Goal: Information Seeking & Learning: Learn about a topic

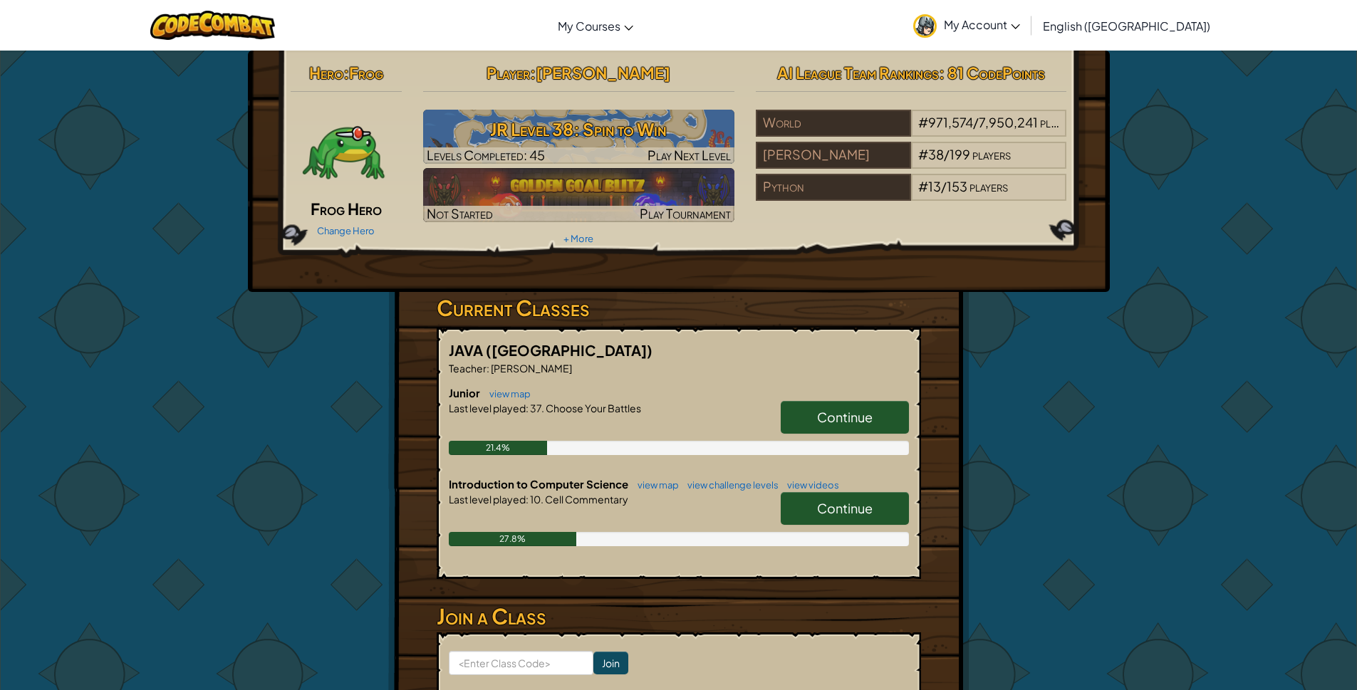
click at [830, 501] on span "Continue" at bounding box center [845, 508] width 56 height 16
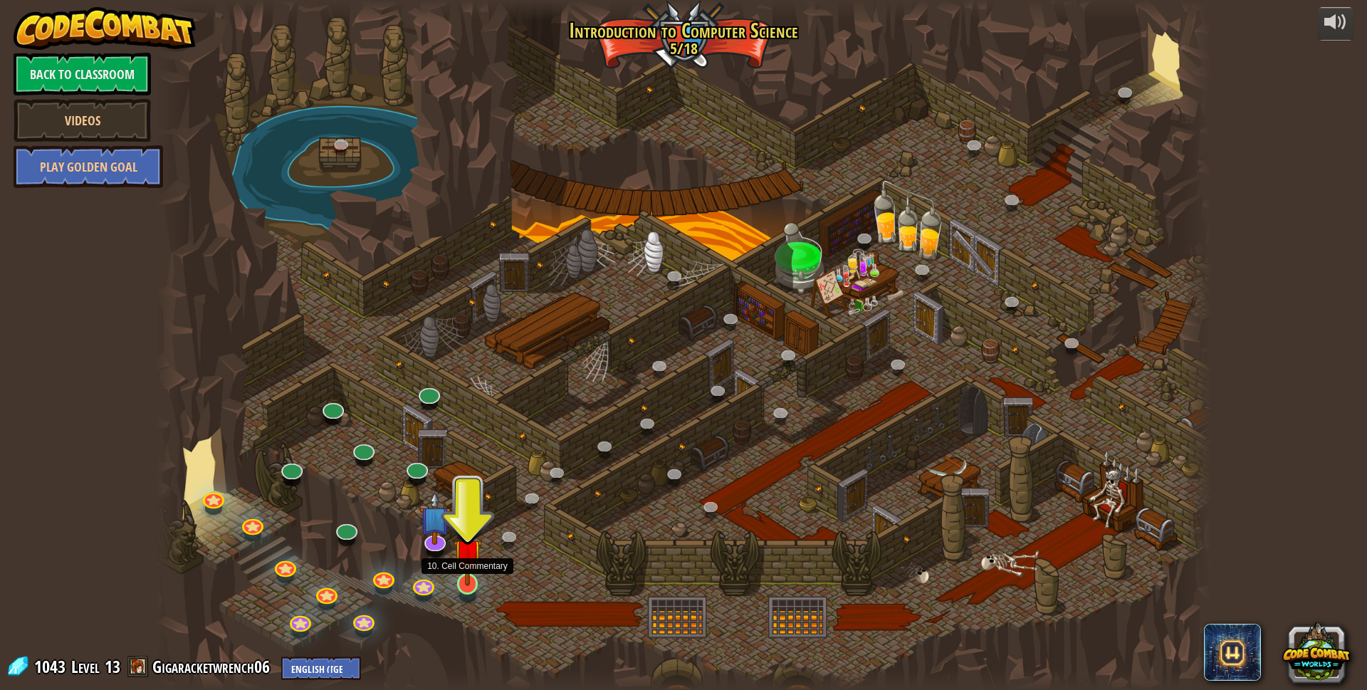
click at [468, 585] on img at bounding box center [468, 554] width 28 height 66
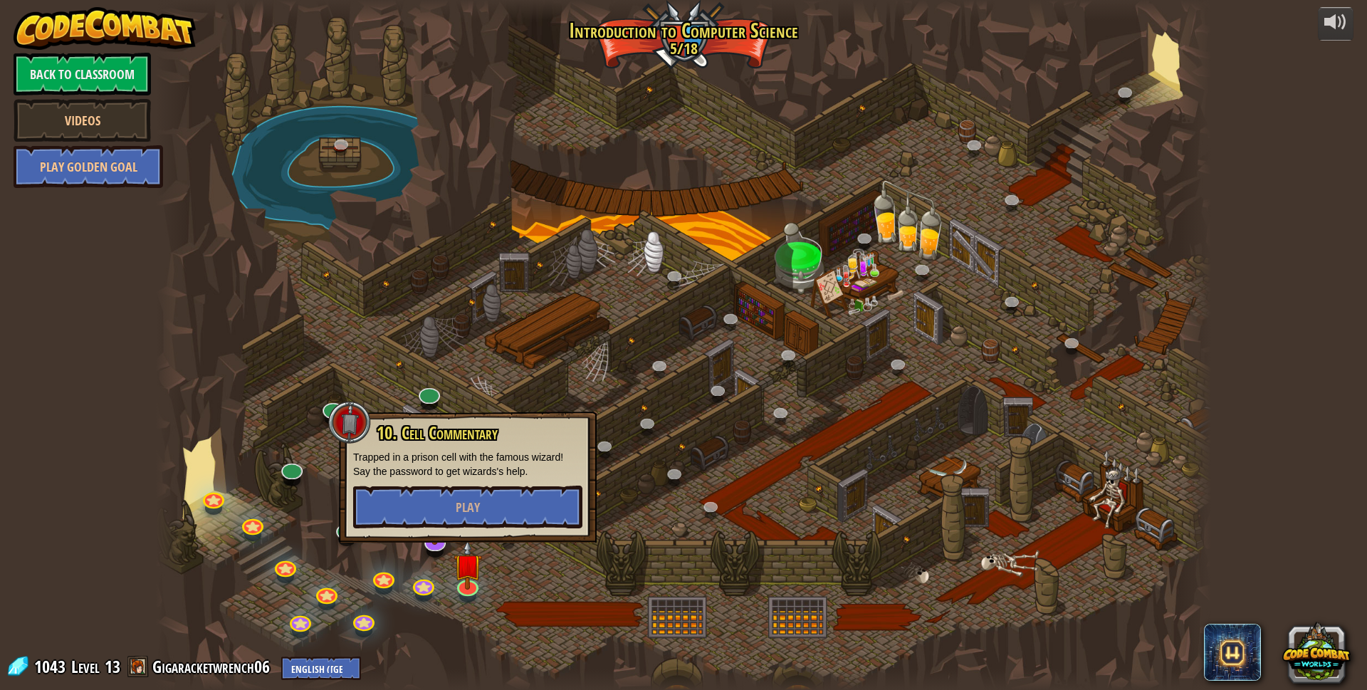
click at [489, 534] on div "10. Cell Commentary Trapped in a prison cell with the famous wizard! Say the pa…" at bounding box center [468, 477] width 258 height 131
click at [484, 513] on button "Play" at bounding box center [467, 507] width 229 height 43
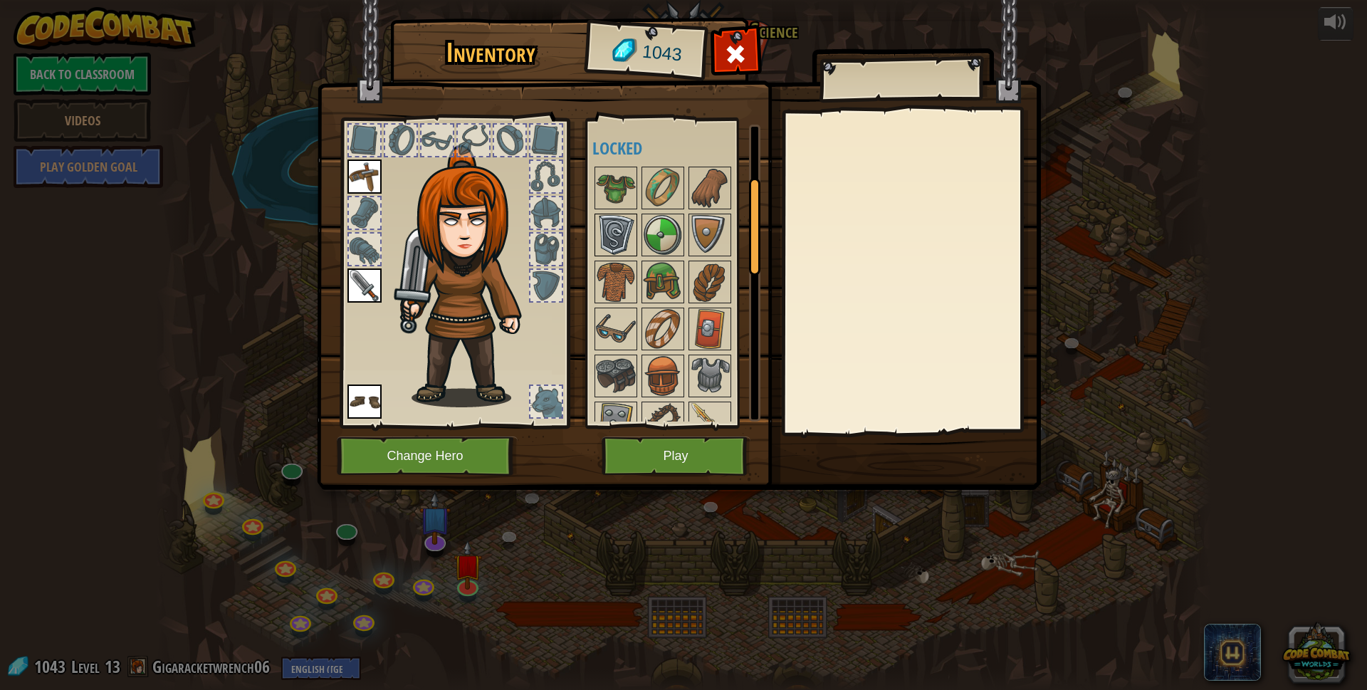
scroll to position [636, 0]
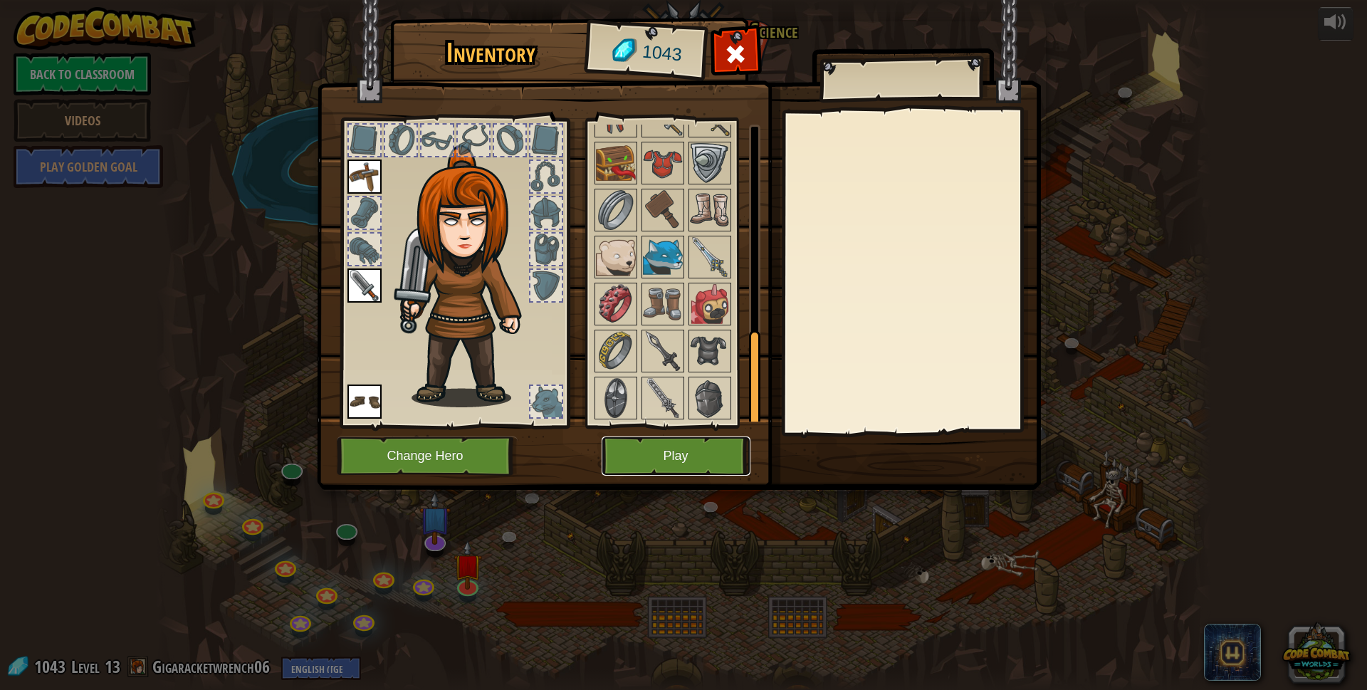
click at [676, 447] on button "Play" at bounding box center [676, 456] width 149 height 39
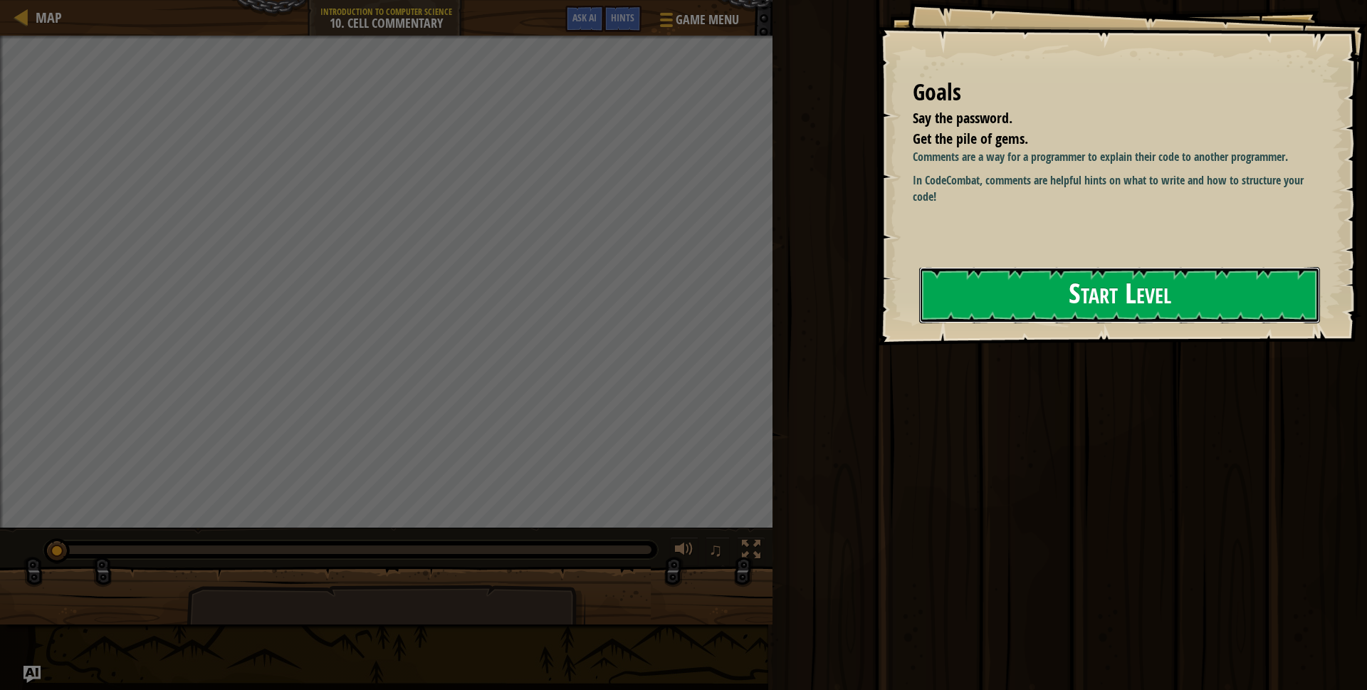
click at [1044, 288] on button "Start Level" at bounding box center [1119, 295] width 401 height 56
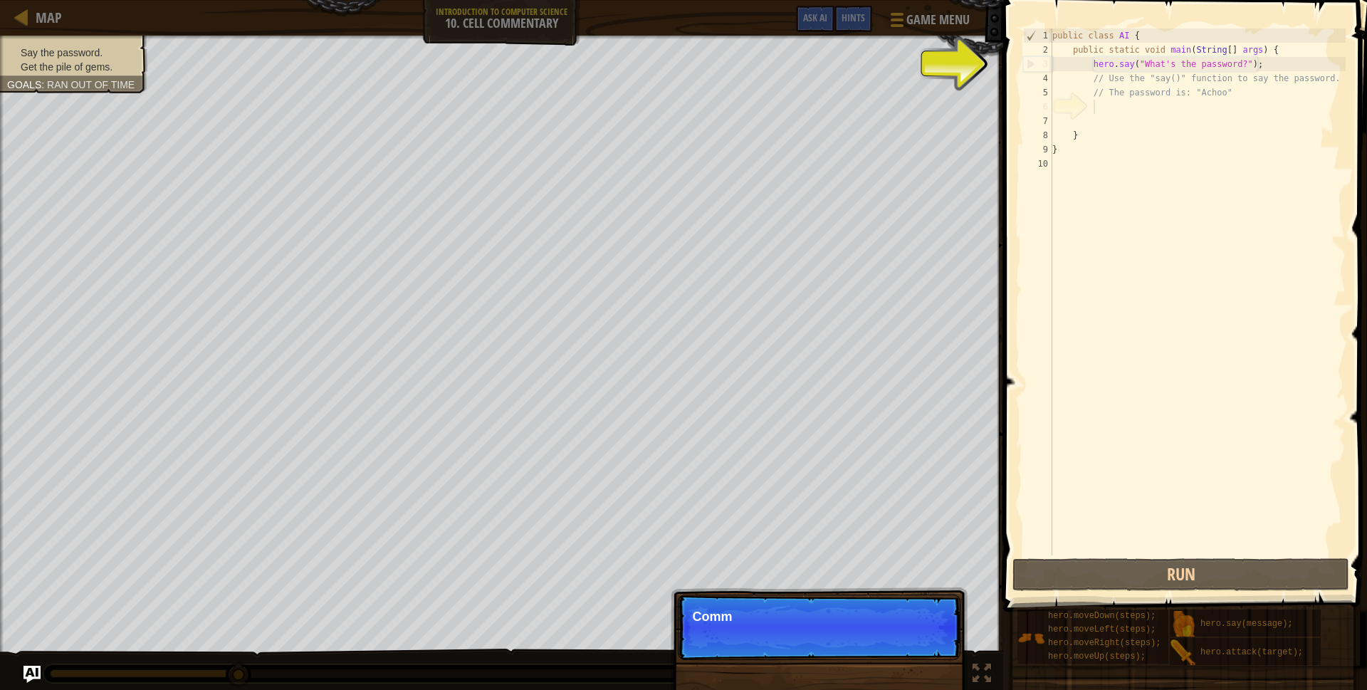
click at [1119, 112] on div "public class AI { public static void main ( String [ ] args ) { hero . say ( "W…" at bounding box center [1198, 306] width 296 height 556
click at [1121, 108] on div "public class AI { public static void main ( String [ ] args ) { hero . say ( "W…" at bounding box center [1198, 306] width 296 height 556
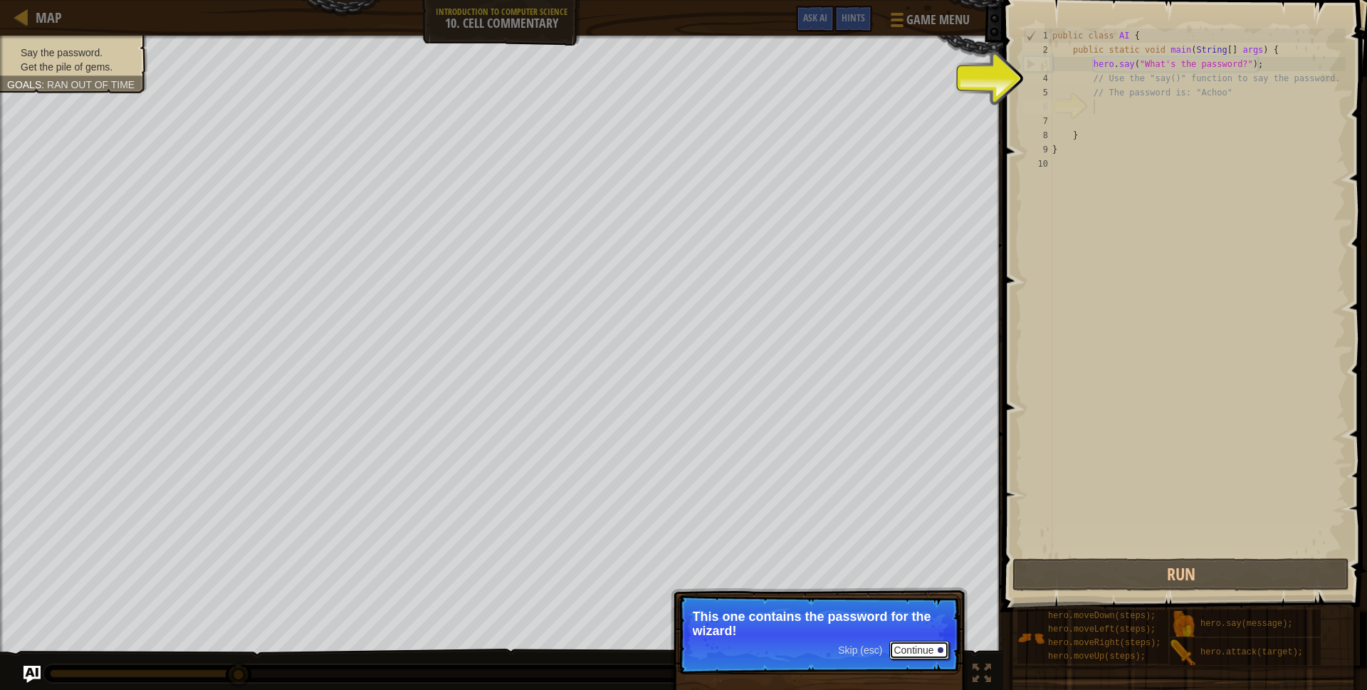
click at [918, 644] on button "Continue" at bounding box center [919, 650] width 59 height 19
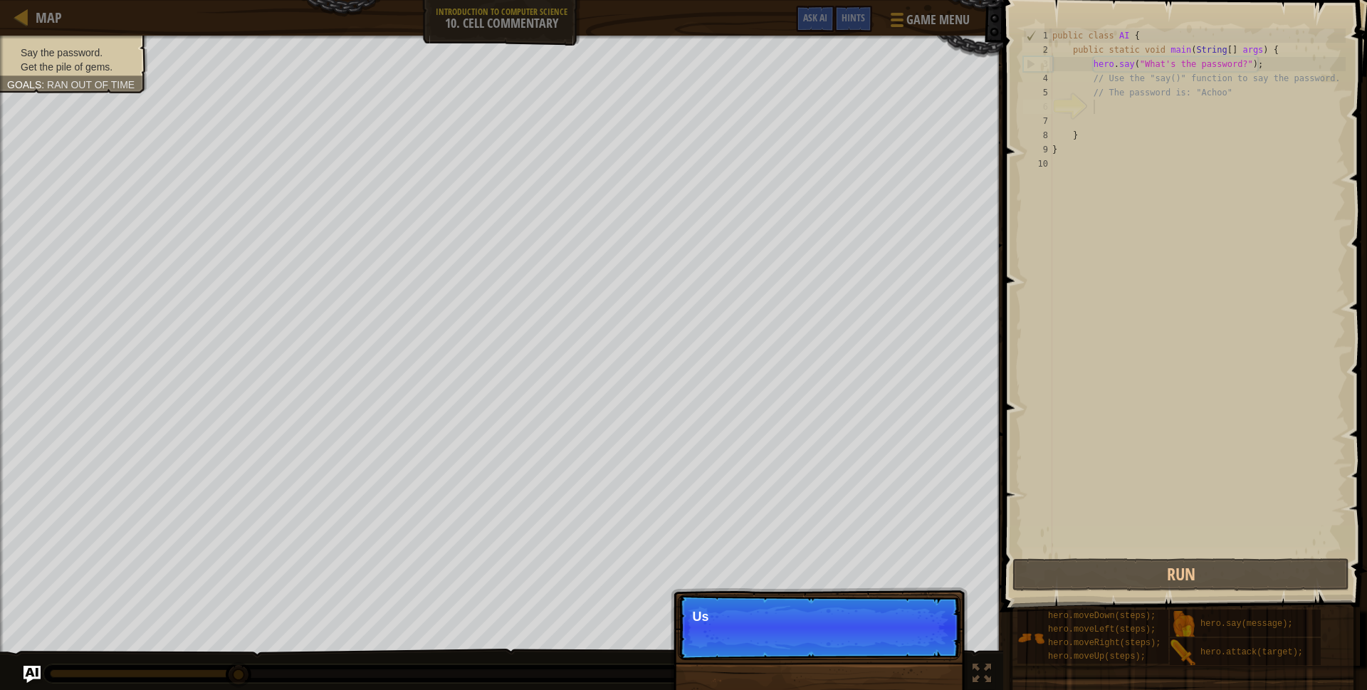
scroll to position [6, 2]
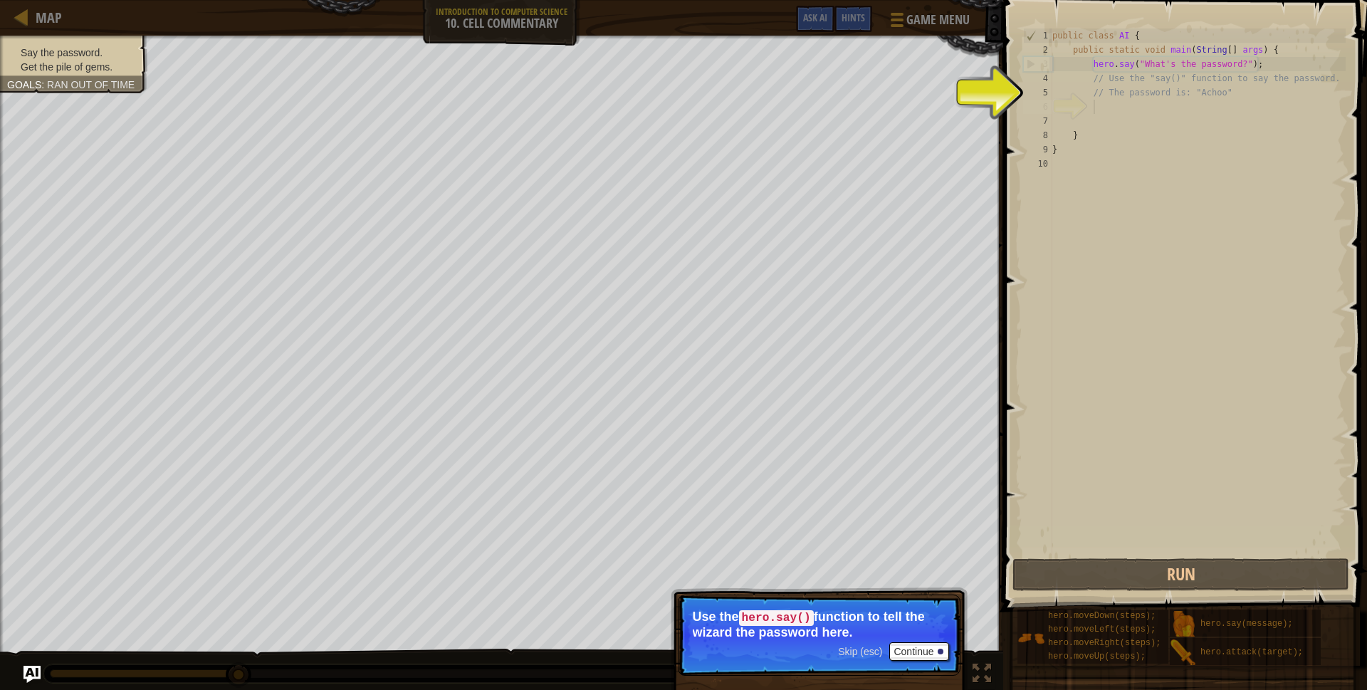
click at [922, 664] on p "Skip (esc) Continue Use the hero.say() function to tell the wizard the password…" at bounding box center [819, 635] width 283 height 81
click at [917, 656] on button "Continue" at bounding box center [919, 651] width 59 height 19
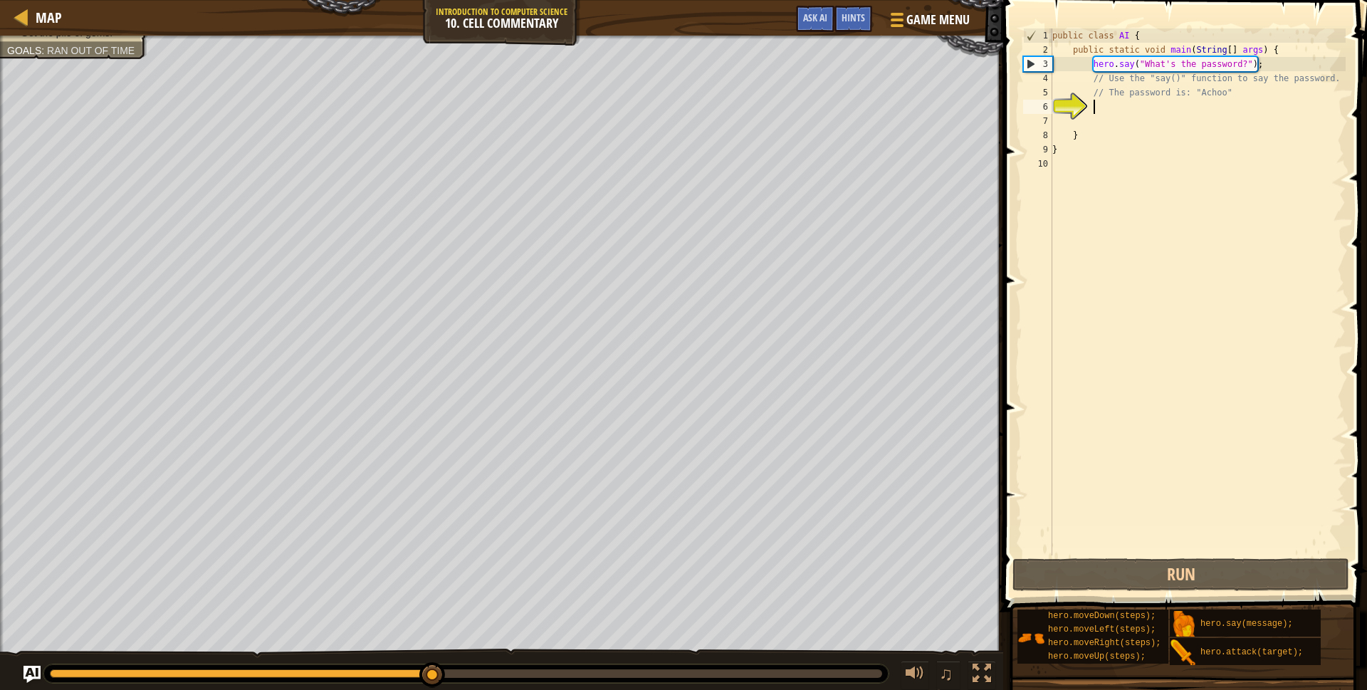
scroll to position [6, 3]
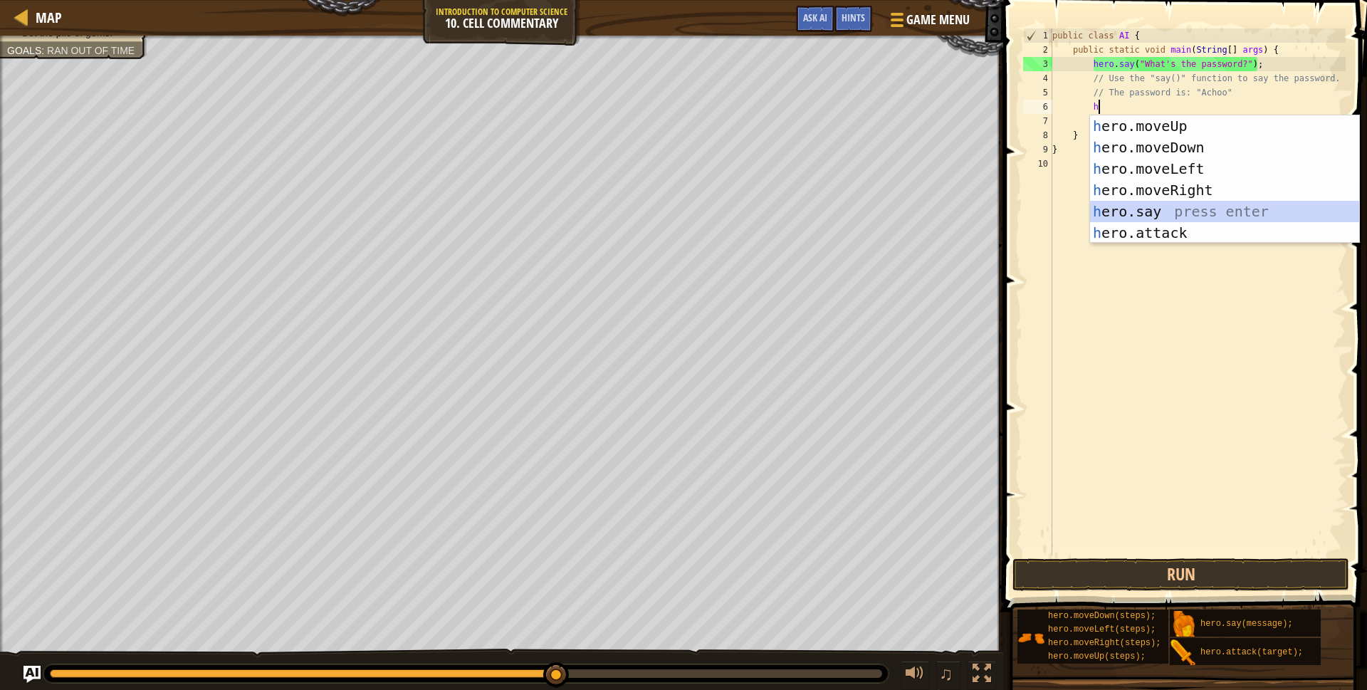
click at [1137, 210] on div "h ero.moveUp press enter h ero.moveDown press enter h ero.moveLeft press enter …" at bounding box center [1224, 200] width 269 height 171
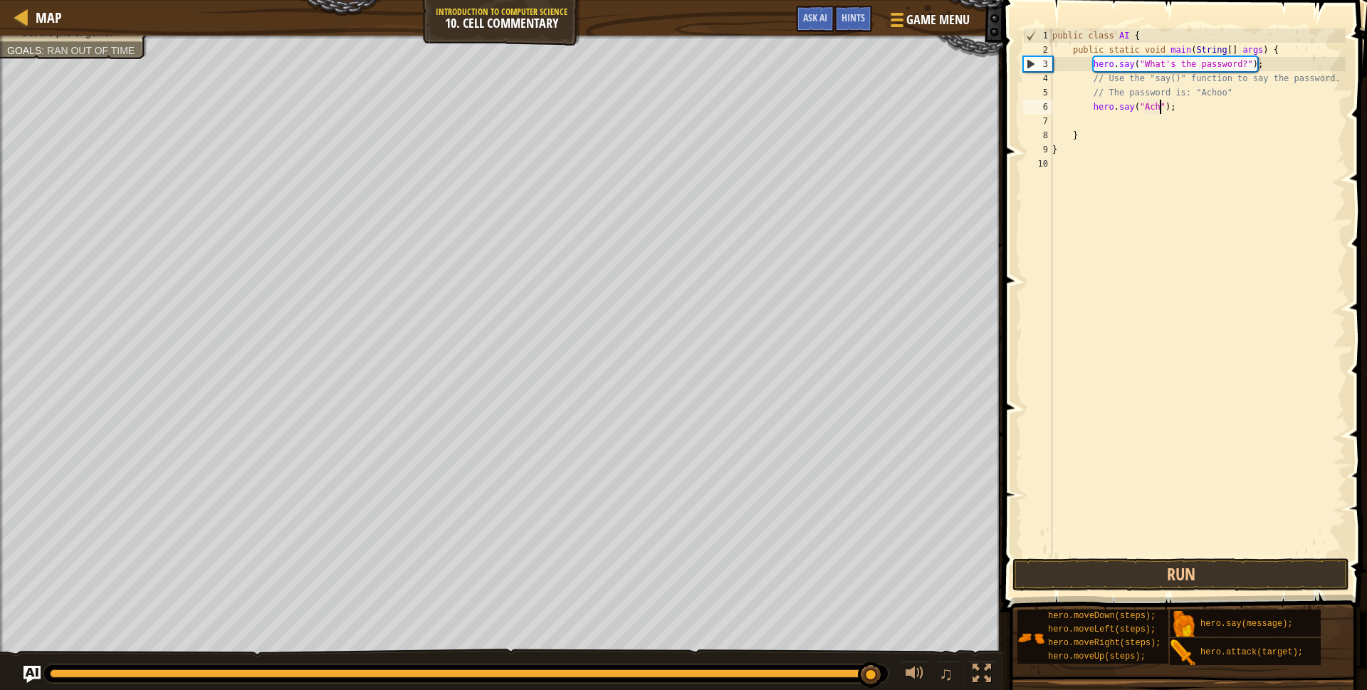
scroll to position [6, 9]
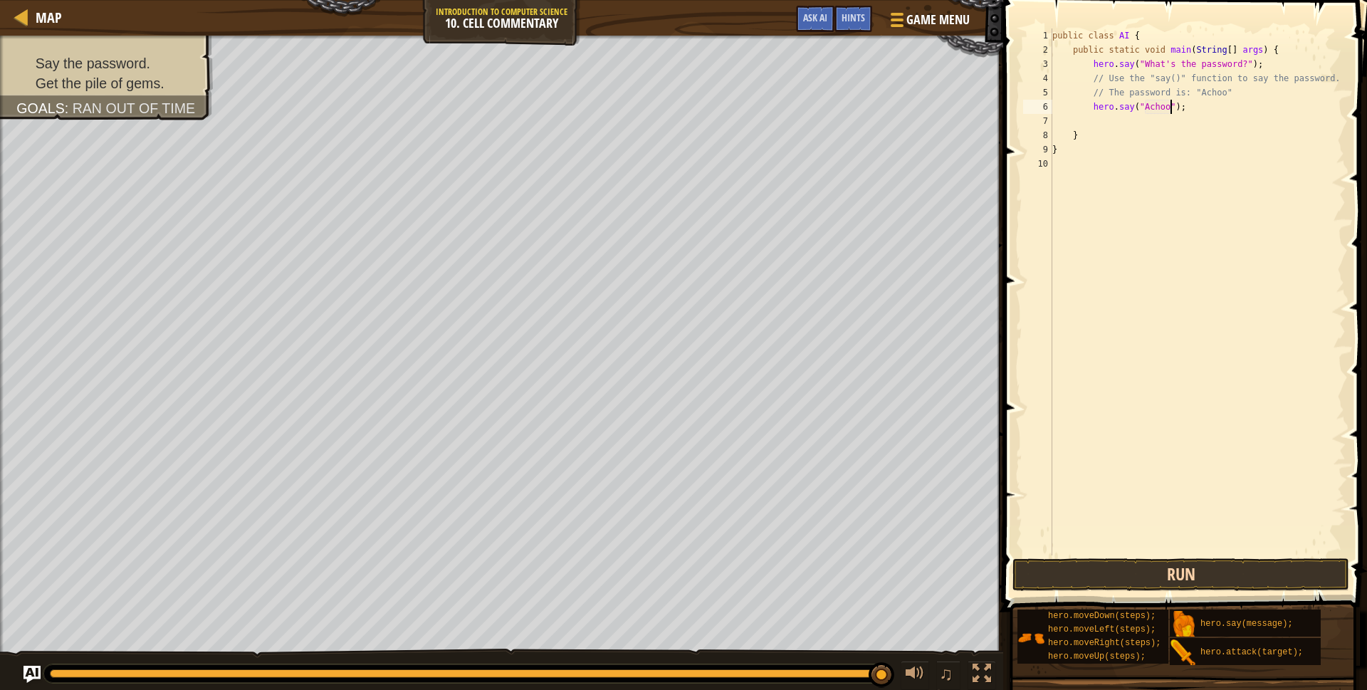
type textarea "hero.say("Achoo");"
click at [1118, 574] on button "Run" at bounding box center [1181, 574] width 337 height 33
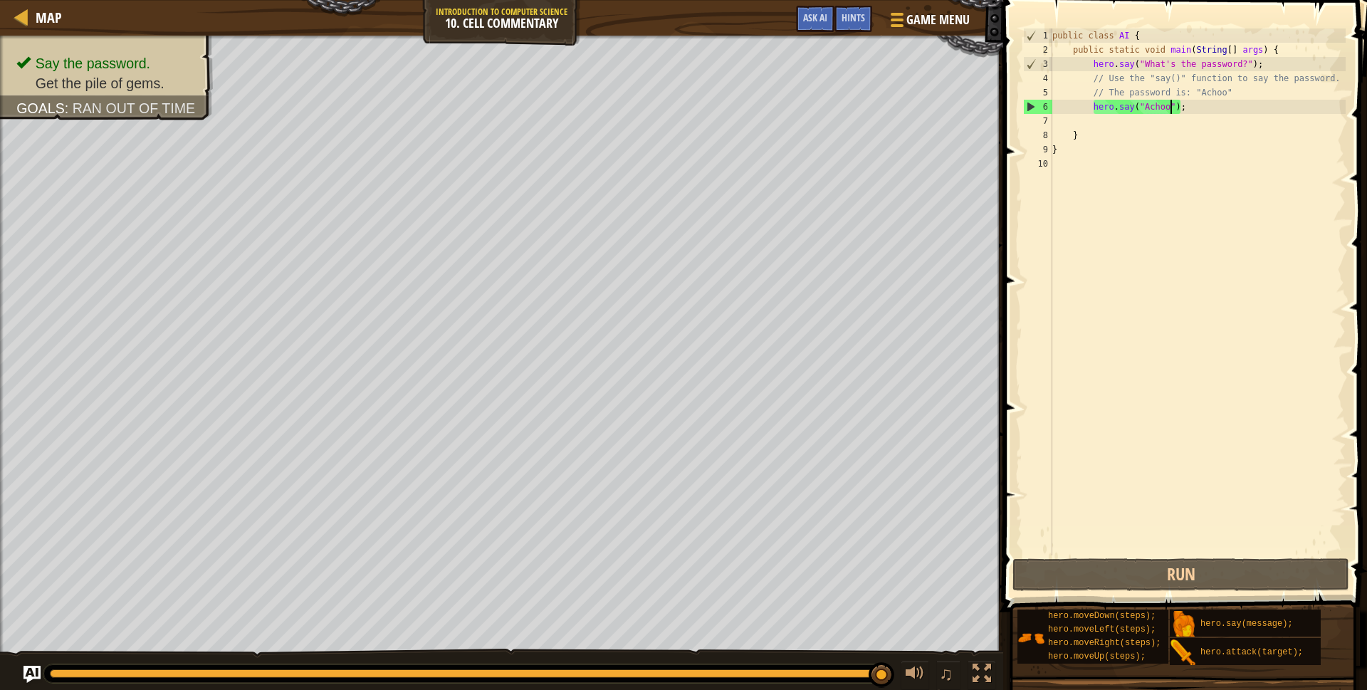
click at [1190, 118] on div "public class AI { public static void main ( String [ ] args ) { hero . say ( "W…" at bounding box center [1198, 306] width 296 height 556
type textarea "h"
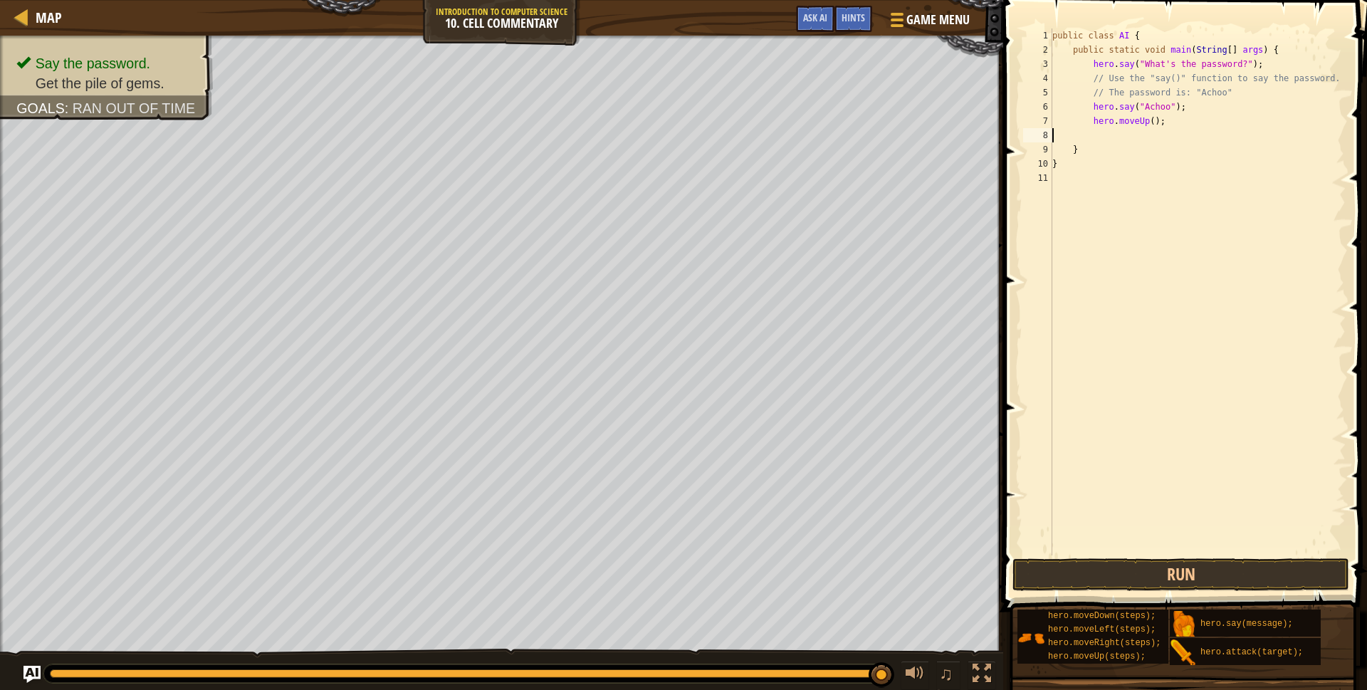
scroll to position [6, 0]
click at [1176, 583] on button "Run" at bounding box center [1181, 574] width 337 height 33
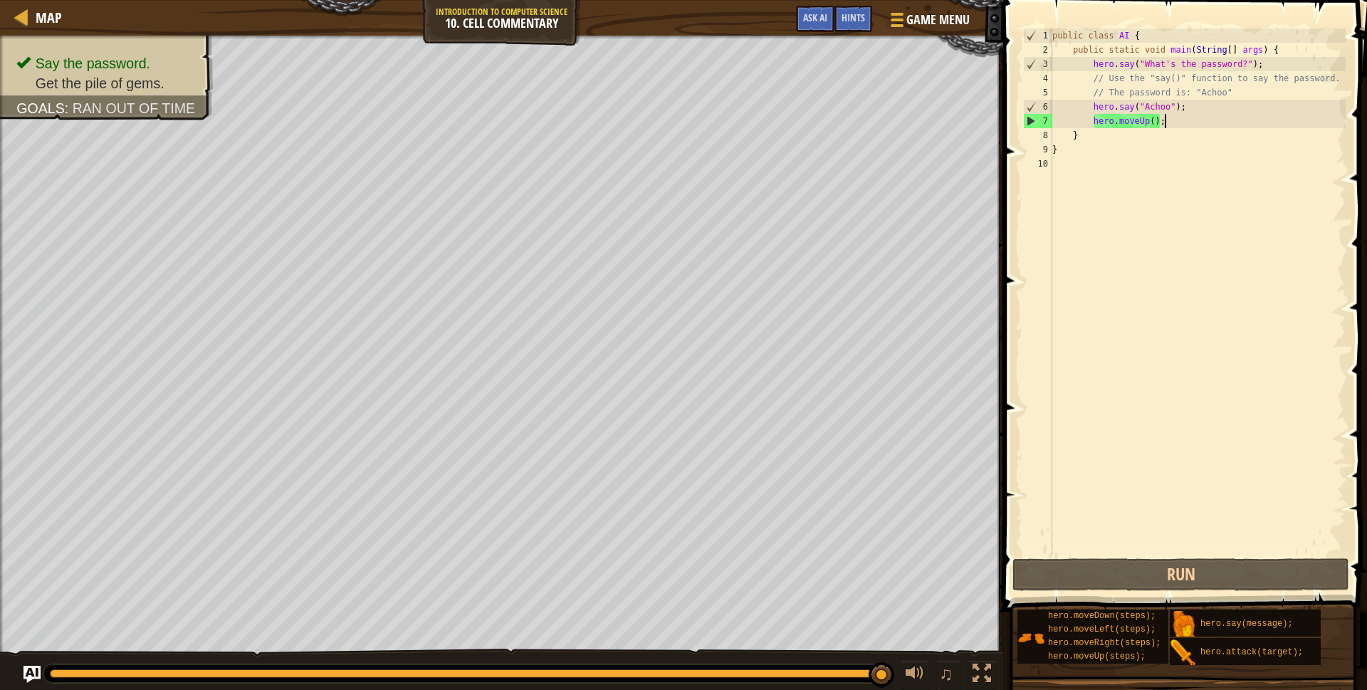
click at [1154, 122] on div "public class AI { public static void main ( String [ ] args ) { hero . say ( "W…" at bounding box center [1198, 306] width 296 height 556
type textarea "hero.moveUp(2);"
click at [1135, 575] on button "Run" at bounding box center [1181, 574] width 337 height 33
click at [1236, 577] on button "Done" at bounding box center [1262, 574] width 161 height 33
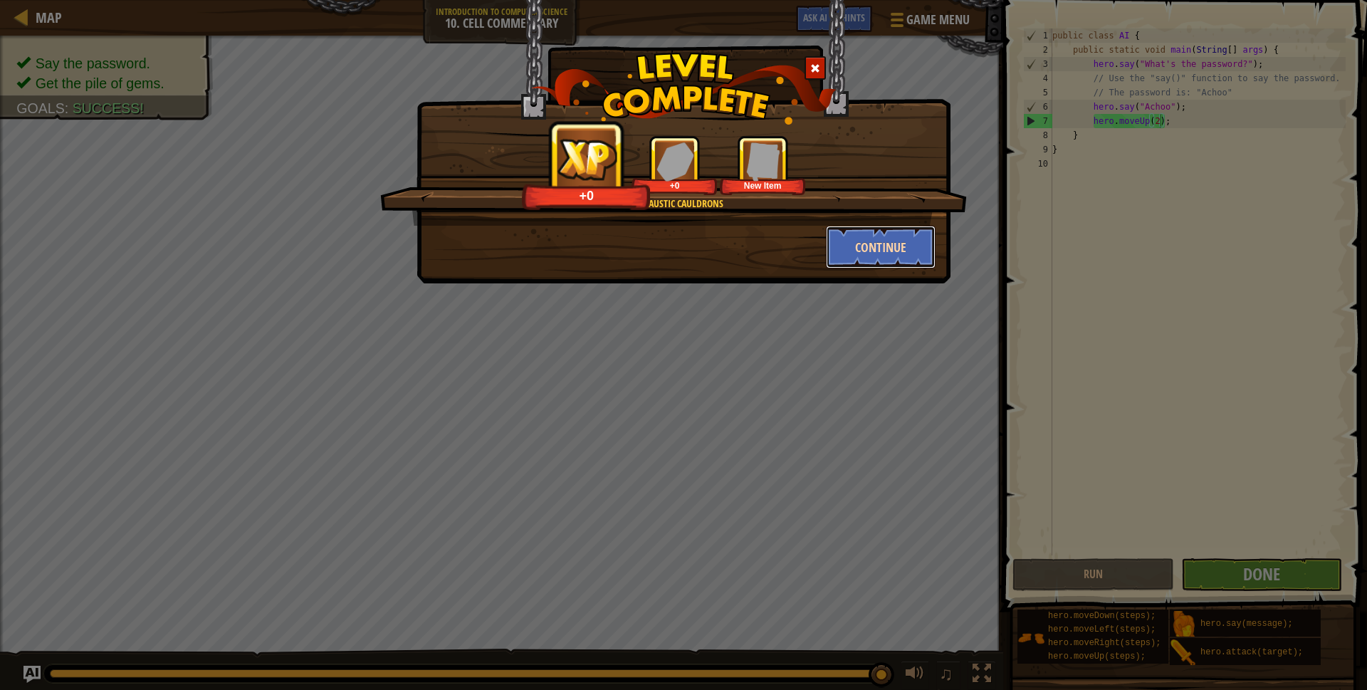
click at [862, 259] on button "Continue" at bounding box center [881, 247] width 110 height 43
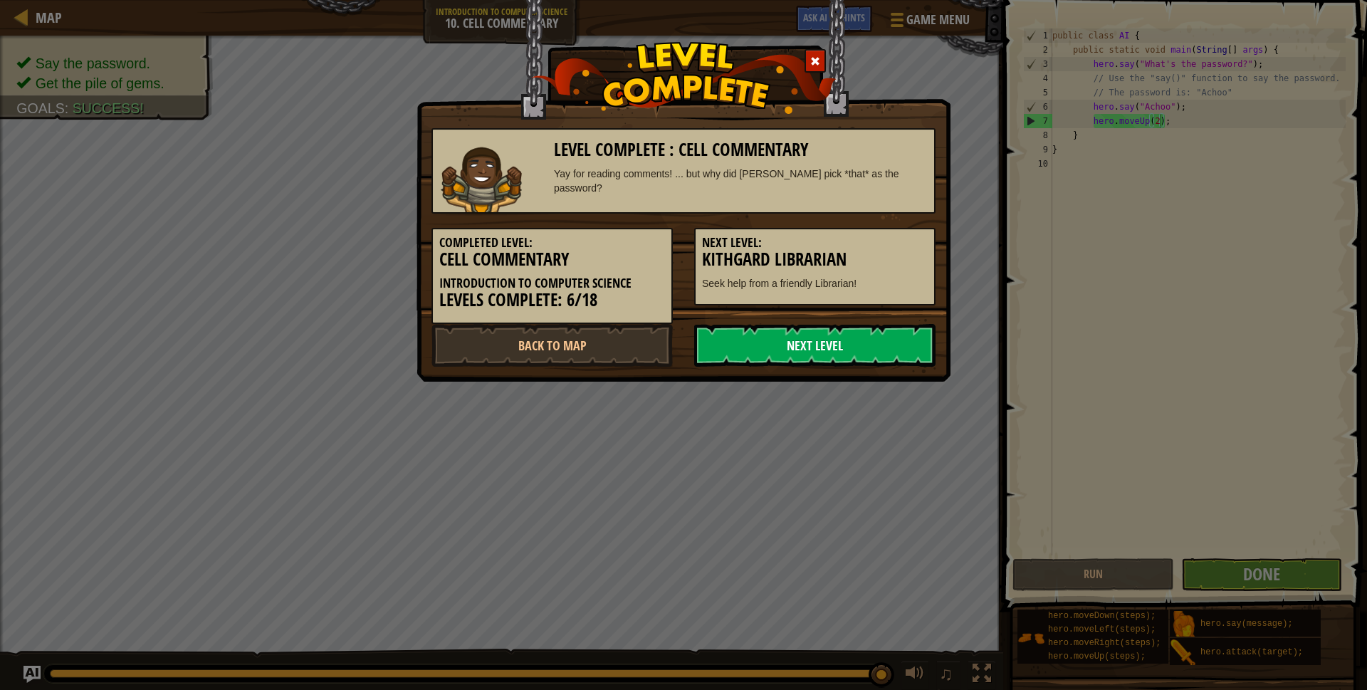
click at [800, 340] on link "Next Level" at bounding box center [814, 345] width 241 height 43
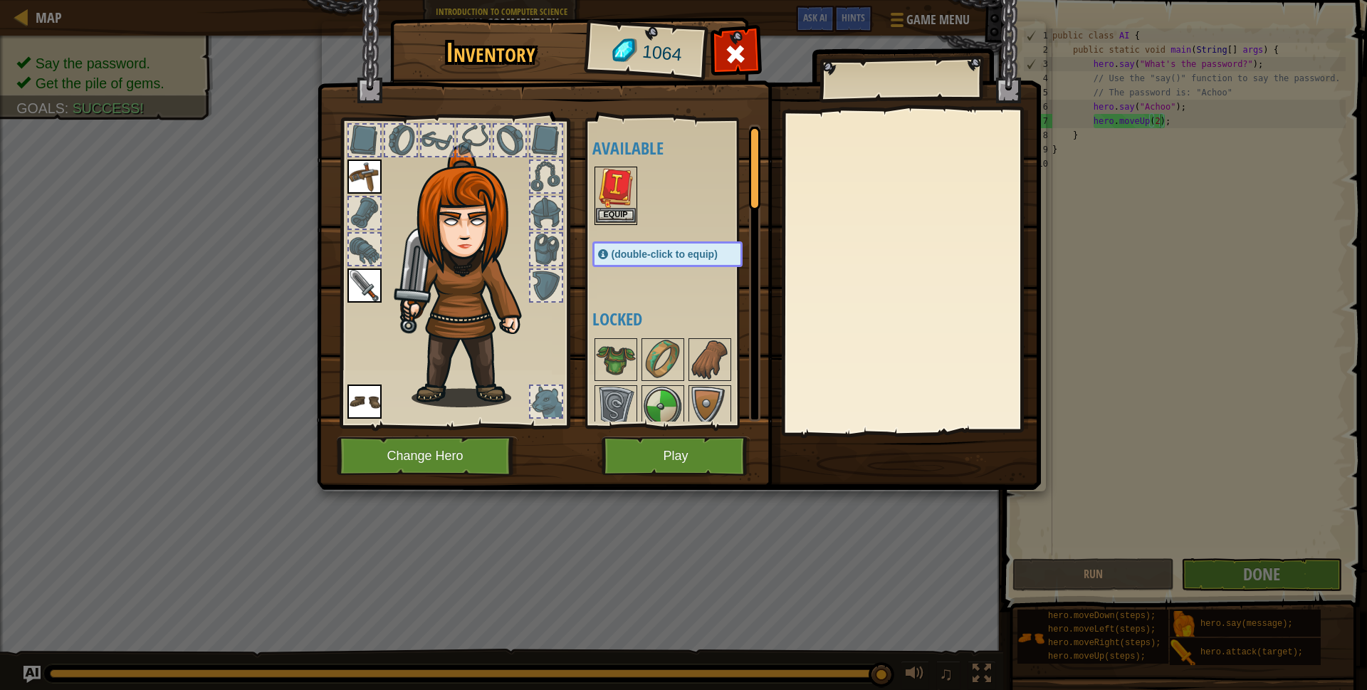
click at [617, 200] on img at bounding box center [616, 188] width 40 height 40
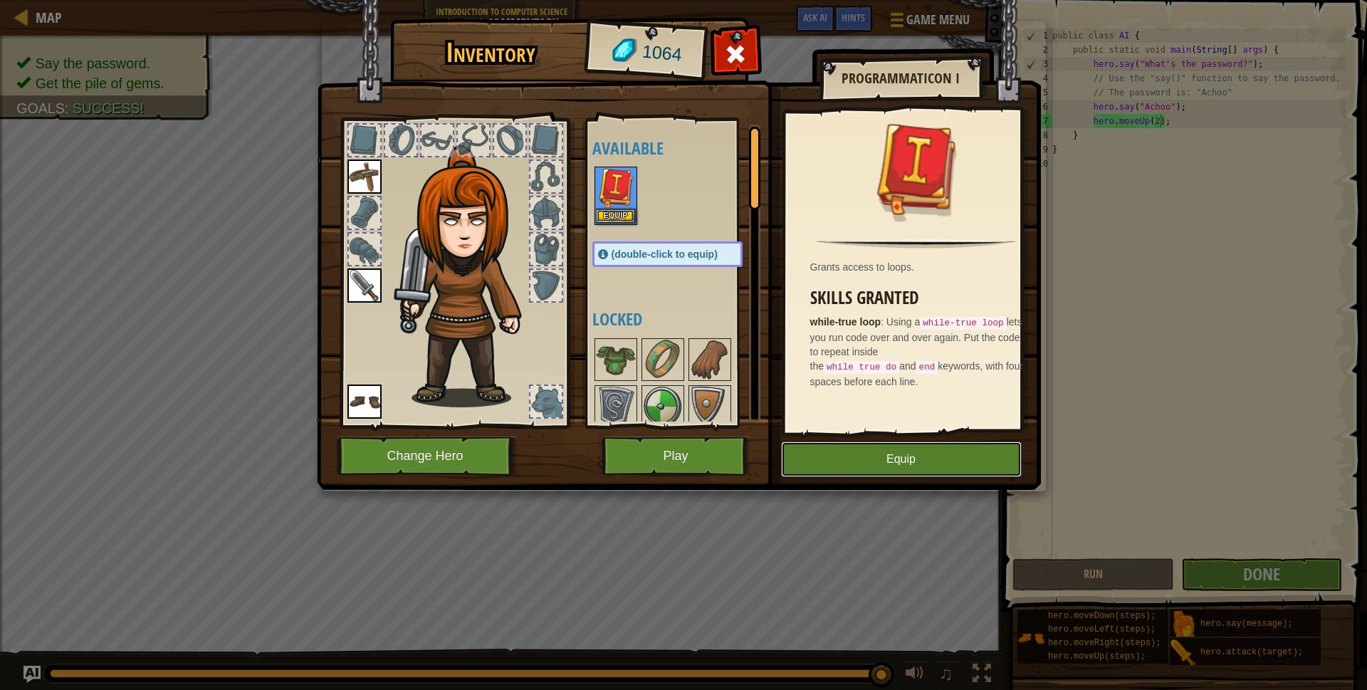
click at [890, 451] on button "Equip" at bounding box center [901, 460] width 241 height 36
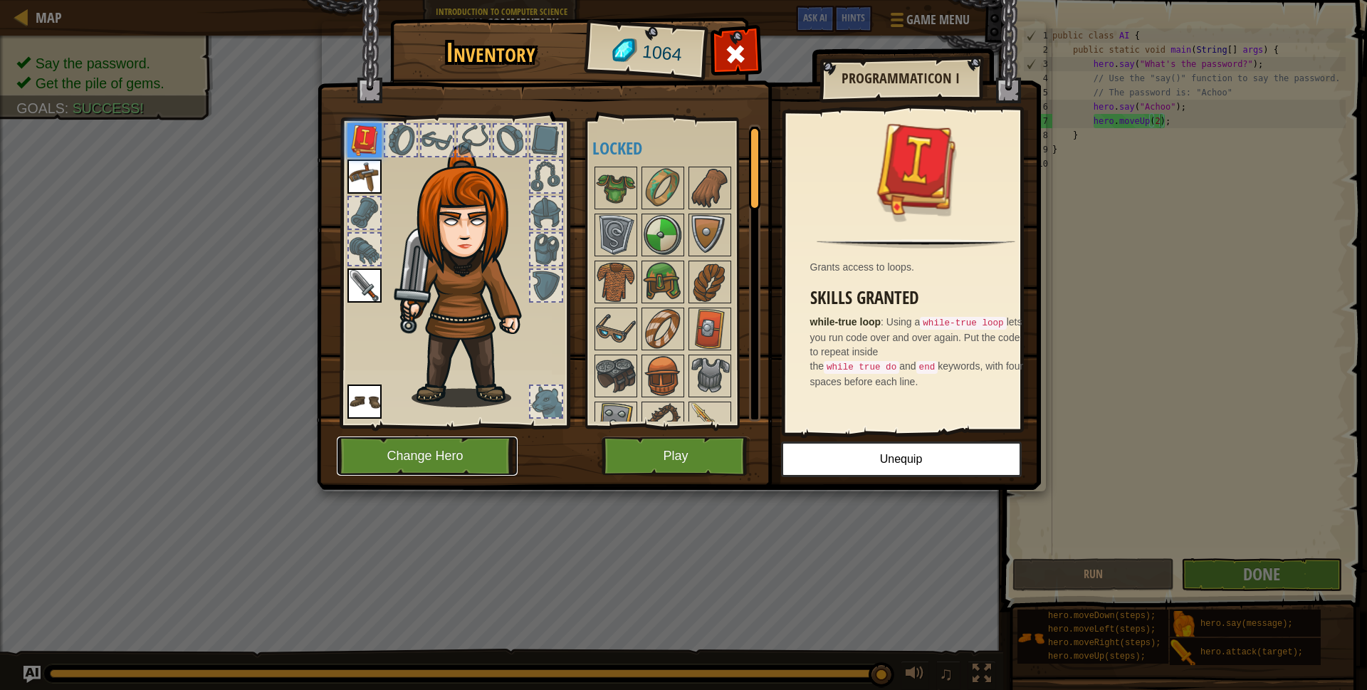
click at [490, 466] on button "Change Hero" at bounding box center [427, 456] width 181 height 39
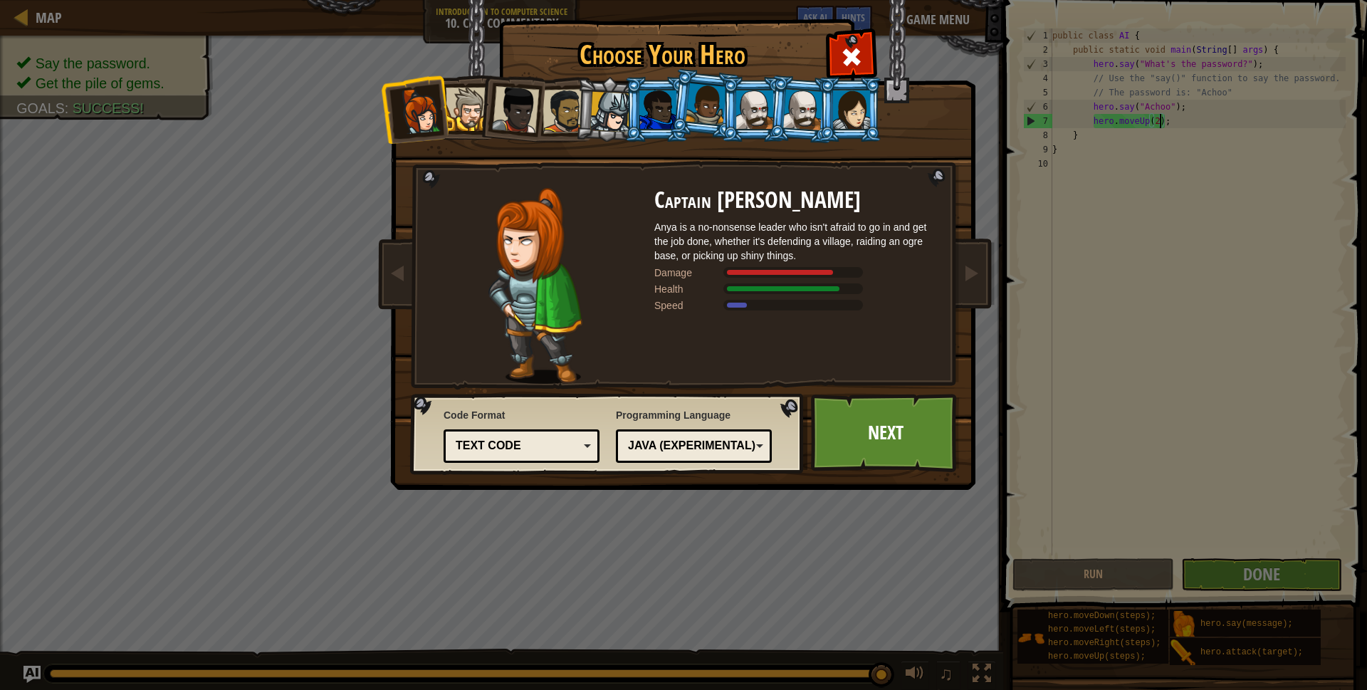
click at [464, 111] on div at bounding box center [467, 109] width 43 height 43
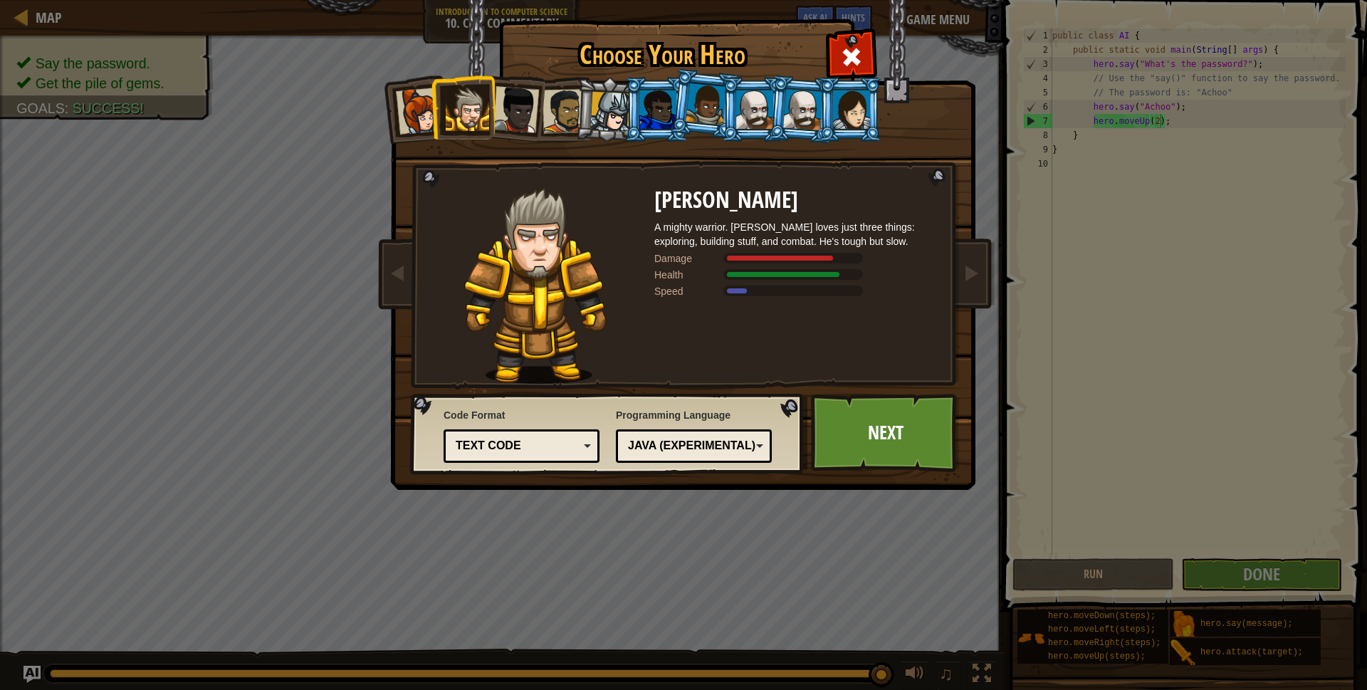
click at [596, 113] on div at bounding box center [610, 112] width 41 height 41
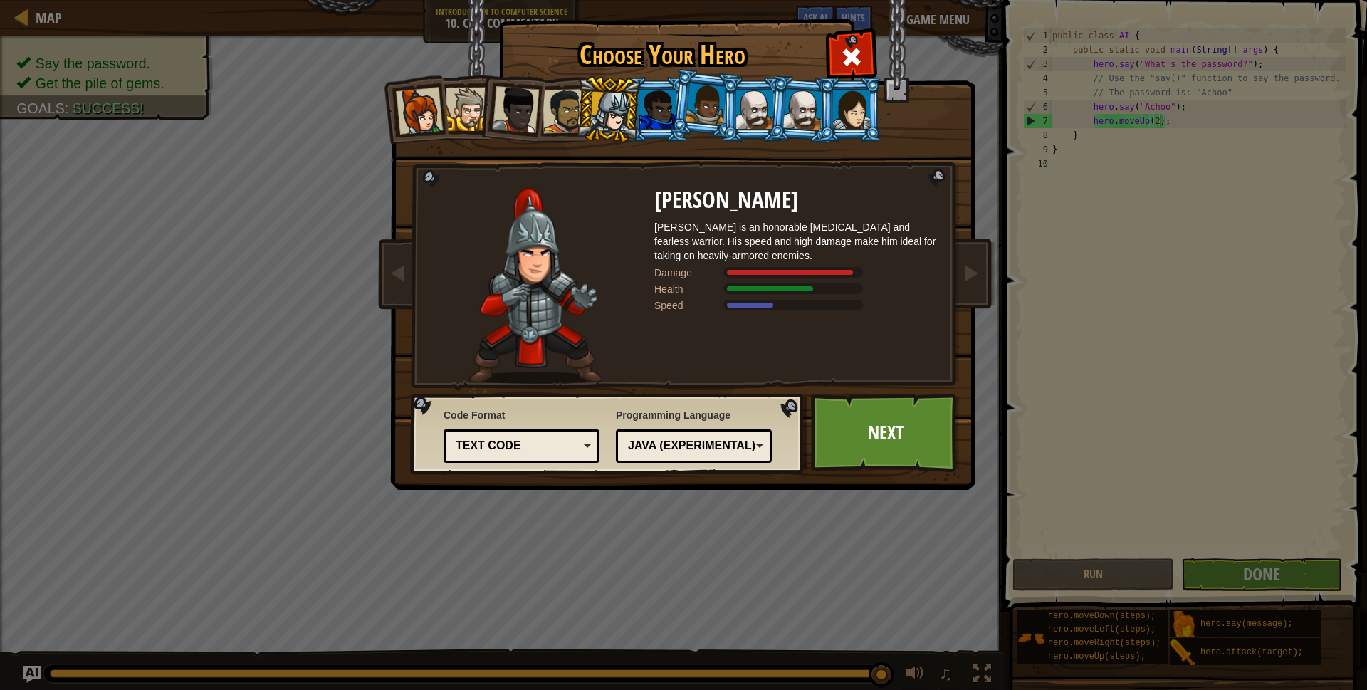
click at [424, 117] on div at bounding box center [419, 111] width 47 height 47
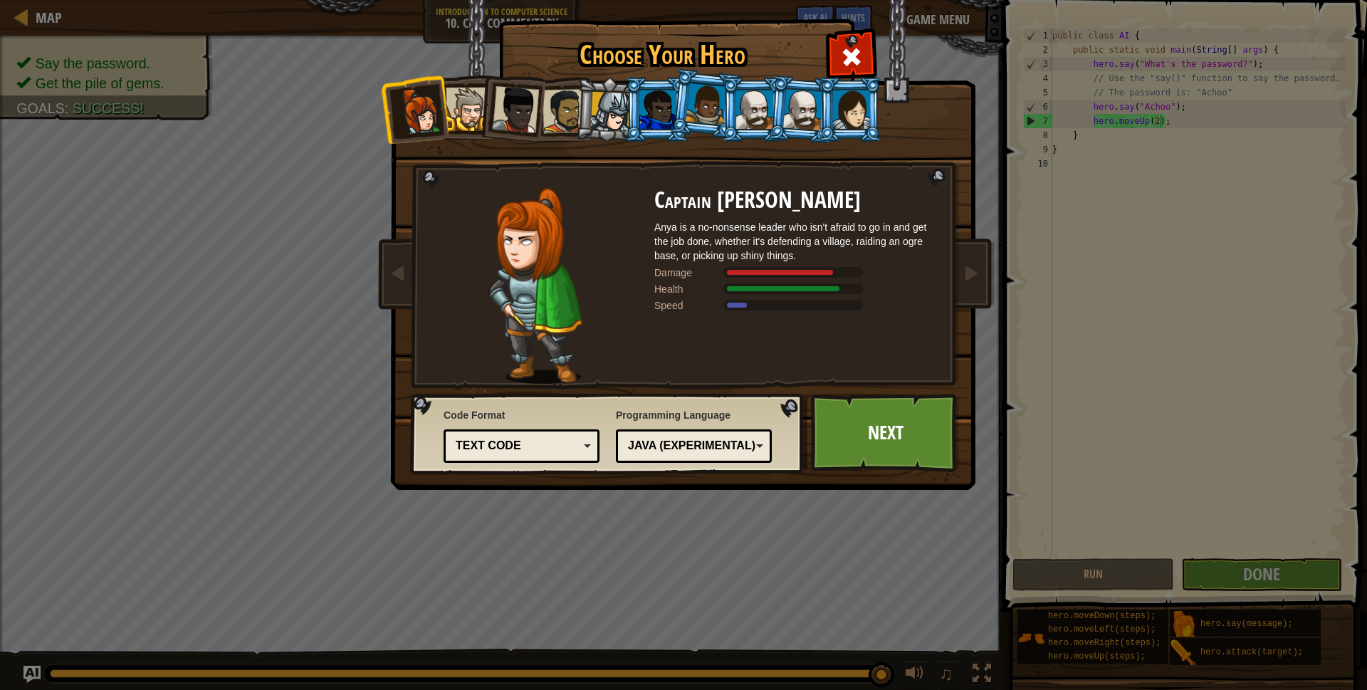
click at [474, 114] on div at bounding box center [467, 109] width 43 height 43
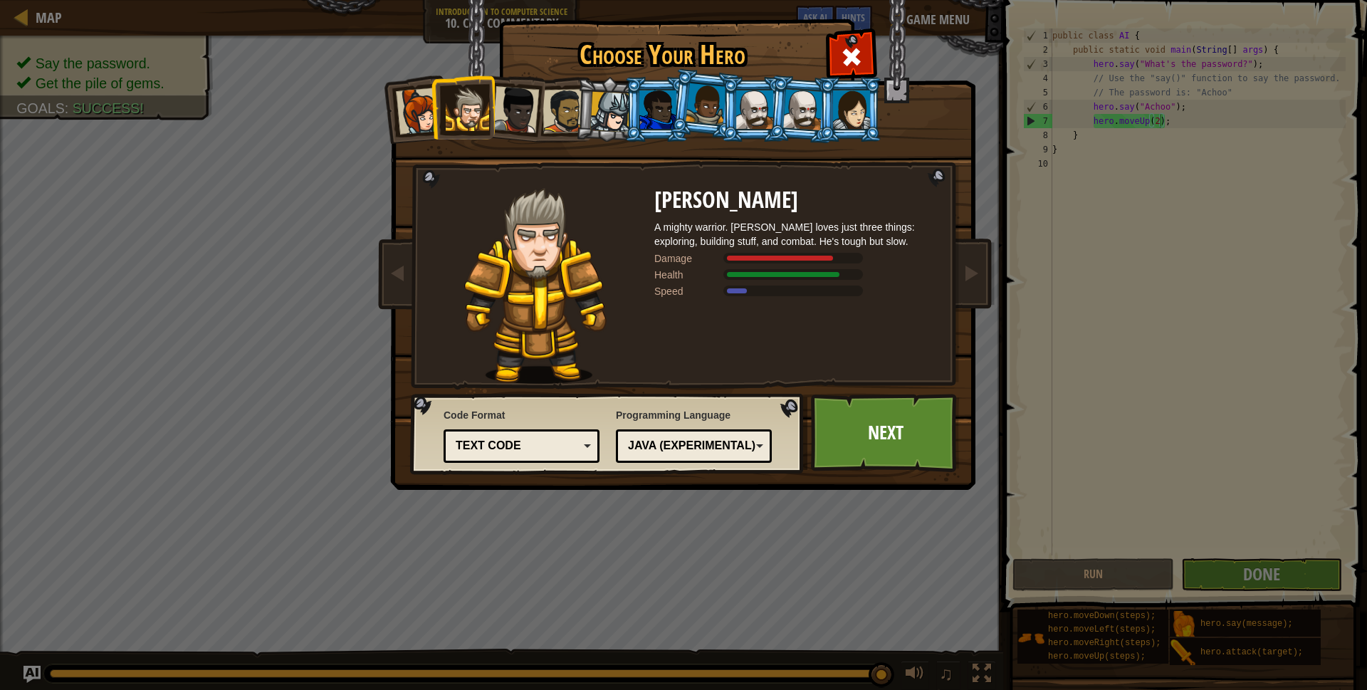
click at [513, 119] on div at bounding box center [515, 109] width 47 height 47
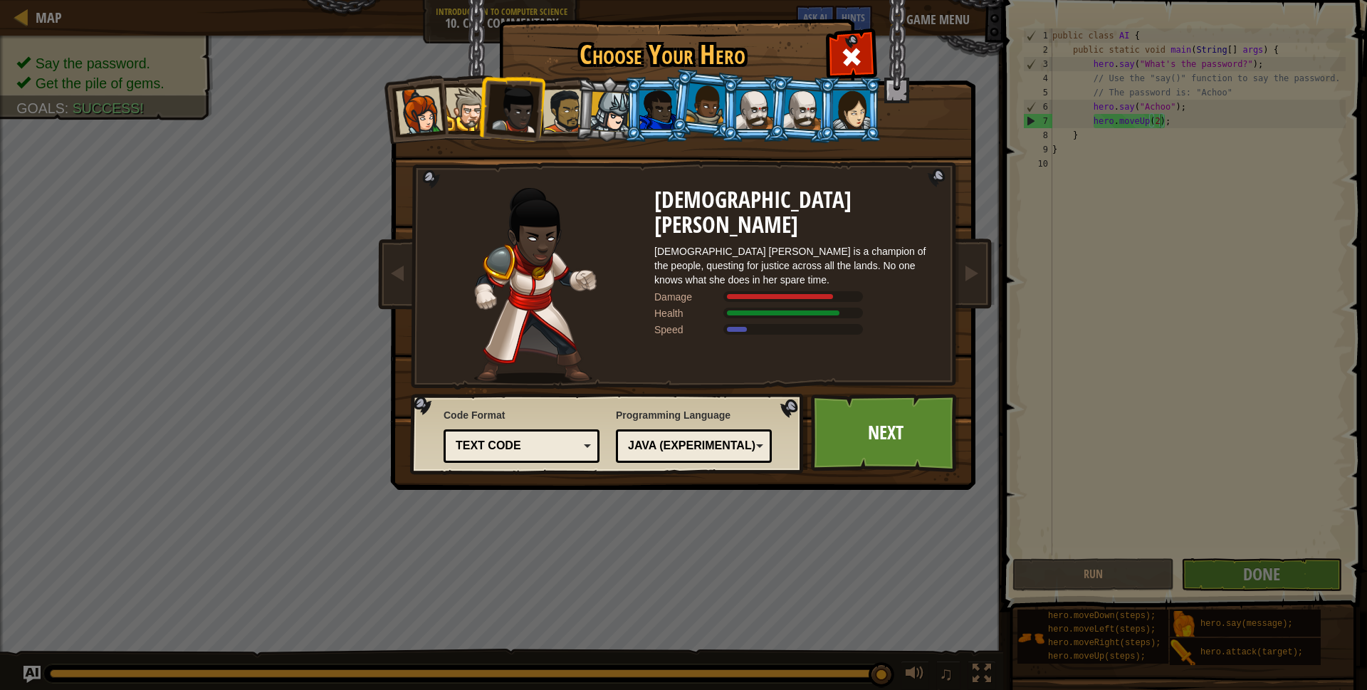
click at [572, 123] on div at bounding box center [565, 111] width 44 height 44
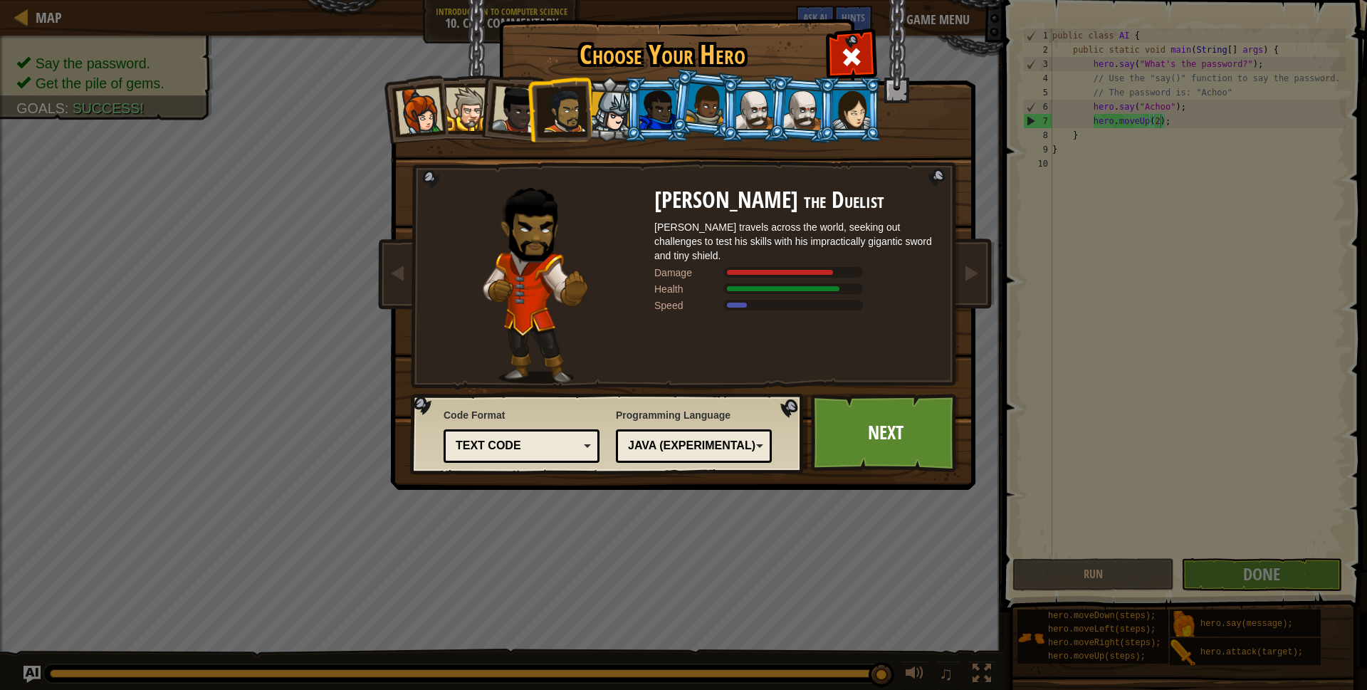
click at [597, 126] on div at bounding box center [610, 112] width 41 height 41
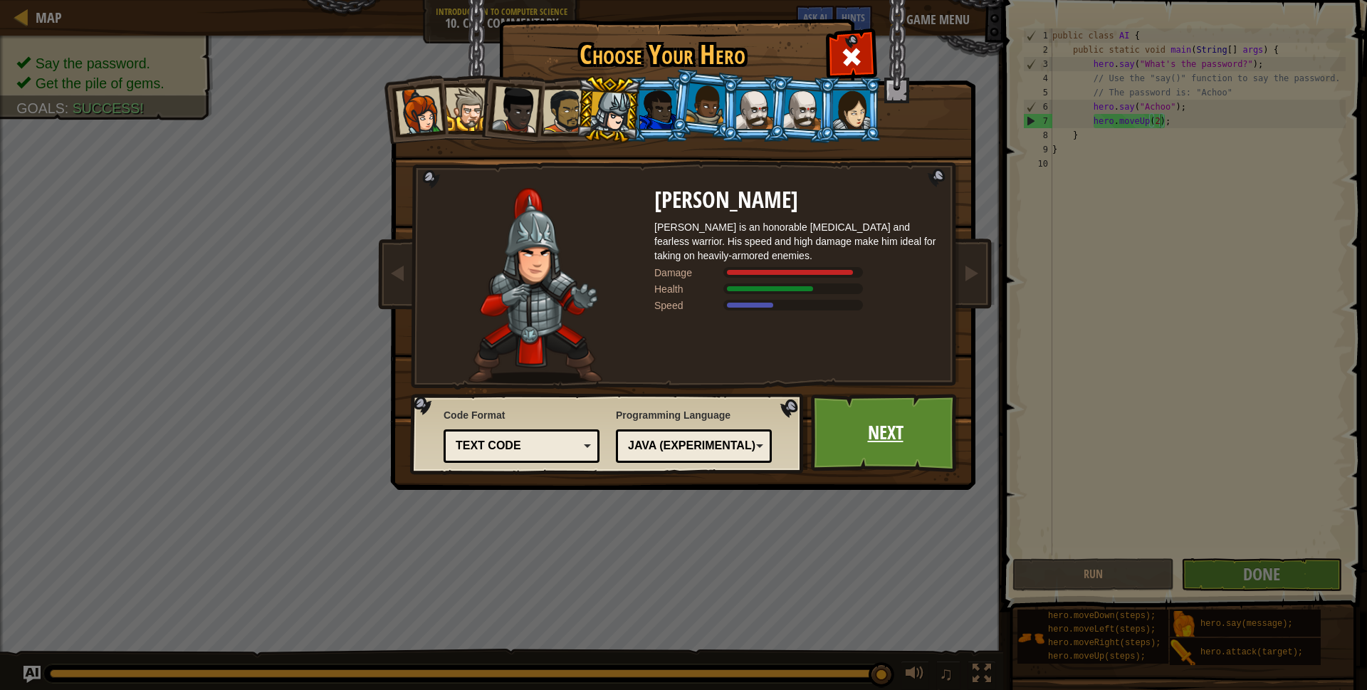
click at [854, 447] on link "Next" at bounding box center [885, 433] width 149 height 78
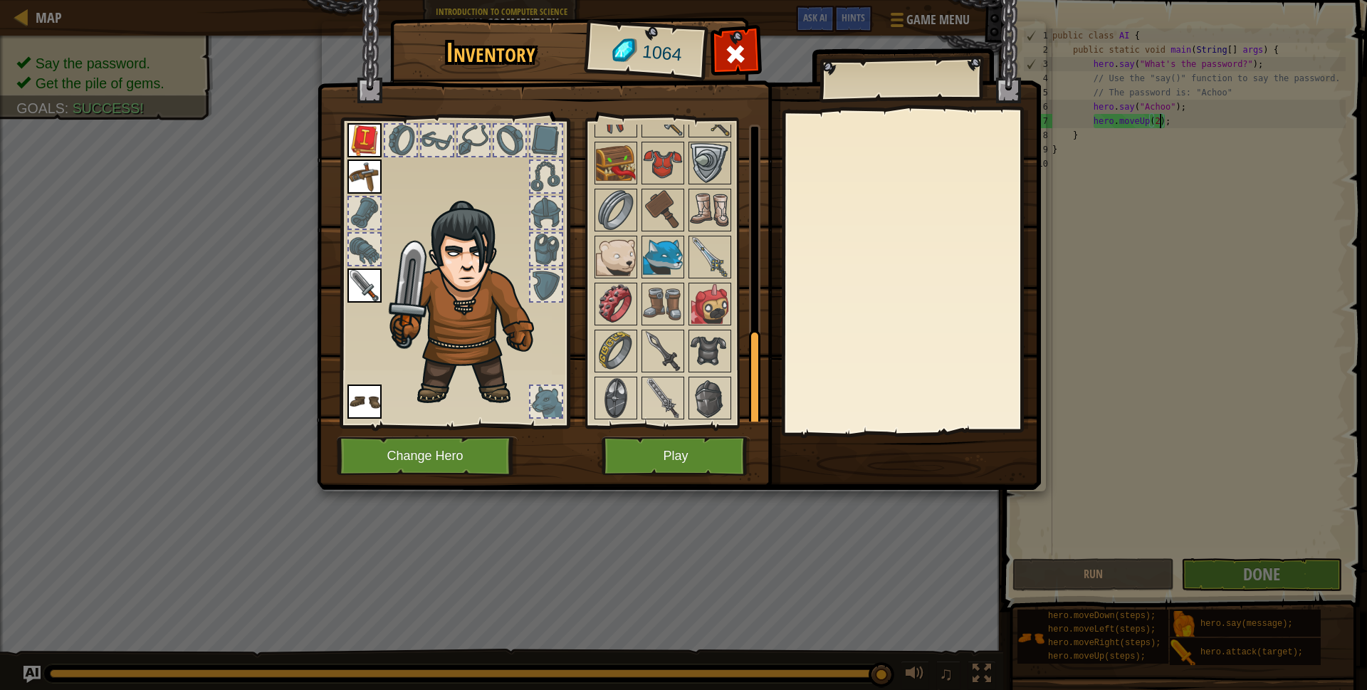
scroll to position [0, 0]
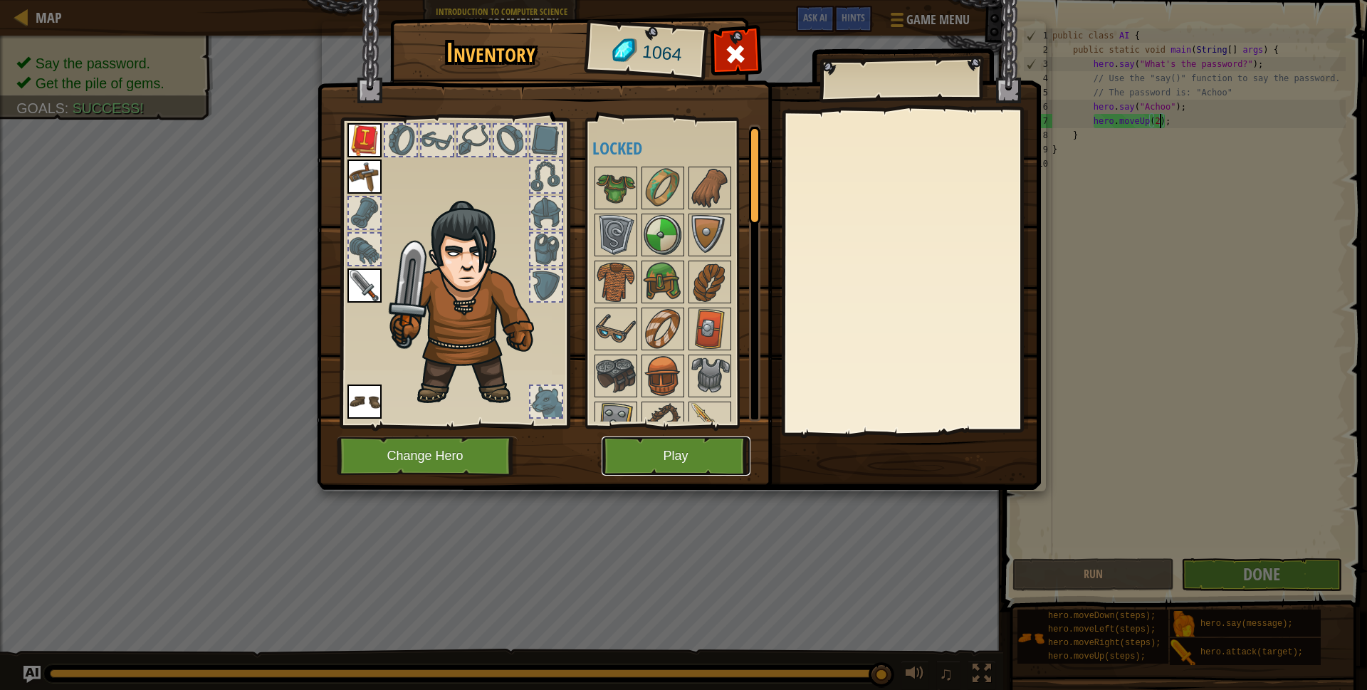
click at [660, 452] on button "Play" at bounding box center [676, 456] width 149 height 39
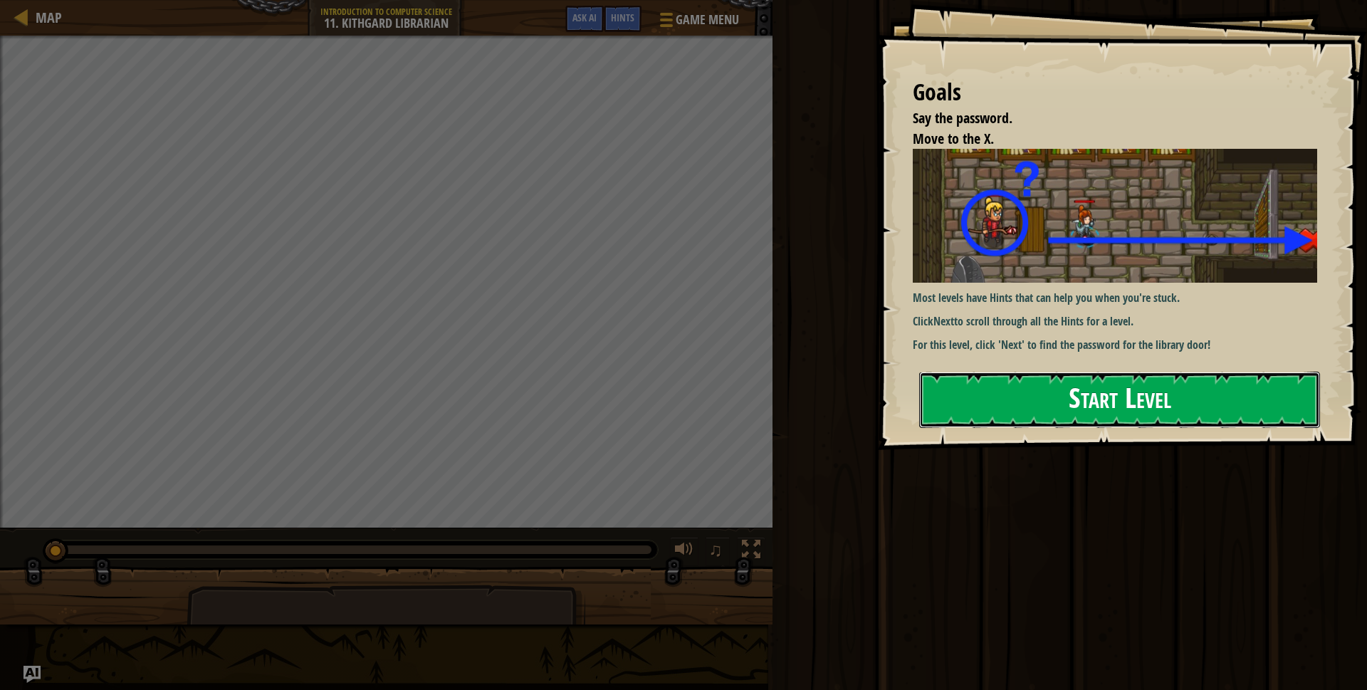
click at [964, 372] on button "Start Level" at bounding box center [1119, 400] width 401 height 56
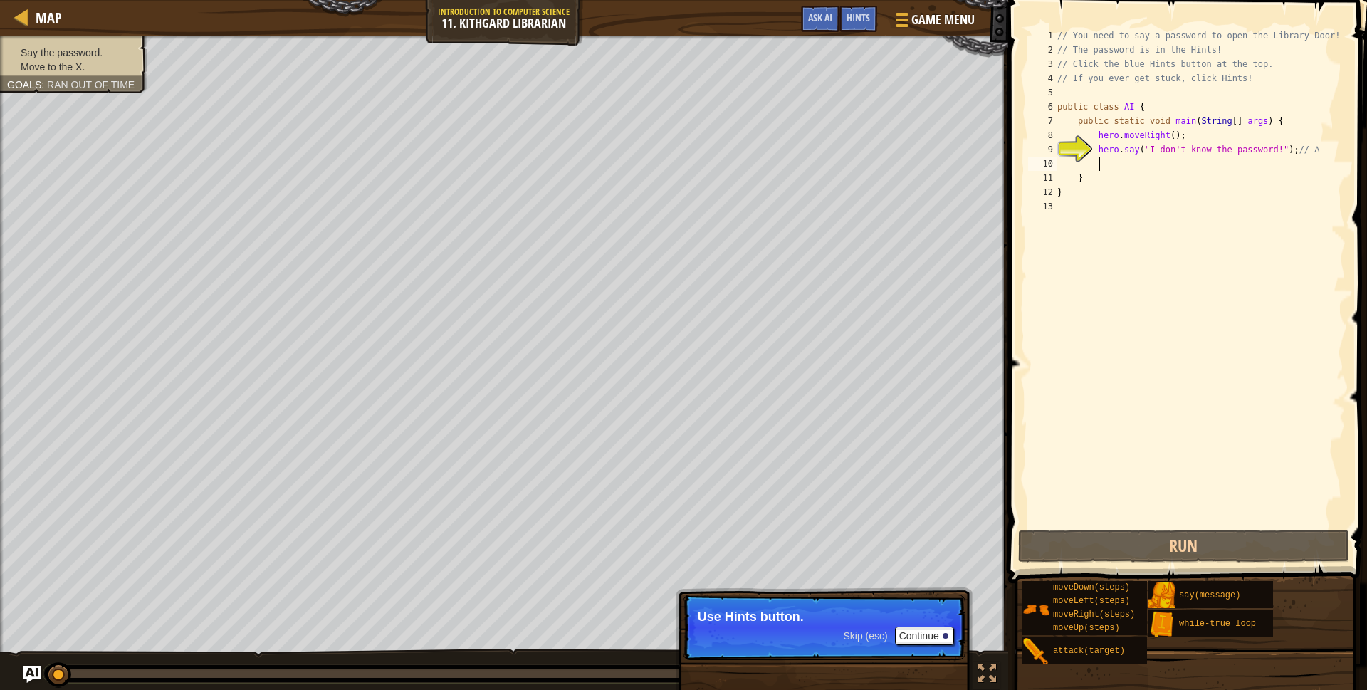
click at [1117, 167] on div "// You need to say a password to open the Library Door! // The password is in t…" at bounding box center [1200, 291] width 291 height 527
click at [1118, 148] on div "// You need to say a password to open the Library Door! // The password is in t…" at bounding box center [1200, 291] width 291 height 527
click at [1058, 150] on div "9" at bounding box center [1042, 149] width 29 height 14
type textarea "hero.say("I don't know the password!"); // ∆"
click at [907, 635] on button "Continue" at bounding box center [924, 636] width 59 height 19
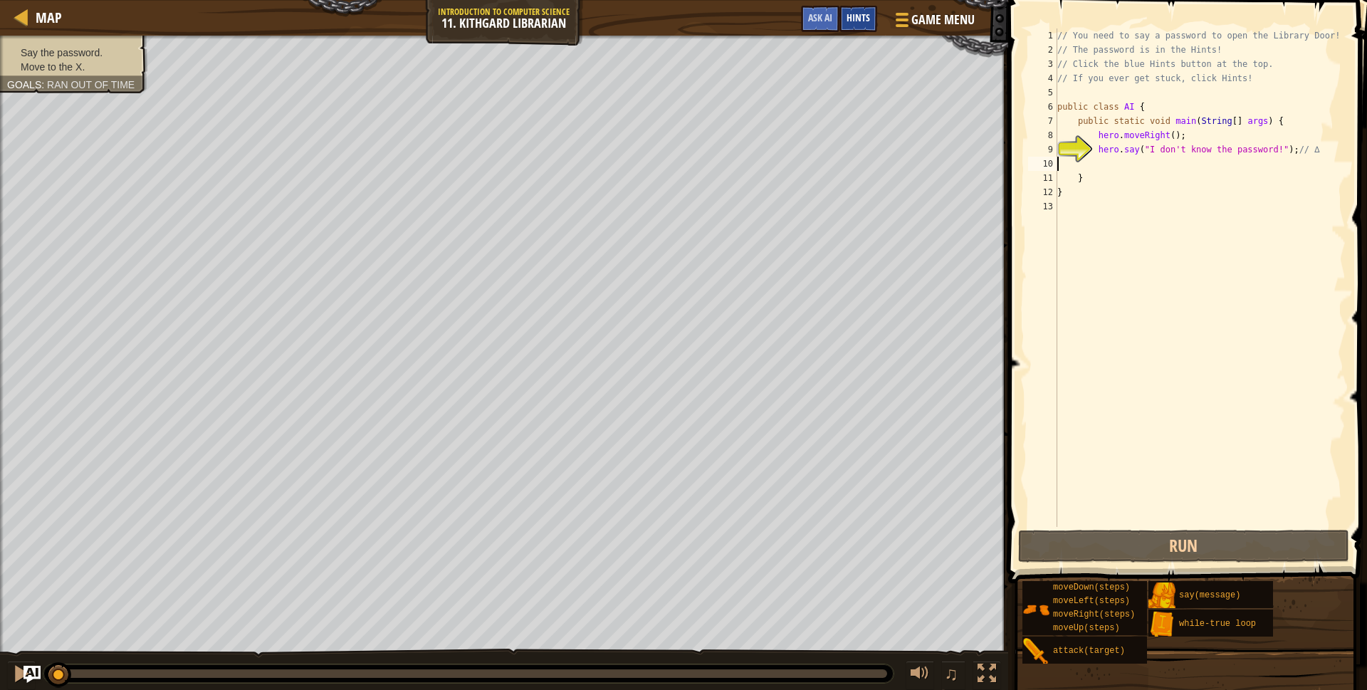
click at [853, 24] on div "Hints" at bounding box center [859, 19] width 38 height 26
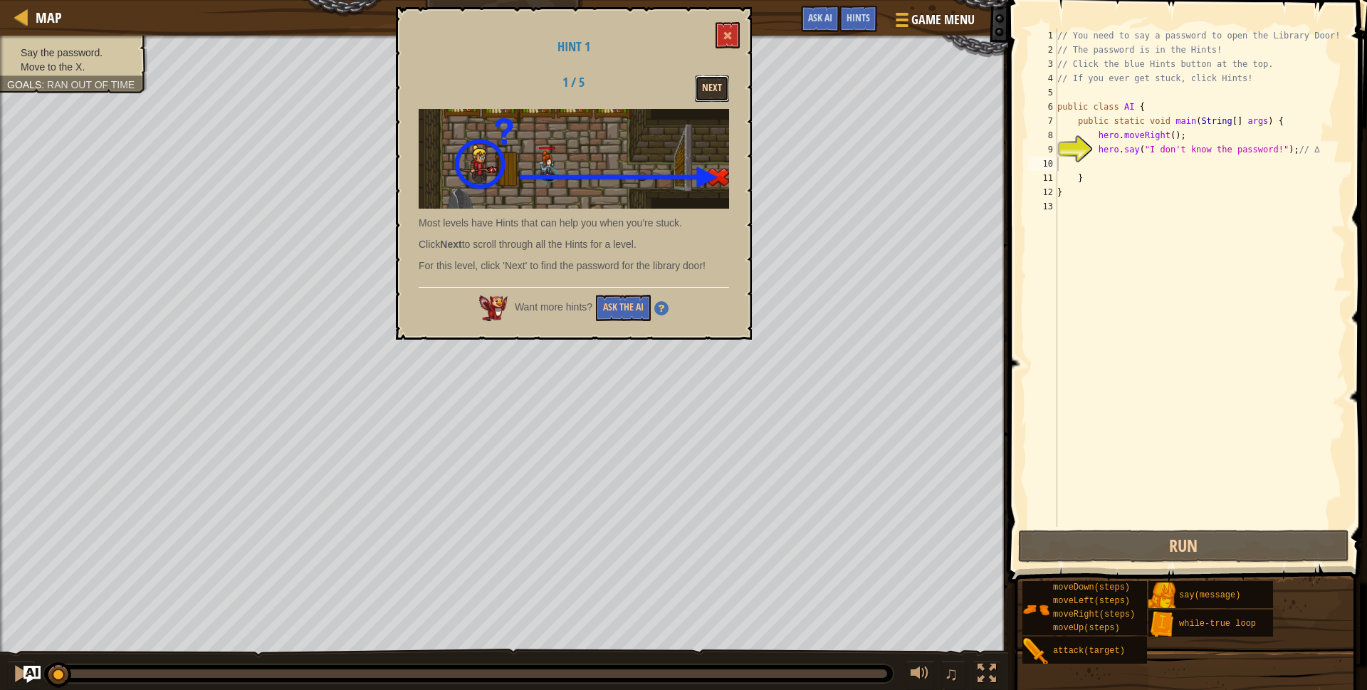
click at [721, 91] on button "Next" at bounding box center [712, 88] width 34 height 26
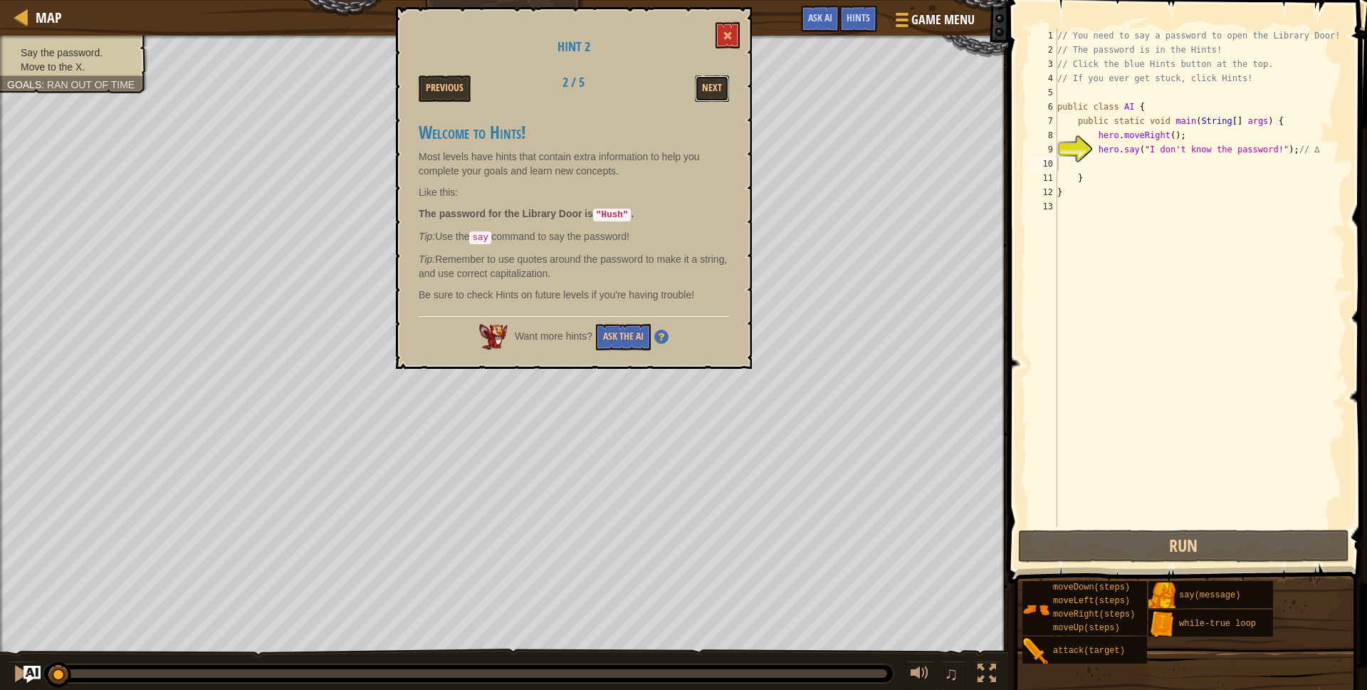
click at [721, 91] on button "Next" at bounding box center [712, 88] width 34 height 26
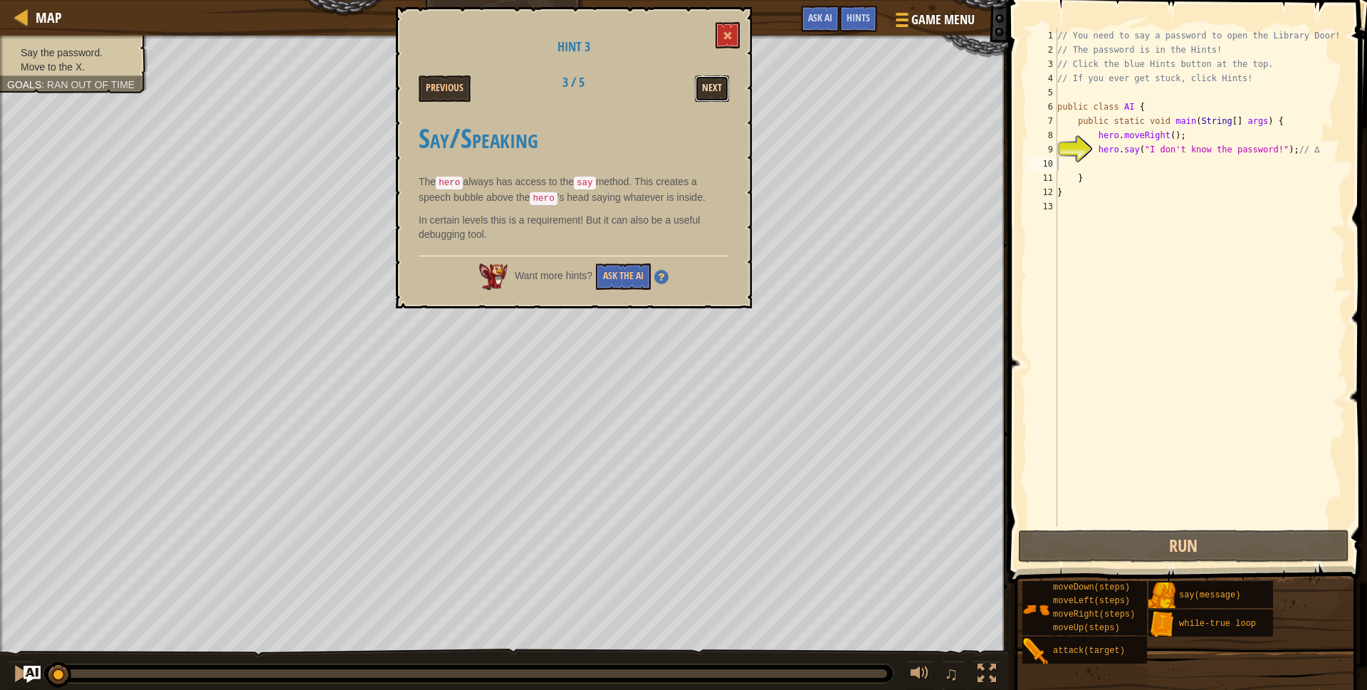
click at [721, 91] on button "Next" at bounding box center [712, 88] width 34 height 26
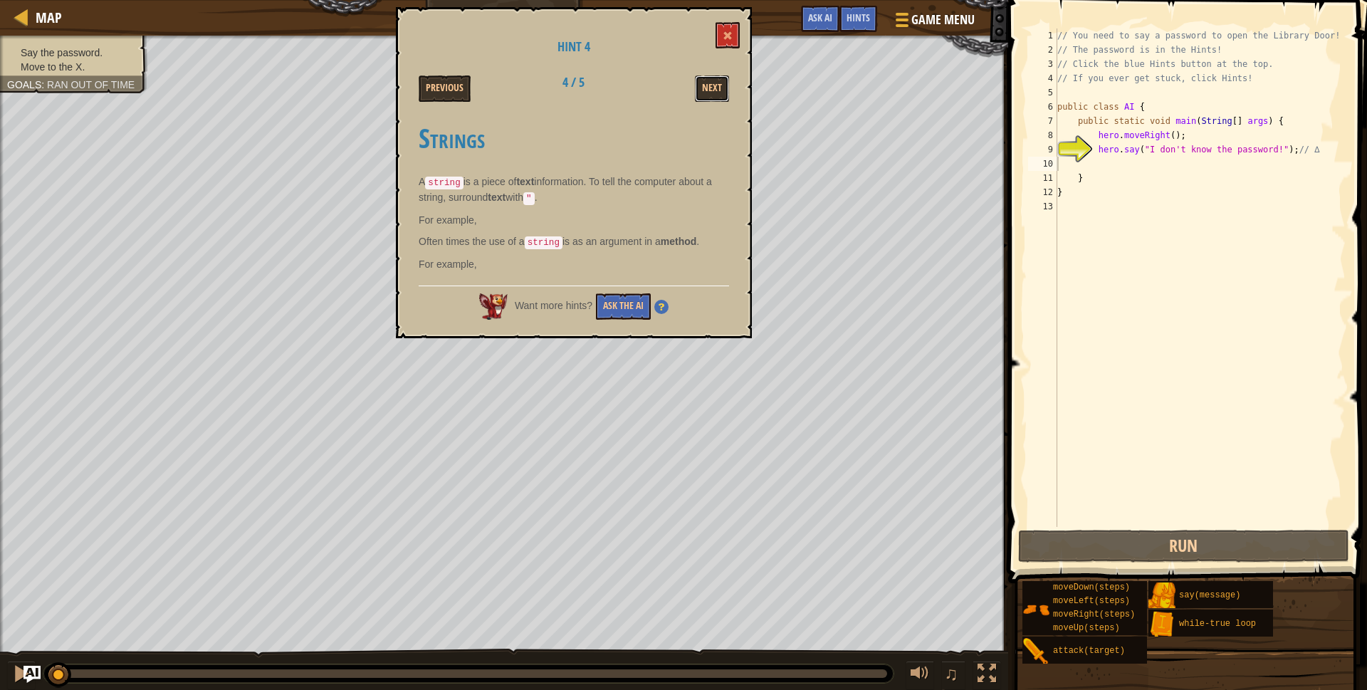
click at [721, 91] on button "Next" at bounding box center [712, 88] width 34 height 26
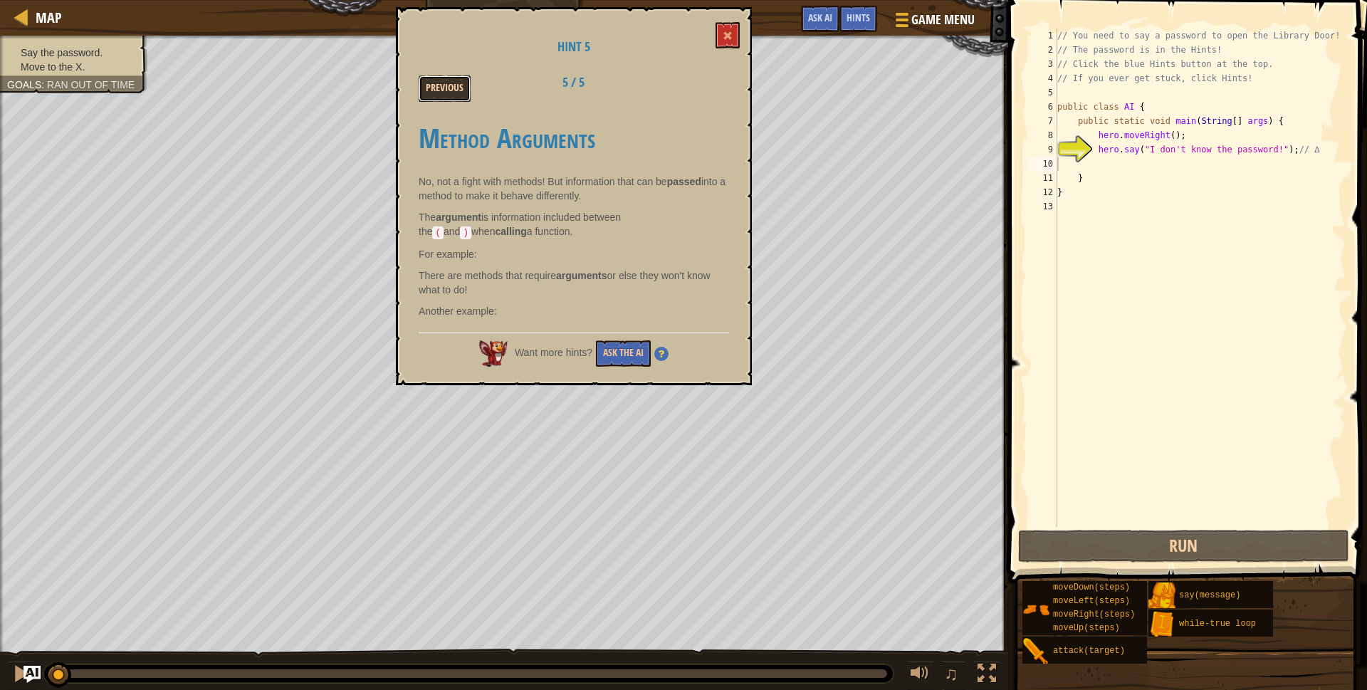
click at [427, 78] on button "Previous" at bounding box center [445, 88] width 52 height 26
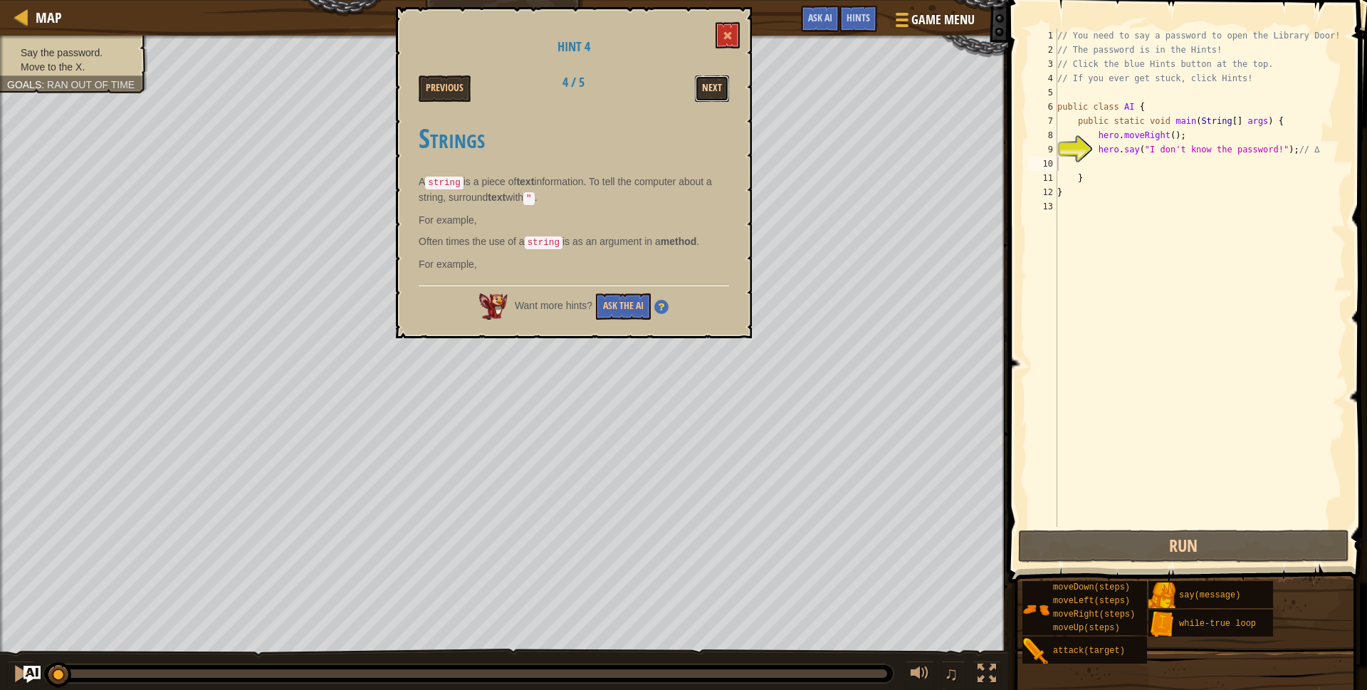
click at [719, 91] on button "Next" at bounding box center [712, 88] width 34 height 26
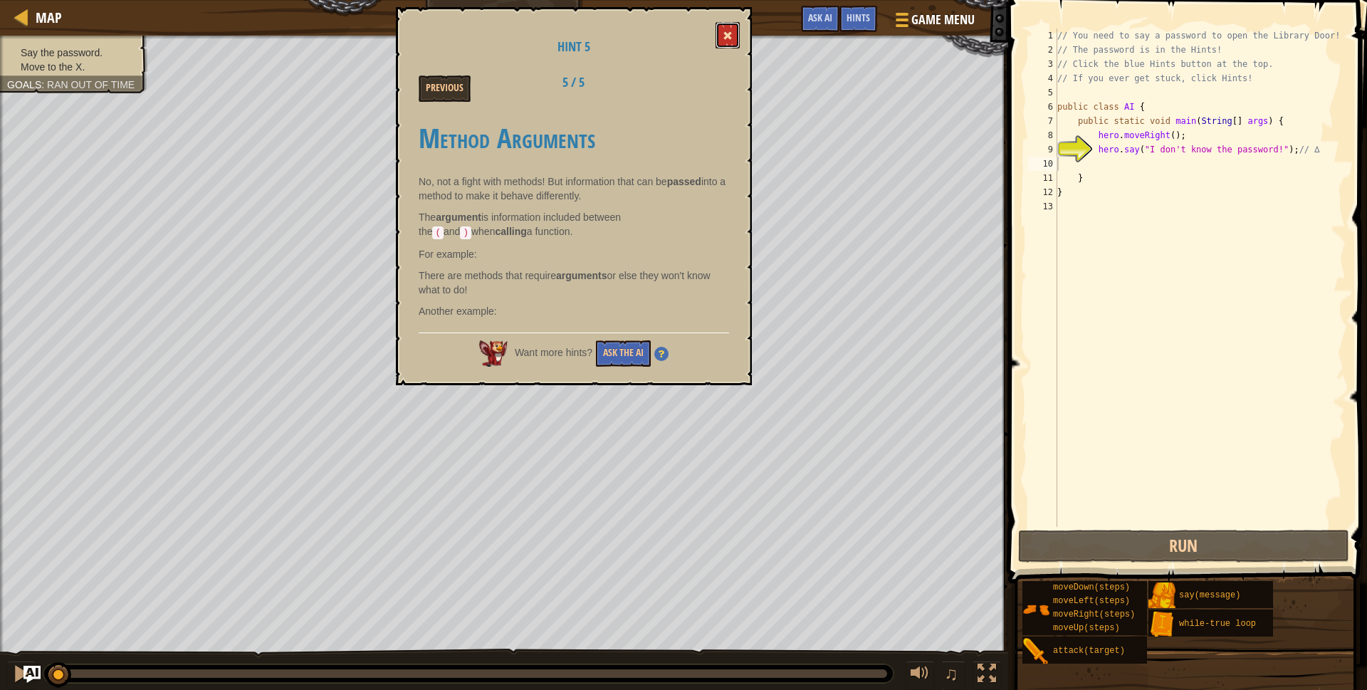
click at [734, 34] on button at bounding box center [728, 35] width 24 height 26
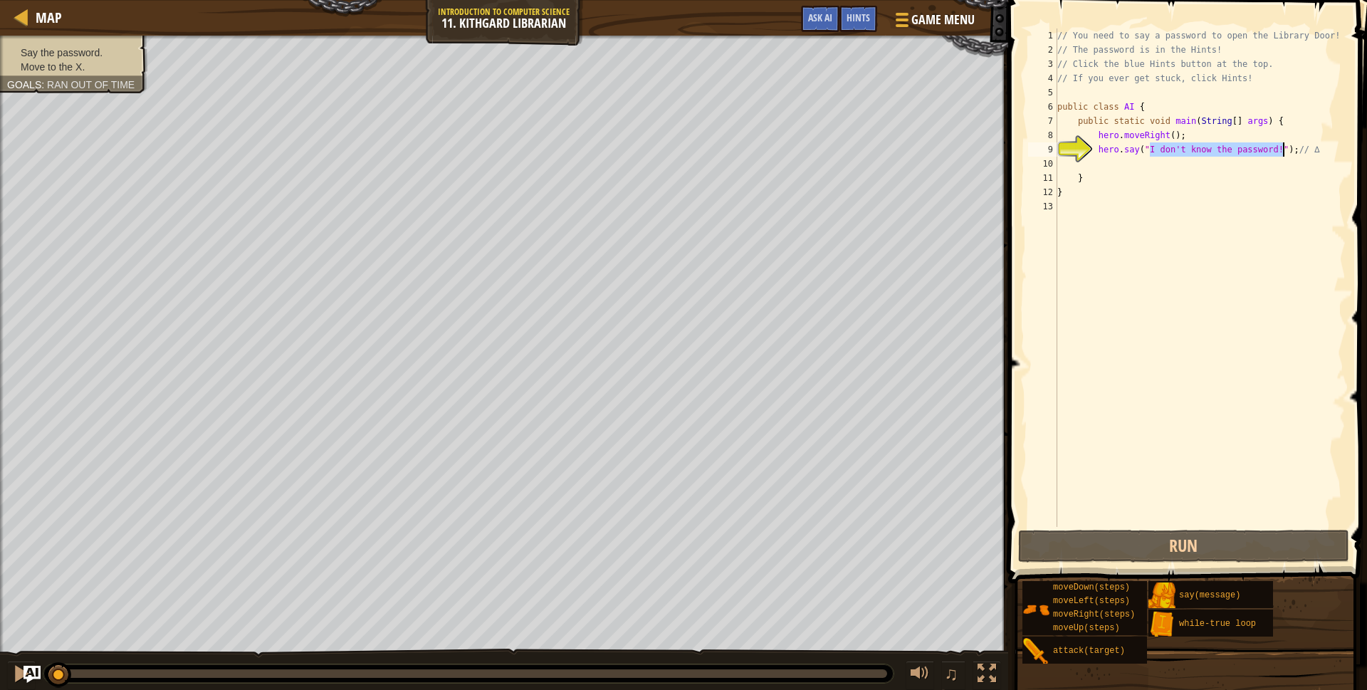
drag, startPoint x: 1149, startPoint y: 150, endPoint x: 1283, endPoint y: 155, distance: 133.3
click at [1283, 155] on div "// You need to say a password to open the Library Door! // The password is in t…" at bounding box center [1200, 291] width 291 height 527
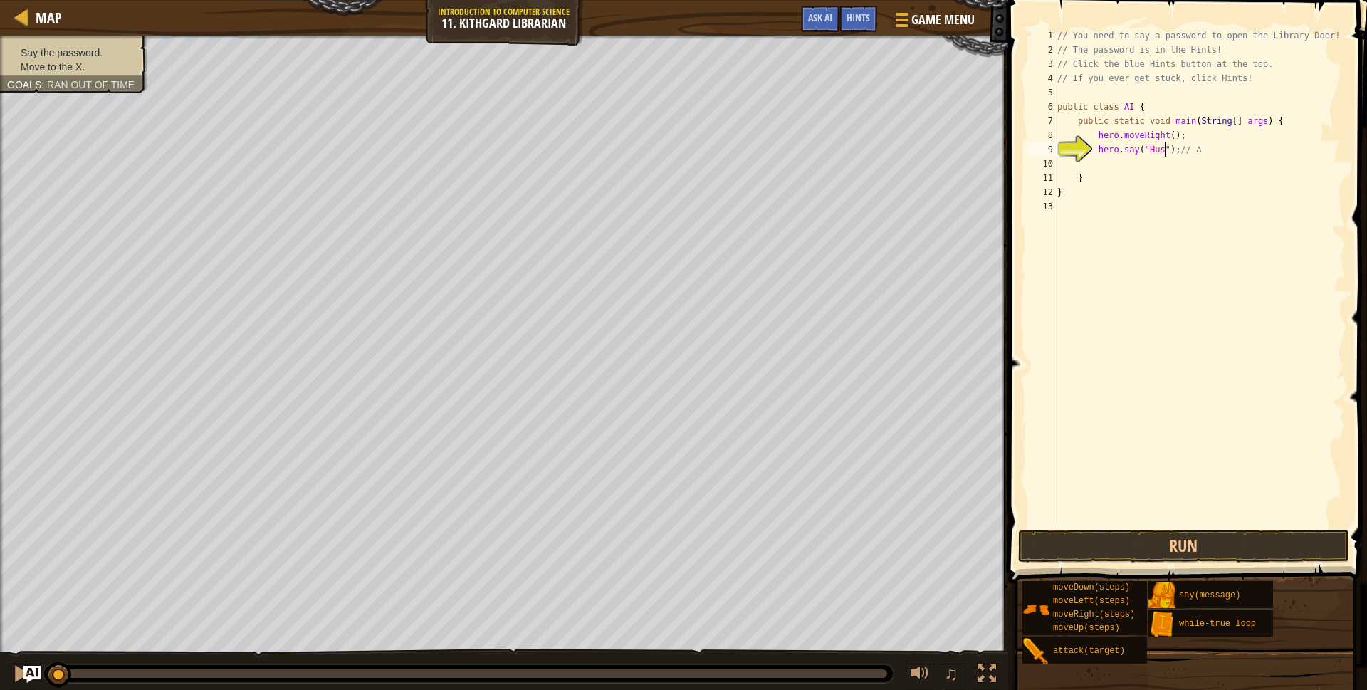
type textarea "hero.say("Hush"); // ∆"
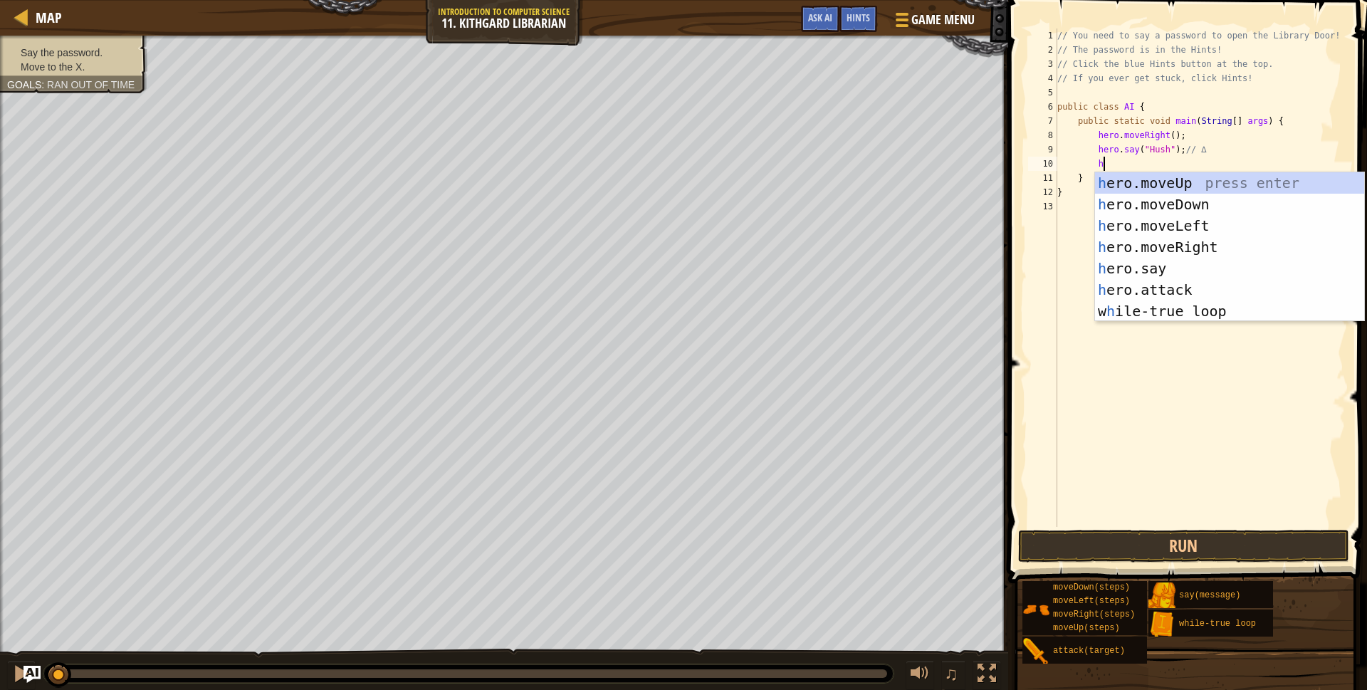
type textarea "h"
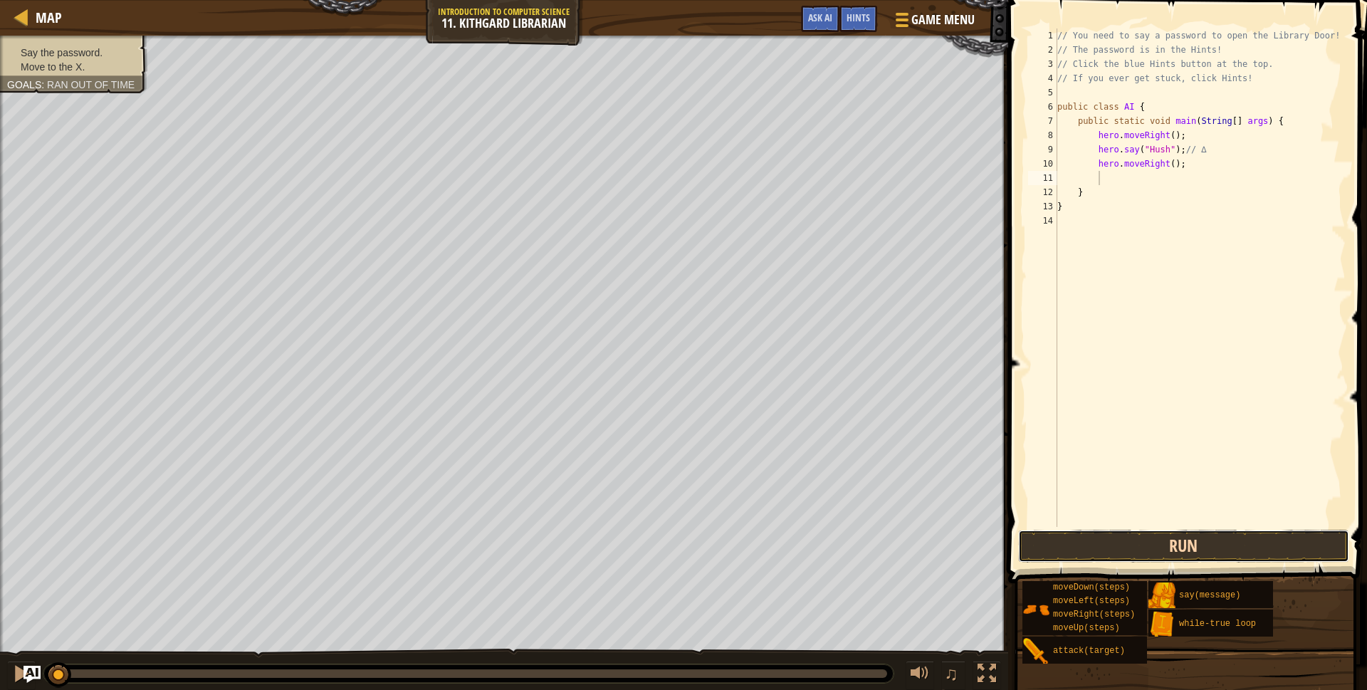
click at [1141, 556] on button "Run" at bounding box center [1184, 546] width 332 height 33
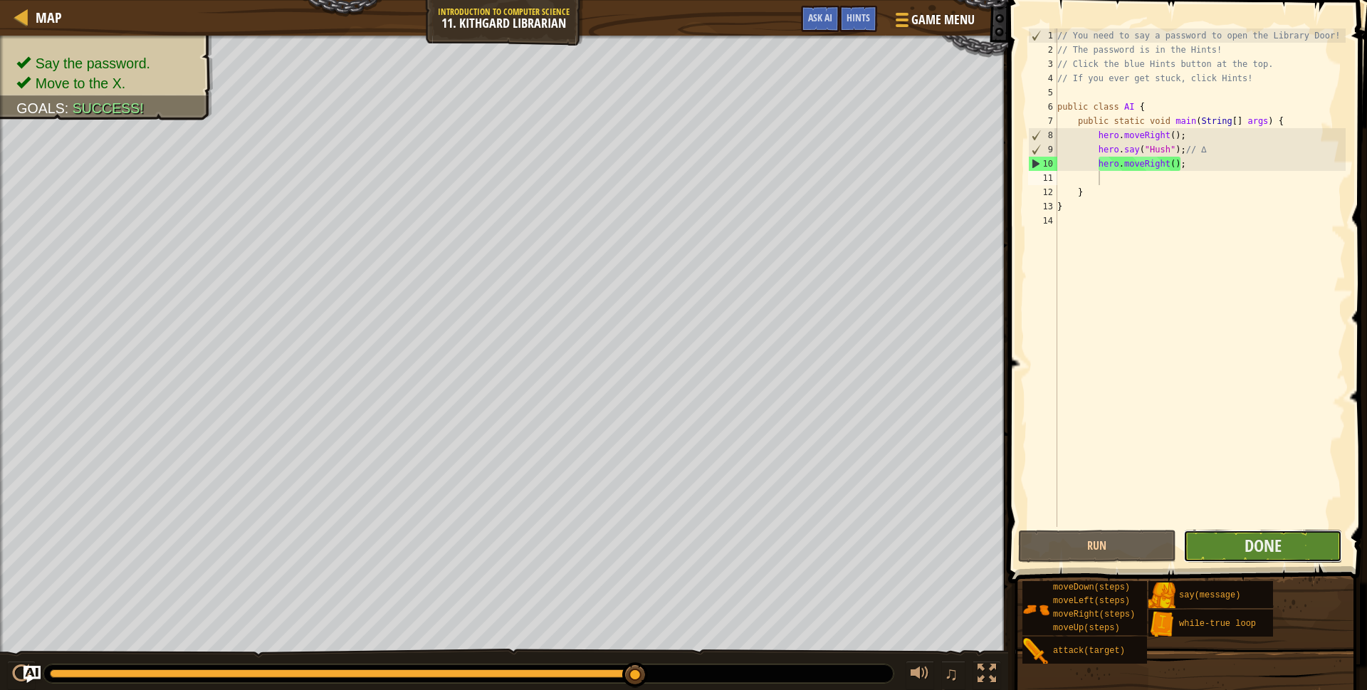
click at [1233, 553] on button "Done" at bounding box center [1263, 546] width 159 height 33
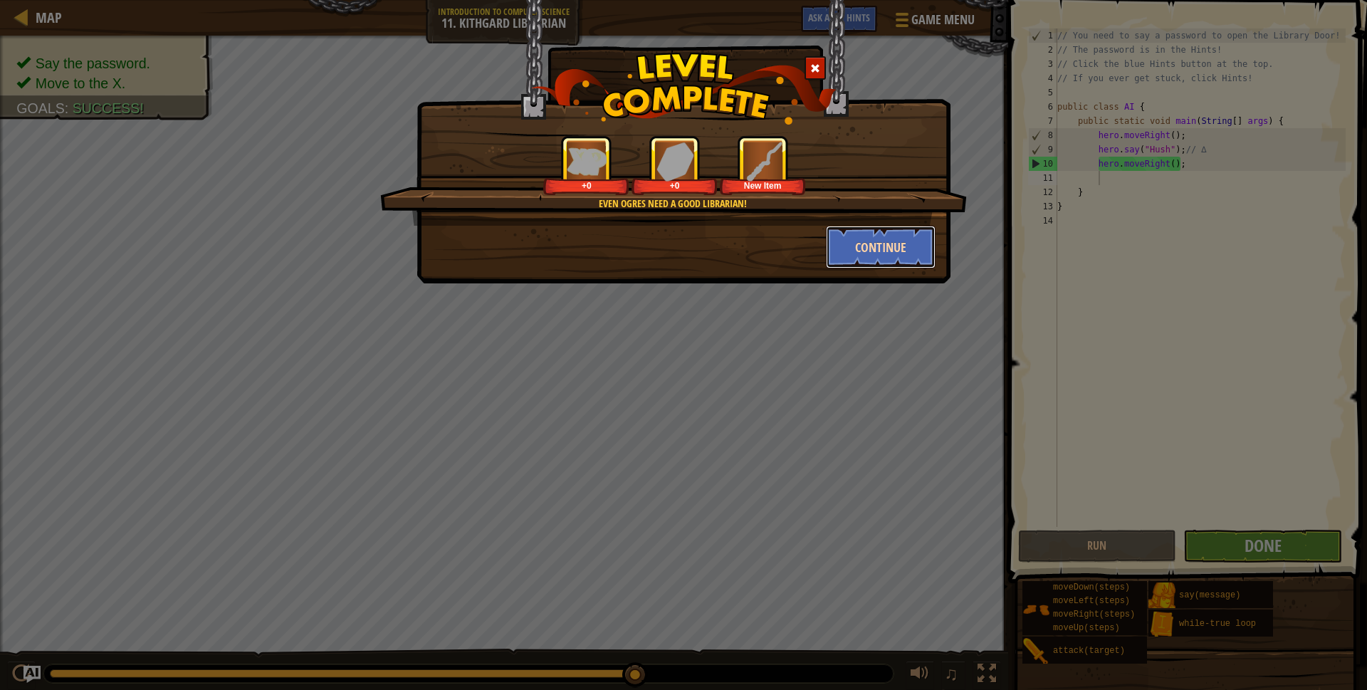
click at [877, 256] on button "Continue" at bounding box center [881, 247] width 110 height 43
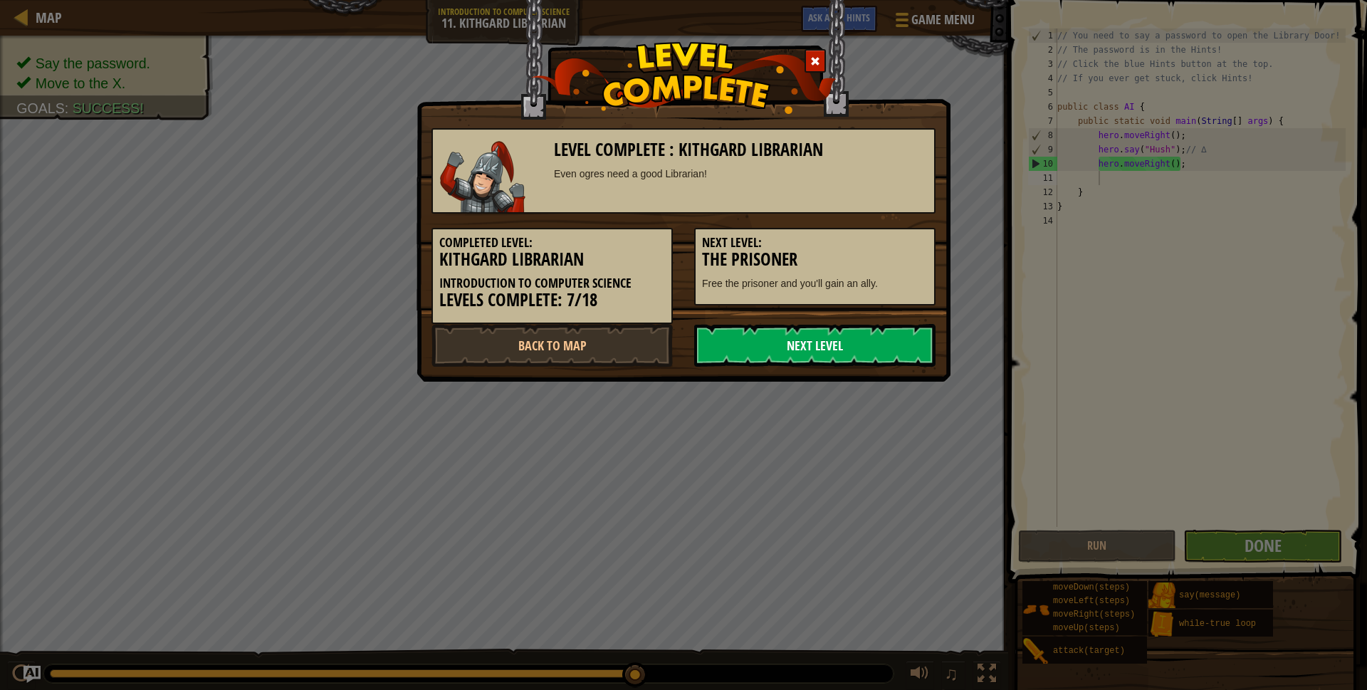
click at [825, 341] on link "Next Level" at bounding box center [814, 345] width 241 height 43
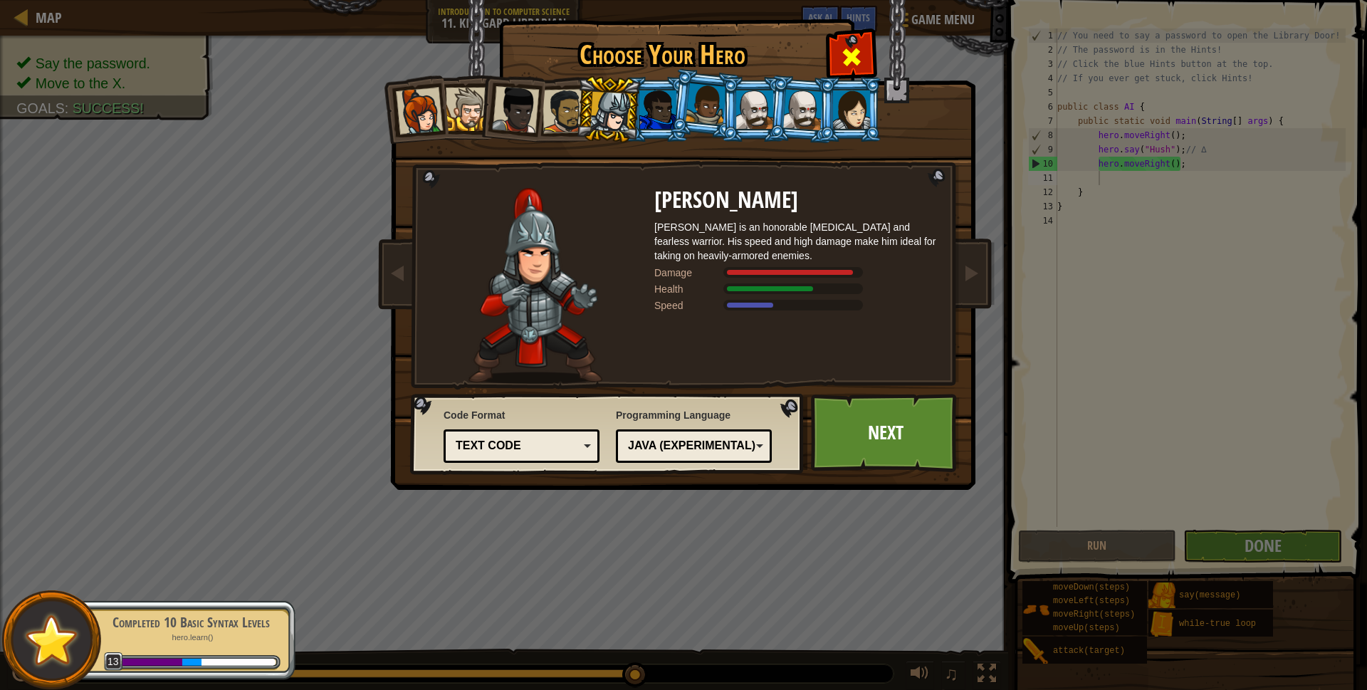
click at [858, 57] on span at bounding box center [851, 57] width 23 height 23
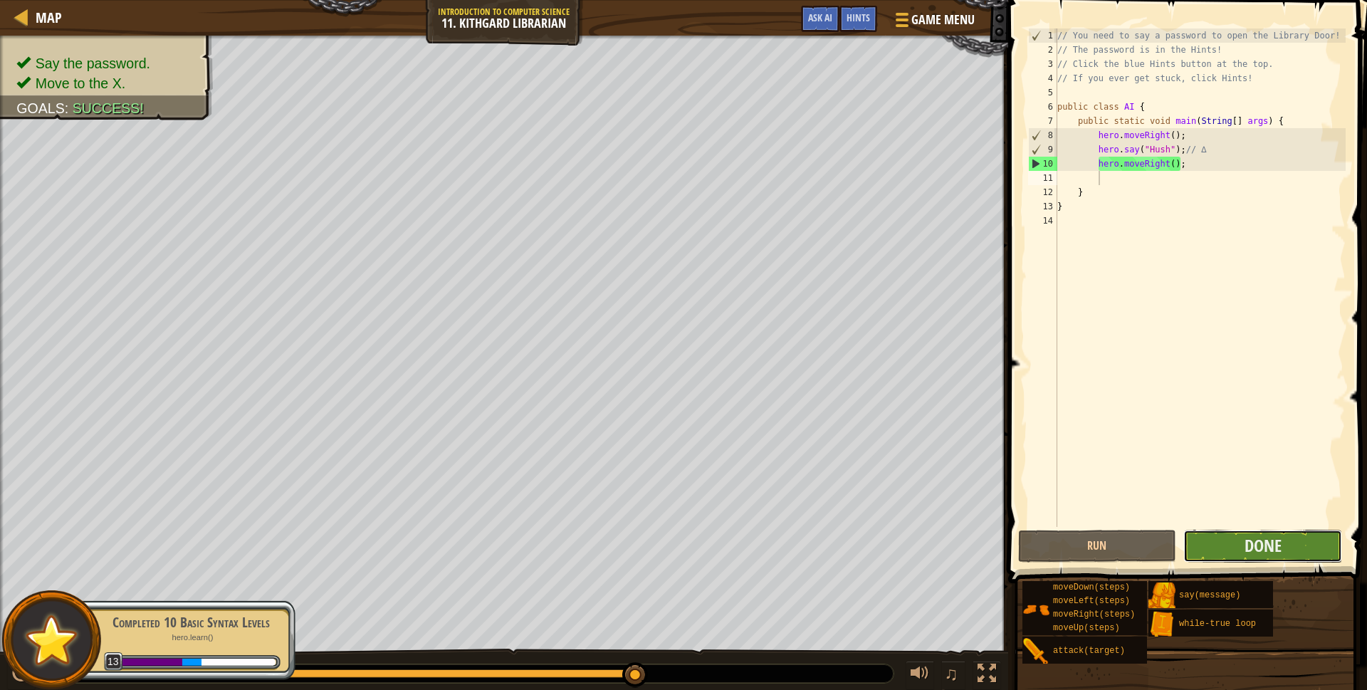
click at [1214, 553] on button "Done" at bounding box center [1263, 546] width 159 height 33
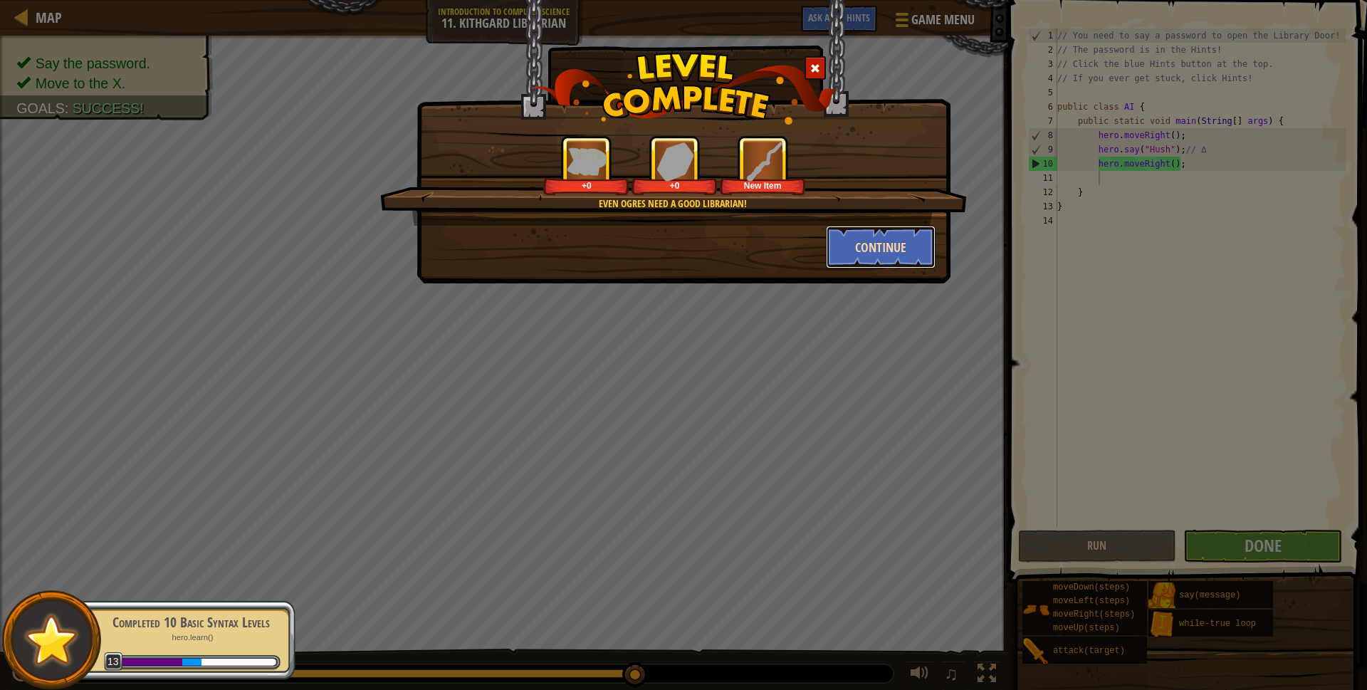
click at [877, 255] on button "Continue" at bounding box center [881, 247] width 110 height 43
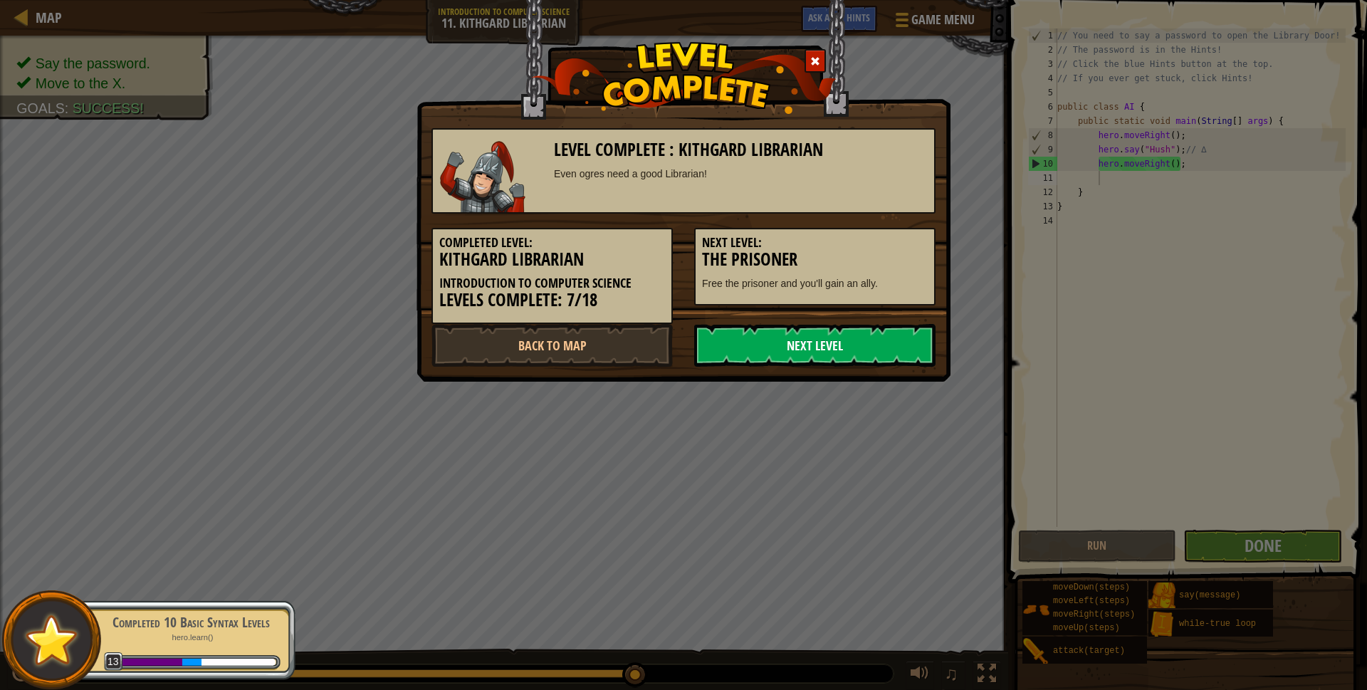
click at [851, 338] on link "Next Level" at bounding box center [814, 345] width 241 height 43
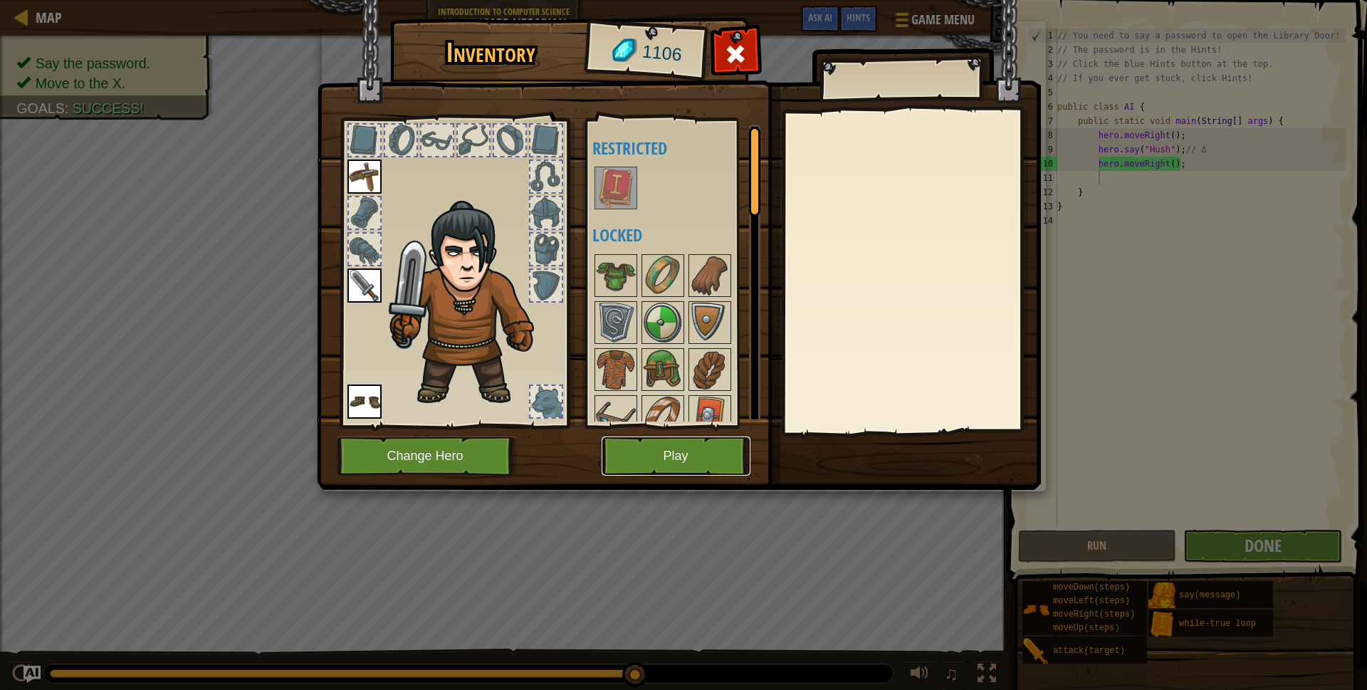
click at [722, 448] on button "Play" at bounding box center [676, 456] width 149 height 39
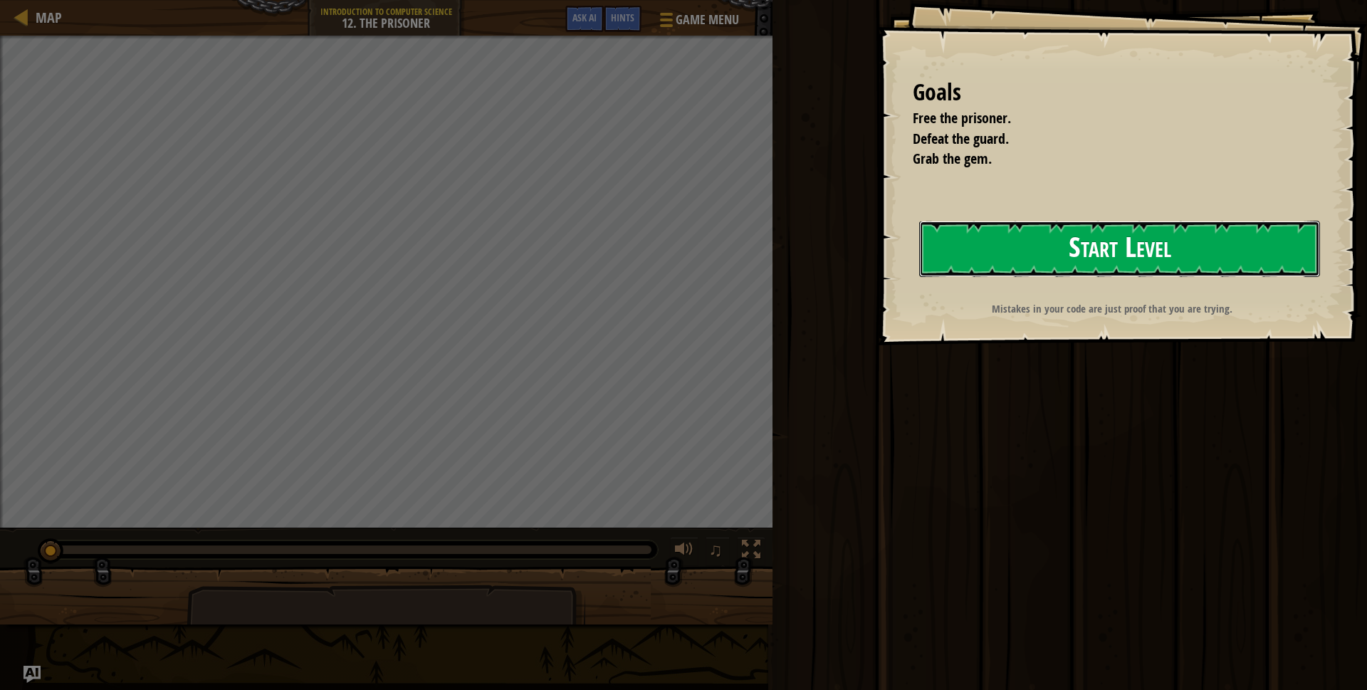
click at [1017, 266] on button "Start Level" at bounding box center [1119, 249] width 401 height 56
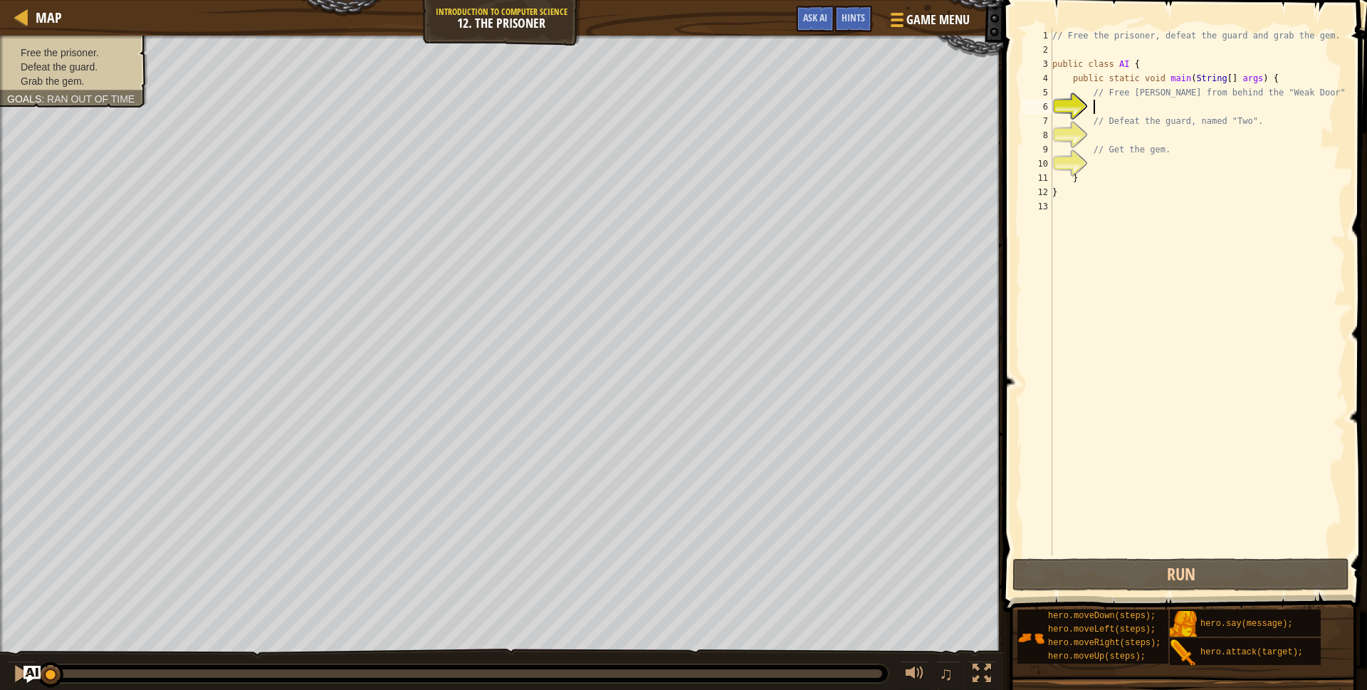
type textarea "h"
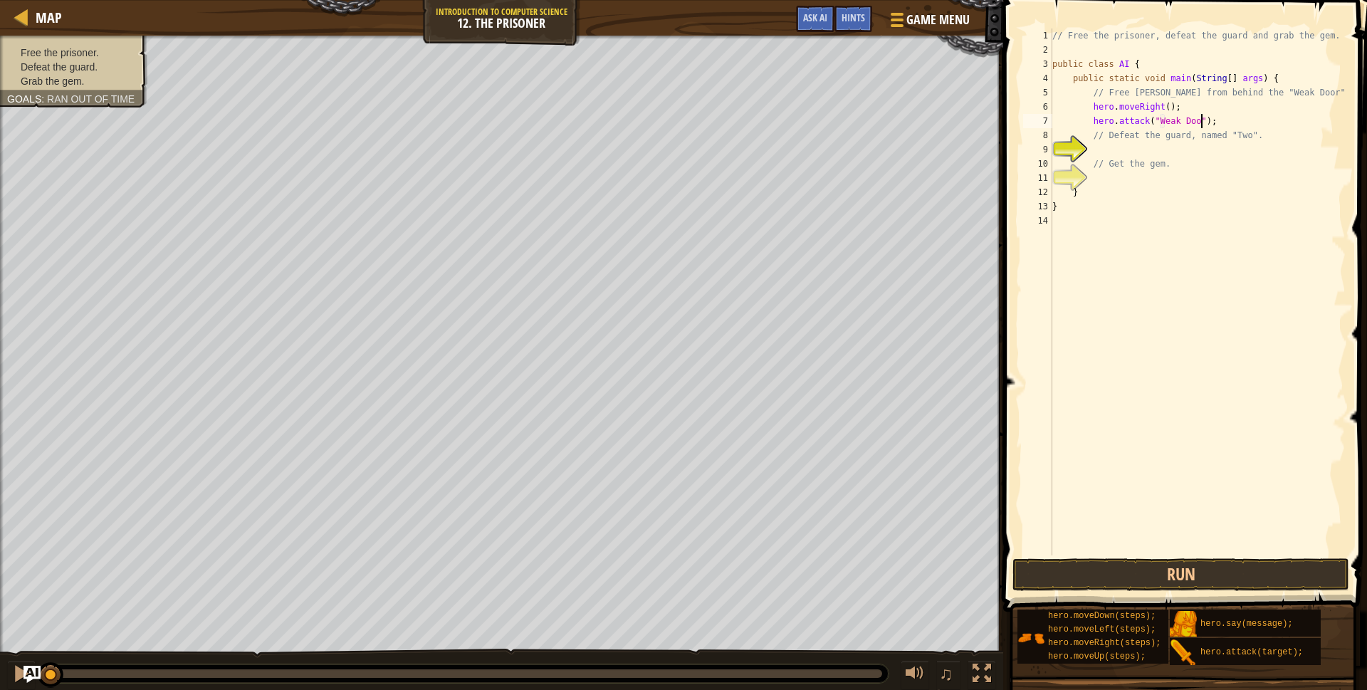
scroll to position [6, 13]
type textarea "// Defeat the guard, named "Two"."
type textarea "h"
type textarea "hero.moveRight(2);"
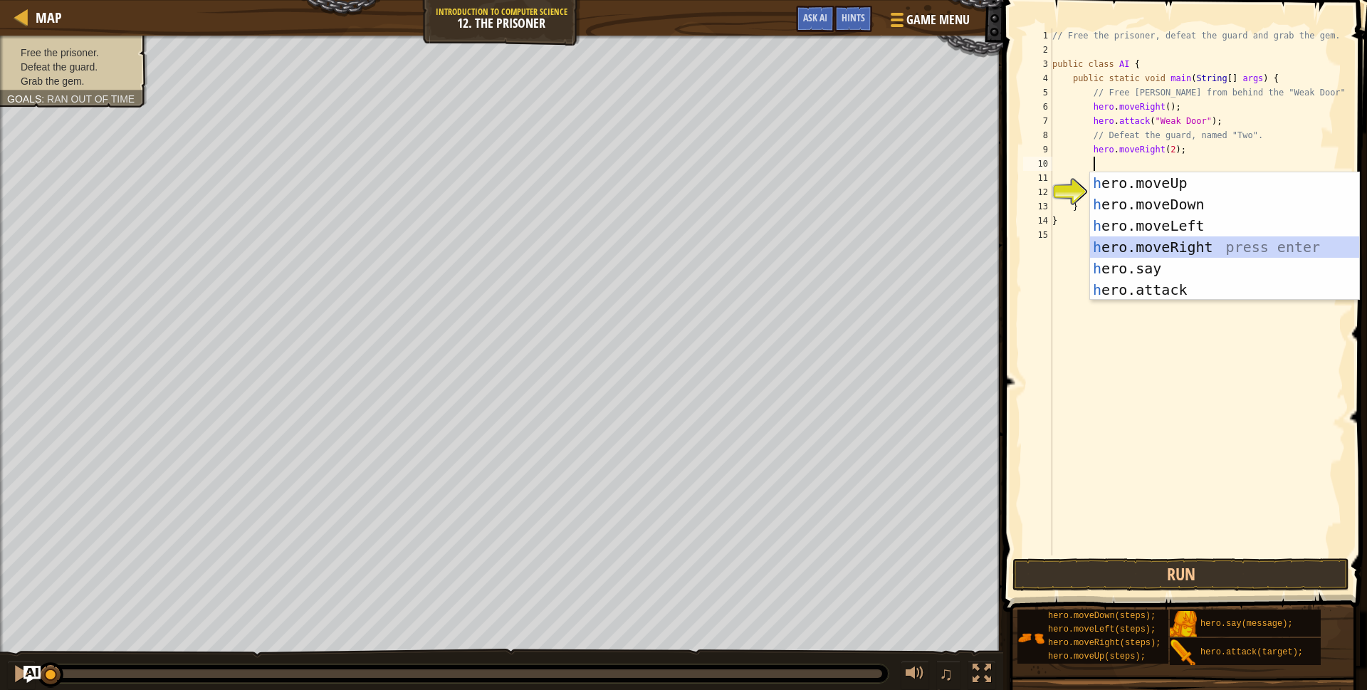
type textarea "h"
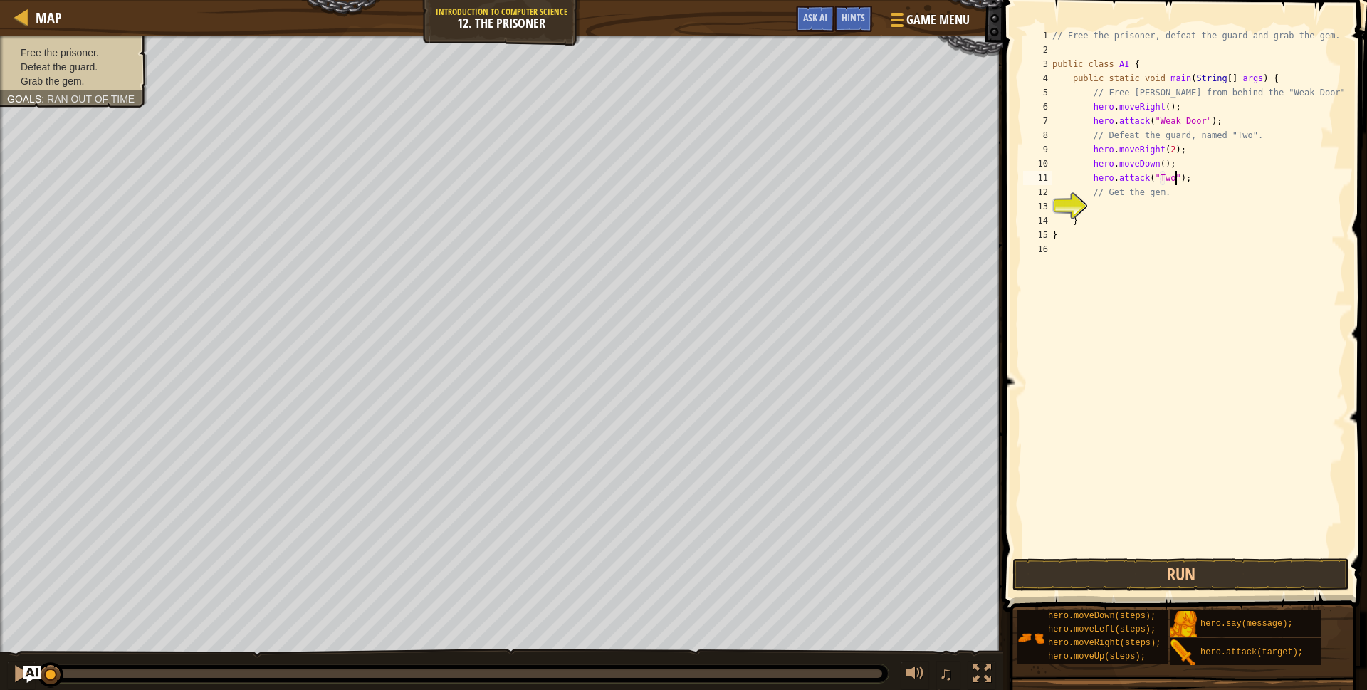
type textarea "// Get the gem."
type textarea "h"
type textarea "hero.moveDown(2);"
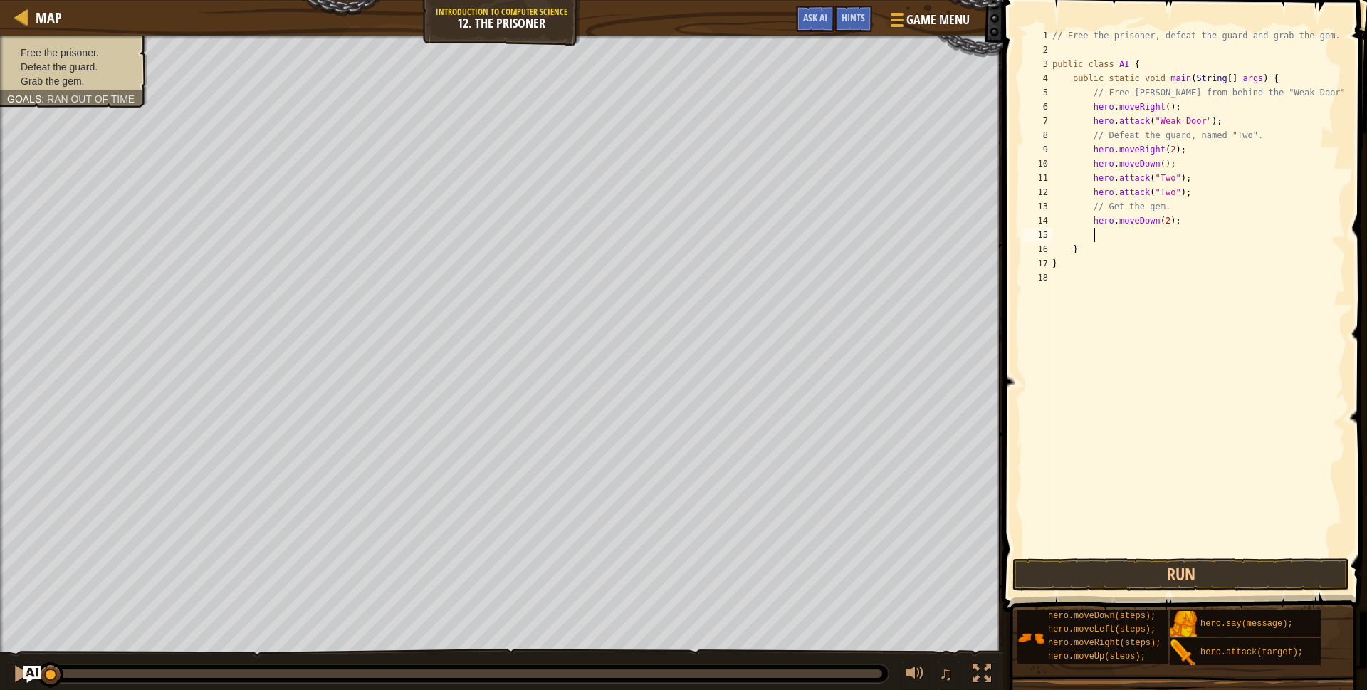
type textarea "h"
click at [1224, 569] on button "Run" at bounding box center [1181, 574] width 337 height 33
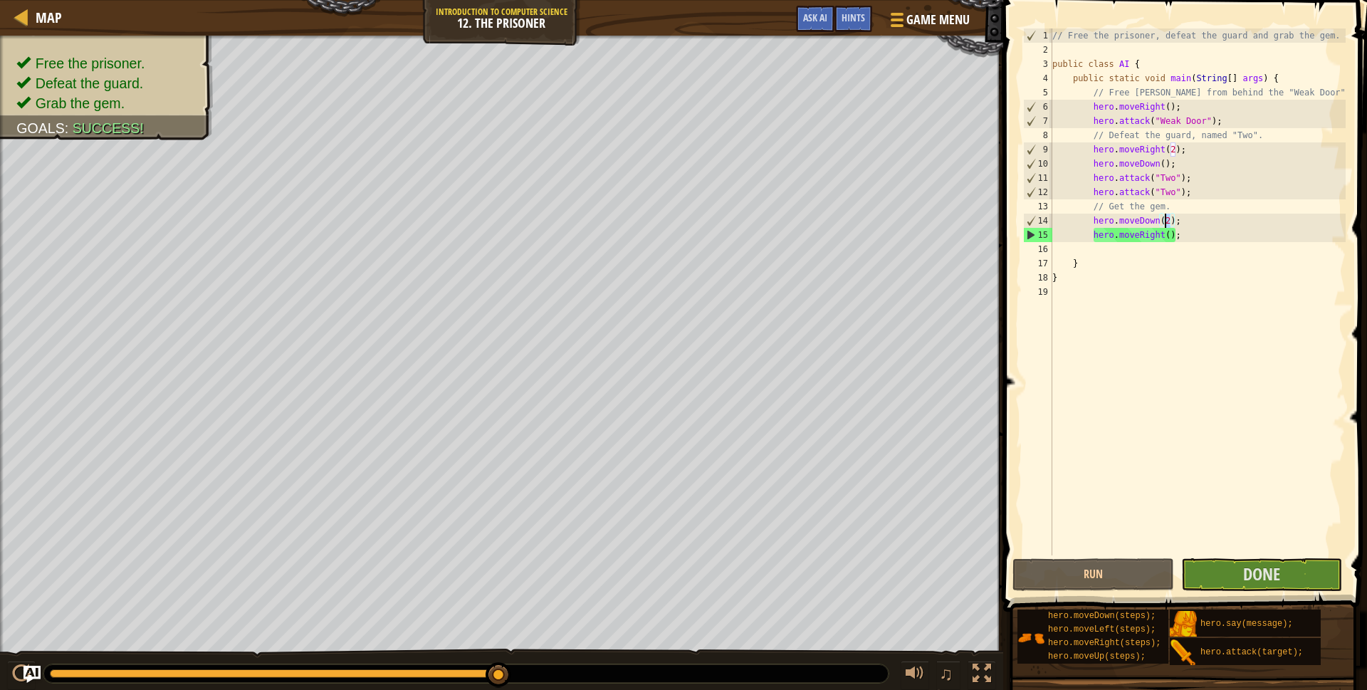
click at [1165, 223] on div "// Free the prisoner, defeat the guard and grab the gem. public class AI { publ…" at bounding box center [1198, 306] width 296 height 556
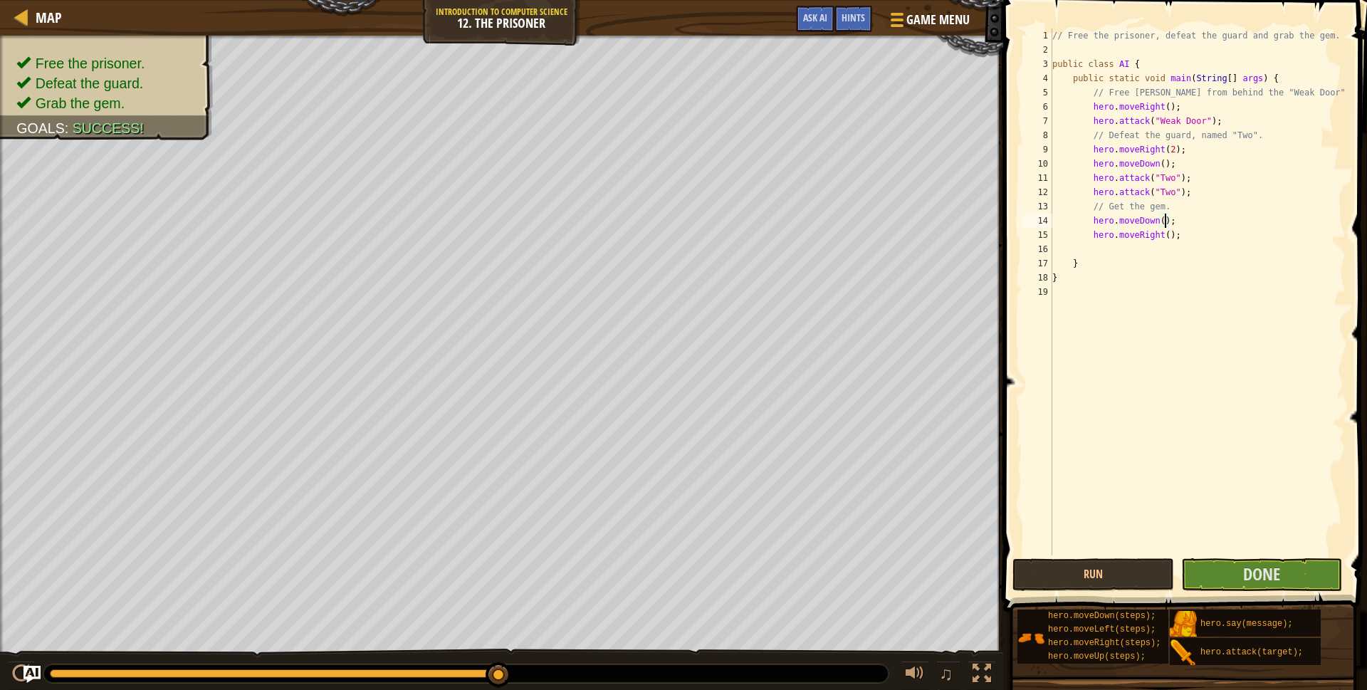
click at [1193, 194] on div "// Free the prisoner, defeat the guard and grab the gem. public class AI { publ…" at bounding box center [1198, 306] width 296 height 556
type textarea "hero.attack("Two");"
click at [1150, 563] on button "Run" at bounding box center [1093, 574] width 161 height 33
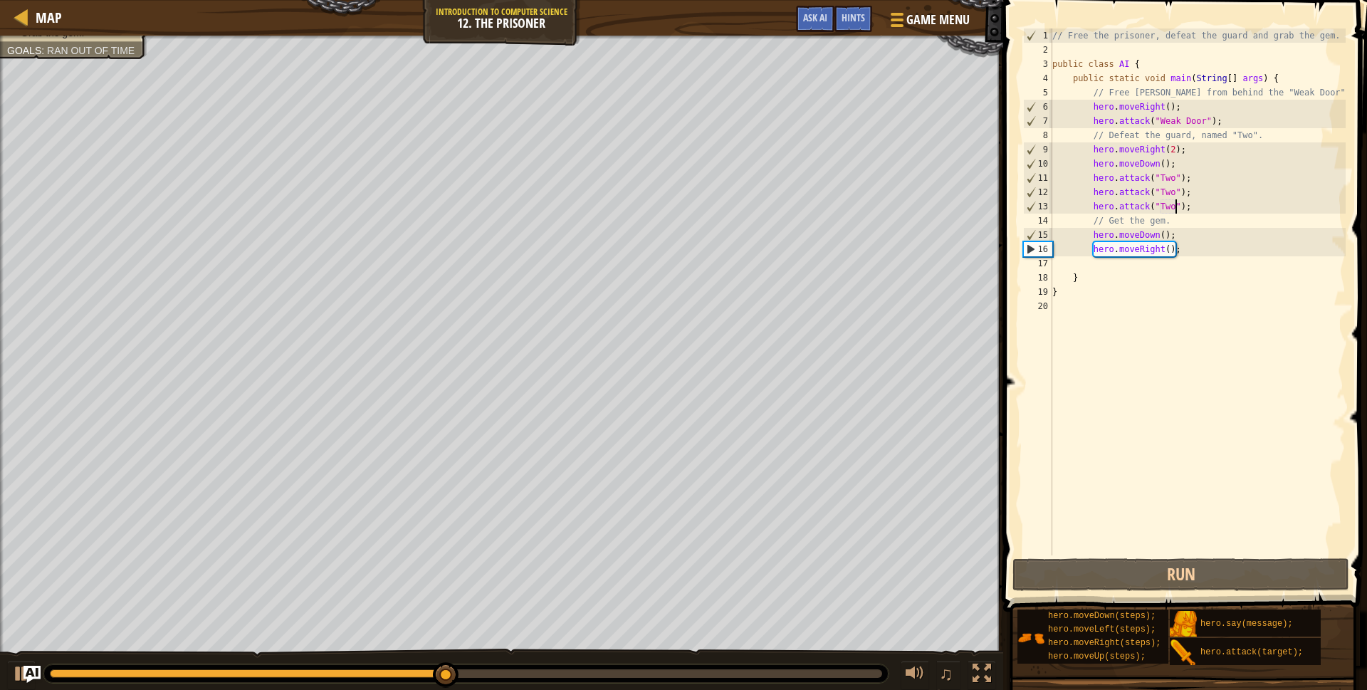
click at [1164, 236] on div "// Free the prisoner, defeat the guard and grab the gem. public class AI { publ…" at bounding box center [1198, 306] width 296 height 556
click at [1207, 565] on button "Run" at bounding box center [1181, 574] width 337 height 33
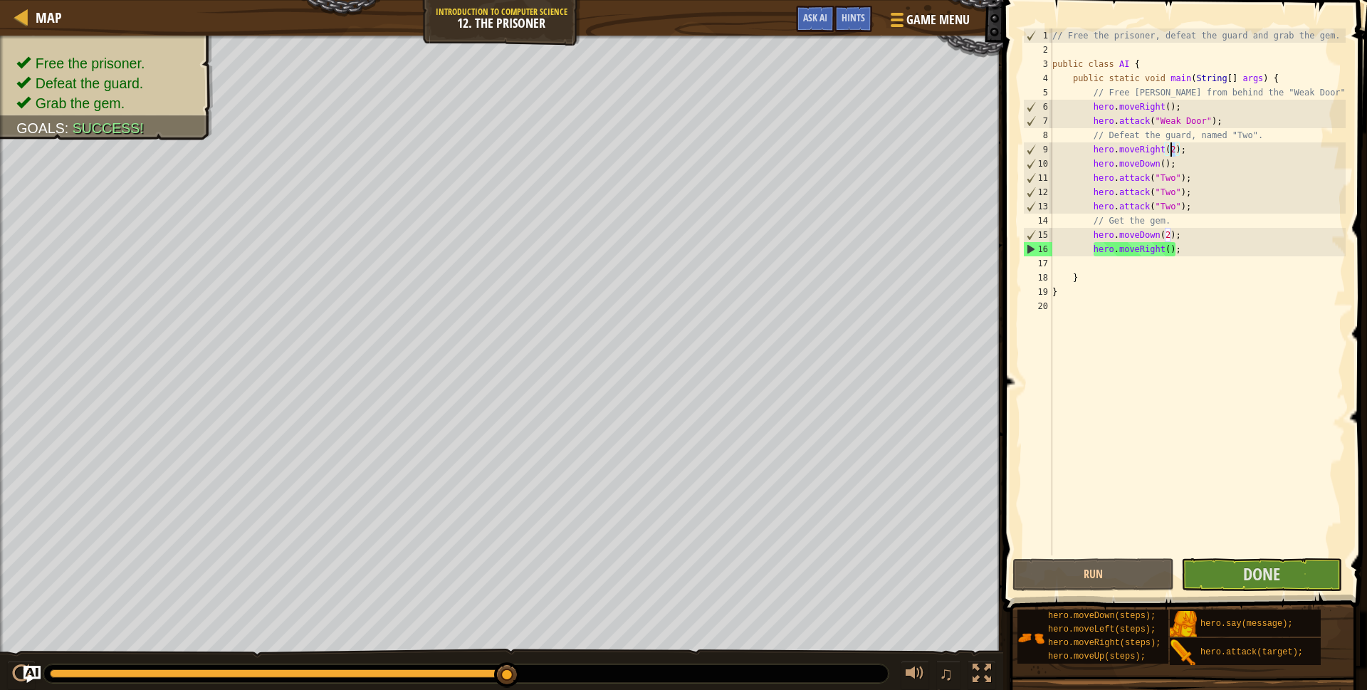
drag, startPoint x: 1177, startPoint y: 151, endPoint x: 1170, endPoint y: 153, distance: 7.4
click at [1170, 153] on div "// Free the prisoner, defeat the guard and grab the gem. public class AI { publ…" at bounding box center [1198, 306] width 296 height 556
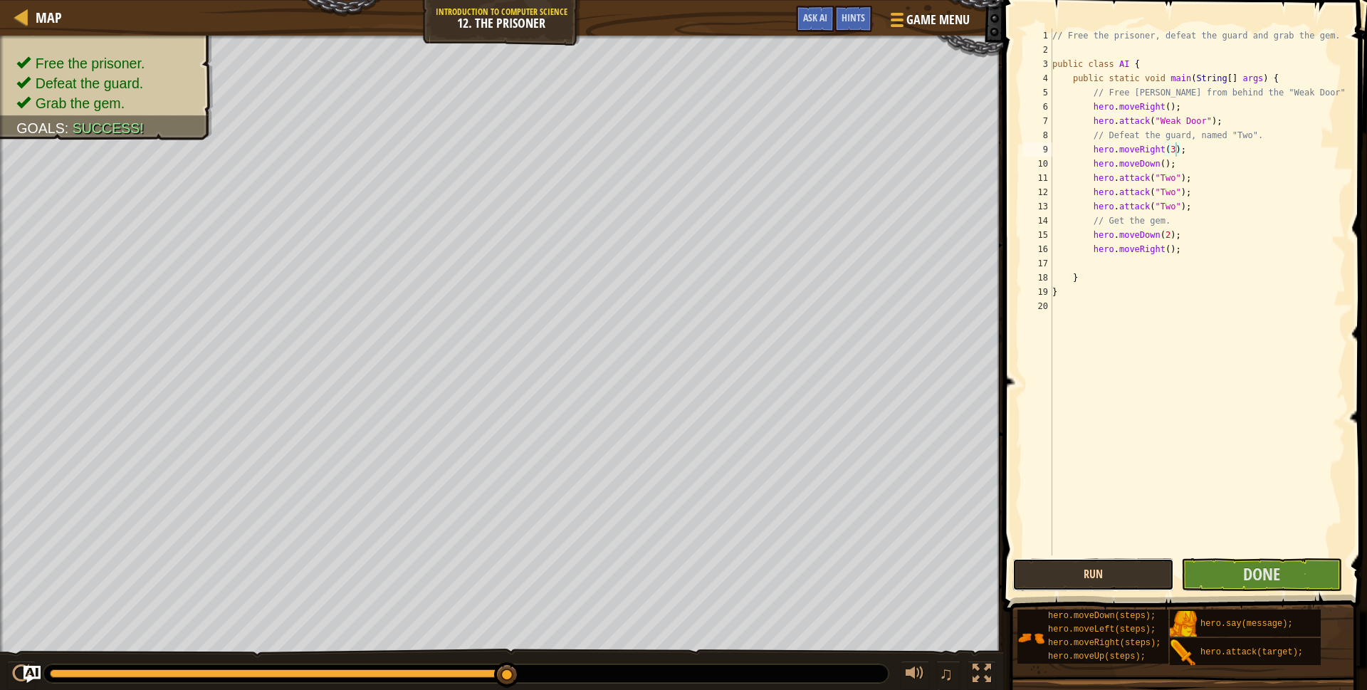
click at [1147, 568] on button "Run" at bounding box center [1093, 574] width 161 height 33
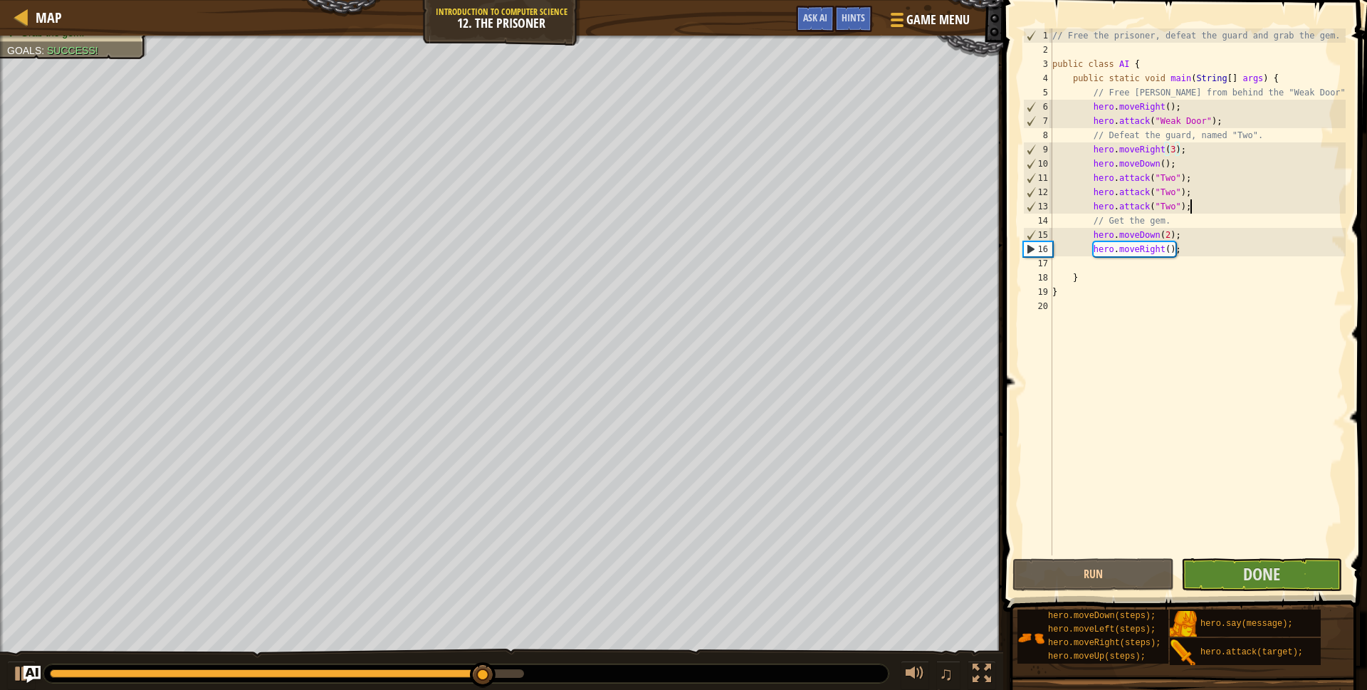
click at [1196, 208] on div "// Free the prisoner, defeat the guard and grab the gem. public class AI { publ…" at bounding box center [1198, 306] width 296 height 556
type textarea "hero.attack("Two");"
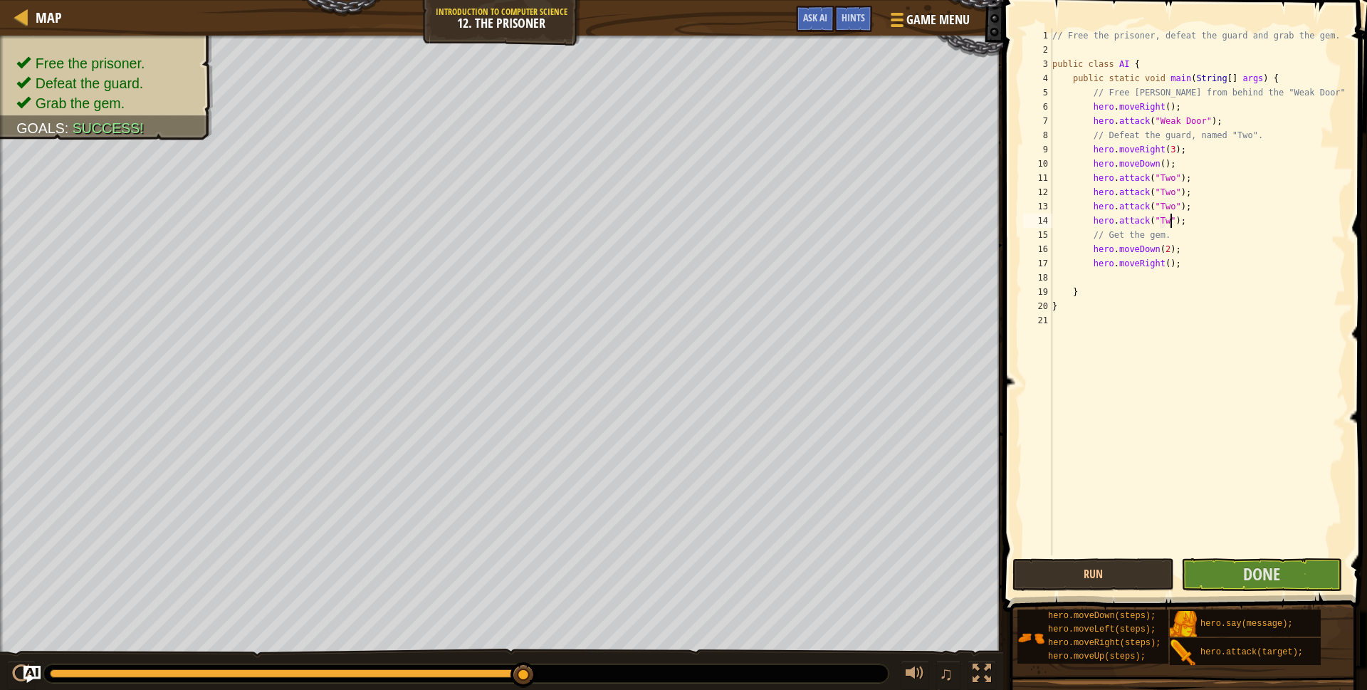
type textarea "hero.attack("Two");"
click at [1191, 224] on div "// Free the prisoner, defeat the guard and grab the gem. public class AI { publ…" at bounding box center [1198, 306] width 296 height 556
type textarea "H"
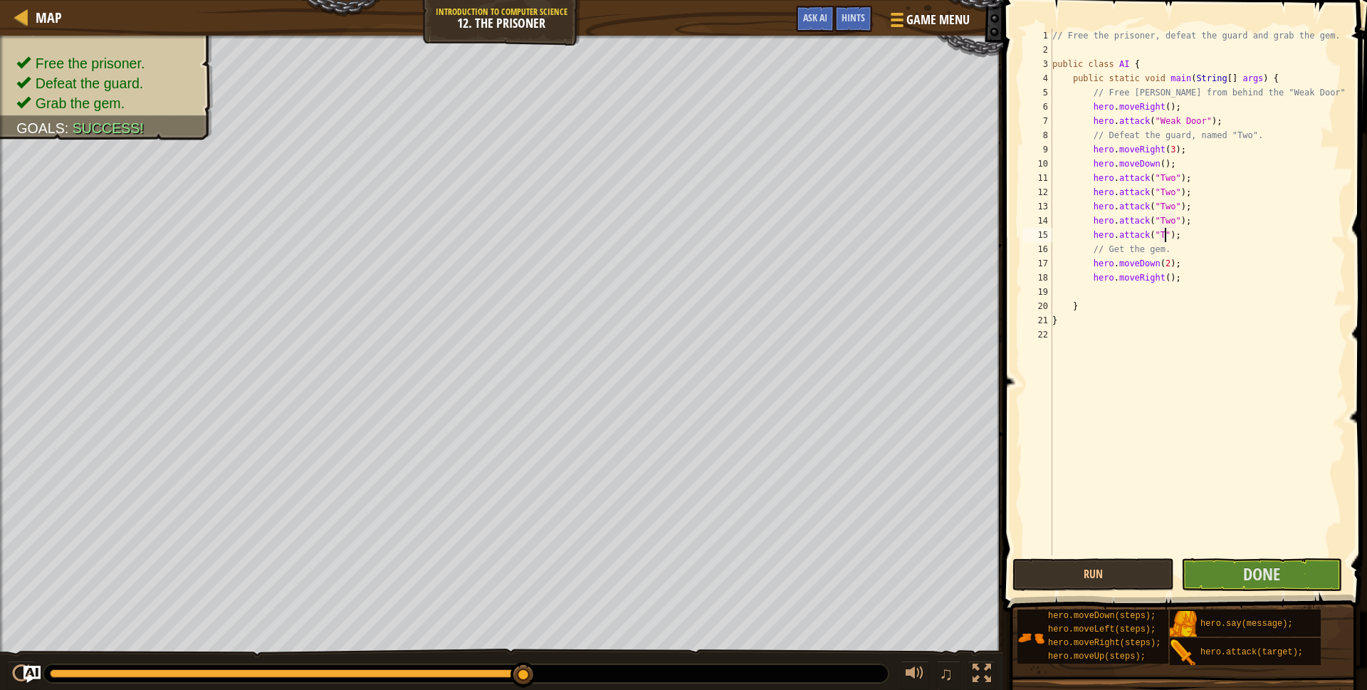
type textarea "hero.attack("Two");"
click at [1209, 239] on div "// Free the prisoner, defeat the guard and grab the gem. public class AI { publ…" at bounding box center [1198, 306] width 296 height 556
type textarea "w"
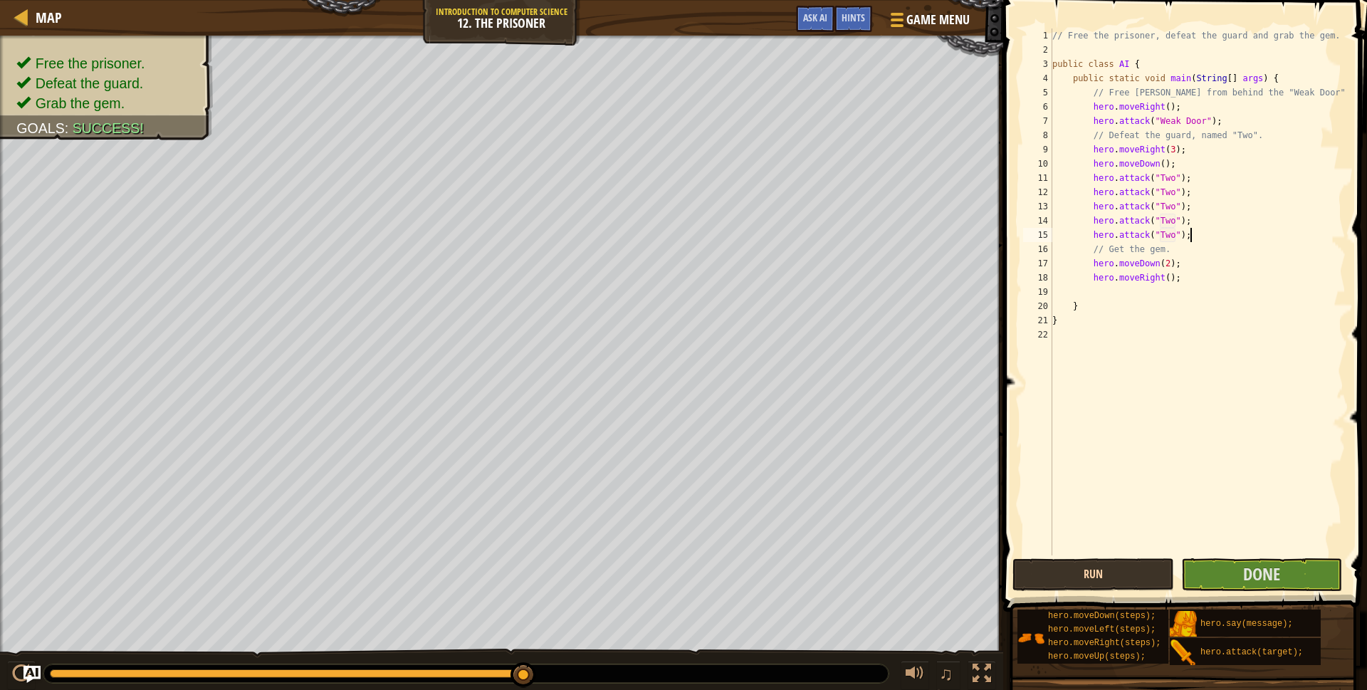
type textarea "hero.attack("Two");"
click at [1157, 573] on button "Run" at bounding box center [1093, 574] width 161 height 33
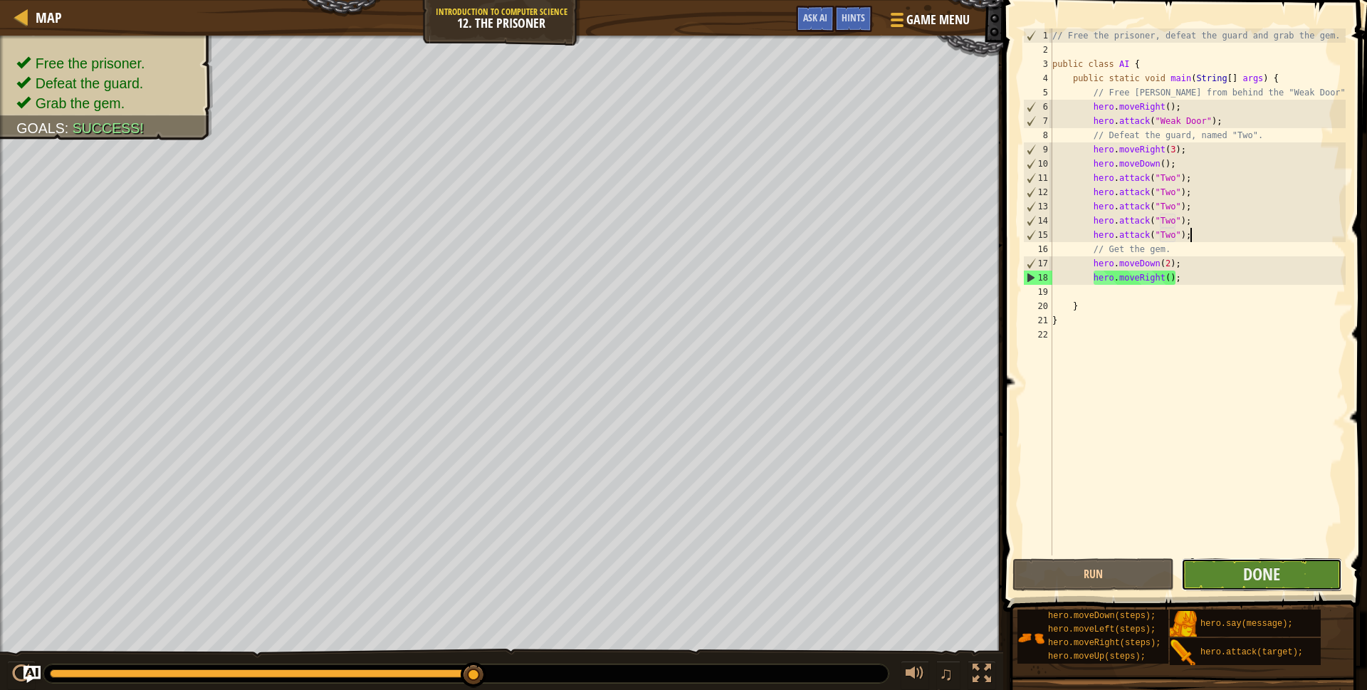
click at [1208, 583] on button "Done" at bounding box center [1262, 574] width 161 height 33
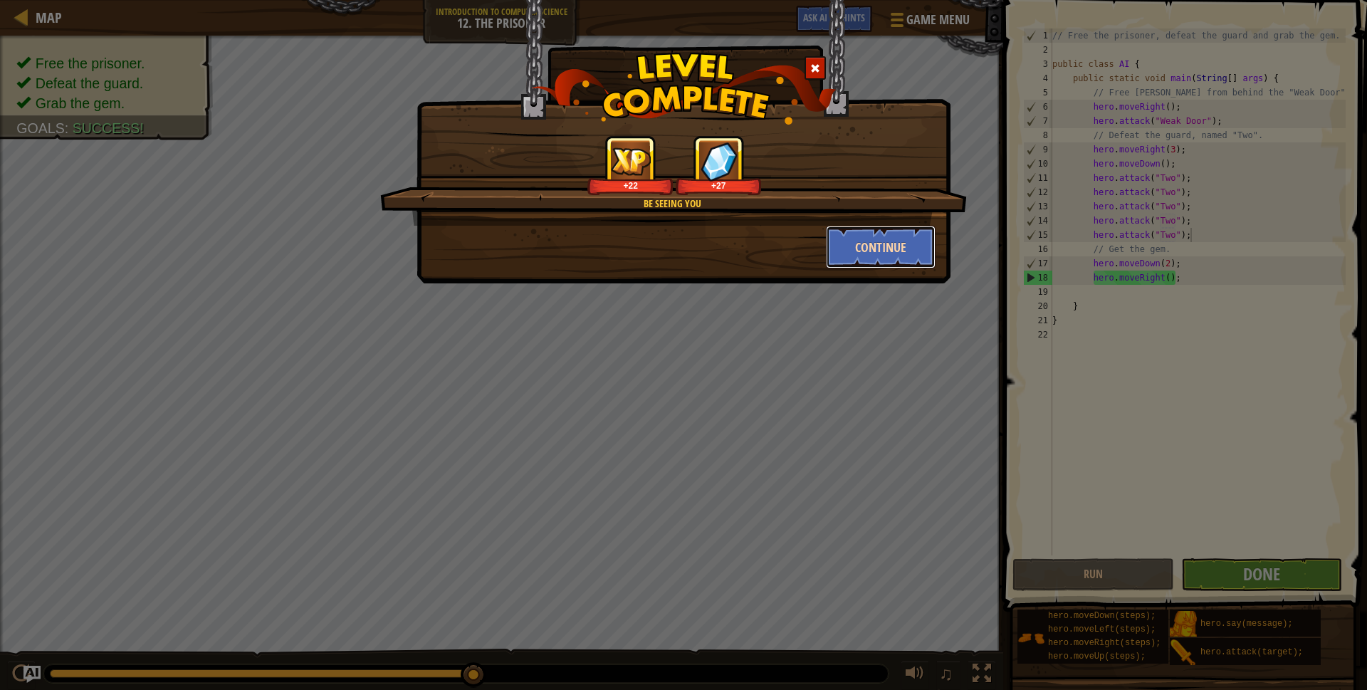
click at [847, 251] on button "Continue" at bounding box center [881, 247] width 110 height 43
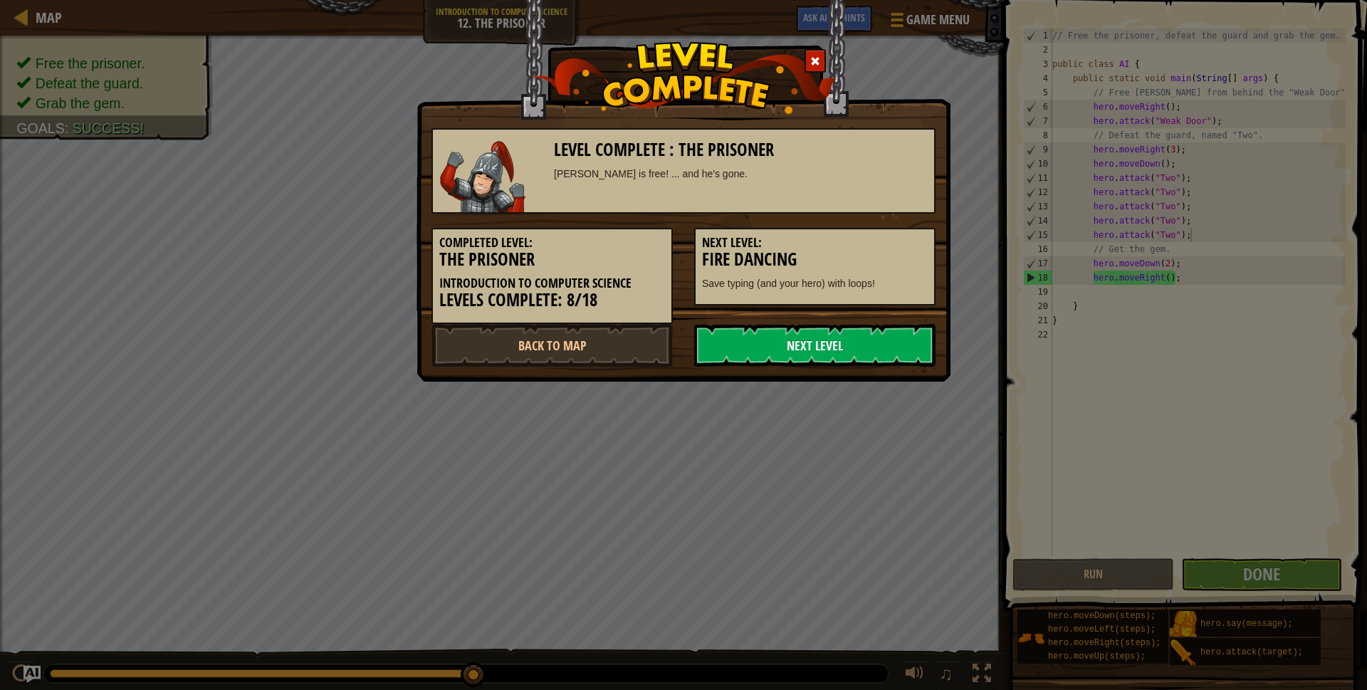
click at [754, 355] on link "Next Level" at bounding box center [814, 345] width 241 height 43
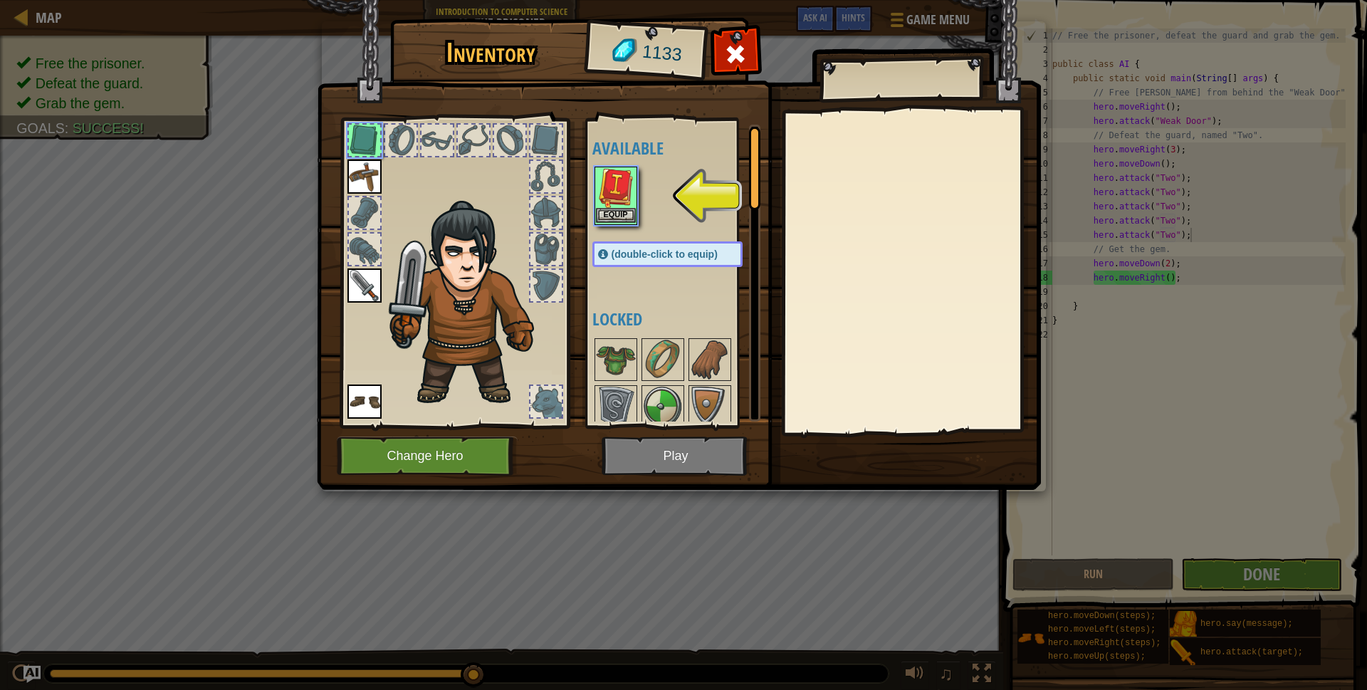
click at [624, 197] on img at bounding box center [616, 188] width 40 height 40
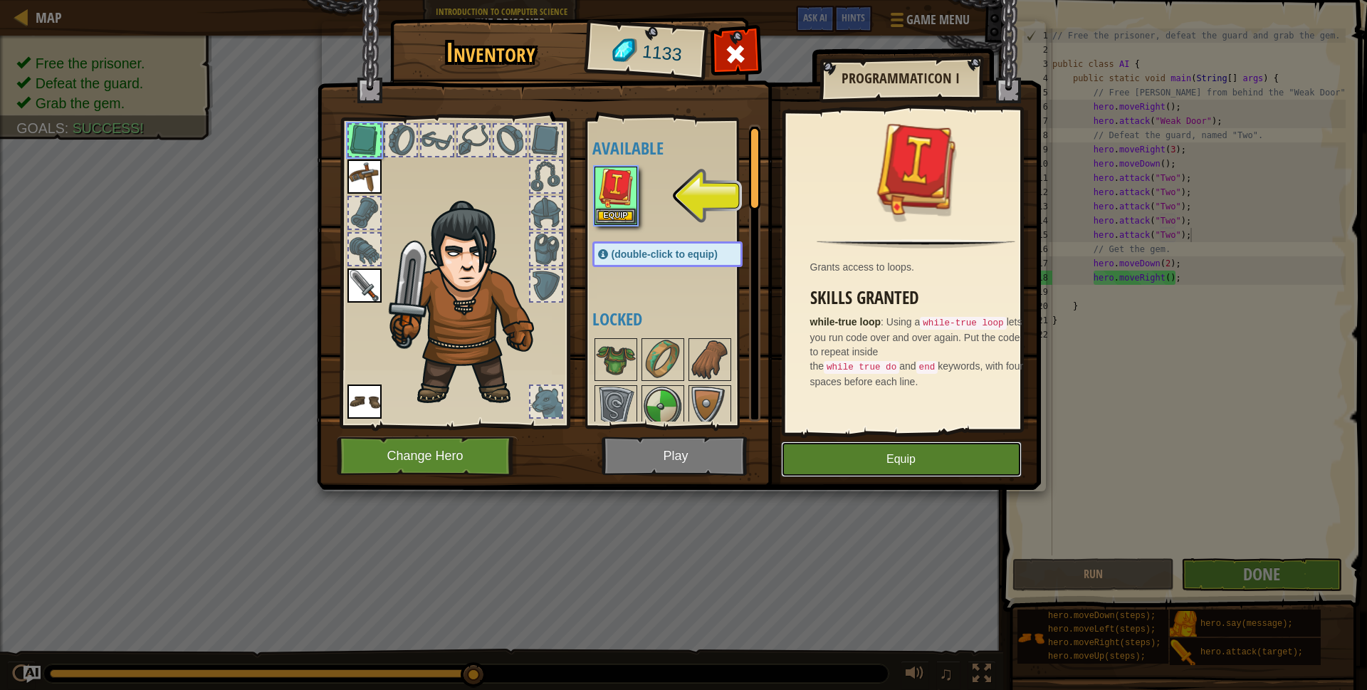
click at [891, 449] on button "Equip" at bounding box center [901, 460] width 241 height 36
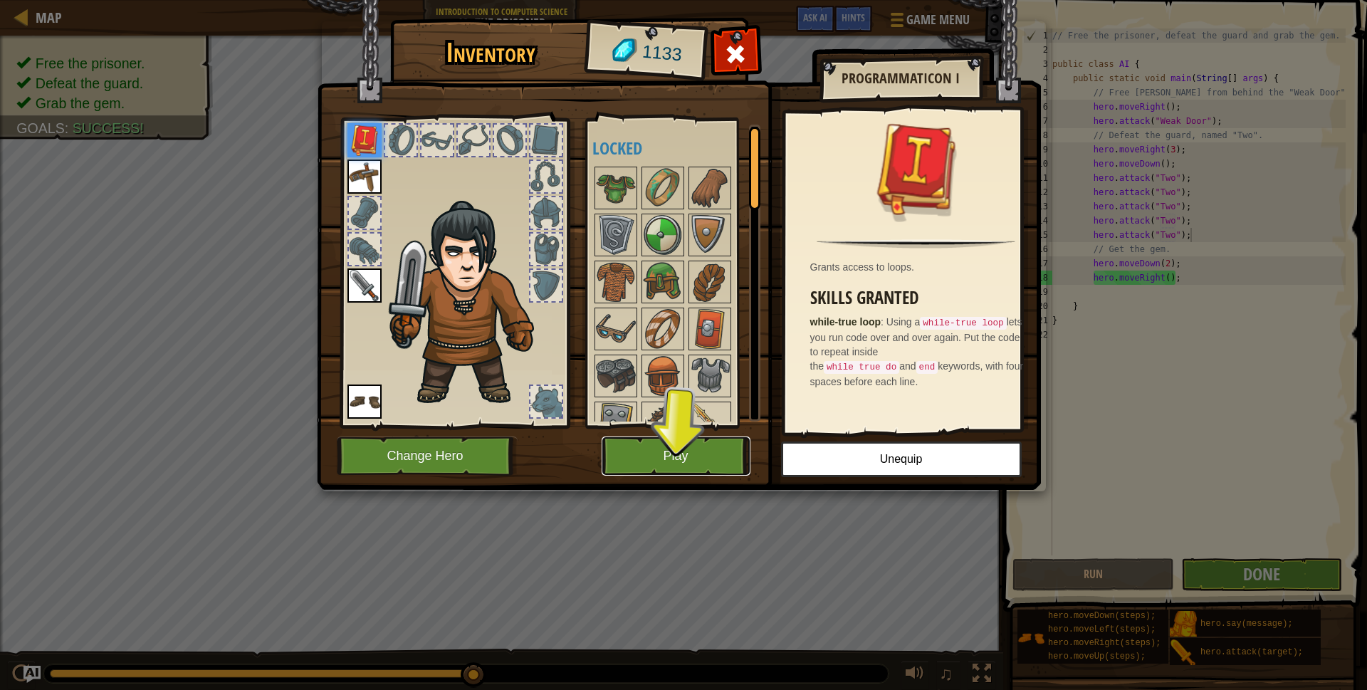
click at [699, 456] on button "Play" at bounding box center [676, 456] width 149 height 39
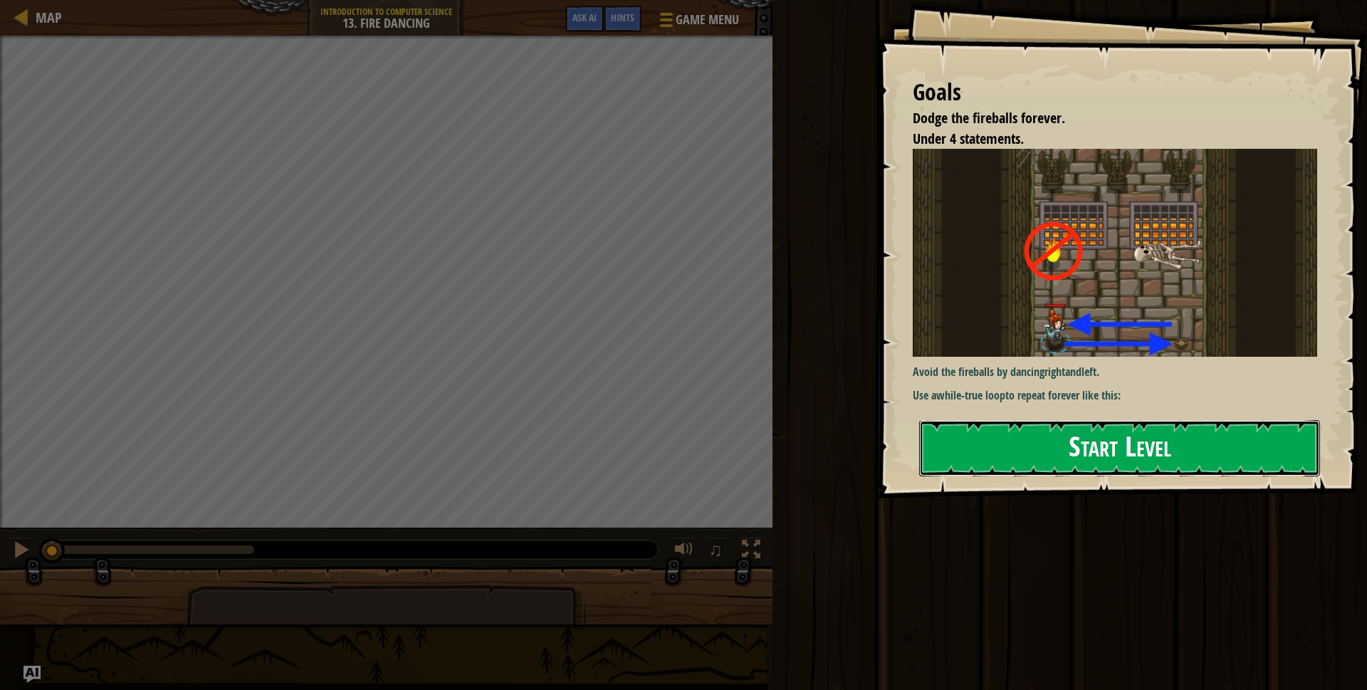
click at [1025, 432] on button "Start Level" at bounding box center [1119, 448] width 401 height 56
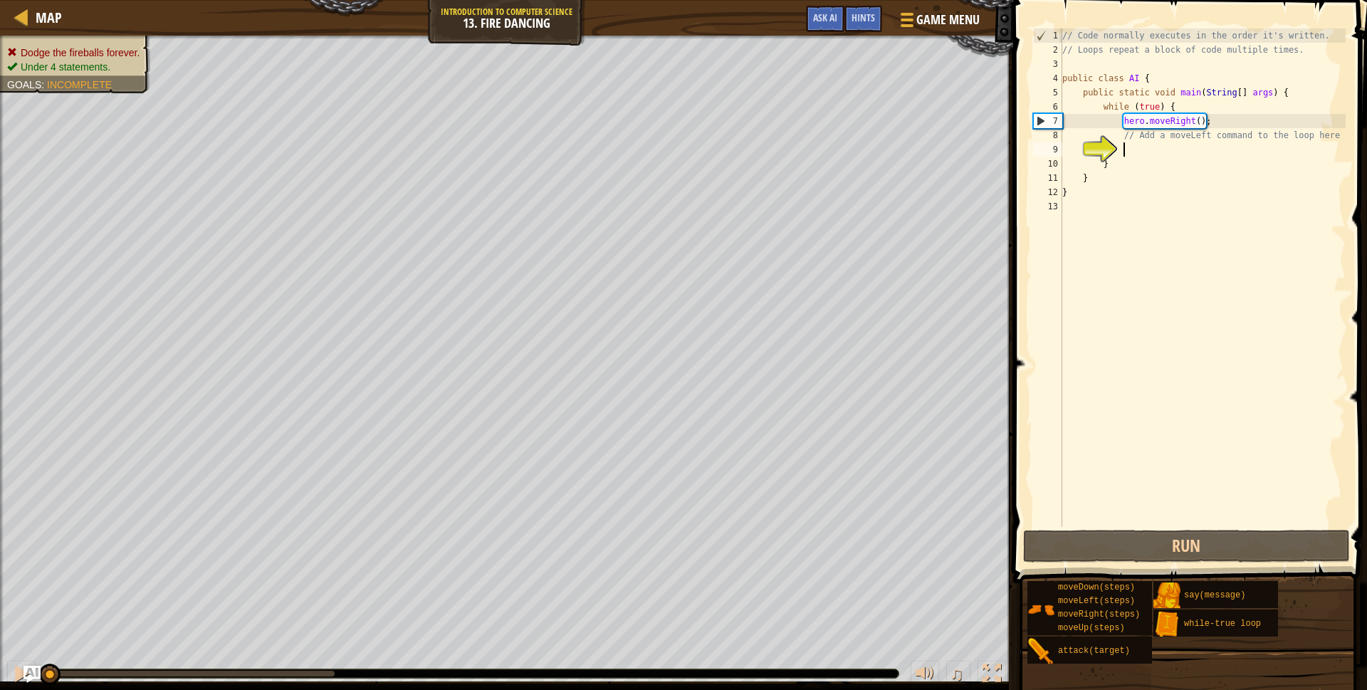
type textarea "j"
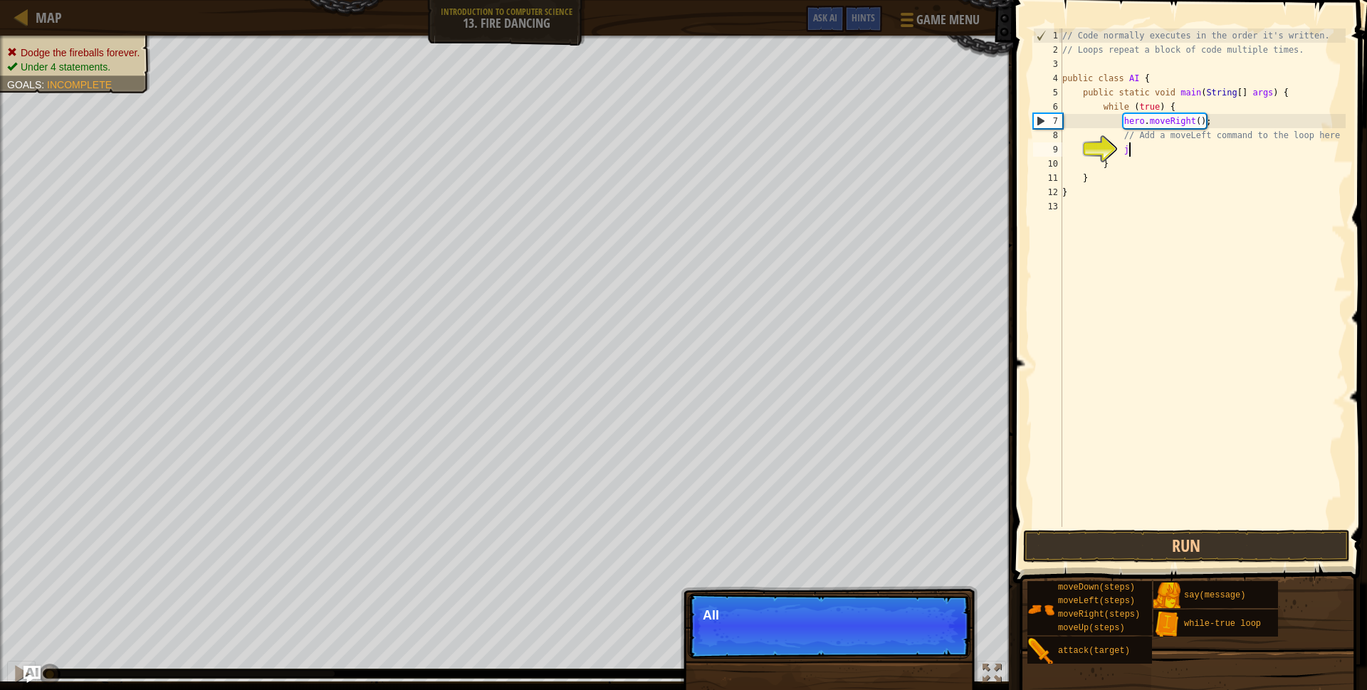
type textarea "h"
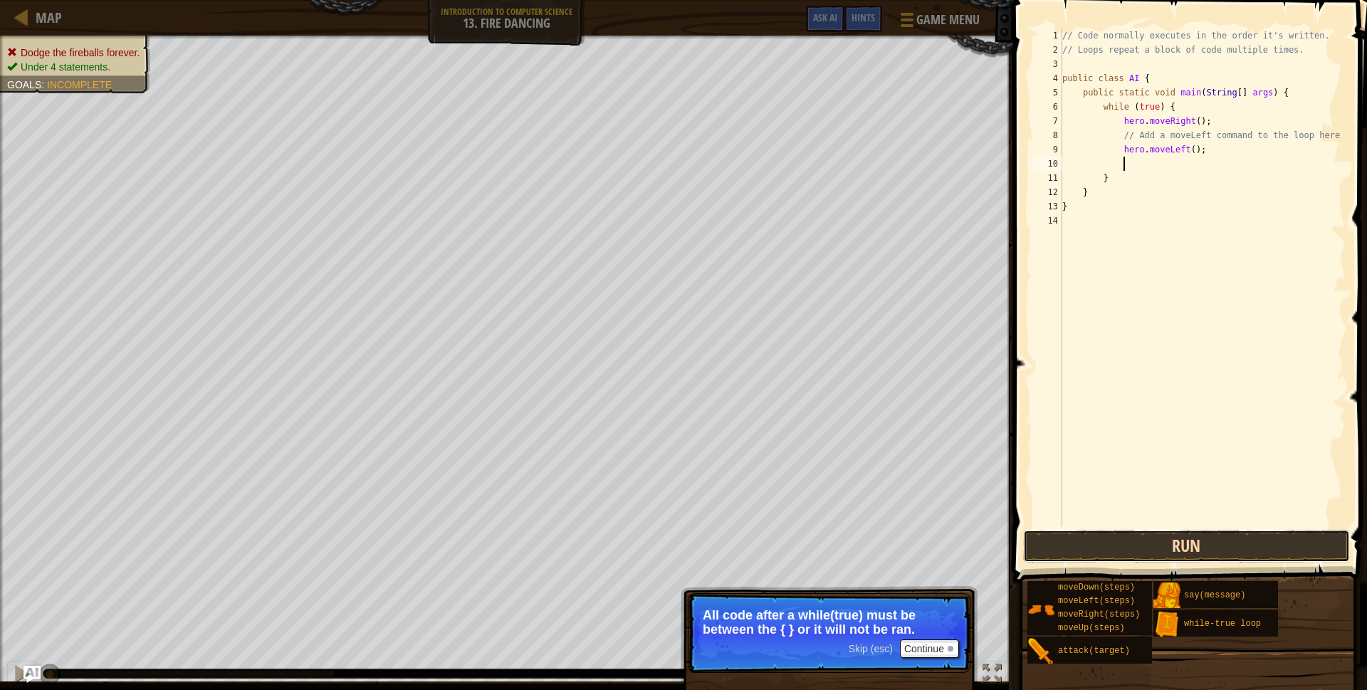
click at [1210, 537] on button "Run" at bounding box center [1186, 546] width 327 height 33
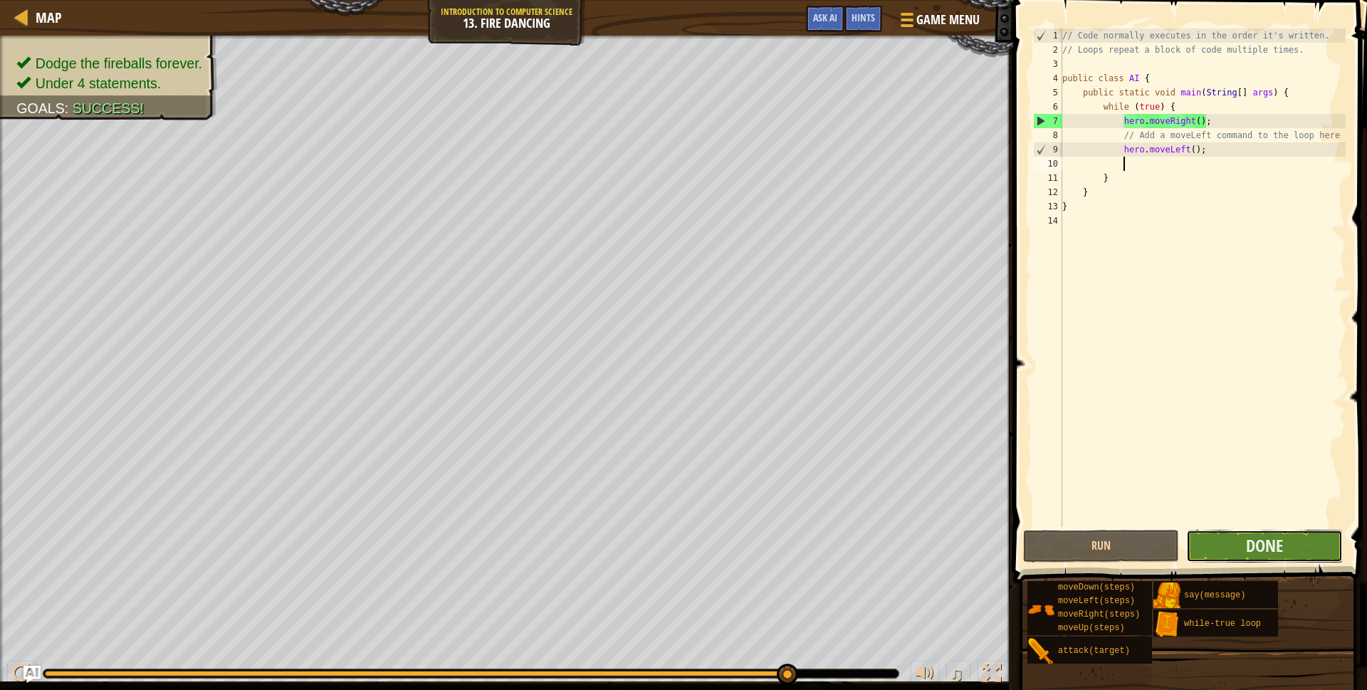
click at [1224, 537] on button "Done" at bounding box center [1265, 546] width 156 height 33
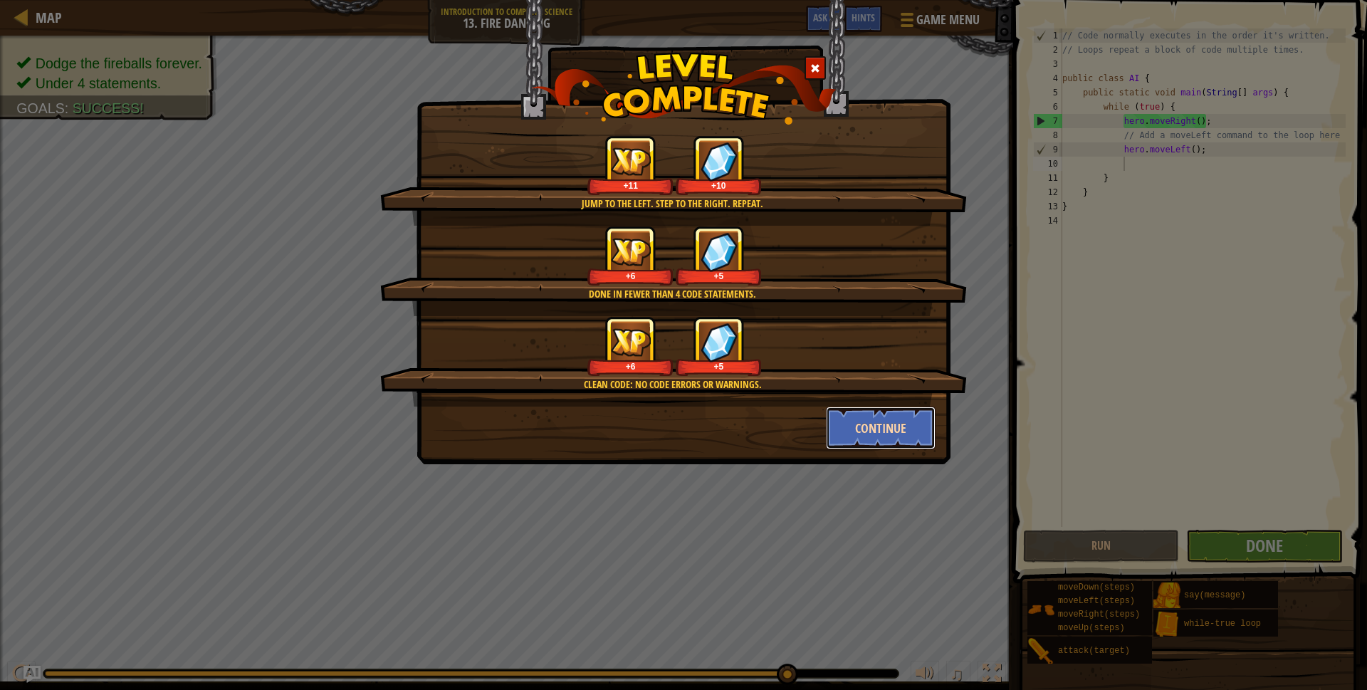
click at [889, 441] on button "Continue" at bounding box center [881, 428] width 110 height 43
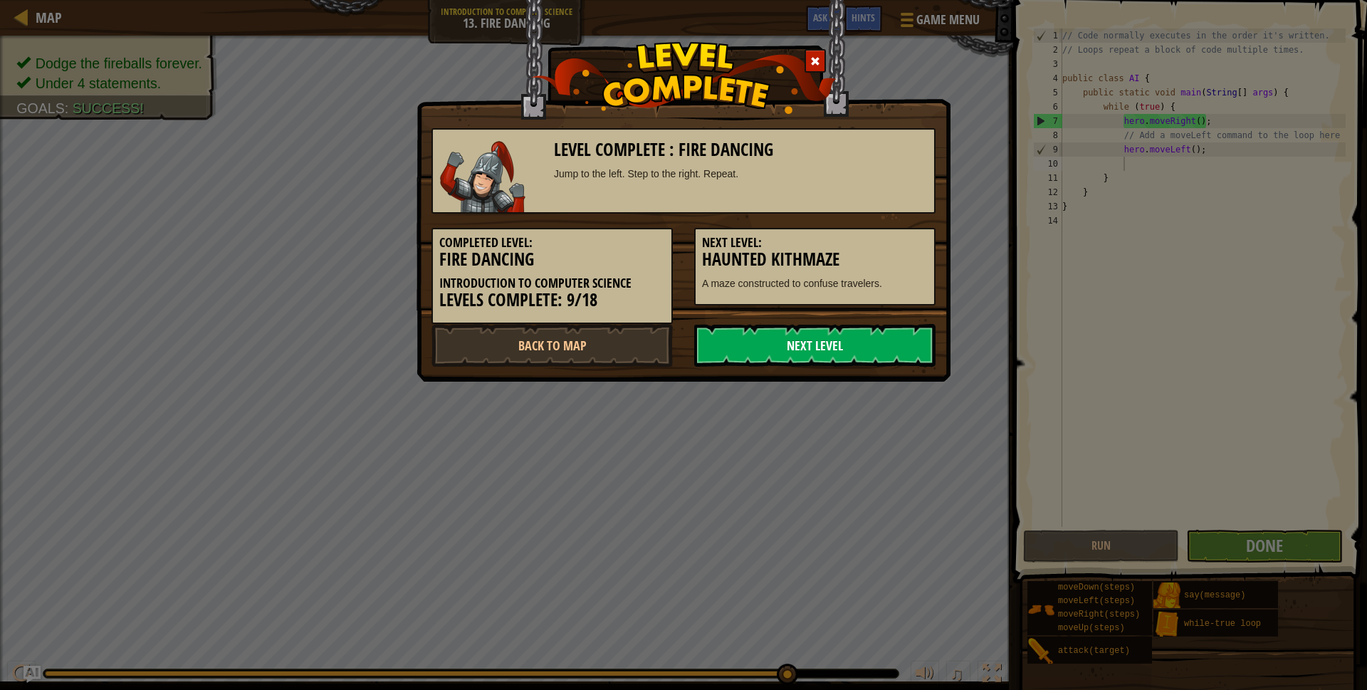
click at [726, 350] on link "Next Level" at bounding box center [814, 345] width 241 height 43
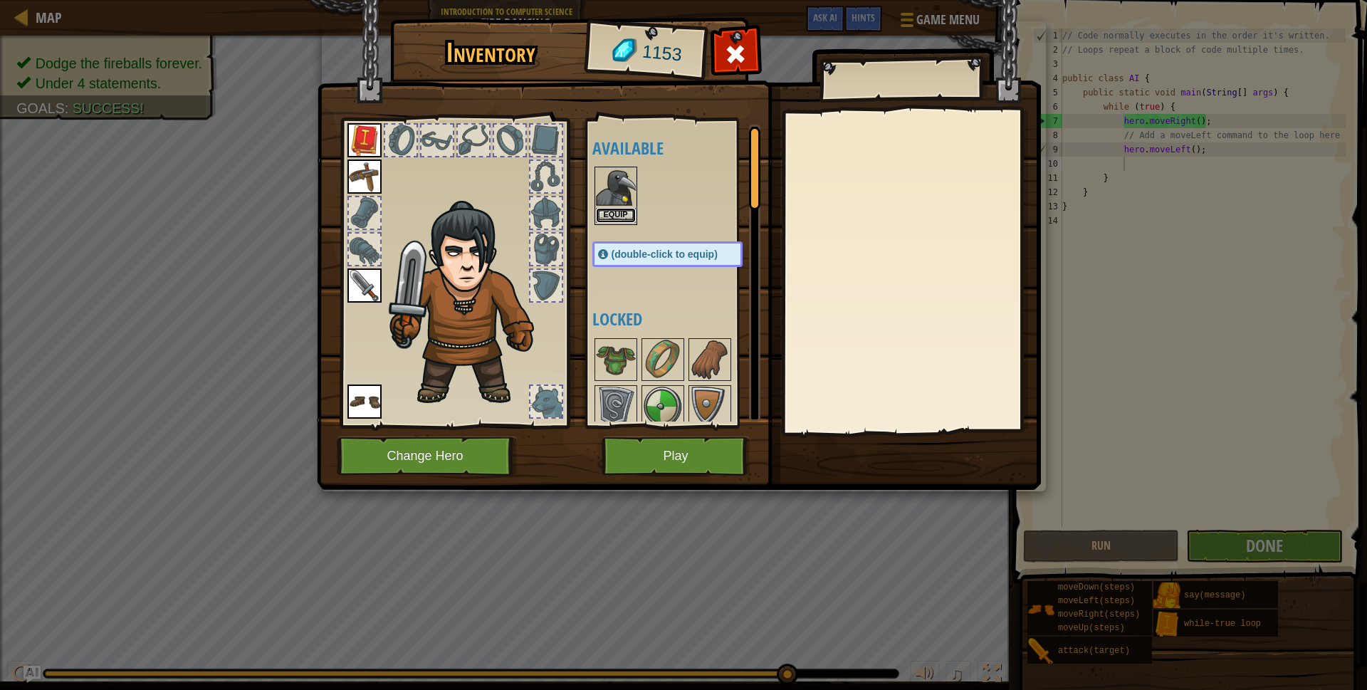
click at [614, 212] on button "Equip" at bounding box center [616, 215] width 40 height 15
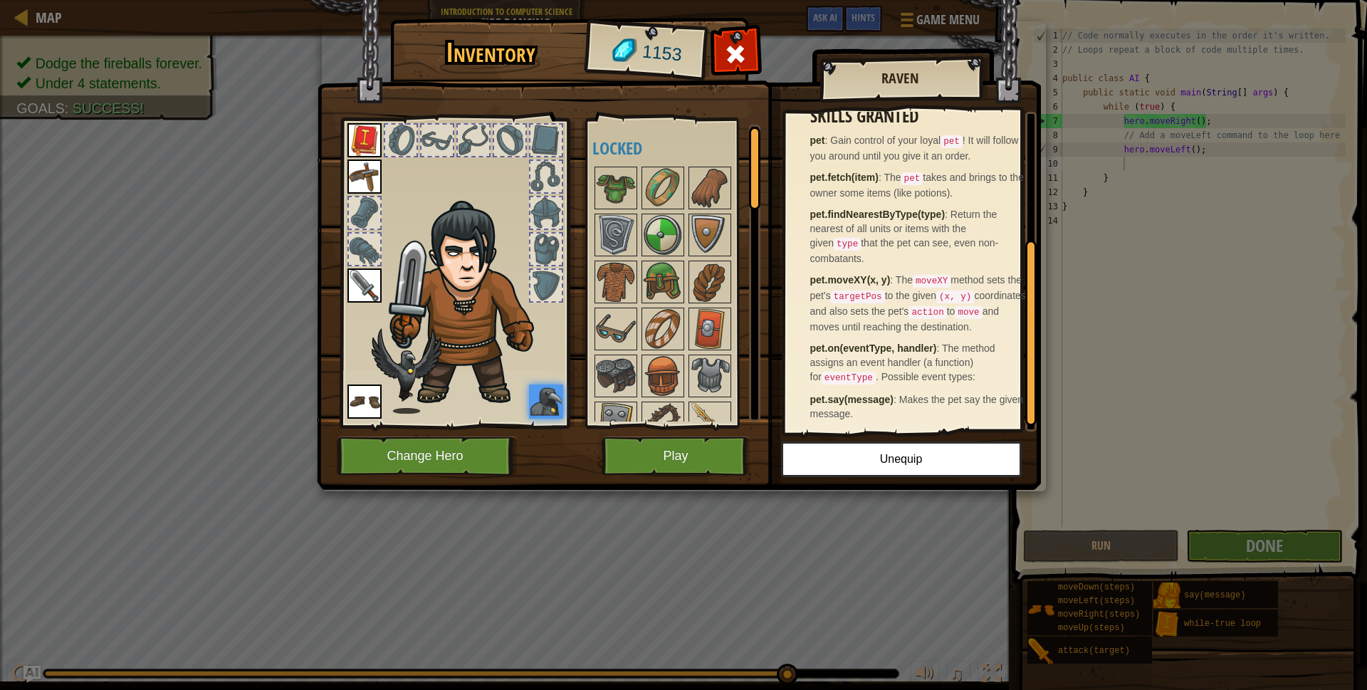
scroll to position [232, 0]
click at [726, 450] on button "Play" at bounding box center [676, 456] width 149 height 39
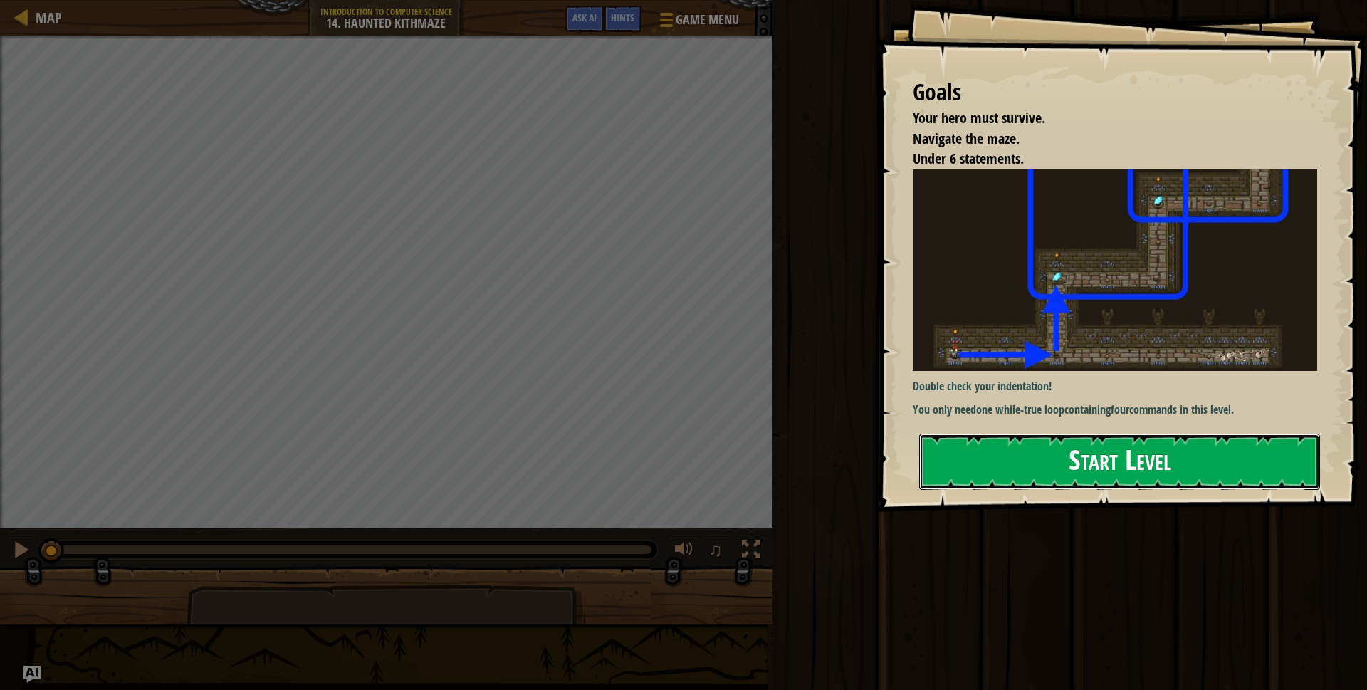
click at [932, 465] on button "Start Level" at bounding box center [1119, 462] width 401 height 56
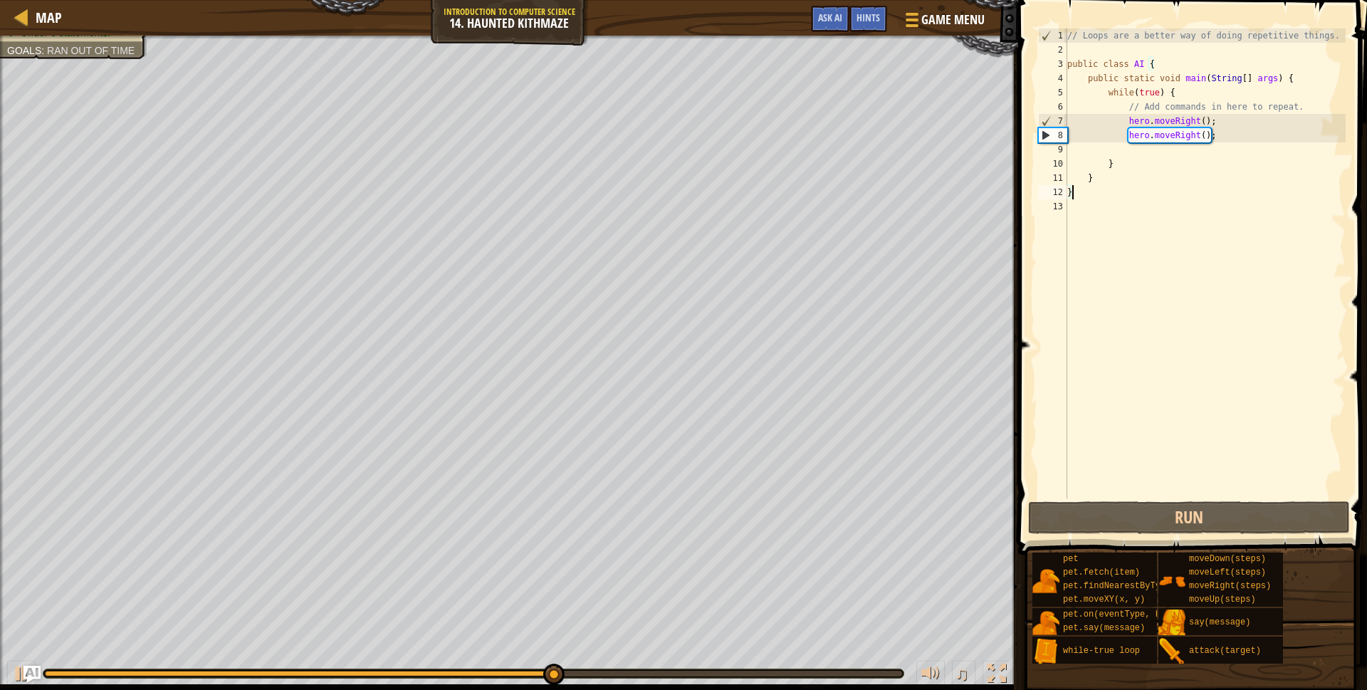
click at [1212, 147] on div "// Loops are a better way of doing repetitive things. public class AI { public …" at bounding box center [1205, 277] width 281 height 499
type textarea "he"
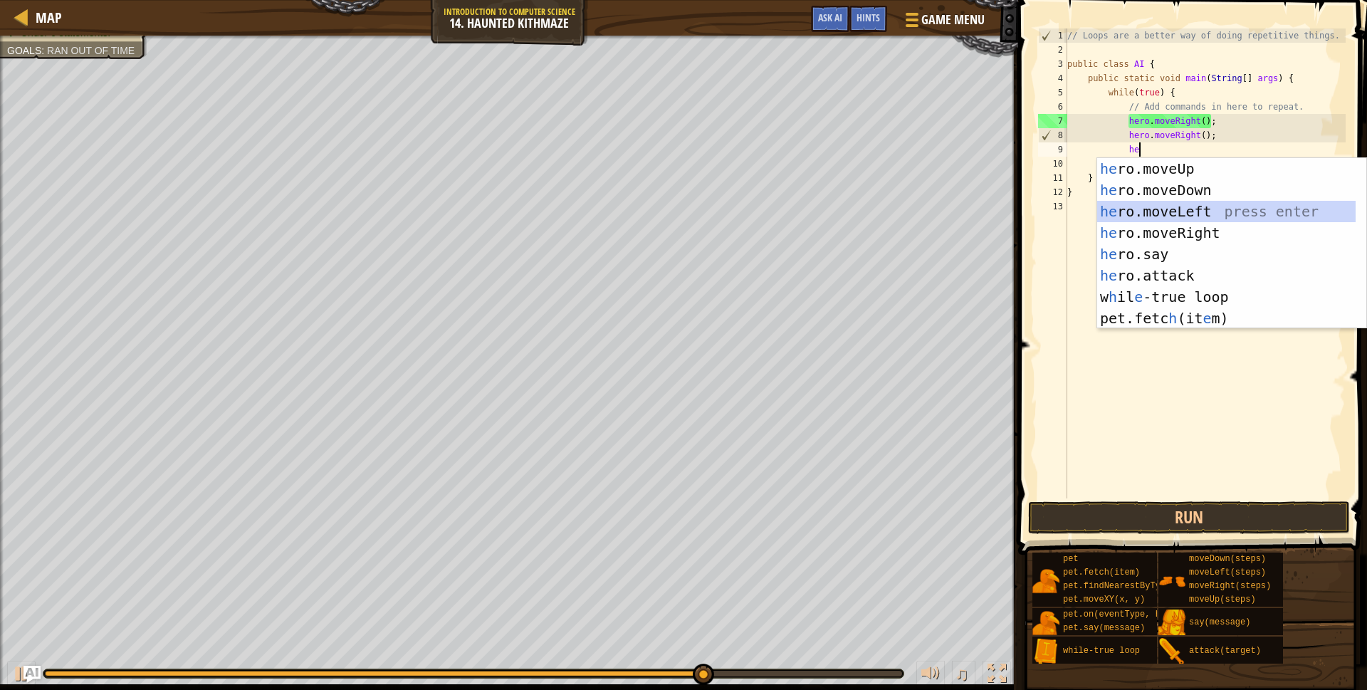
scroll to position [6, 4]
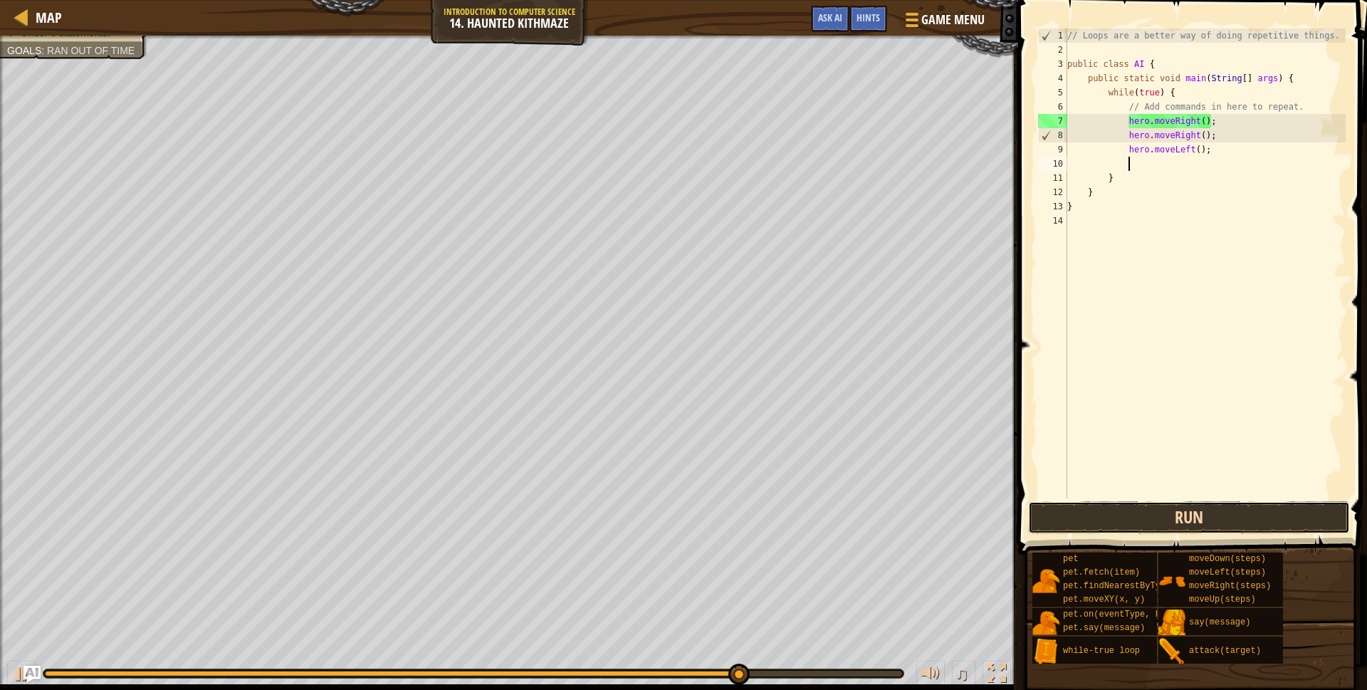
click at [1140, 521] on button "Run" at bounding box center [1189, 517] width 322 height 33
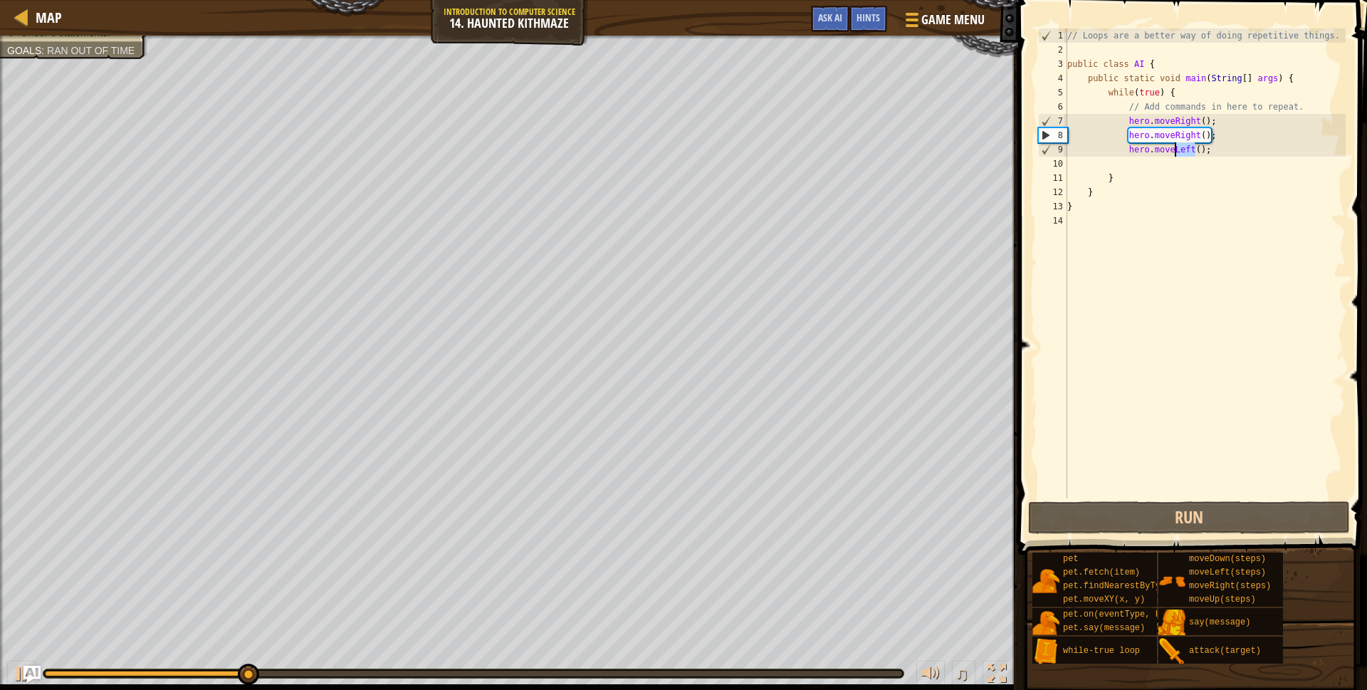
drag, startPoint x: 1195, startPoint y: 150, endPoint x: 1174, endPoint y: 152, distance: 20.8
click at [1174, 152] on div "// Loops are a better way of doing repetitive things. public class AI { public …" at bounding box center [1205, 277] width 281 height 499
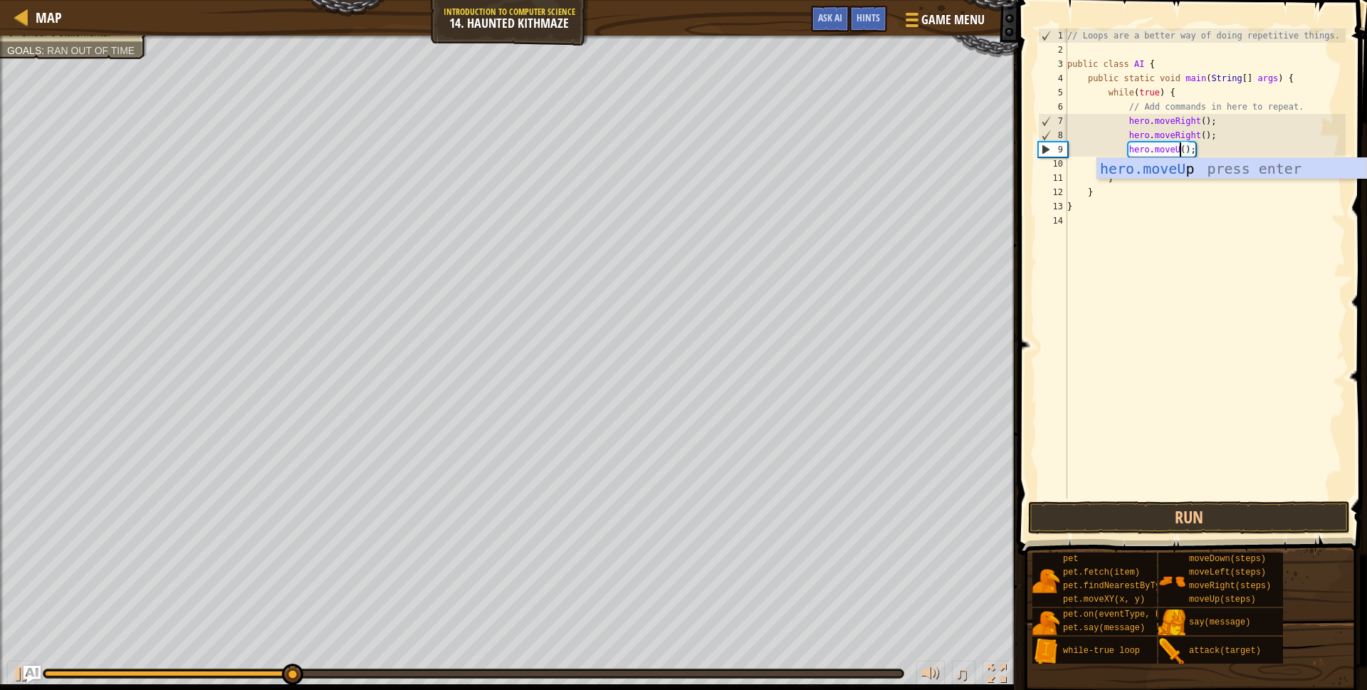
scroll to position [6, 10]
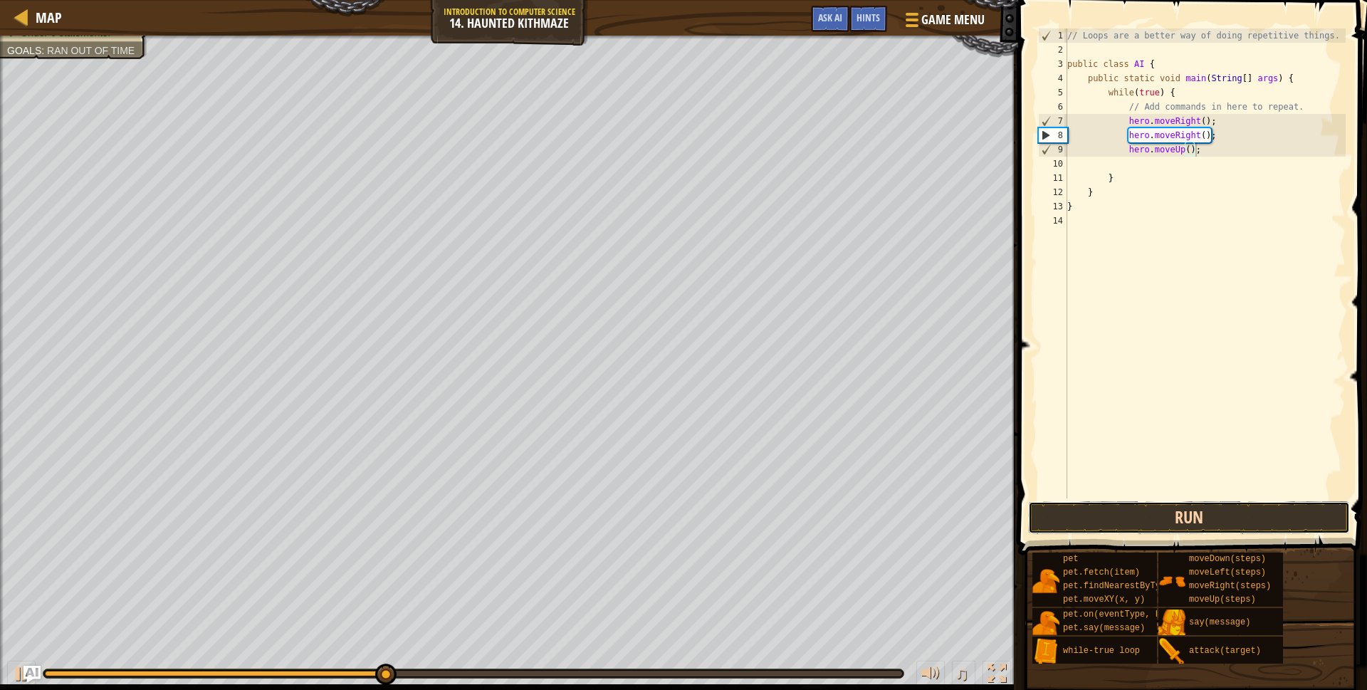
click at [1095, 507] on button "Run" at bounding box center [1189, 517] width 322 height 33
click at [1208, 120] on div "// Loops are a better way of doing repetitive things. public class AI { public …" at bounding box center [1205, 277] width 281 height 499
drag, startPoint x: 1216, startPoint y: 136, endPoint x: 1125, endPoint y: 135, distance: 91.2
click at [1125, 135] on div "// Loops are a better way of doing repetitive things. public class AI { public …" at bounding box center [1205, 277] width 281 height 499
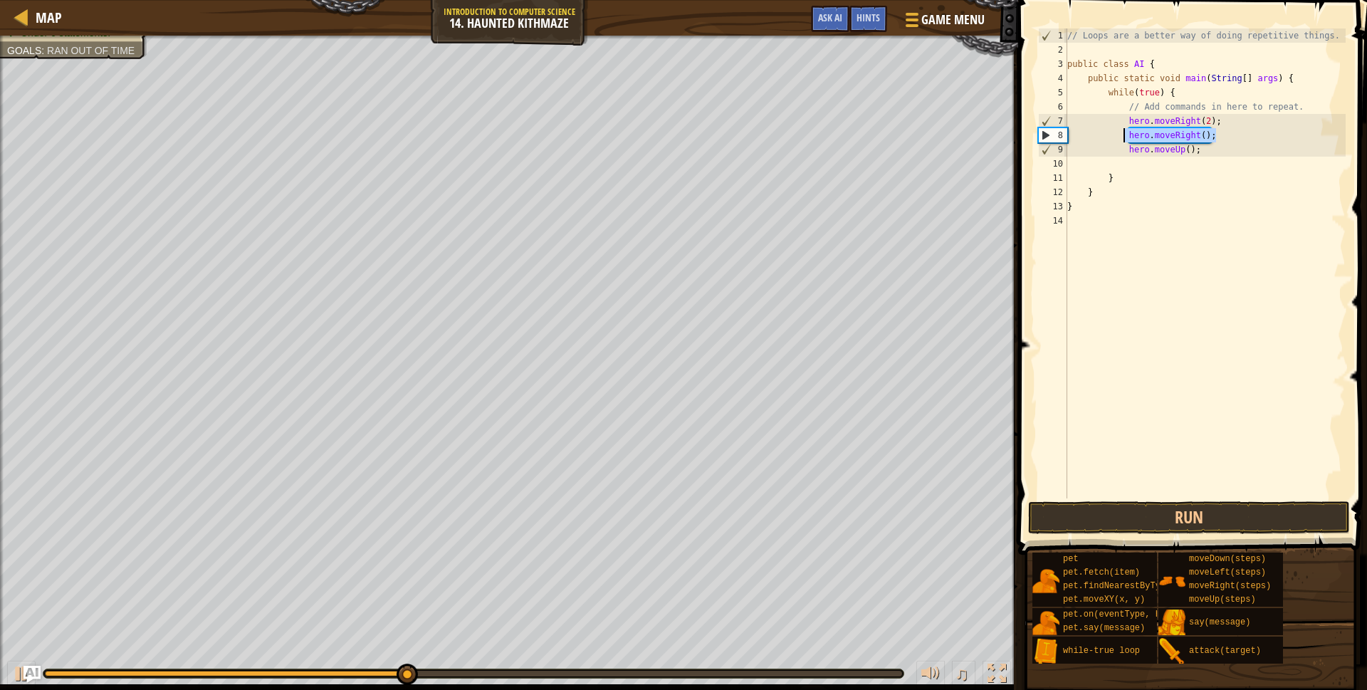
type textarea "hero.moveRight();"
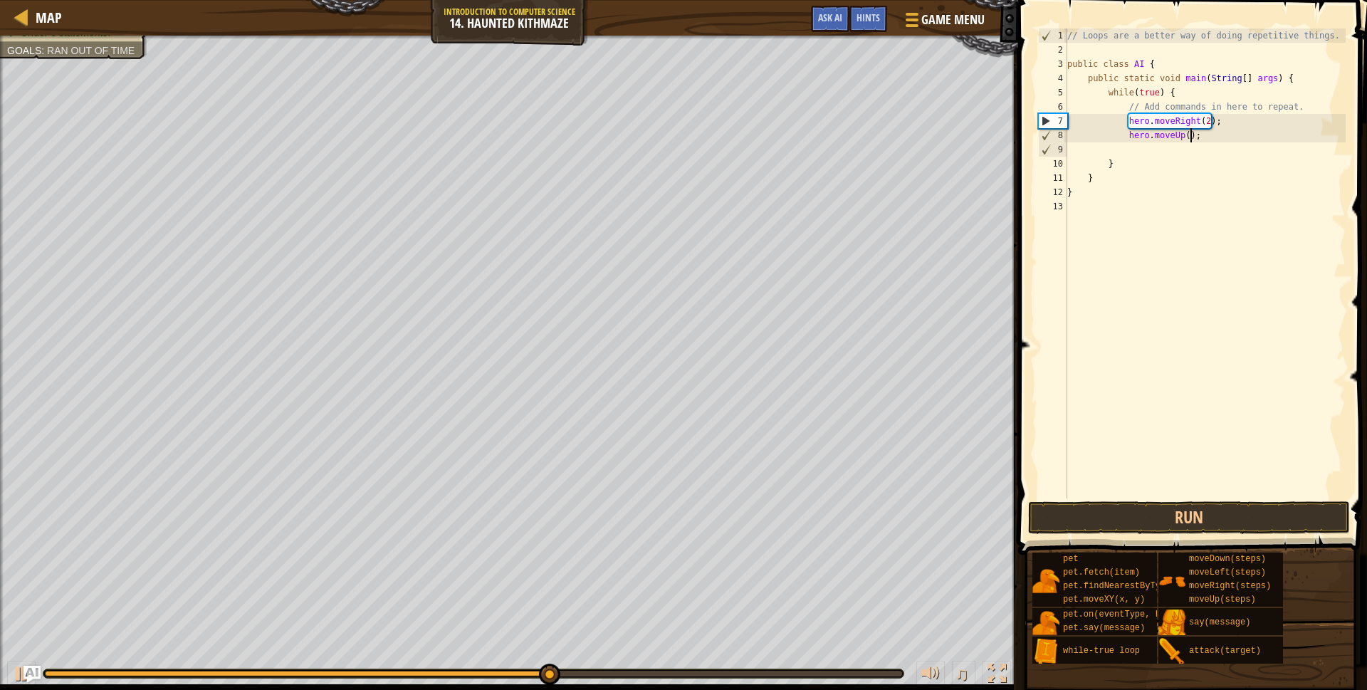
click at [1191, 137] on div "// Loops are a better way of doing repetitive things. public class AI { public …" at bounding box center [1205, 277] width 281 height 499
type textarea "hero.moveUp(2);"
click at [1144, 516] on button "Run" at bounding box center [1189, 517] width 322 height 33
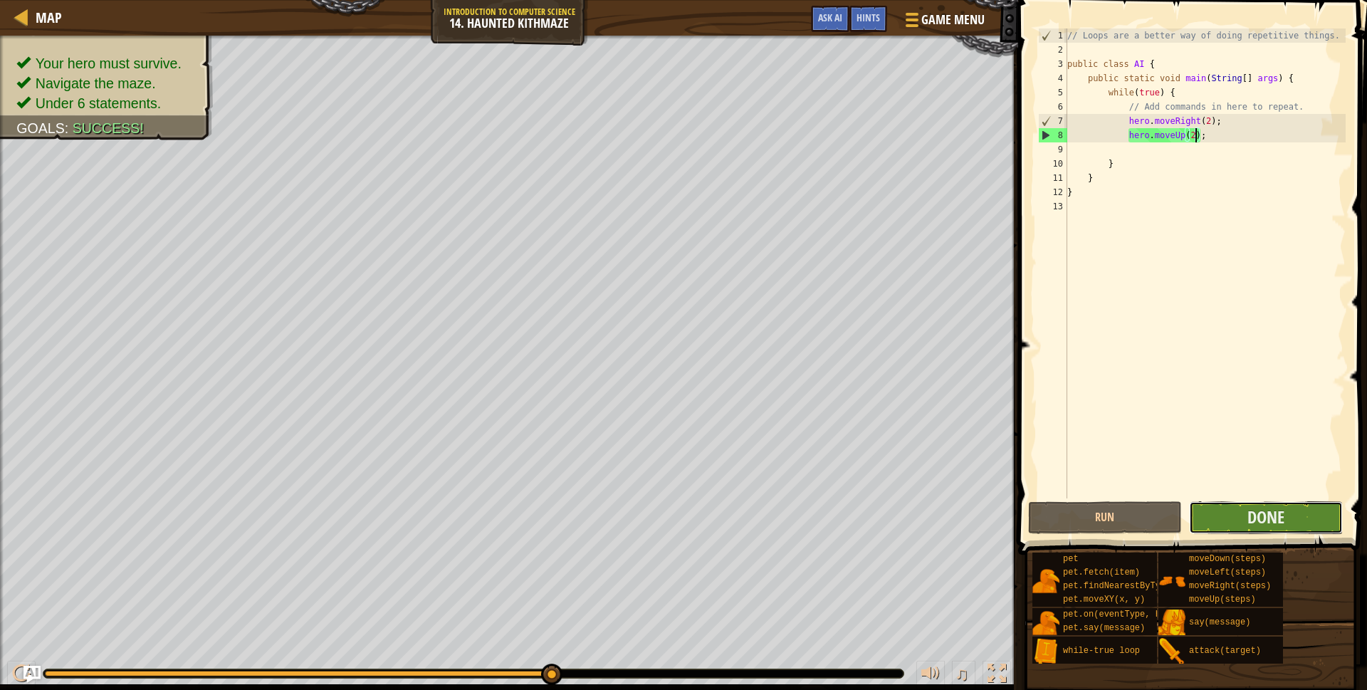
click at [1213, 506] on button "Done" at bounding box center [1266, 517] width 154 height 33
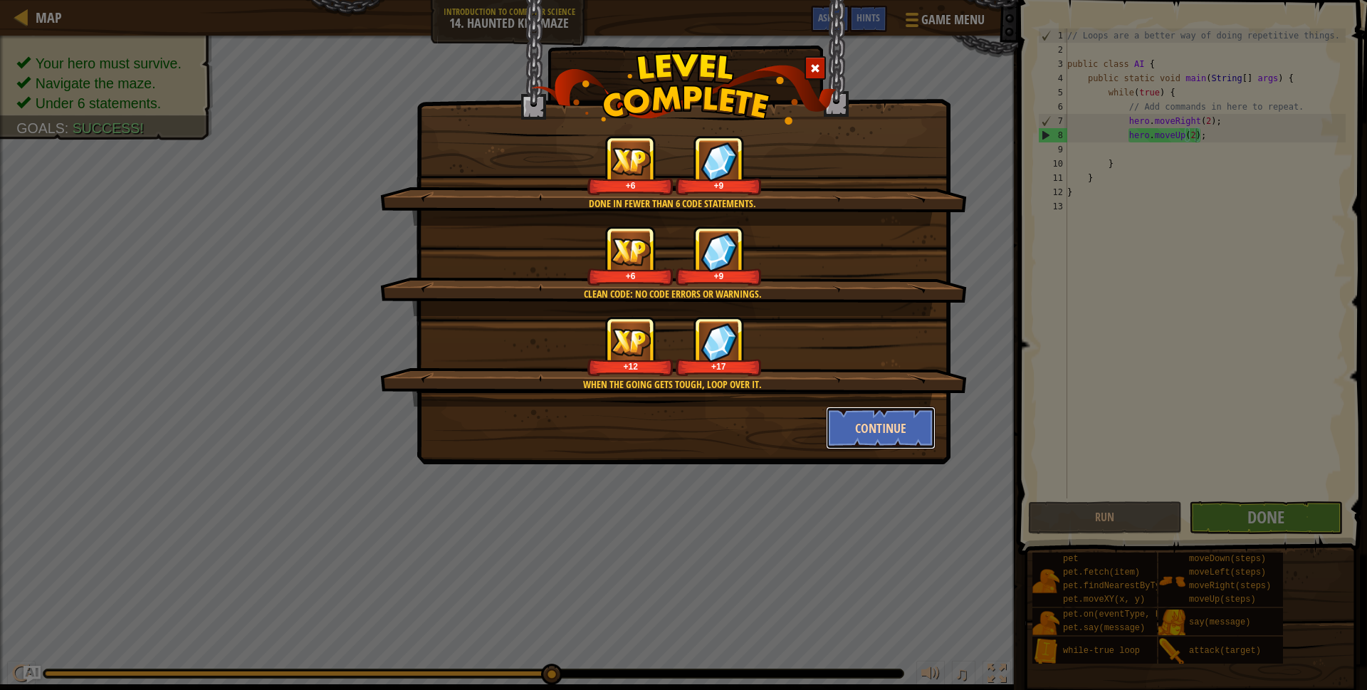
click at [878, 436] on button "Continue" at bounding box center [881, 428] width 110 height 43
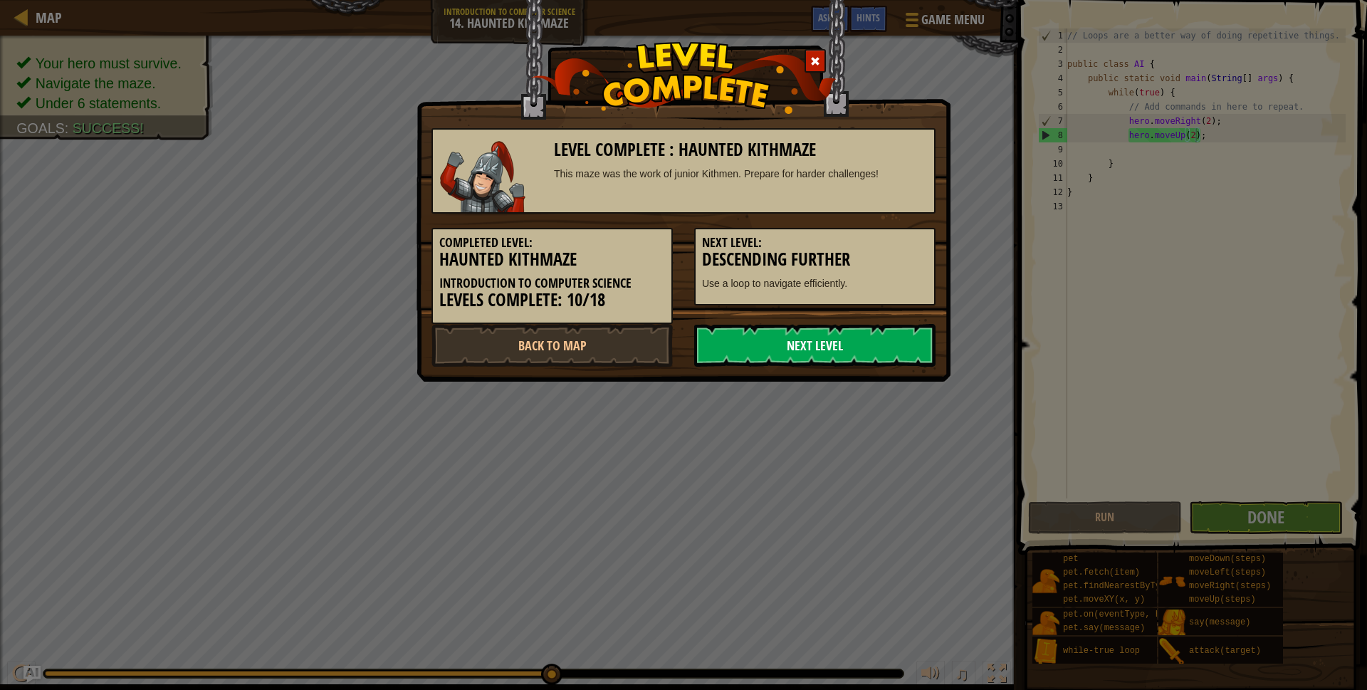
click at [827, 358] on link "Next Level" at bounding box center [814, 345] width 241 height 43
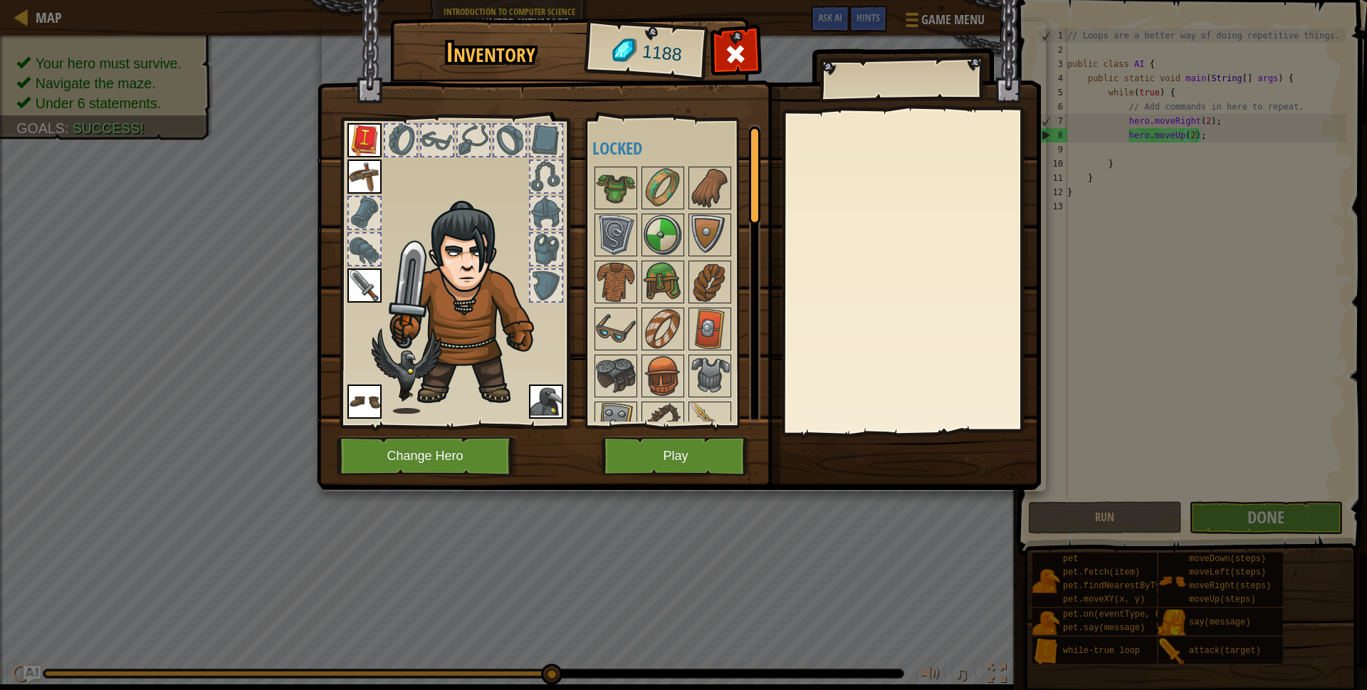
click at [539, 170] on div at bounding box center [546, 176] width 31 height 31
click at [546, 201] on div at bounding box center [546, 212] width 31 height 31
click at [625, 328] on img at bounding box center [616, 329] width 40 height 40
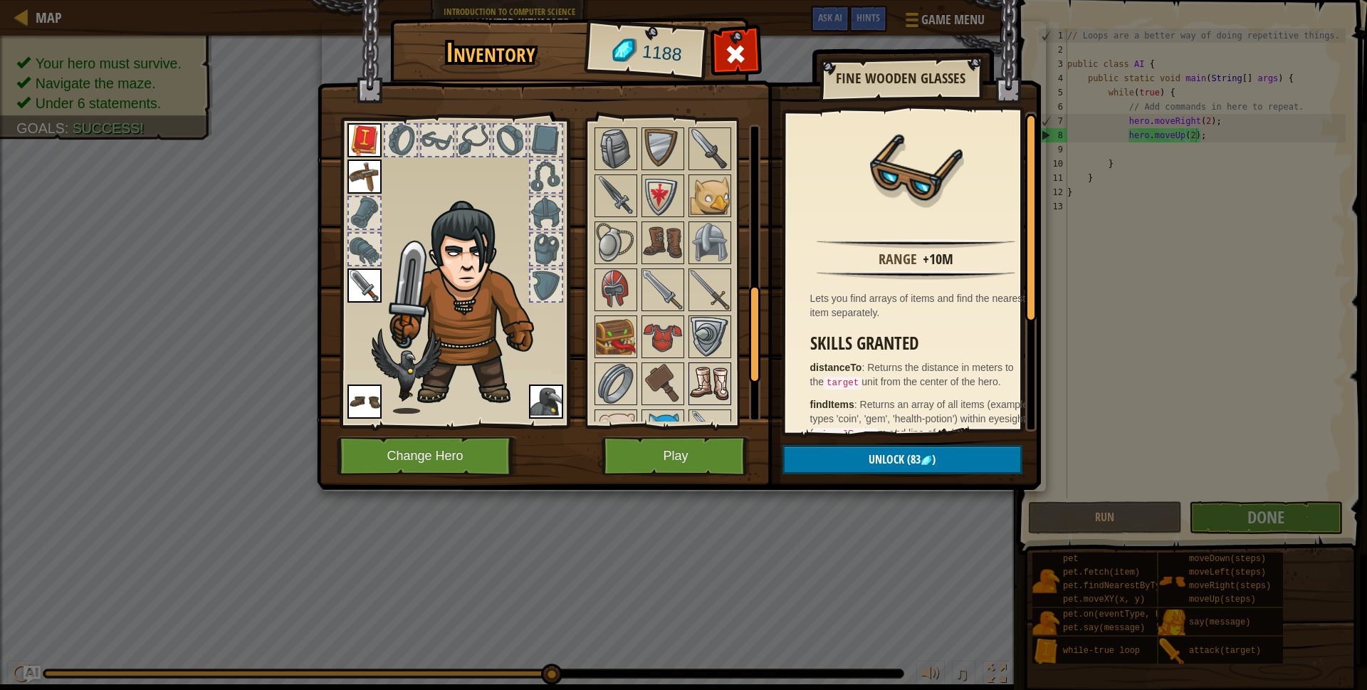
scroll to position [415, 0]
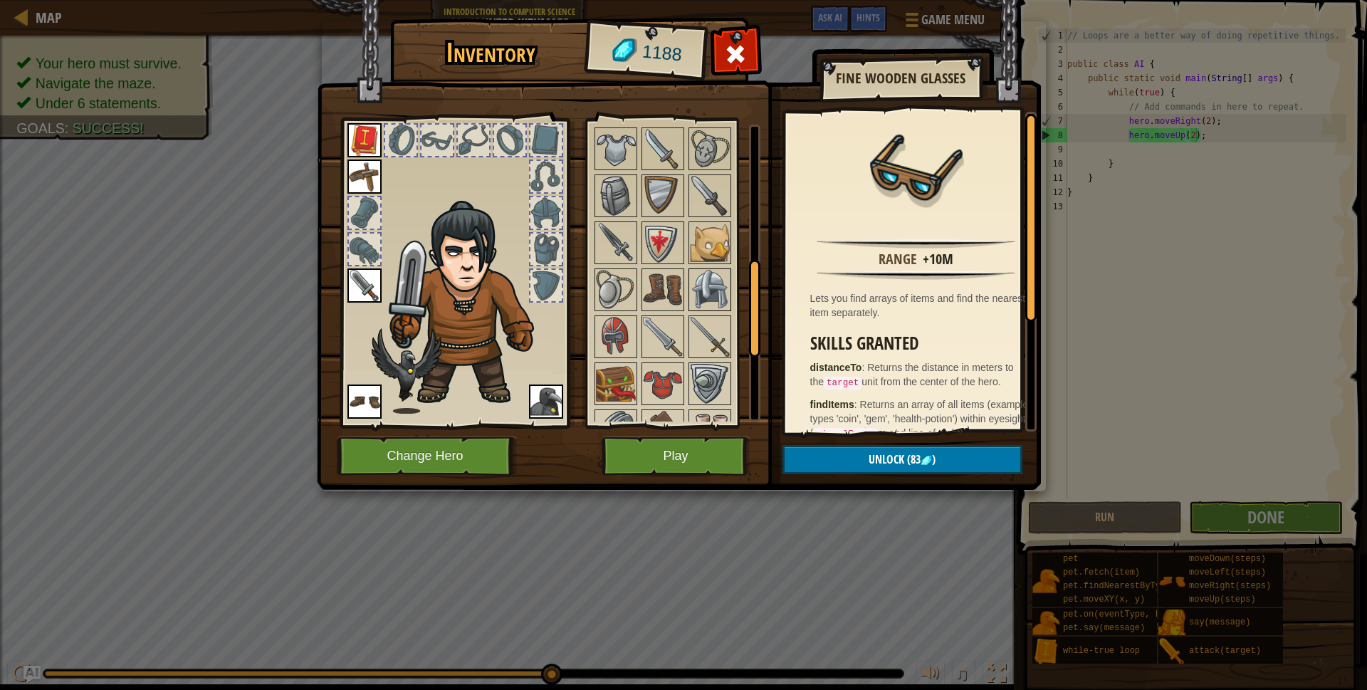
click at [708, 299] on img at bounding box center [710, 290] width 40 height 40
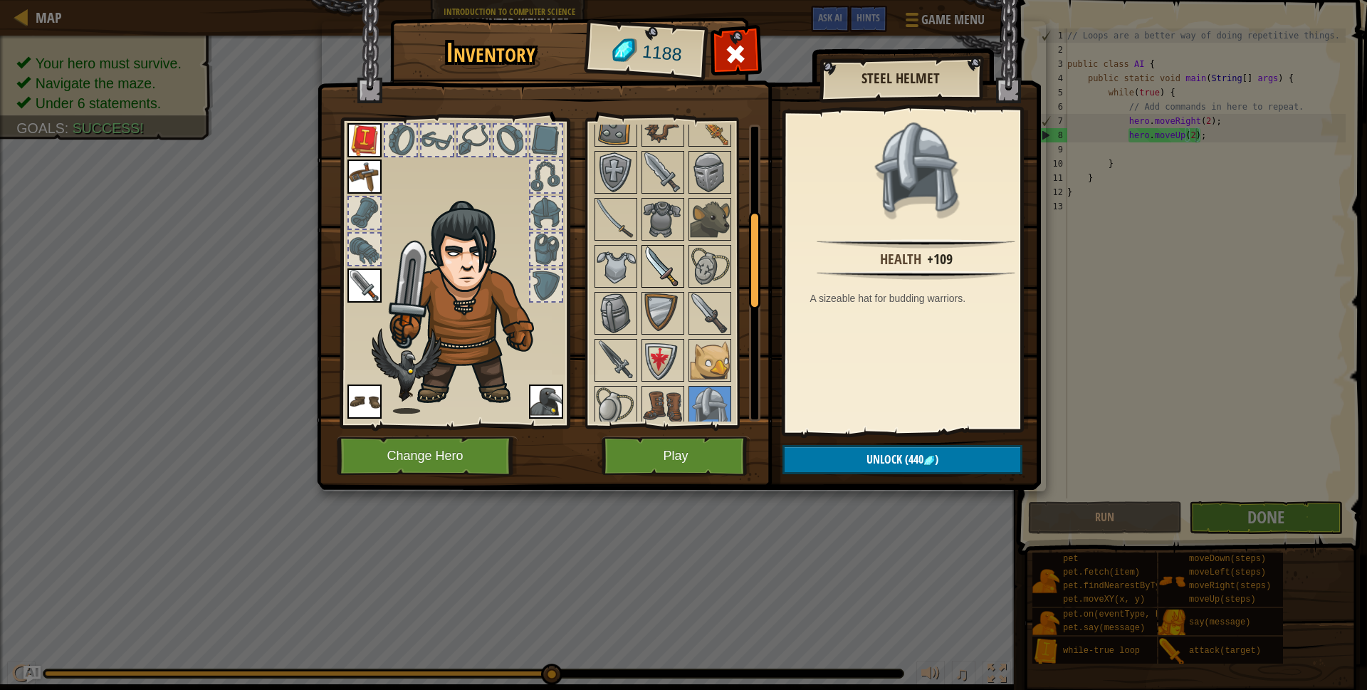
scroll to position [212, 0]
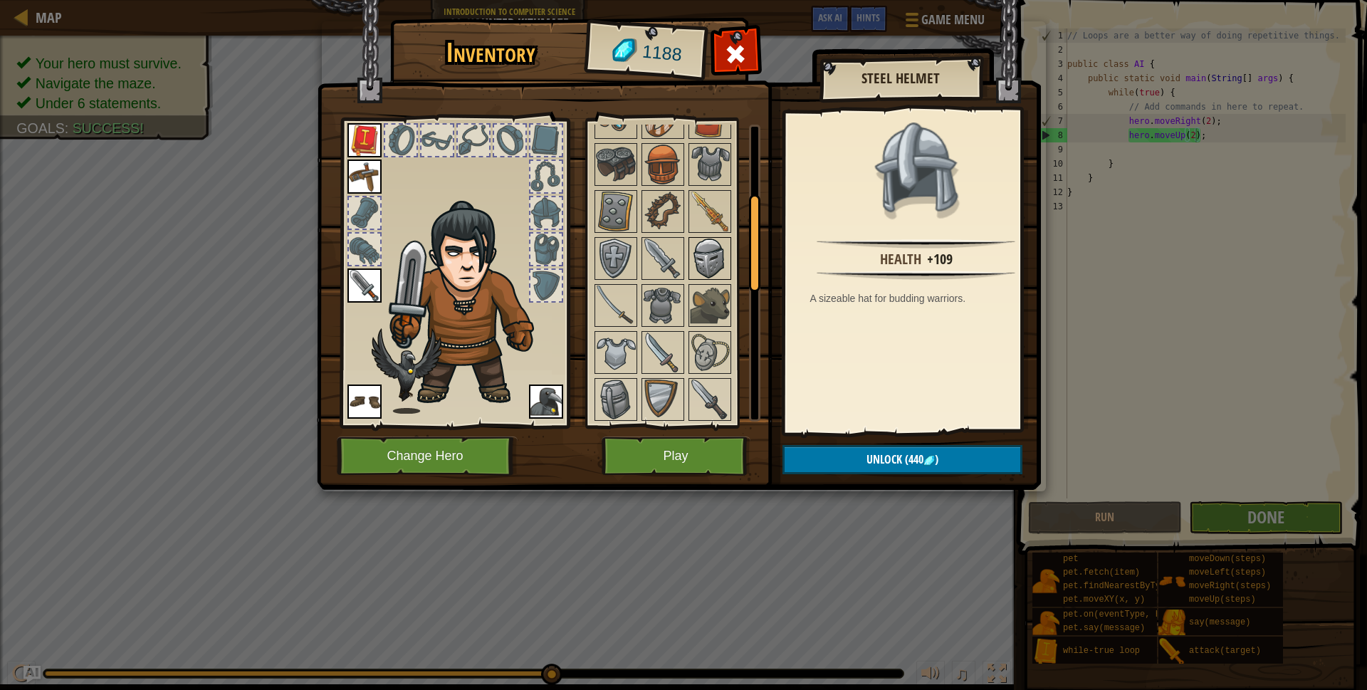
click at [690, 245] on img at bounding box center [710, 259] width 40 height 40
click at [666, 298] on img at bounding box center [663, 306] width 40 height 40
click at [625, 345] on img at bounding box center [616, 353] width 40 height 40
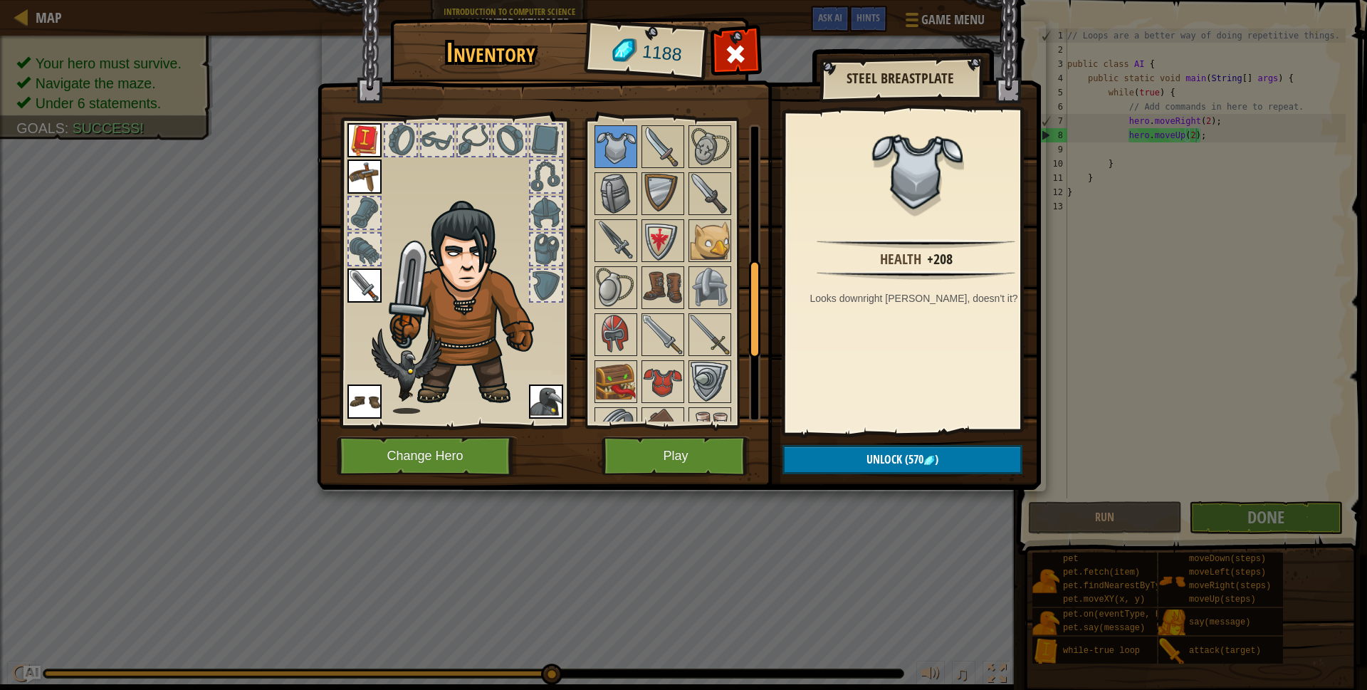
scroll to position [361, 0]
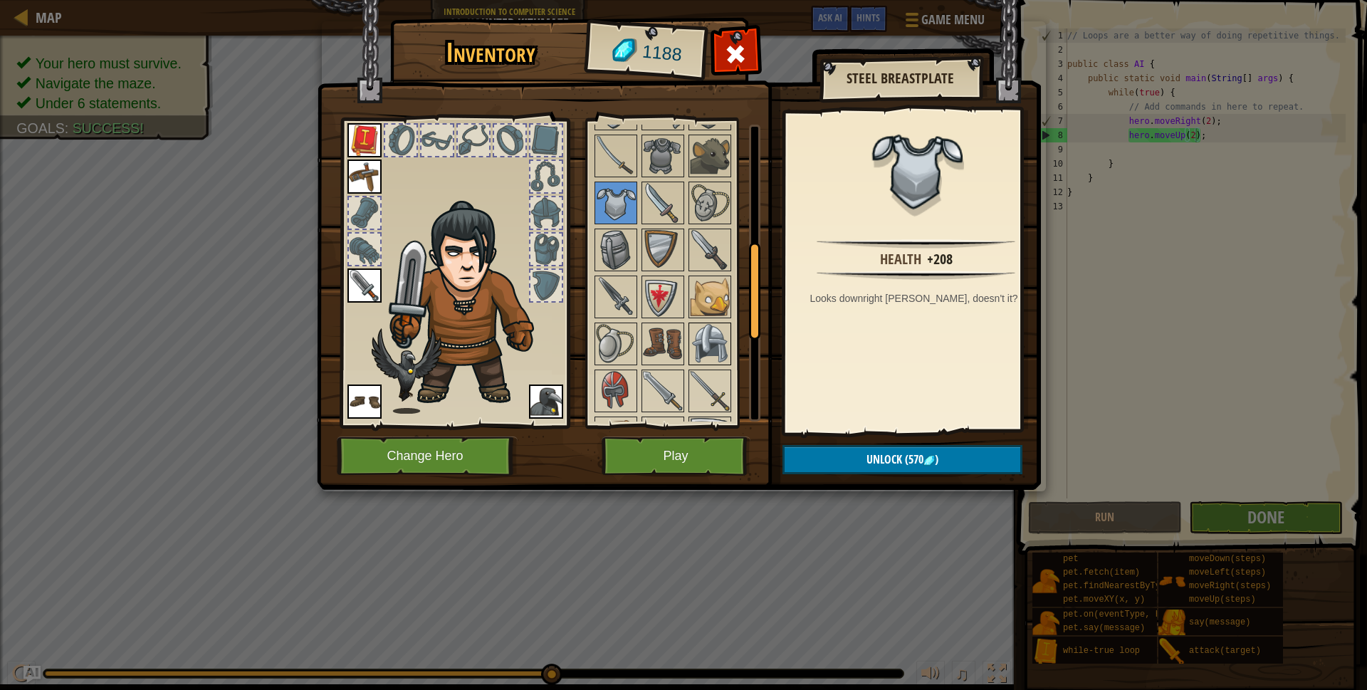
click at [711, 343] on img at bounding box center [710, 344] width 40 height 40
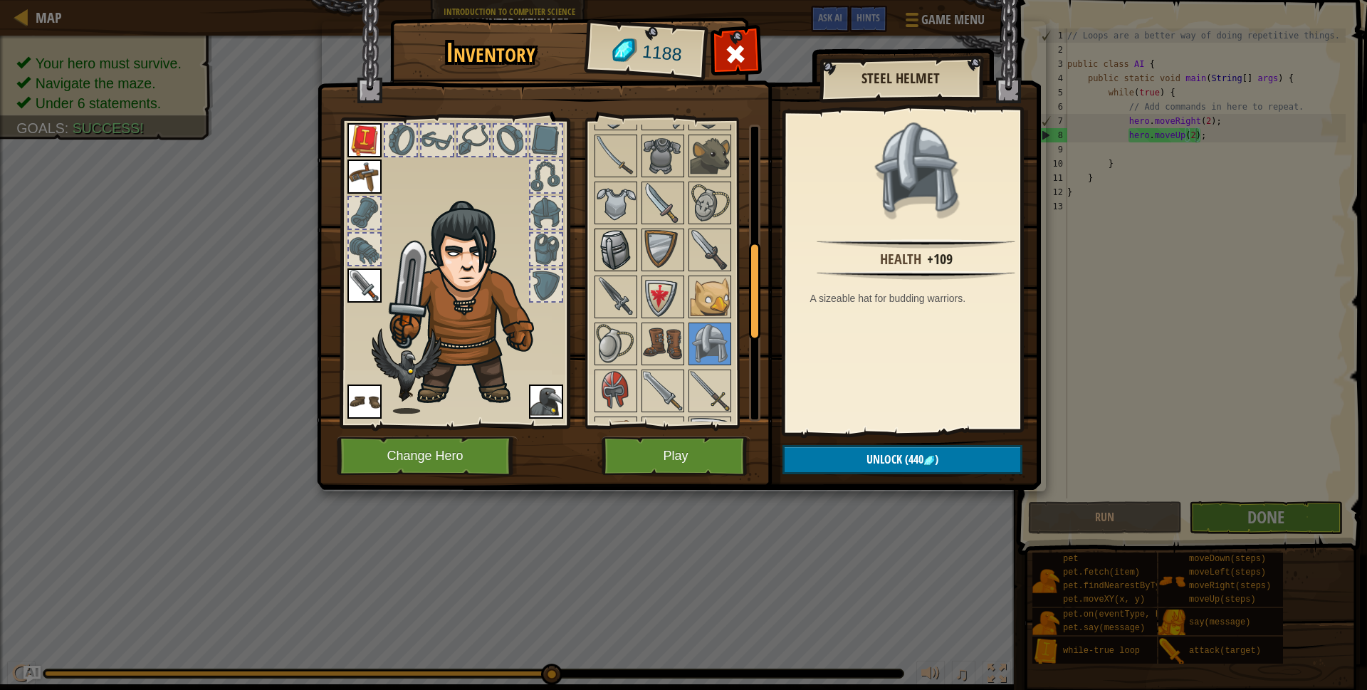
click at [611, 243] on img at bounding box center [616, 250] width 40 height 40
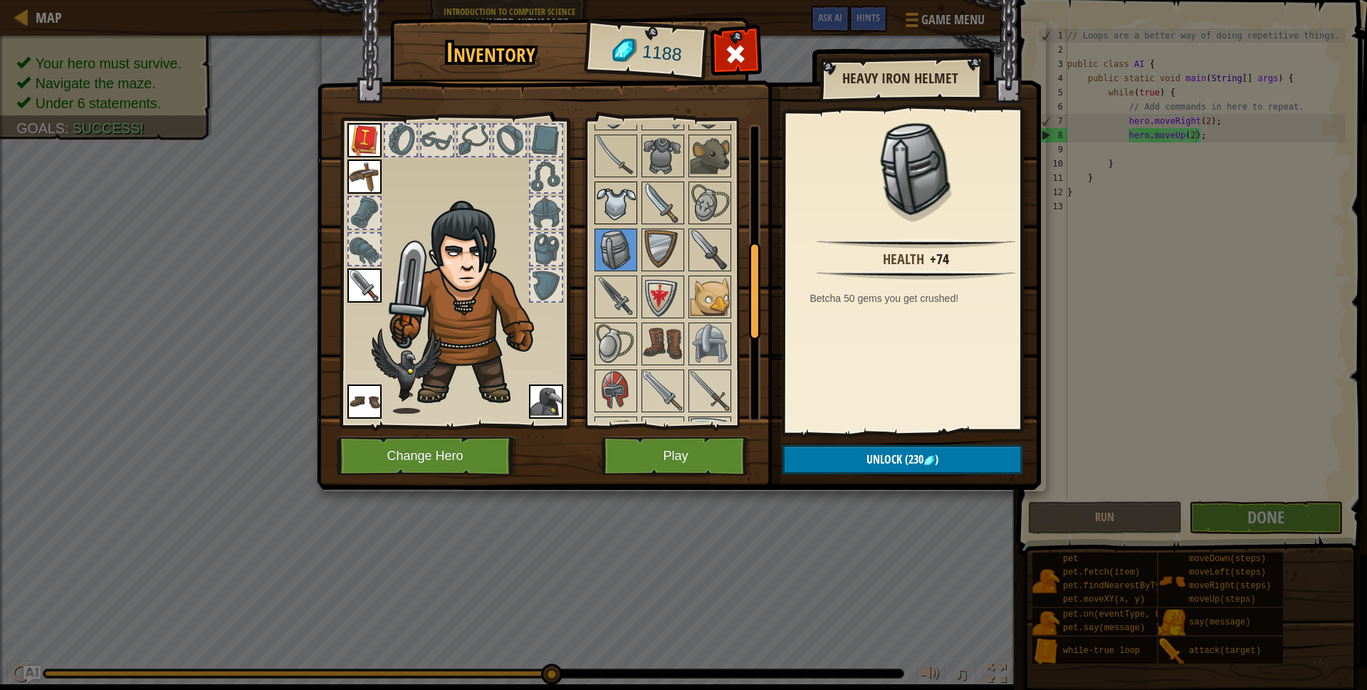
click at [622, 212] on img at bounding box center [616, 203] width 40 height 40
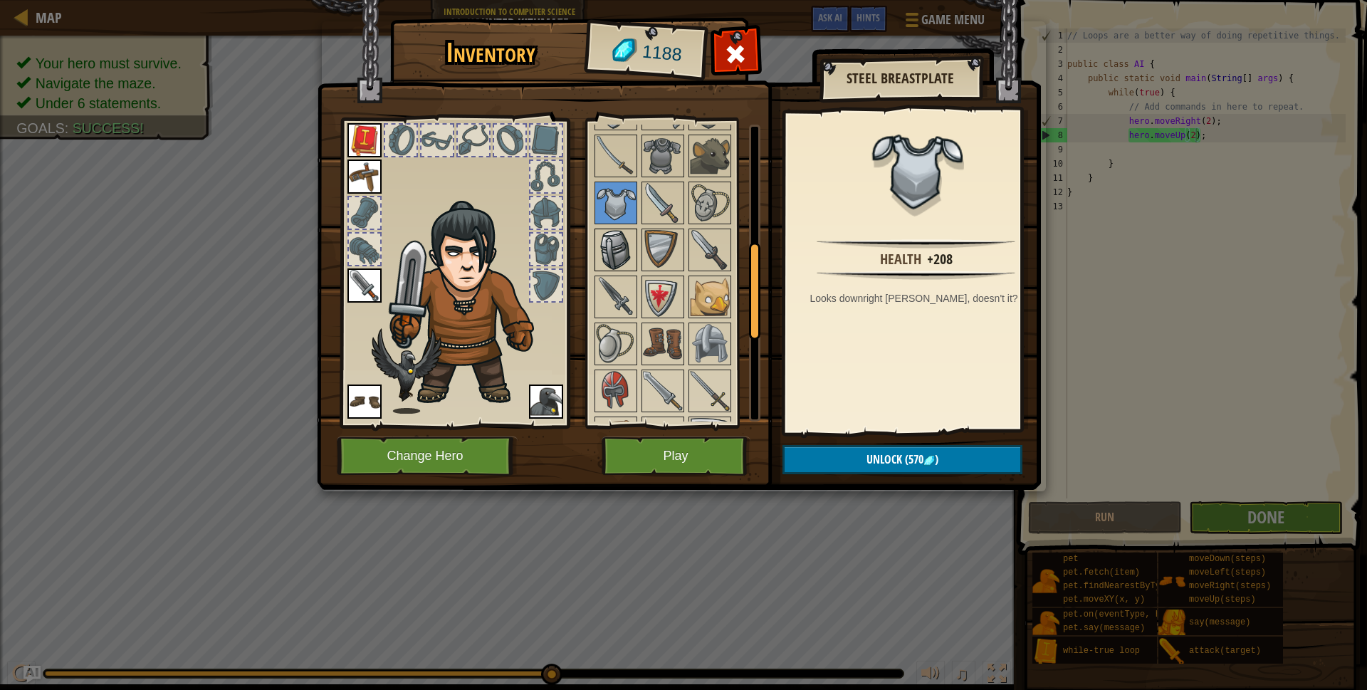
click at [612, 249] on img at bounding box center [616, 250] width 40 height 40
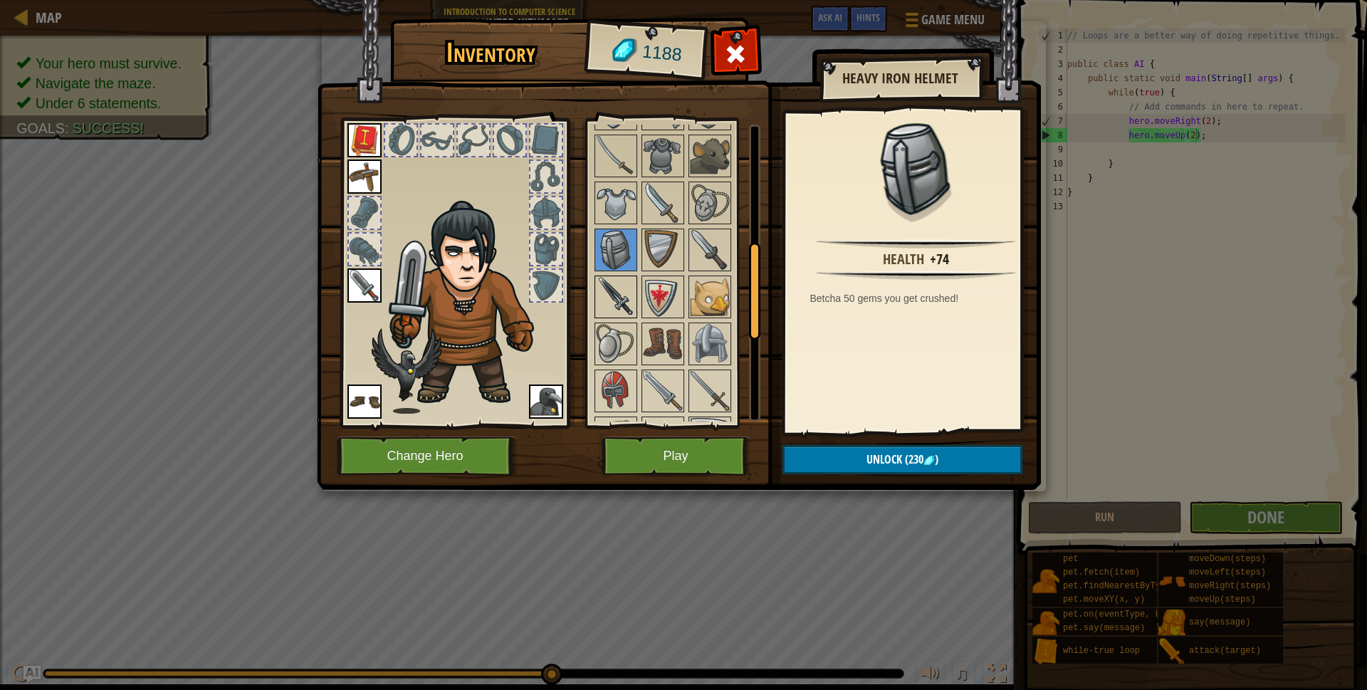
click at [615, 292] on img at bounding box center [616, 297] width 40 height 40
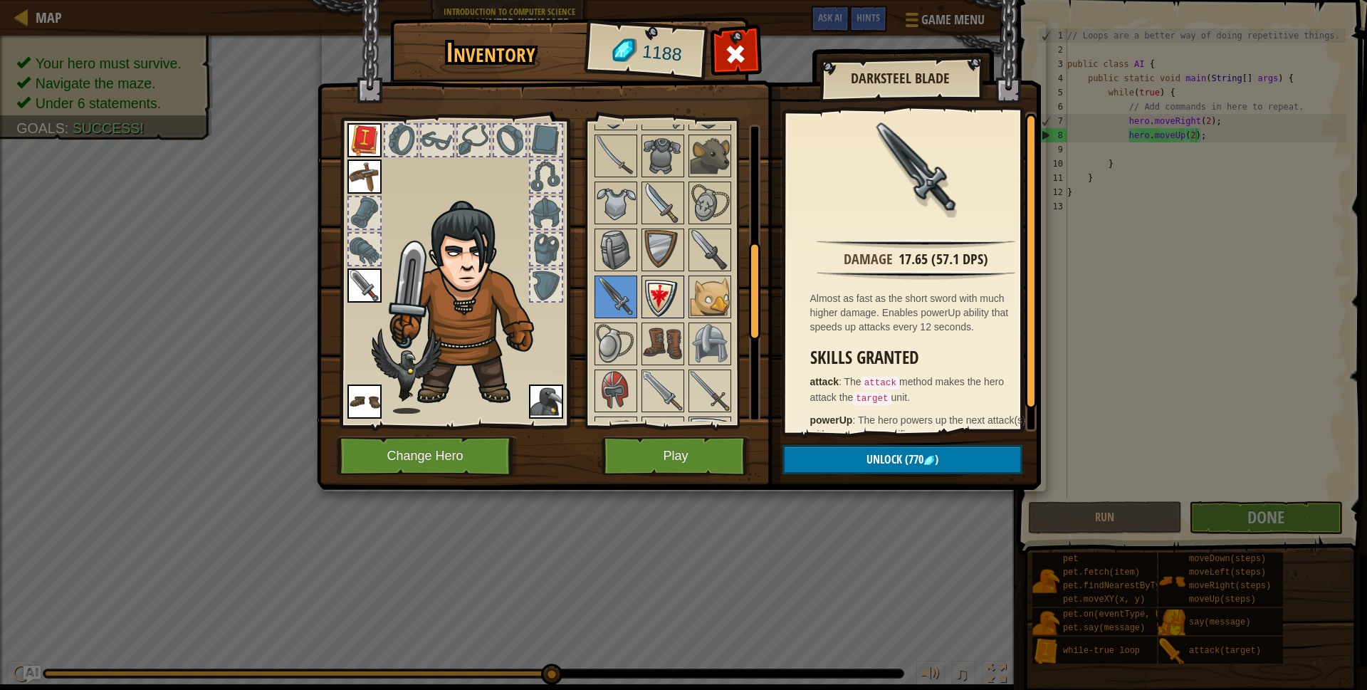
scroll to position [636, 0]
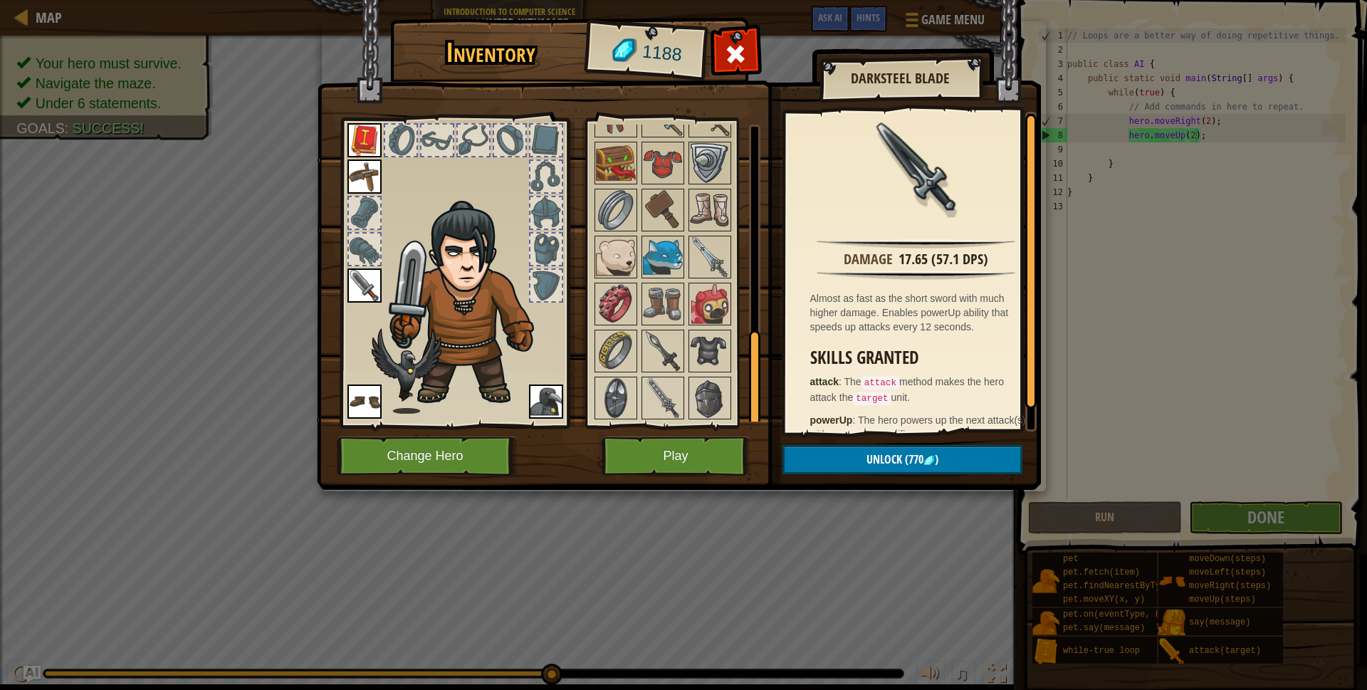
click at [664, 381] on img at bounding box center [663, 398] width 40 height 40
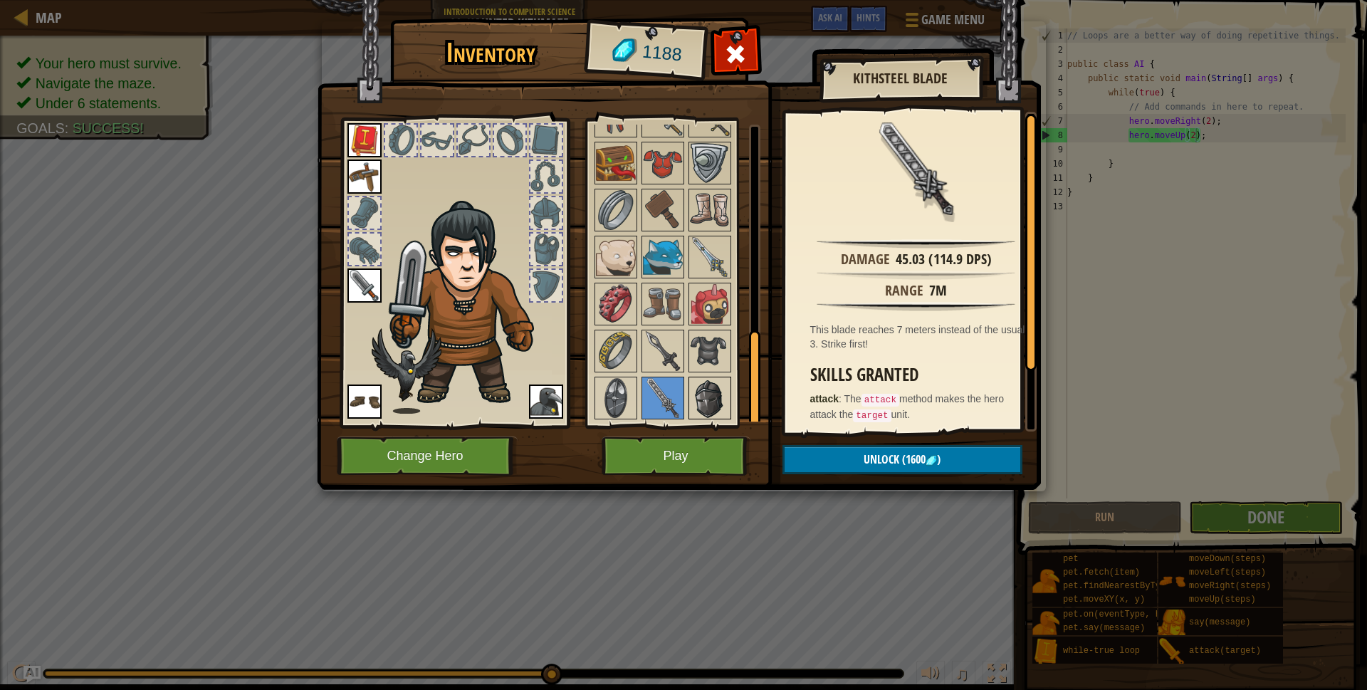
click at [700, 394] on img at bounding box center [710, 398] width 40 height 40
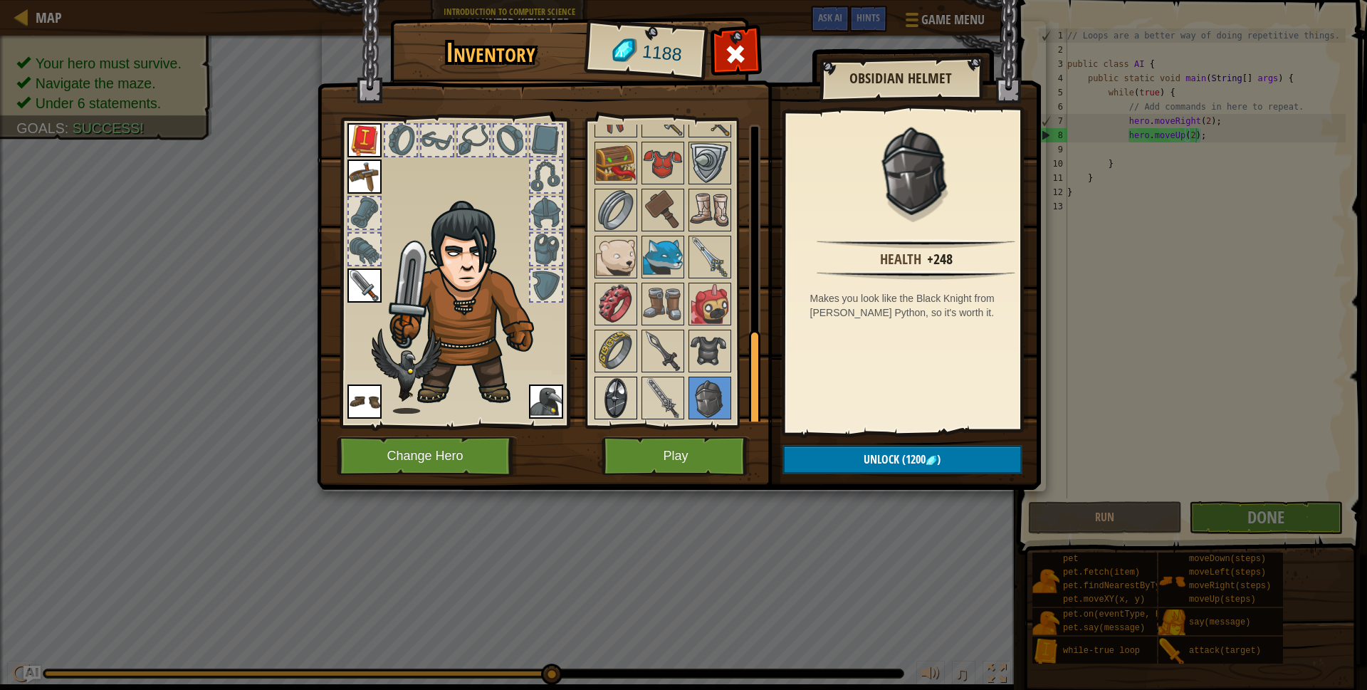
click at [603, 390] on img at bounding box center [616, 398] width 40 height 40
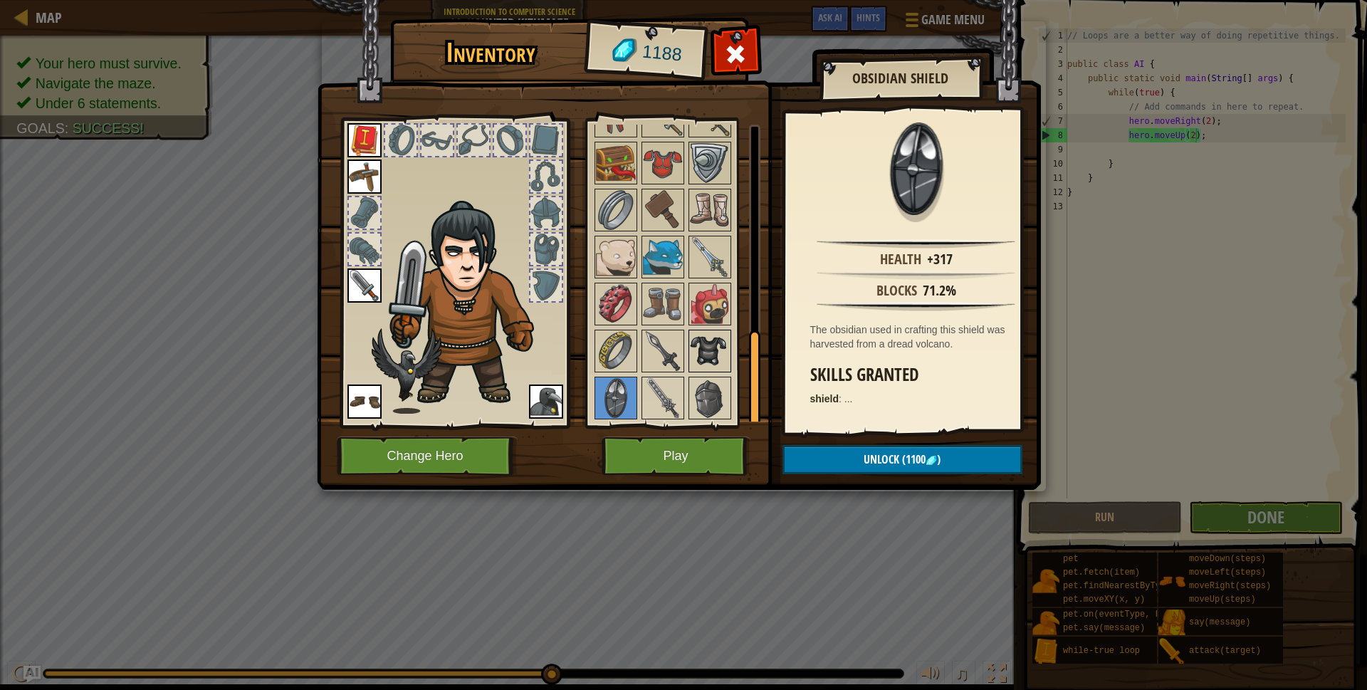
click at [714, 348] on img at bounding box center [710, 351] width 40 height 40
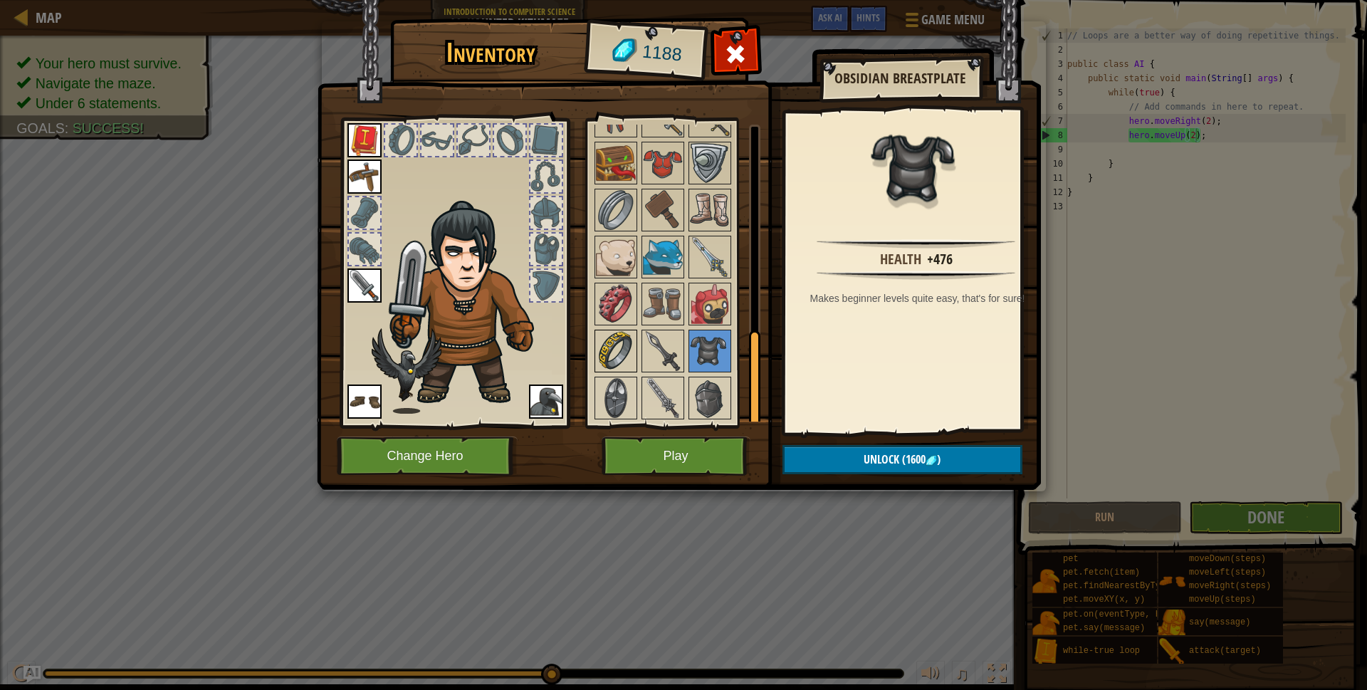
click at [627, 348] on img at bounding box center [616, 351] width 40 height 40
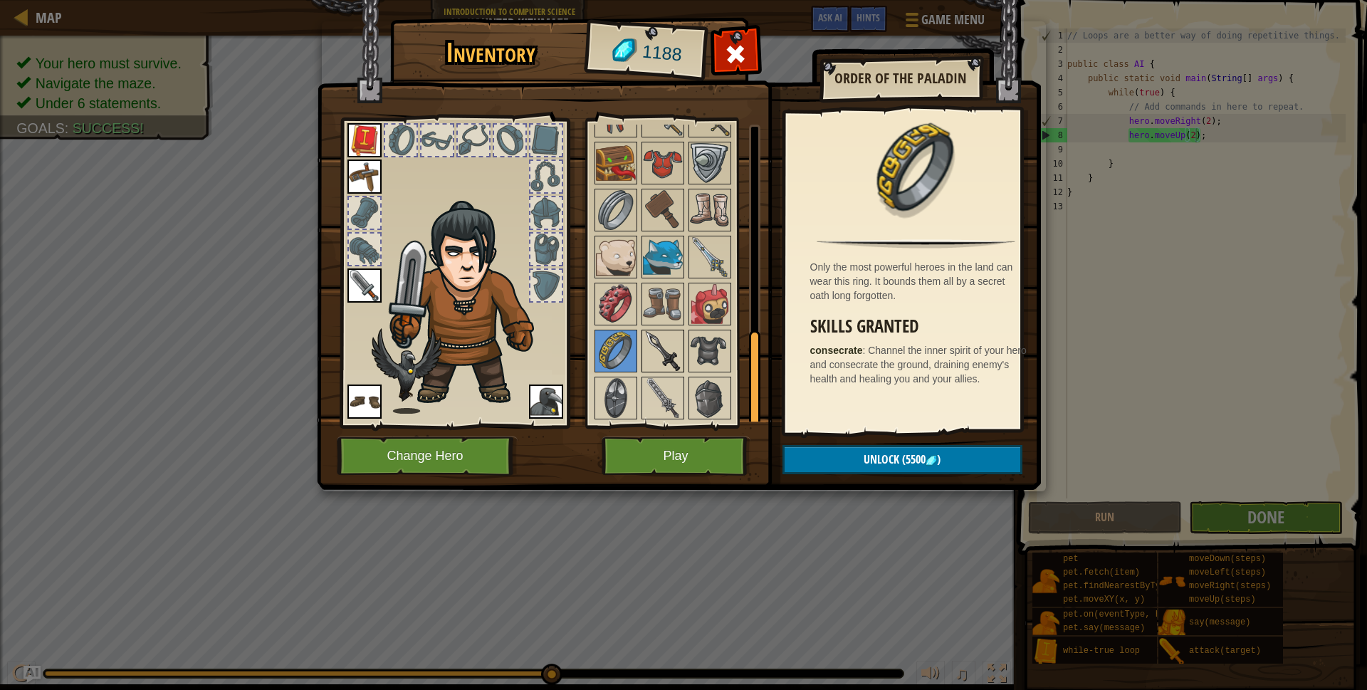
click at [650, 351] on img at bounding box center [663, 351] width 40 height 40
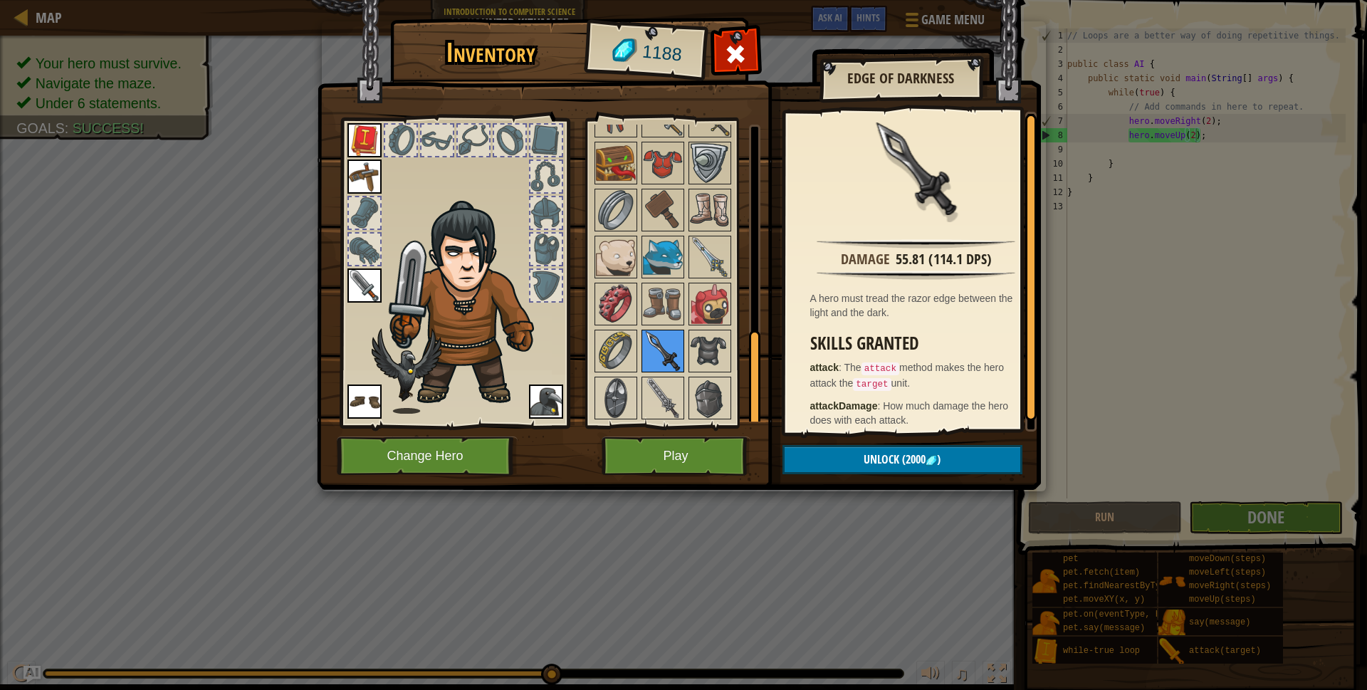
scroll to position [0, 0]
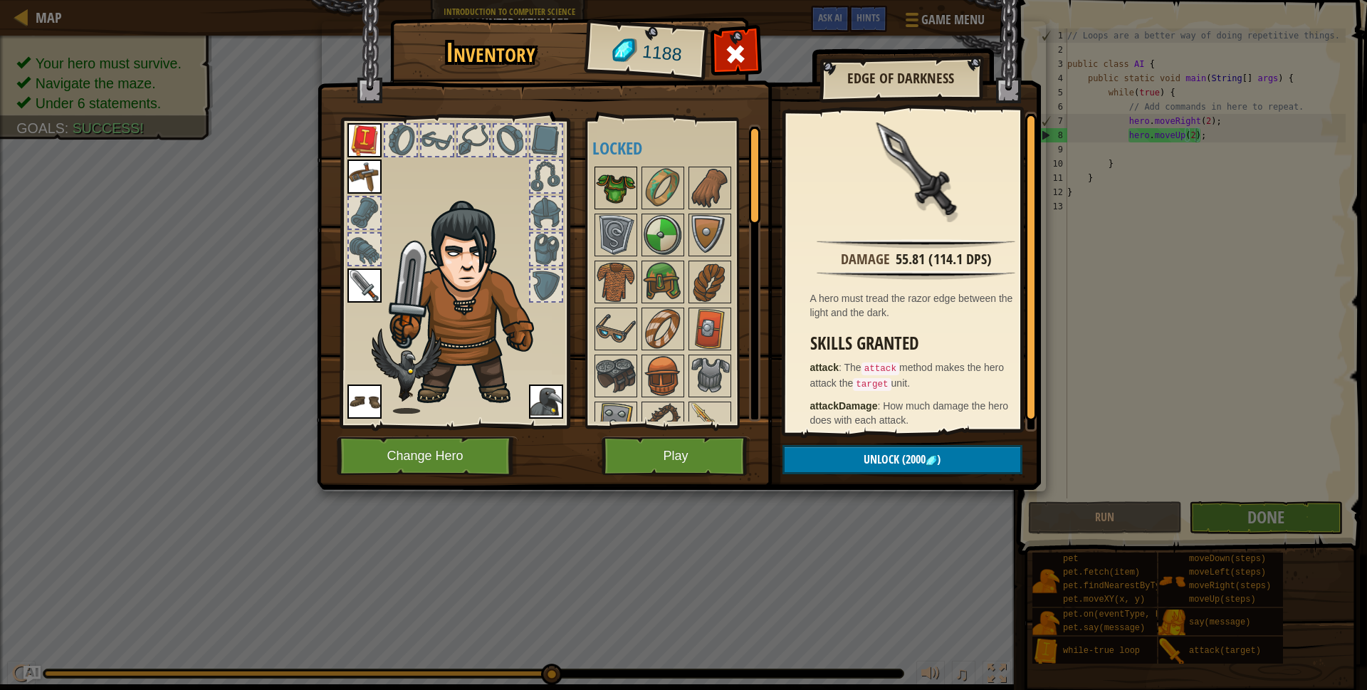
click at [620, 199] on img at bounding box center [616, 188] width 40 height 40
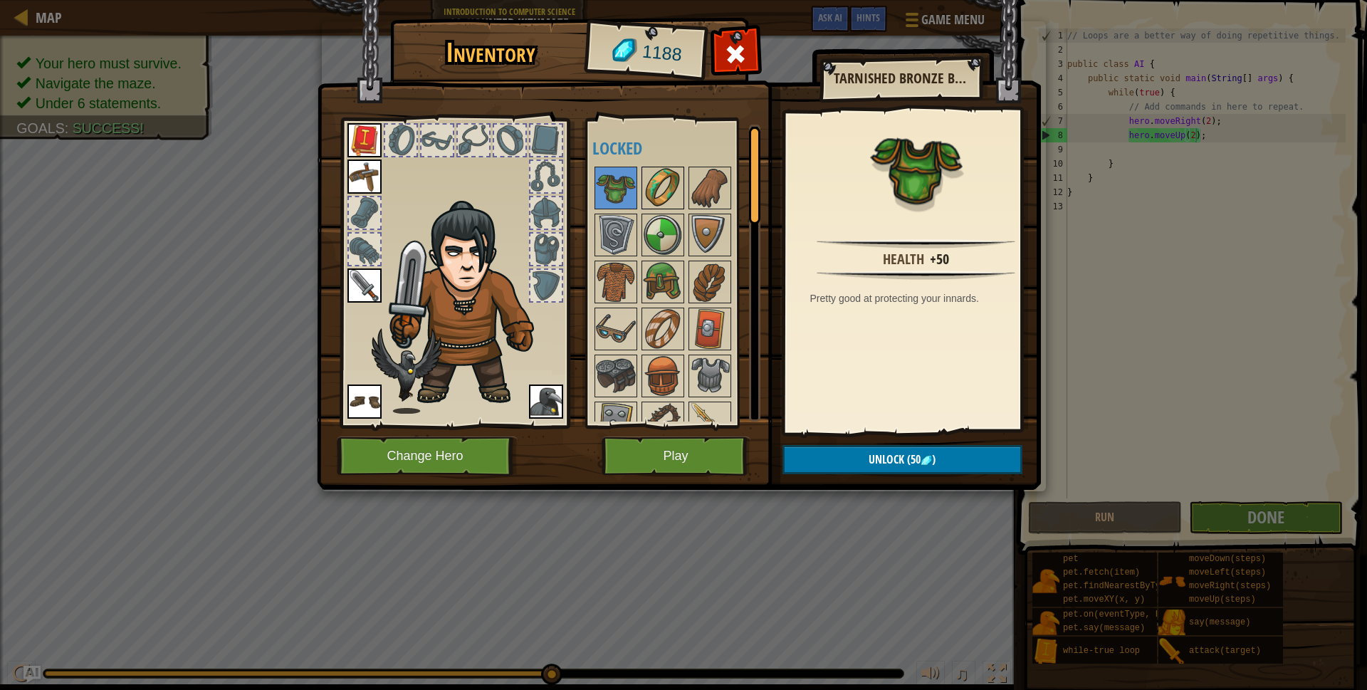
click at [650, 192] on img at bounding box center [663, 188] width 40 height 40
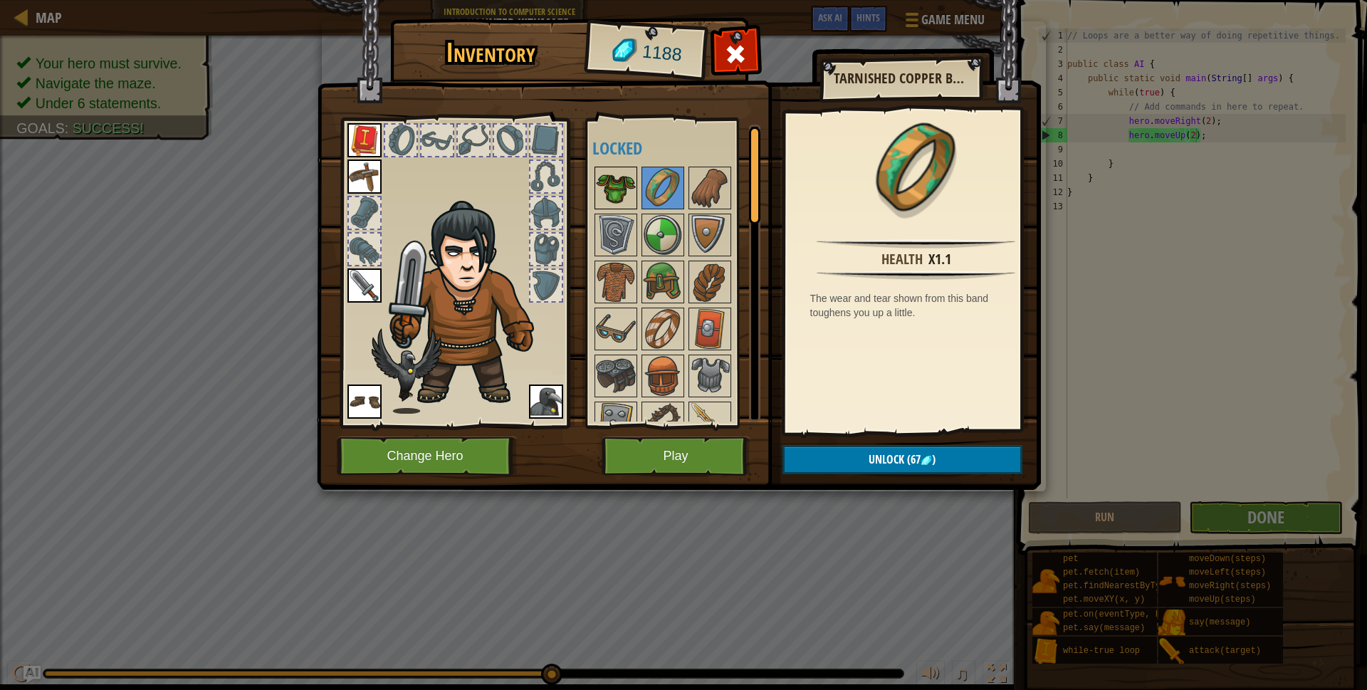
click at [615, 187] on img at bounding box center [616, 188] width 40 height 40
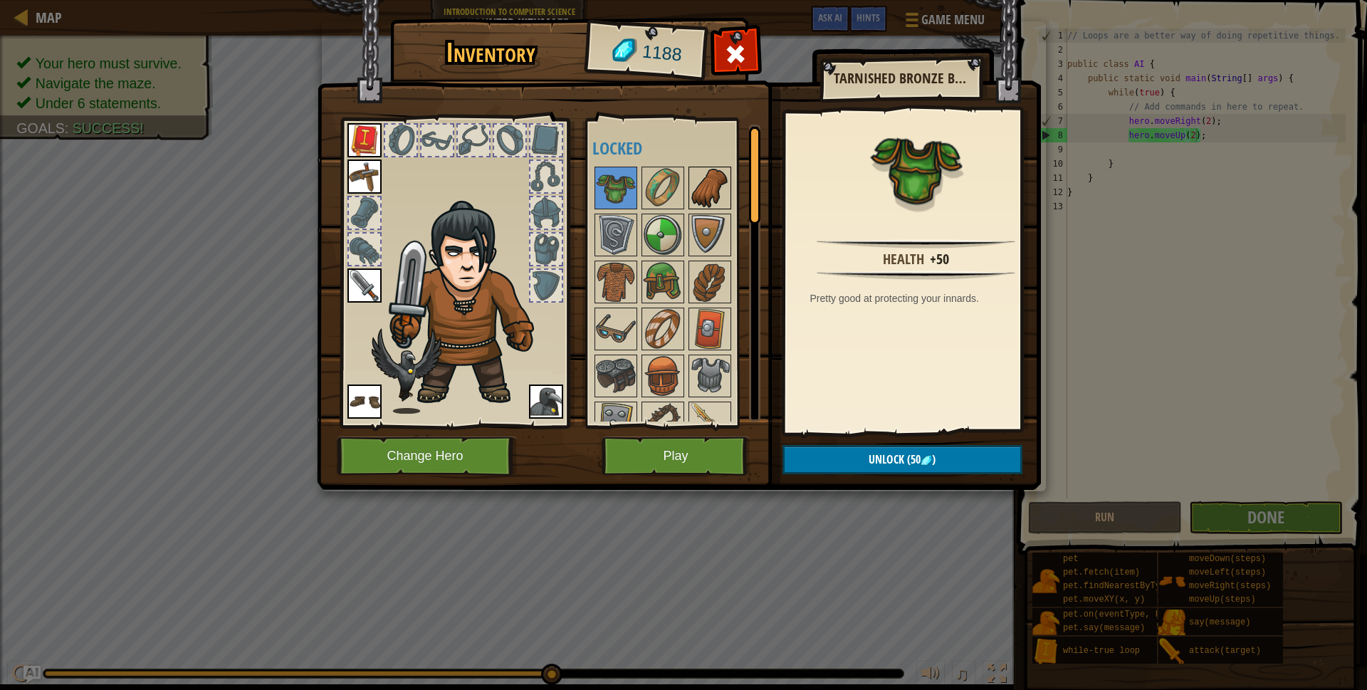
click at [700, 199] on img at bounding box center [710, 188] width 40 height 40
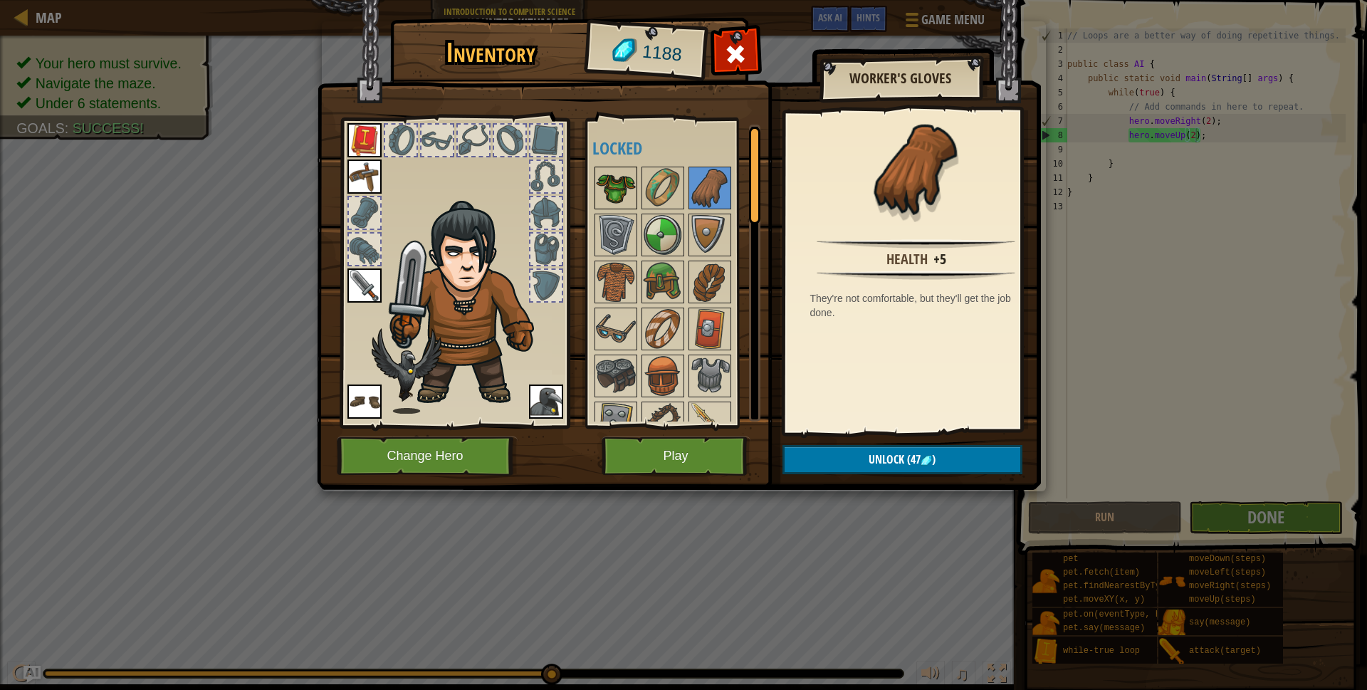
click at [620, 189] on img at bounding box center [616, 188] width 40 height 40
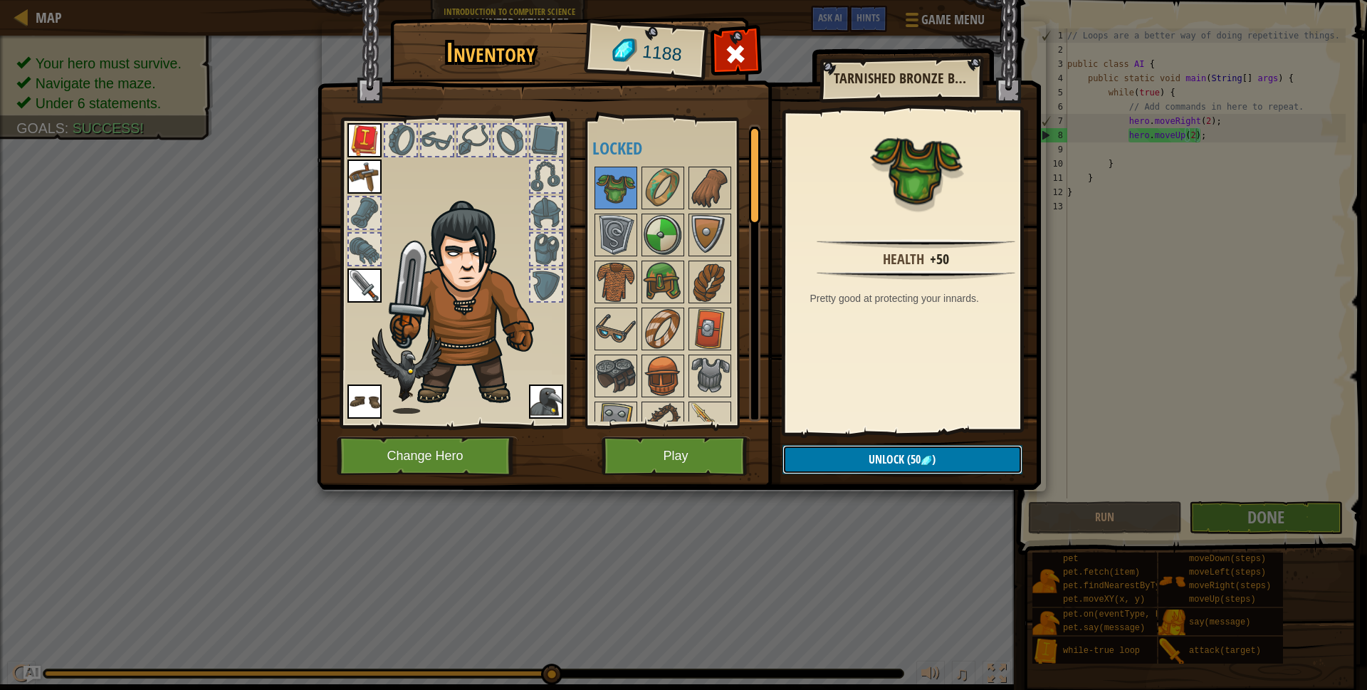
click at [899, 465] on span "Unlock" at bounding box center [887, 460] width 36 height 16
click at [899, 465] on button "Confirm" at bounding box center [903, 459] width 240 height 29
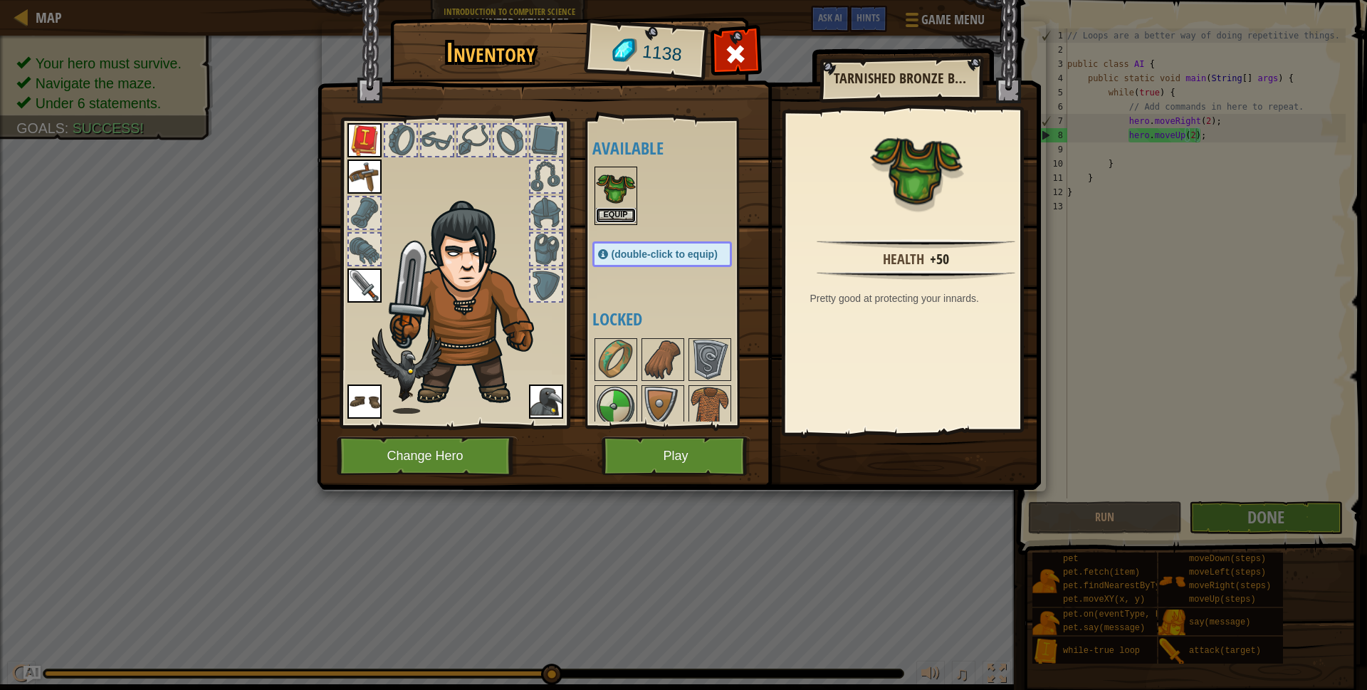
click at [607, 213] on button "Equip" at bounding box center [616, 215] width 40 height 15
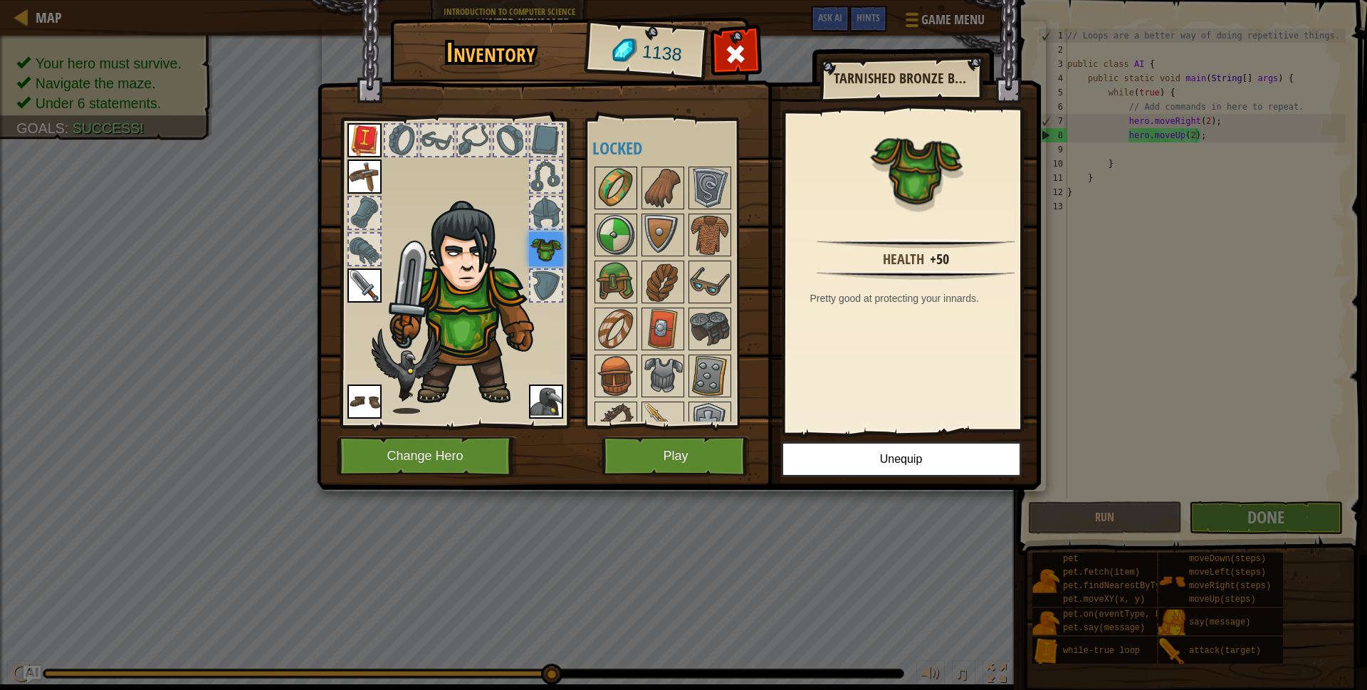
click at [624, 205] on img at bounding box center [616, 188] width 40 height 40
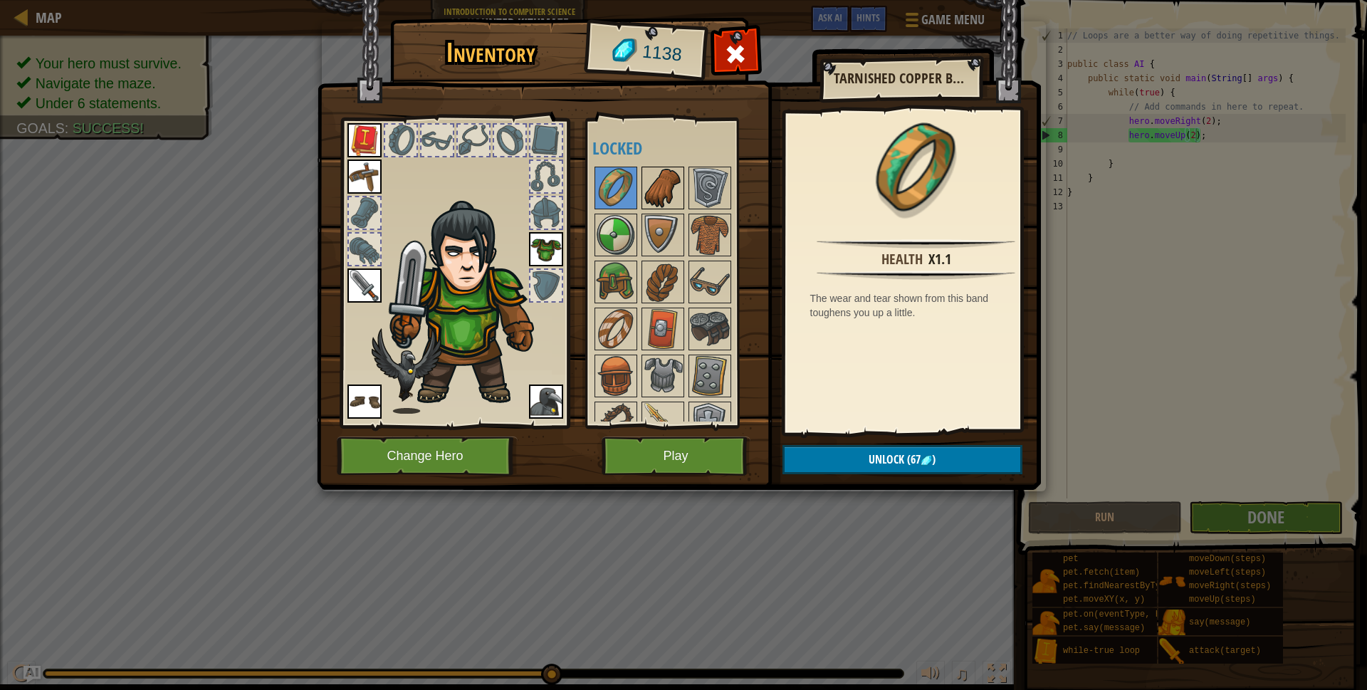
click at [662, 200] on img at bounding box center [663, 188] width 40 height 40
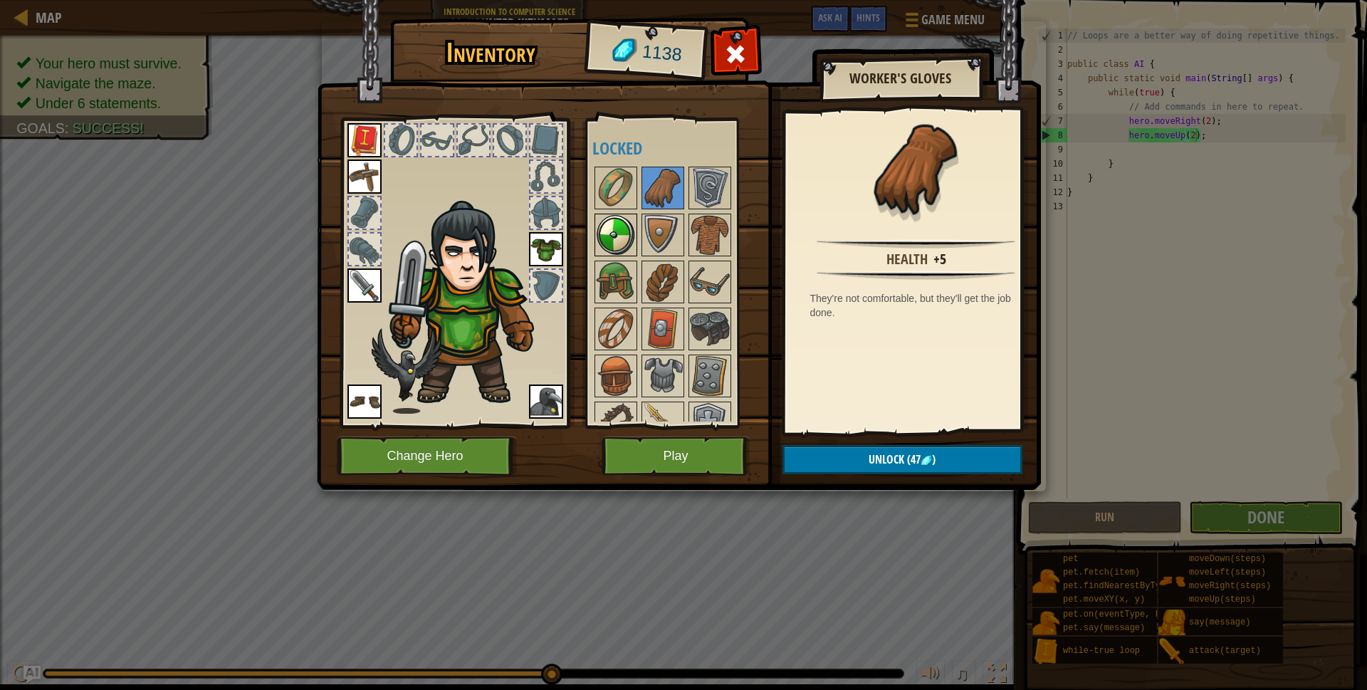
click at [634, 219] on img at bounding box center [616, 235] width 40 height 40
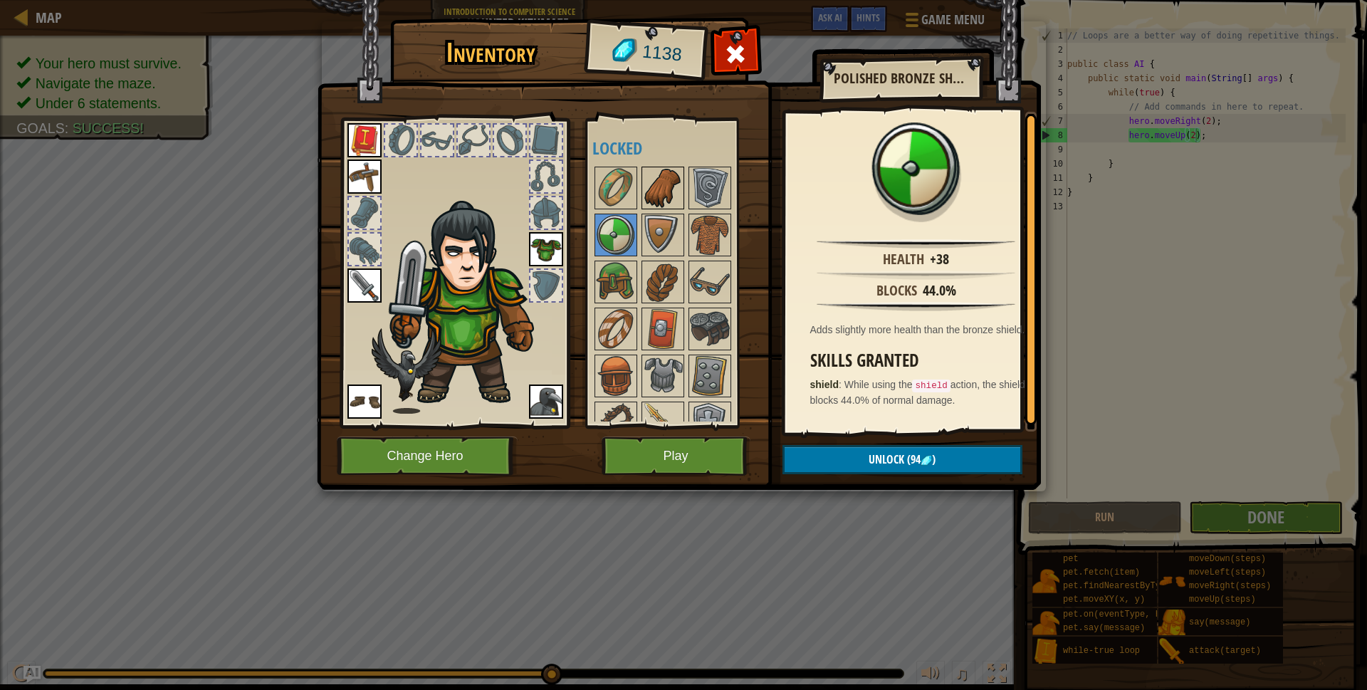
click at [667, 198] on img at bounding box center [663, 188] width 40 height 40
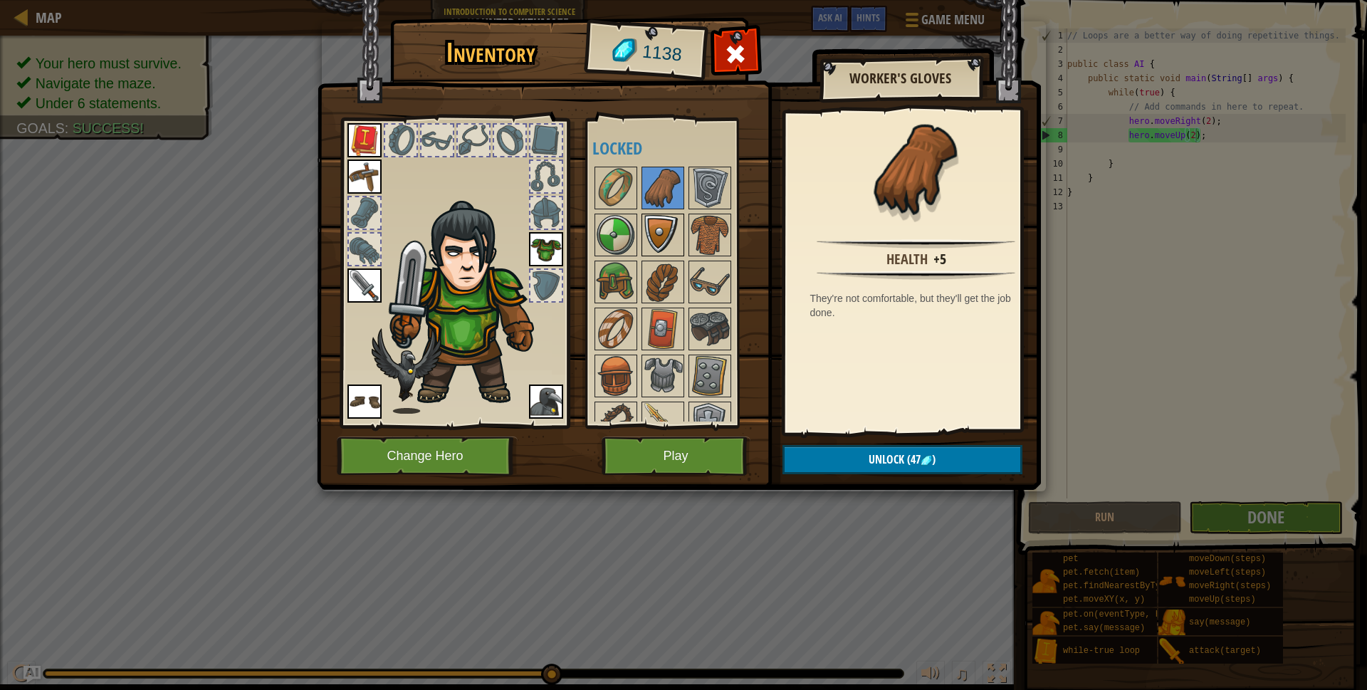
click at [659, 221] on img at bounding box center [663, 235] width 40 height 40
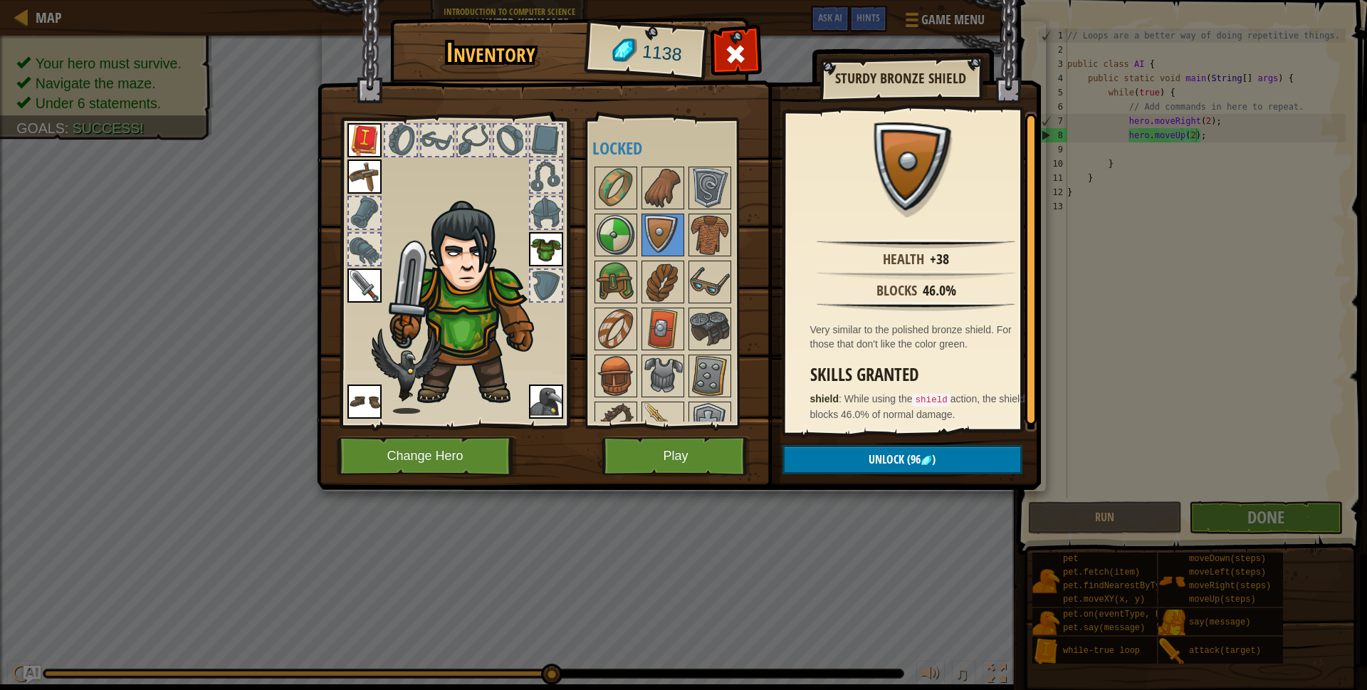
click at [638, 228] on div at bounding box center [677, 611] width 168 height 893
click at [632, 230] on img at bounding box center [616, 235] width 40 height 40
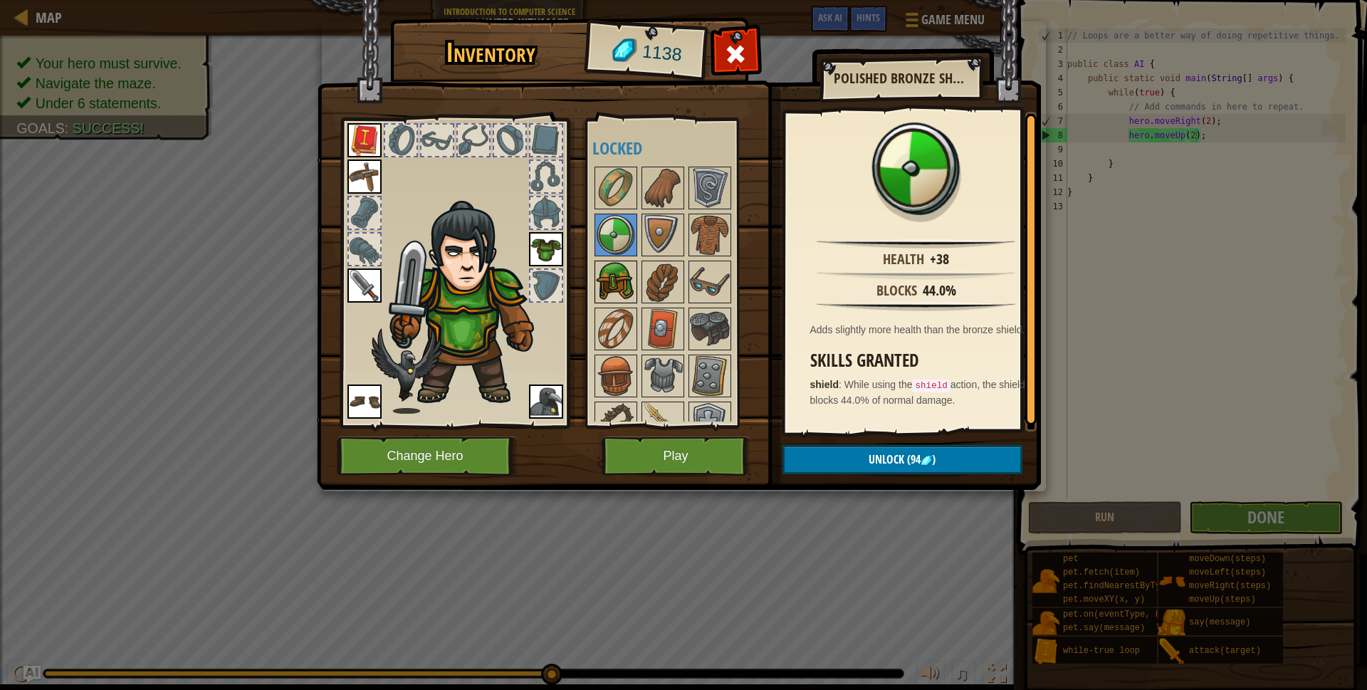
click at [628, 293] on img at bounding box center [616, 282] width 40 height 40
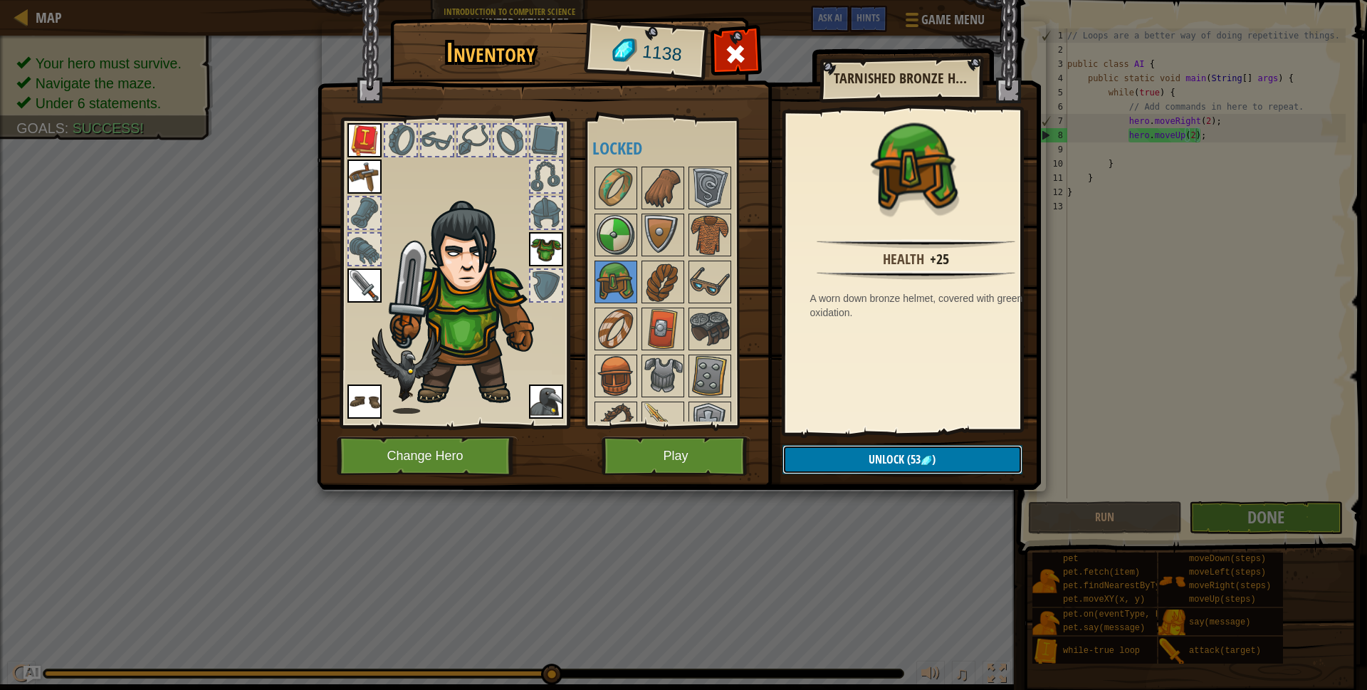
click at [866, 460] on button "Unlock (53 )" at bounding box center [903, 459] width 240 height 29
click at [866, 460] on button "Confirm" at bounding box center [903, 459] width 240 height 29
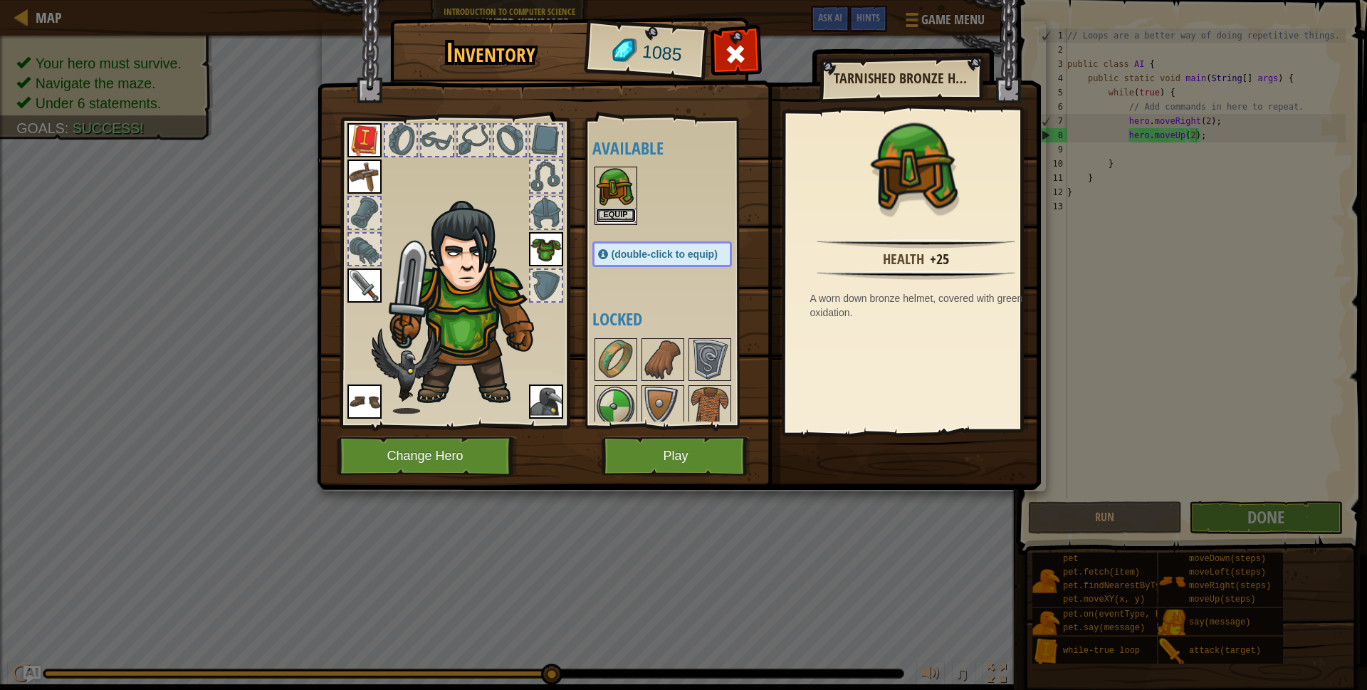
click at [629, 217] on button "Equip" at bounding box center [616, 215] width 40 height 15
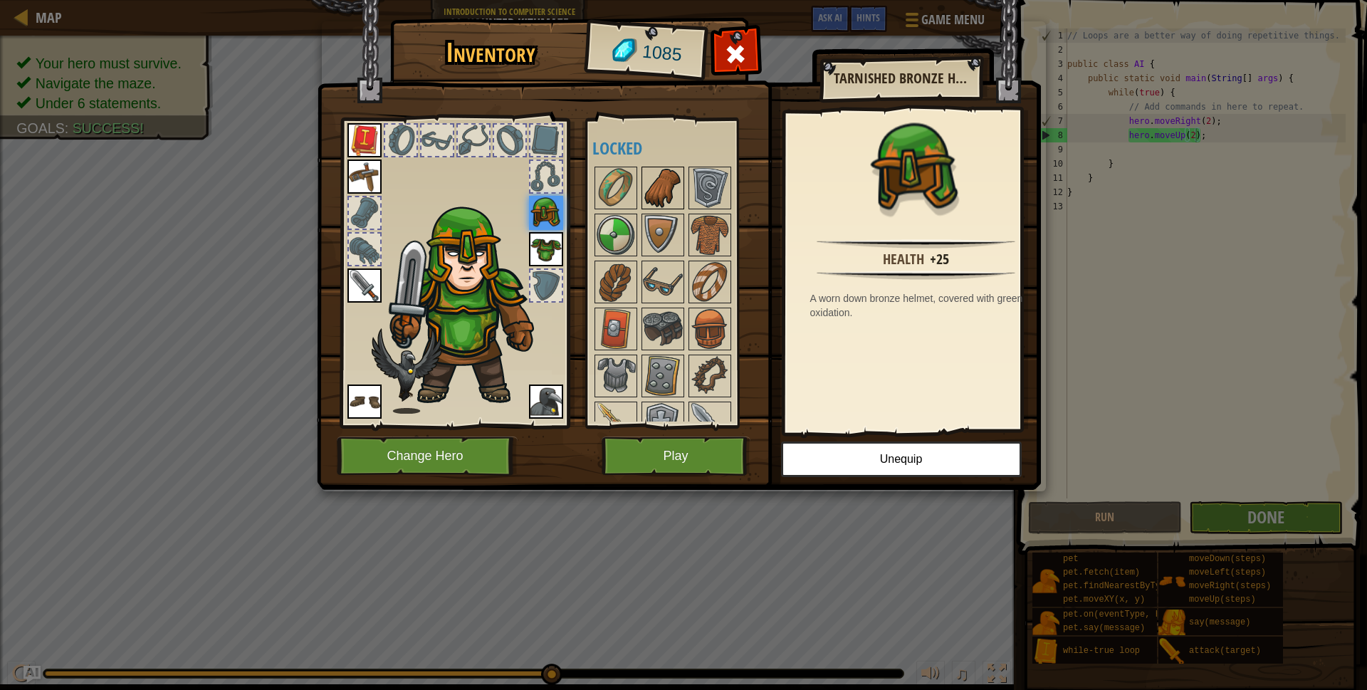
click at [654, 202] on img at bounding box center [663, 188] width 40 height 40
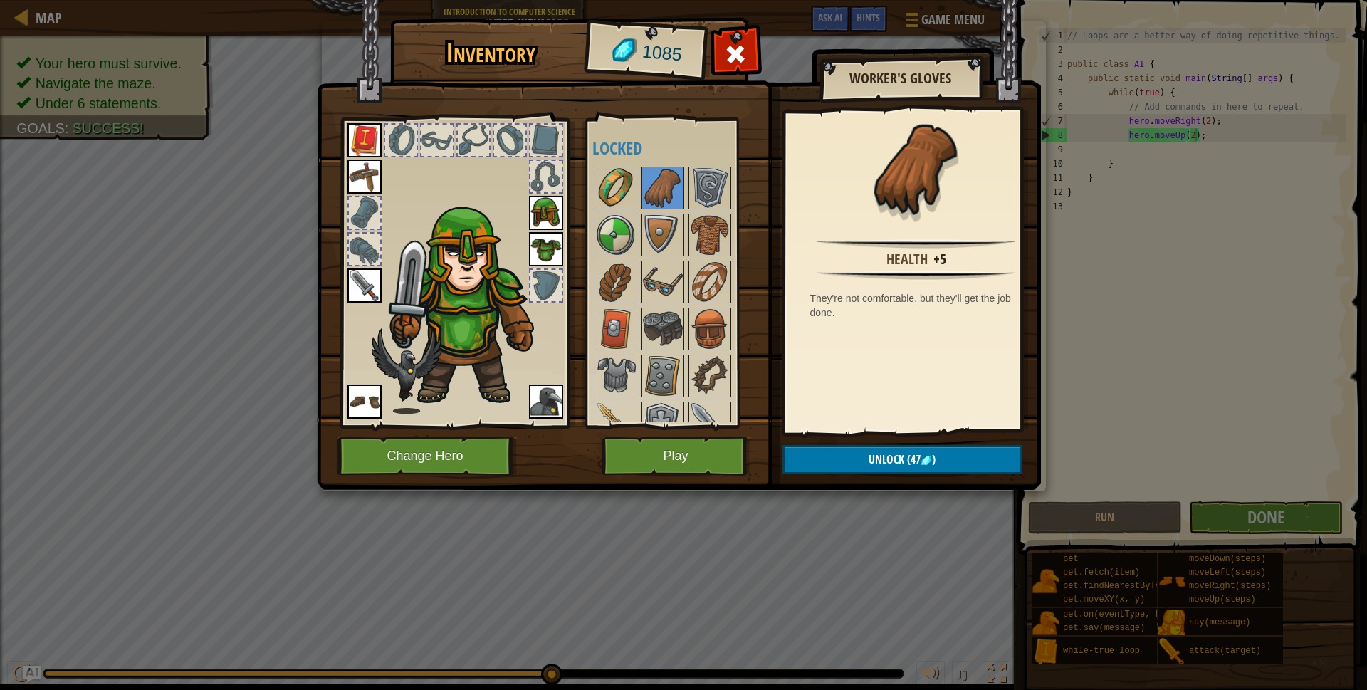
click at [624, 195] on img at bounding box center [616, 188] width 40 height 40
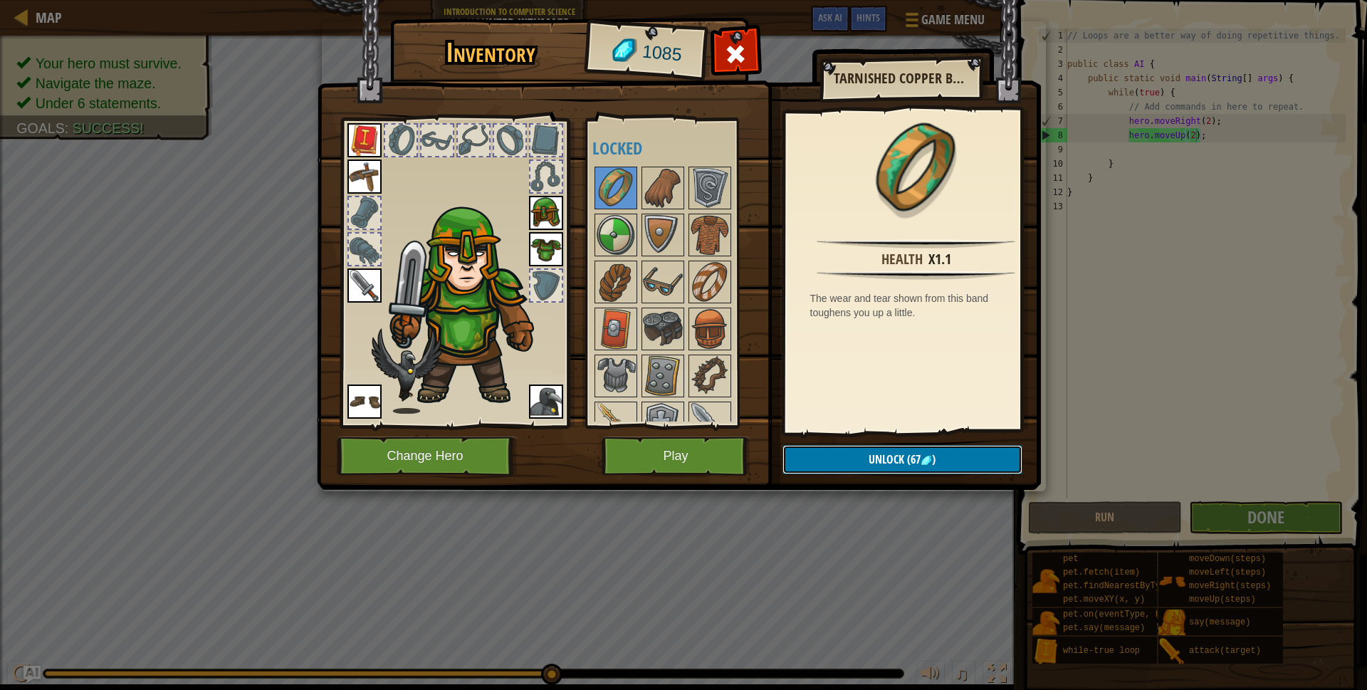
click at [911, 459] on span "(67" at bounding box center [912, 460] width 16 height 16
click at [911, 459] on button "Confirm" at bounding box center [903, 459] width 240 height 29
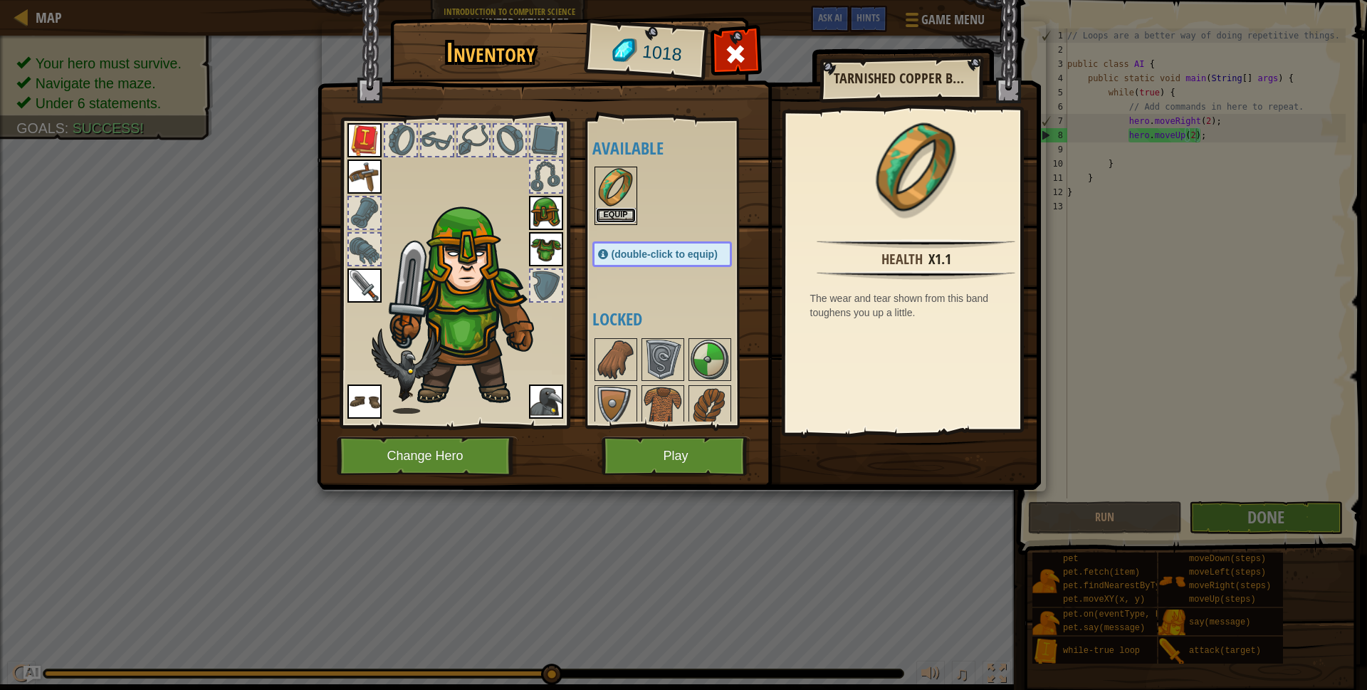
click at [629, 211] on button "Equip" at bounding box center [616, 215] width 40 height 15
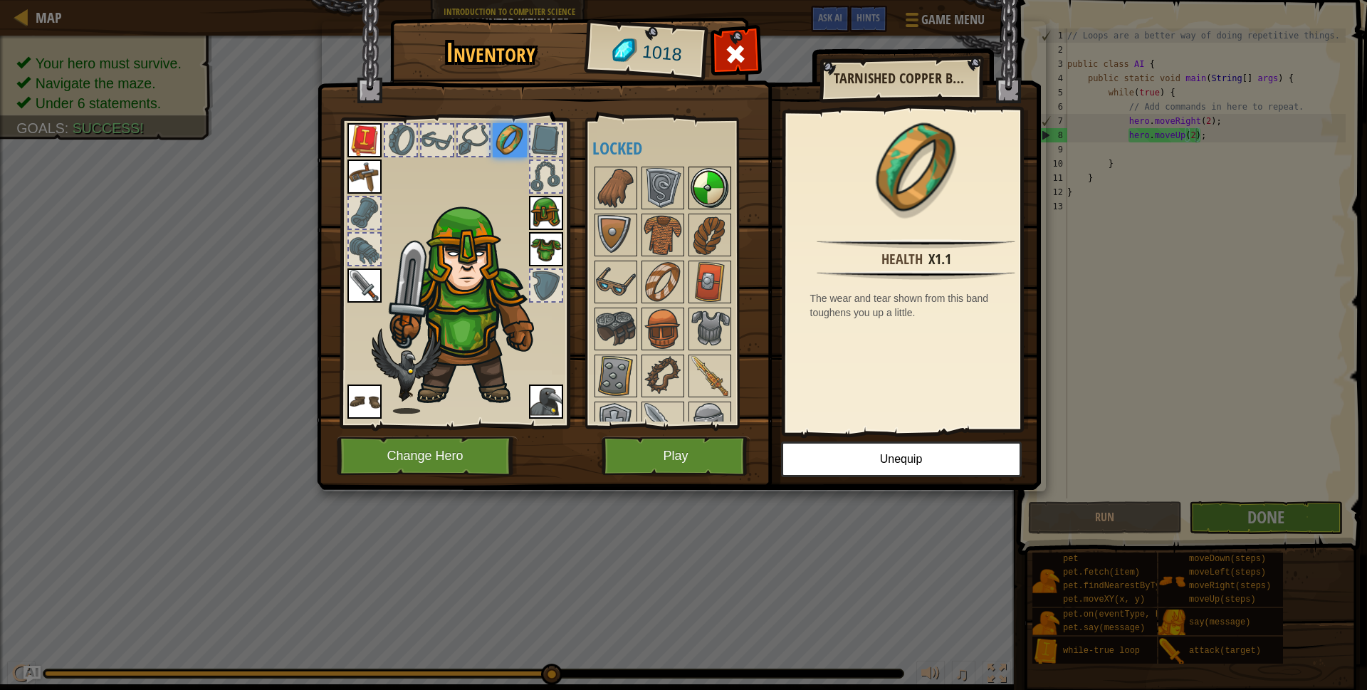
click at [711, 192] on img at bounding box center [710, 188] width 40 height 40
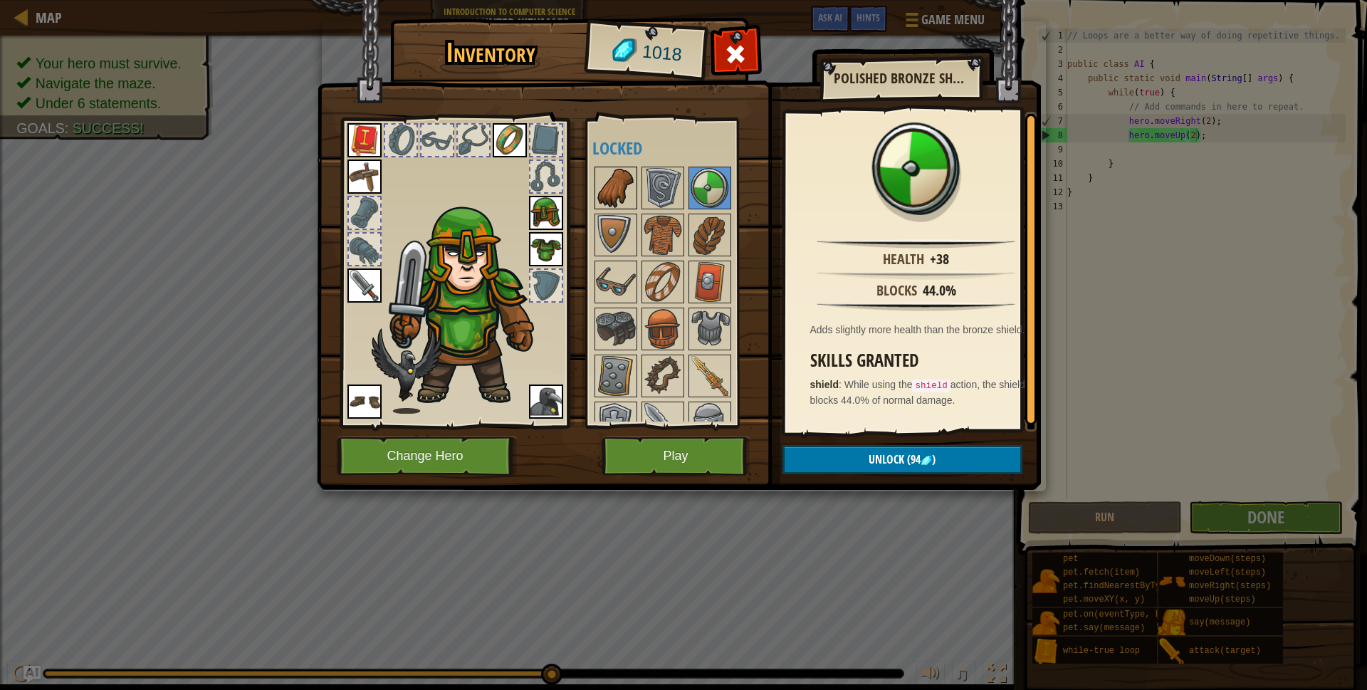
click at [627, 192] on img at bounding box center [616, 188] width 40 height 40
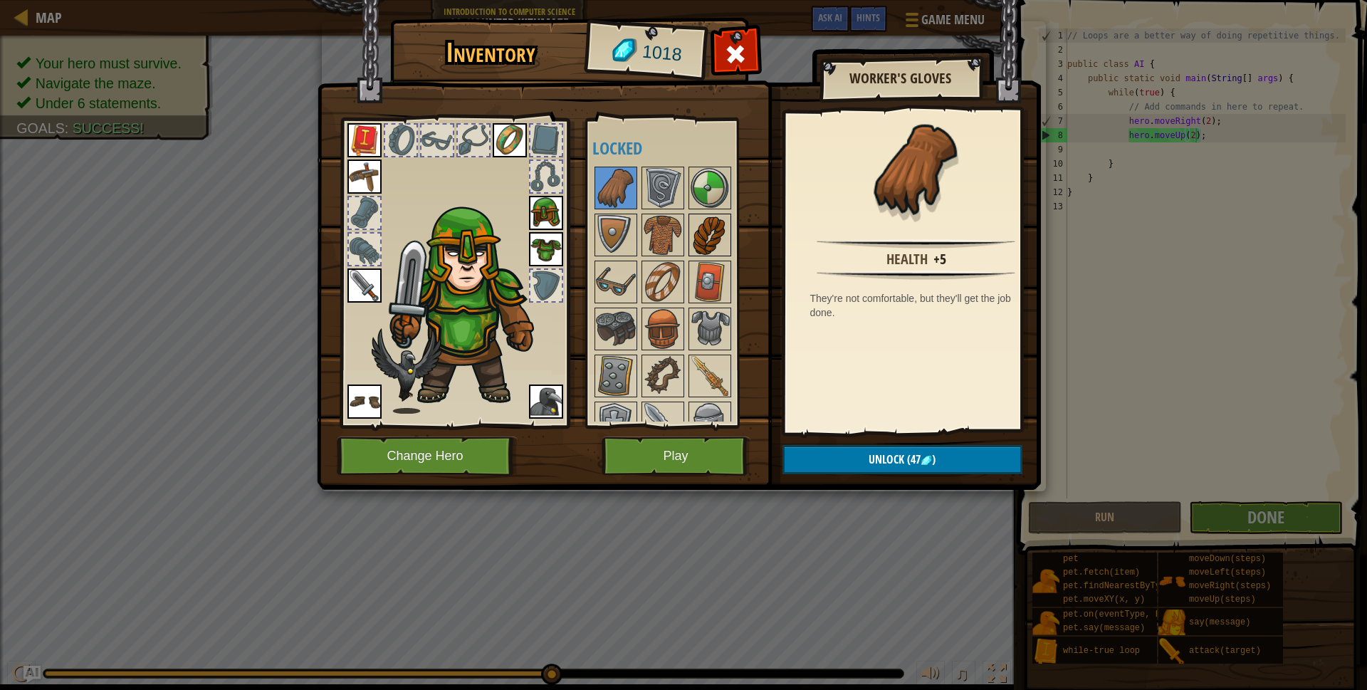
click at [714, 233] on img at bounding box center [710, 235] width 40 height 40
click at [614, 193] on img at bounding box center [616, 188] width 40 height 40
click at [614, 281] on img at bounding box center [616, 282] width 40 height 40
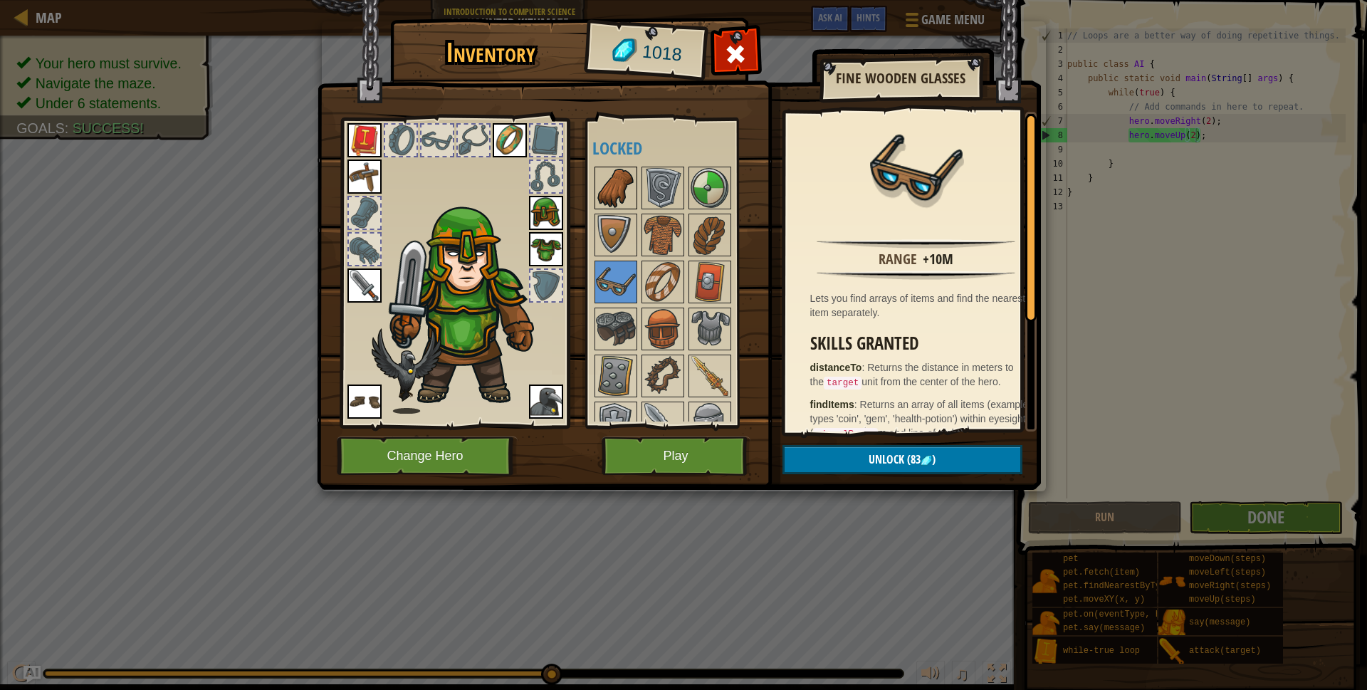
click at [603, 192] on img at bounding box center [616, 188] width 40 height 40
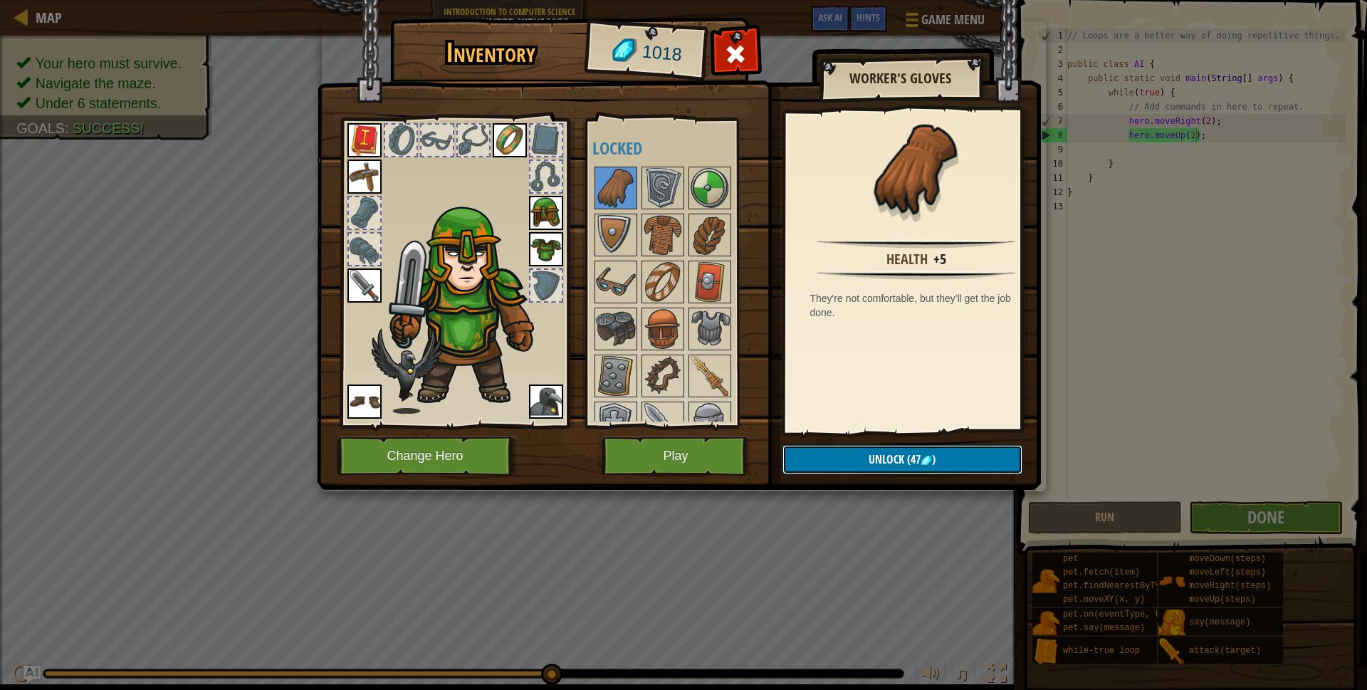
click at [865, 457] on button "Unlock (47 )" at bounding box center [903, 459] width 240 height 29
click at [865, 457] on button "Confirm" at bounding box center [903, 459] width 240 height 29
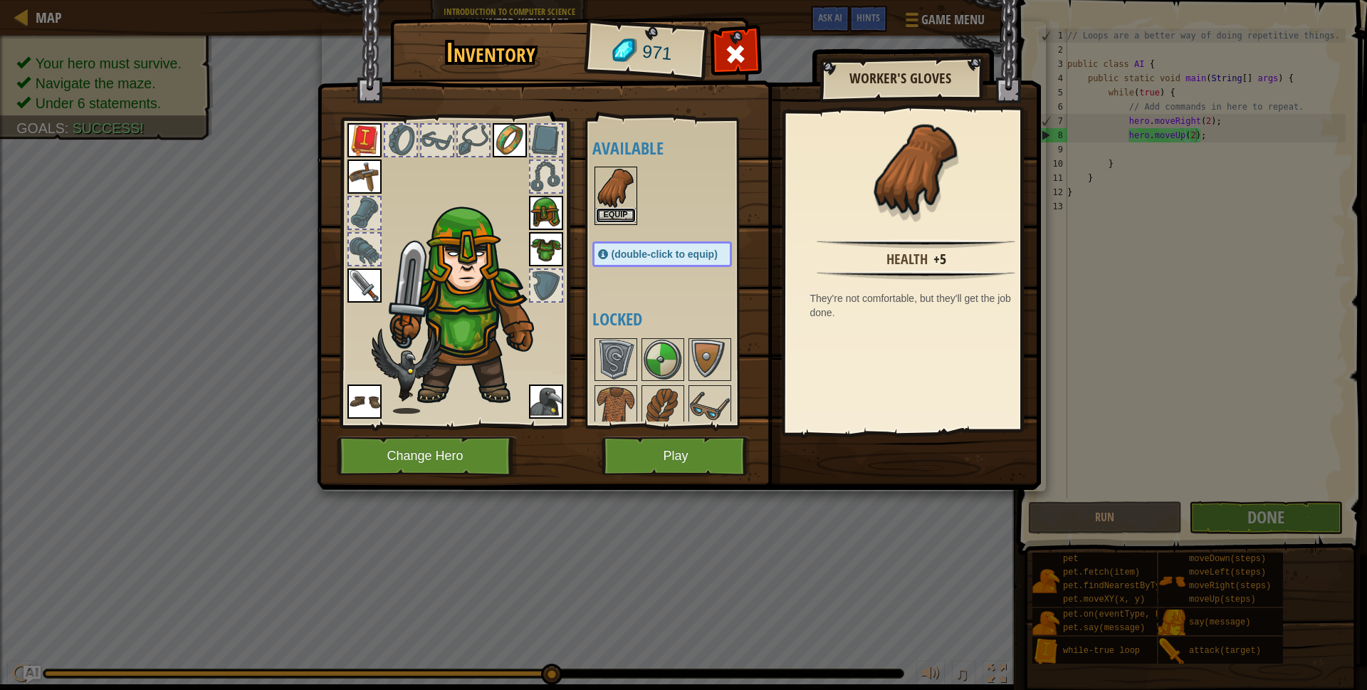
click at [623, 221] on button "Equip" at bounding box center [616, 215] width 40 height 15
click at [623, 387] on img at bounding box center [616, 407] width 40 height 40
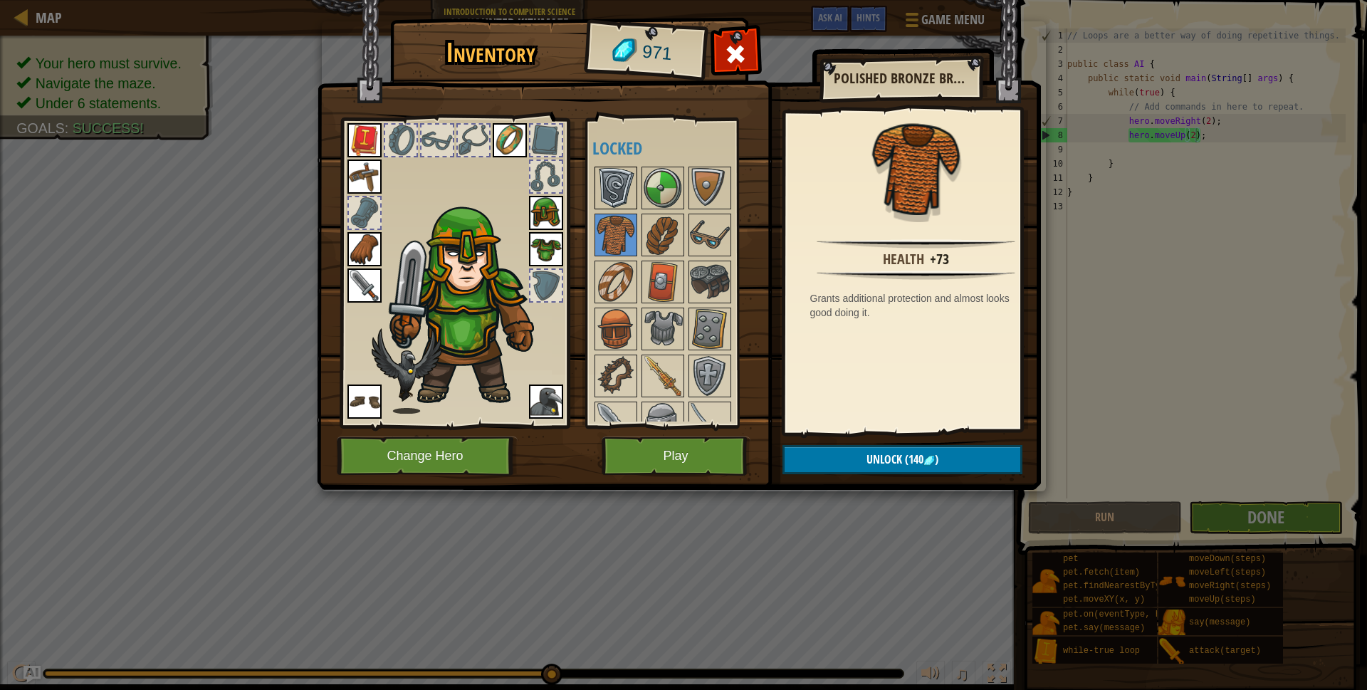
click at [625, 201] on img at bounding box center [616, 188] width 40 height 40
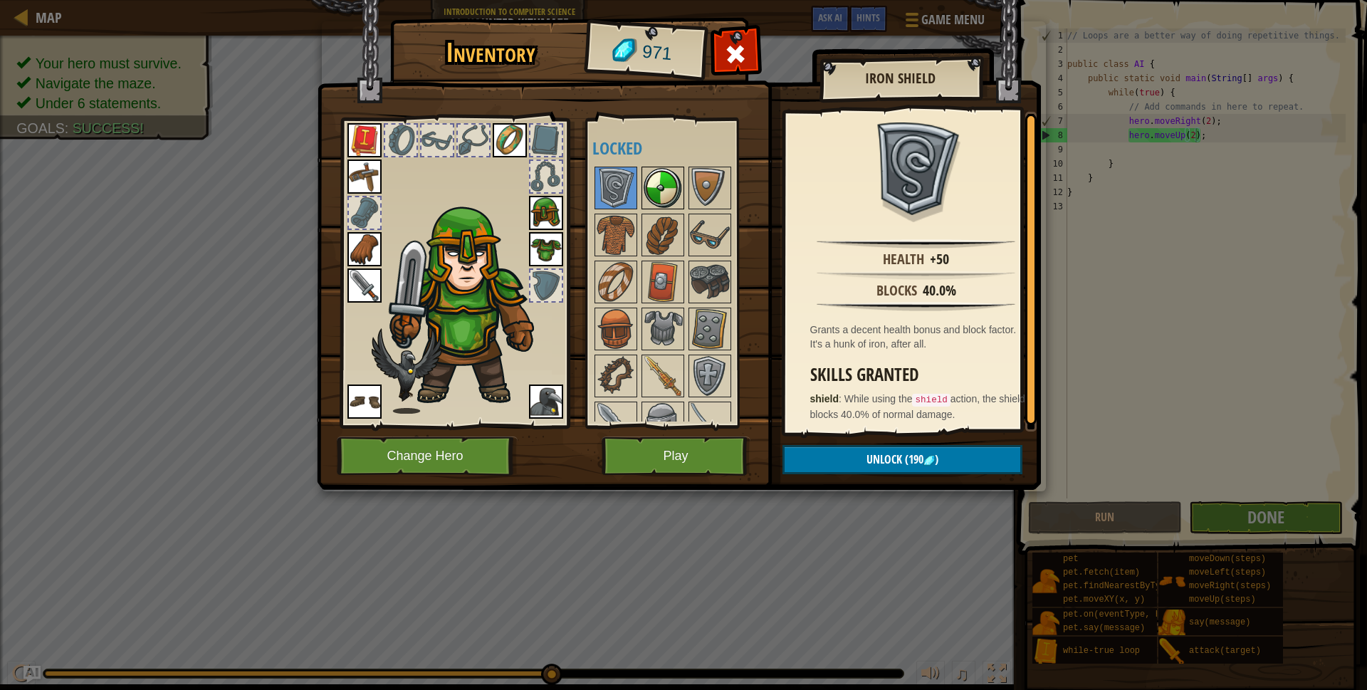
click at [652, 196] on img at bounding box center [663, 188] width 40 height 40
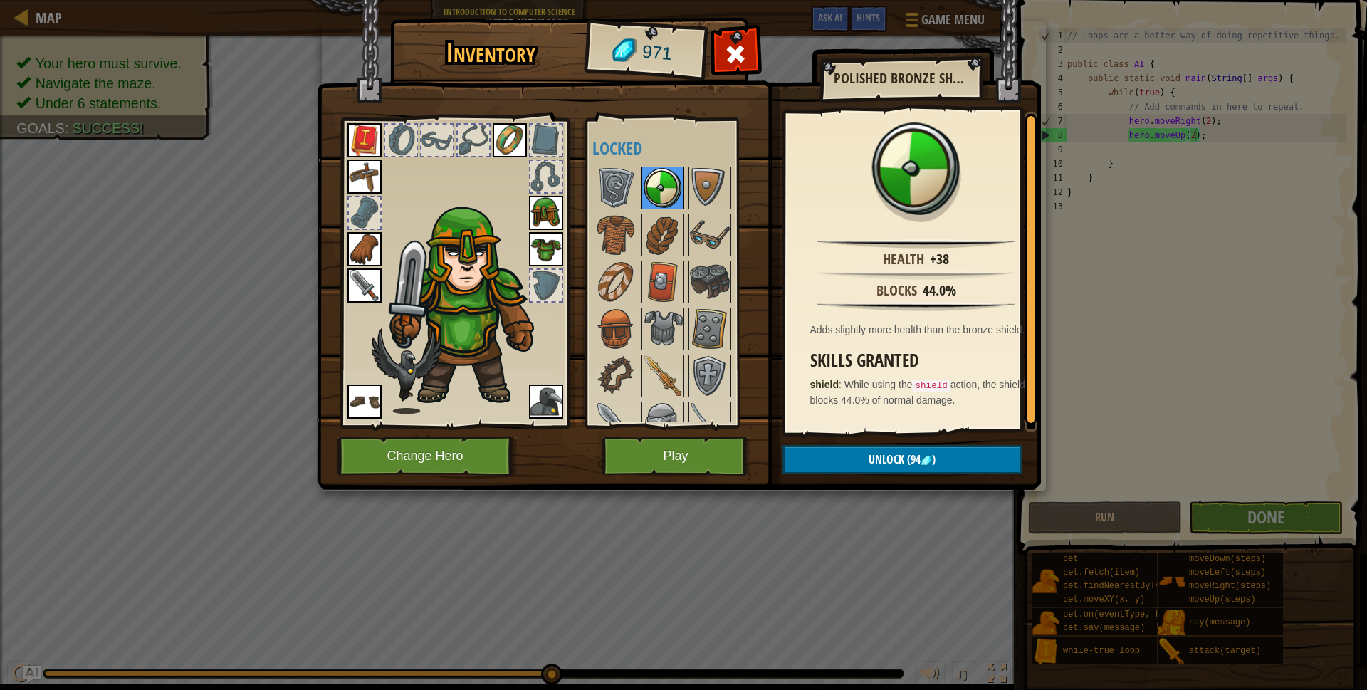
click at [666, 192] on img at bounding box center [663, 188] width 40 height 40
click at [624, 196] on img at bounding box center [616, 188] width 40 height 40
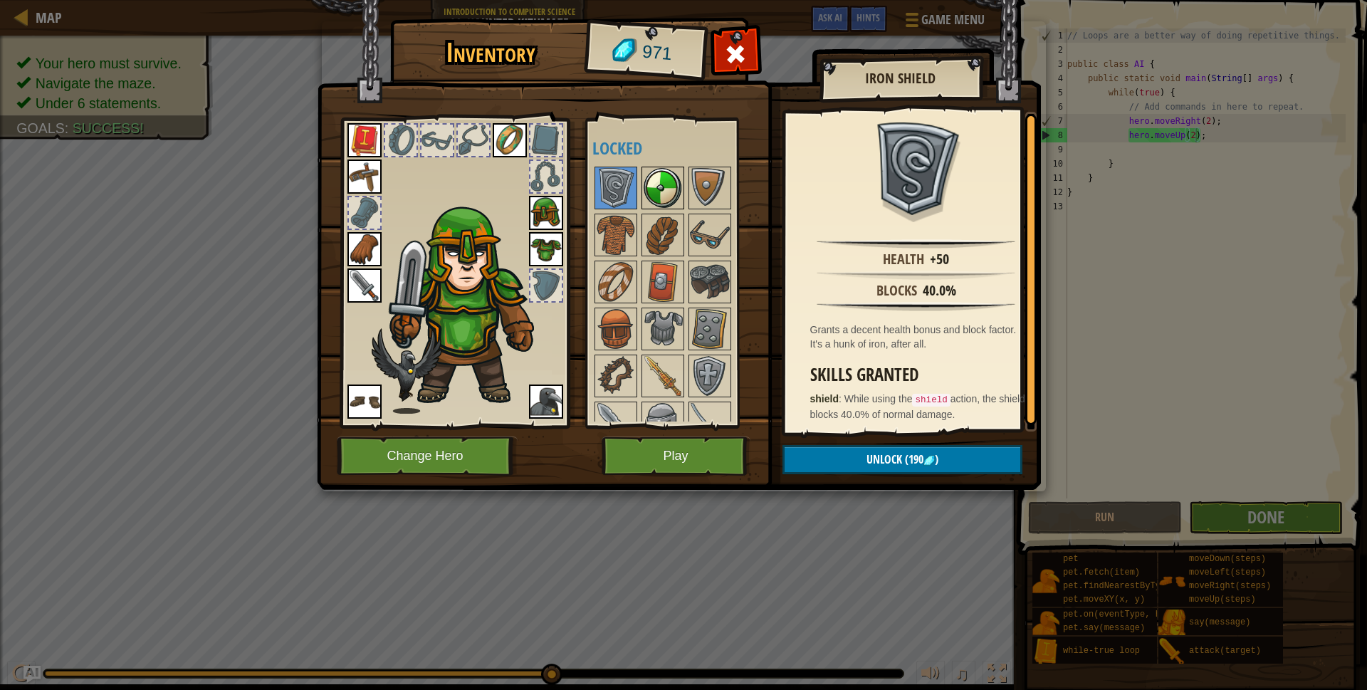
click at [668, 190] on img at bounding box center [663, 188] width 40 height 40
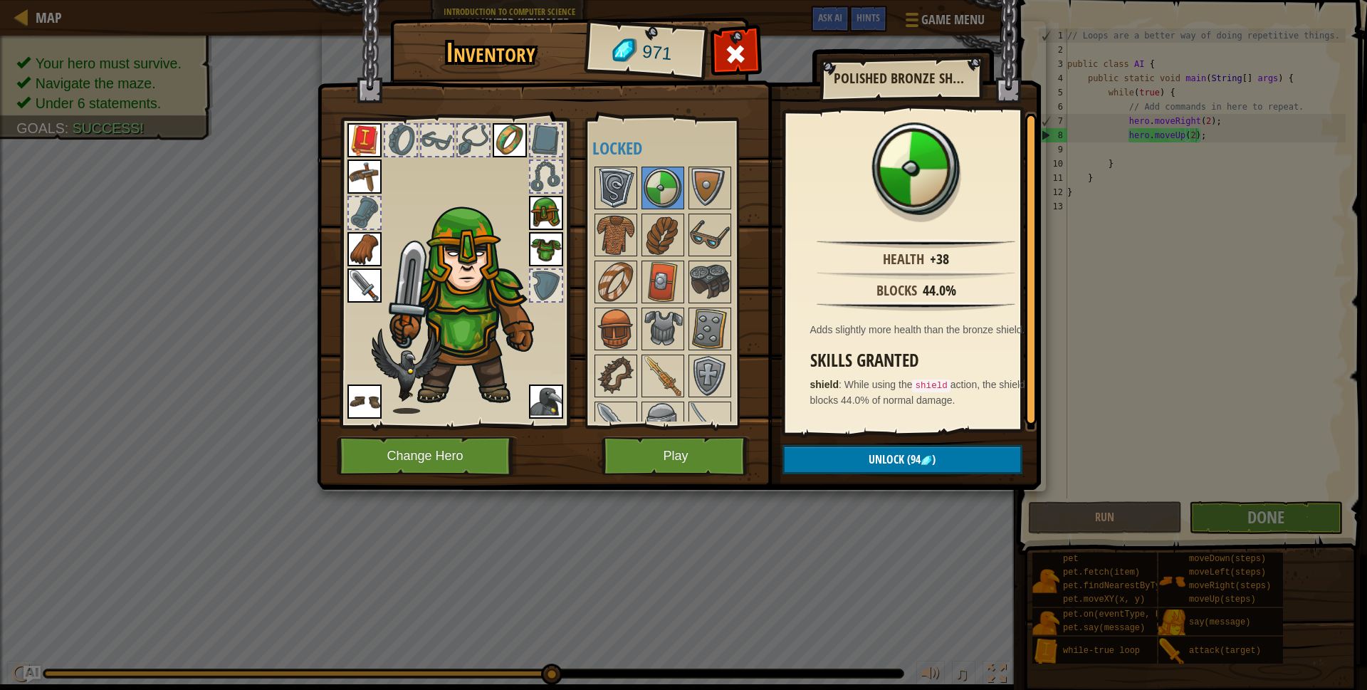
click at [617, 192] on img at bounding box center [616, 188] width 40 height 40
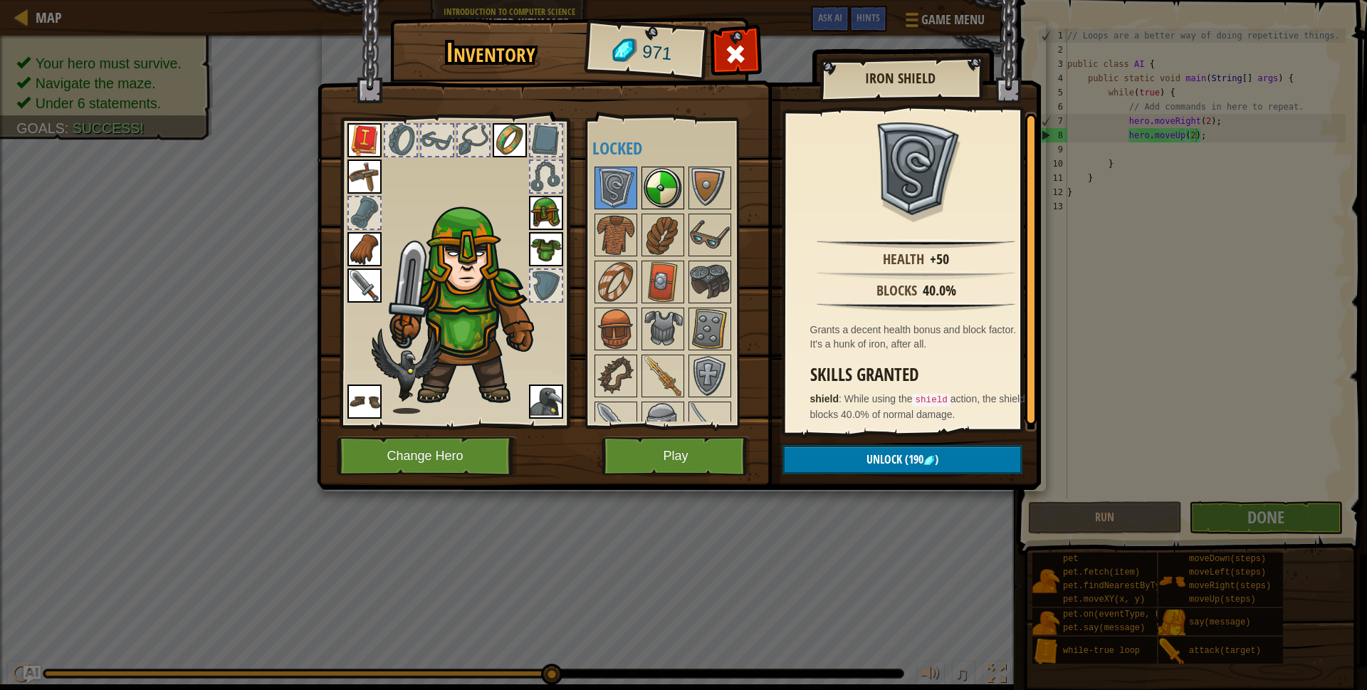
click at [655, 184] on img at bounding box center [663, 188] width 40 height 40
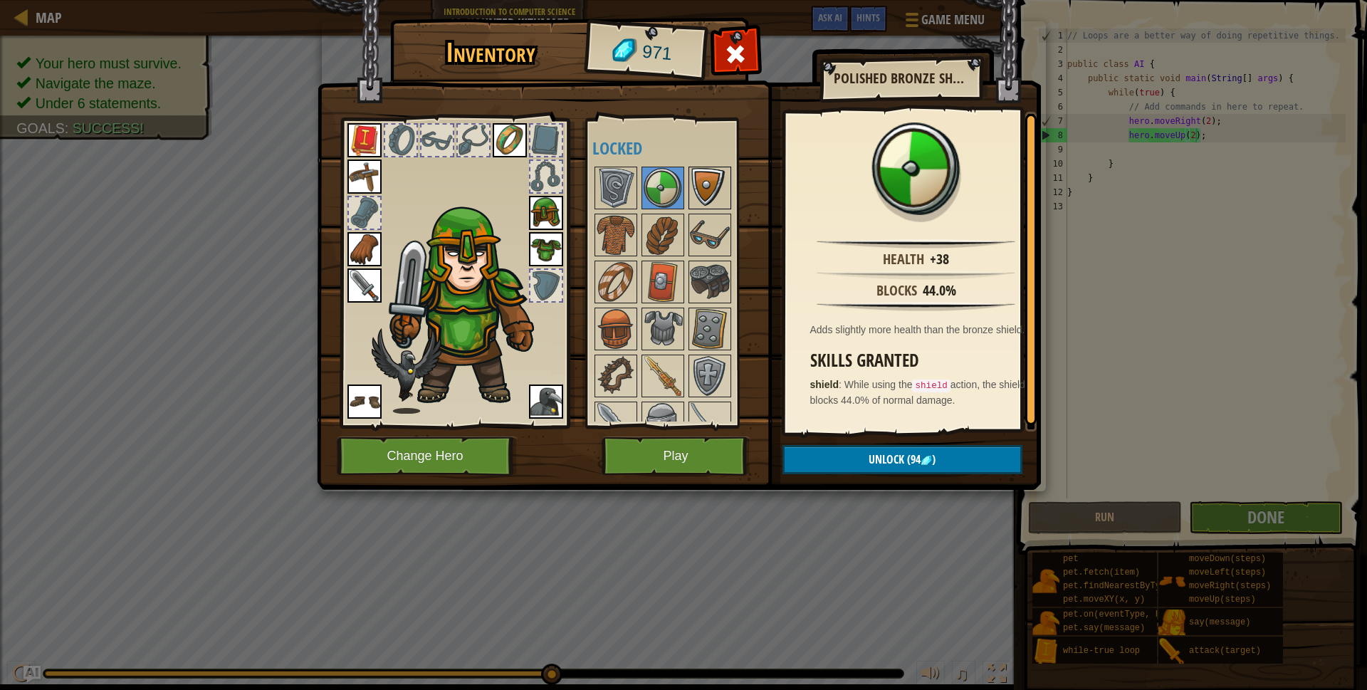
click at [701, 190] on img at bounding box center [710, 188] width 40 height 40
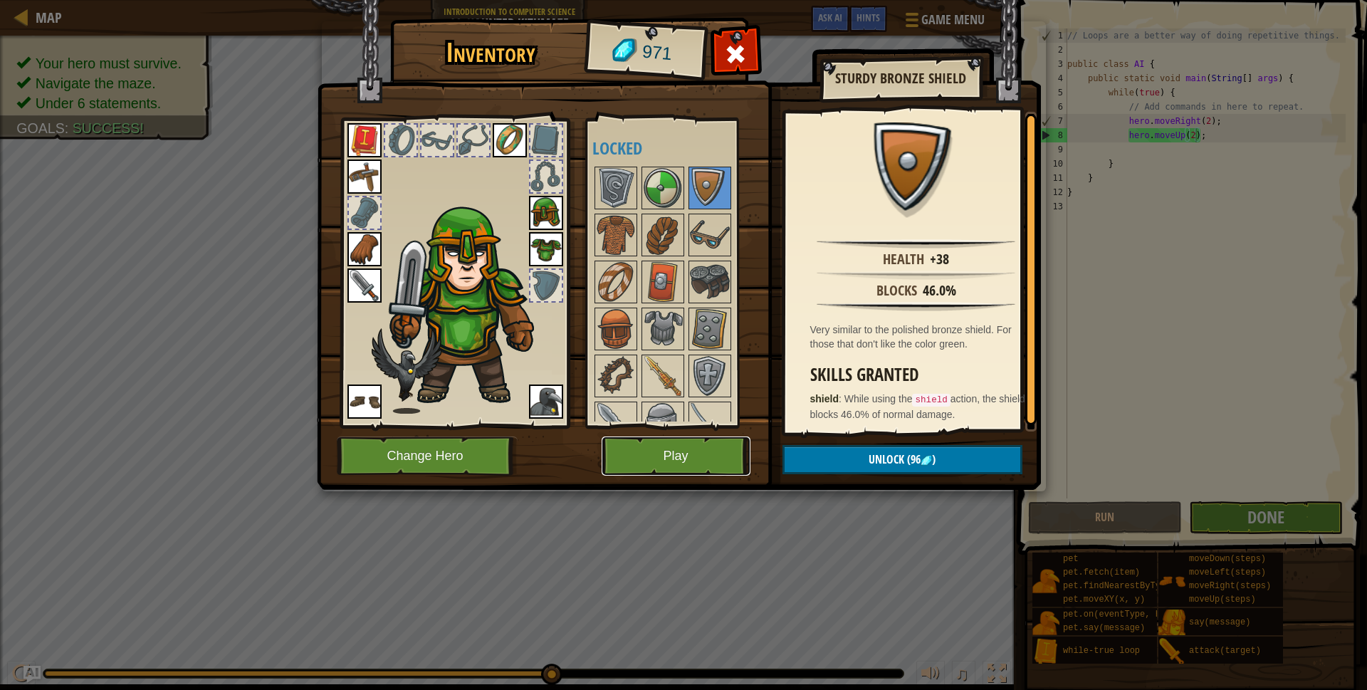
click at [728, 447] on button "Play" at bounding box center [676, 456] width 149 height 39
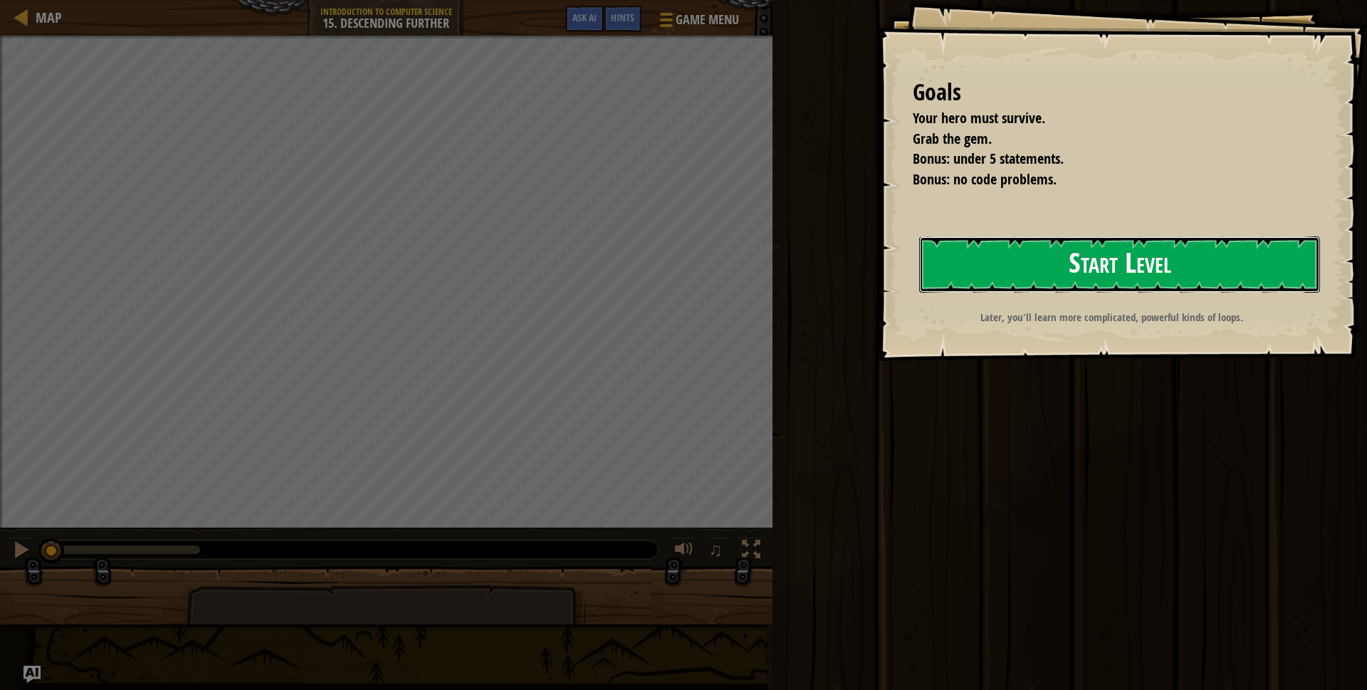
click at [981, 280] on button "Start Level" at bounding box center [1119, 264] width 401 height 56
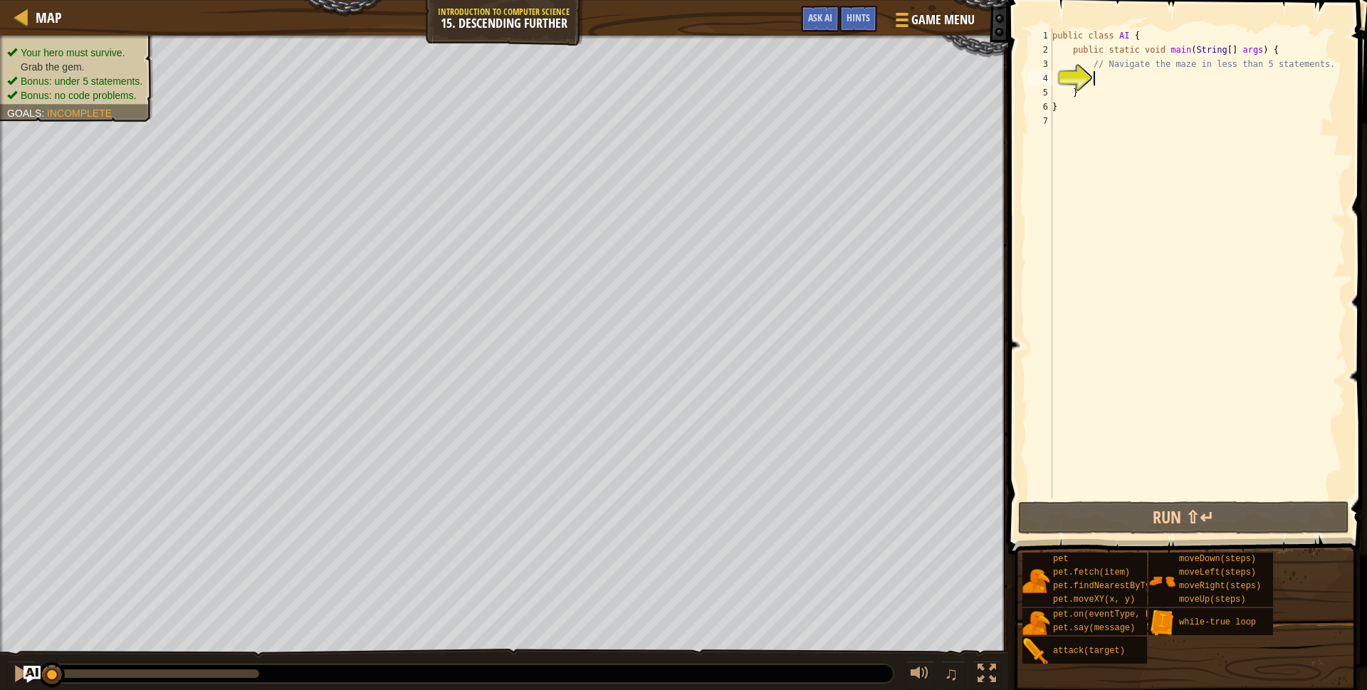
type textarea "he"
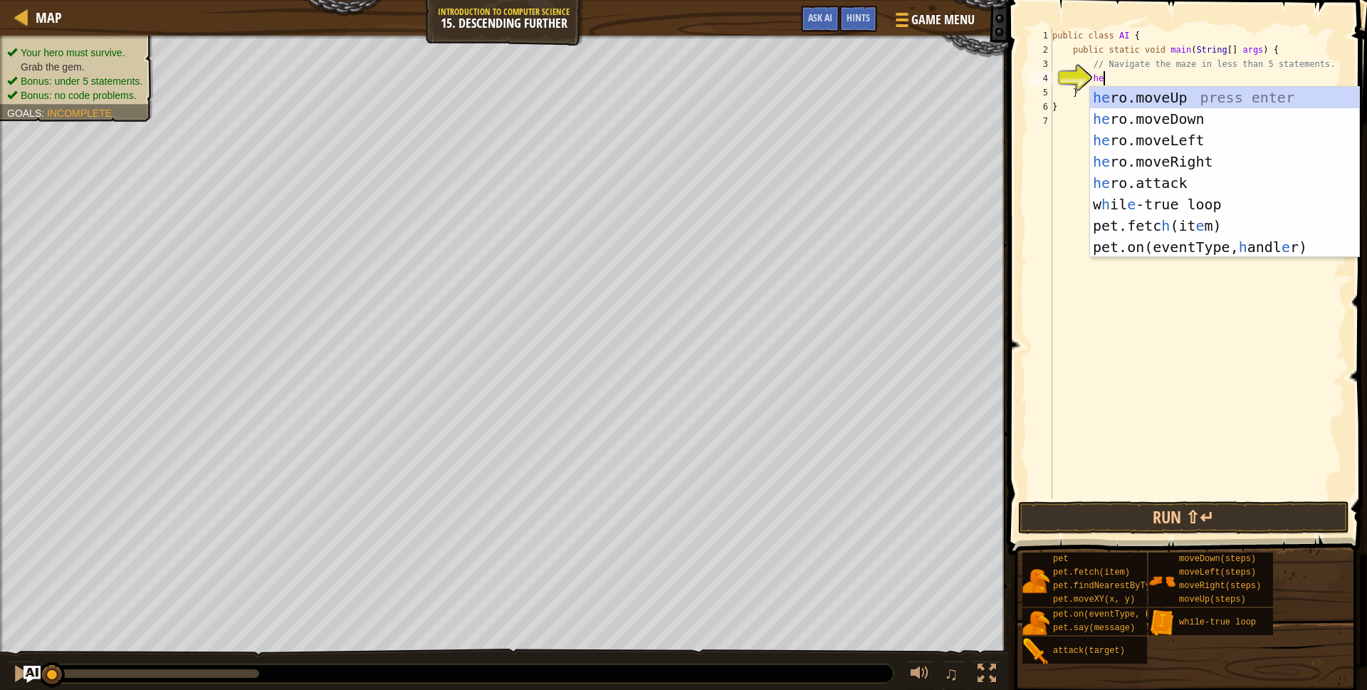
scroll to position [6, 4]
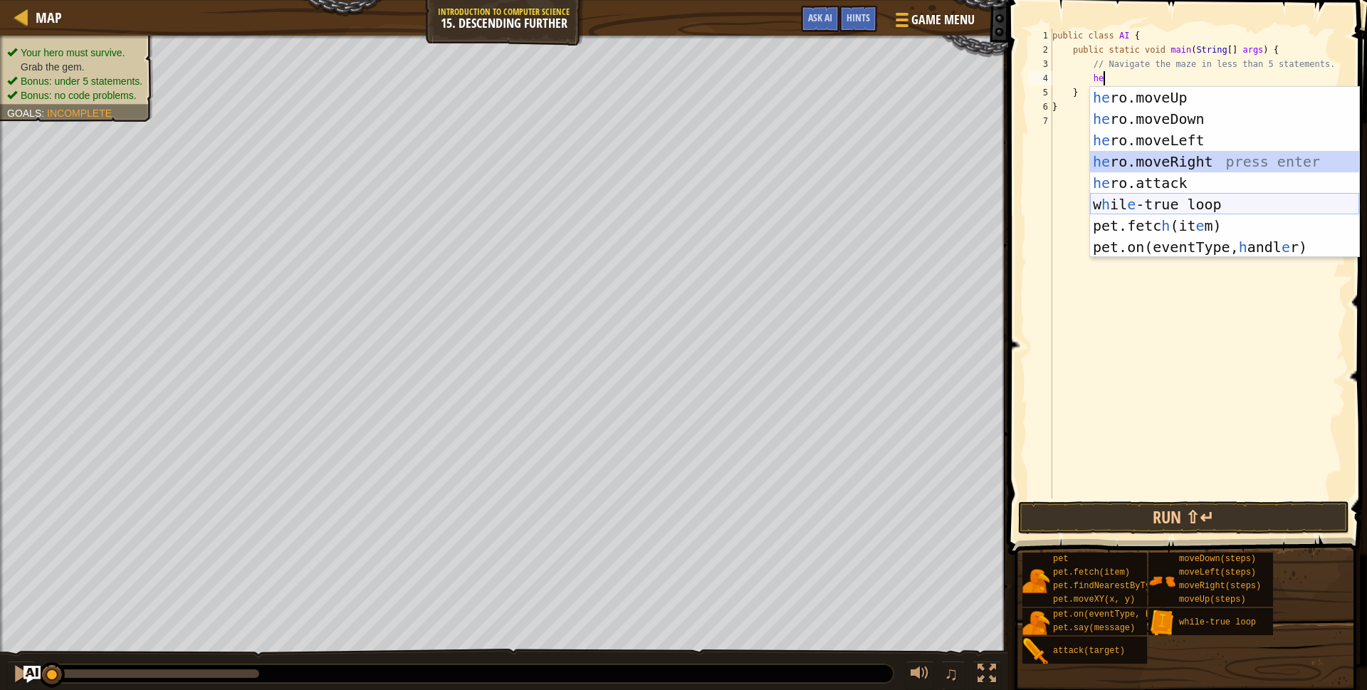
click at [1140, 202] on div "he ro.moveUp press enter he ro.moveDown press enter he ro.moveLeft press enter …" at bounding box center [1224, 194] width 269 height 214
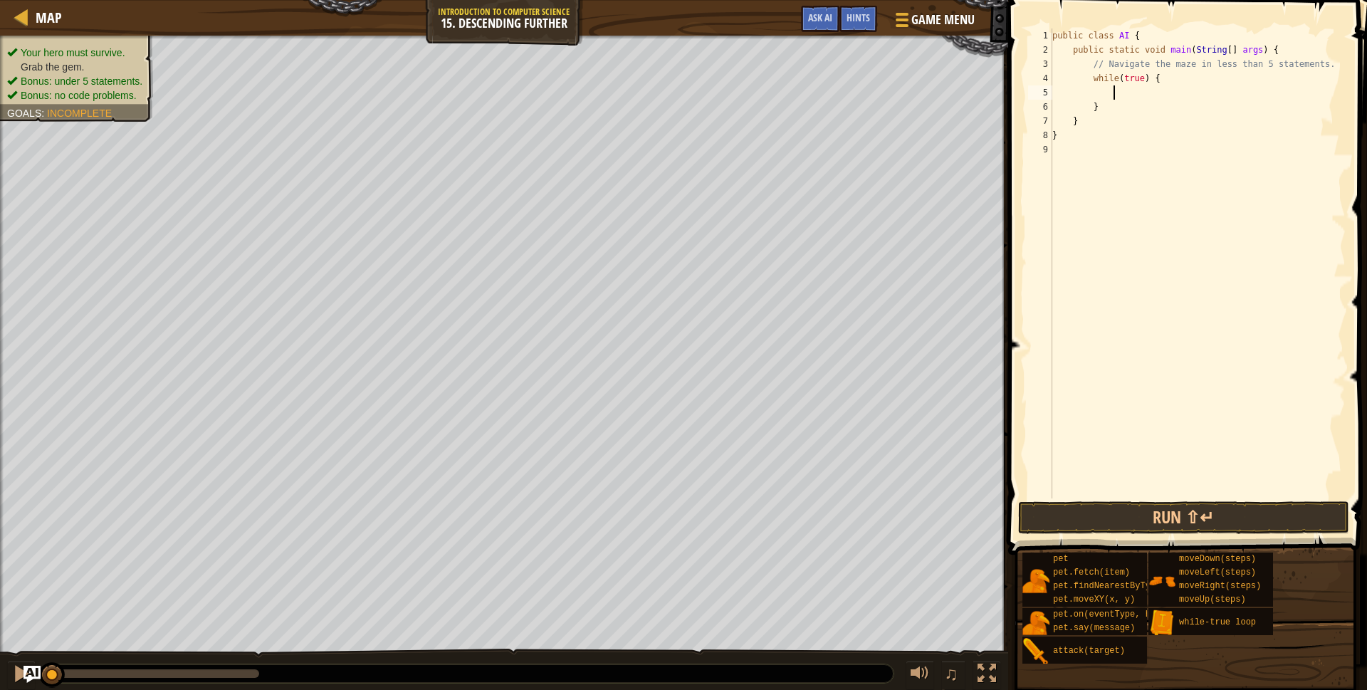
type textarea "h"
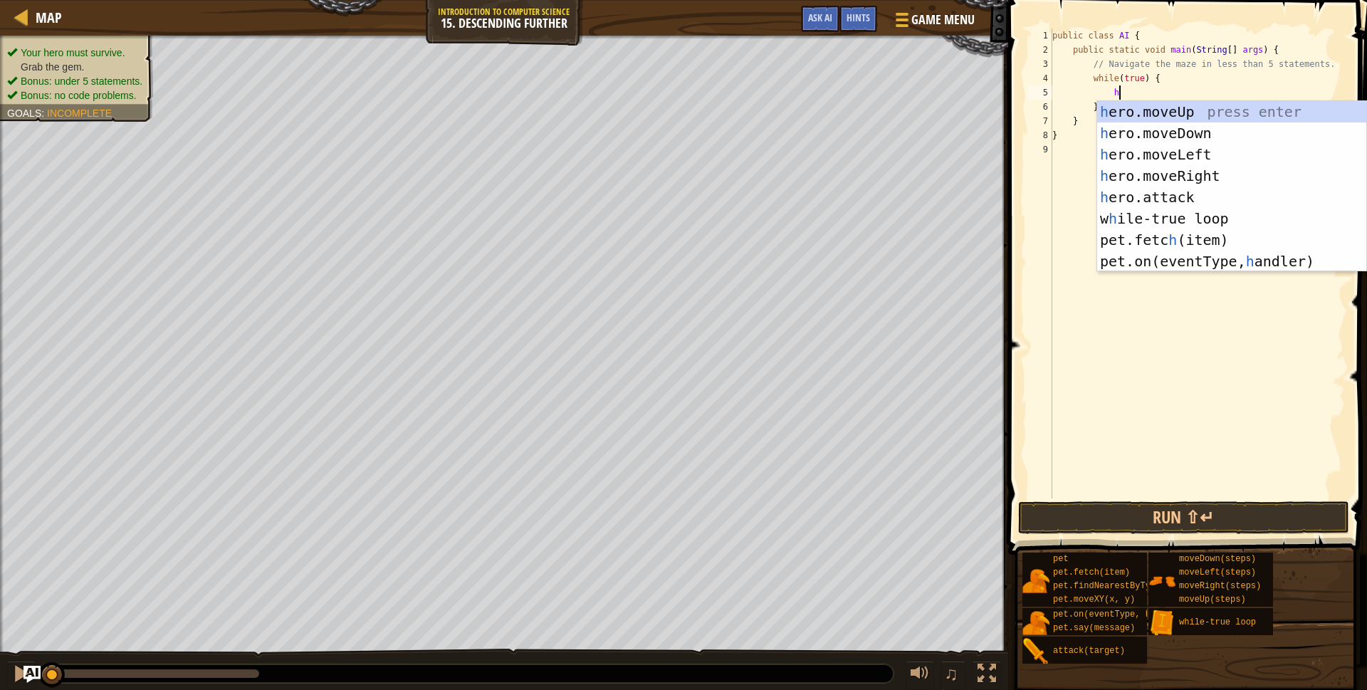
scroll to position [6, 4]
click at [1135, 179] on div "h ero.moveUp press enter h ero.moveDown press enter h ero.moveLeft press enter …" at bounding box center [1231, 208] width 269 height 214
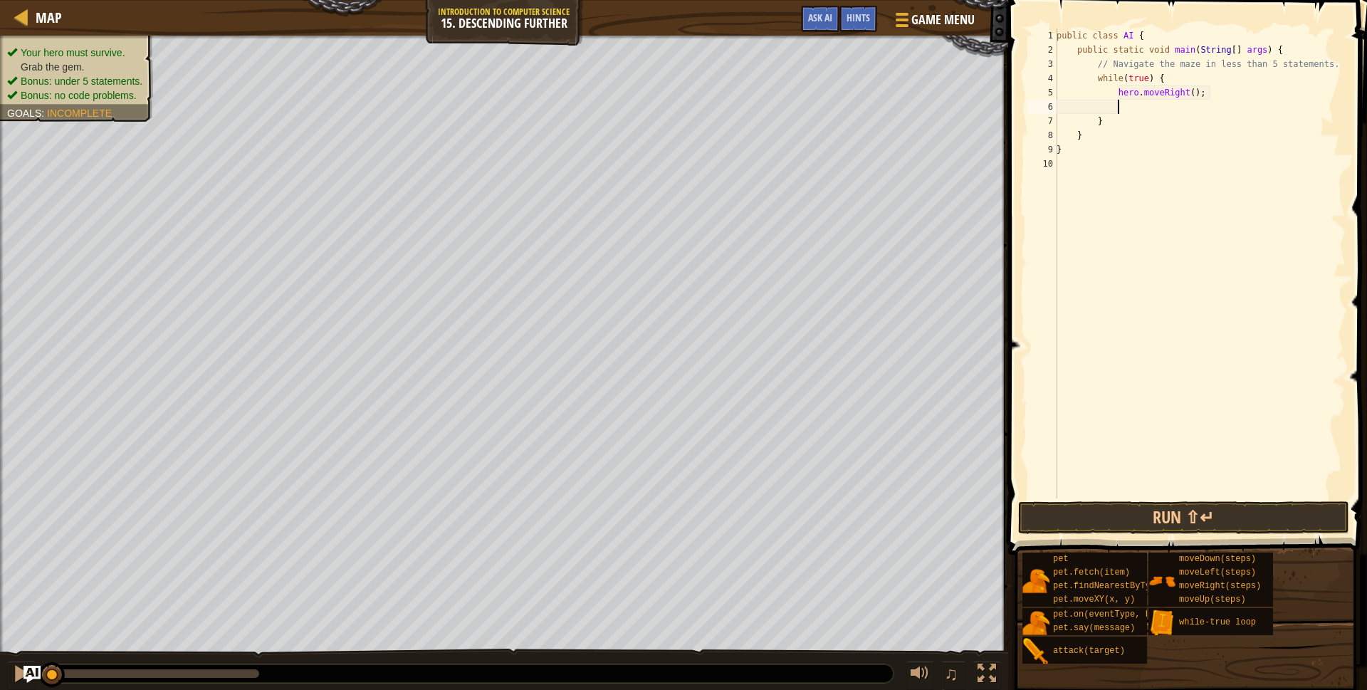
click at [1194, 95] on div "public class AI { public static void main ( String [ ] args ) { // Navigate the…" at bounding box center [1200, 277] width 292 height 499
type textarea "hero.moveRight(2);"
click at [1159, 109] on div "public class AI { public static void main ( String [ ] args ) { // Navigate the…" at bounding box center [1200, 277] width 292 height 499
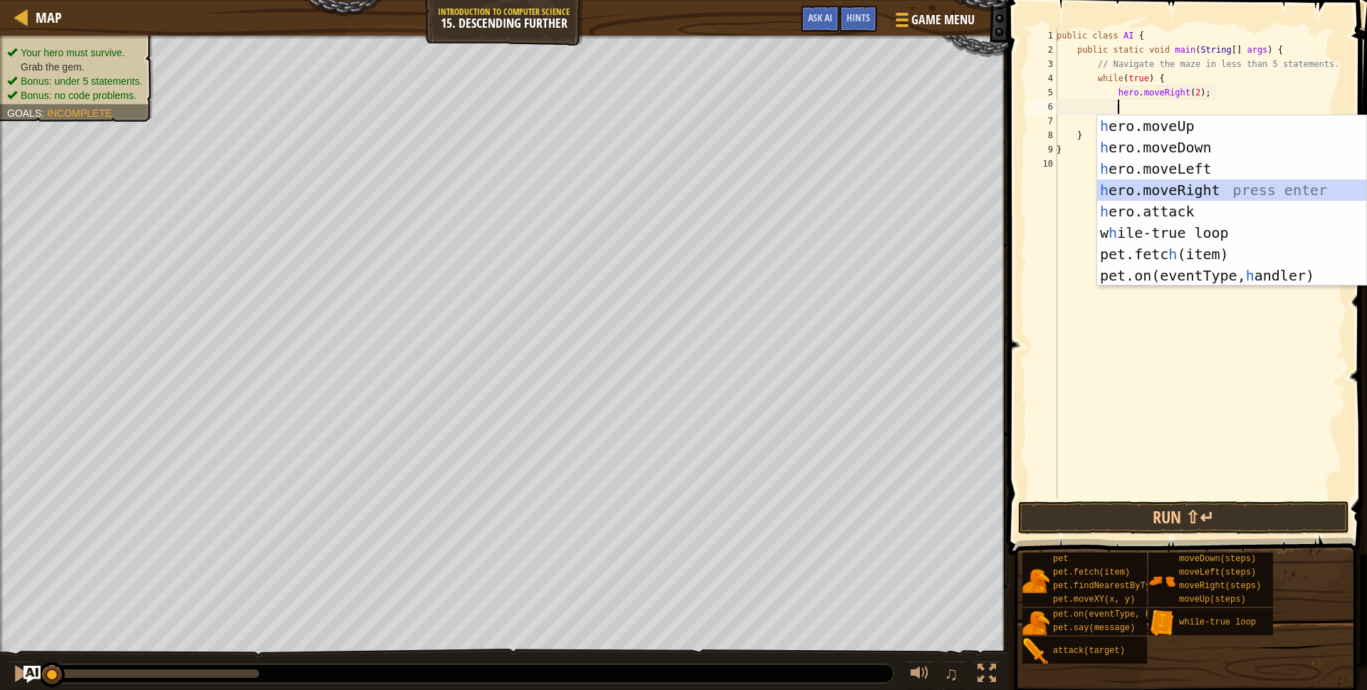
type textarea "h"
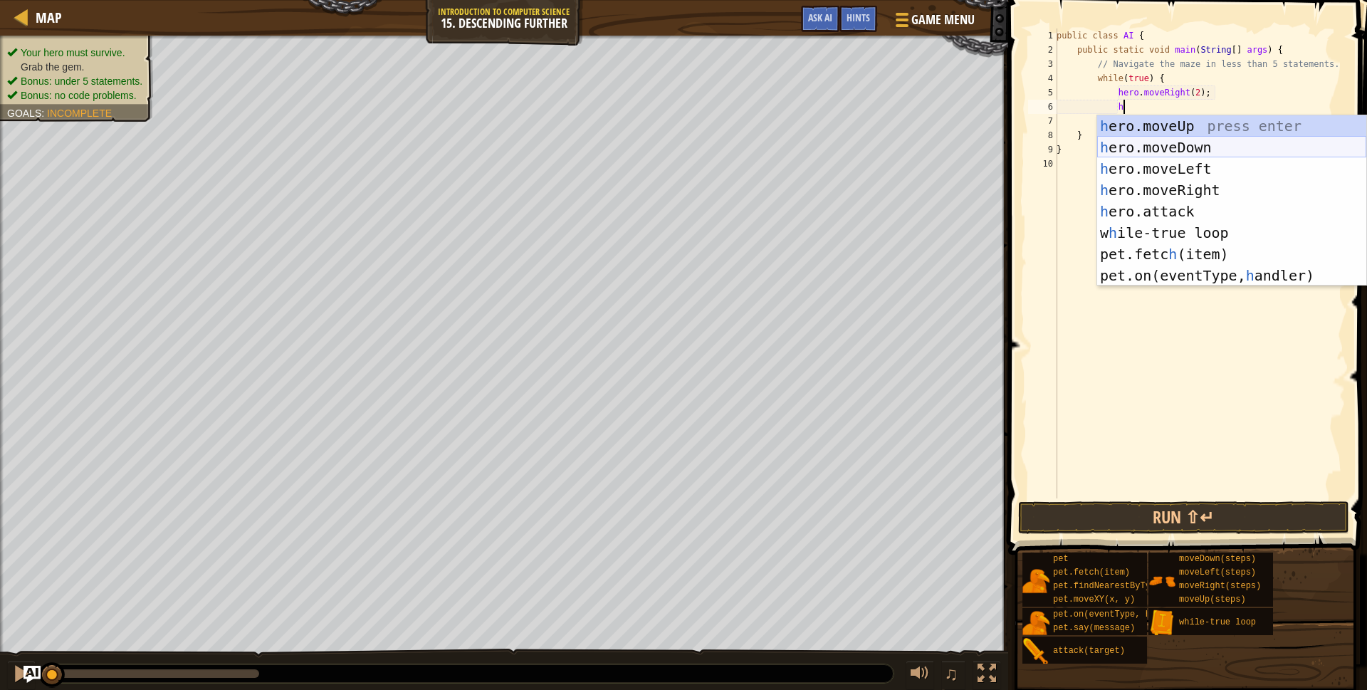
click at [1179, 151] on div "h ero.moveUp press enter h ero.moveDown press enter h ero.moveLeft press enter …" at bounding box center [1231, 222] width 269 height 214
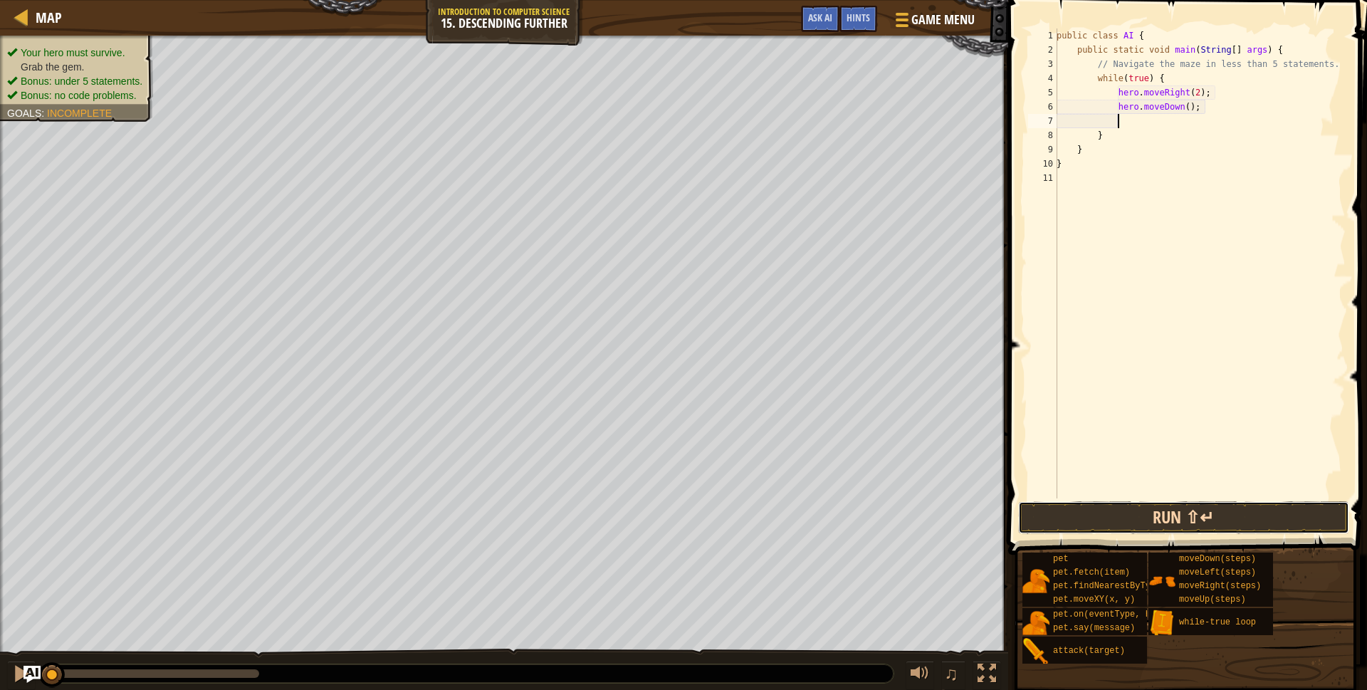
click at [1167, 528] on button "Run ⇧↵" at bounding box center [1184, 517] width 332 height 33
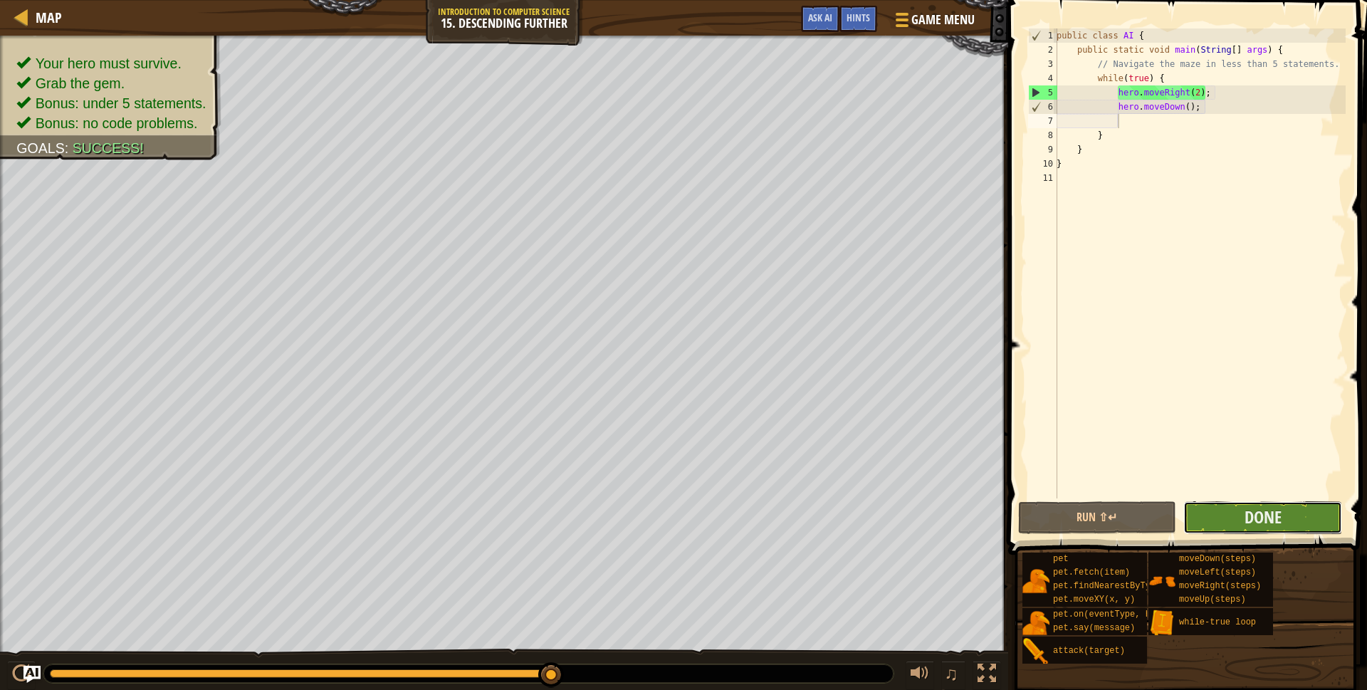
click at [1230, 513] on button "Done" at bounding box center [1263, 517] width 159 height 33
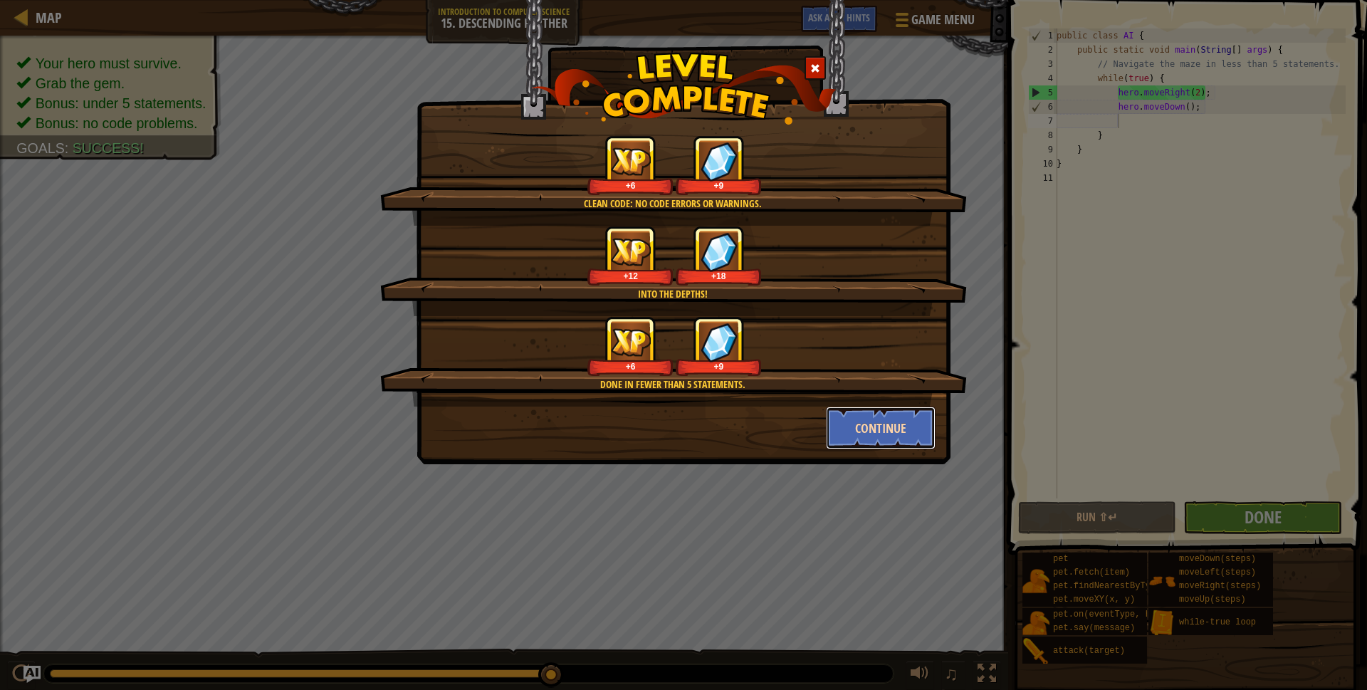
click at [904, 428] on button "Continue" at bounding box center [881, 428] width 110 height 43
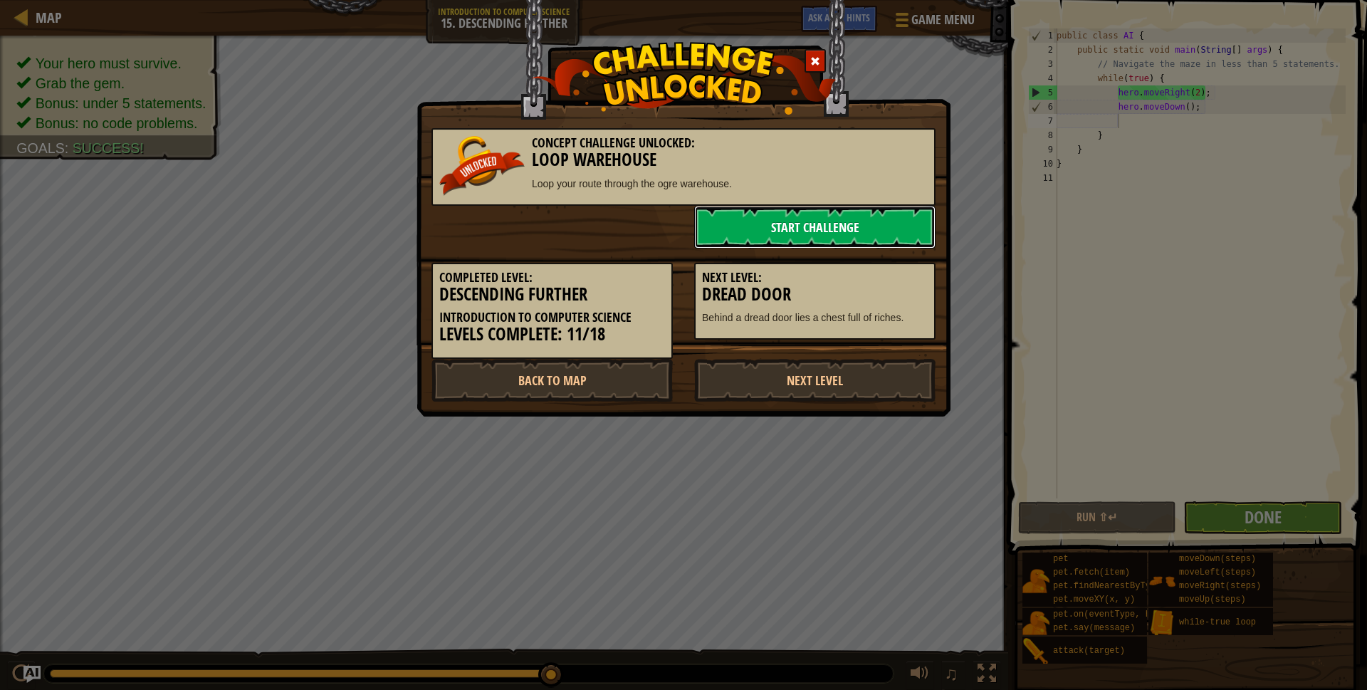
click at [875, 221] on link "Start Challenge" at bounding box center [814, 227] width 241 height 43
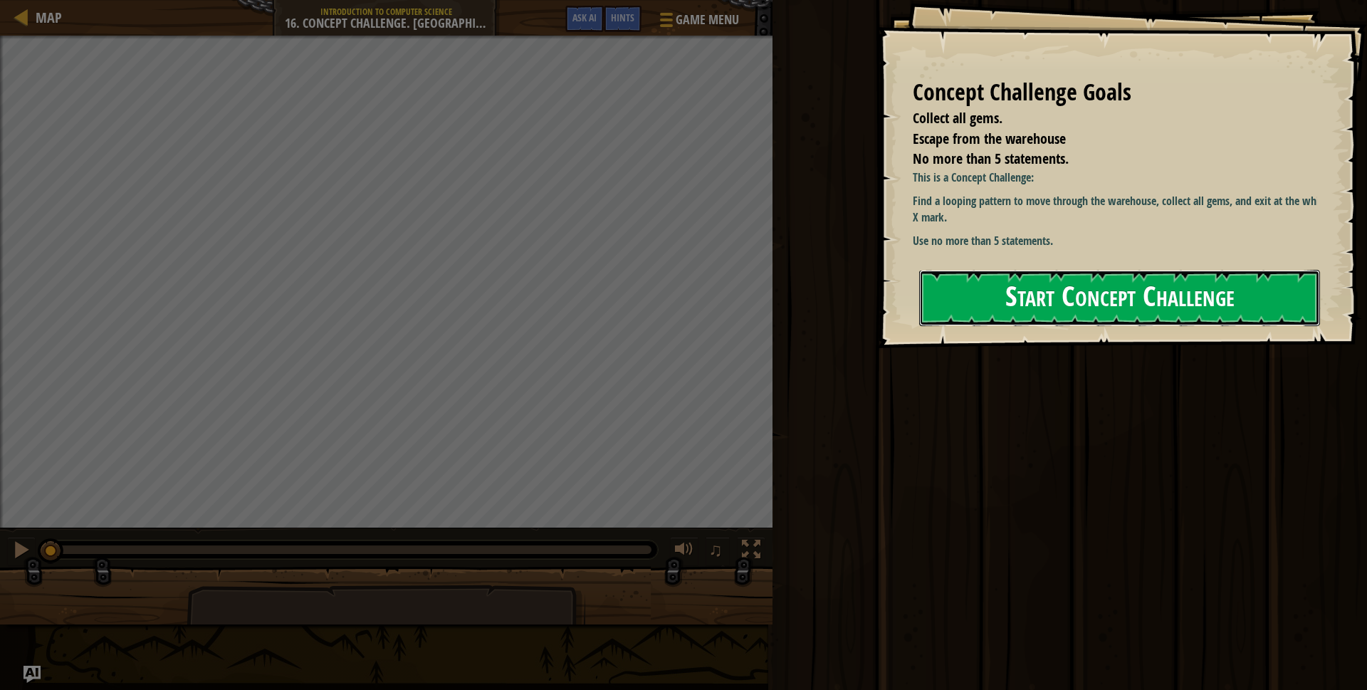
click at [976, 291] on button "Start Concept Challenge" at bounding box center [1119, 298] width 401 height 56
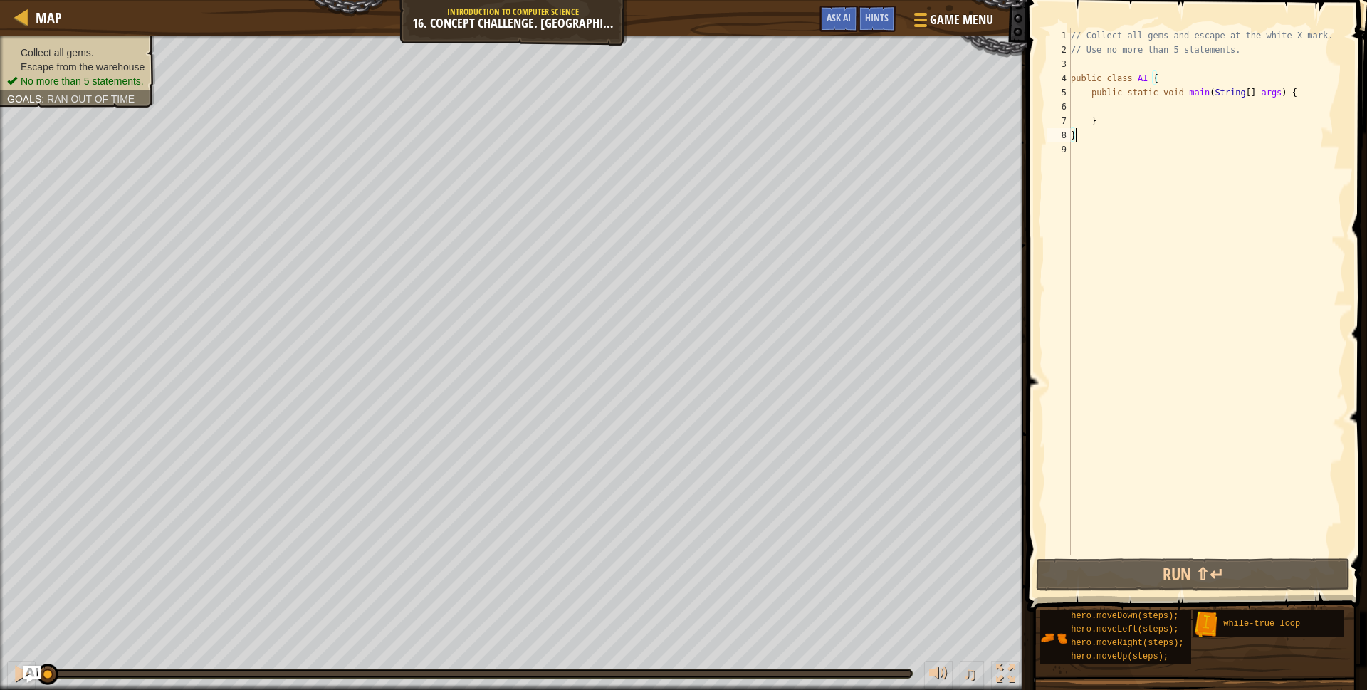
click at [1110, 108] on div "// Collect all gems and escape at the white X mark. // Use no more than 5 state…" at bounding box center [1207, 306] width 278 height 556
type textarea "w"
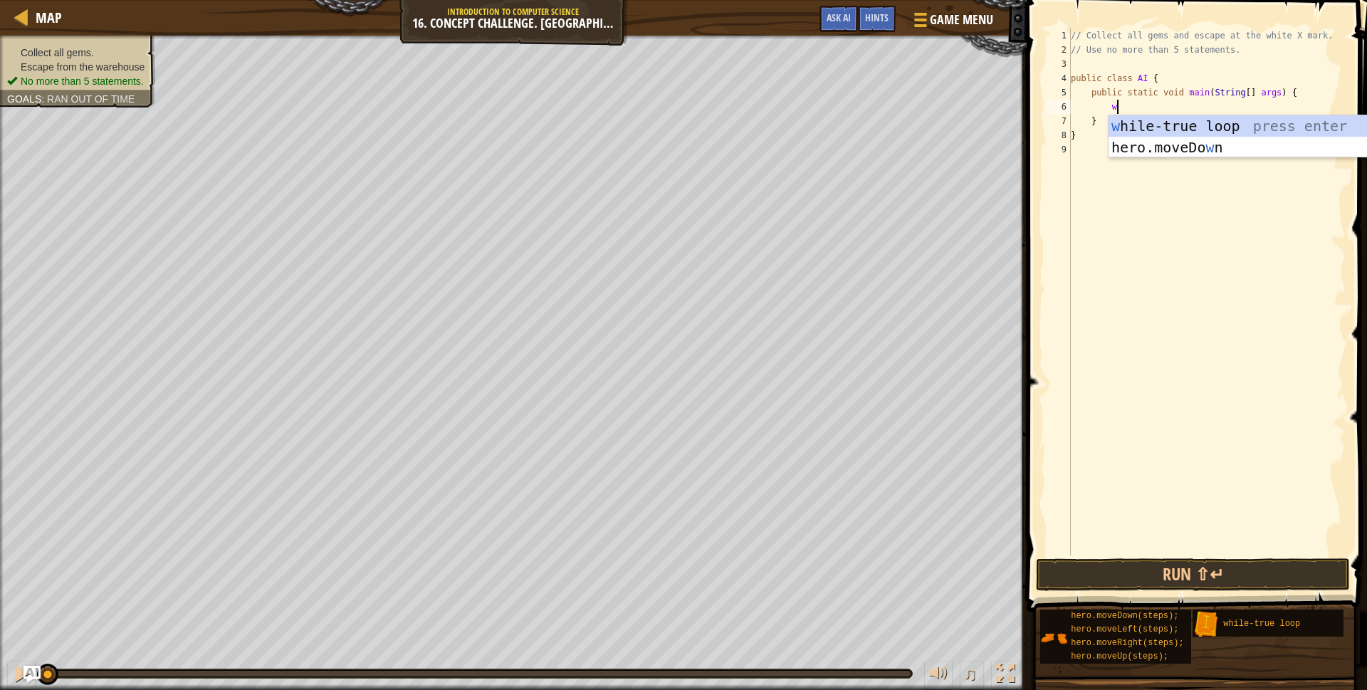
scroll to position [6, 3]
click at [1132, 130] on div "w [PERSON_NAME]-true loop press enter hero.moveDo w n press enter" at bounding box center [1243, 157] width 269 height 85
type textarea "h"
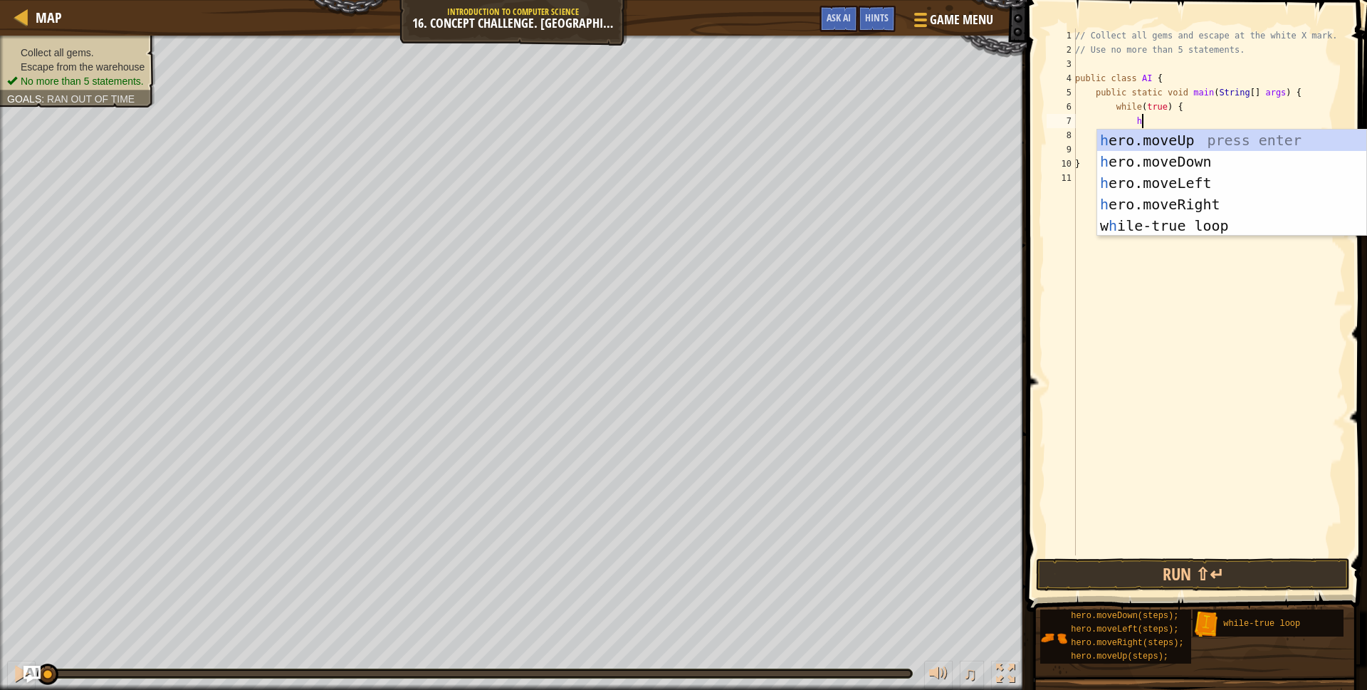
scroll to position [6, 4]
click at [1151, 142] on div "h ero.moveUp press enter h ero.moveDown press enter h ero.moveLeft press enter …" at bounding box center [1231, 205] width 269 height 150
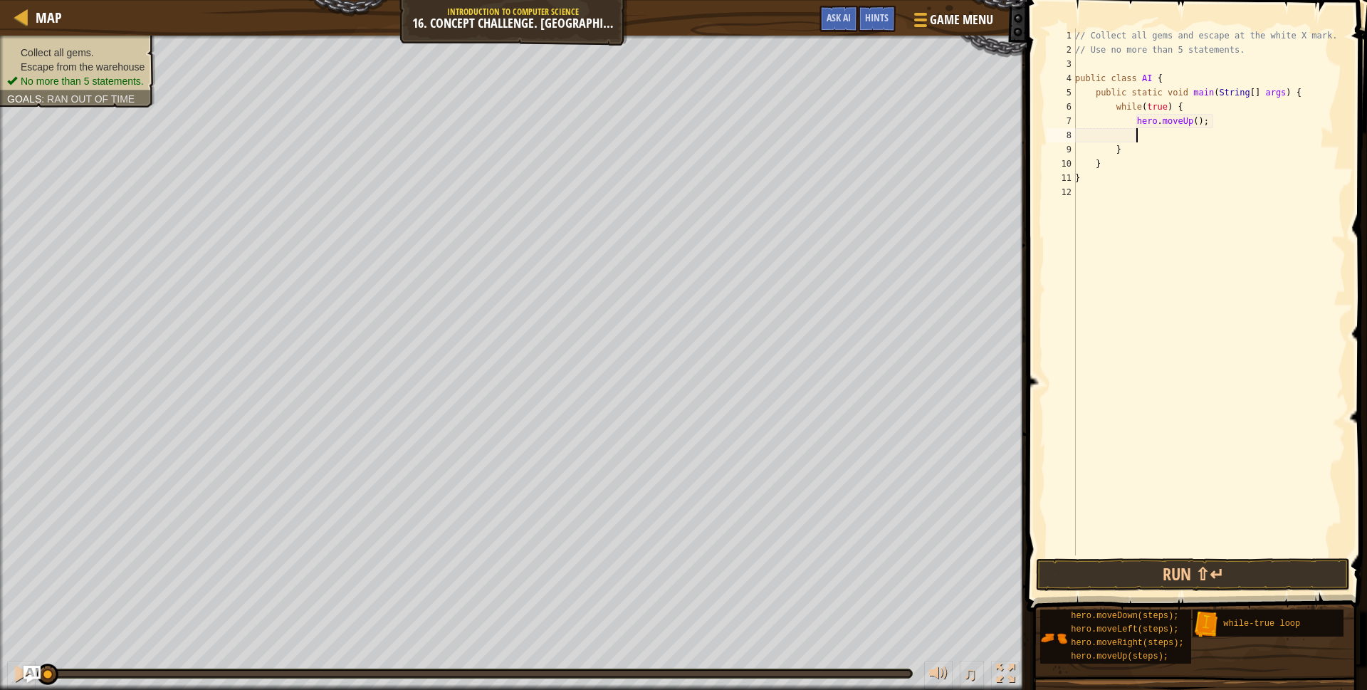
type textarea "h"
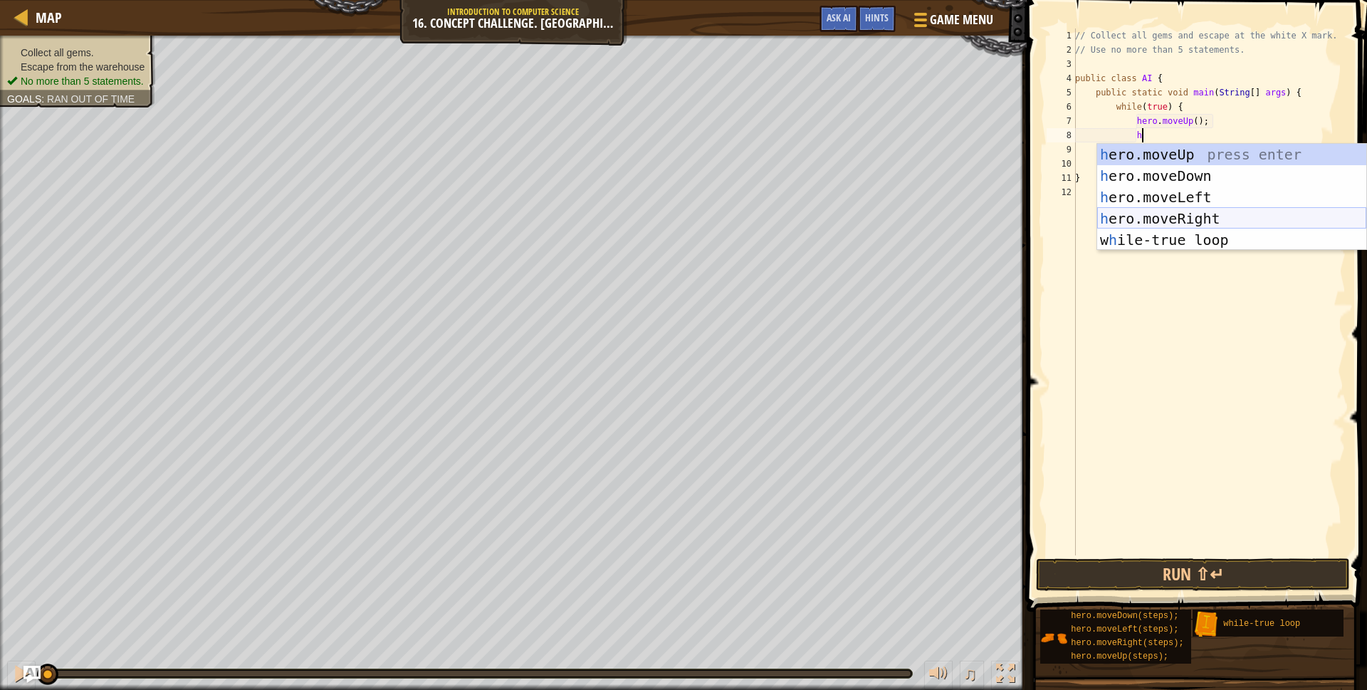
click at [1140, 214] on div "h ero.moveUp press enter h ero.moveDown press enter h ero.moveLeft press enter …" at bounding box center [1231, 219] width 269 height 150
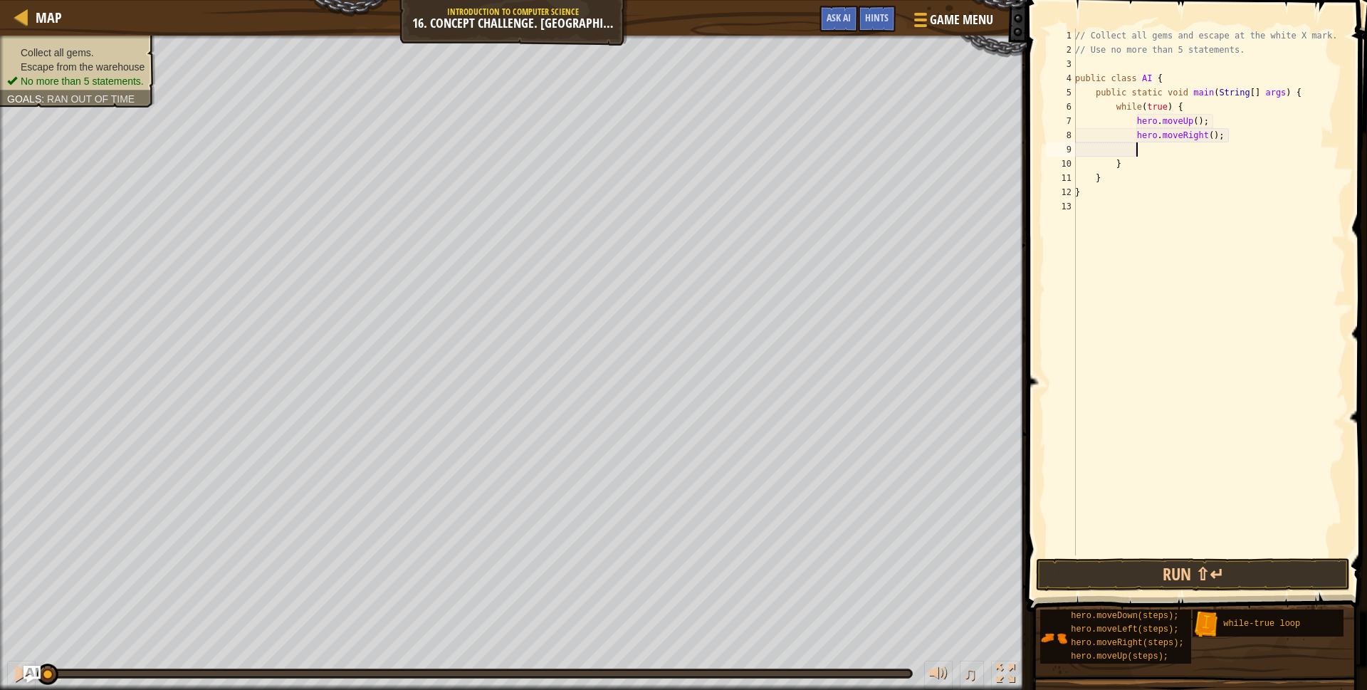
type textarea "h"
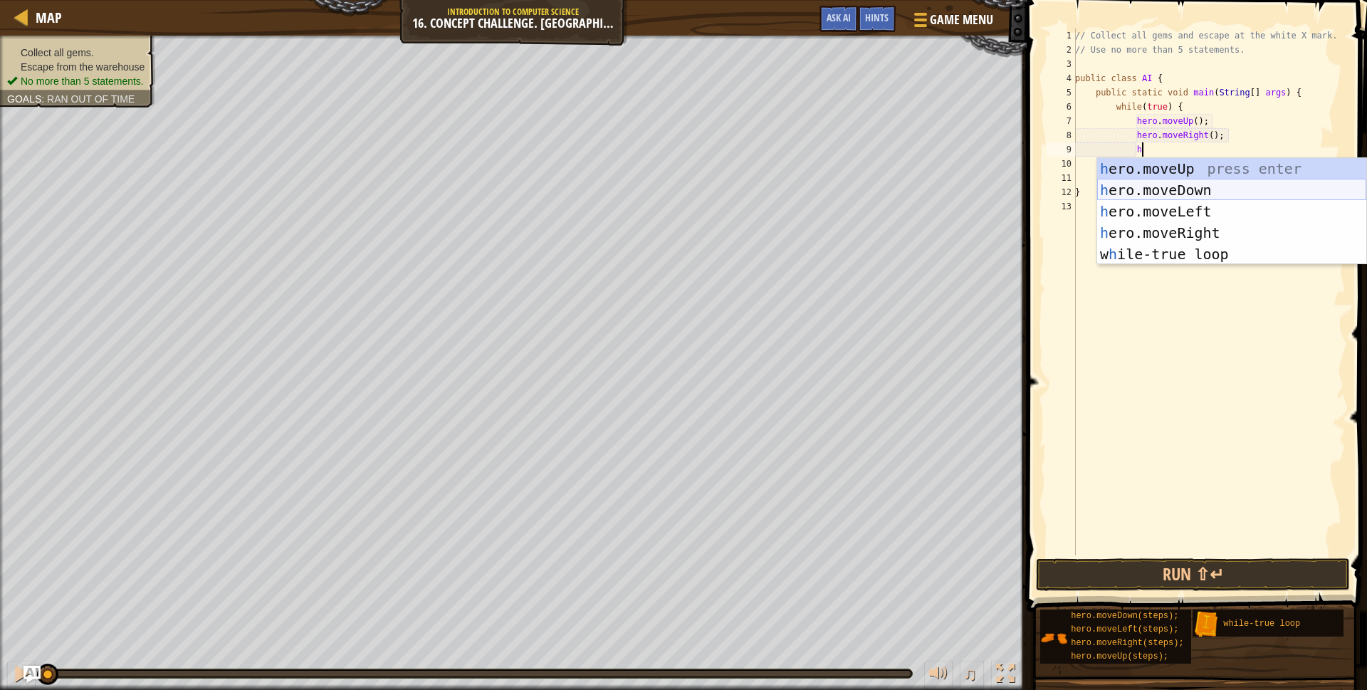
click at [1148, 189] on div "h ero.moveUp press enter h ero.moveDown press enter h ero.moveLeft press enter …" at bounding box center [1231, 233] width 269 height 150
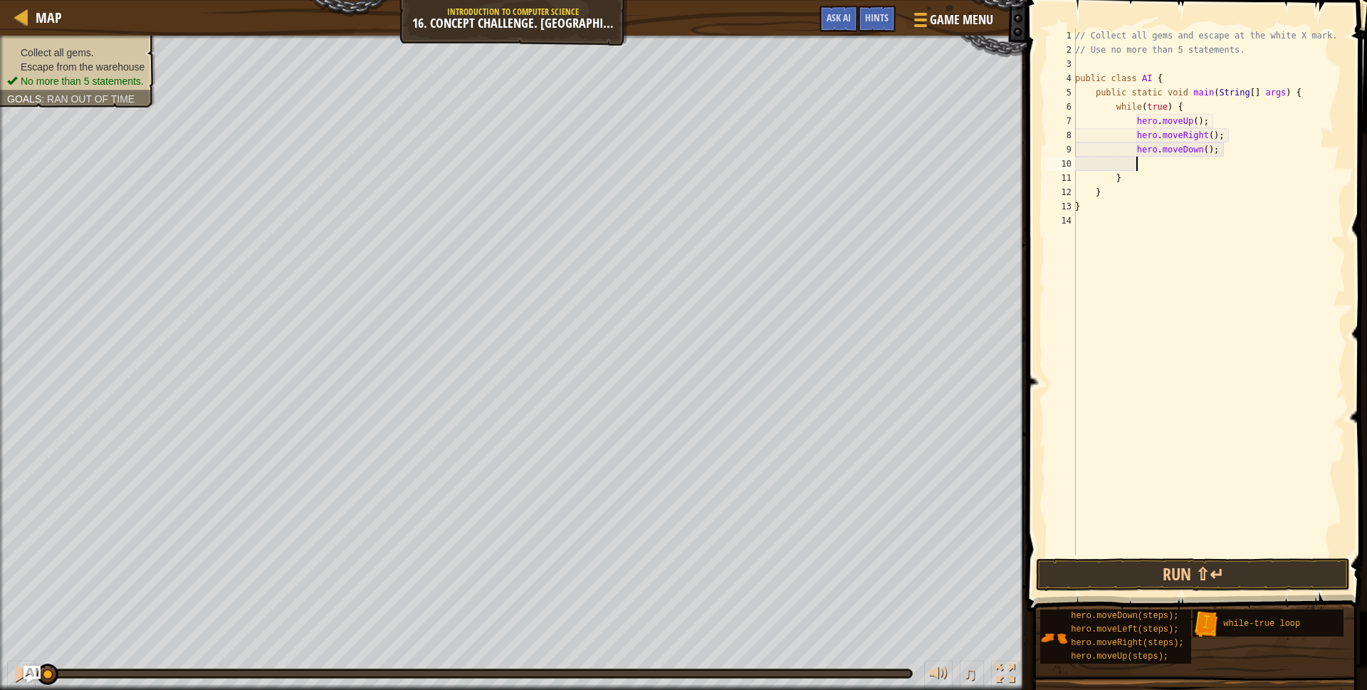
type textarea "h"
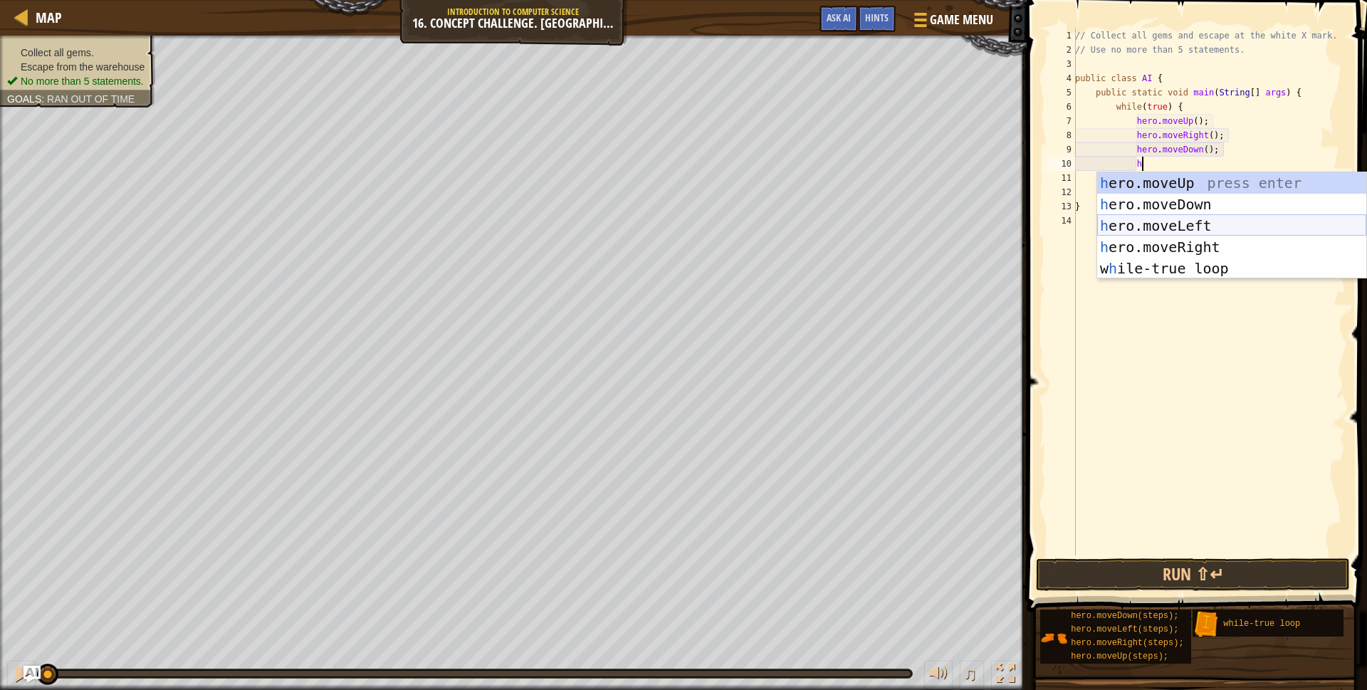
click at [1163, 223] on div "h ero.moveUp press enter h ero.moveDown press enter h ero.moveLeft press enter …" at bounding box center [1231, 247] width 269 height 150
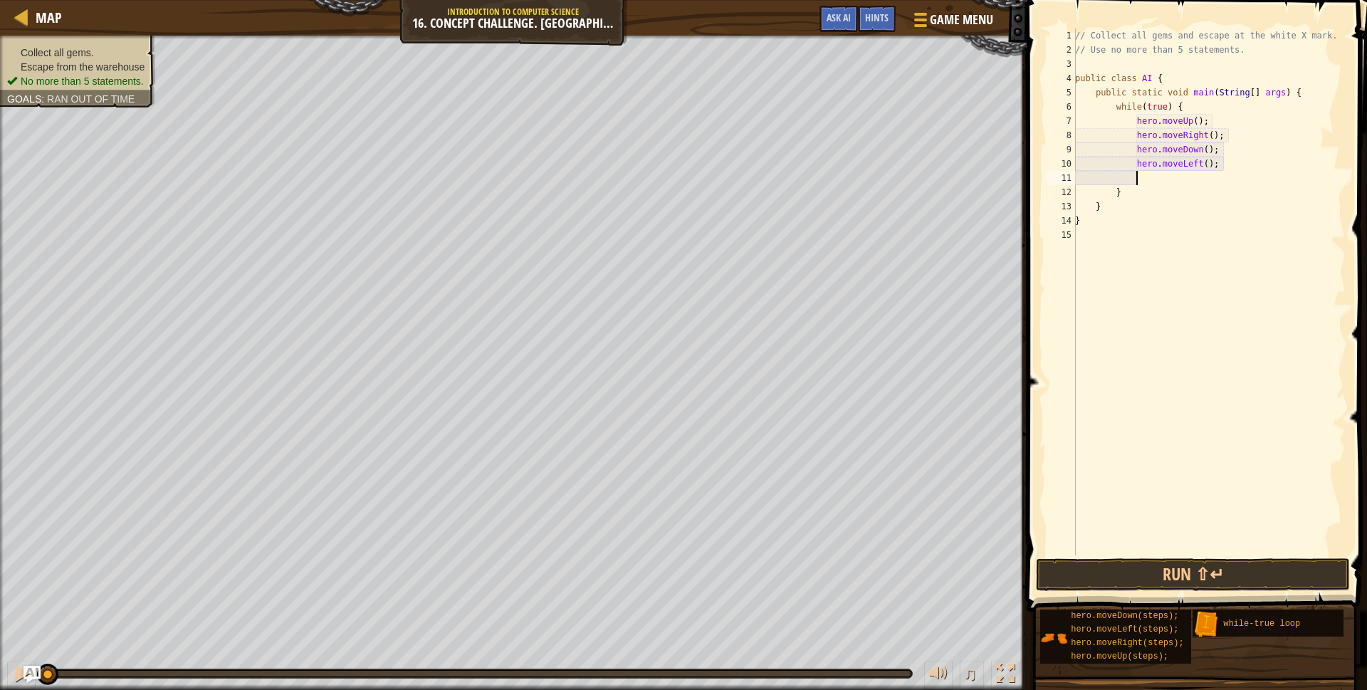
type textarea "h"
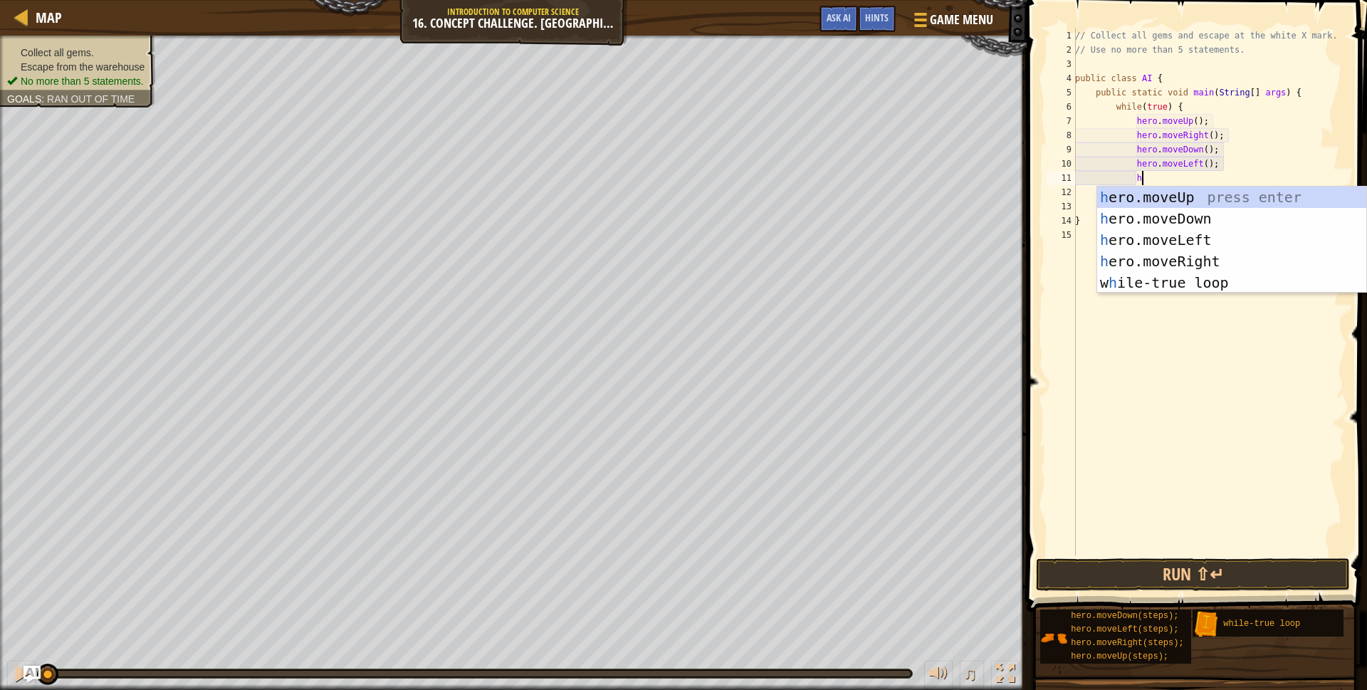
click at [1150, 179] on div "// Collect all gems and escape at the white X mark. // Use no more than 5 state…" at bounding box center [1209, 306] width 273 height 556
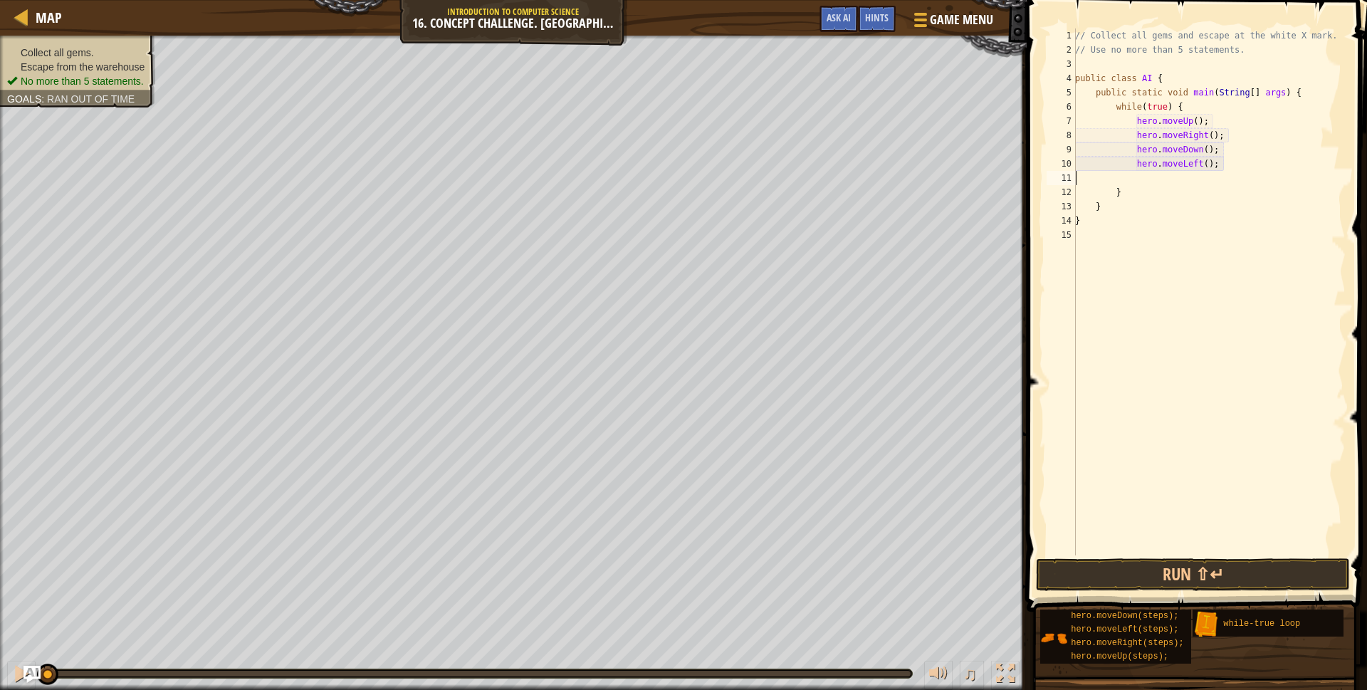
scroll to position [6, 0]
click at [1171, 570] on button "Run ⇧↵" at bounding box center [1193, 574] width 314 height 33
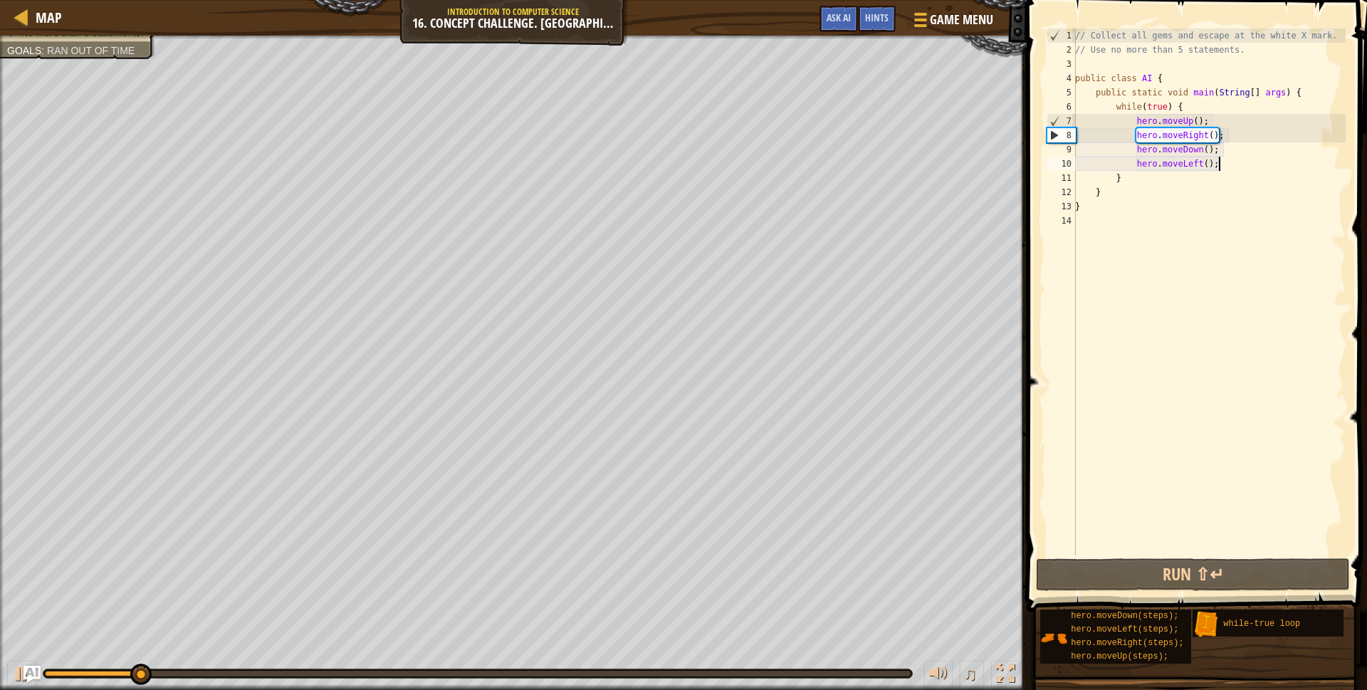
click at [1199, 122] on div "// Collect all gems and escape at the white X mark. // Use no more than 5 state…" at bounding box center [1209, 306] width 273 height 556
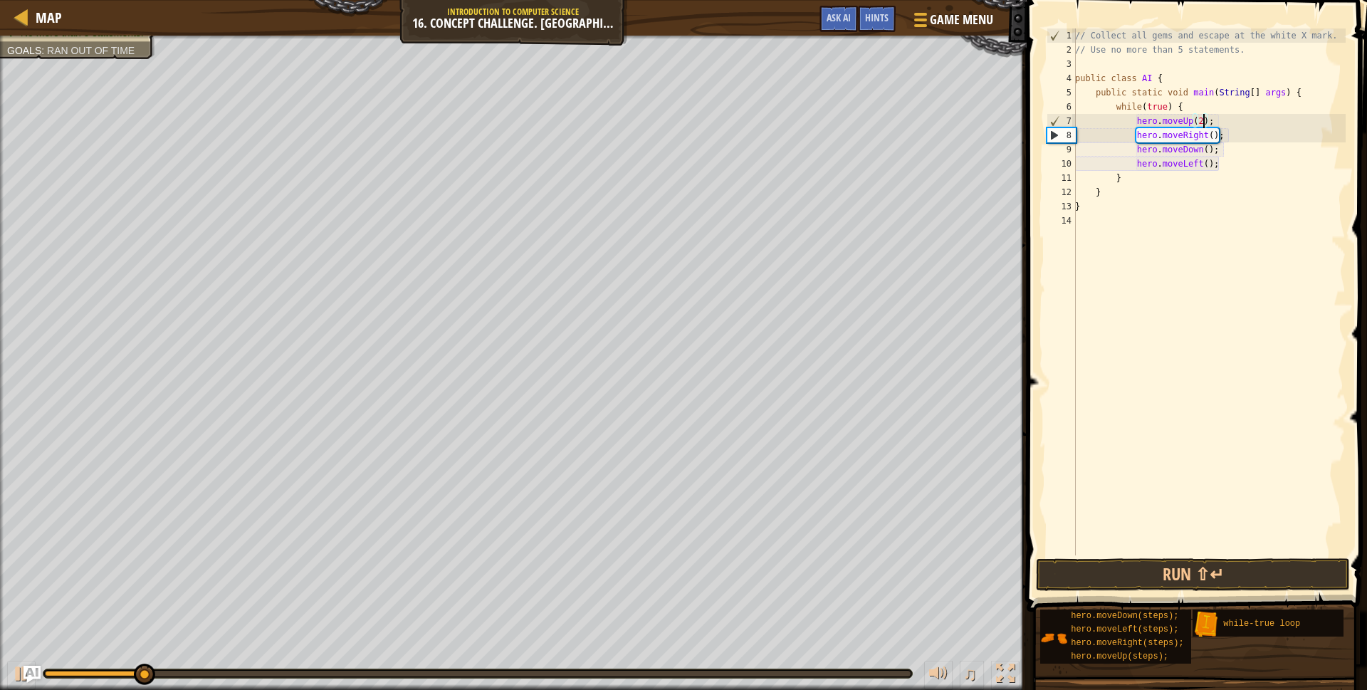
scroll to position [6, 11]
click at [1214, 573] on button "Run ⇧↵" at bounding box center [1193, 574] width 314 height 33
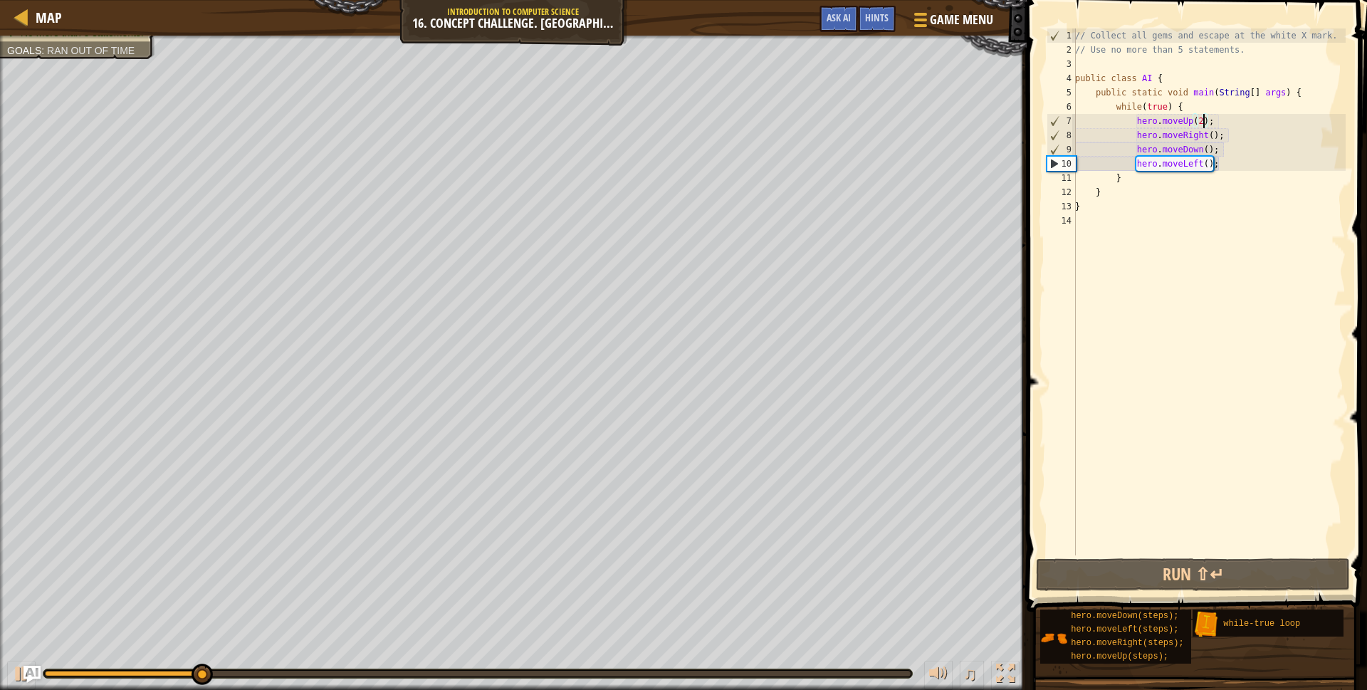
click at [1216, 137] on div "// Collect all gems and escape at the white X mark. // Use no more than 5 state…" at bounding box center [1209, 306] width 273 height 556
click at [1216, 571] on button "Run ⇧↵" at bounding box center [1193, 574] width 314 height 33
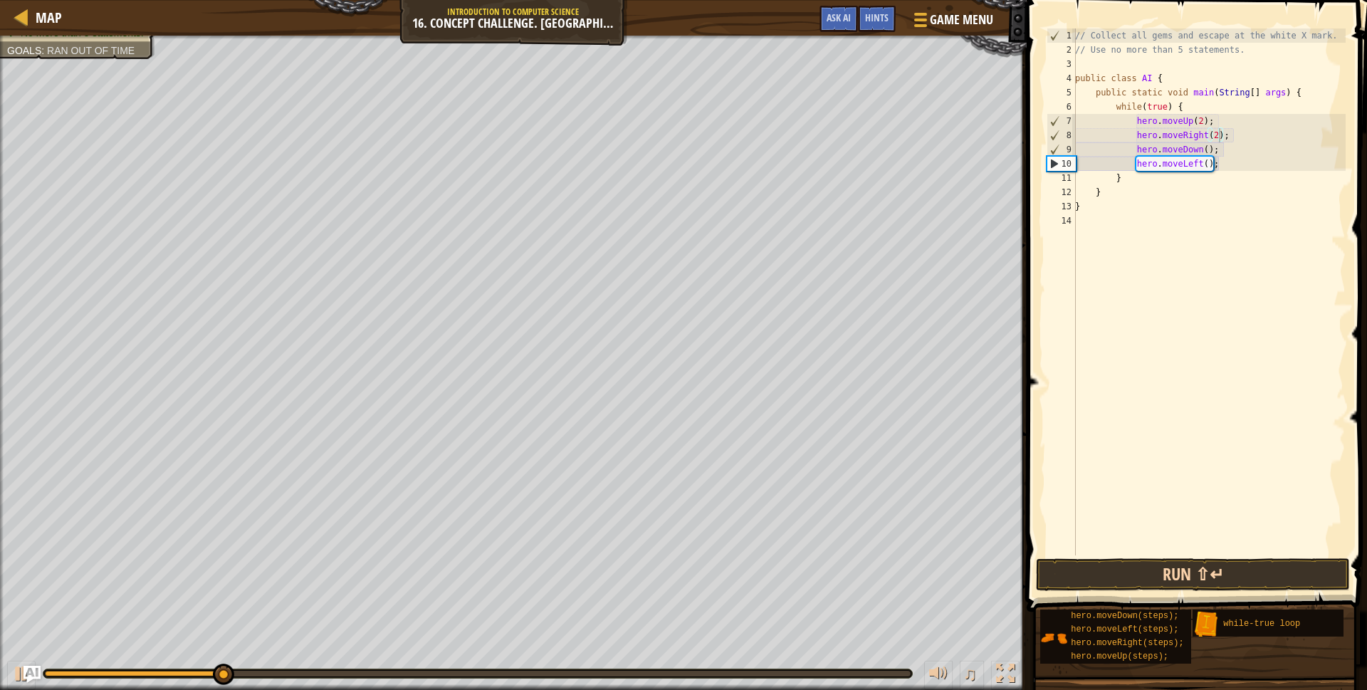
type textarea "hero.moveRight(2);"
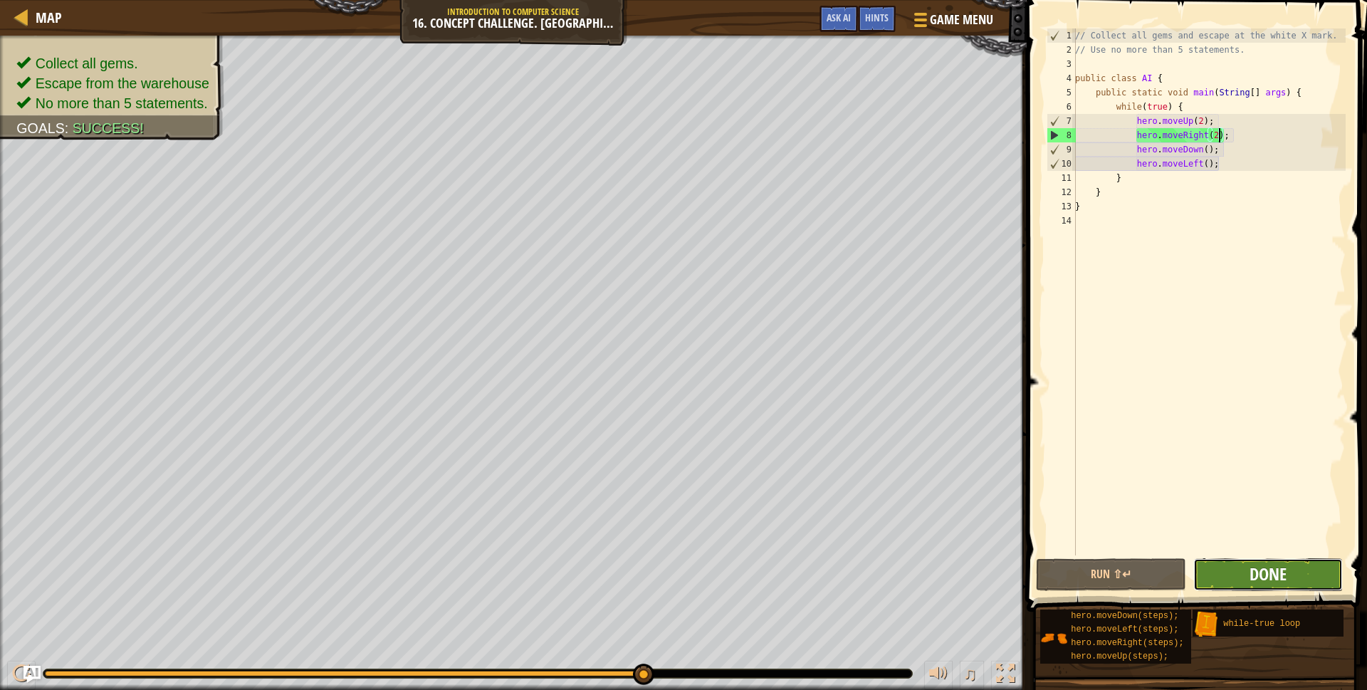
click at [1253, 568] on span "Done" at bounding box center [1268, 574] width 37 height 23
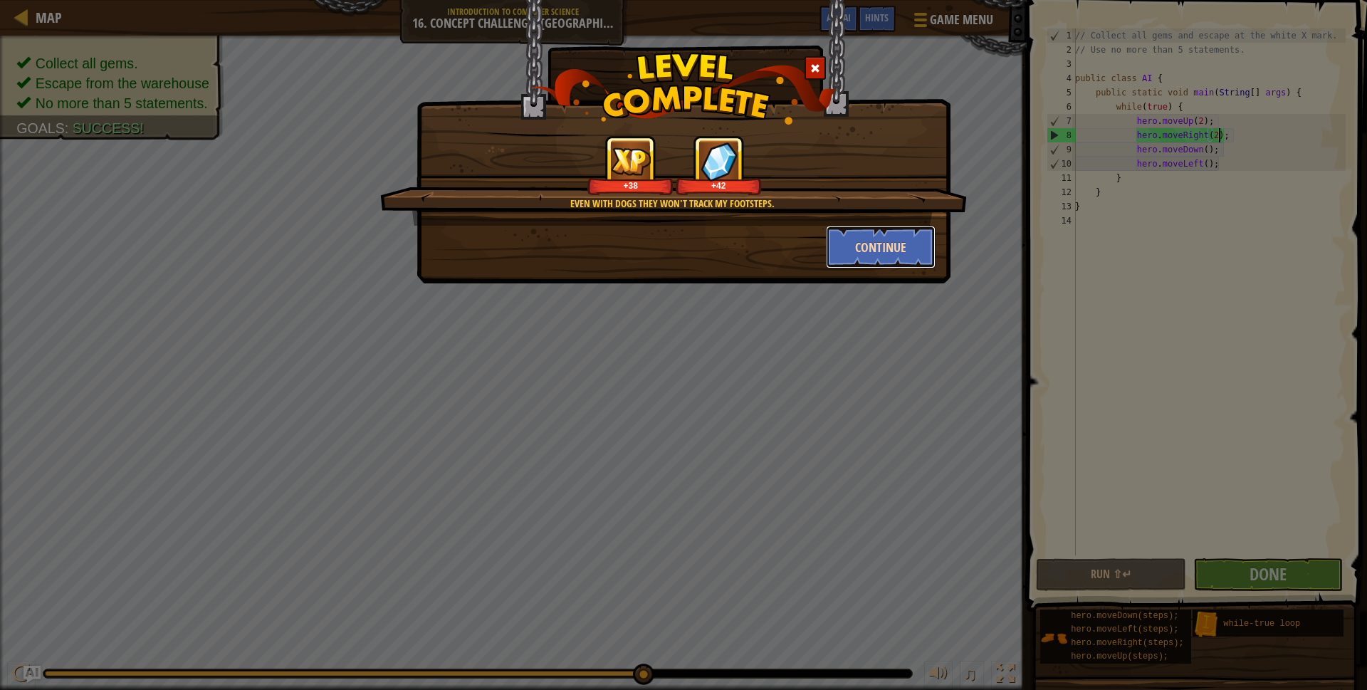
click at [887, 260] on button "Continue" at bounding box center [881, 247] width 110 height 43
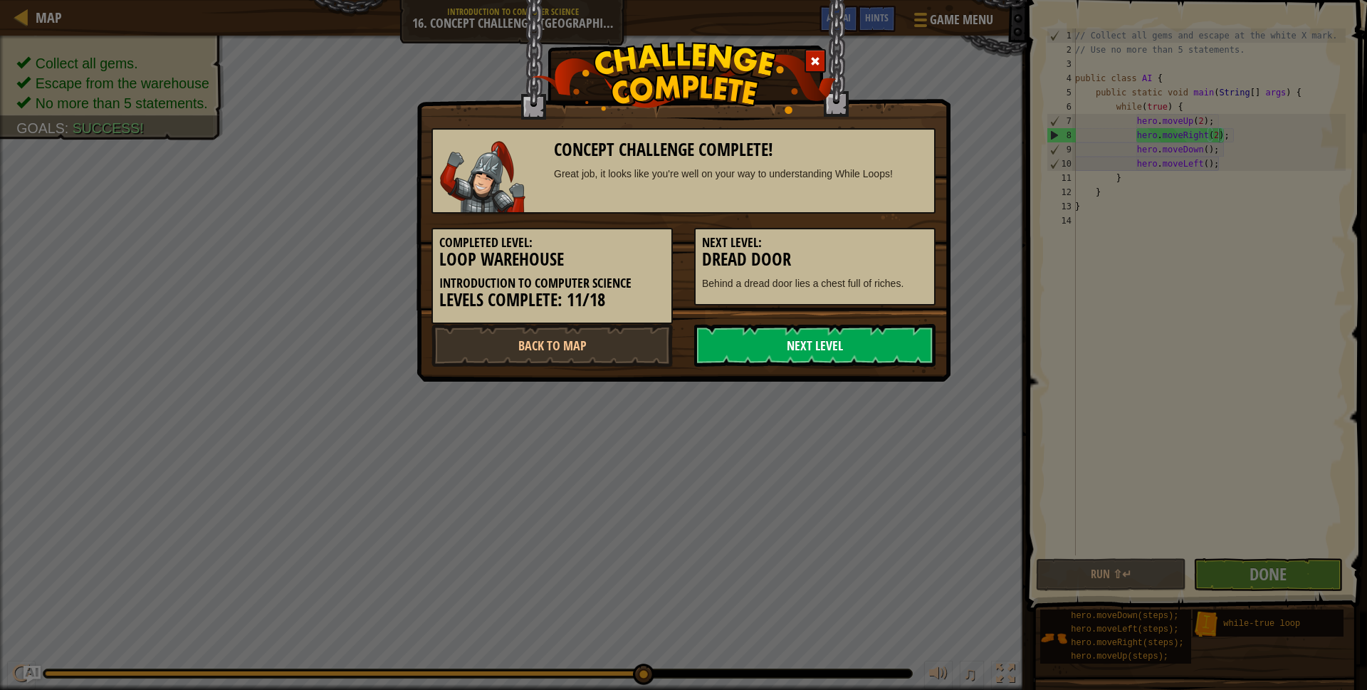
click at [845, 340] on link "Next Level" at bounding box center [814, 345] width 241 height 43
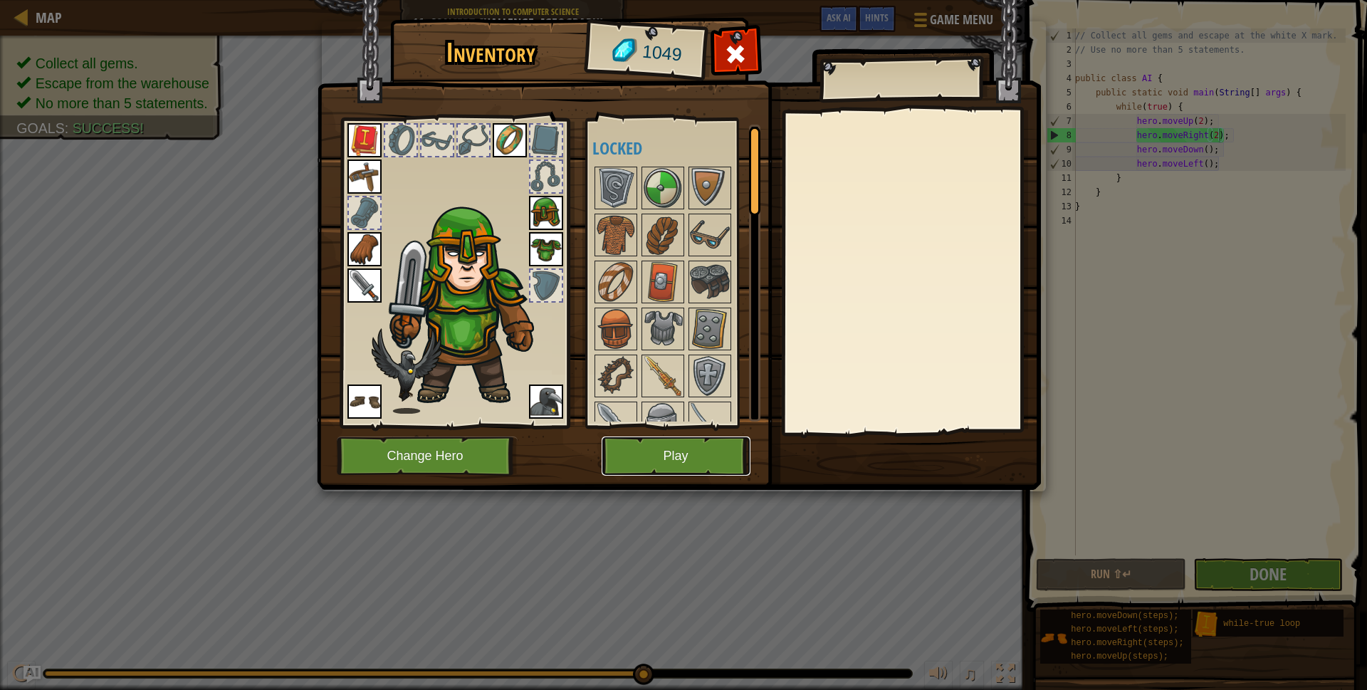
click at [694, 444] on button "Play" at bounding box center [676, 456] width 149 height 39
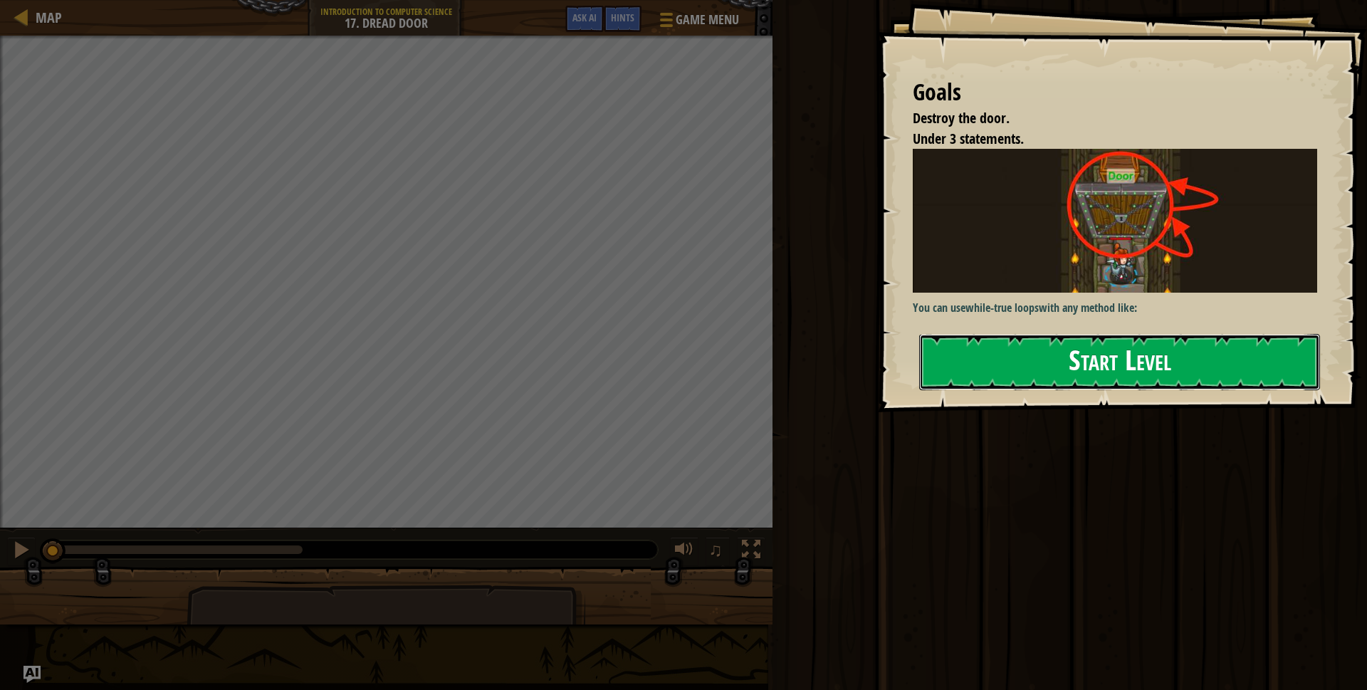
click at [990, 367] on button "Start Level" at bounding box center [1119, 362] width 401 height 56
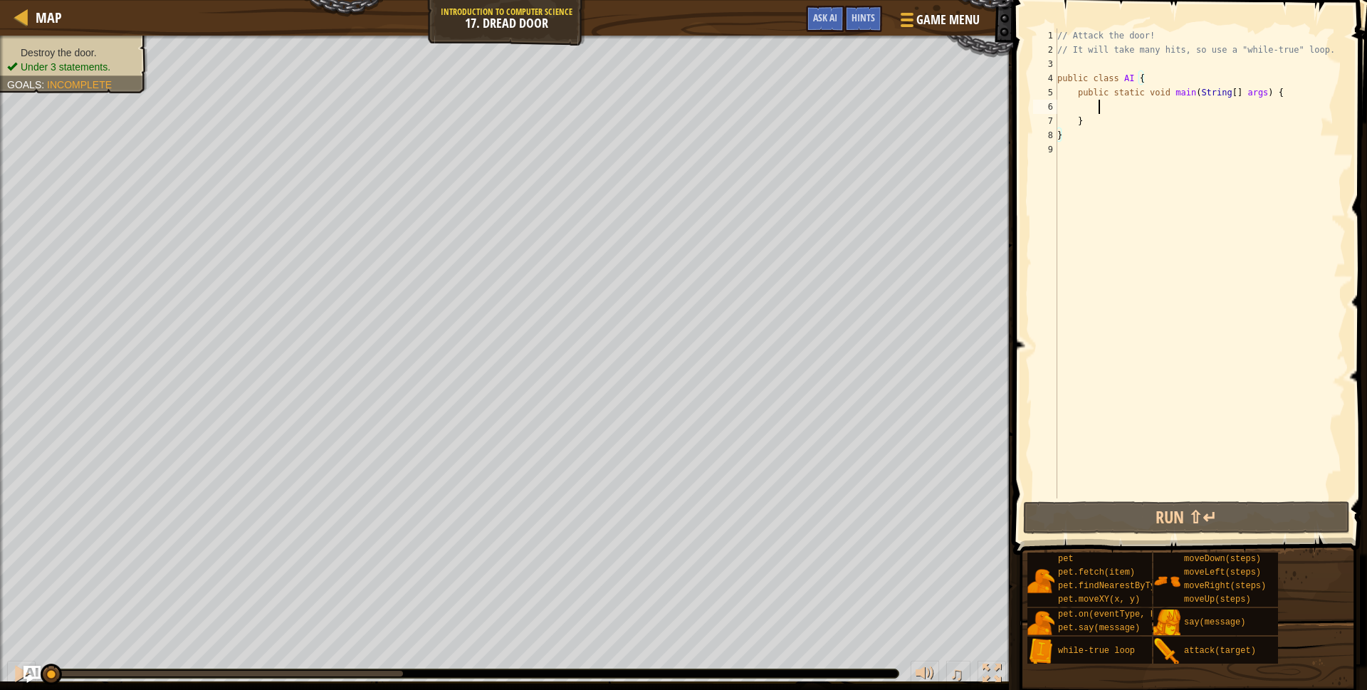
click at [1149, 111] on div "// Attack the door! // It will take many hits, so use a "while-true" loop. publ…" at bounding box center [1200, 277] width 291 height 499
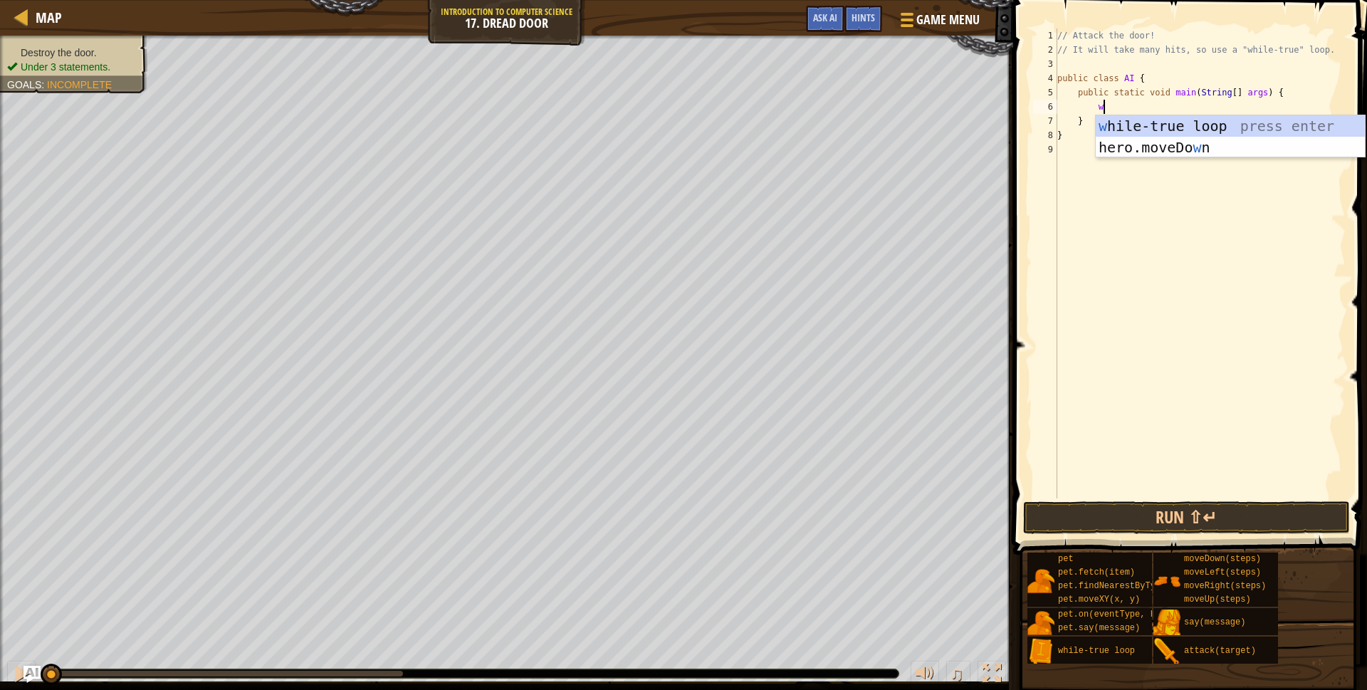
scroll to position [6, 4]
type textarea "wh"
click at [1142, 131] on div "wh ile-true loop press enter" at bounding box center [1230, 147] width 269 height 64
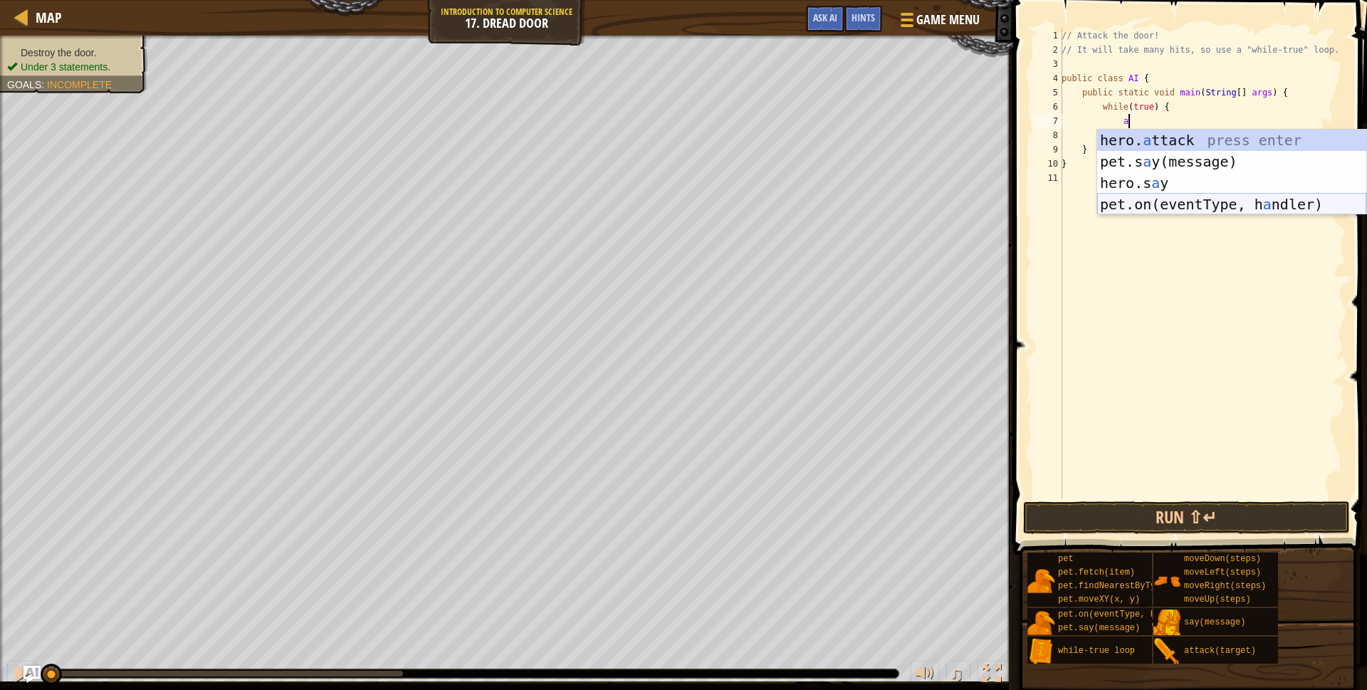
scroll to position [6, 5]
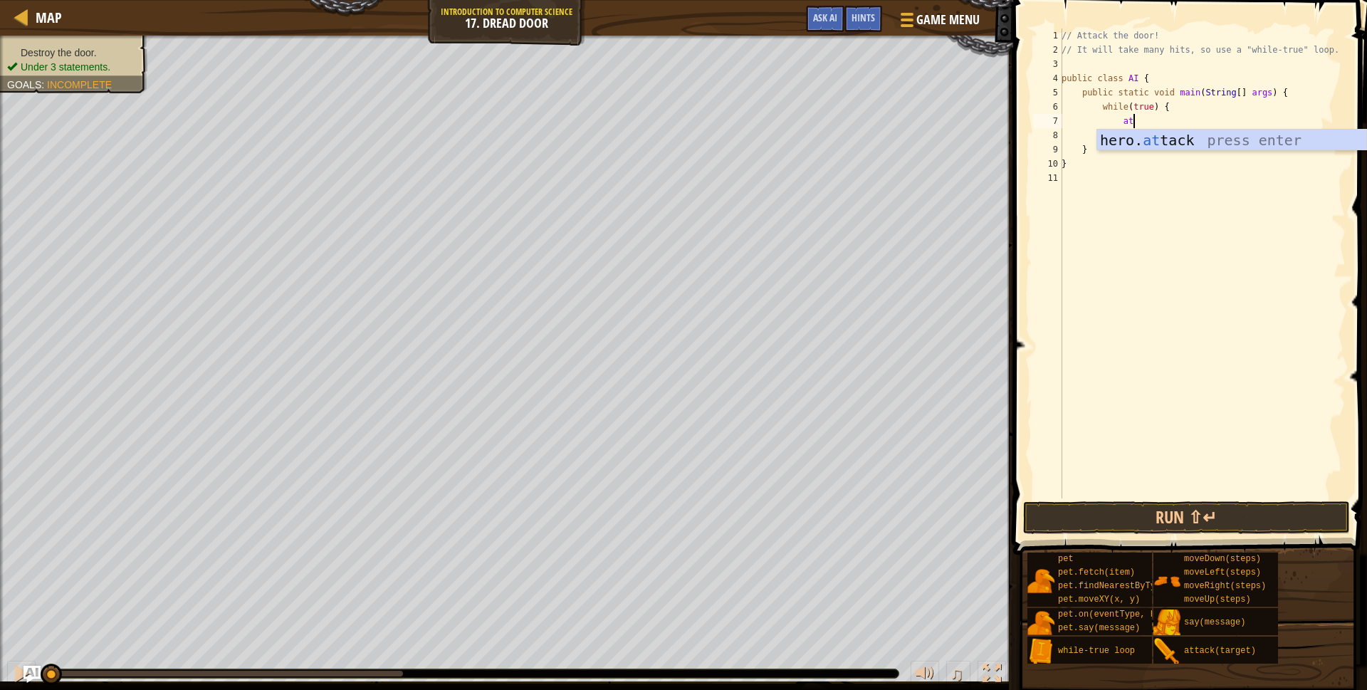
click at [1157, 147] on div "hero. at tack press enter" at bounding box center [1231, 162] width 269 height 64
type textarea "hero.attack("Door");"
click at [1162, 513] on button "Run ⇧↵" at bounding box center [1186, 517] width 327 height 33
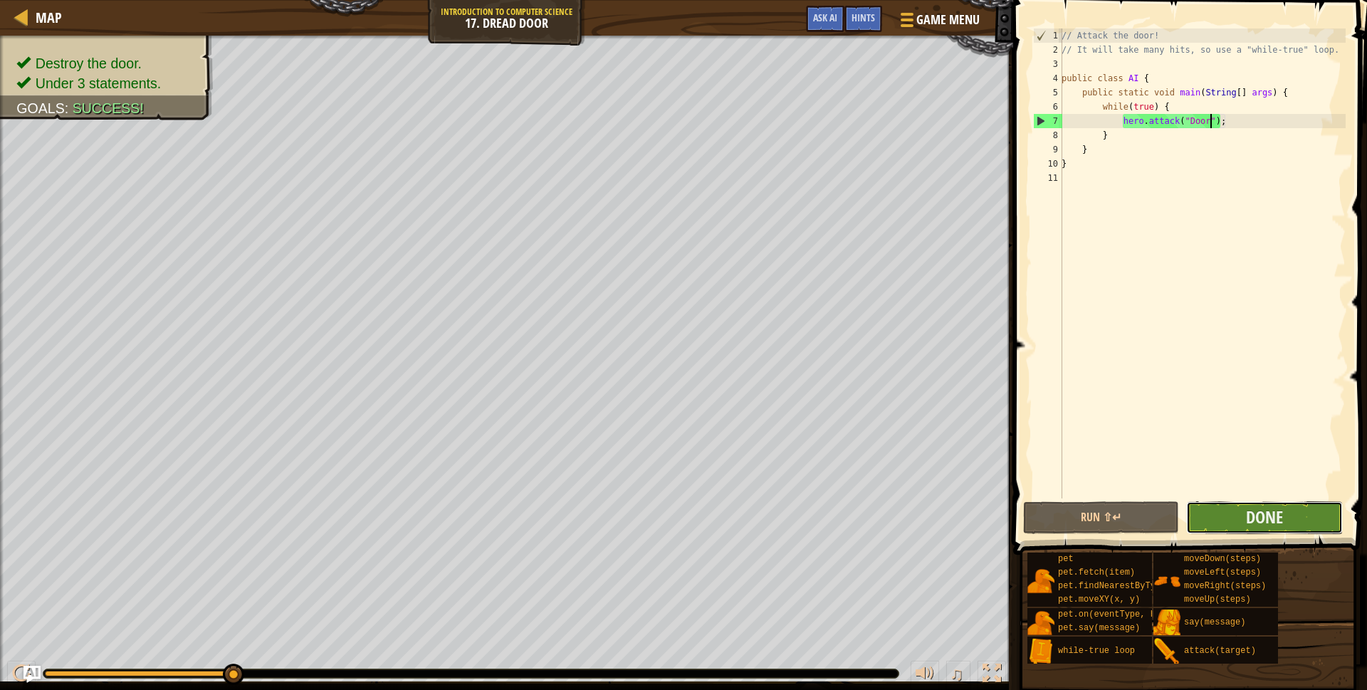
click at [1239, 526] on button "Done" at bounding box center [1265, 517] width 156 height 33
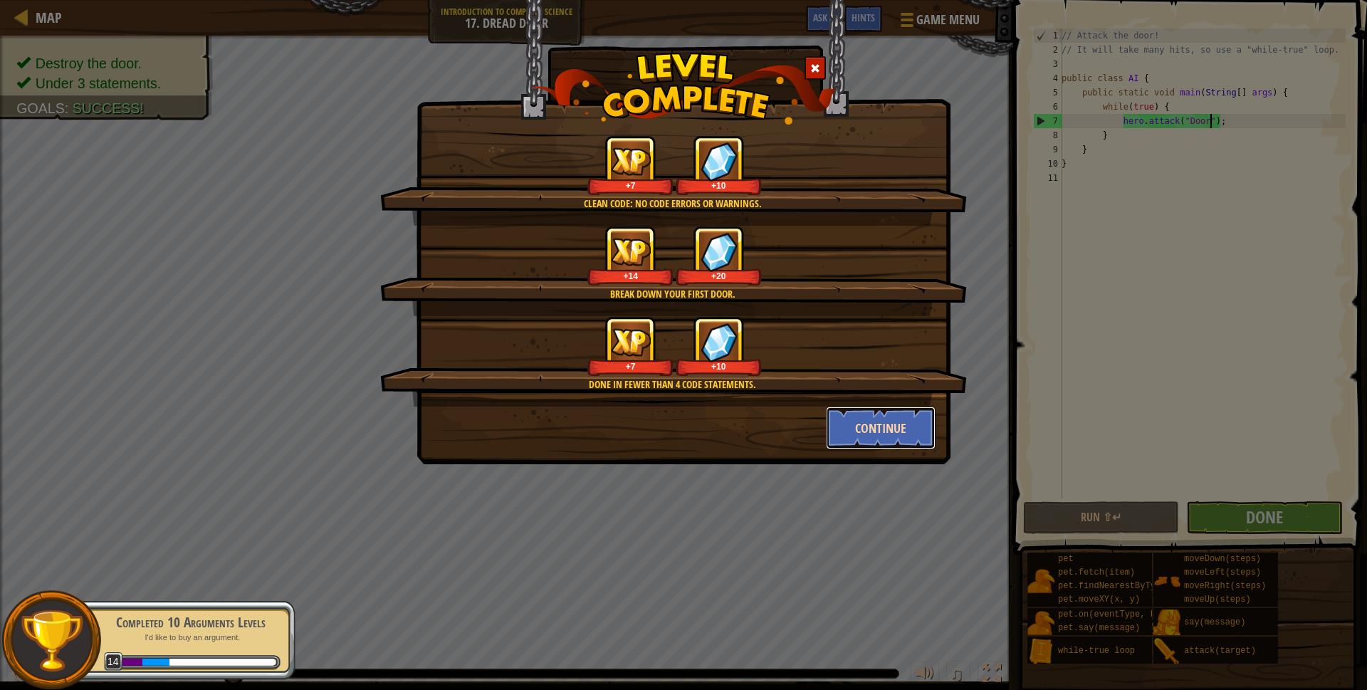
click at [888, 430] on button "Continue" at bounding box center [881, 428] width 110 height 43
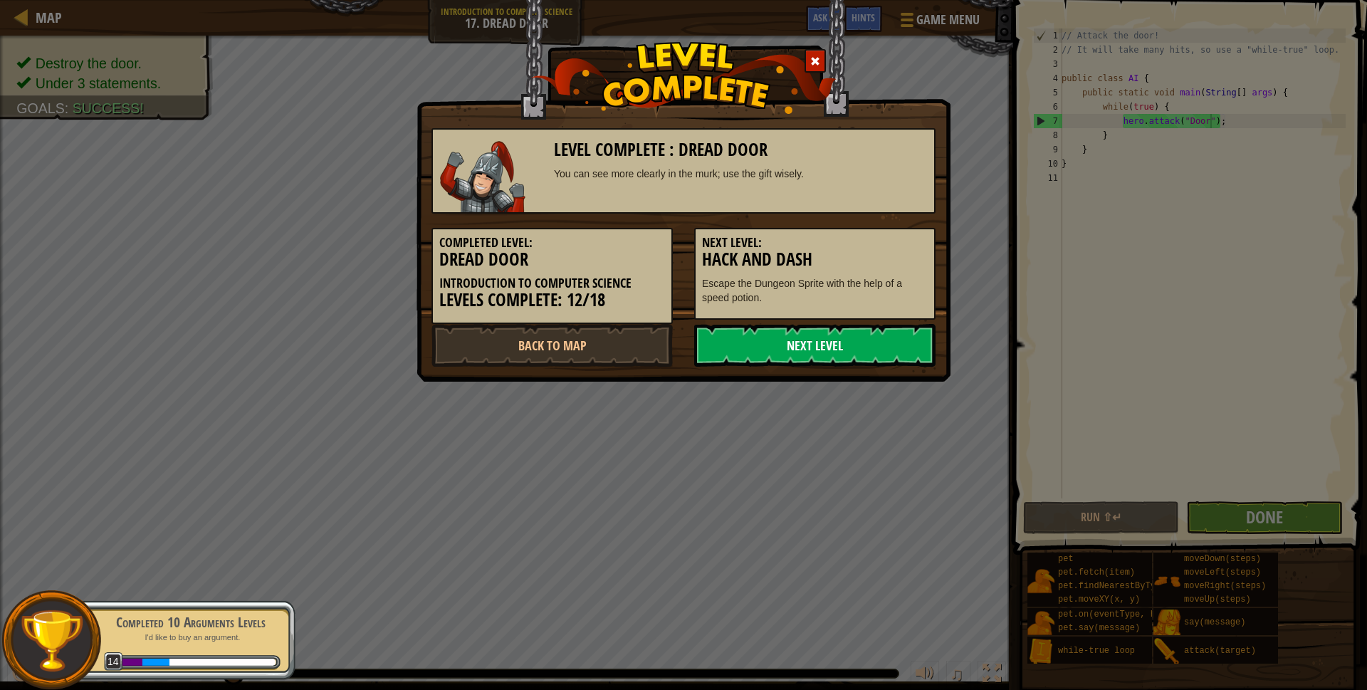
click at [761, 348] on link "Next Level" at bounding box center [814, 345] width 241 height 43
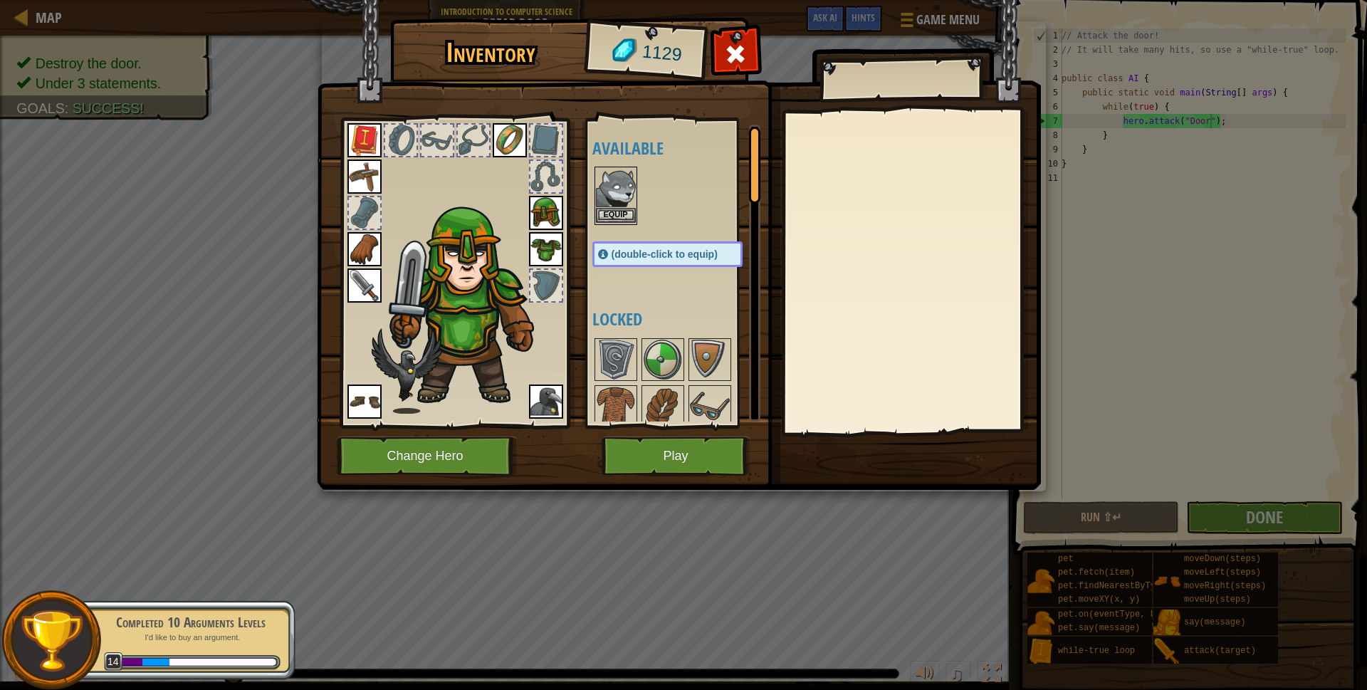
click at [611, 176] on img at bounding box center [616, 188] width 40 height 40
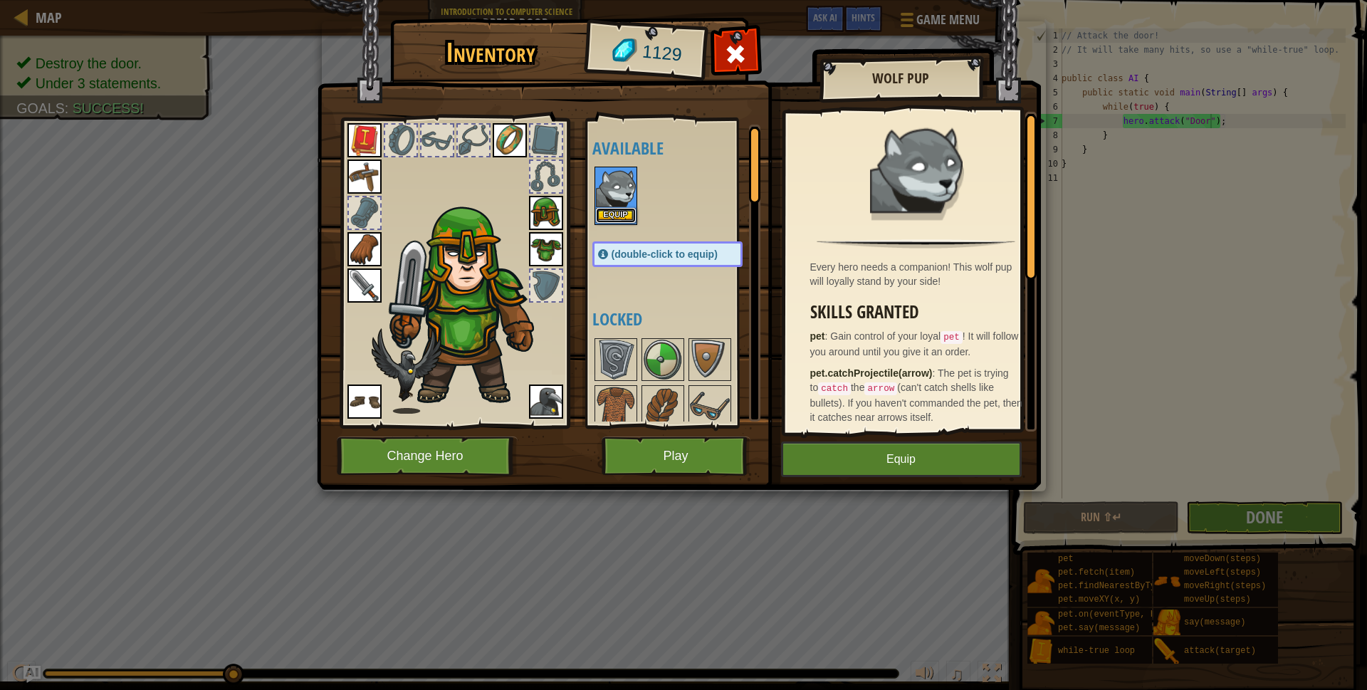
click at [623, 215] on button "Equip" at bounding box center [616, 215] width 40 height 15
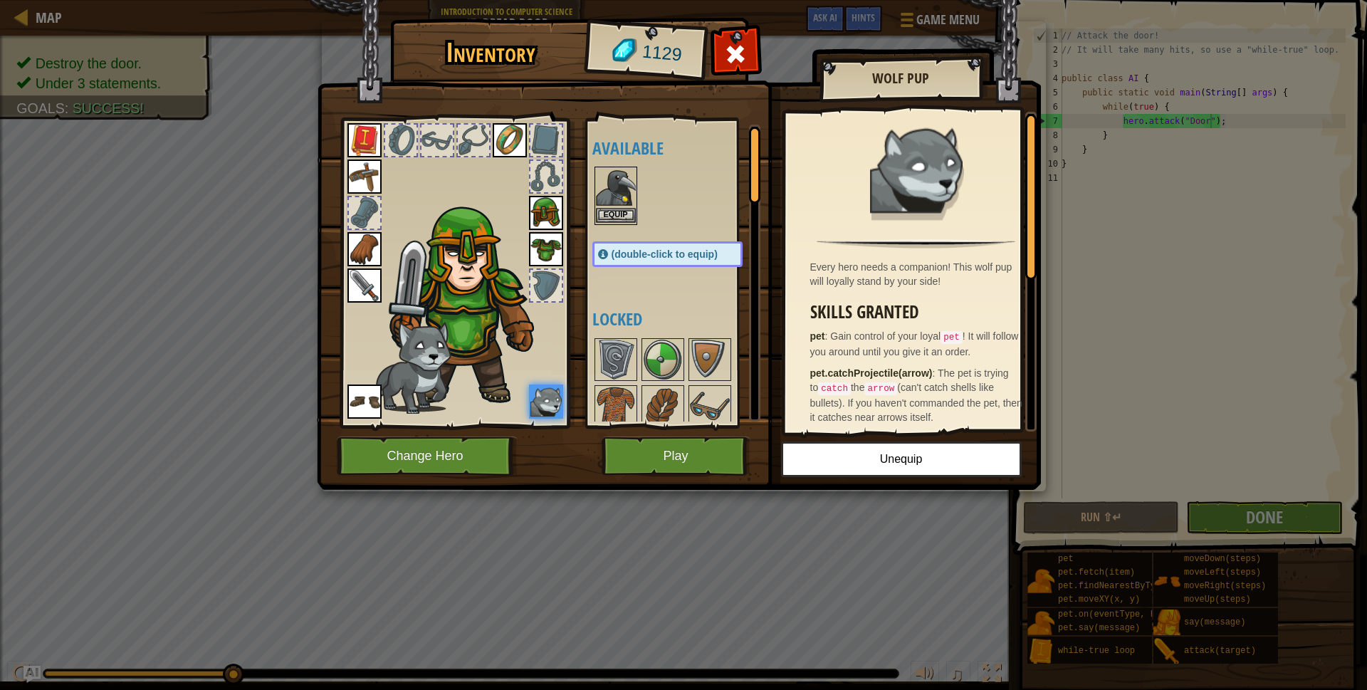
click at [620, 200] on img at bounding box center [616, 188] width 40 height 40
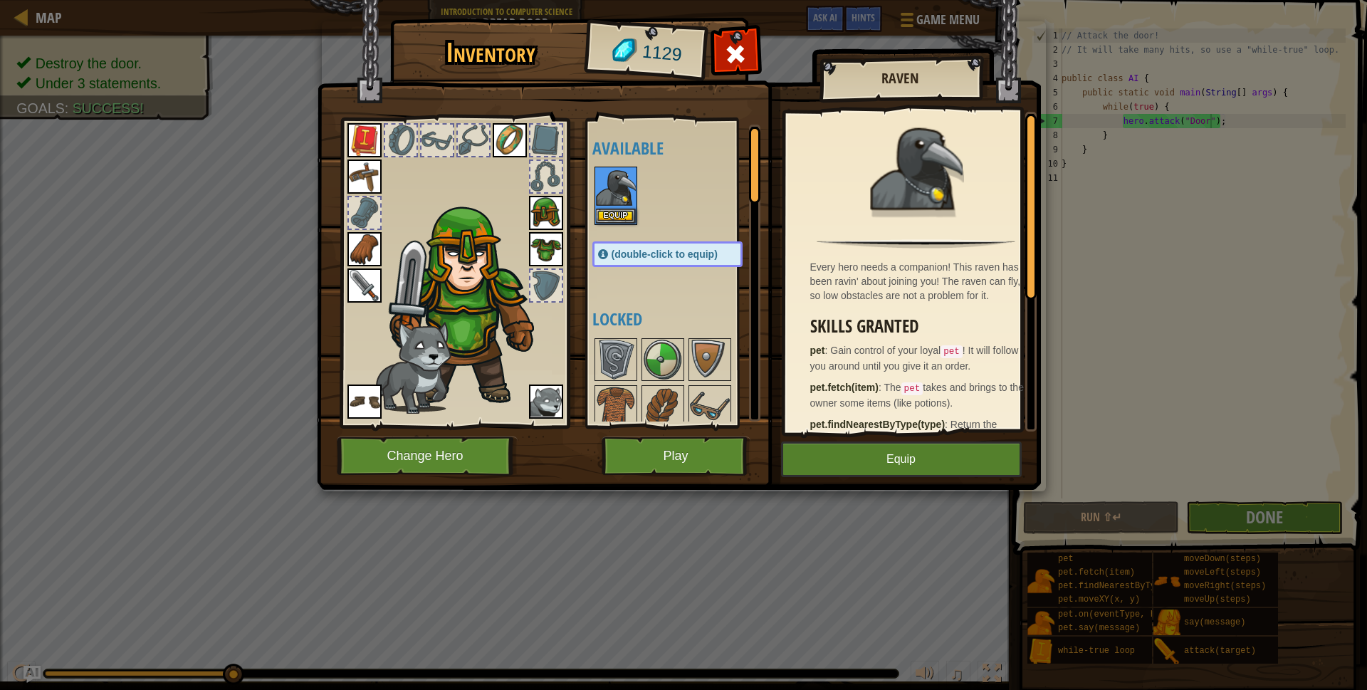
click at [553, 400] on img at bounding box center [546, 402] width 34 height 34
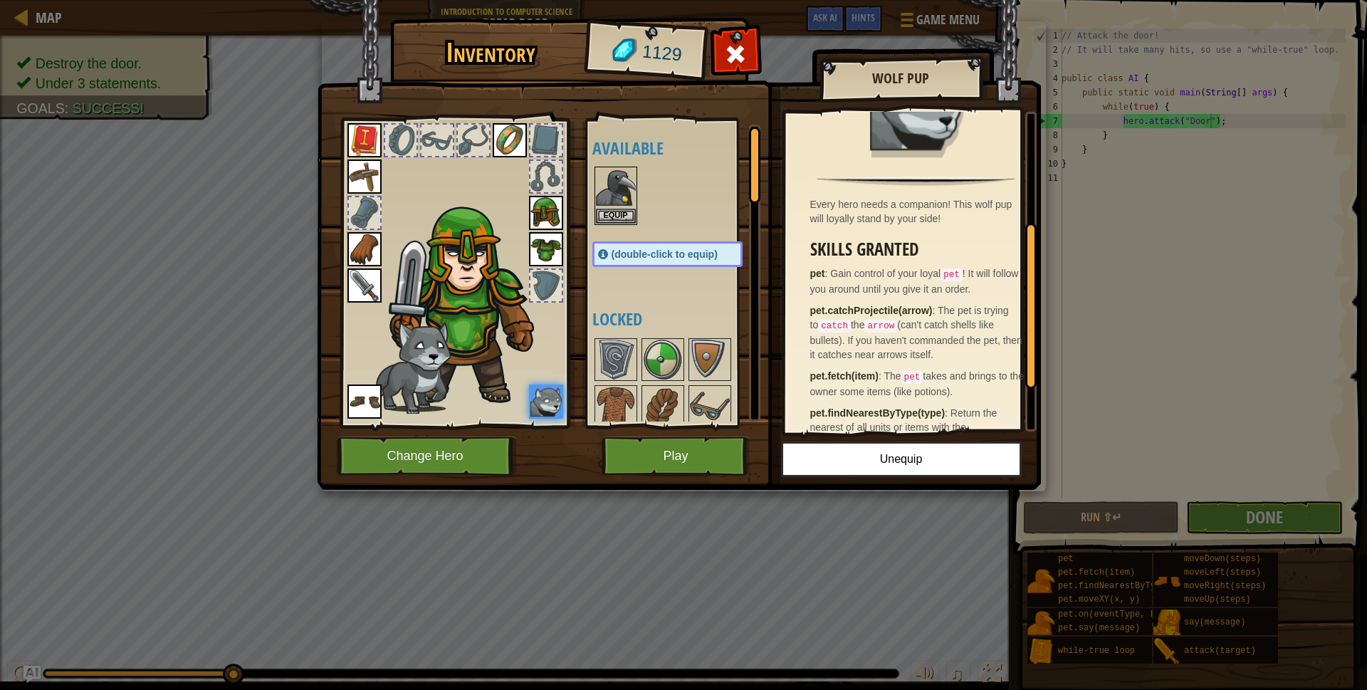
scroll to position [303, 0]
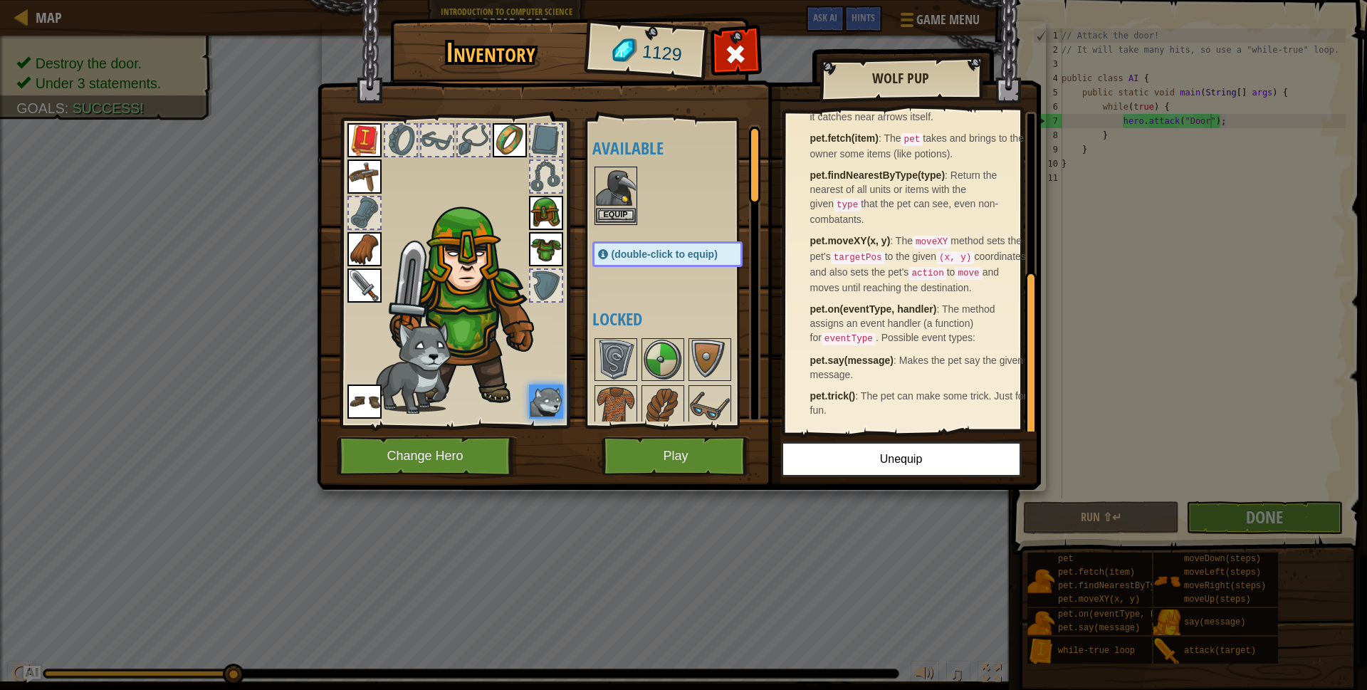
click at [619, 190] on img at bounding box center [616, 188] width 40 height 40
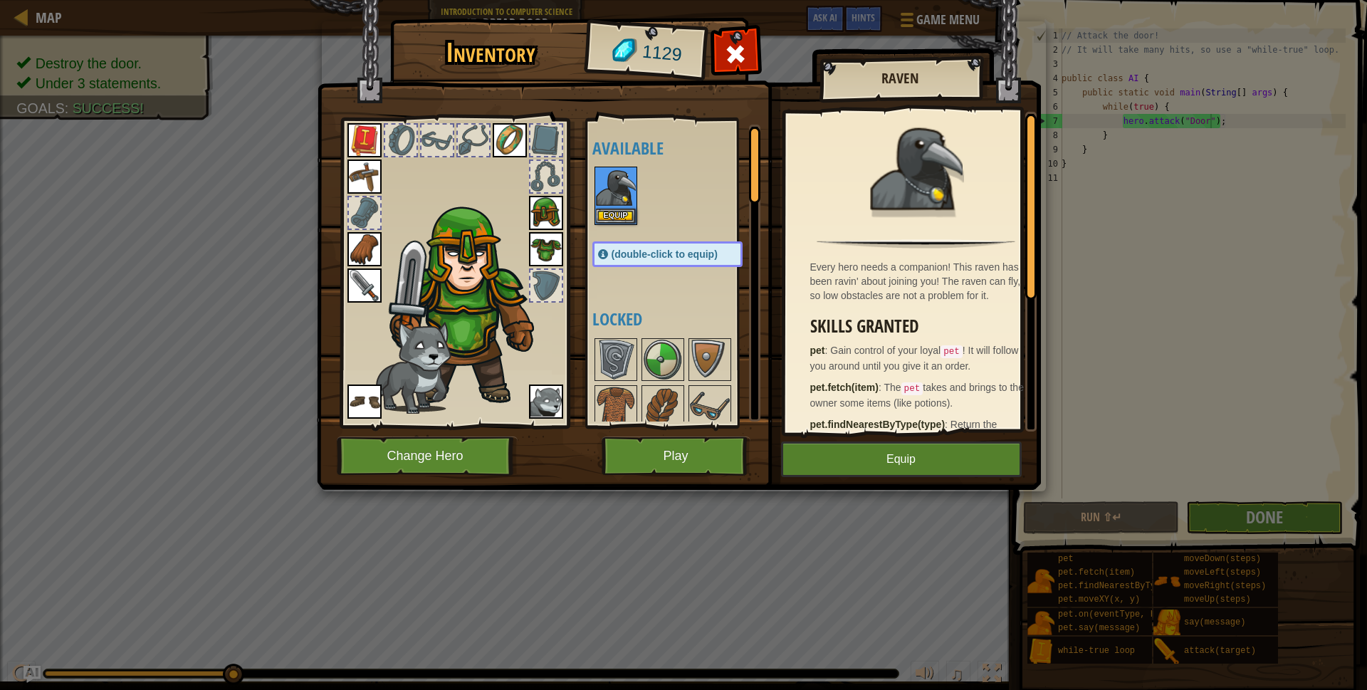
click at [550, 410] on img at bounding box center [546, 402] width 34 height 34
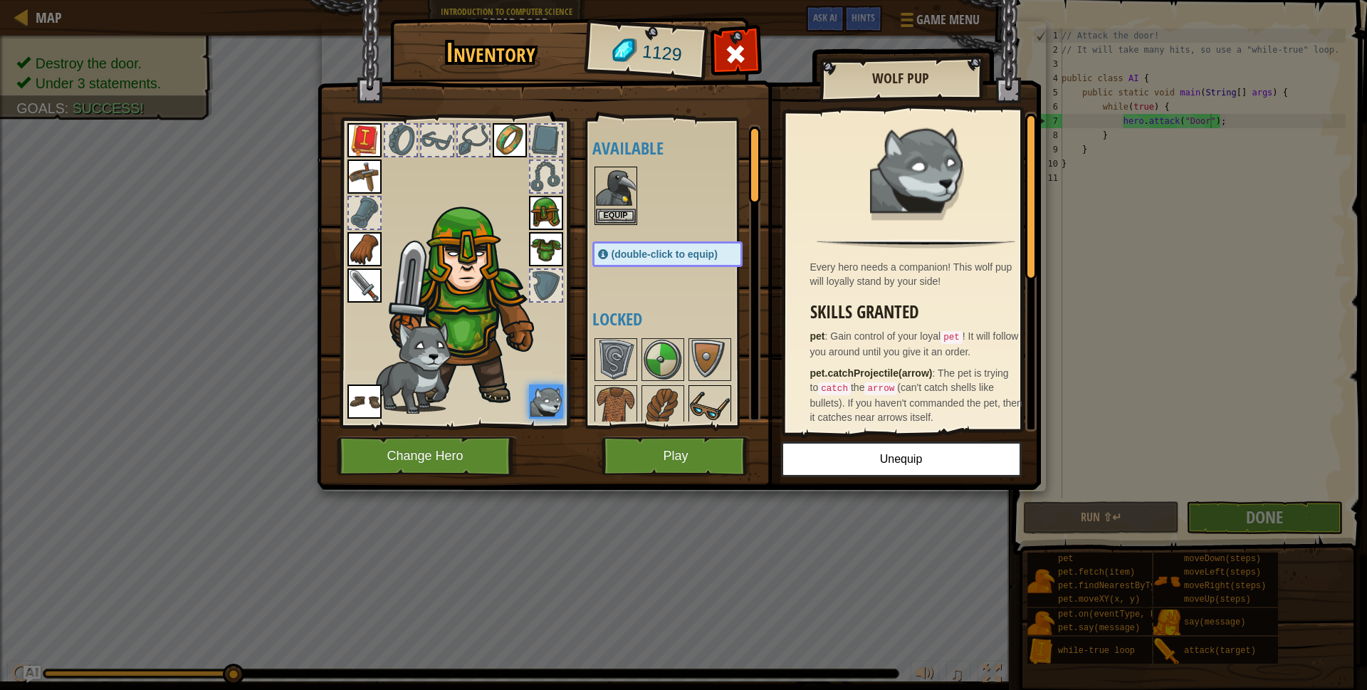
click at [694, 402] on img at bounding box center [710, 407] width 40 height 40
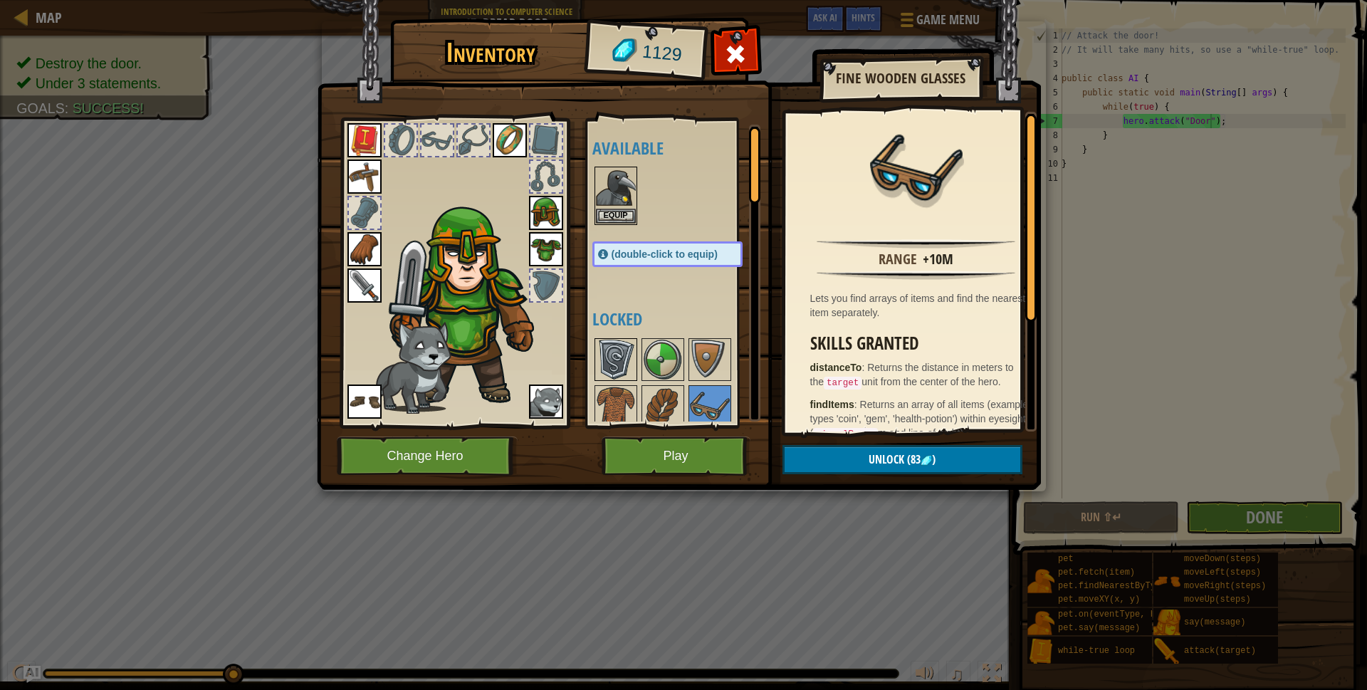
click at [625, 363] on img at bounding box center [616, 360] width 40 height 40
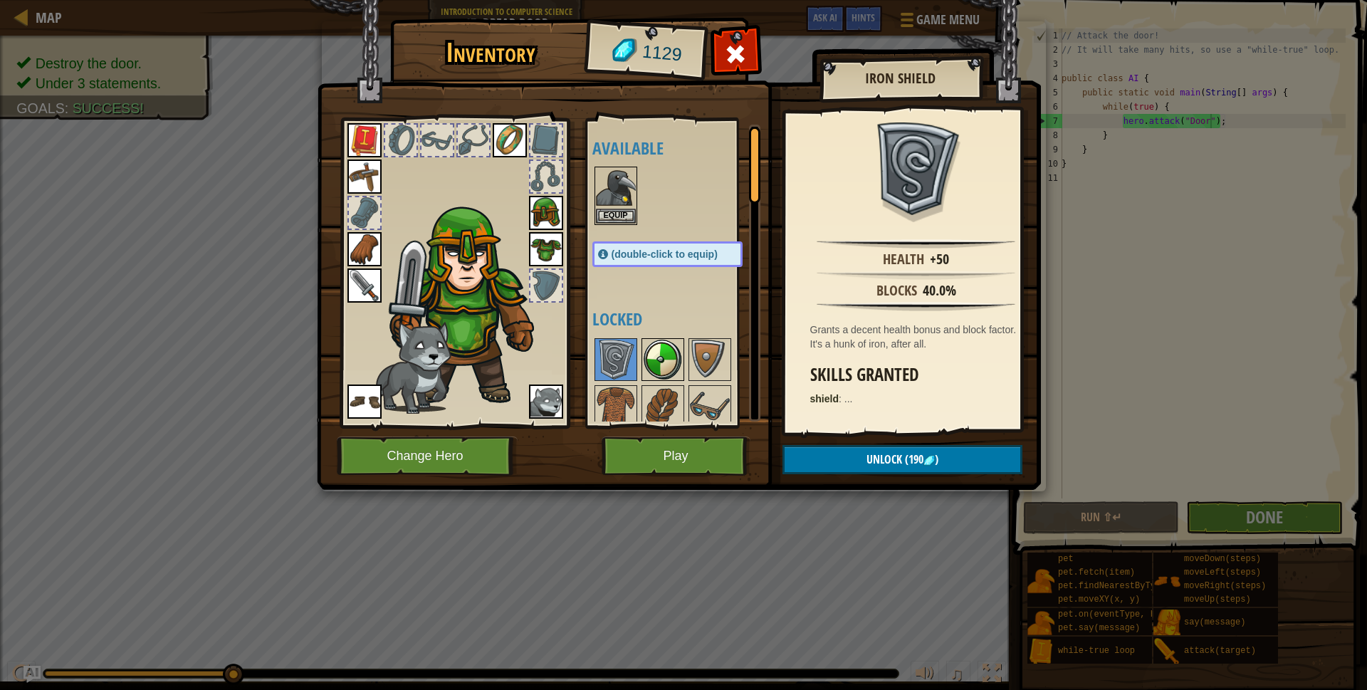
click at [660, 357] on img at bounding box center [663, 360] width 40 height 40
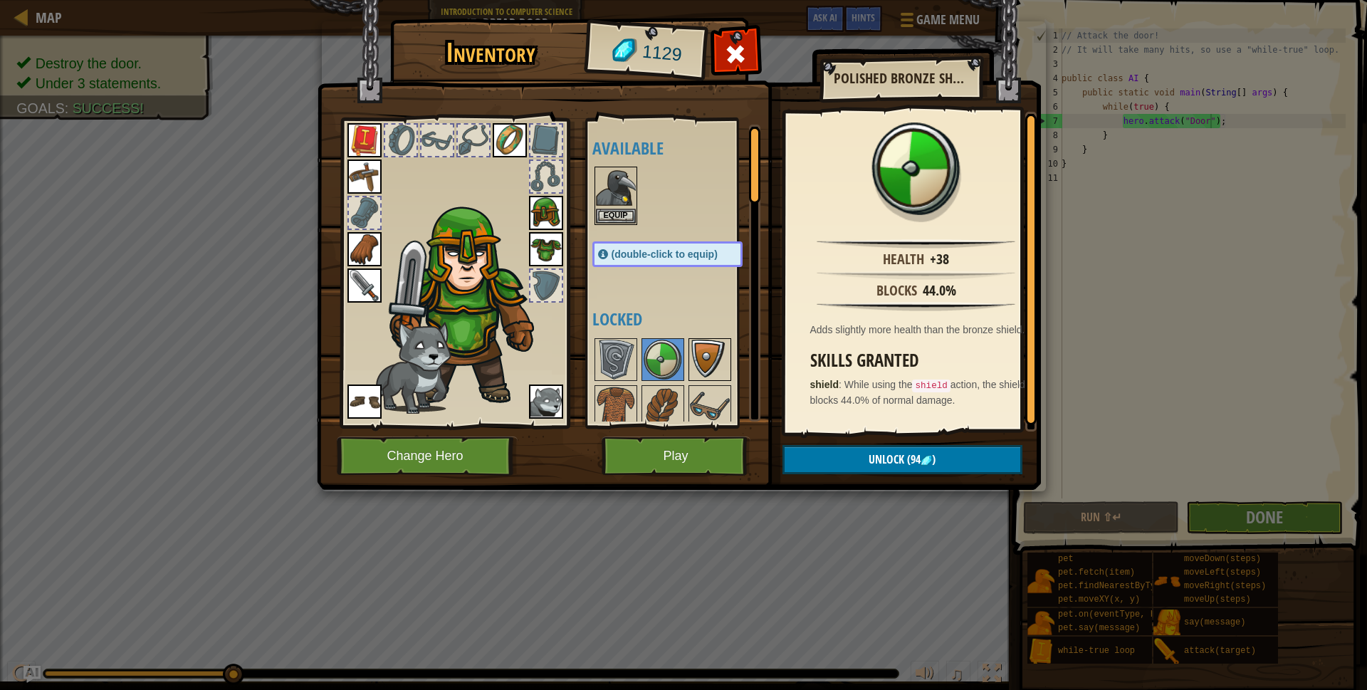
click at [701, 360] on img at bounding box center [710, 360] width 40 height 40
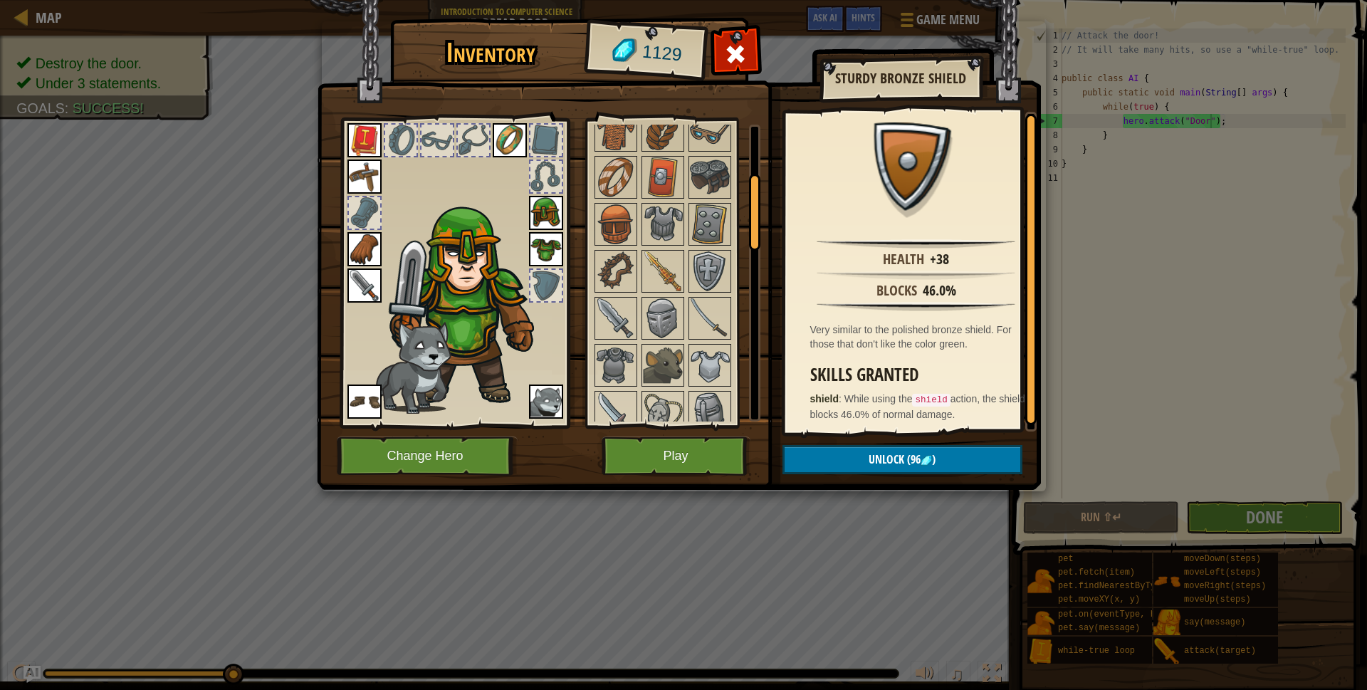
scroll to position [0, 0]
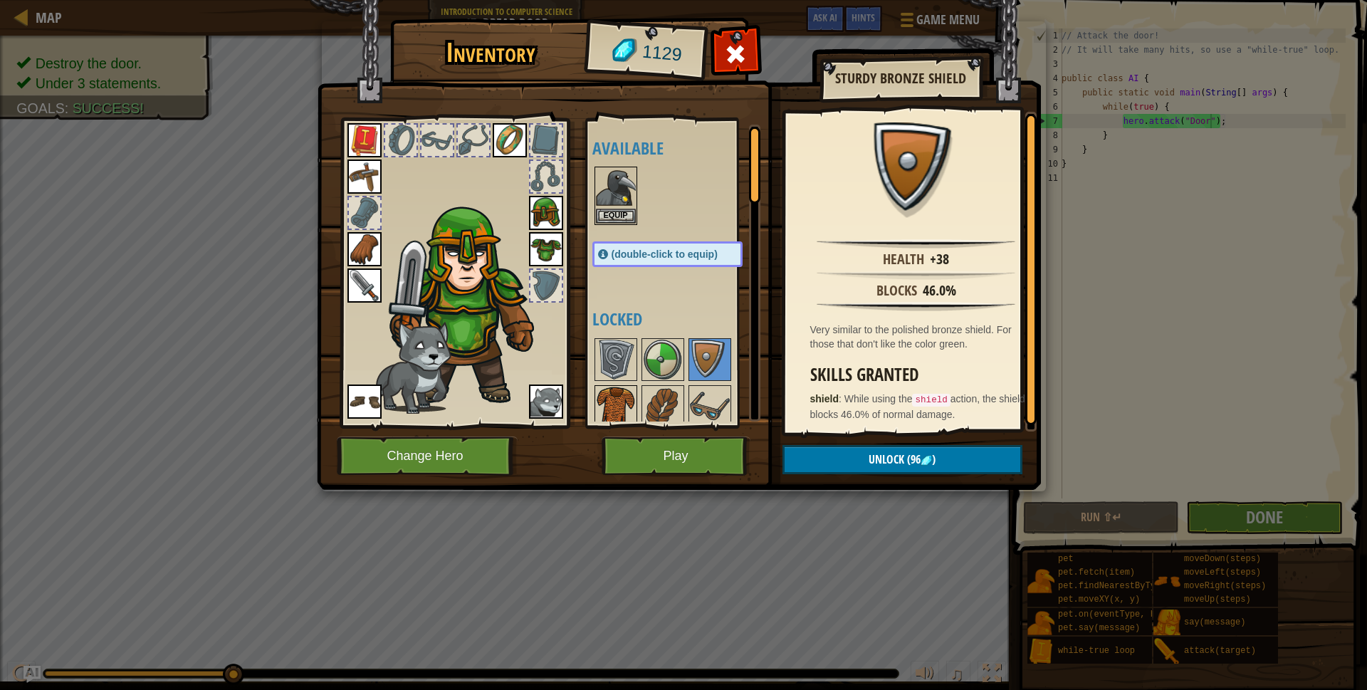
click at [622, 387] on img at bounding box center [616, 407] width 40 height 40
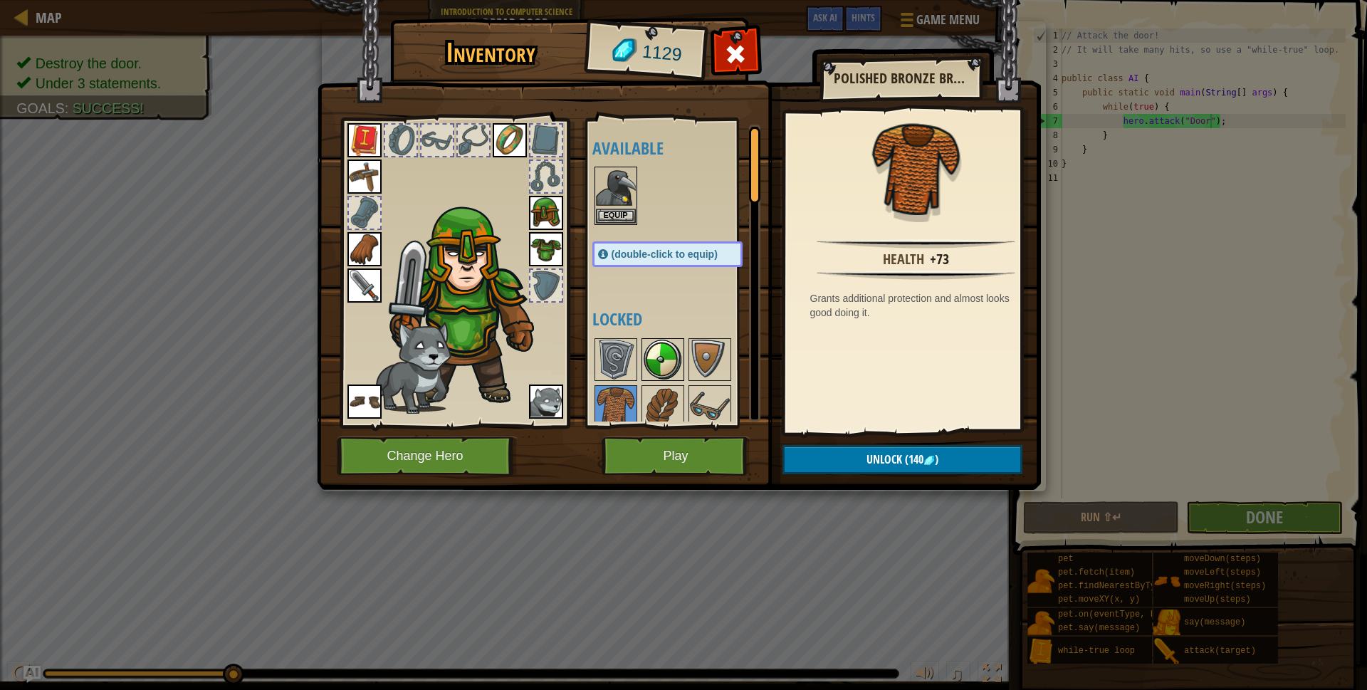
click at [672, 370] on img at bounding box center [663, 360] width 40 height 40
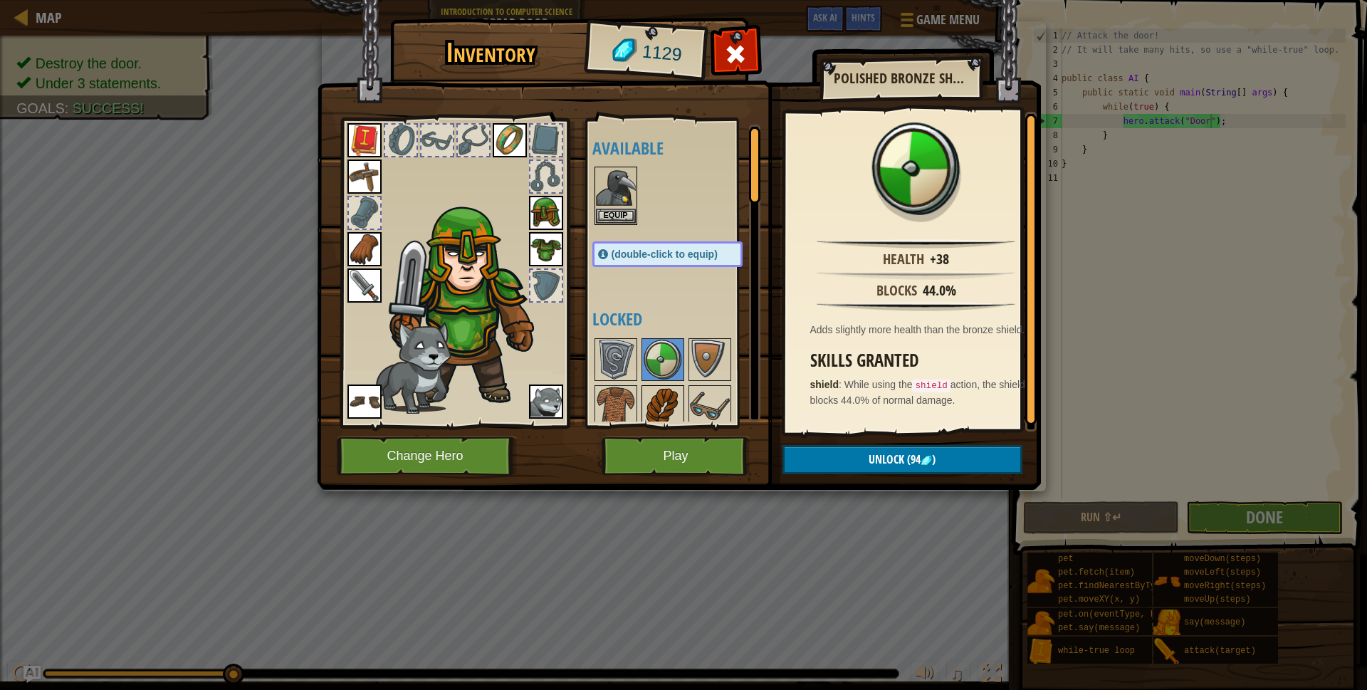
click at [661, 413] on img at bounding box center [663, 407] width 40 height 40
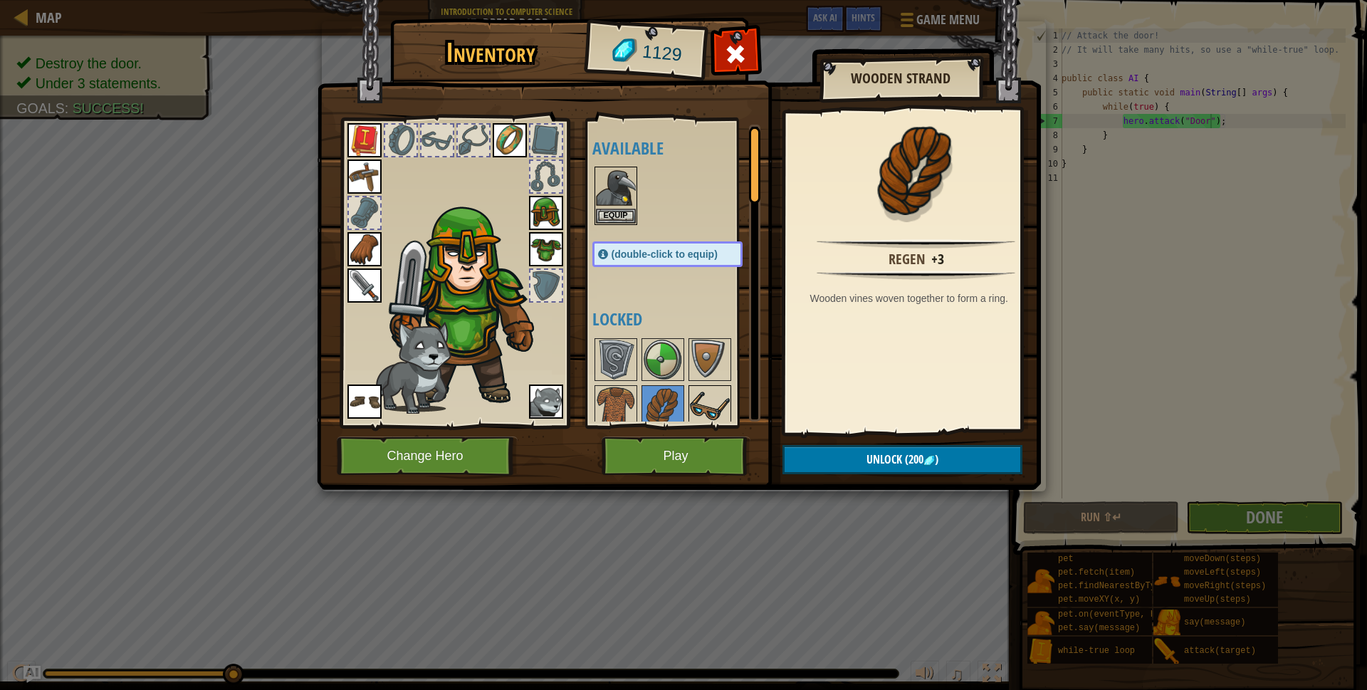
click at [709, 407] on img at bounding box center [710, 407] width 40 height 40
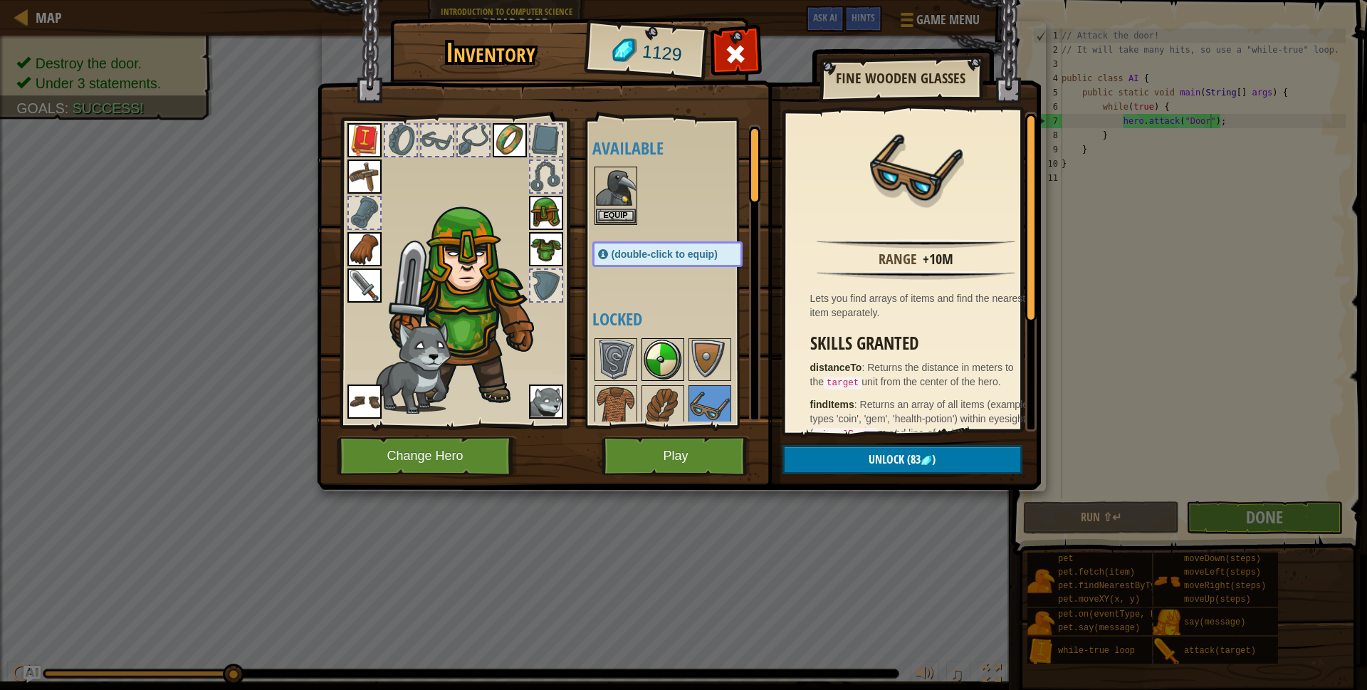
click at [658, 372] on img at bounding box center [663, 360] width 40 height 40
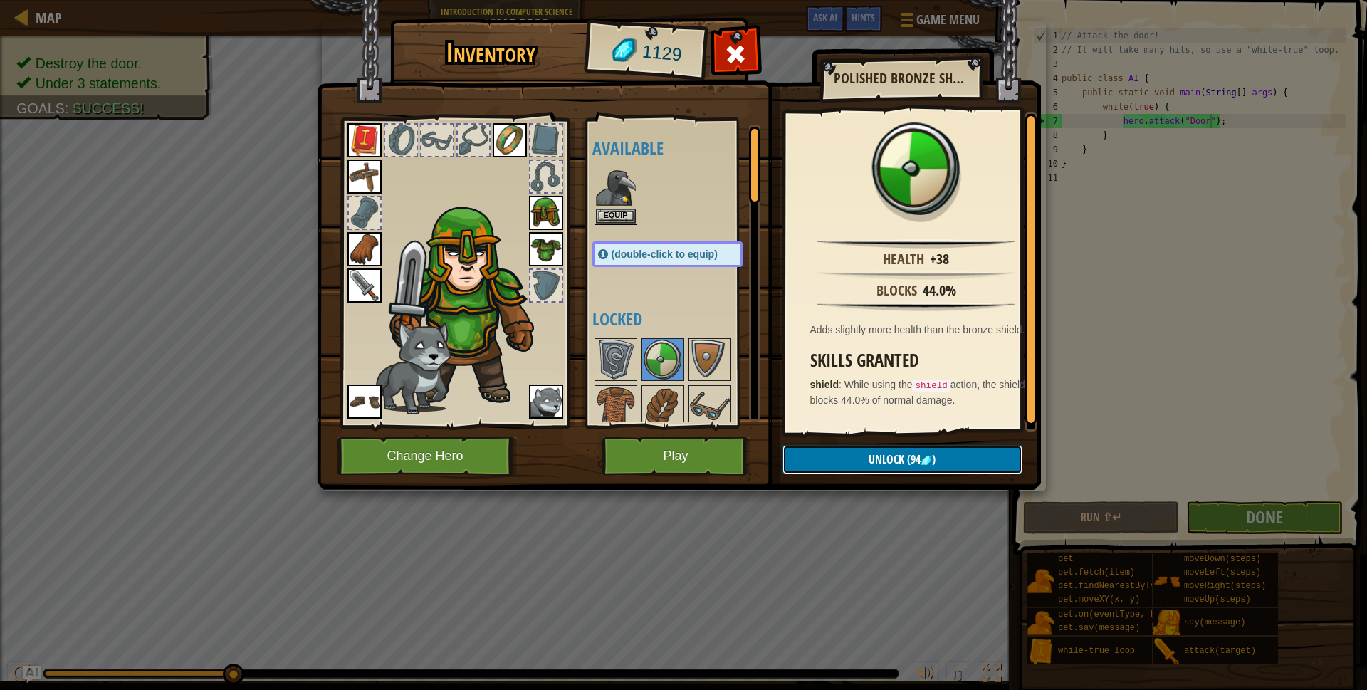
click at [869, 463] on span "Unlock" at bounding box center [887, 460] width 36 height 16
click at [869, 463] on button "Confirm" at bounding box center [903, 459] width 240 height 29
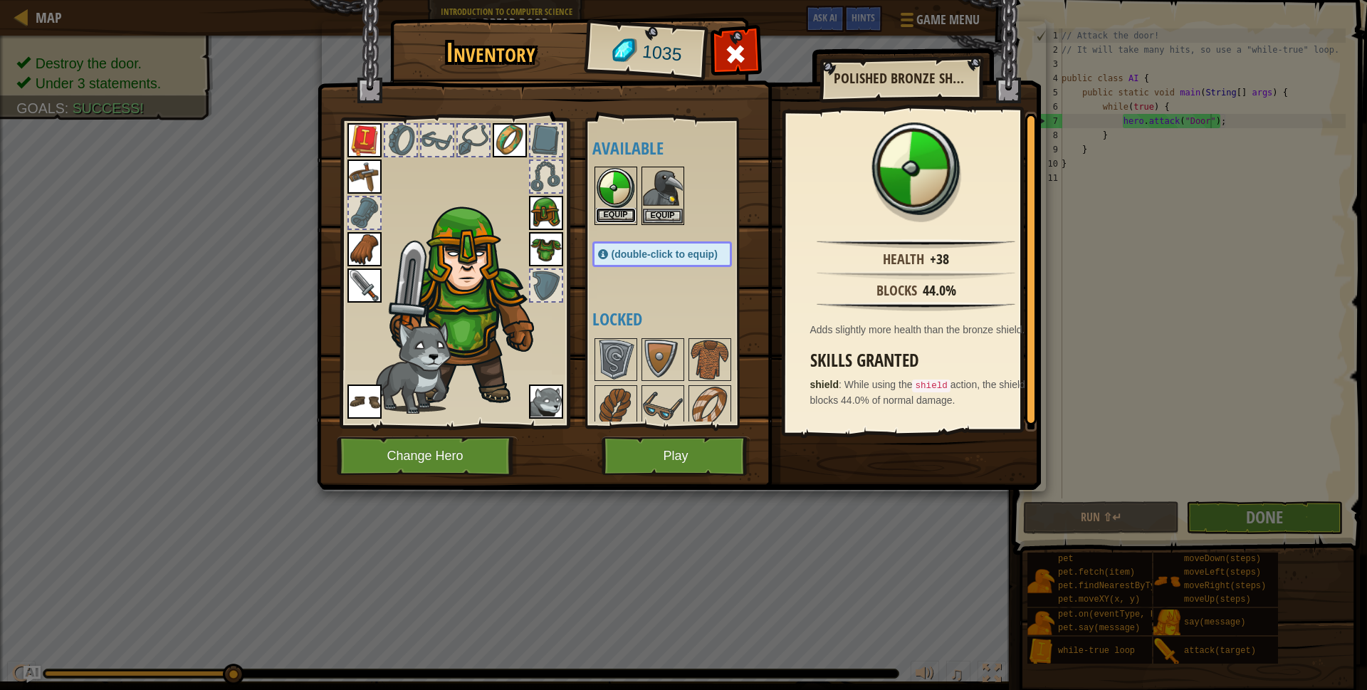
click at [605, 216] on button "Equip" at bounding box center [616, 215] width 40 height 15
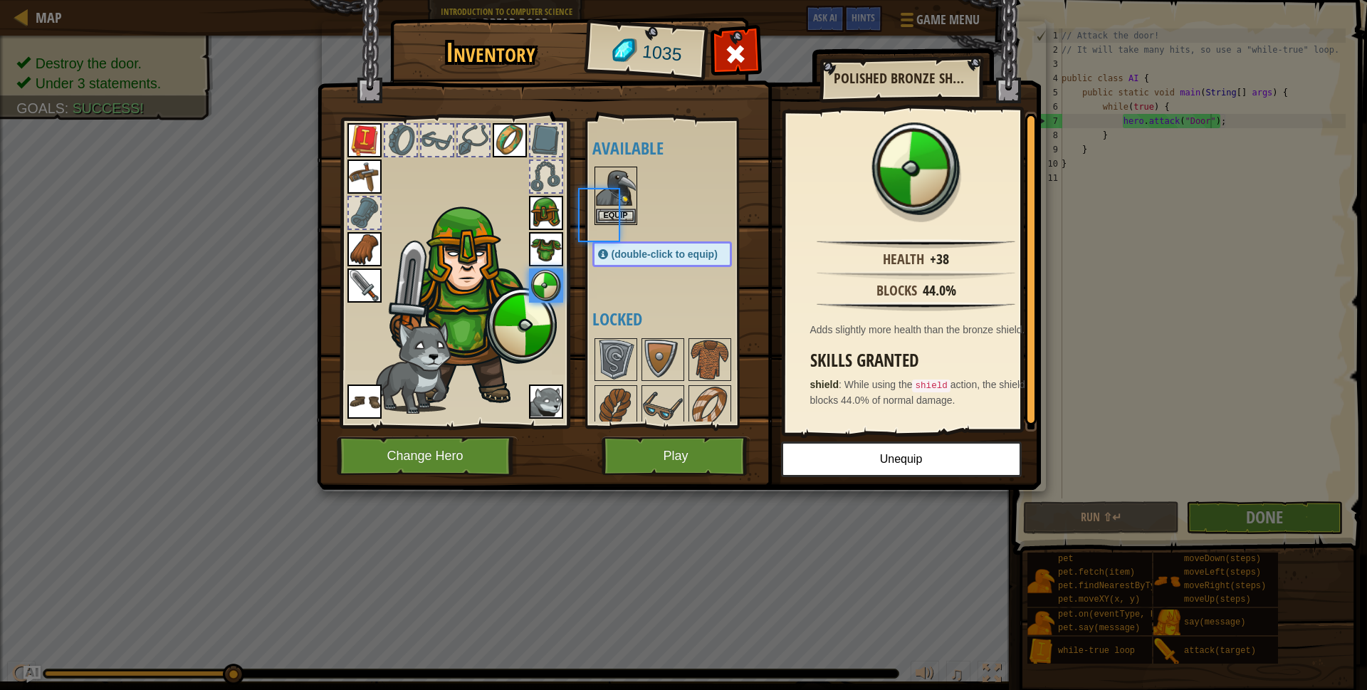
click at [605, 1] on body "Map Introduction to Computer Science 17. Dread Door Game Menu Done Hints Ask AI…" at bounding box center [683, 0] width 1367 height 1
click at [659, 446] on button "Play" at bounding box center [676, 456] width 149 height 39
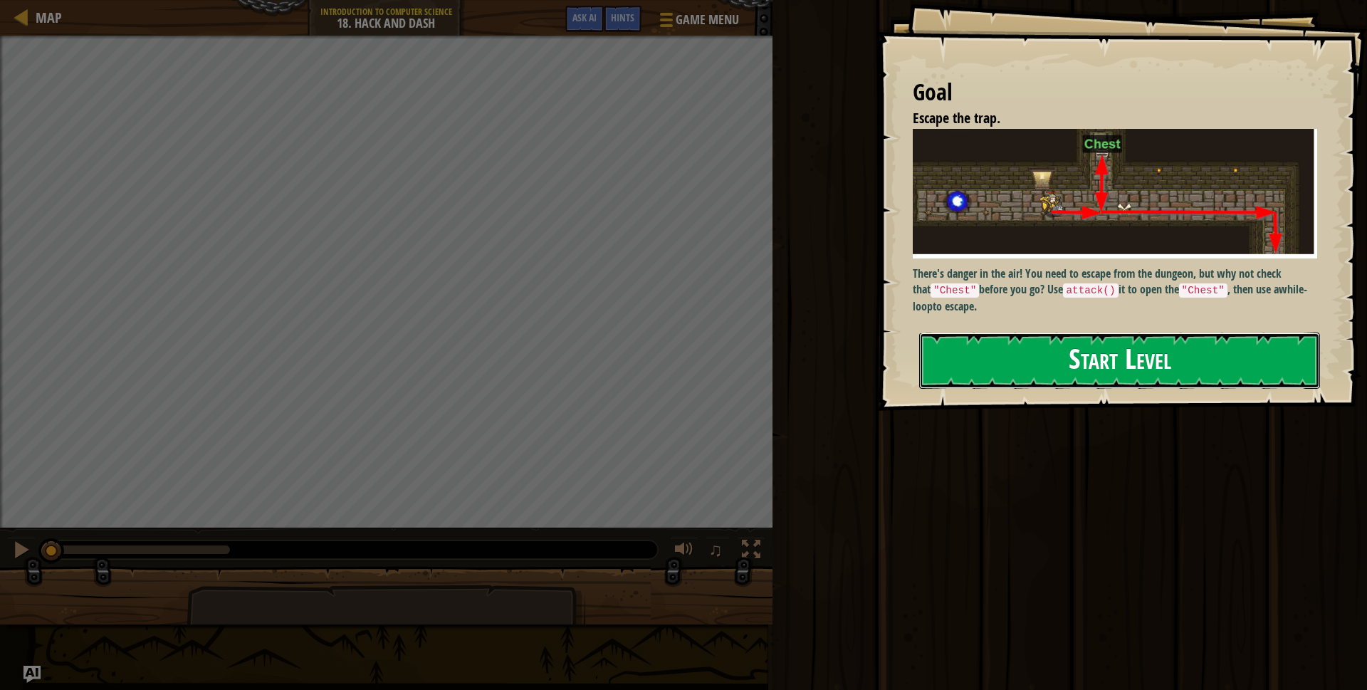
click at [959, 370] on button "Start Level" at bounding box center [1119, 361] width 401 height 56
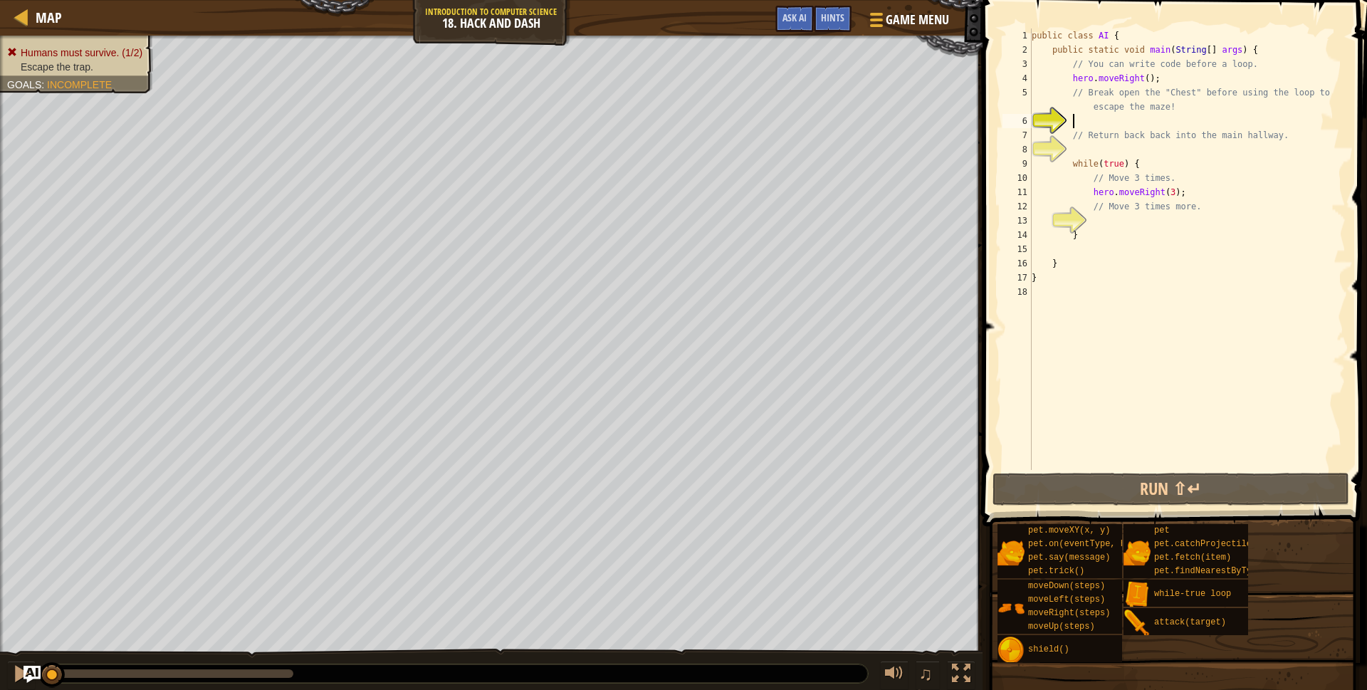
type textarea "he"
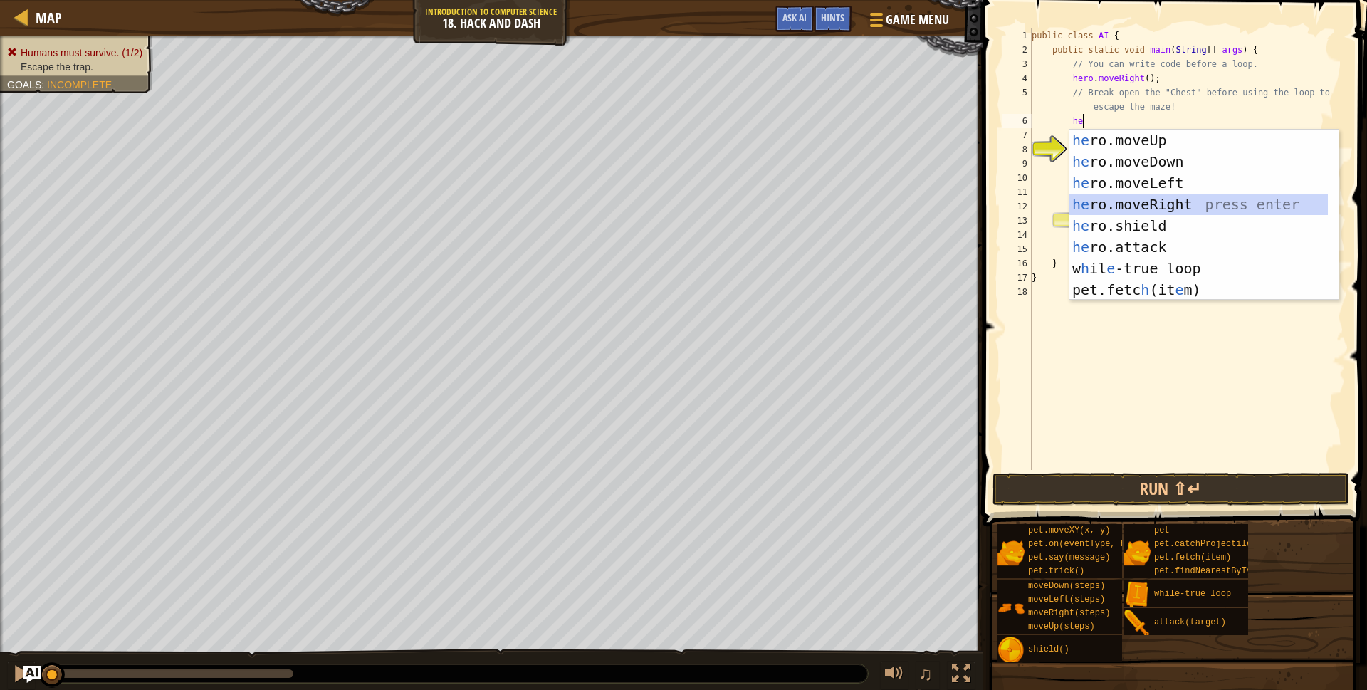
scroll to position [6, 3]
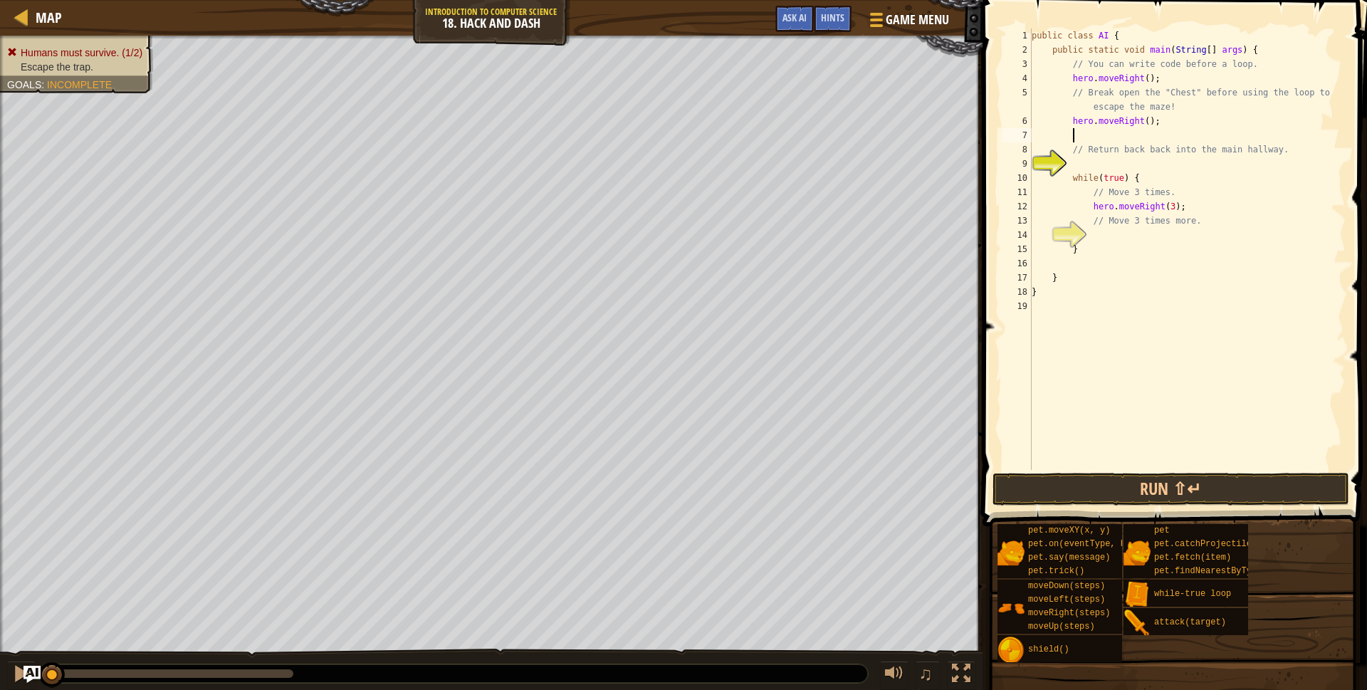
type textarea "h"
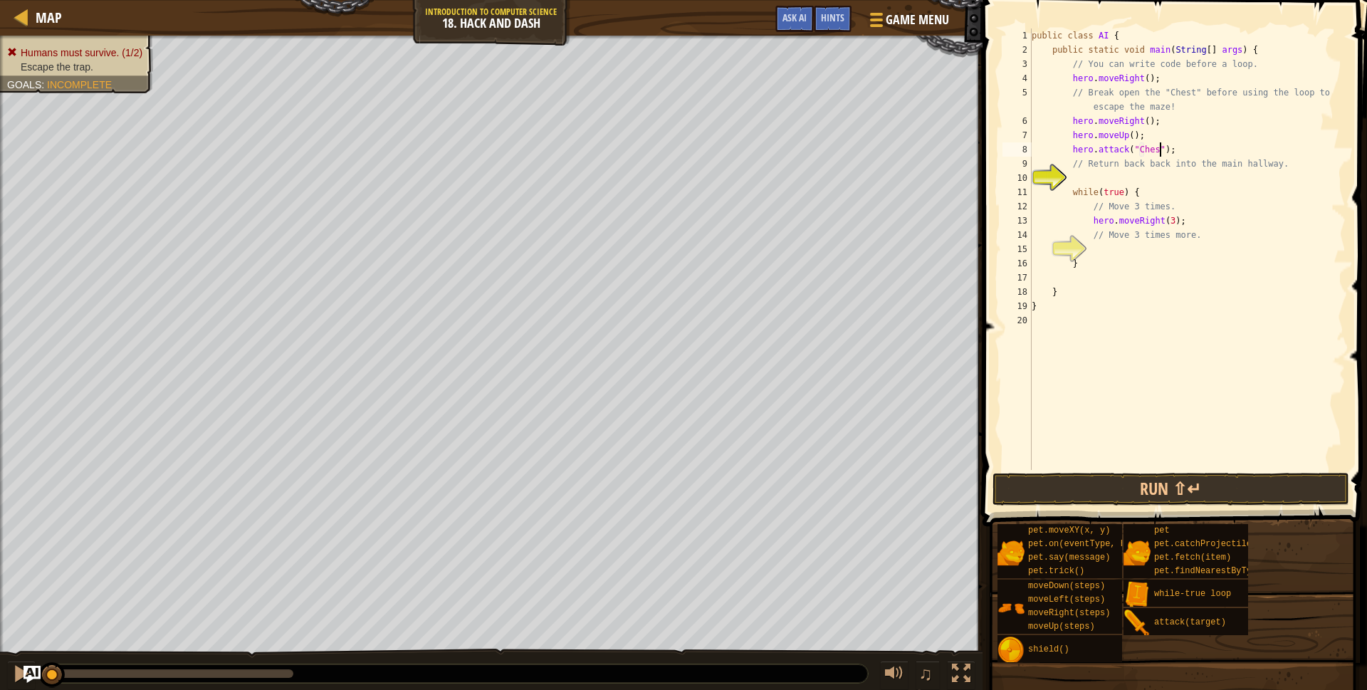
scroll to position [6, 11]
click at [1154, 138] on div "public class AI { public static void main ( String [ ] args ) { // You can writ…" at bounding box center [1187, 263] width 317 height 470
type textarea "hero.moveUp();"
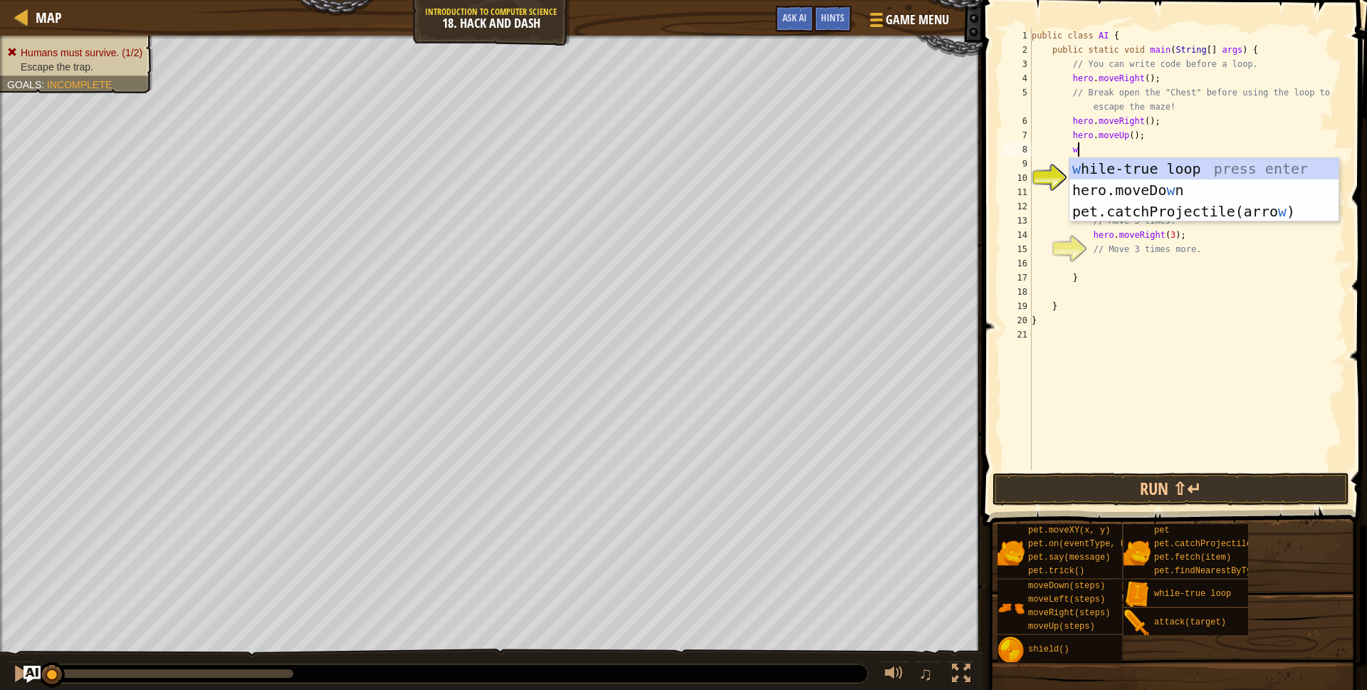
type textarea "w"
click at [1102, 166] on div "w [PERSON_NAME]-true loop press enter hero.moveDo w n press enter pet.catchProj…" at bounding box center [1204, 211] width 269 height 107
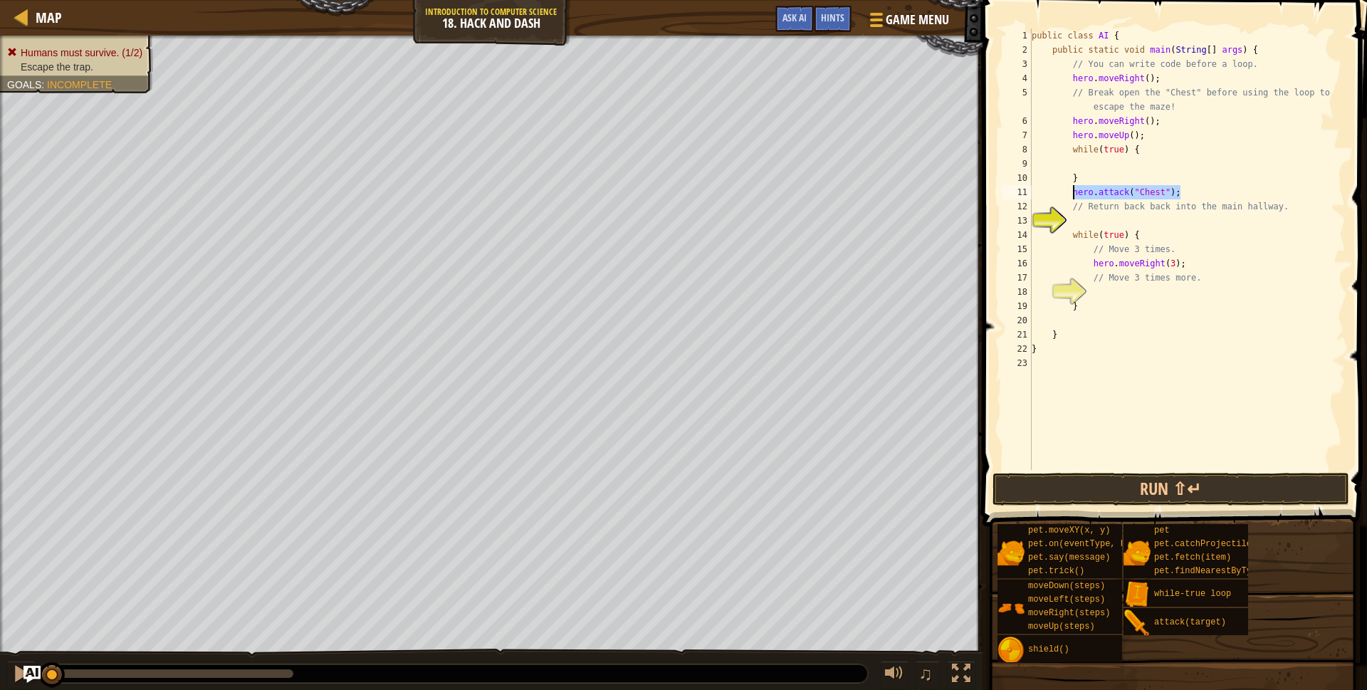
drag, startPoint x: 1156, startPoint y: 193, endPoint x: 1074, endPoint y: 194, distance: 81.9
click at [1074, 194] on div "public class AI { public static void main ( String [ ] args ) { // You can writ…" at bounding box center [1187, 263] width 317 height 470
type textarea "hero.attack("Chest");"
click at [1105, 162] on div "public class AI { public static void main ( String [ ] args ) { // You can writ…" at bounding box center [1187, 263] width 317 height 470
drag, startPoint x: 1189, startPoint y: 192, endPoint x: 1027, endPoint y: 194, distance: 161.7
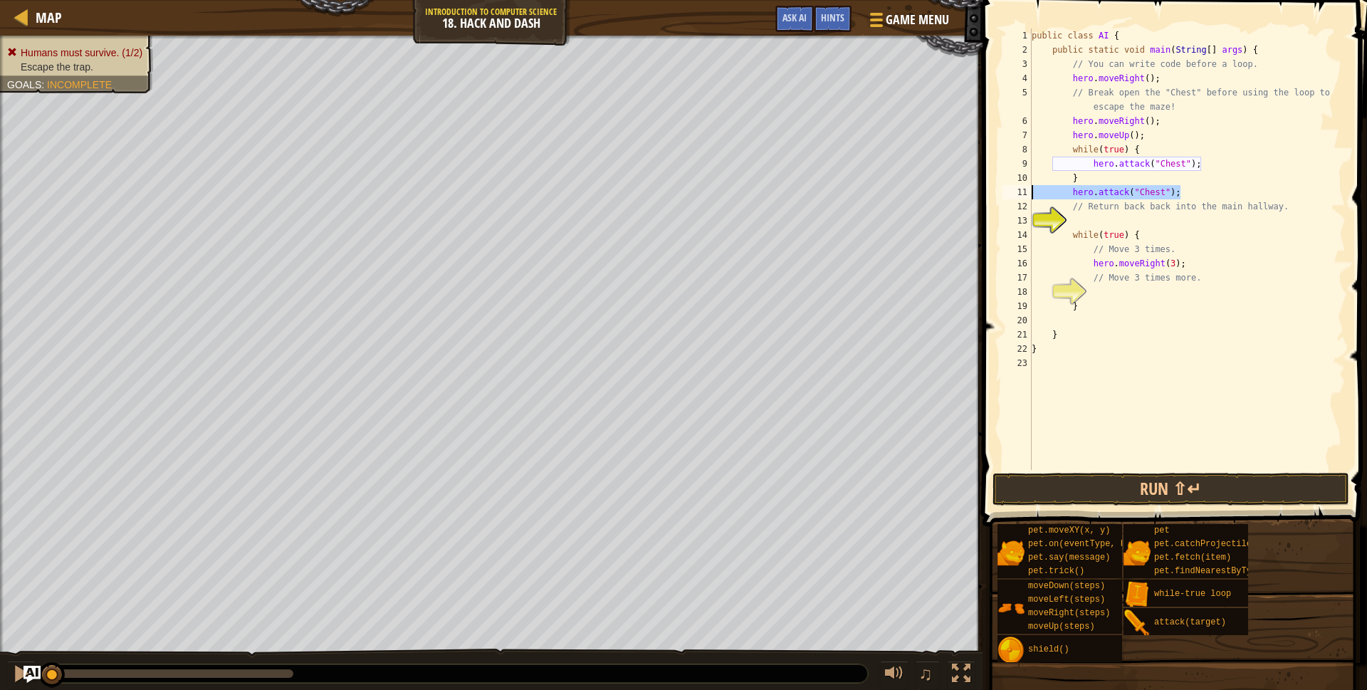
click at [1027, 194] on div "hero.attack("Chest"); 1 2 3 4 5 6 7 8 9 10 11 12 13 14 15 16 17 18 19 20 21 22 …" at bounding box center [1173, 249] width 346 height 442
type textarea "hero.attack("Chest");"
type textarea "}"
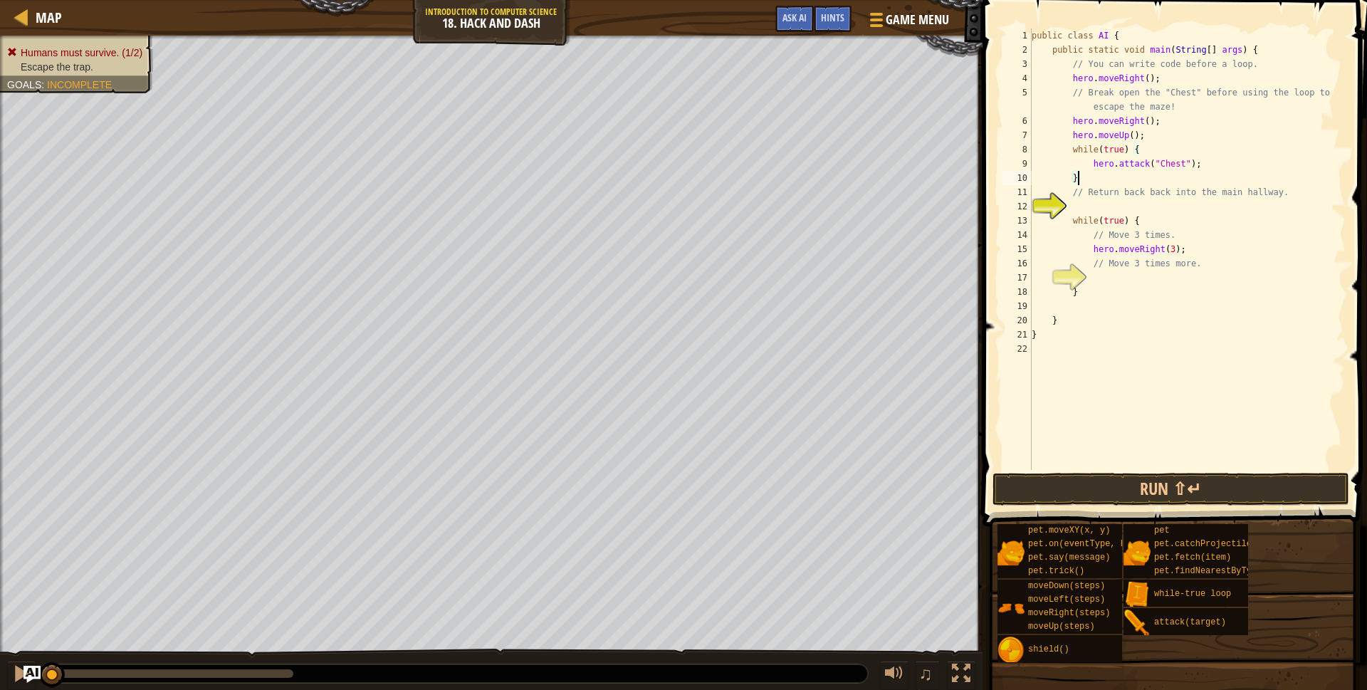
click at [1135, 206] on div "public class AI { public static void main ( String [ ] args ) { // You can writ…" at bounding box center [1187, 263] width 317 height 470
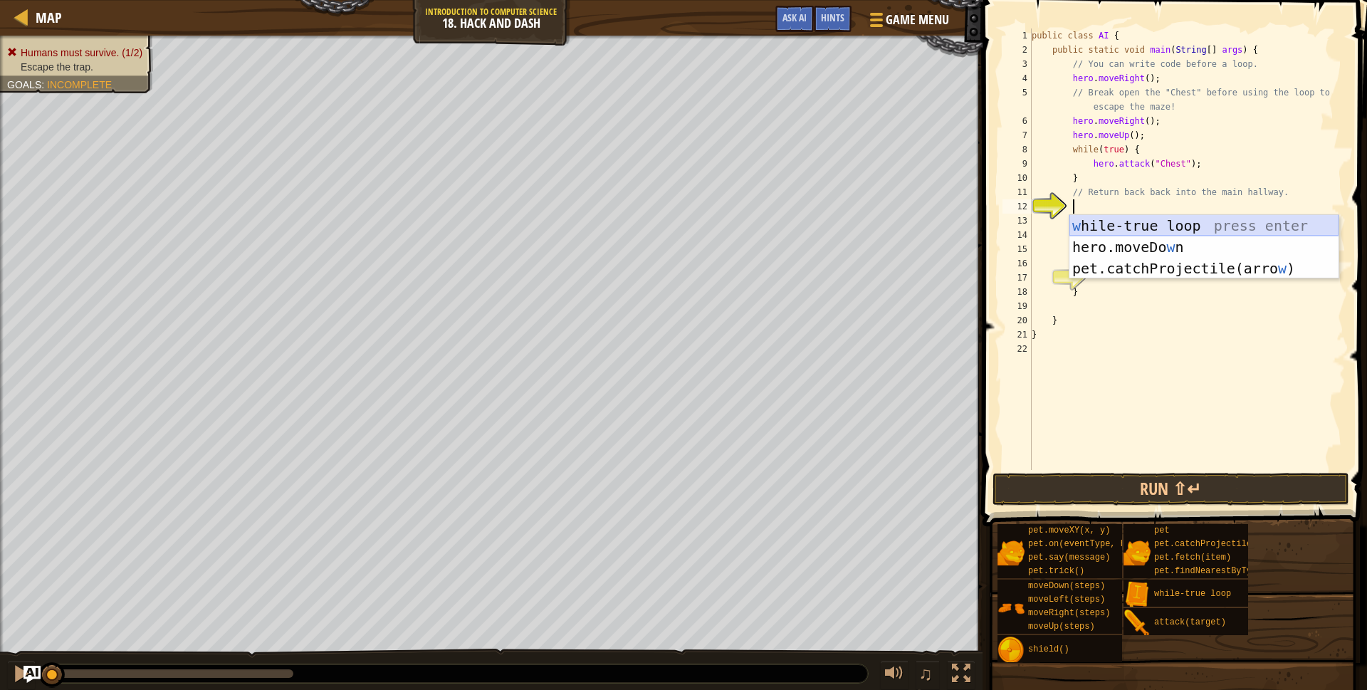
type textarea "h"
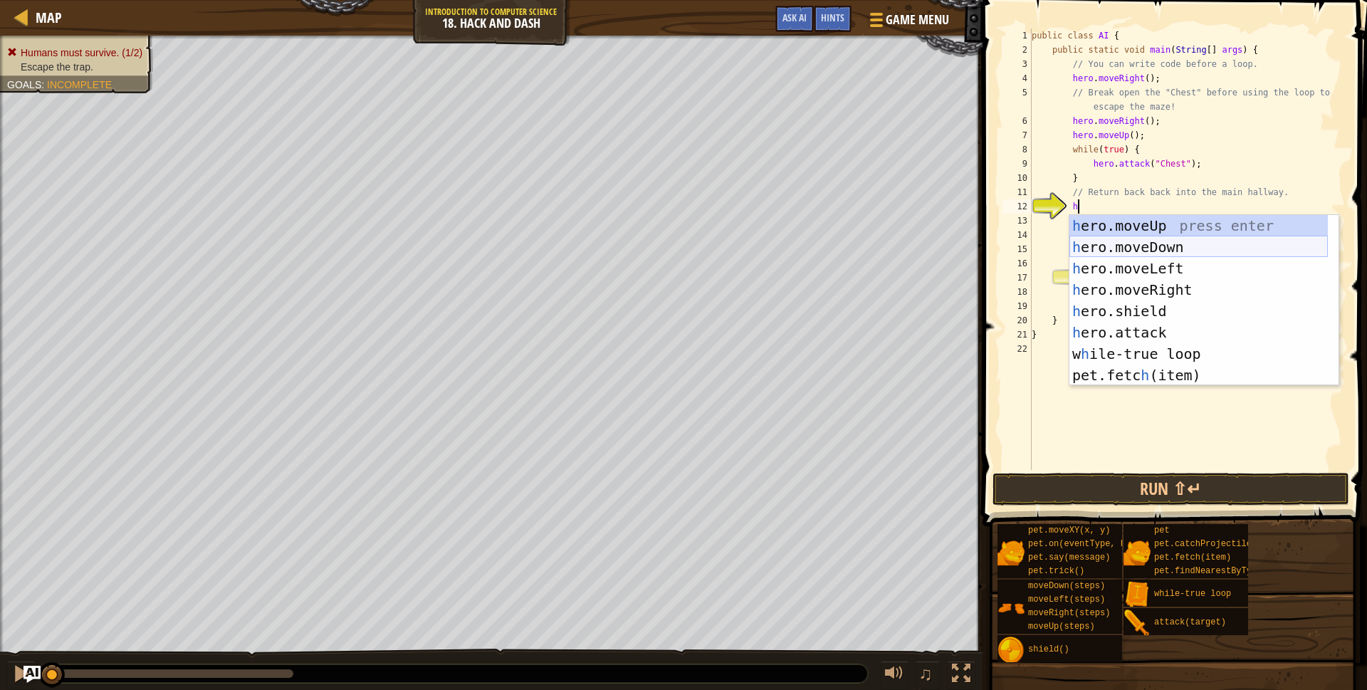
click at [1138, 251] on div "h ero.moveUp press enter h ero.moveDown press enter h ero.moveLeft press enter …" at bounding box center [1199, 322] width 259 height 214
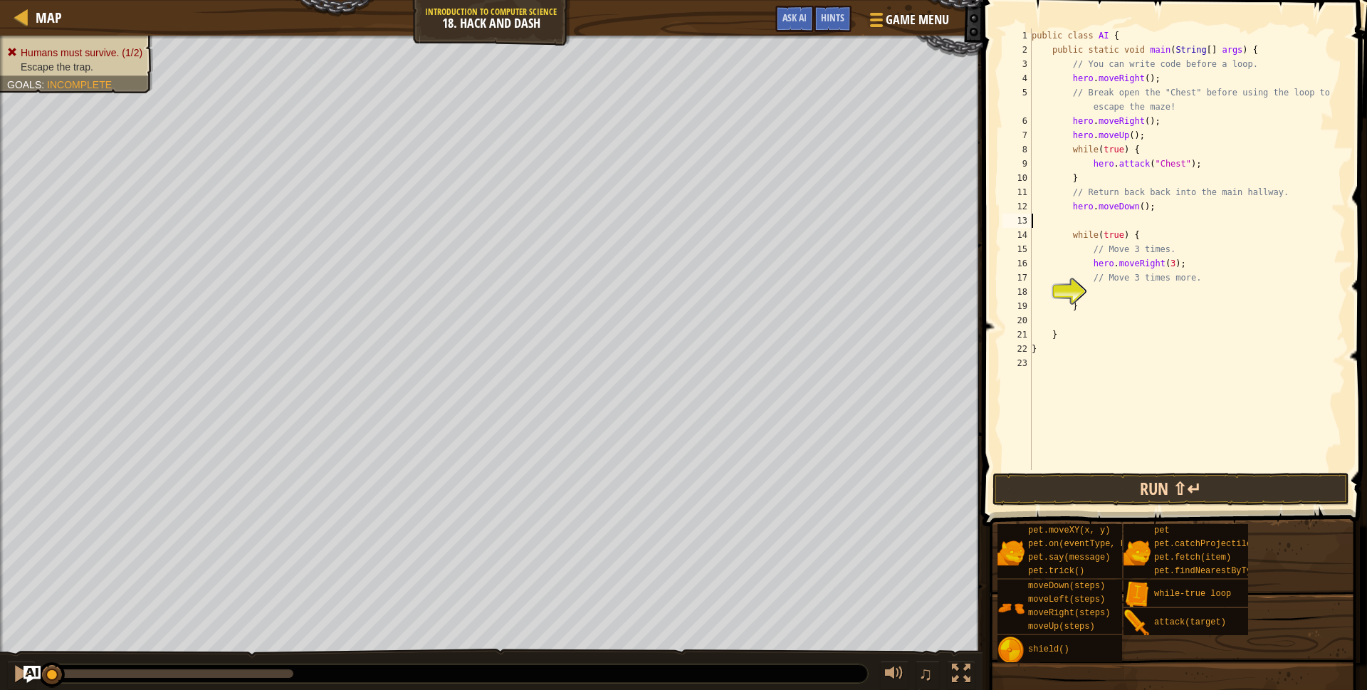
scroll to position [6, 0]
type textarea "hero.moveDown();"
click at [1118, 283] on div "public class AI { public static void main ( String [ ] args ) { // You can writ…" at bounding box center [1187, 263] width 317 height 470
type textarea "h"
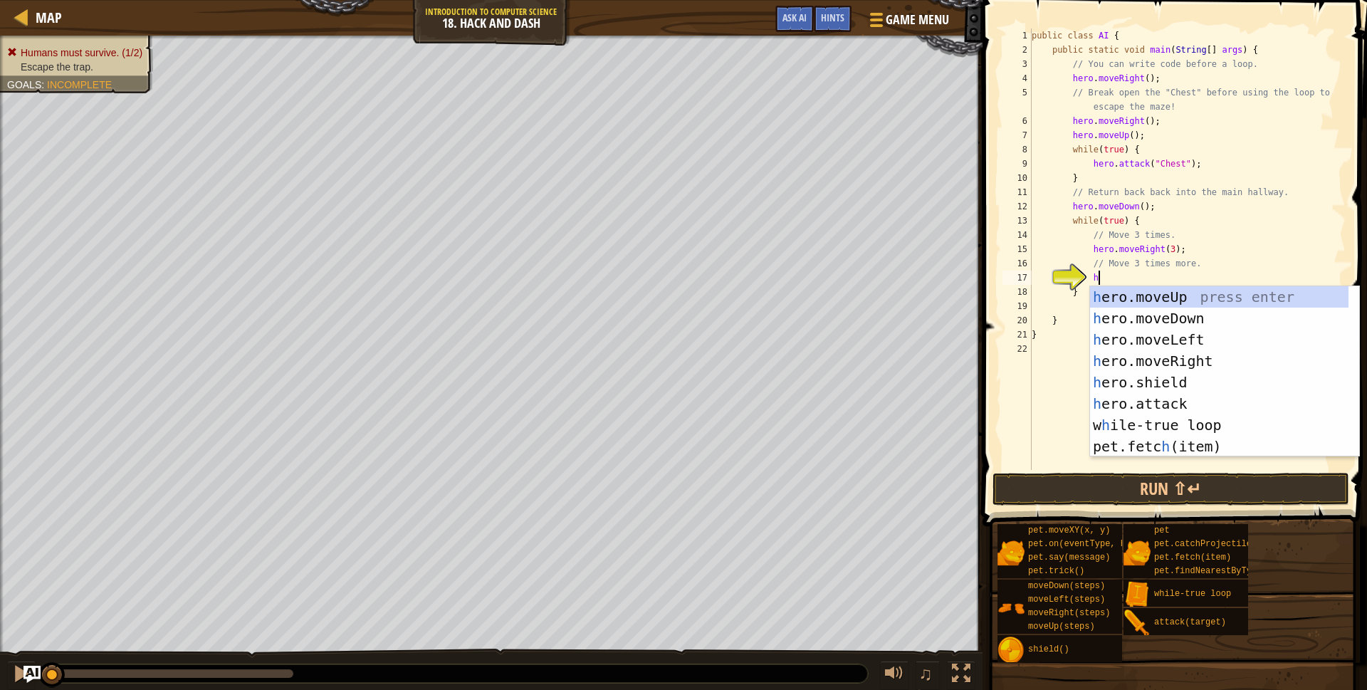
scroll to position [6, 4]
click at [1155, 357] on div "h ero.moveUp press enter h ero.moveDown press enter h ero.moveLeft press enter …" at bounding box center [1219, 393] width 259 height 214
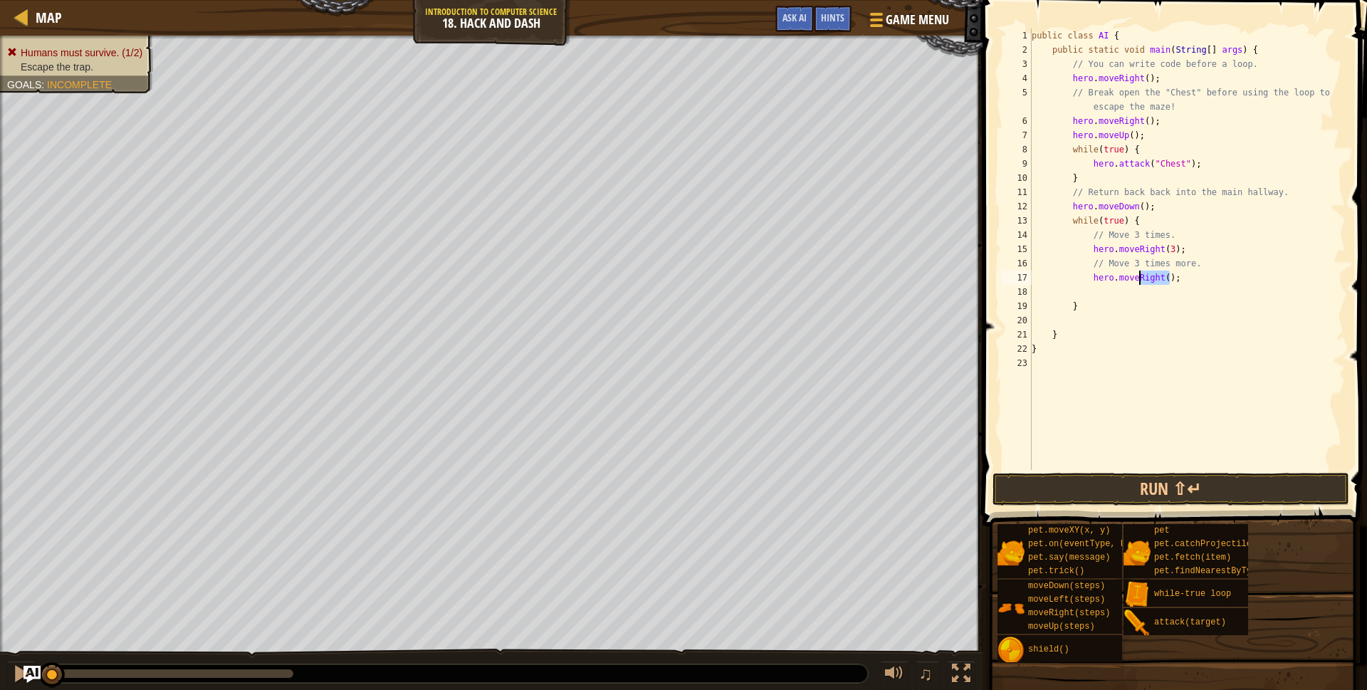
drag, startPoint x: 1170, startPoint y: 279, endPoint x: 1141, endPoint y: 280, distance: 29.2
click at [1141, 280] on div "public class AI { public static void main ( String [ ] args ) { // You can writ…" at bounding box center [1187, 263] width 317 height 470
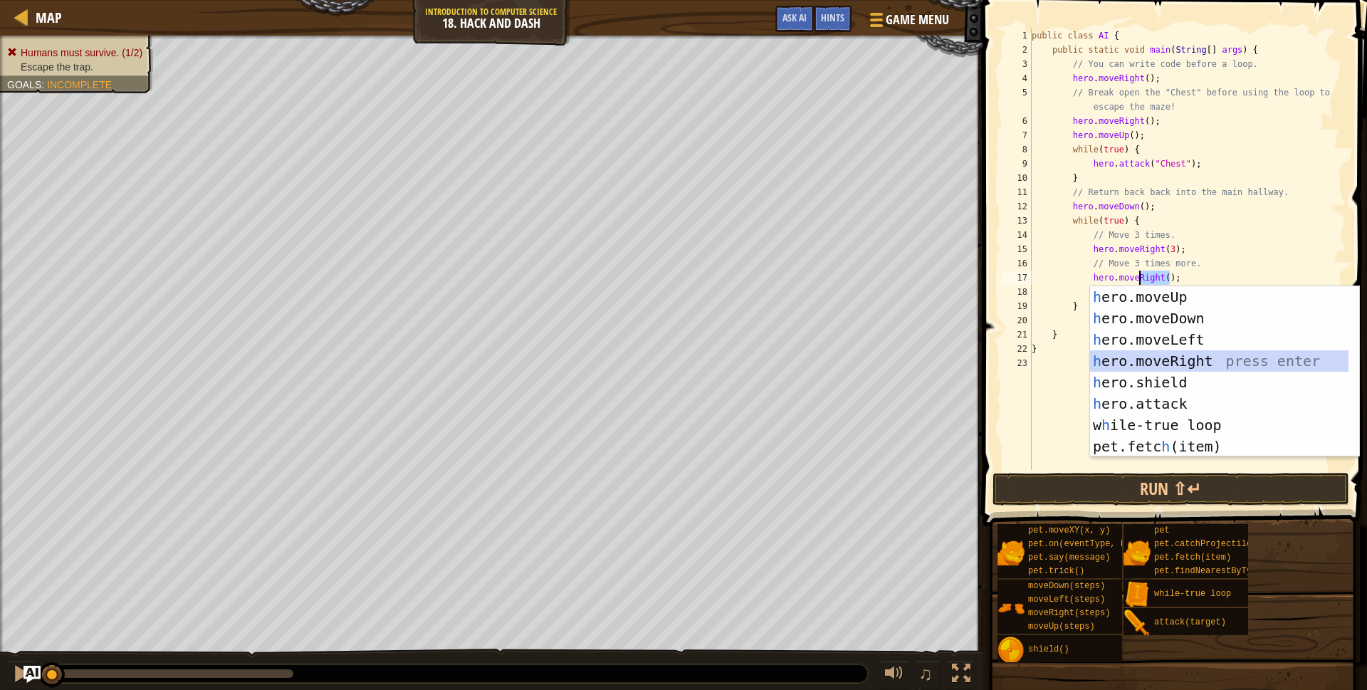
scroll to position [6, 9]
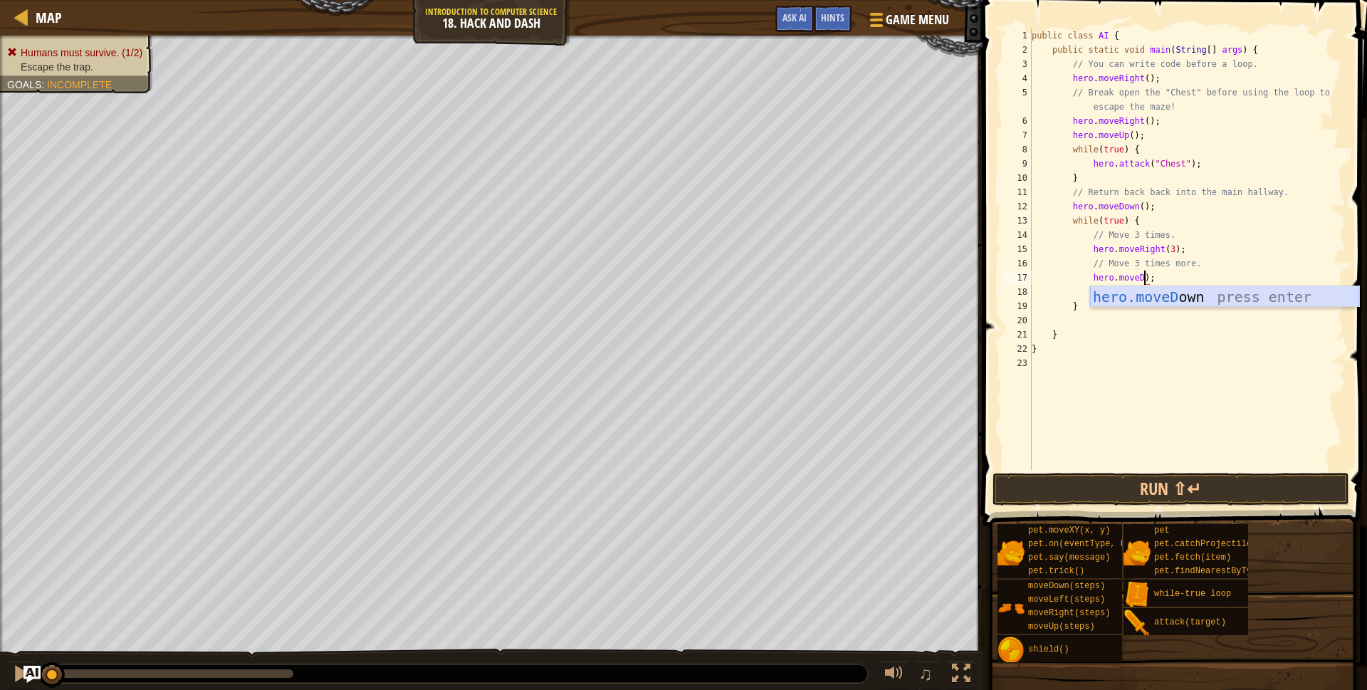
click at [1149, 300] on div "hero.moveD own press enter" at bounding box center [1224, 318] width 269 height 64
click at [1166, 278] on div "public class AI { public static void main ( String [ ] args ) { // You can writ…" at bounding box center [1187, 263] width 317 height 470
click at [1179, 484] on button "Run ⇧↵" at bounding box center [1171, 489] width 357 height 33
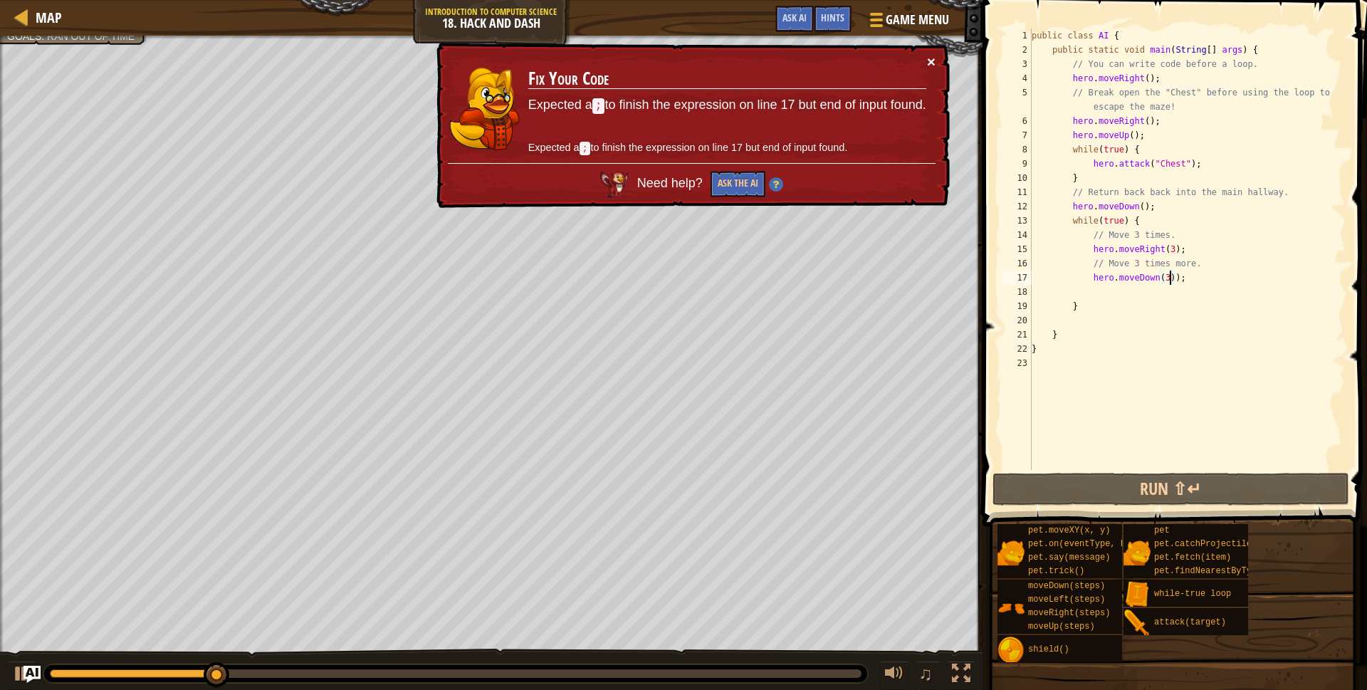
click at [927, 66] on button "×" at bounding box center [931, 61] width 9 height 15
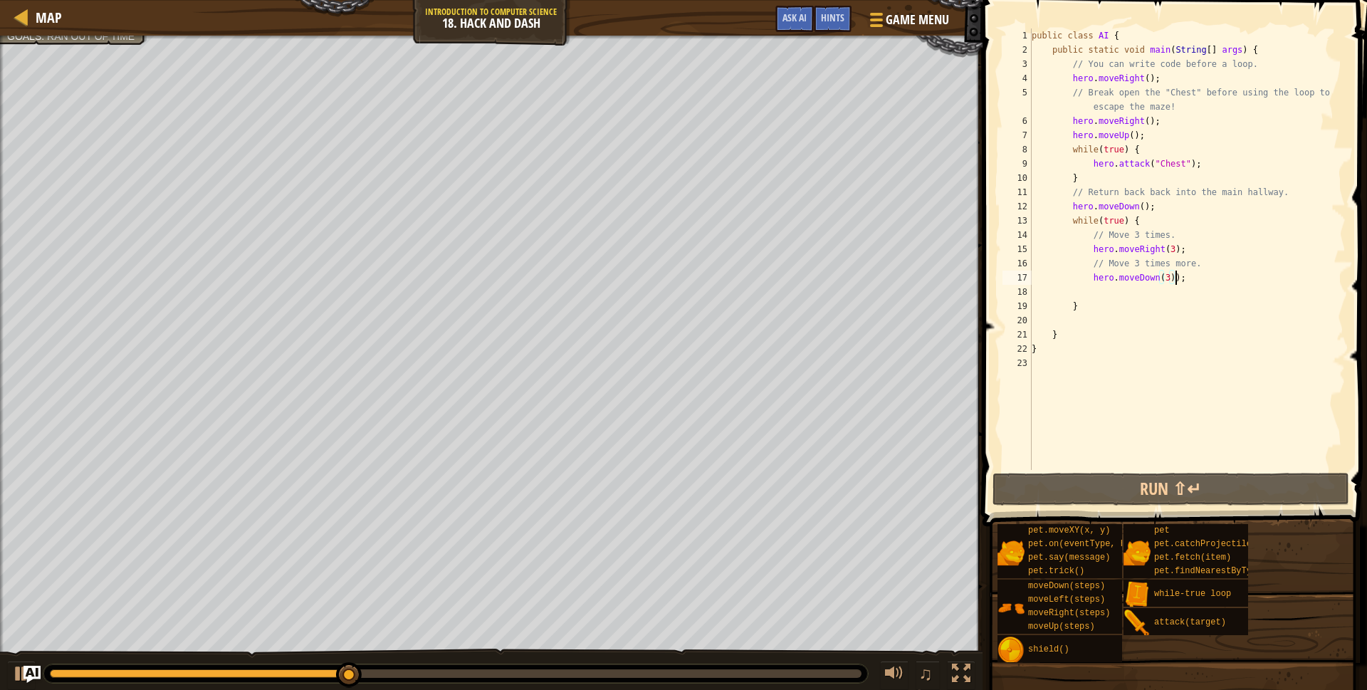
click at [1177, 278] on div "public class AI { public static void main ( String [ ] args ) { // You can writ…" at bounding box center [1187, 263] width 317 height 470
click at [1245, 484] on button "Run ⇧↵" at bounding box center [1171, 489] width 357 height 33
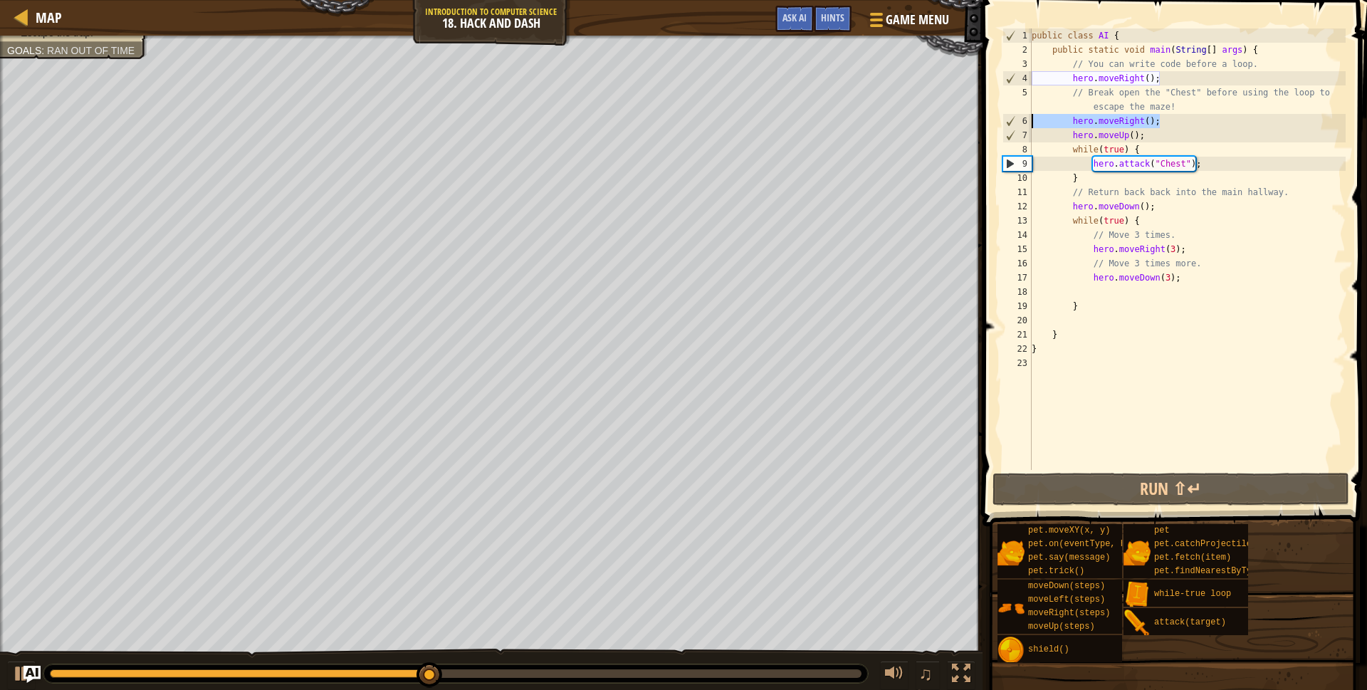
click at [956, 125] on div "Map Introduction to Computer Science 18. Hack and Dash Game Menu Done Hints Ask…" at bounding box center [683, 345] width 1367 height 690
type textarea "hero.moveRight();"
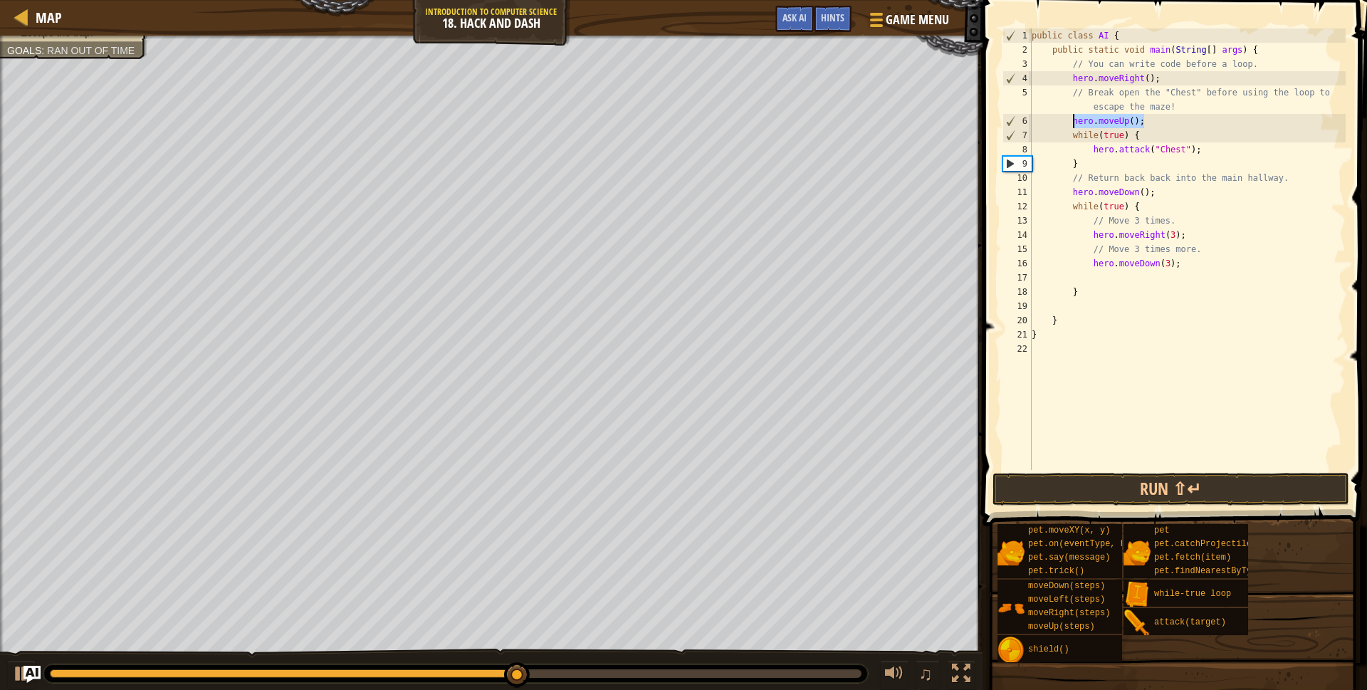
drag, startPoint x: 1147, startPoint y: 124, endPoint x: 1073, endPoint y: 125, distance: 74.1
click at [1073, 125] on div "public class AI { public static void main ( String [ ] args ) { // You can writ…" at bounding box center [1187, 263] width 317 height 470
click at [1169, 83] on div "public class AI { public static void main ( String [ ] args ) { // You can writ…" at bounding box center [1187, 263] width 317 height 470
type textarea "hero.moveRight();"
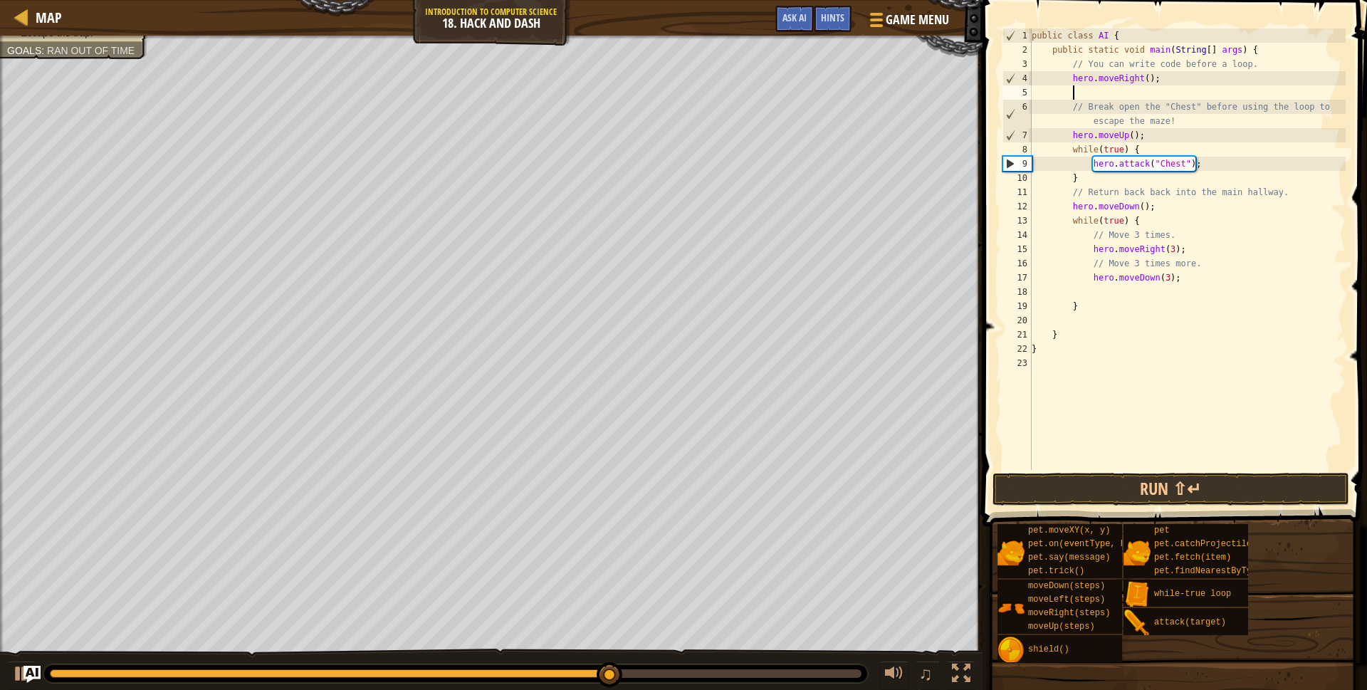
paste textarea "hero.moveUp();"
type textarea "hero.moveUp();"
drag, startPoint x: 1150, startPoint y: 134, endPoint x: 1018, endPoint y: 137, distance: 132.5
click at [1018, 137] on div "hero.moveUp(); 1 2 3 4 5 6 7 8 9 10 11 12 13 14 15 16 17 18 19 20 21 22 23 publ…" at bounding box center [1173, 249] width 346 height 442
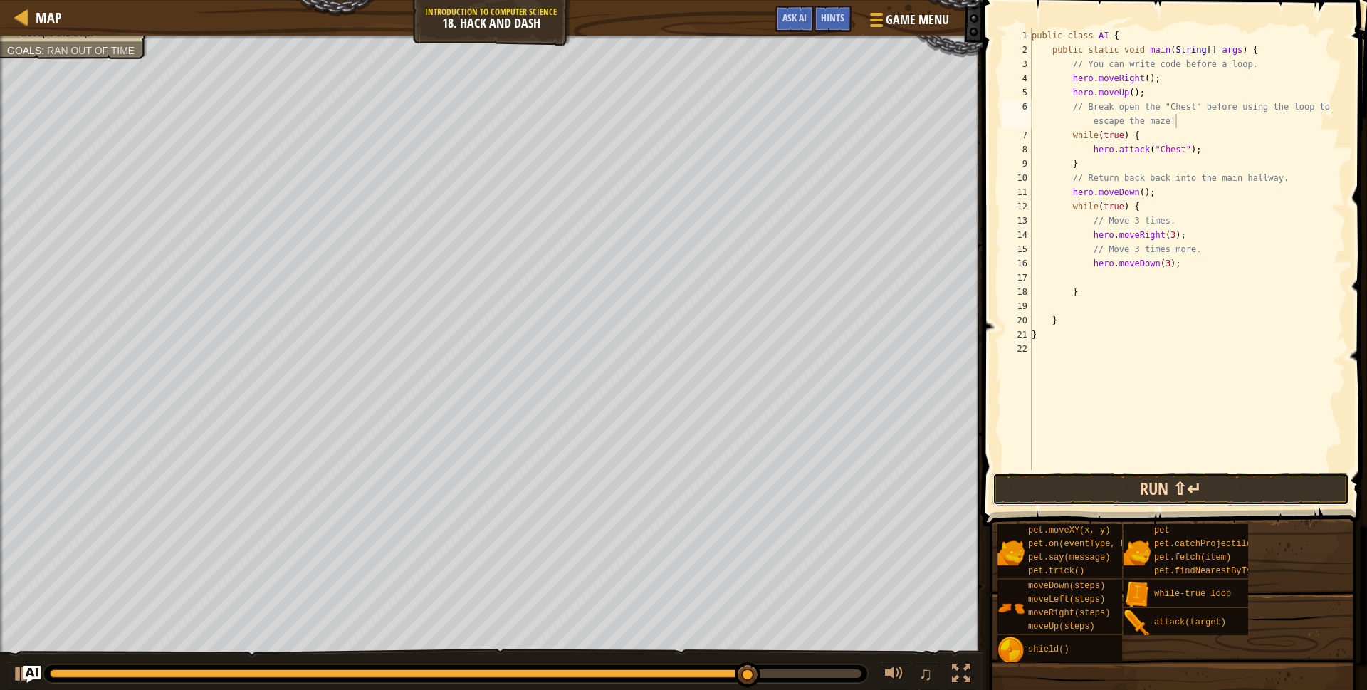
click at [1191, 491] on button "Run ⇧↵" at bounding box center [1171, 489] width 357 height 33
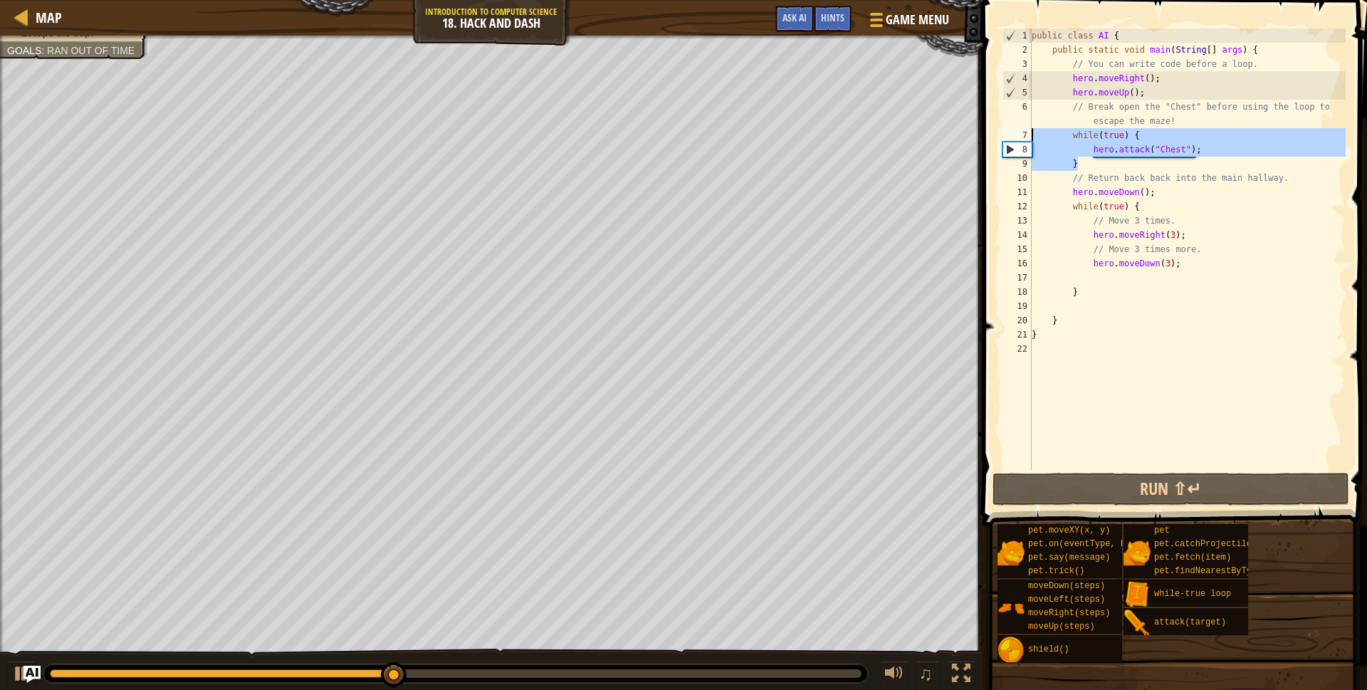
drag, startPoint x: 1084, startPoint y: 167, endPoint x: 1028, endPoint y: 137, distance: 64.1
click at [1028, 137] on div "// Break open the "Chest" before using the loop to escape the maze! 1 2 3 4 5 6…" at bounding box center [1173, 249] width 346 height 442
type textarea "h"
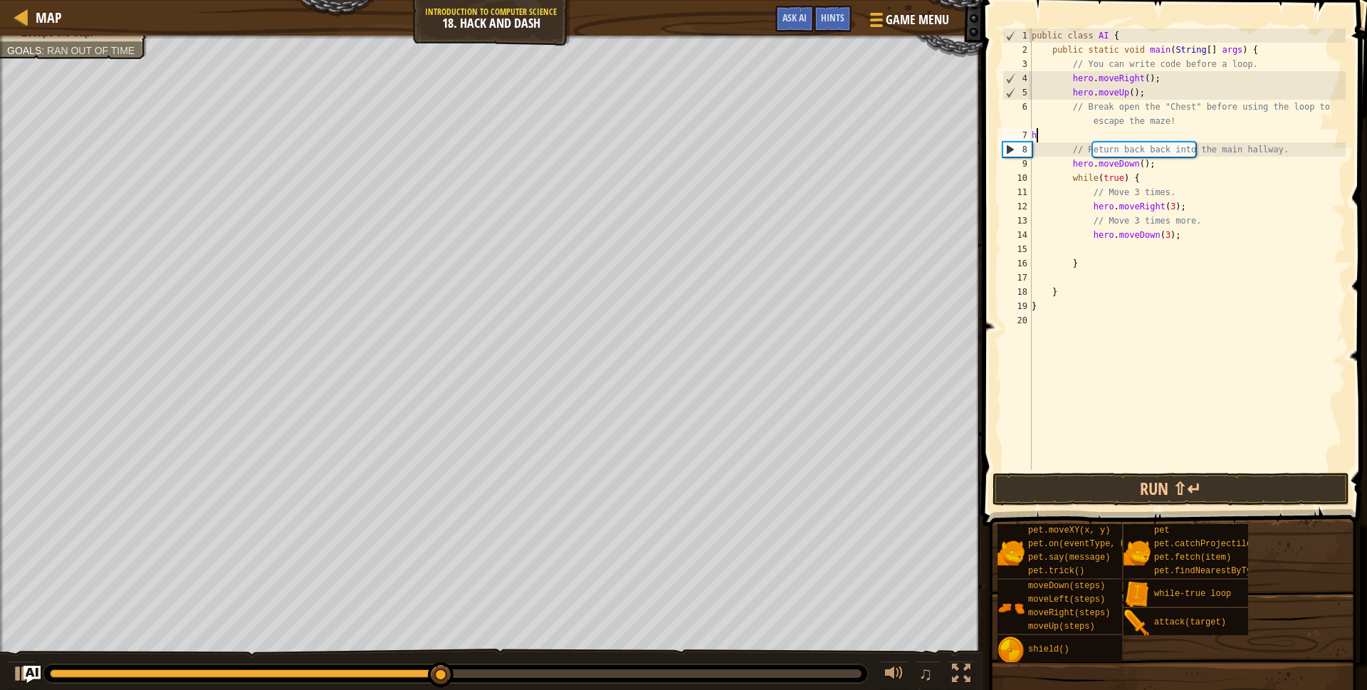
click at [1090, 135] on div "public class AI { public static void main ( String [ ] args ) { // You can writ…" at bounding box center [1187, 263] width 317 height 470
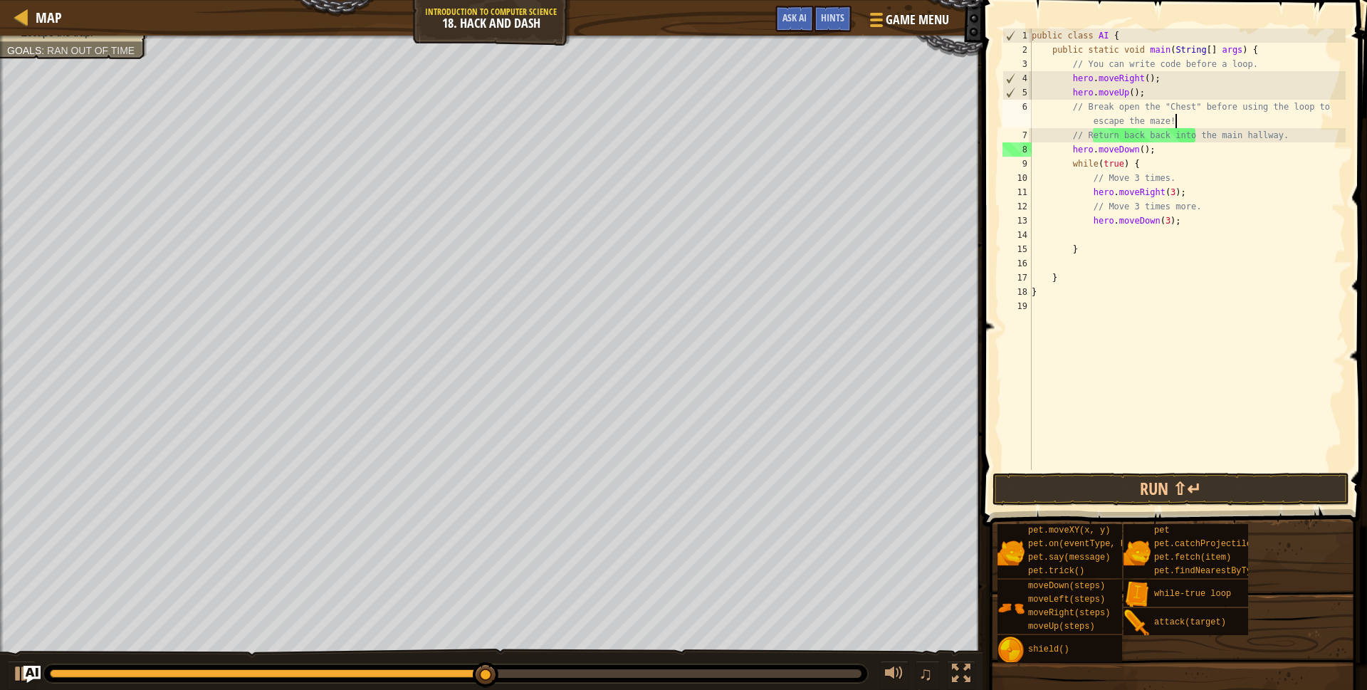
type textarea "// Break open the "Chest" before using the loop to escape the maze!"
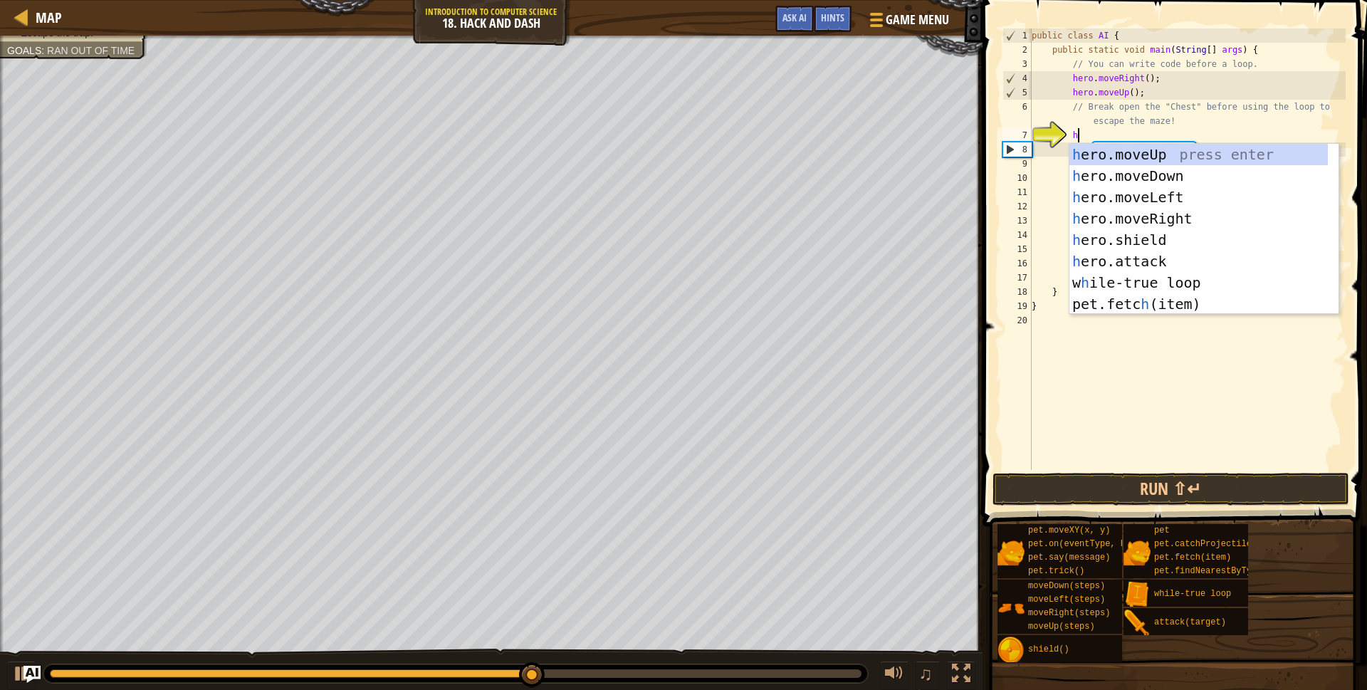
scroll to position [6, 3]
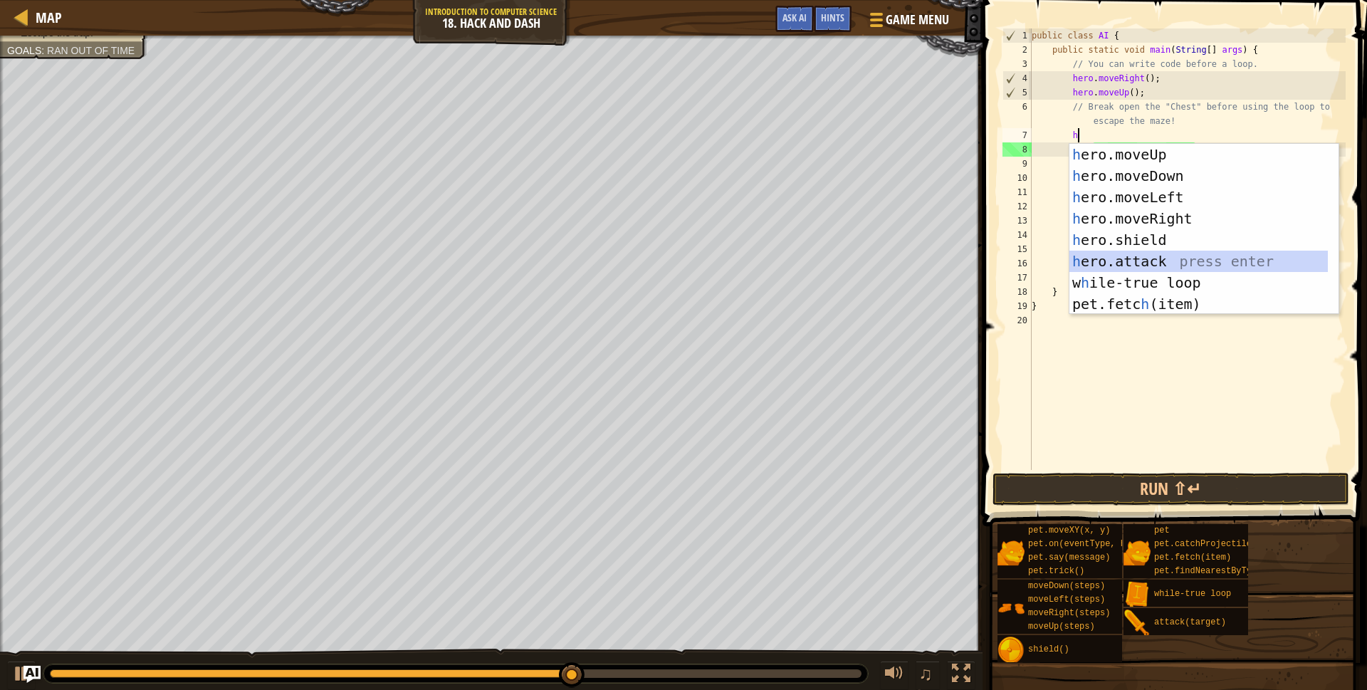
click at [1150, 258] on div "h ero.moveUp press enter h ero.moveDown press enter h ero.moveLeft press enter …" at bounding box center [1199, 251] width 259 height 214
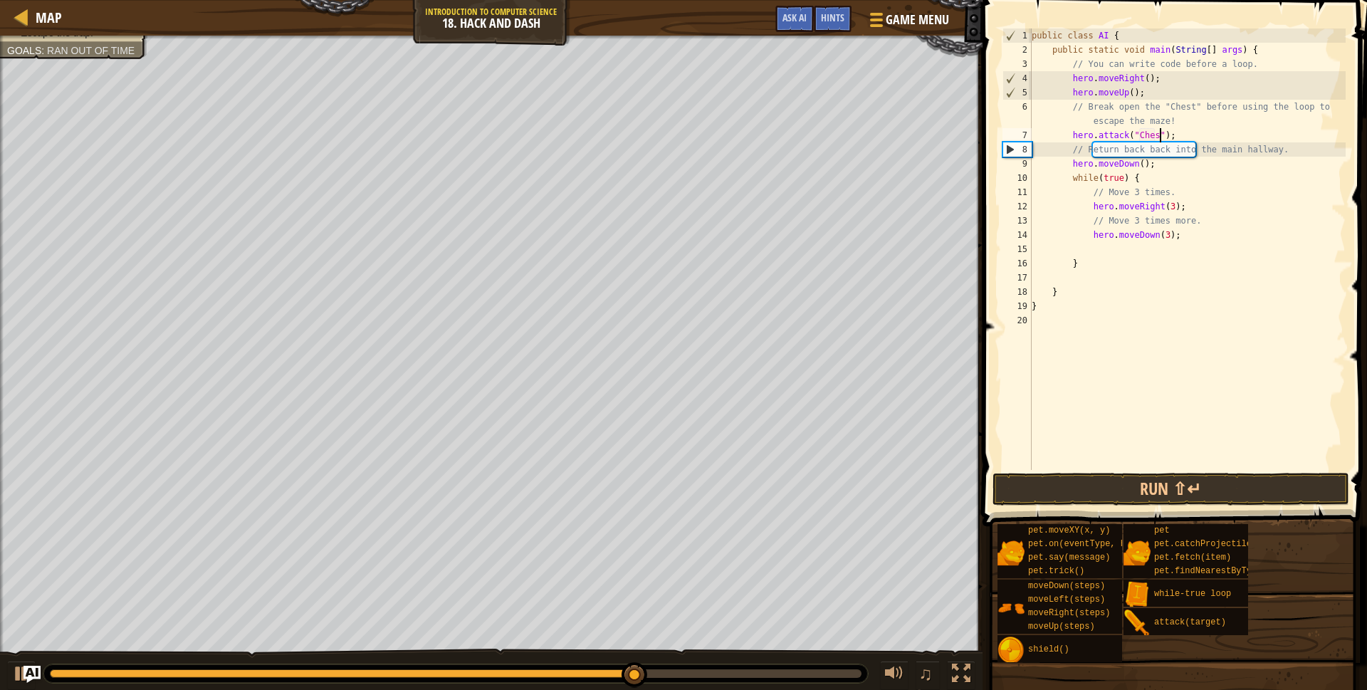
scroll to position [6, 11]
type textarea "hero.attack("Chest");"
click at [1206, 480] on button "Run ⇧↵" at bounding box center [1171, 489] width 357 height 33
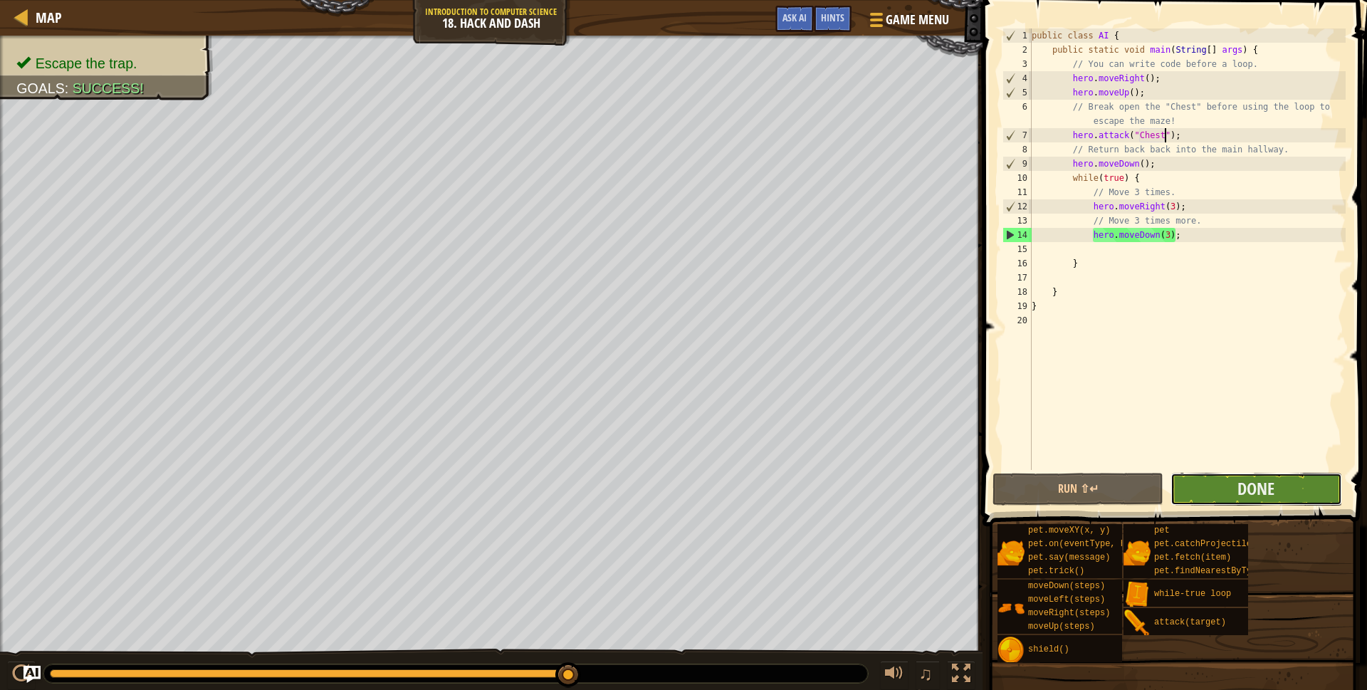
click at [1205, 489] on button "Done" at bounding box center [1256, 489] width 171 height 33
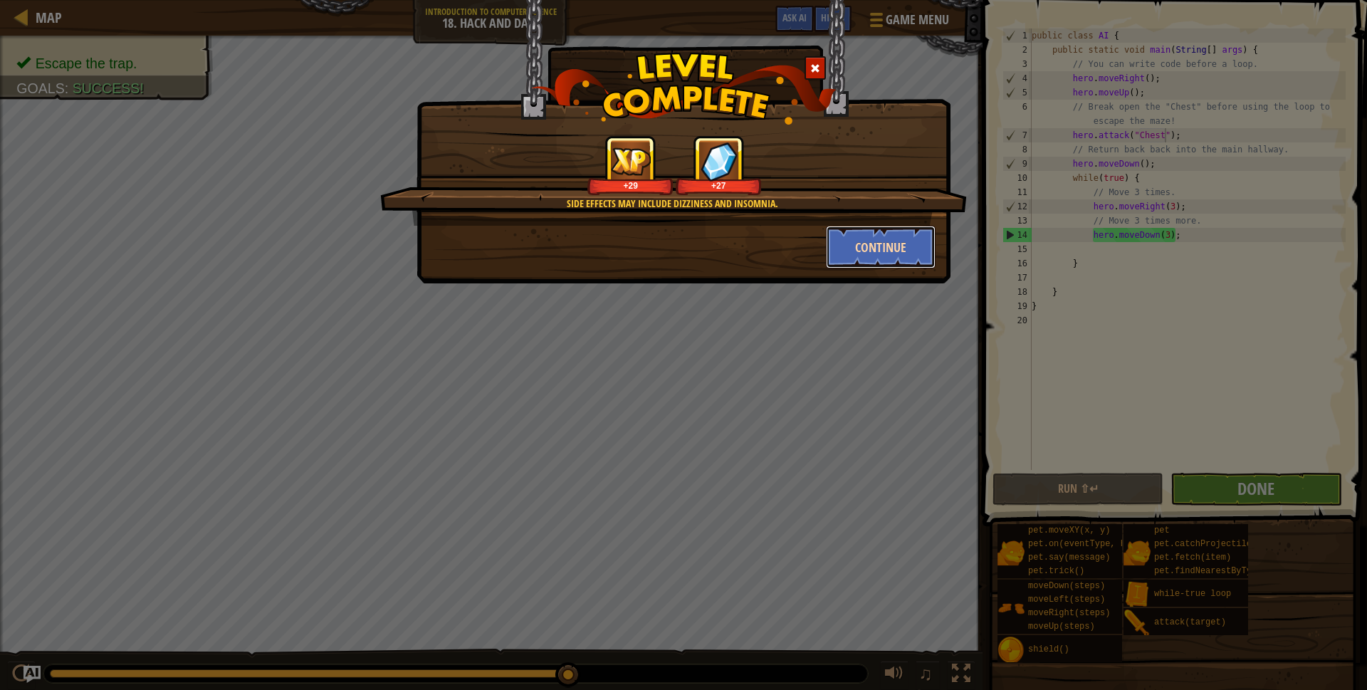
click at [872, 254] on button "Continue" at bounding box center [881, 247] width 110 height 43
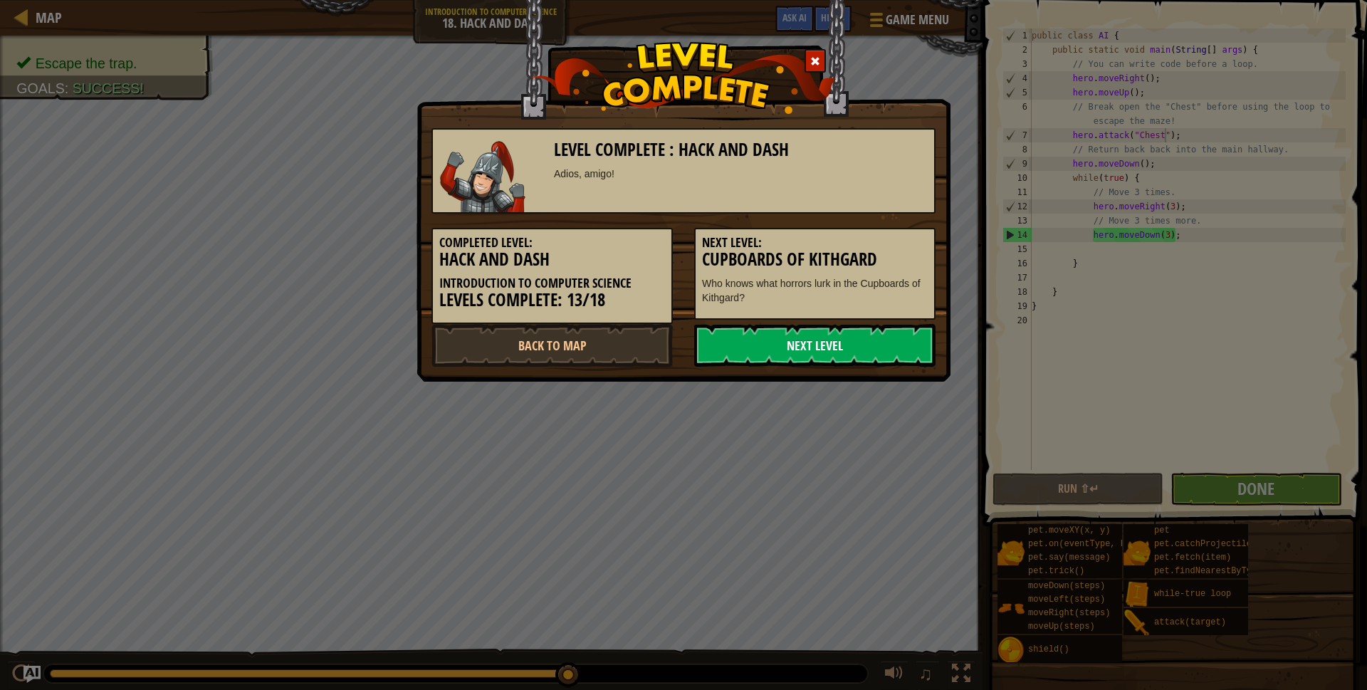
click at [872, 346] on link "Next Level" at bounding box center [814, 345] width 241 height 43
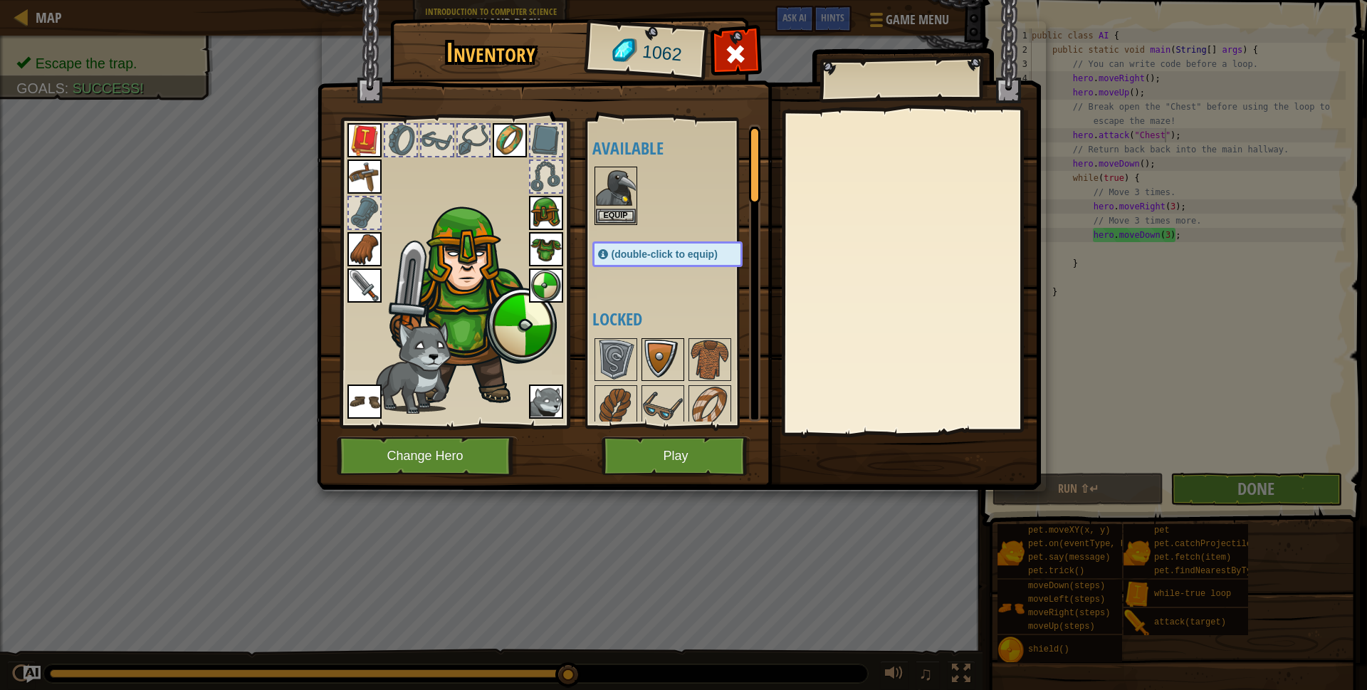
click at [657, 355] on img at bounding box center [663, 360] width 40 height 40
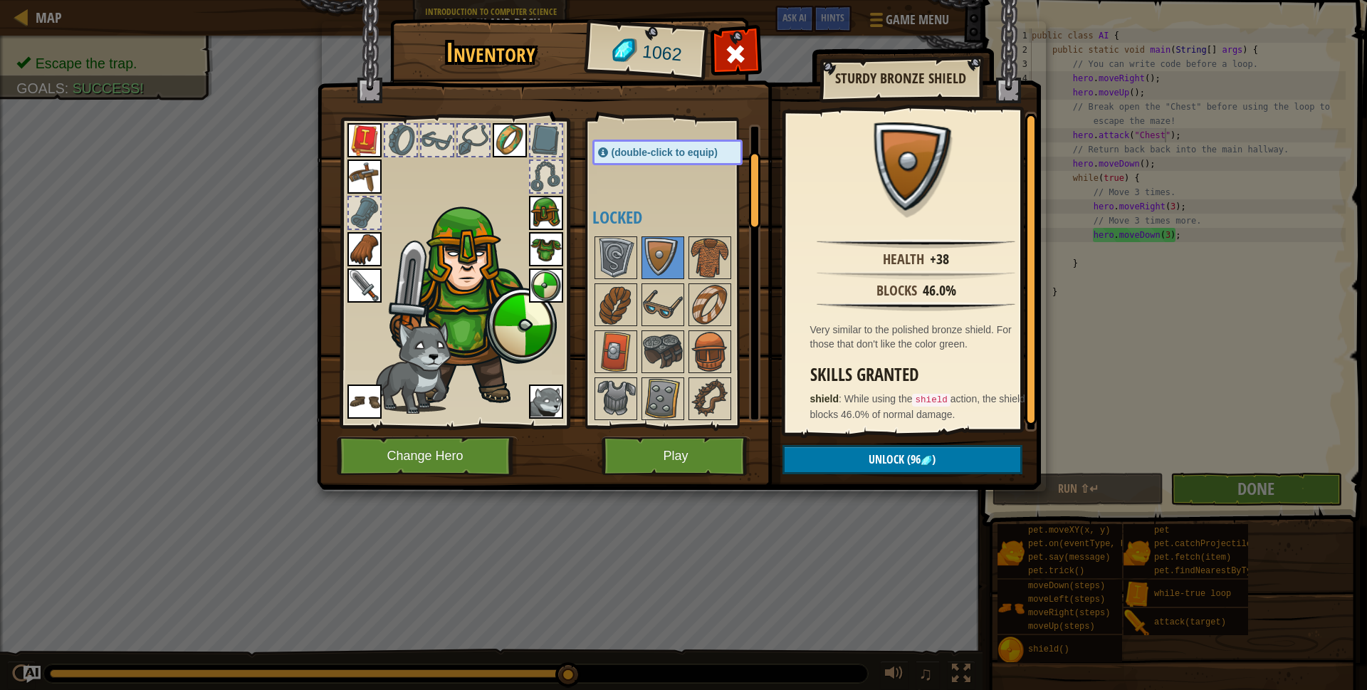
scroll to position [21, 0]
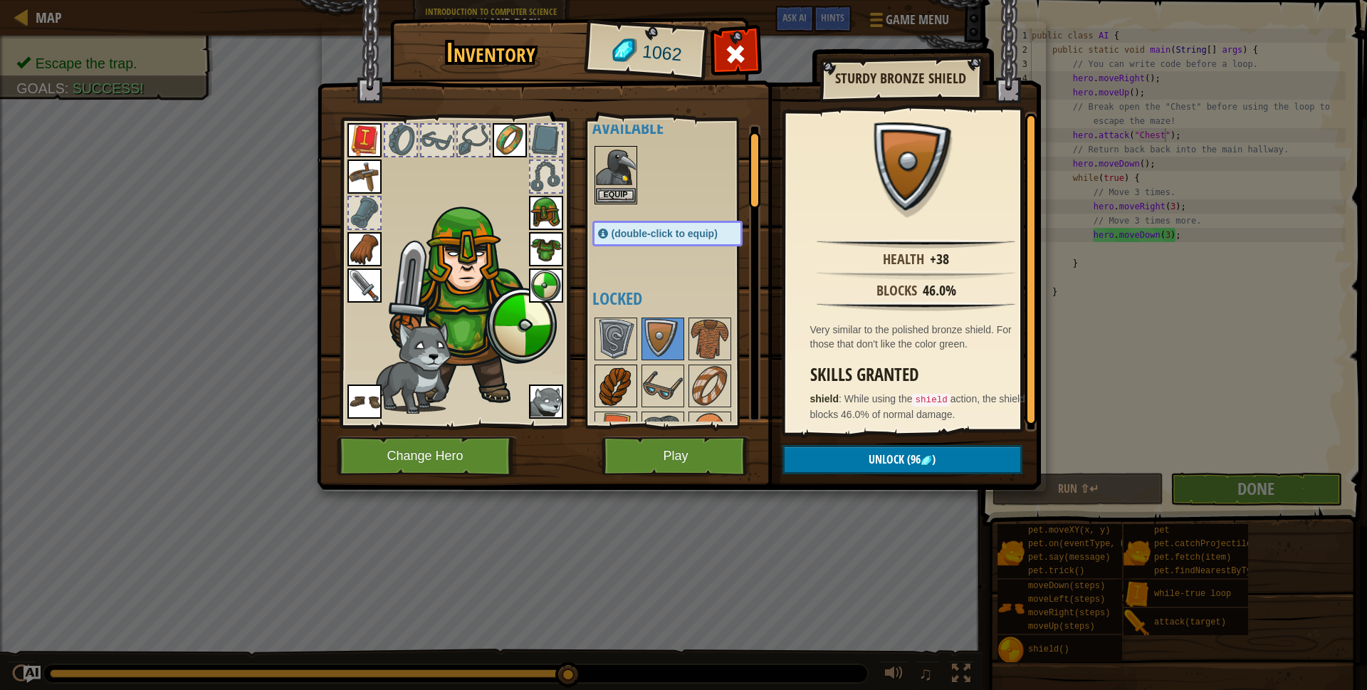
click at [624, 367] on img at bounding box center [616, 386] width 40 height 40
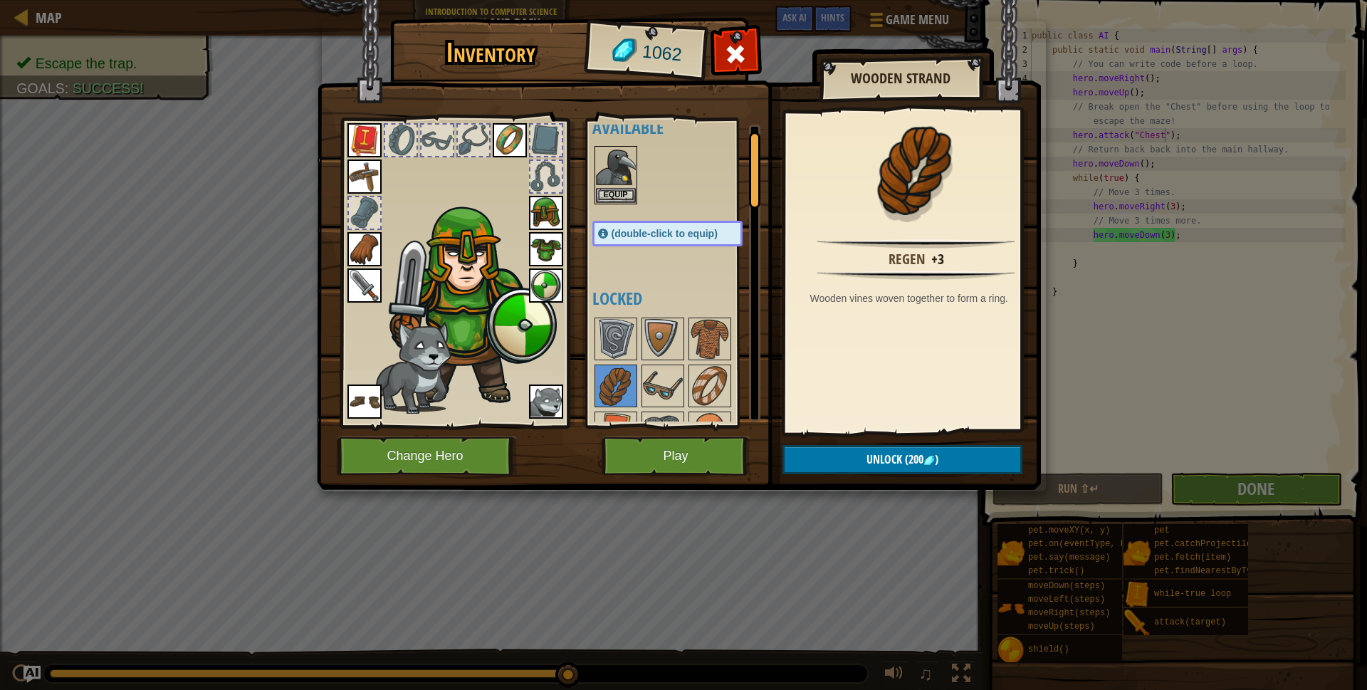
click at [499, 150] on img at bounding box center [510, 140] width 34 height 34
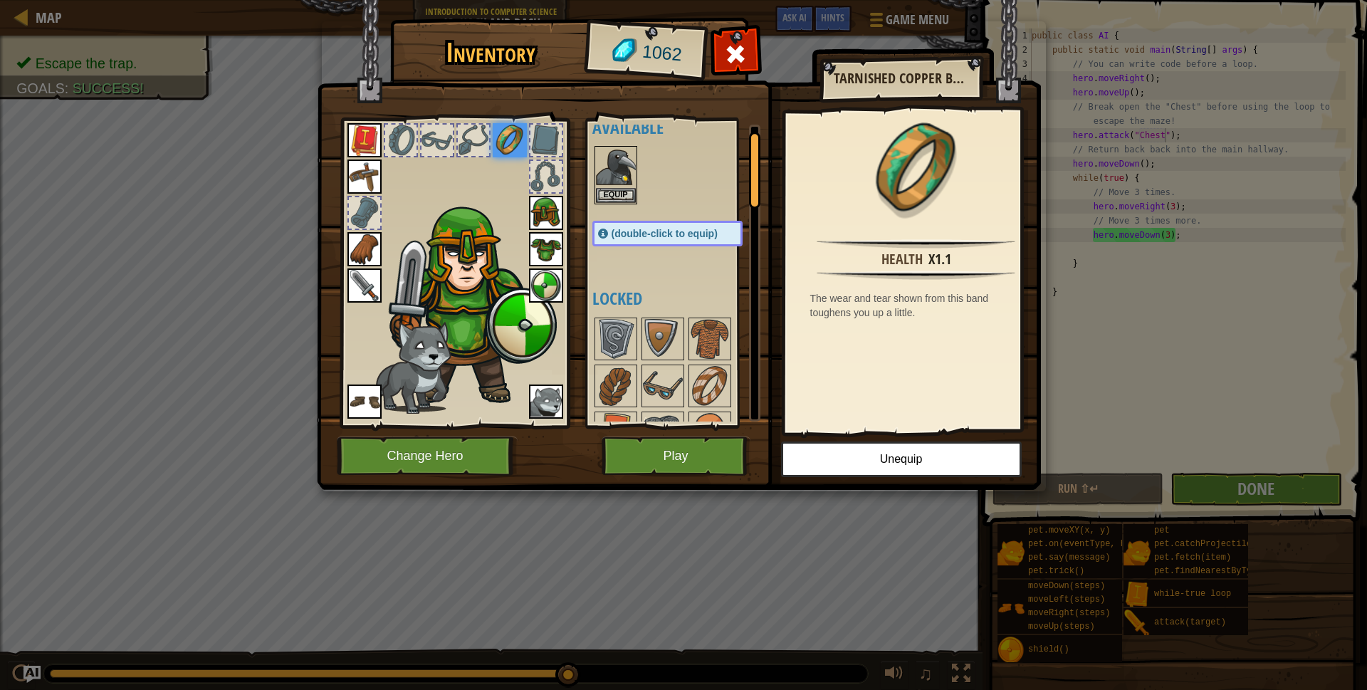
click at [373, 132] on img at bounding box center [365, 140] width 34 height 34
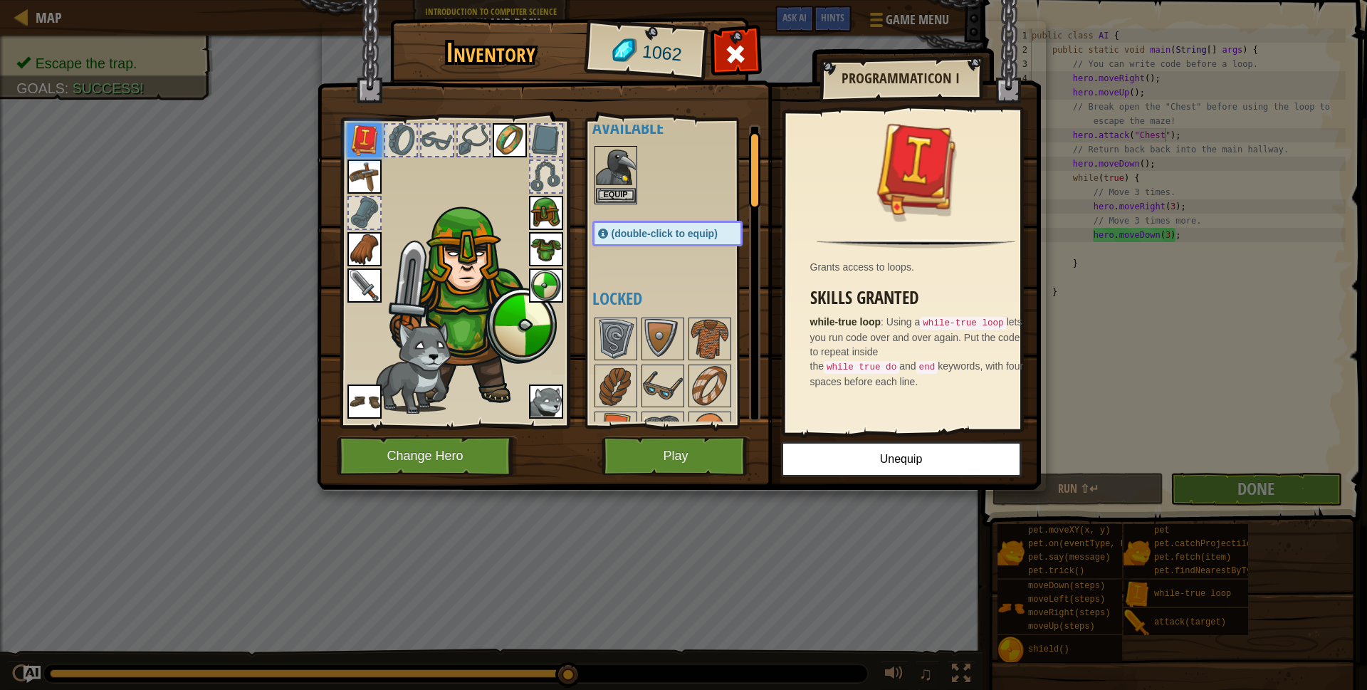
click at [548, 140] on div at bounding box center [546, 140] width 31 height 31
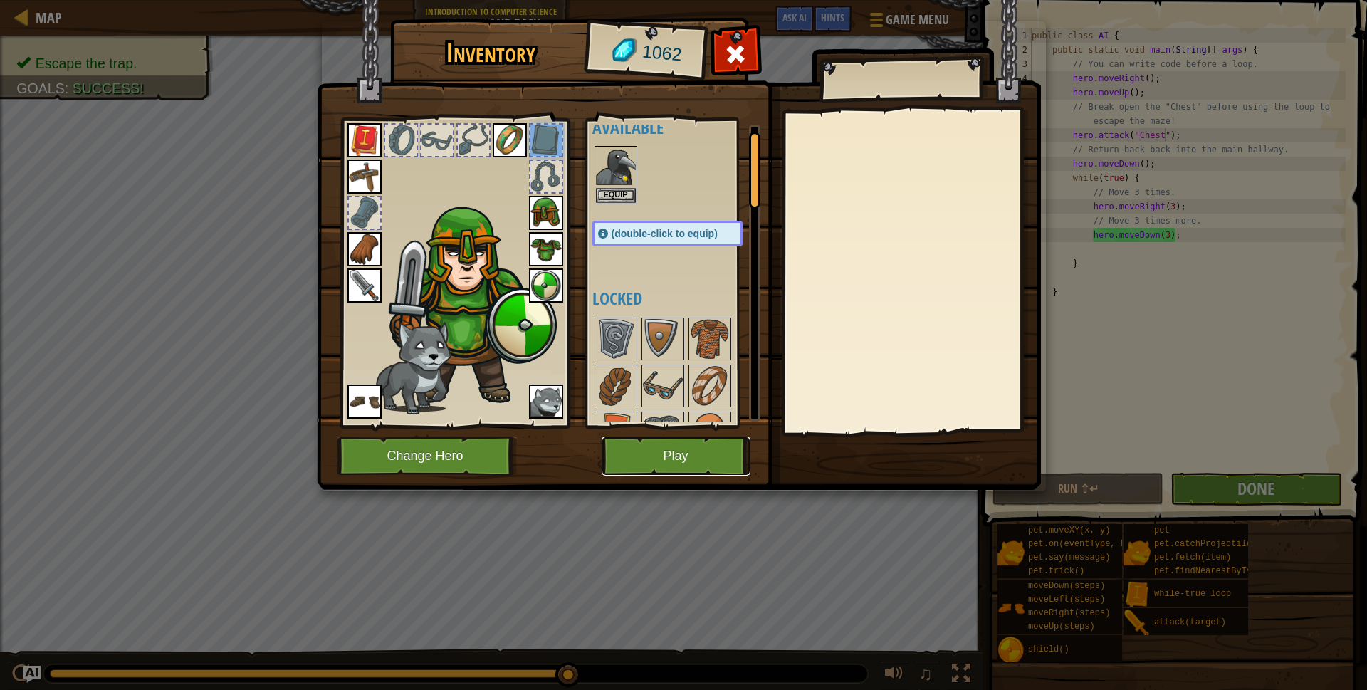
click at [647, 464] on button "Play" at bounding box center [676, 456] width 149 height 39
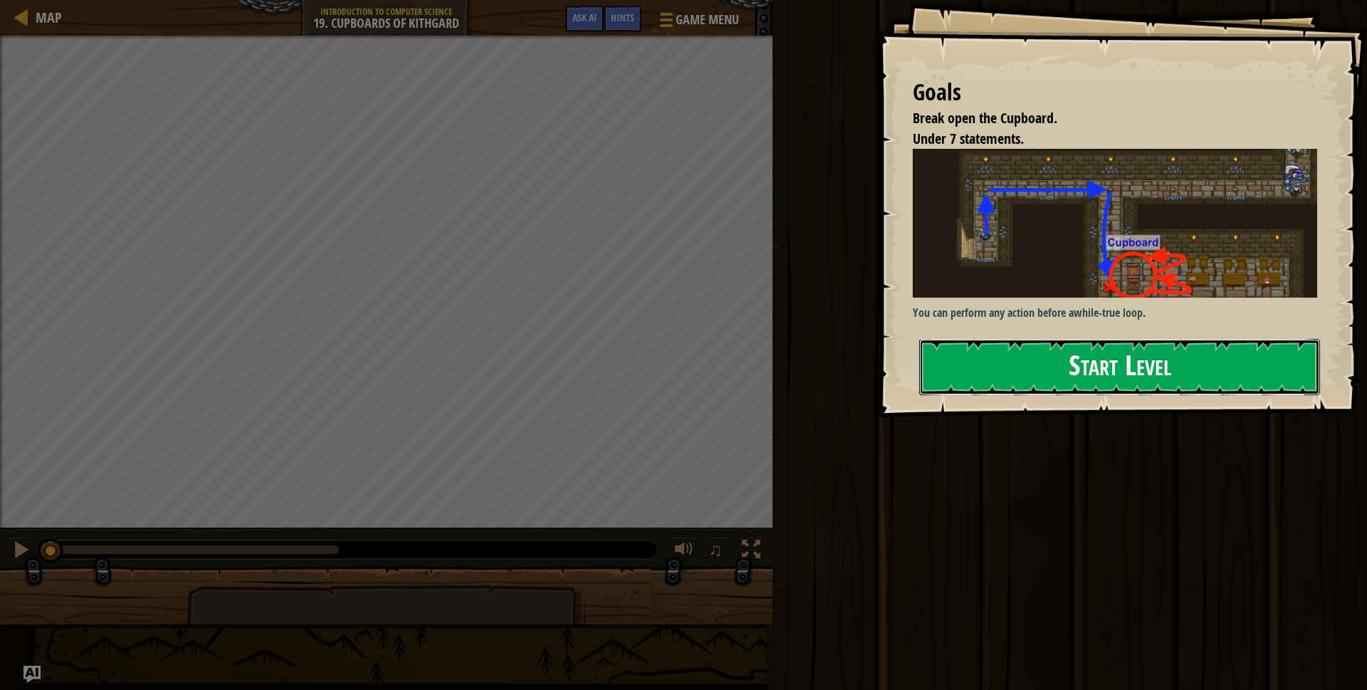
click at [1008, 386] on button "Start Level" at bounding box center [1119, 367] width 401 height 56
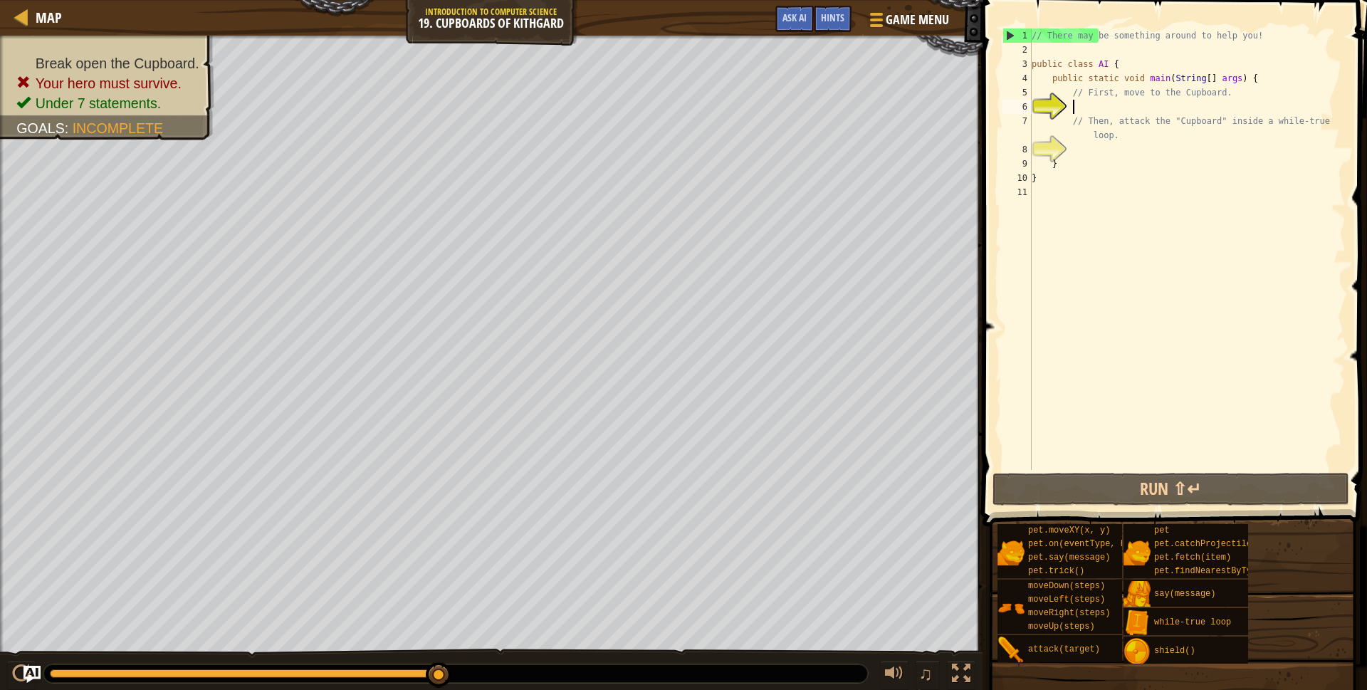
type textarea "h"
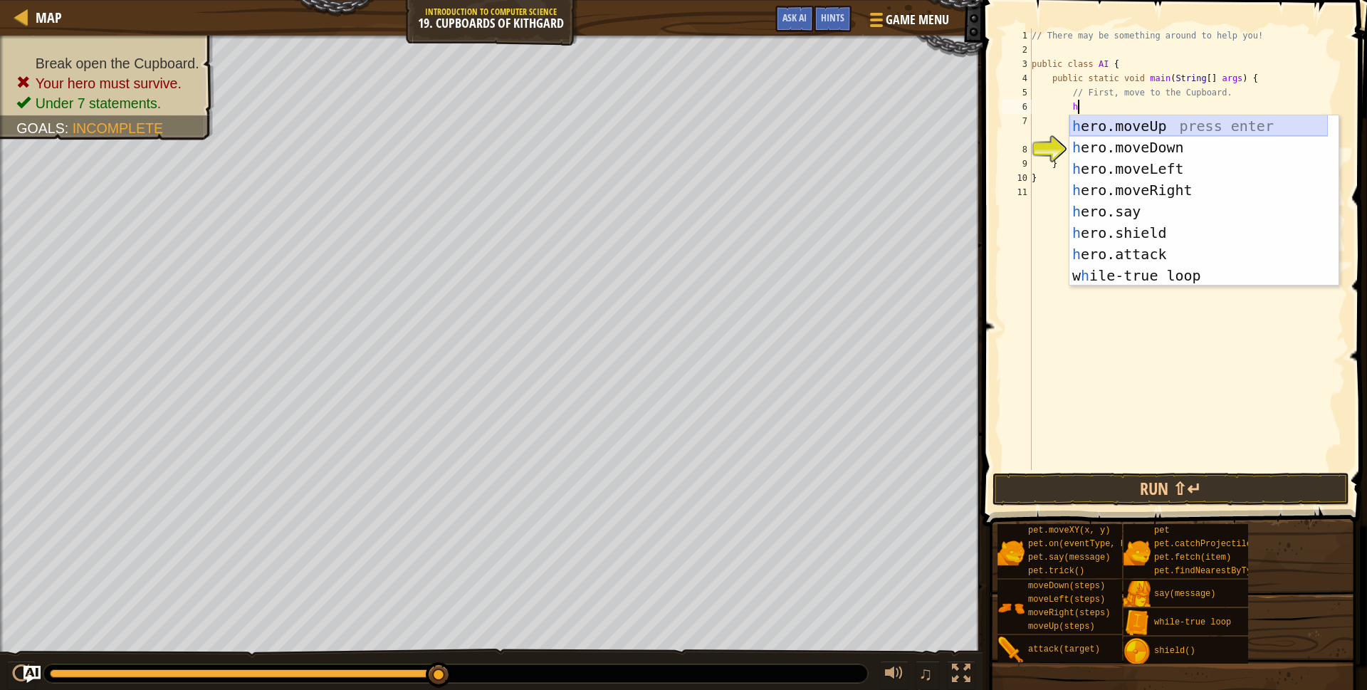
click at [1188, 132] on div "h ero.moveUp press enter h ero.moveDown press enter h ero.moveLeft press enter …" at bounding box center [1199, 222] width 259 height 214
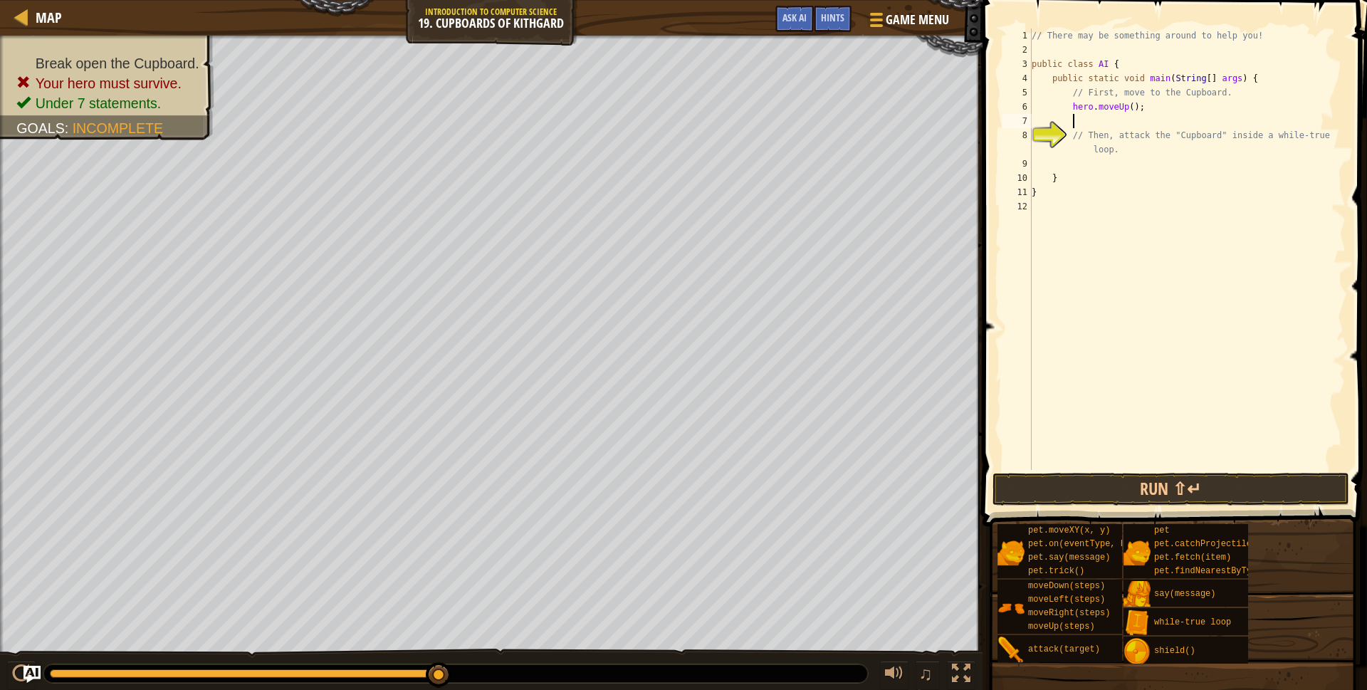
type textarea "h"
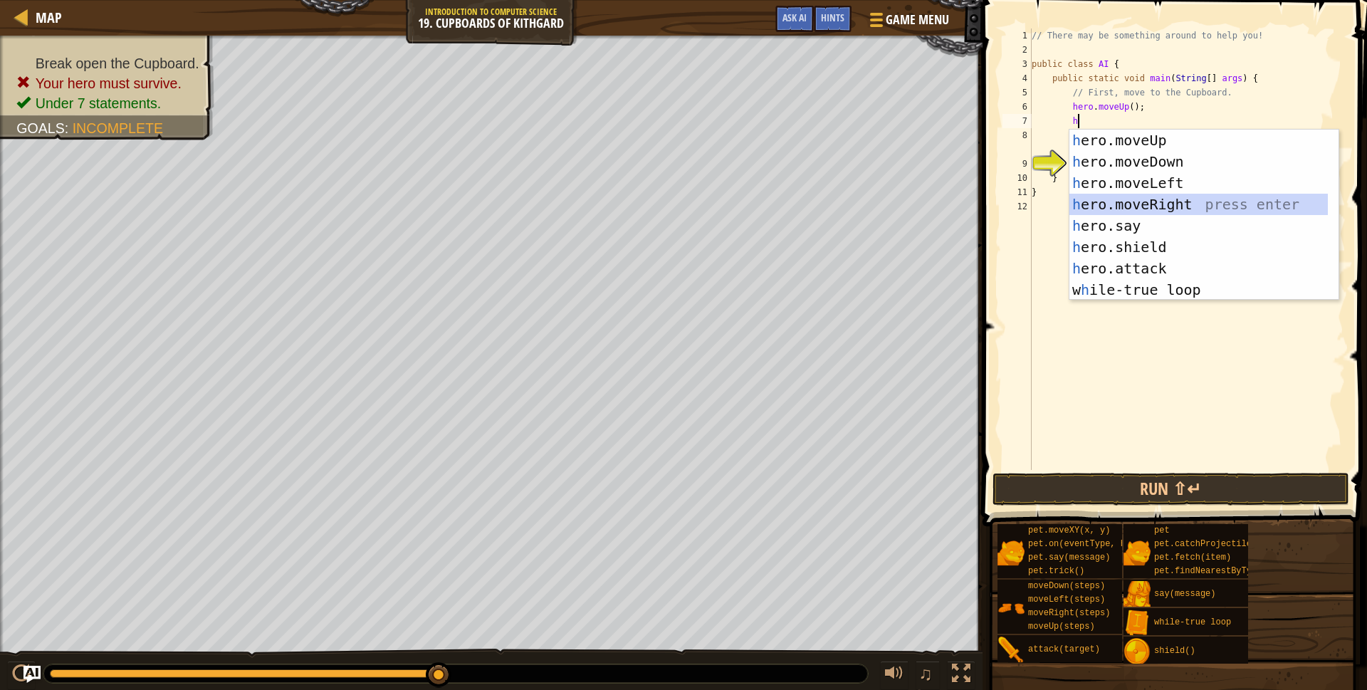
click at [1184, 203] on div "h ero.moveUp press enter h ero.moveDown press enter h ero.moveLeft press enter …" at bounding box center [1199, 237] width 259 height 214
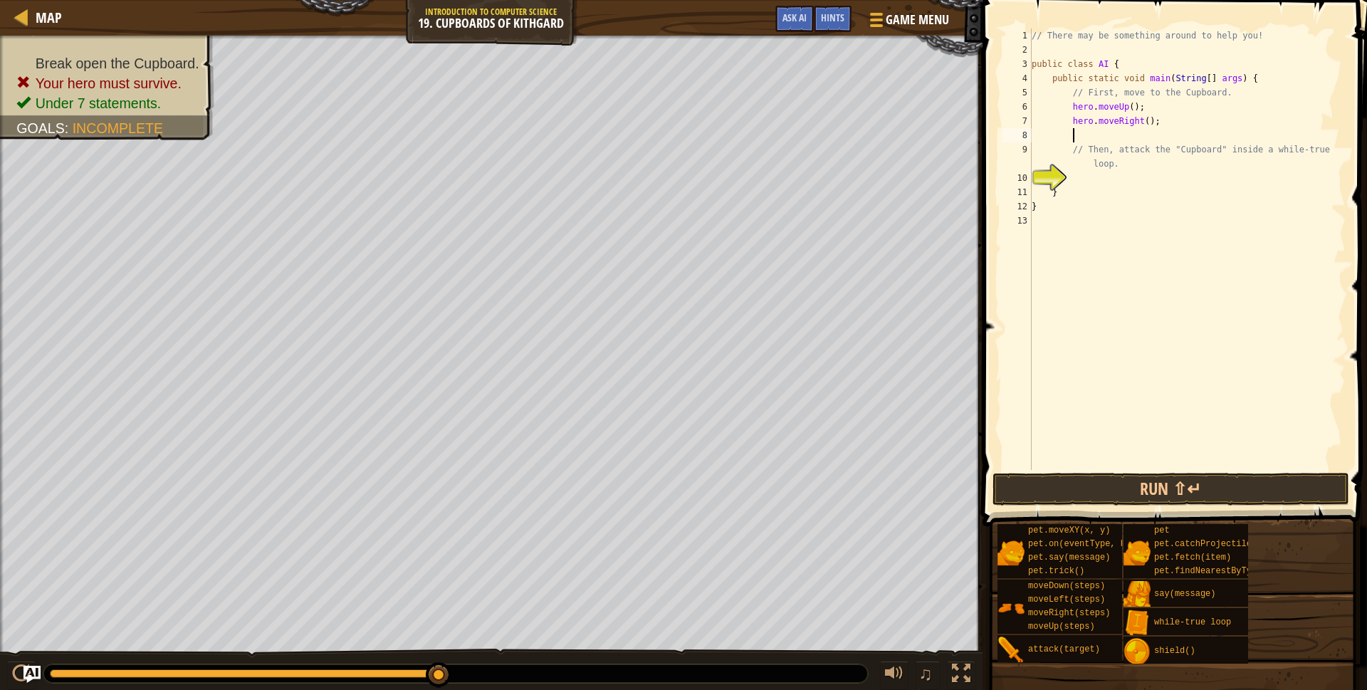
type textarea "h"
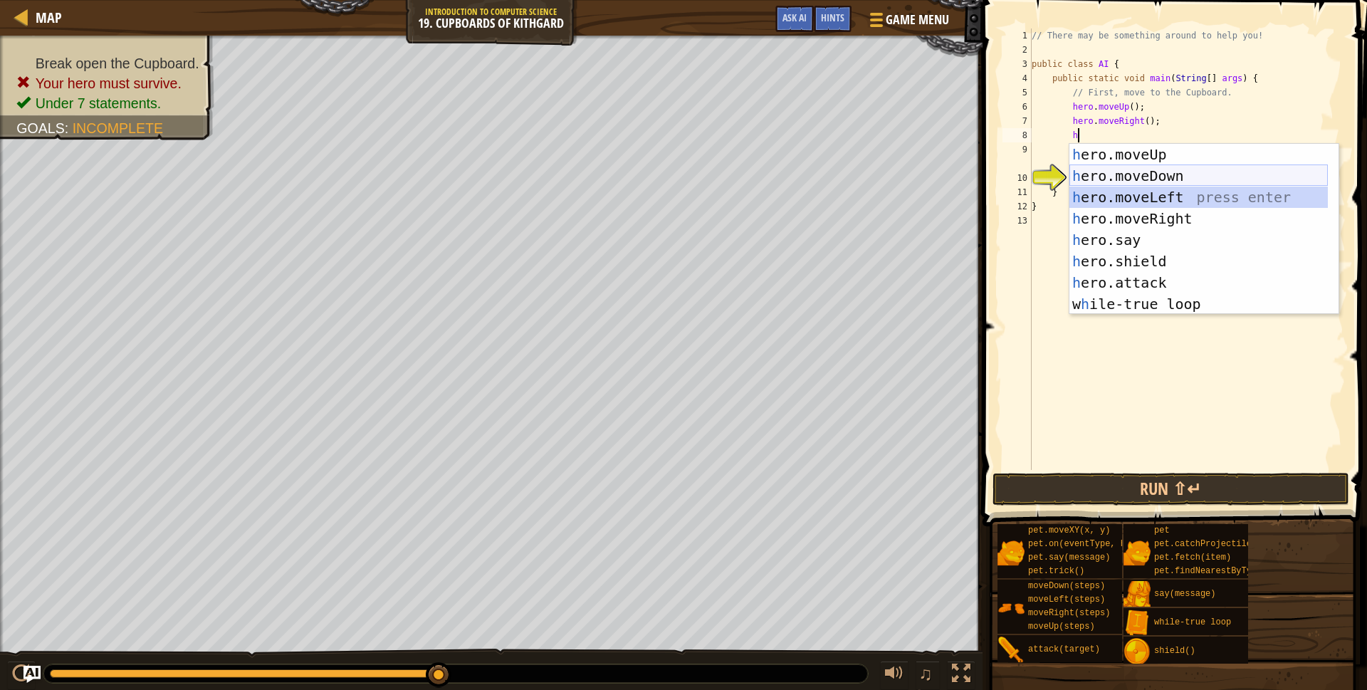
drag, startPoint x: 1139, startPoint y: 187, endPoint x: 1140, endPoint y: 179, distance: 7.2
click at [1140, 179] on div "h ero.moveUp press enter h ero.moveDown press enter h ero.moveLeft press enter …" at bounding box center [1199, 251] width 259 height 214
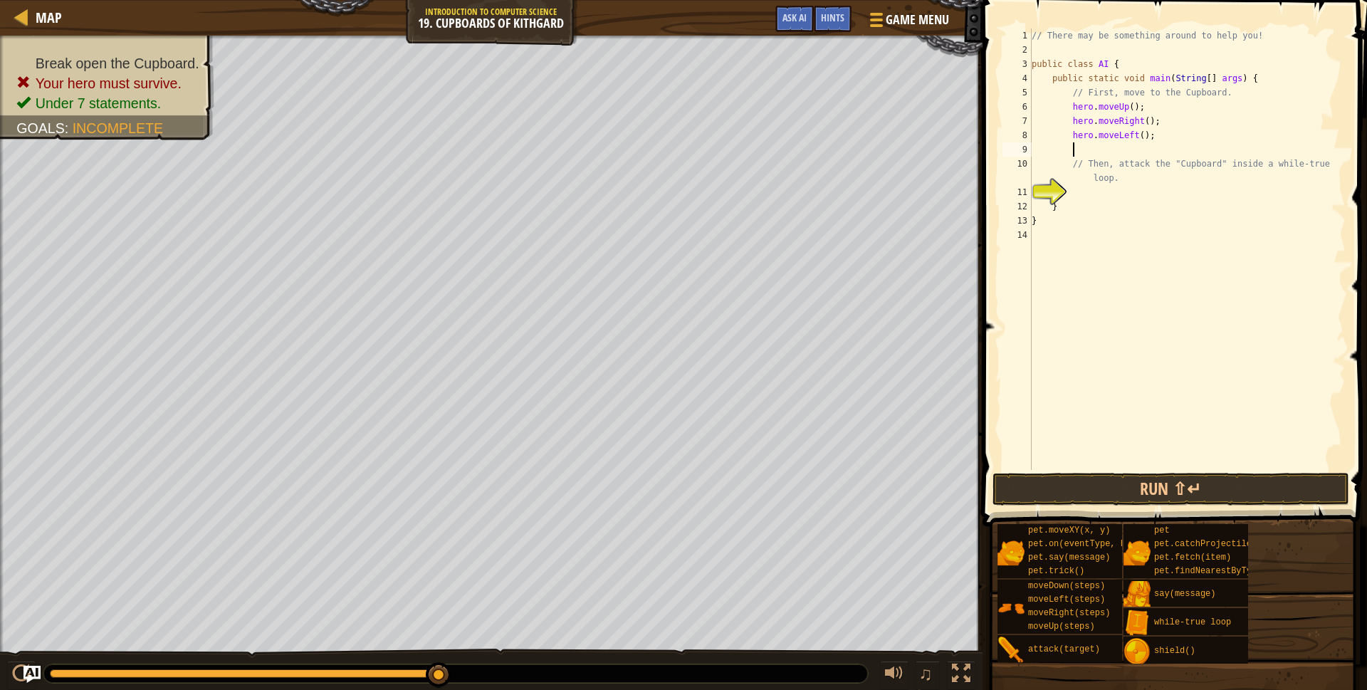
click at [1151, 124] on div "// There may be something around to help you! public class AI { public static v…" at bounding box center [1187, 263] width 317 height 470
click at [1144, 133] on div "// There may be something around to help you! public class AI { public static v…" at bounding box center [1187, 263] width 317 height 470
click at [1117, 184] on div "// There may be something around to help you! public class AI { public static v…" at bounding box center [1187, 263] width 317 height 470
type textarea "// Then, attack the "Cupboard" inside a while-true loop."
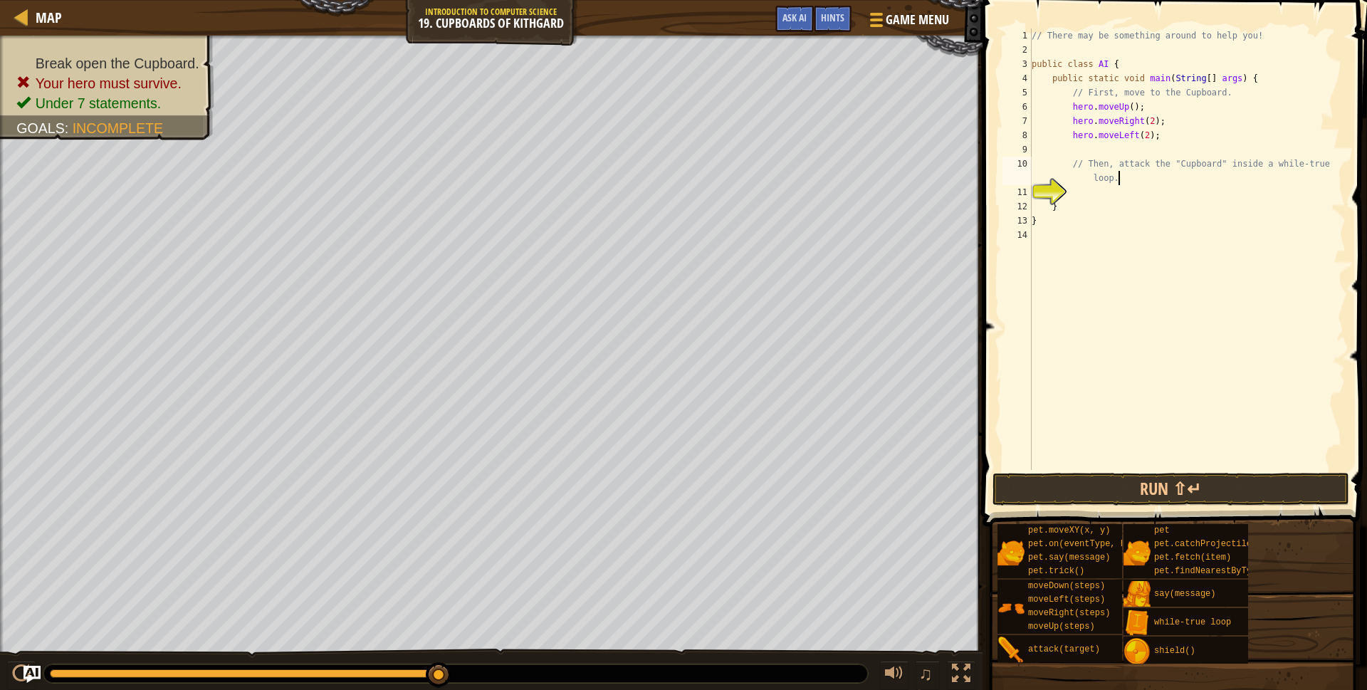
click at [1113, 192] on div "// There may be something around to help you! public class AI { public static v…" at bounding box center [1187, 263] width 317 height 470
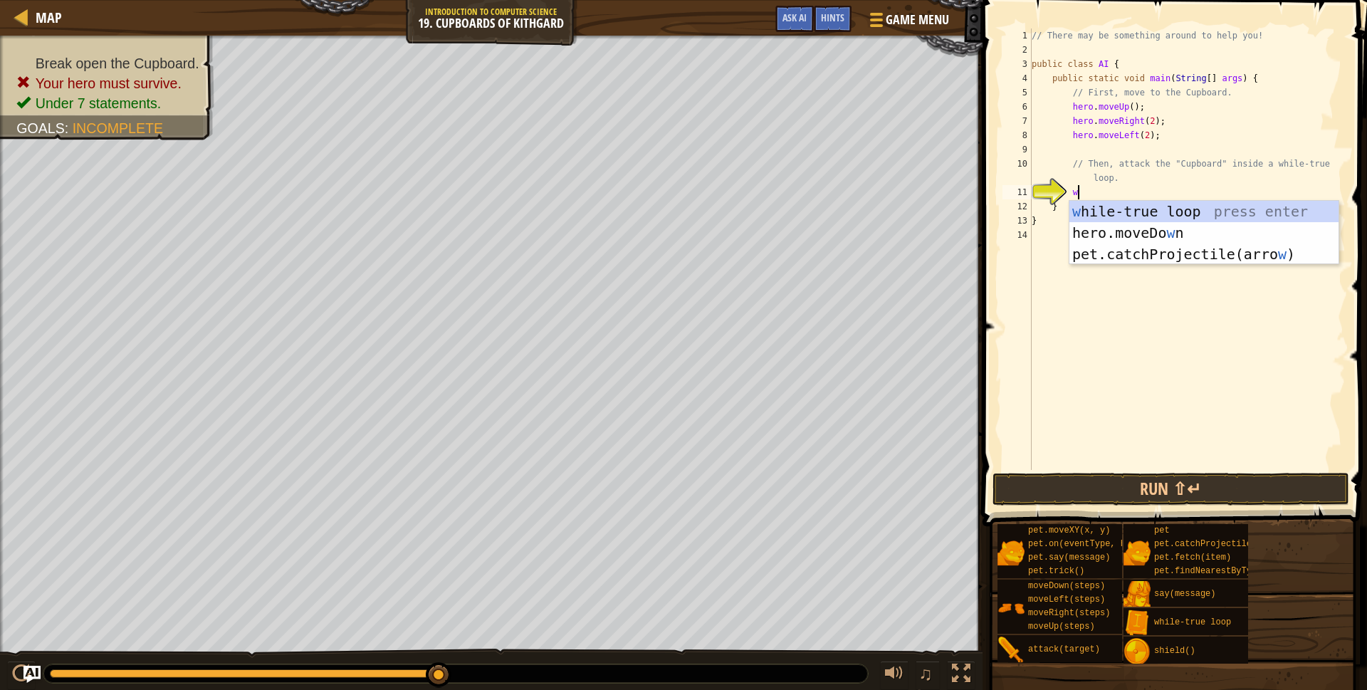
type textarea "wh"
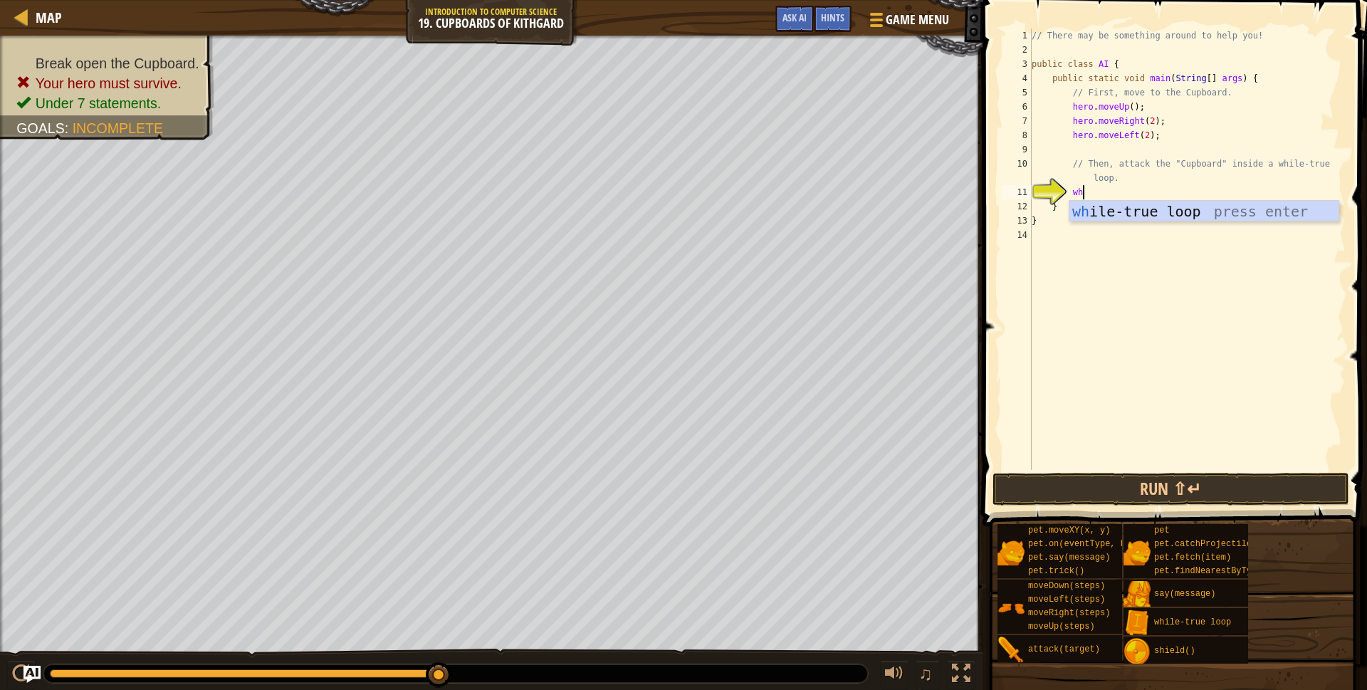
scroll to position [6, 4]
click at [1131, 214] on div "wh ile-true loop press enter" at bounding box center [1204, 233] width 269 height 64
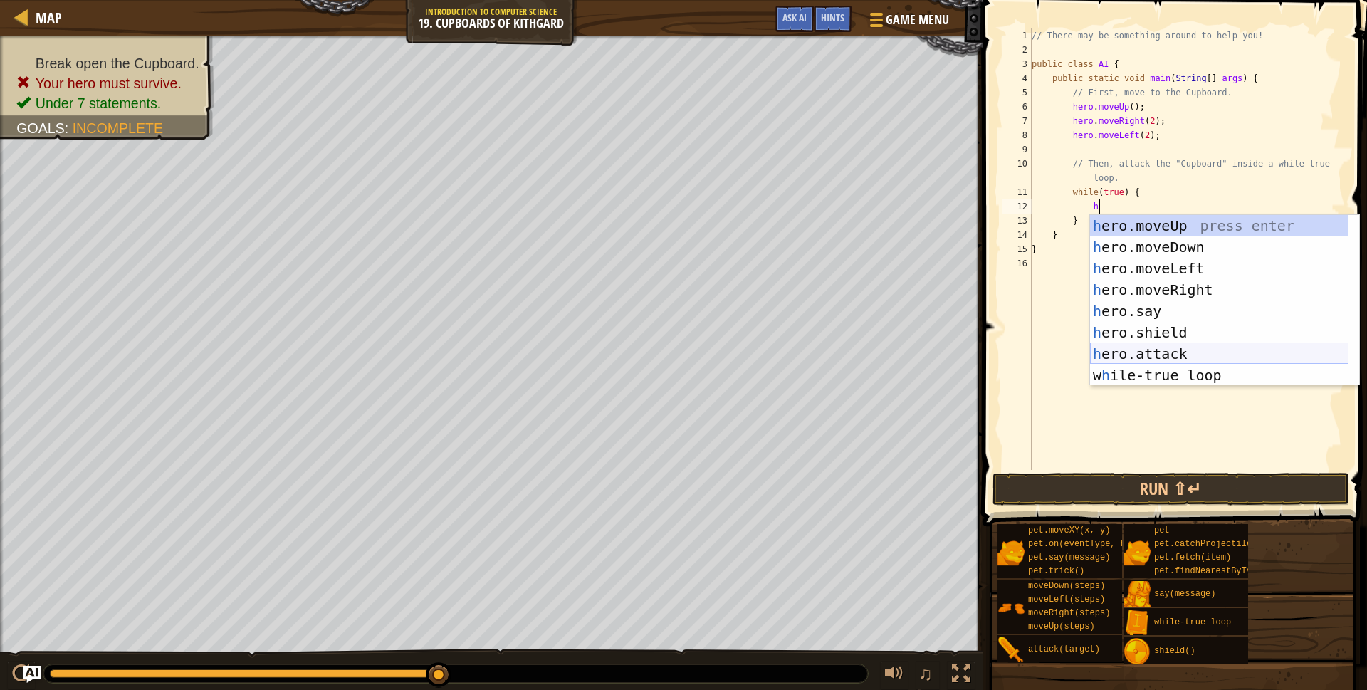
click at [1129, 346] on div "h ero.moveUp press enter h ero.moveDown press enter h ero.moveLeft press enter …" at bounding box center [1224, 322] width 269 height 214
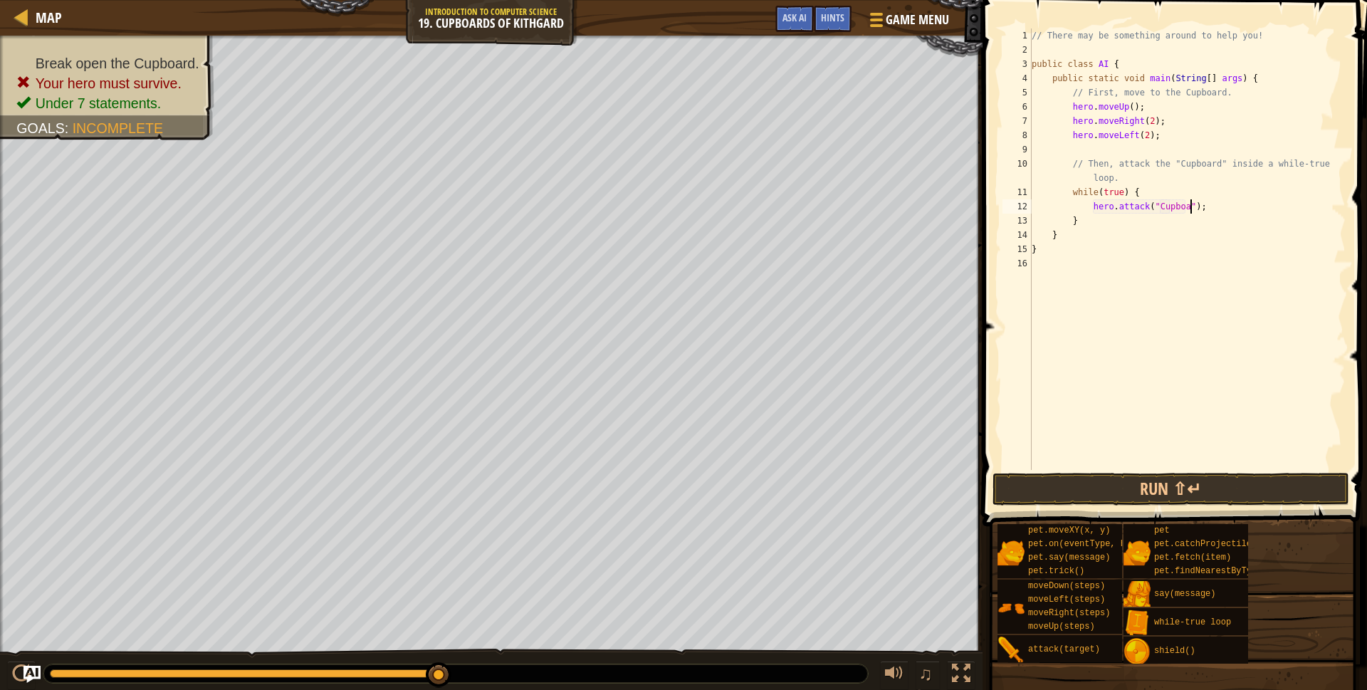
scroll to position [6, 14]
click at [1196, 475] on button "Run ⇧↵" at bounding box center [1171, 489] width 357 height 33
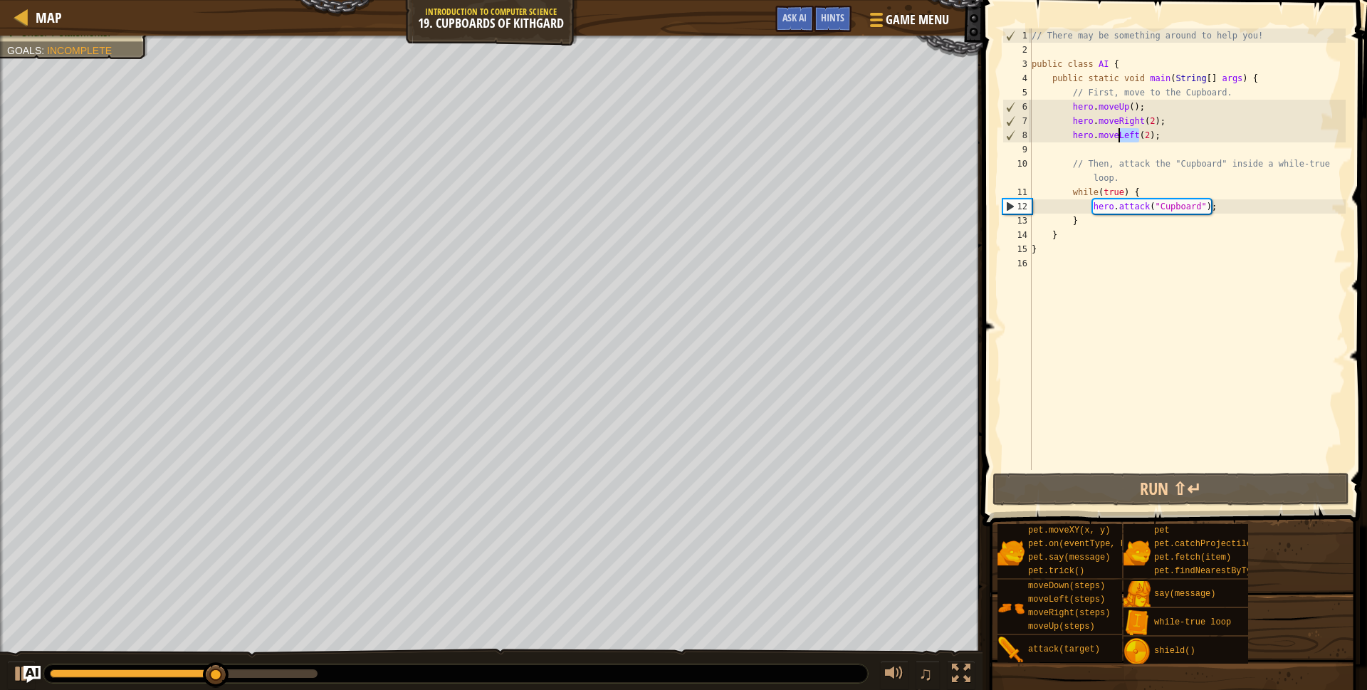
drag, startPoint x: 1140, startPoint y: 136, endPoint x: 1120, endPoint y: 136, distance: 19.2
click at [1120, 136] on div "// There may be something around to help you! public class AI { public static v…" at bounding box center [1187, 263] width 317 height 470
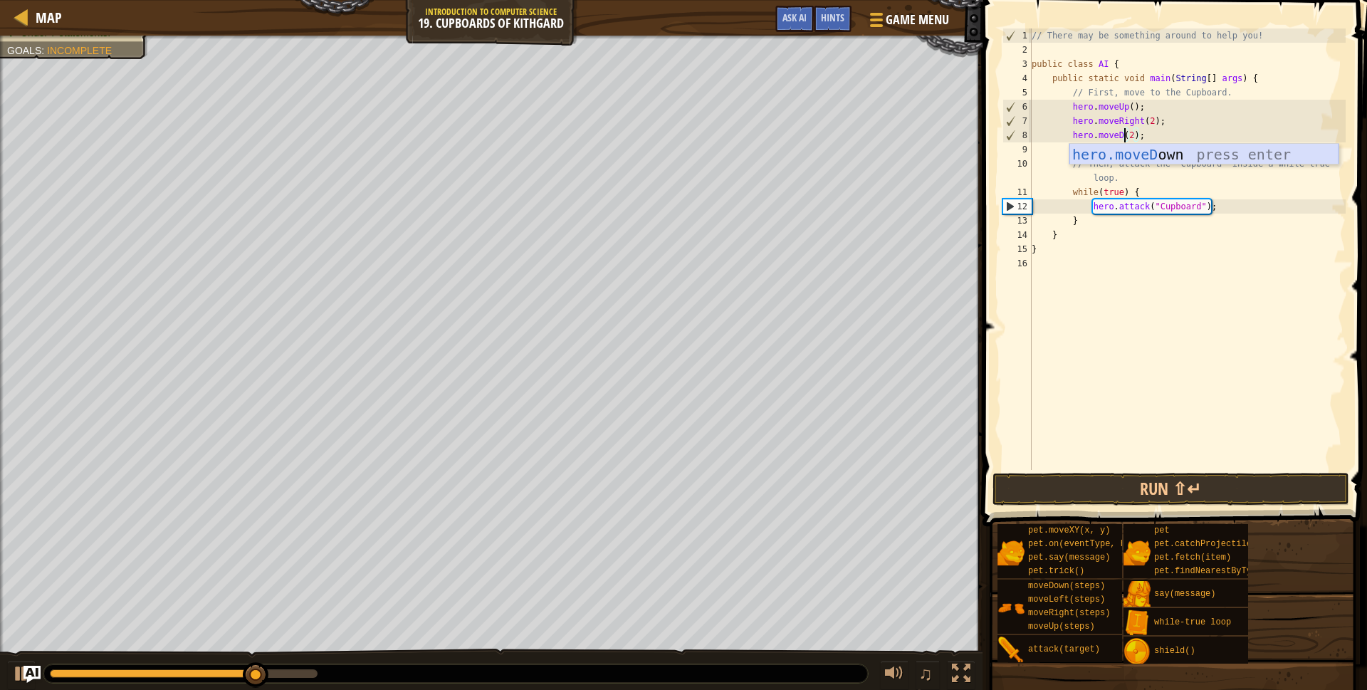
click at [1137, 157] on div "hero.moveD own press enter" at bounding box center [1204, 176] width 269 height 64
click at [1192, 480] on button "Run ⇧↵" at bounding box center [1171, 489] width 357 height 33
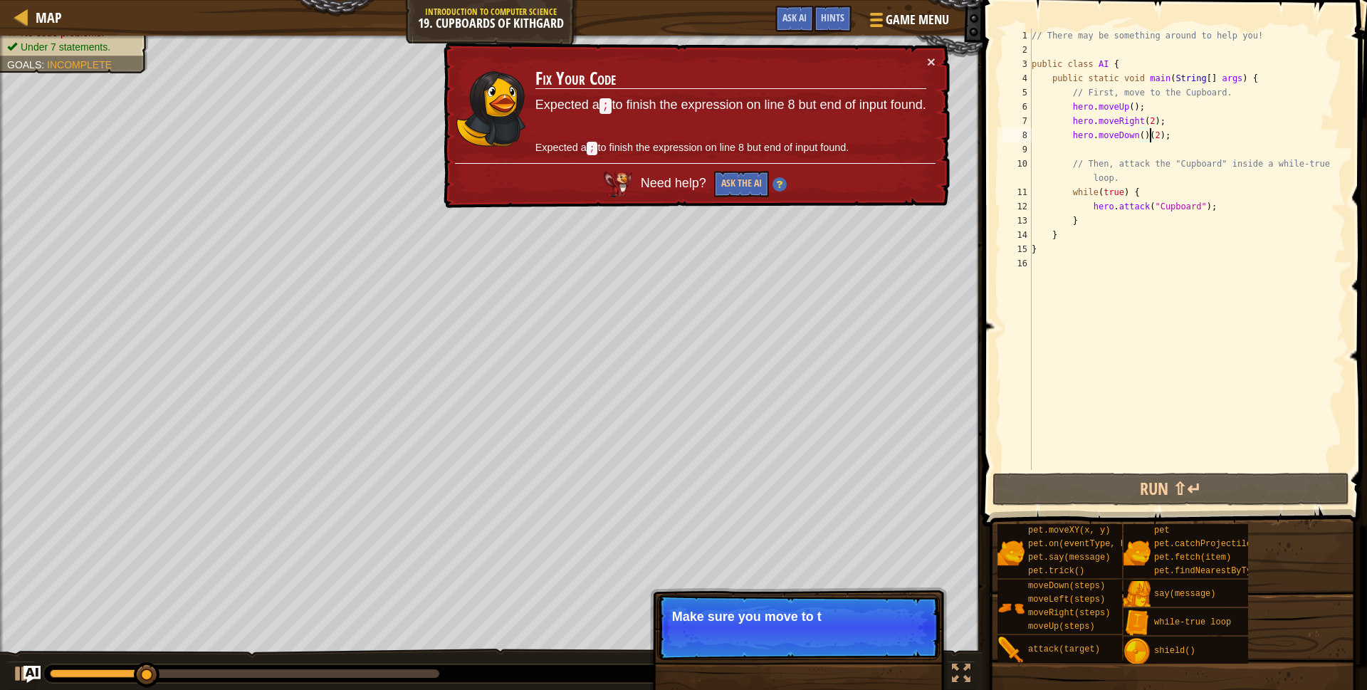
type textarea "hero.moveDown(2);"
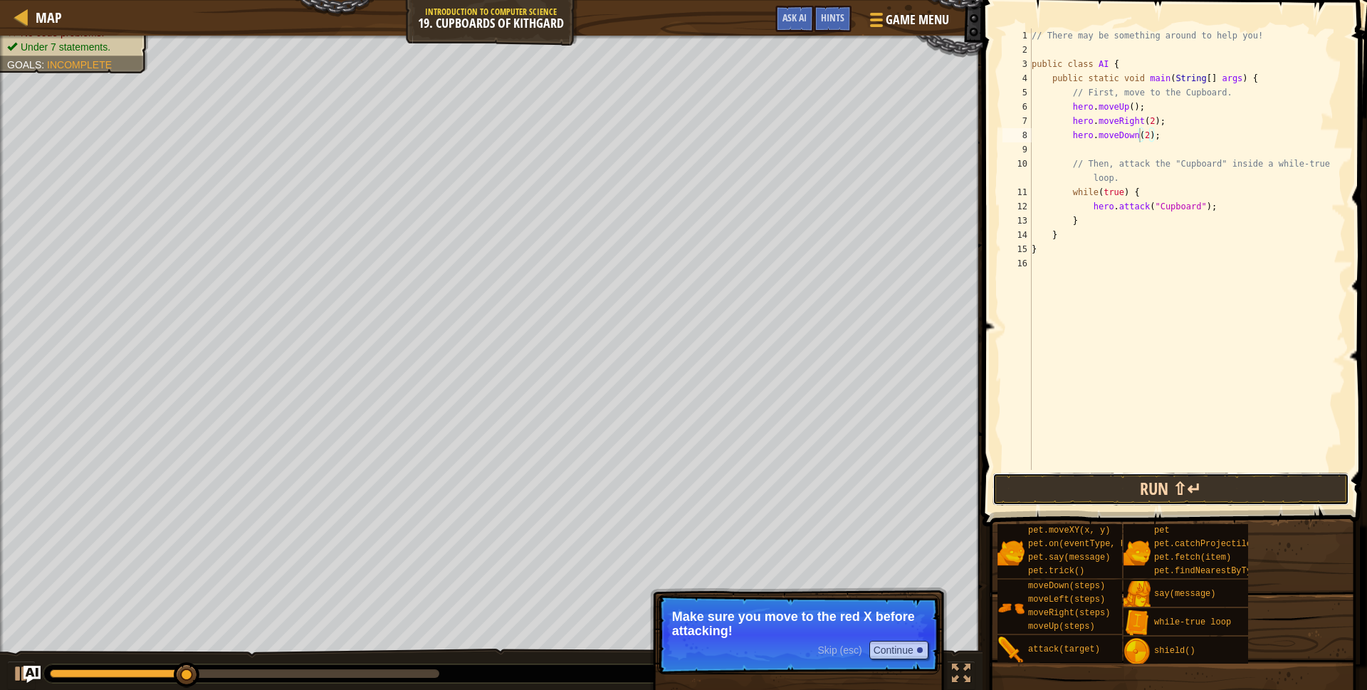
click at [1096, 484] on button "Run ⇧↵" at bounding box center [1171, 489] width 357 height 33
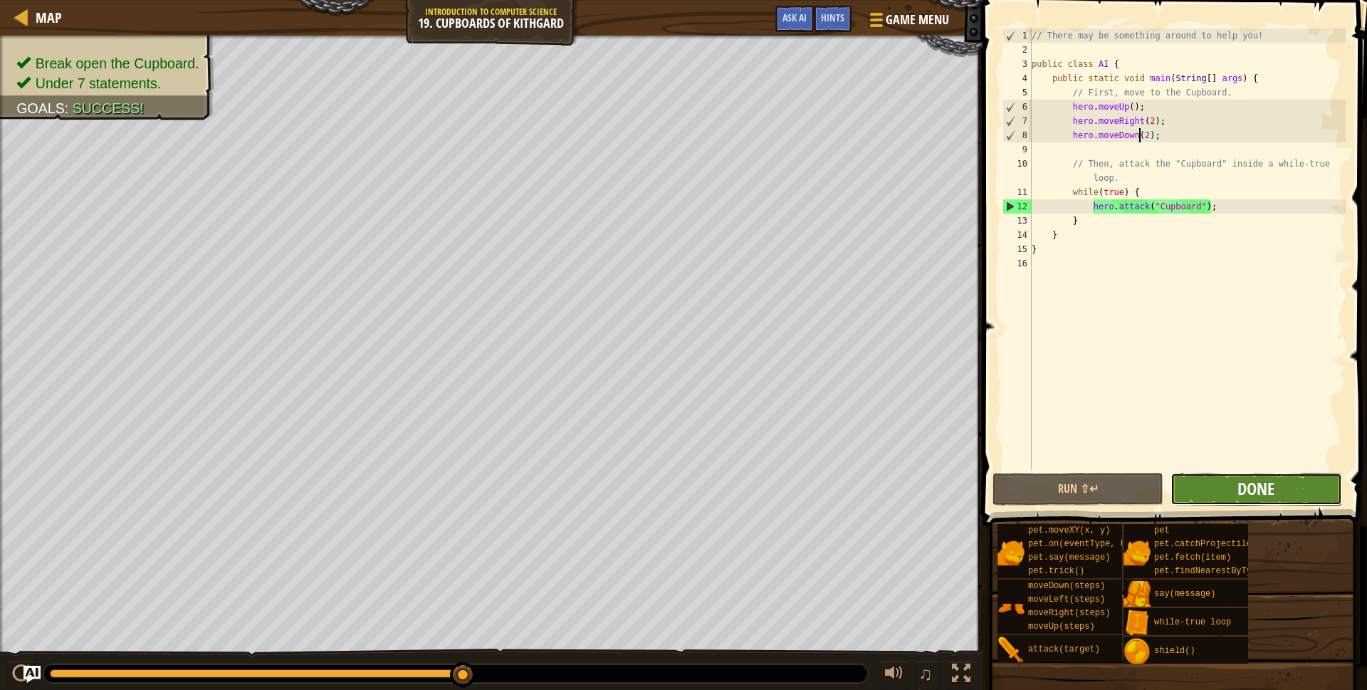
click at [1261, 498] on span "Done" at bounding box center [1256, 488] width 37 height 23
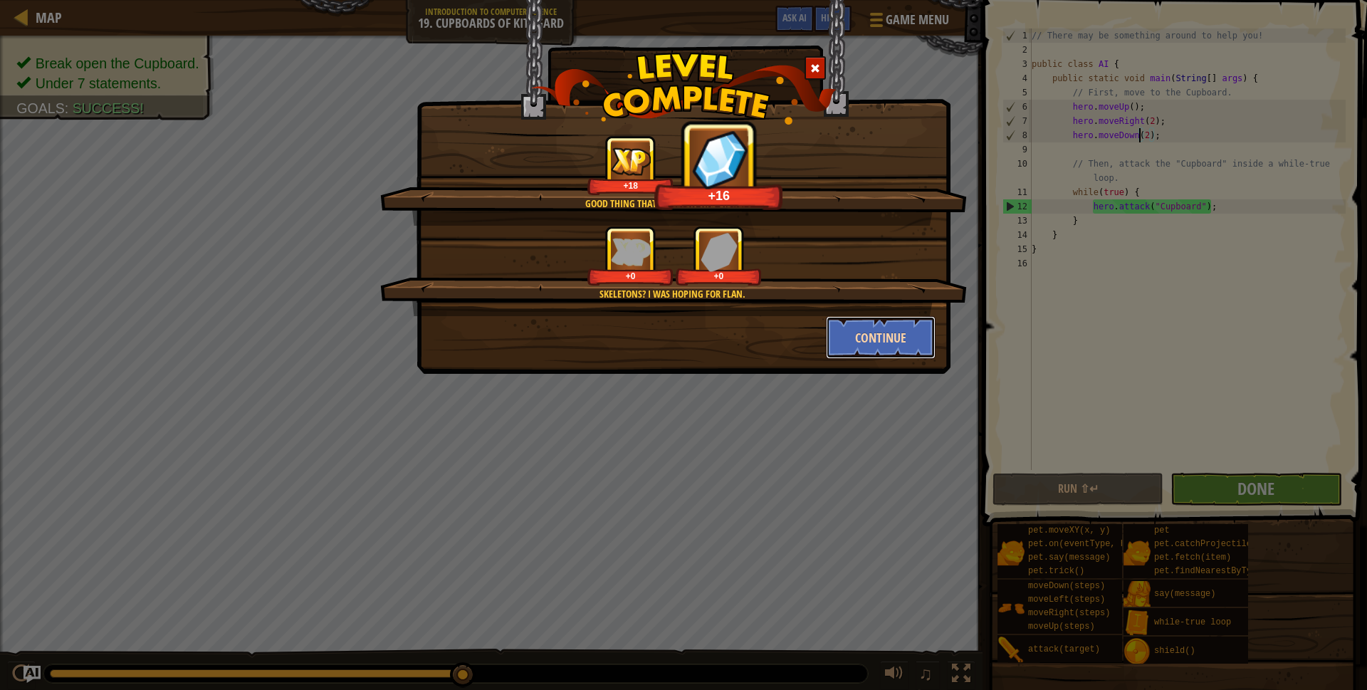
click at [878, 338] on button "Continue" at bounding box center [881, 337] width 110 height 43
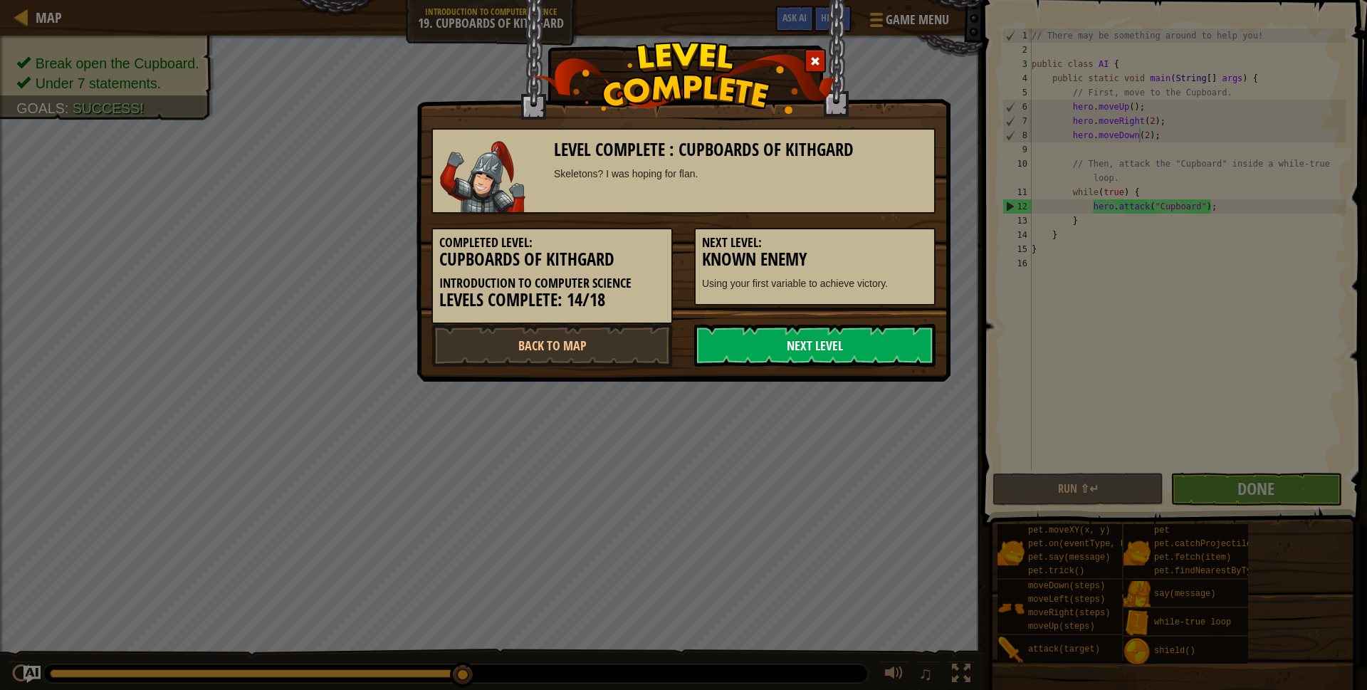
click at [885, 355] on link "Next Level" at bounding box center [814, 345] width 241 height 43
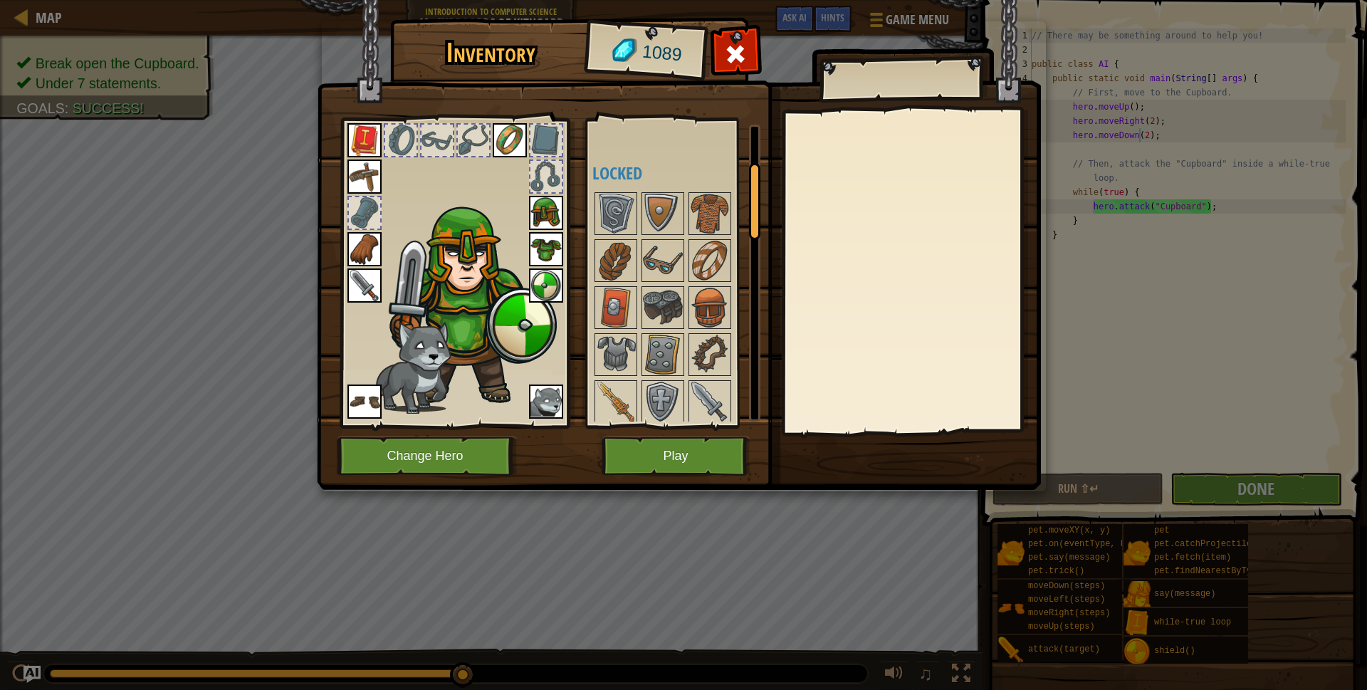
scroll to position [148, 0]
click at [673, 266] on img at bounding box center [663, 259] width 40 height 40
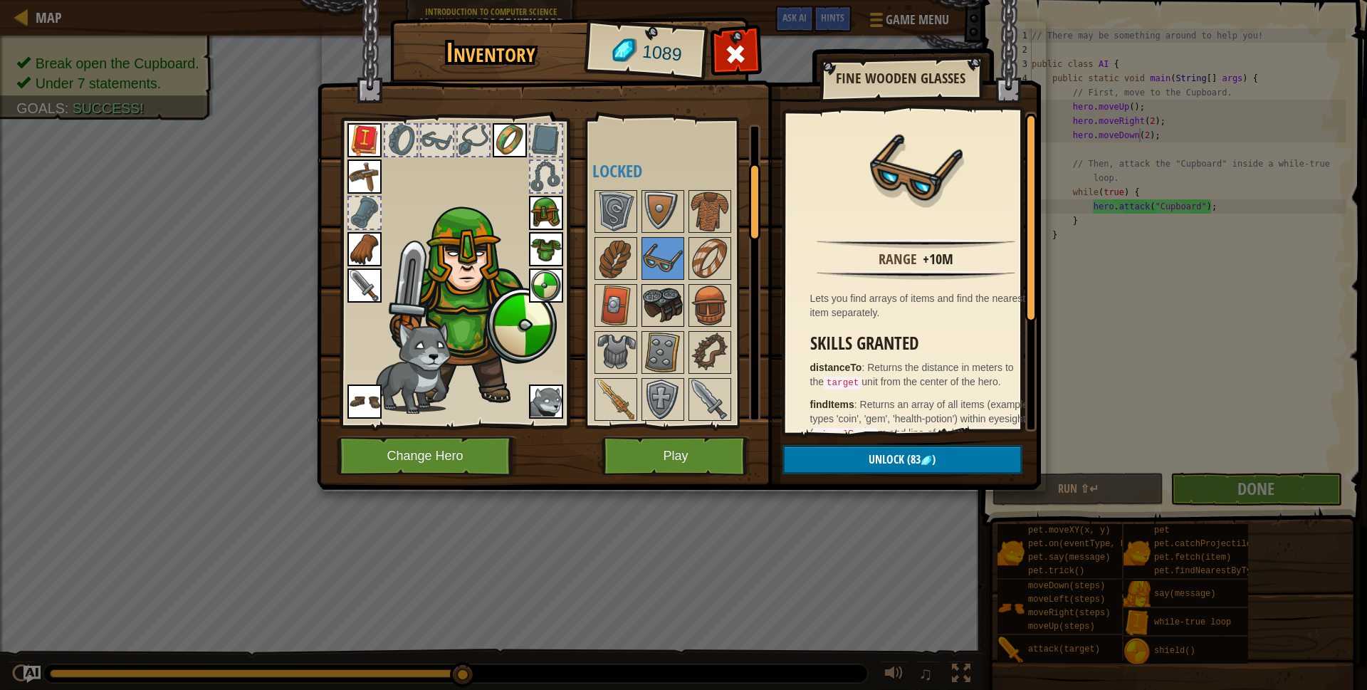
click at [657, 303] on img at bounding box center [663, 306] width 40 height 40
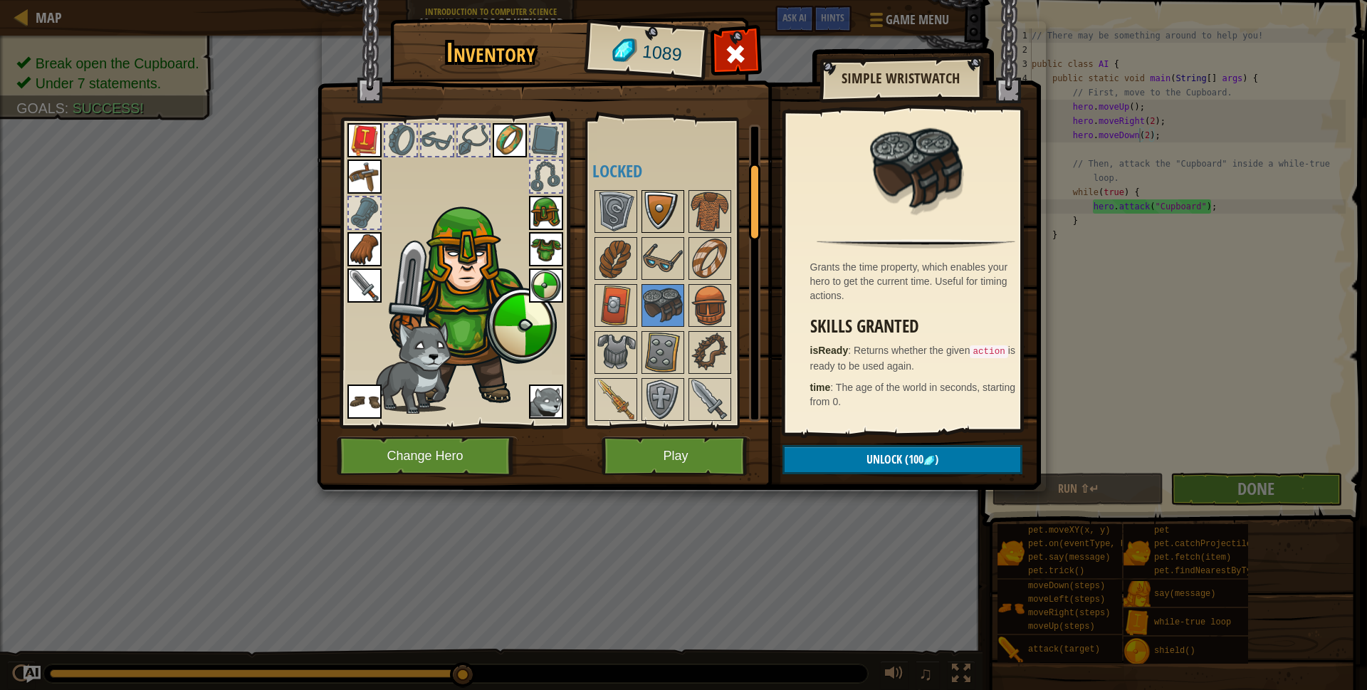
click at [659, 217] on img at bounding box center [663, 212] width 40 height 40
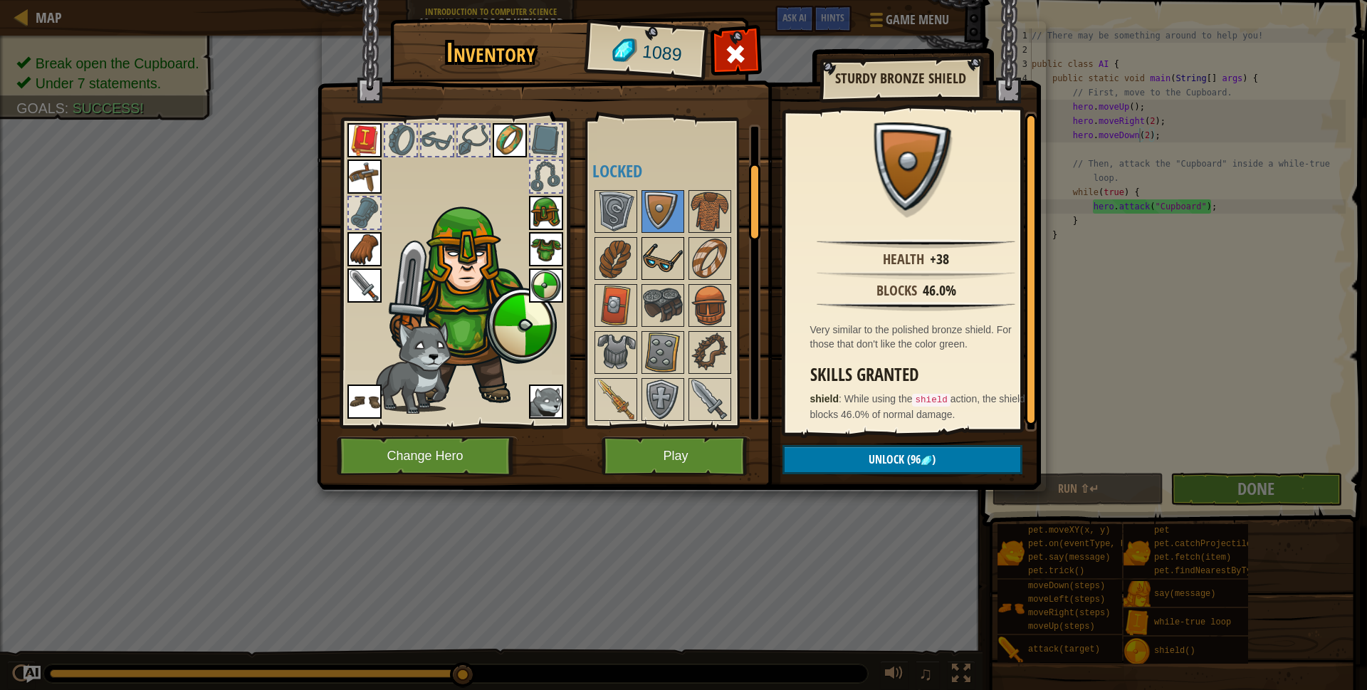
click at [659, 251] on img at bounding box center [663, 259] width 40 height 40
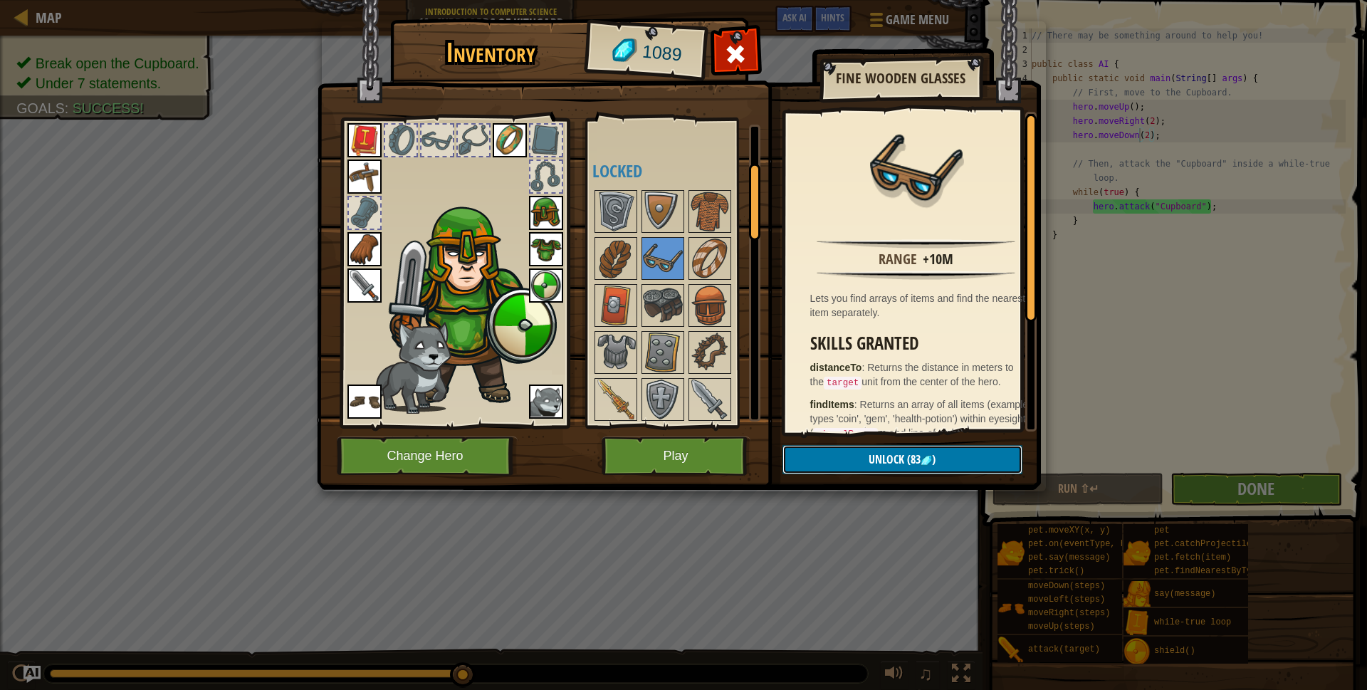
click at [857, 455] on button "Unlock (83 )" at bounding box center [903, 459] width 240 height 29
click at [857, 457] on button "Confirm" at bounding box center [903, 459] width 240 height 29
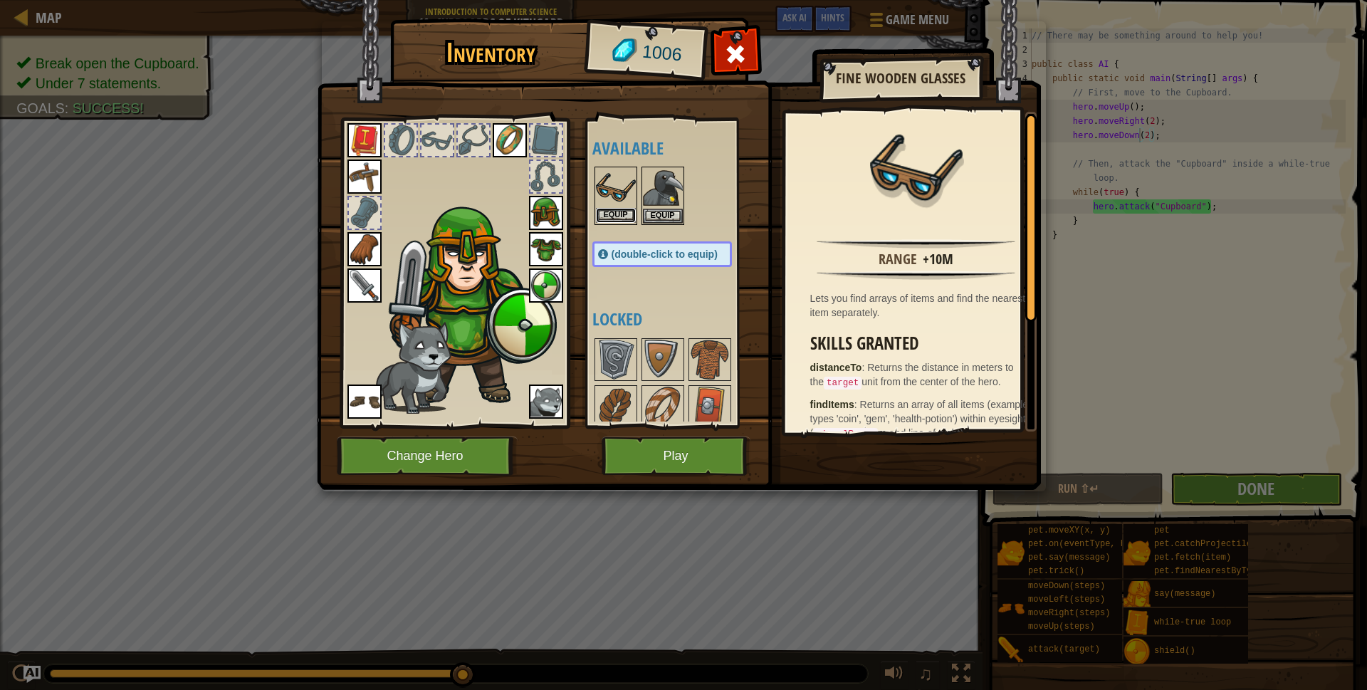
click at [618, 216] on button "Equip" at bounding box center [616, 215] width 40 height 15
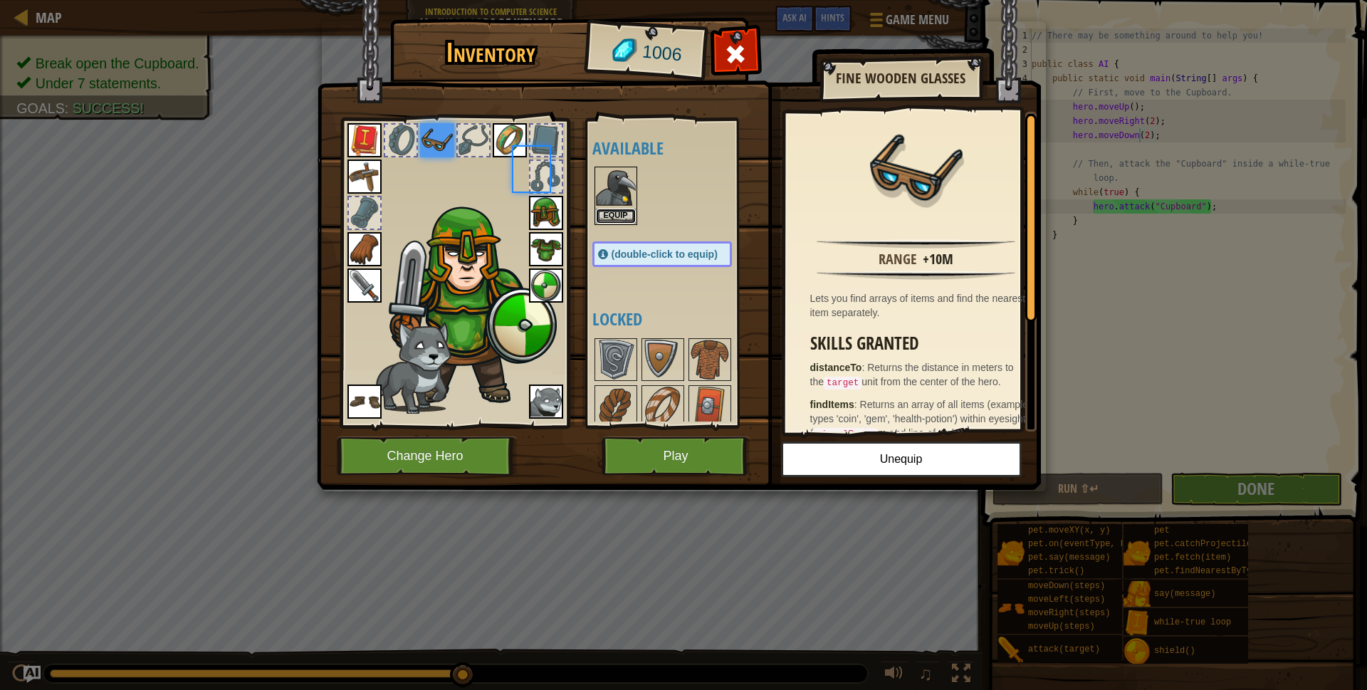
click at [618, 216] on button "Equip" at bounding box center [616, 216] width 40 height 15
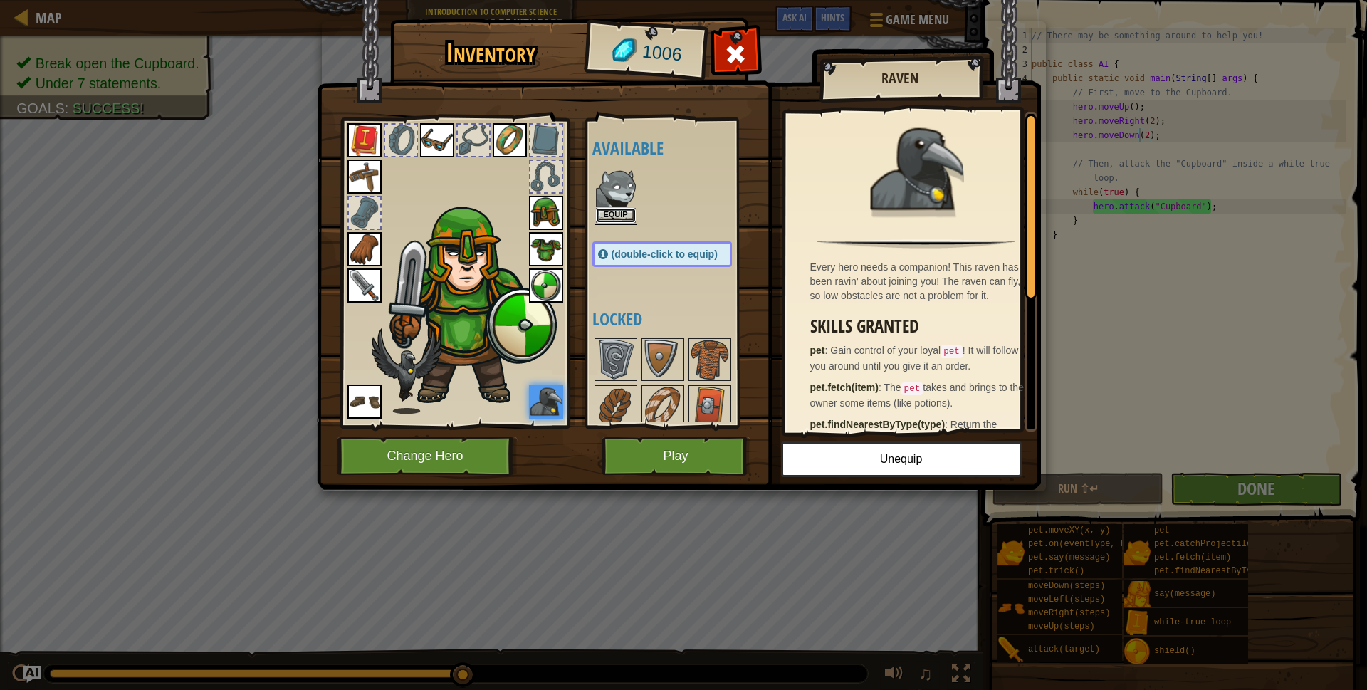
click at [618, 218] on button "Equip" at bounding box center [616, 215] width 40 height 15
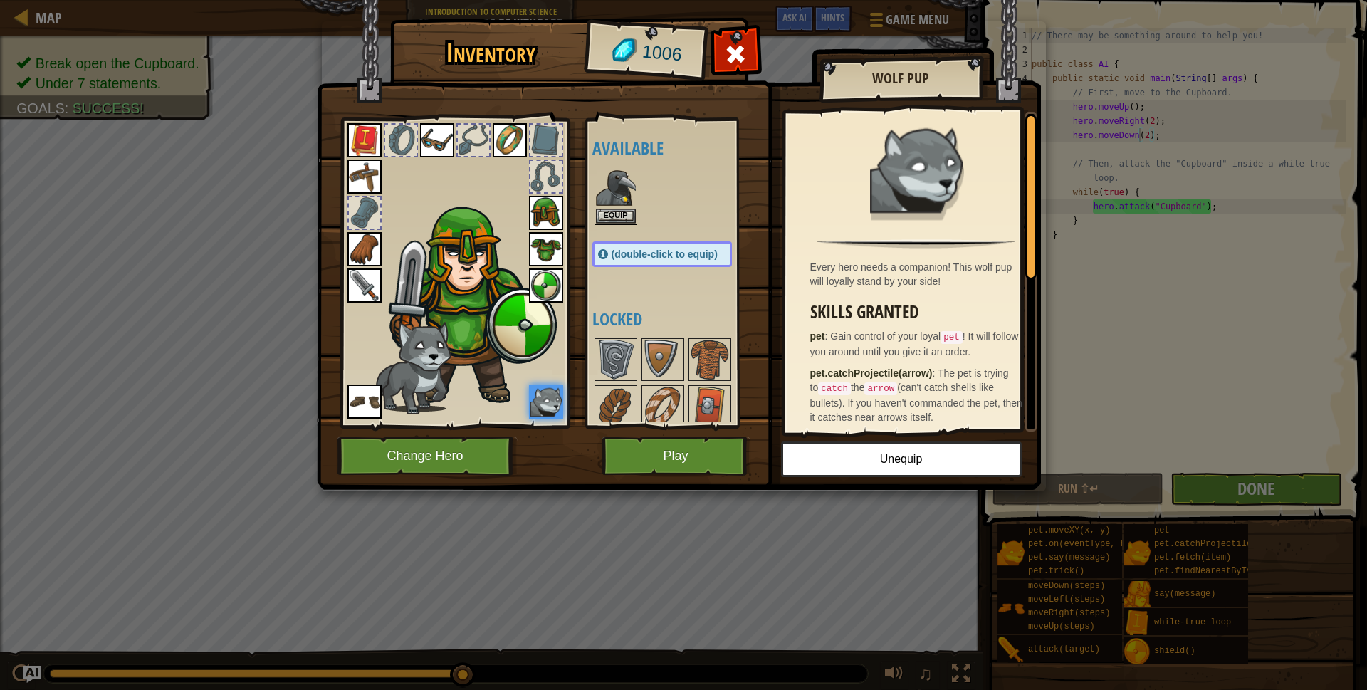
click at [540, 214] on img at bounding box center [546, 213] width 34 height 34
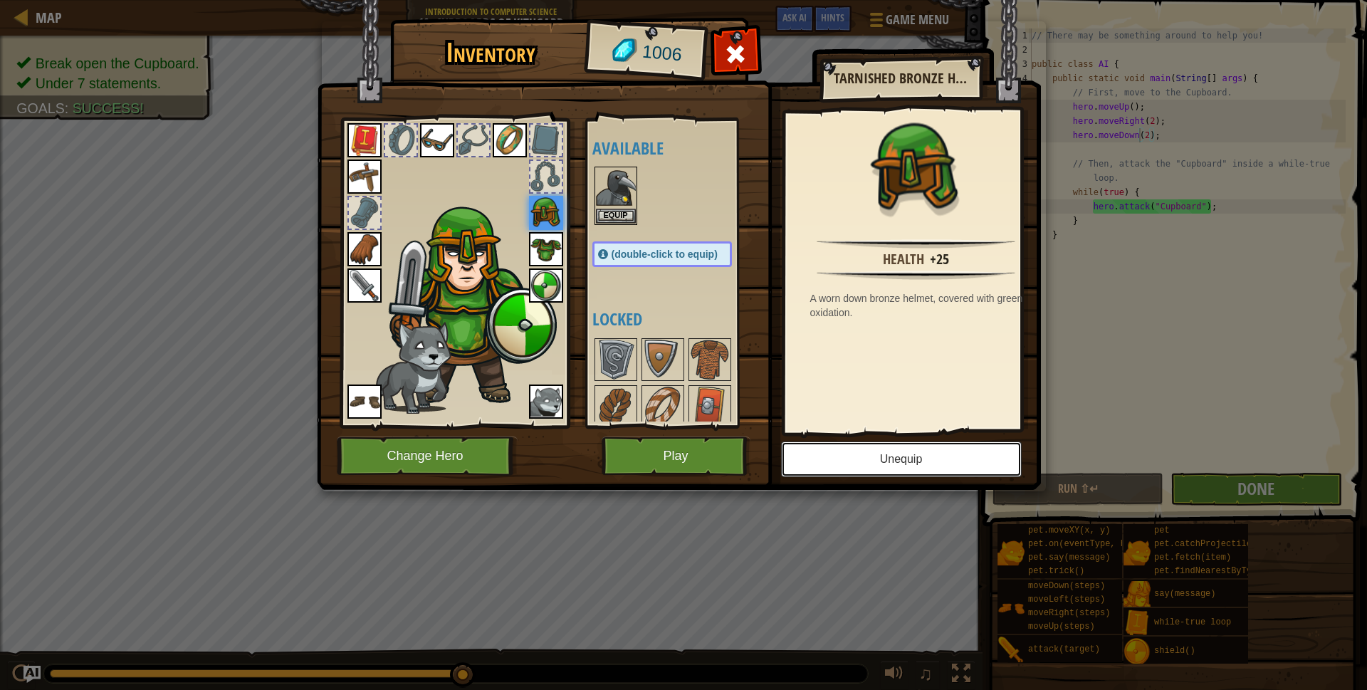
click at [855, 459] on button "Unequip" at bounding box center [901, 460] width 241 height 36
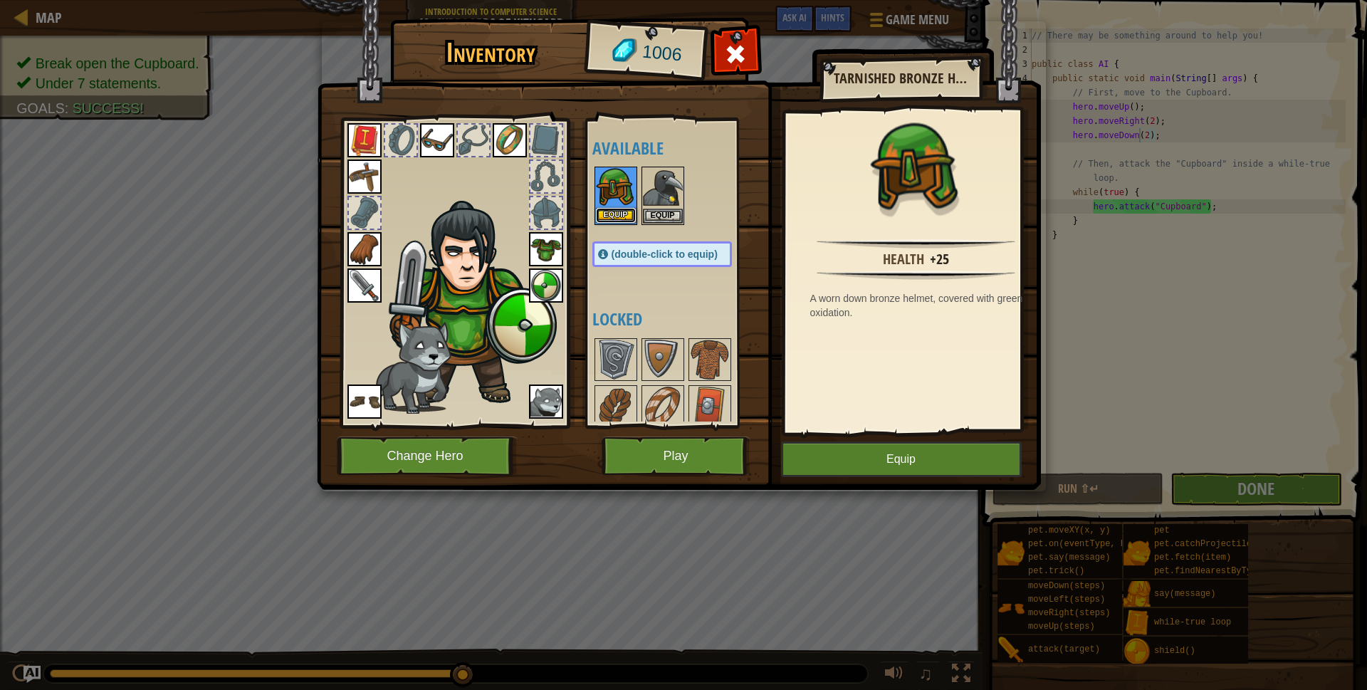
click at [619, 217] on button "Equip" at bounding box center [616, 215] width 40 height 15
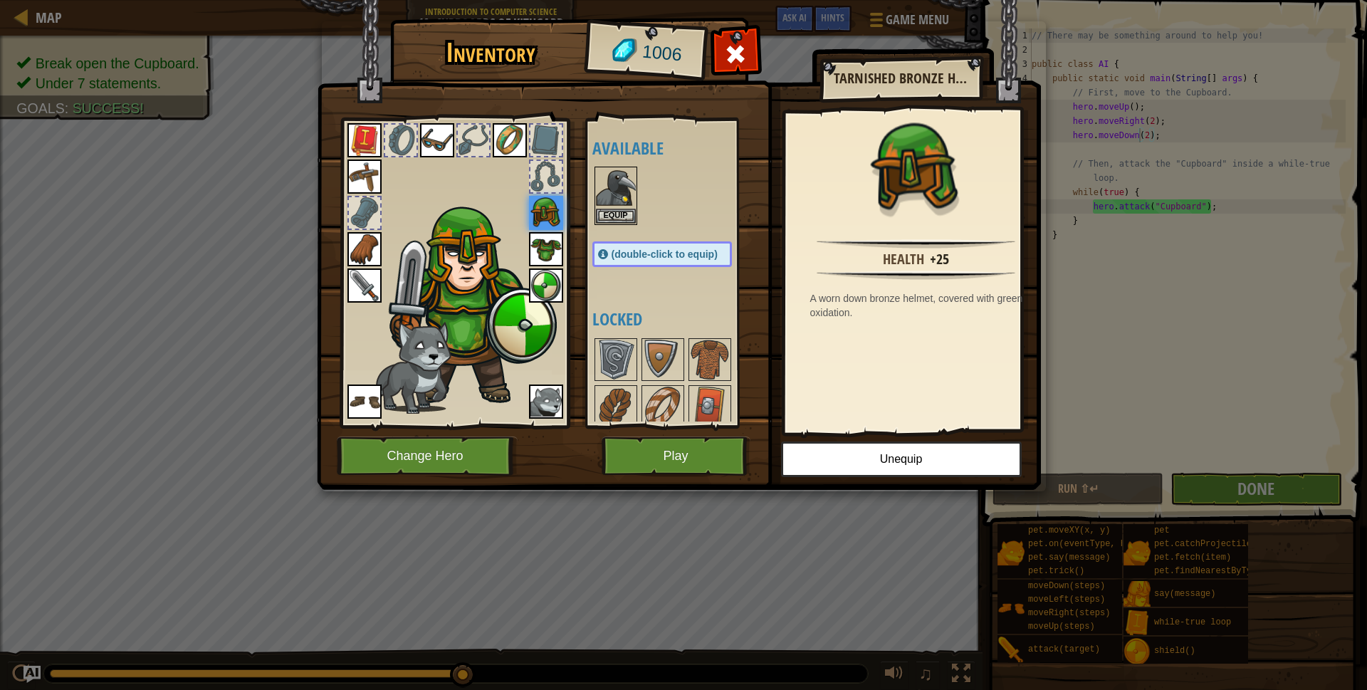
click at [694, 434] on img at bounding box center [679, 231] width 724 height 517
click at [690, 445] on button "Play" at bounding box center [676, 456] width 149 height 39
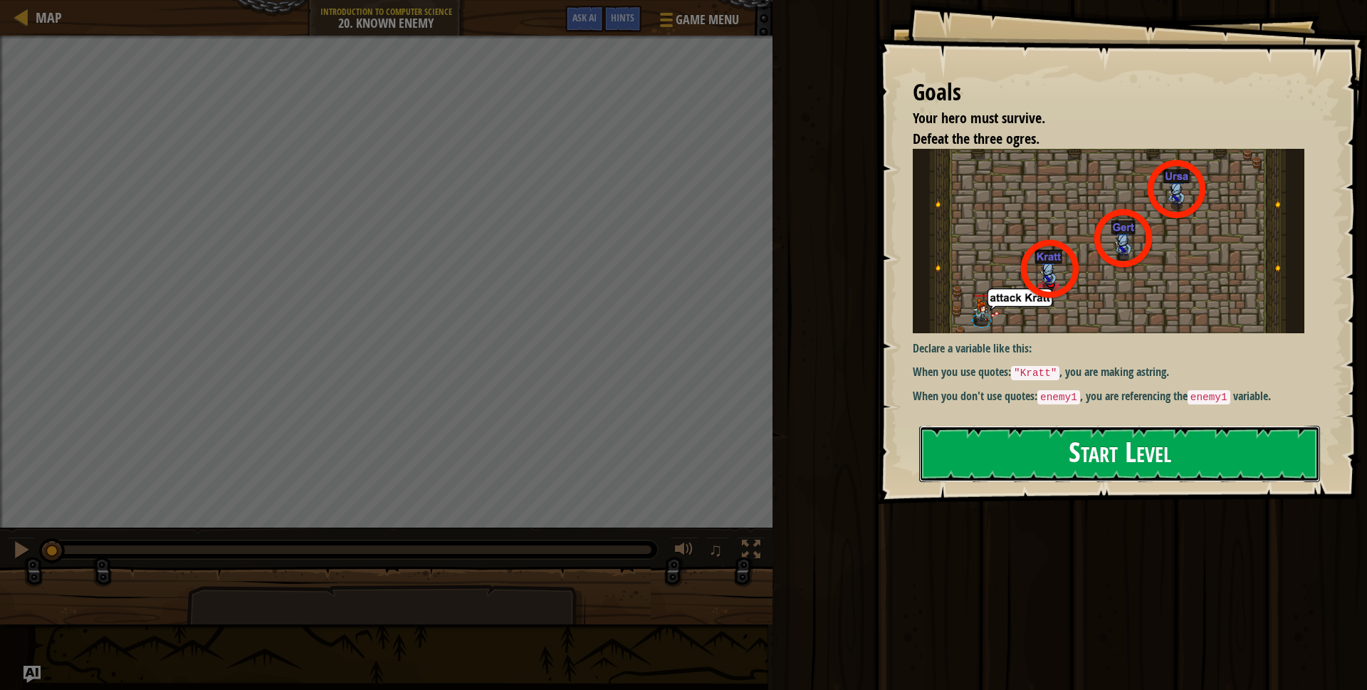
click at [991, 459] on button "Start Level" at bounding box center [1119, 454] width 401 height 56
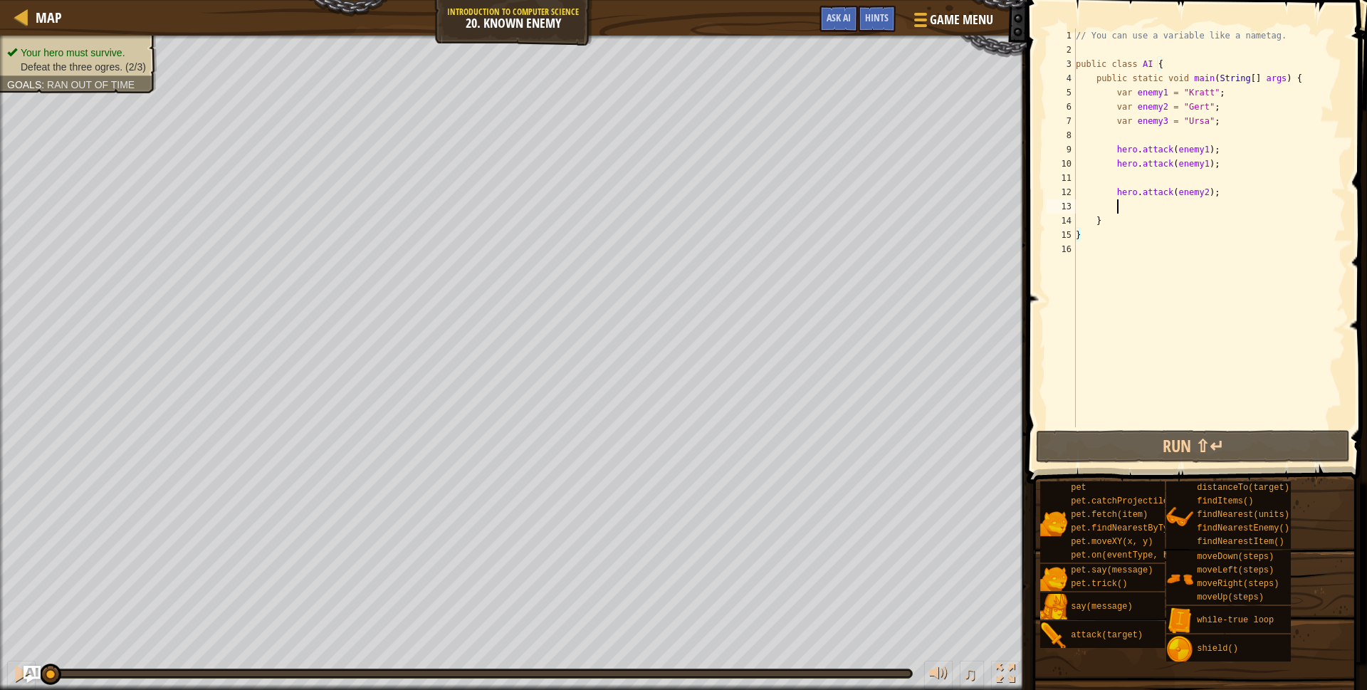
click at [1203, 204] on div "// You can use a variable like a nametag. public class AI { public static void …" at bounding box center [1209, 241] width 273 height 427
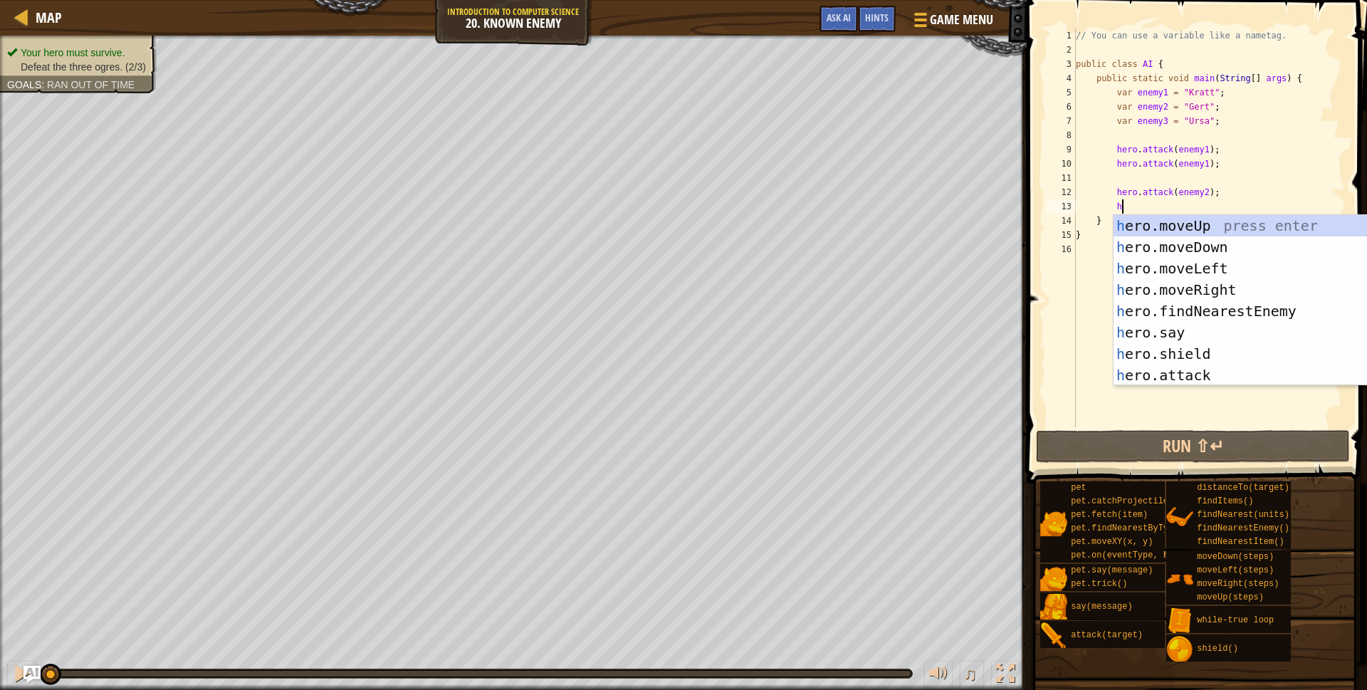
scroll to position [6, 3]
click at [1189, 372] on div "h ero.moveUp press enter h ero.moveDown press enter h ero.moveLeft press enter …" at bounding box center [1243, 322] width 259 height 214
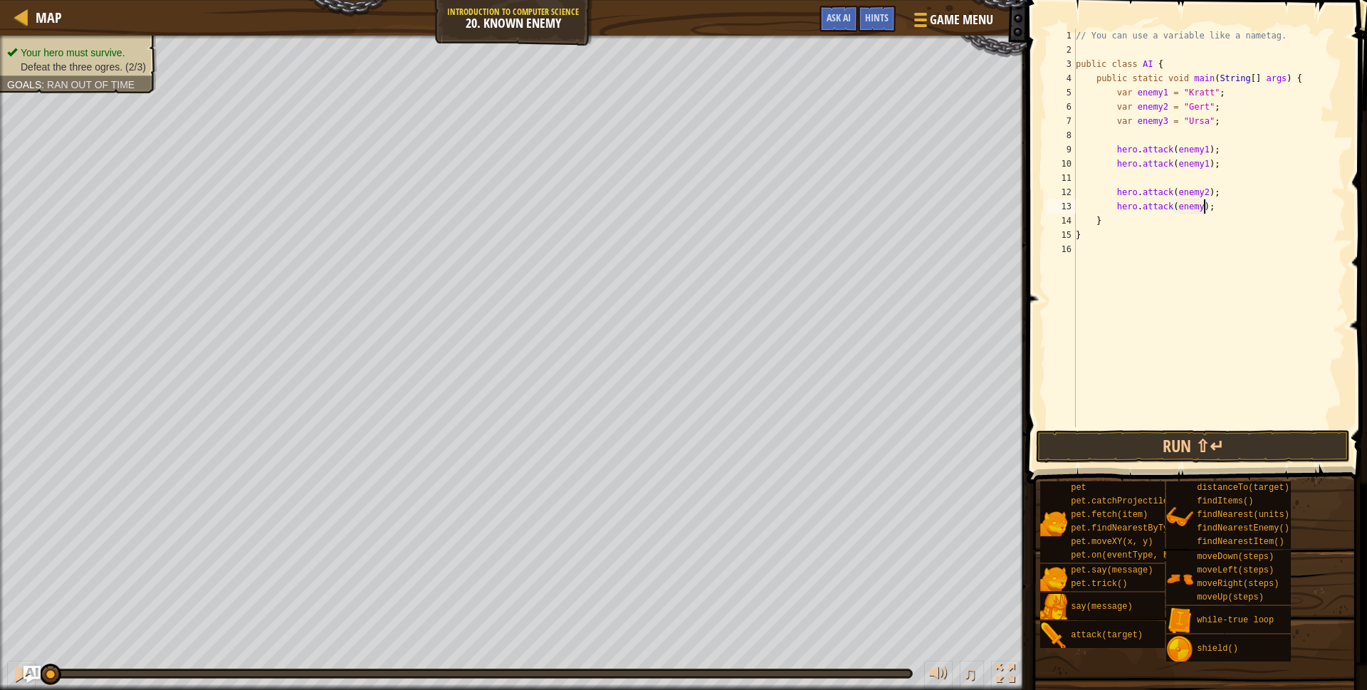
type textarea "hero.attack(enemy2);"
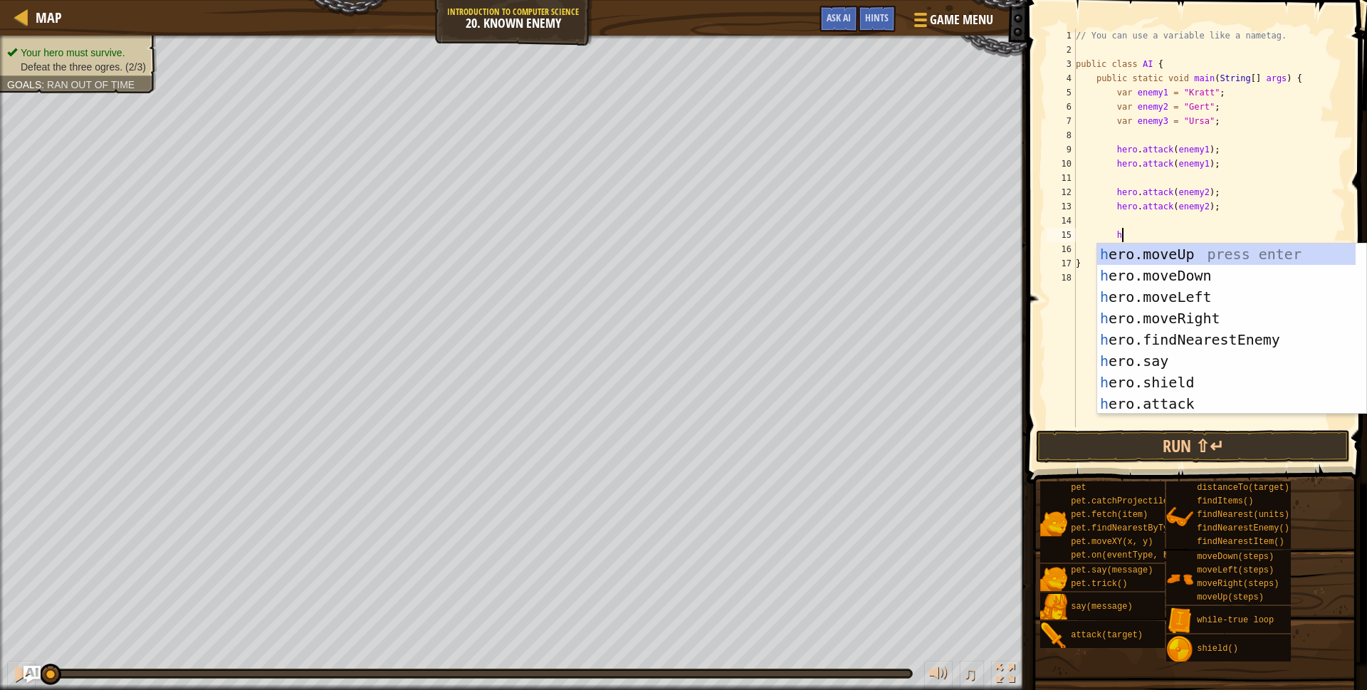
scroll to position [0, 0]
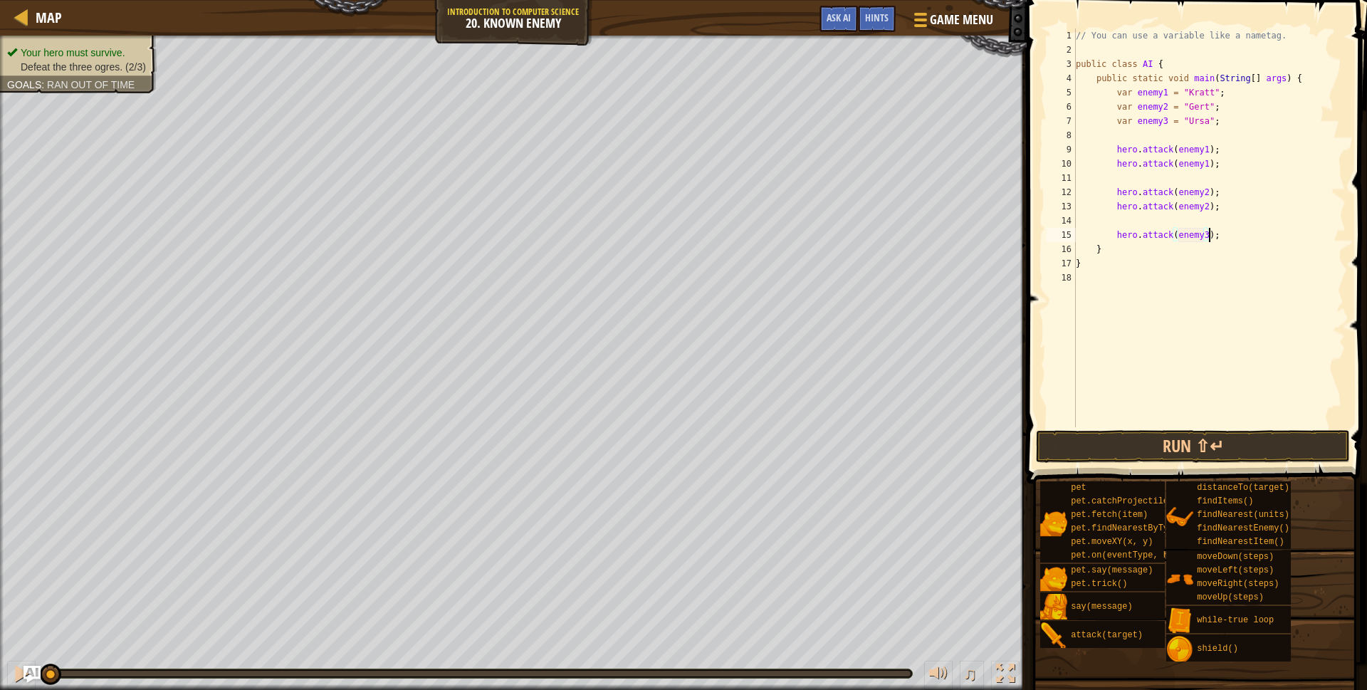
type textarea "hero.attack(enemy3);"
click at [1286, 453] on button "Run ⇧↵" at bounding box center [1193, 446] width 314 height 33
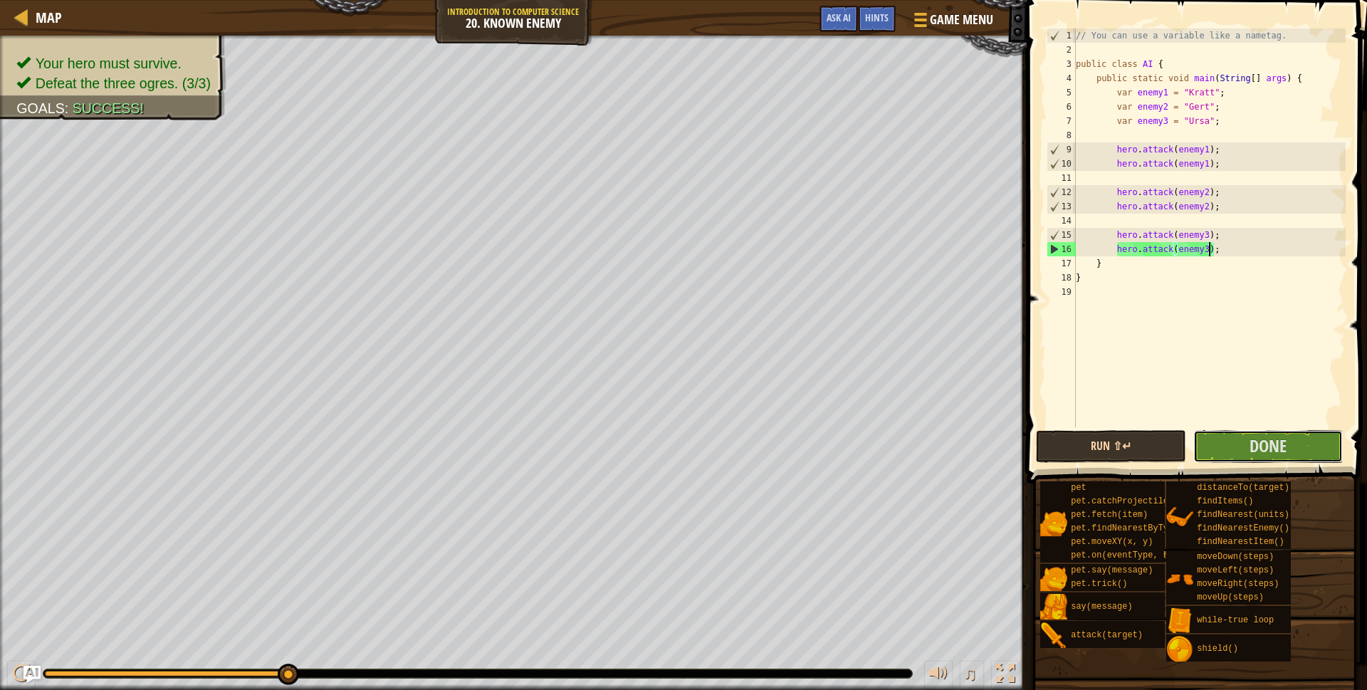
click at [1286, 453] on span "Done" at bounding box center [1268, 445] width 37 height 23
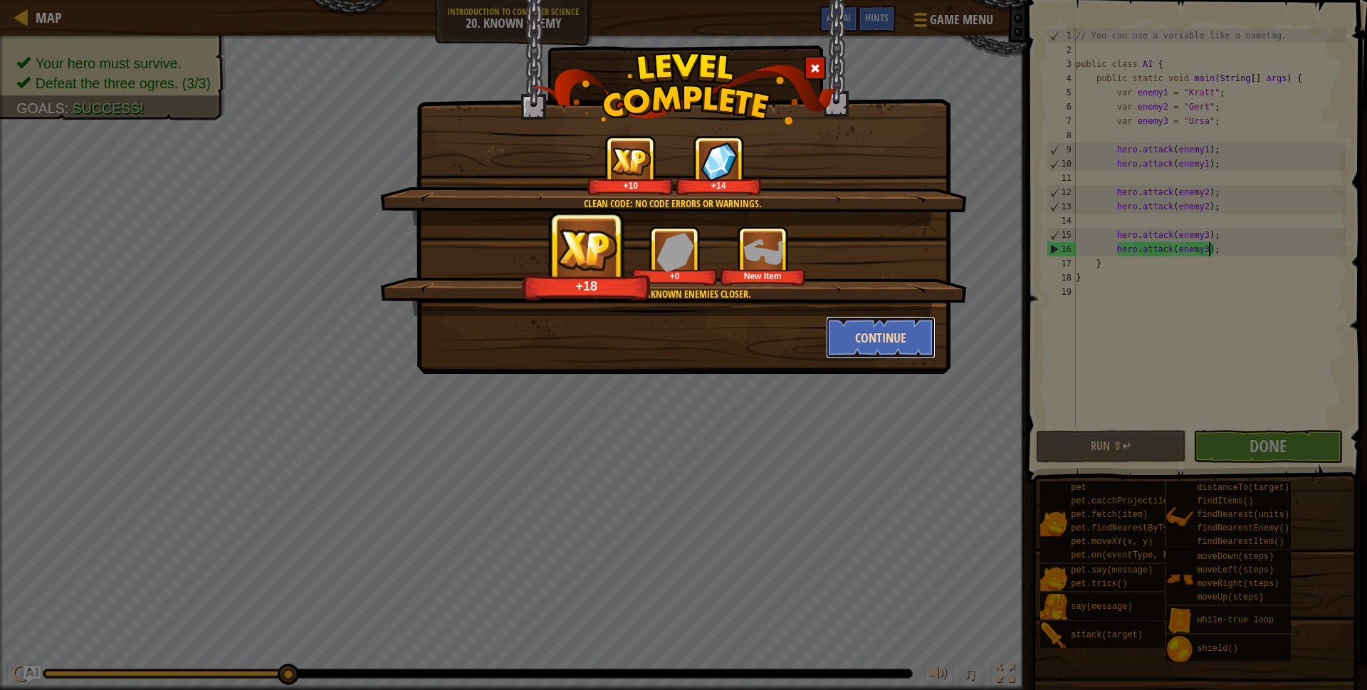
click at [863, 347] on button "Continue" at bounding box center [881, 337] width 110 height 43
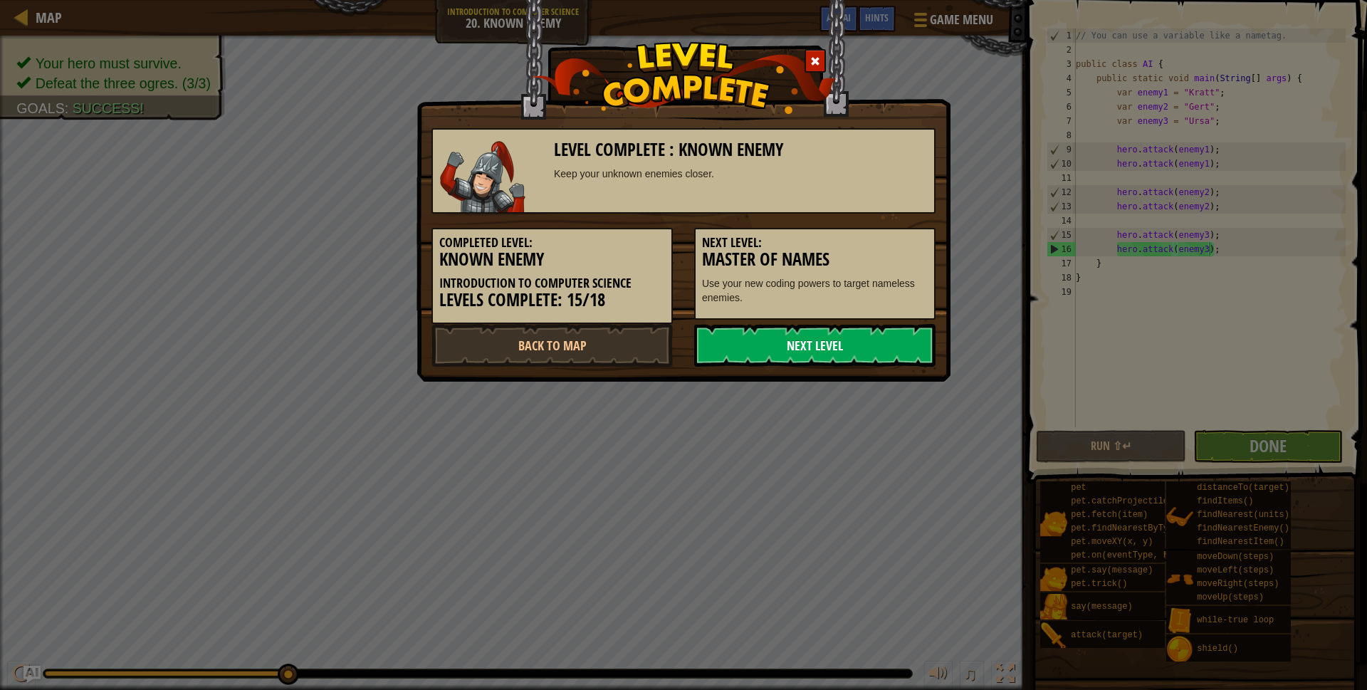
click at [852, 343] on link "Next Level" at bounding box center [814, 345] width 241 height 43
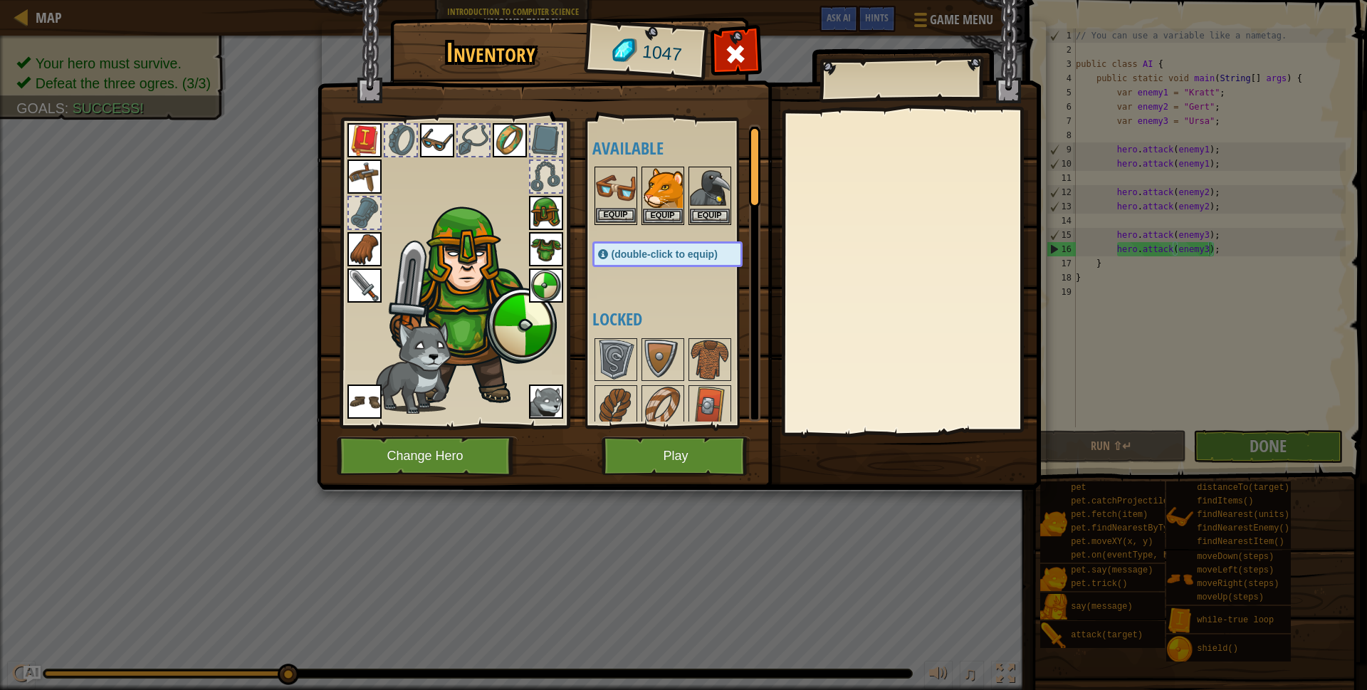
click at [611, 196] on img at bounding box center [616, 188] width 40 height 40
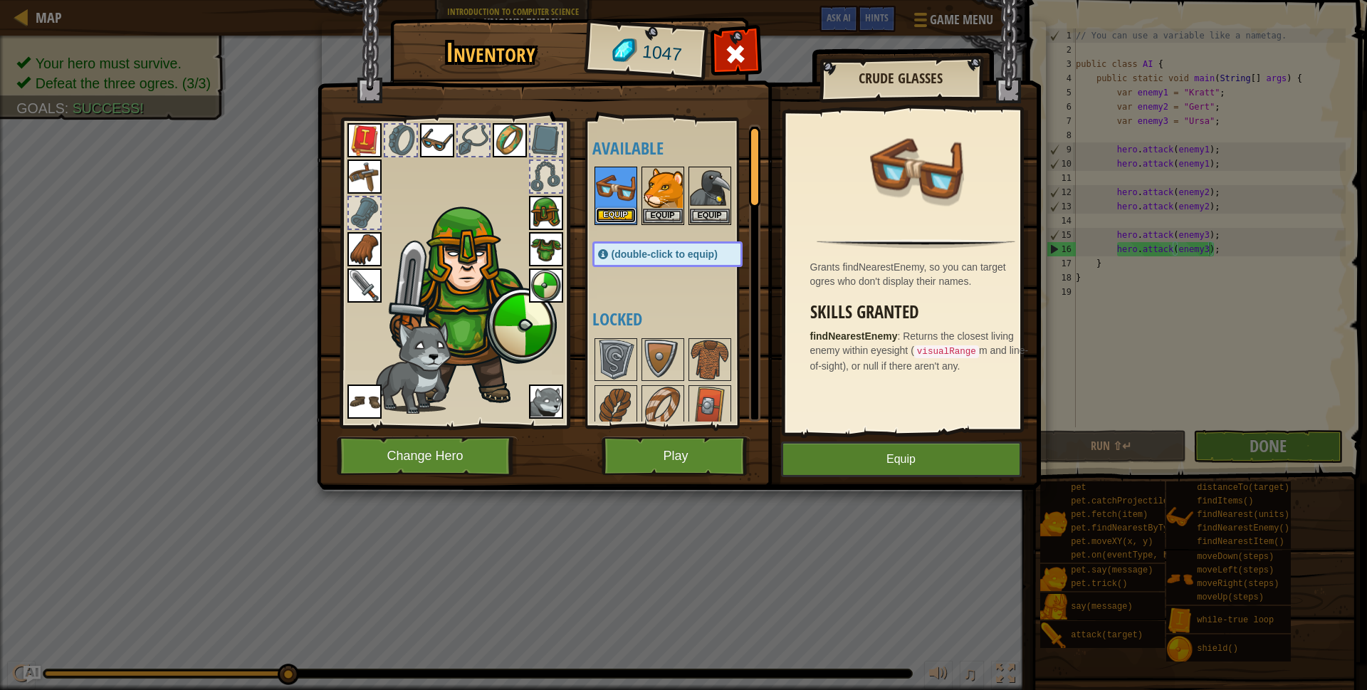
click at [614, 215] on button "Equip" at bounding box center [616, 215] width 40 height 15
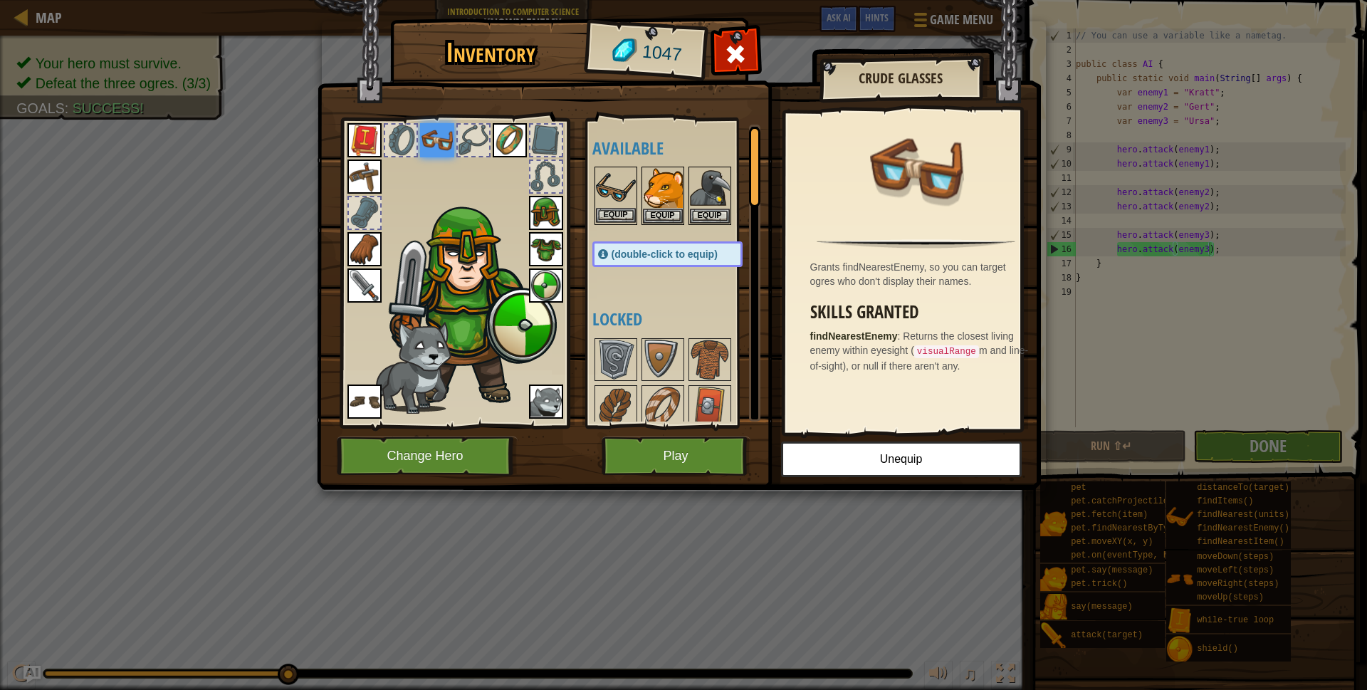
click at [622, 199] on img at bounding box center [616, 188] width 40 height 40
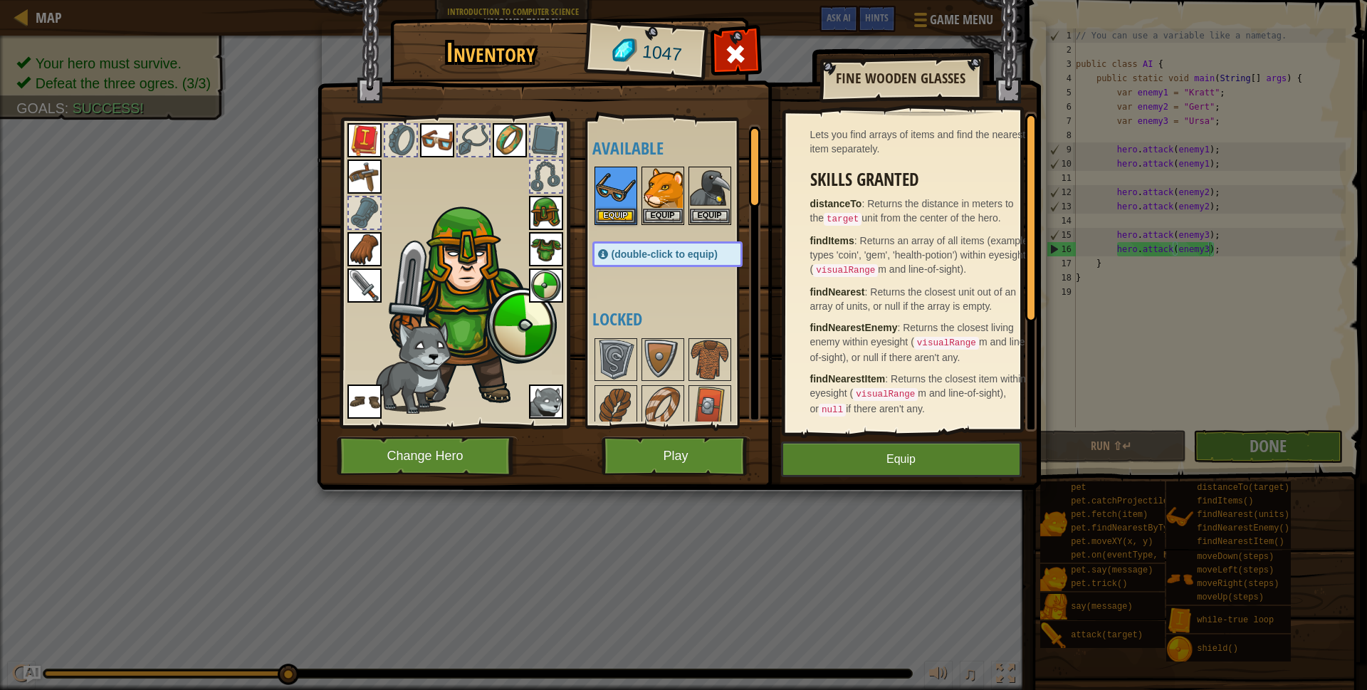
scroll to position [0, 0]
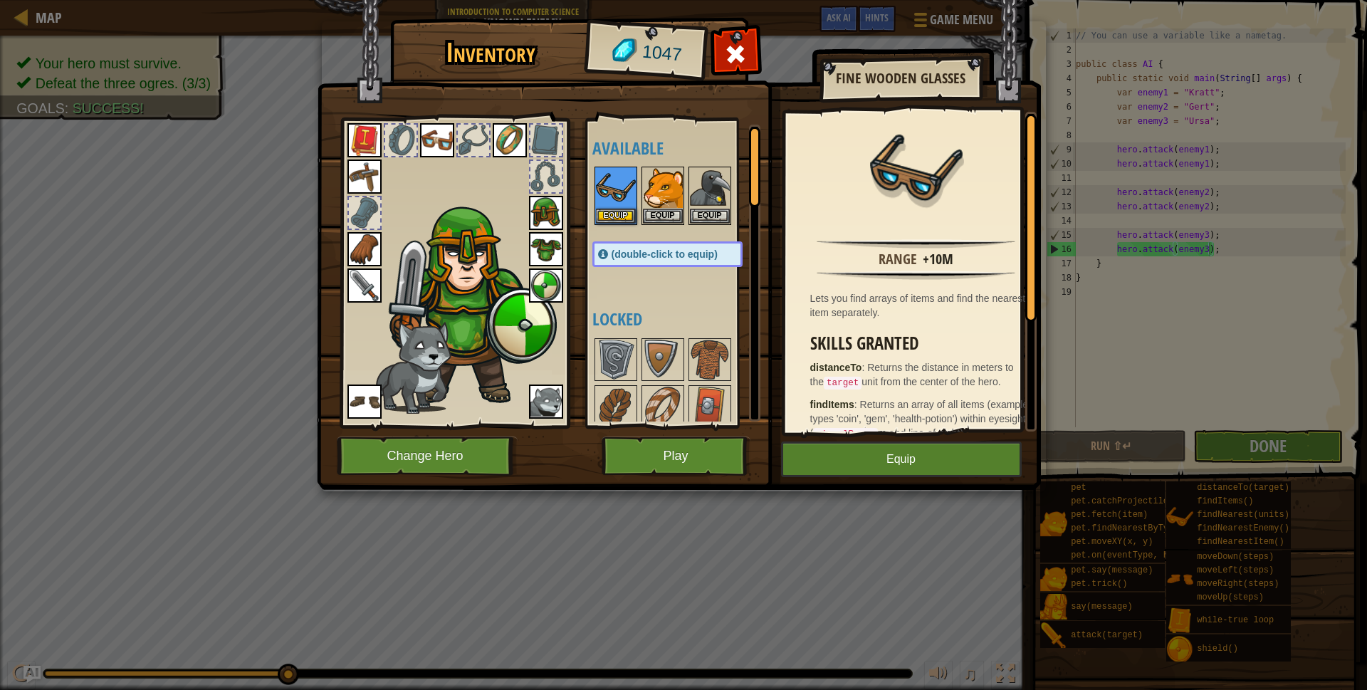
click at [634, 284] on div "Available Equip Equip Equip Equip Equip Equip Equip Equip Equip Equip Equip Equ…" at bounding box center [682, 273] width 179 height 297
click at [637, 447] on button "Play" at bounding box center [676, 456] width 149 height 39
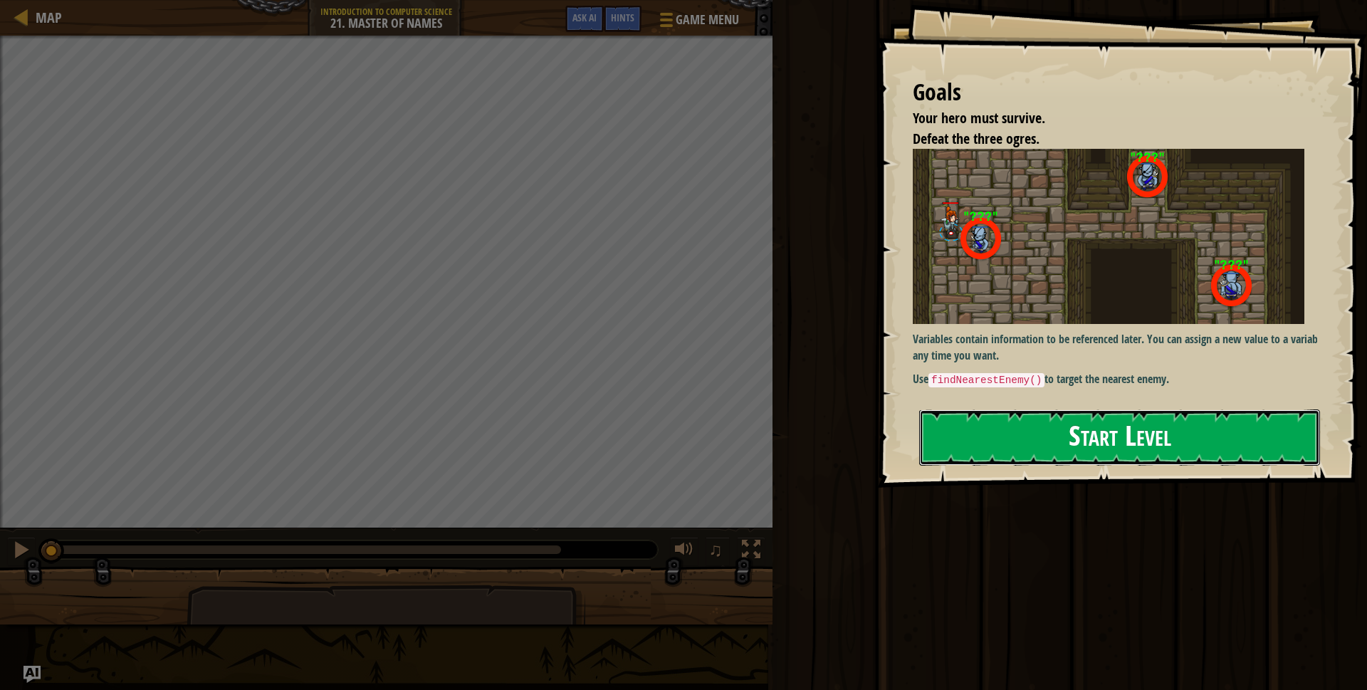
click at [1031, 438] on button "Start Level" at bounding box center [1119, 438] width 401 height 56
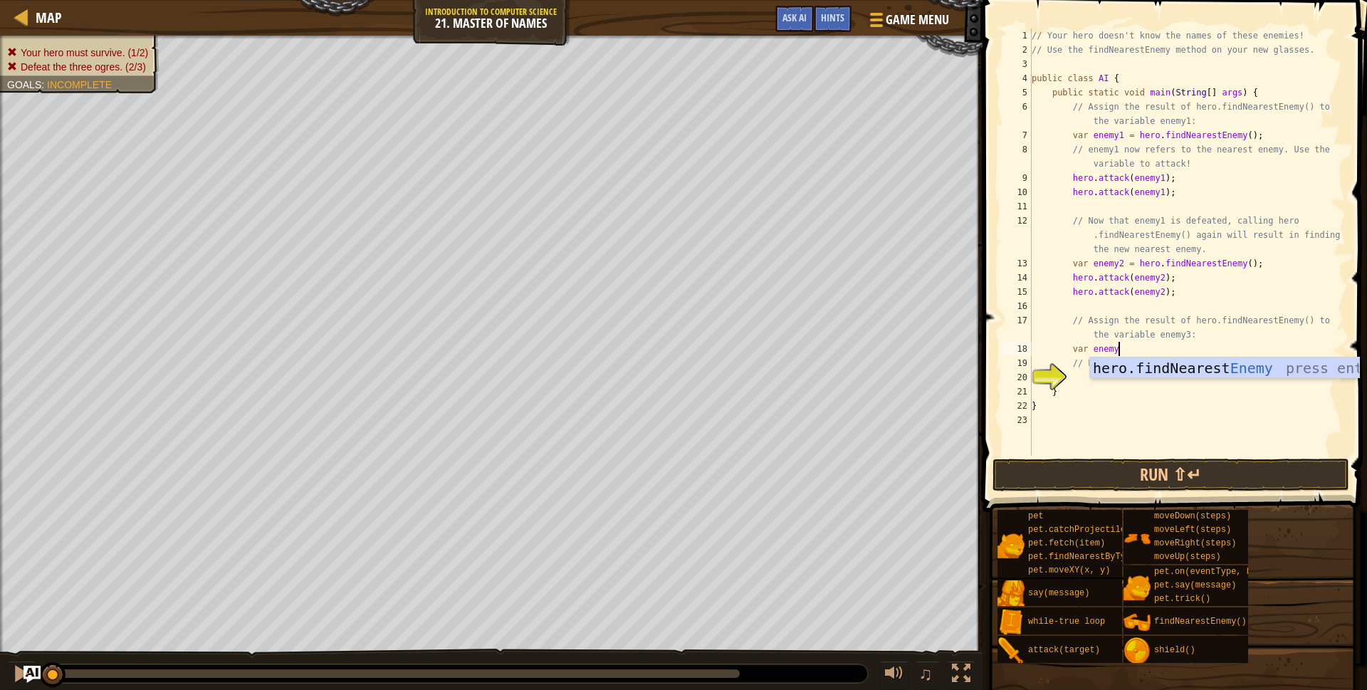
scroll to position [6, 6]
type textarea "var enemy2 = h"
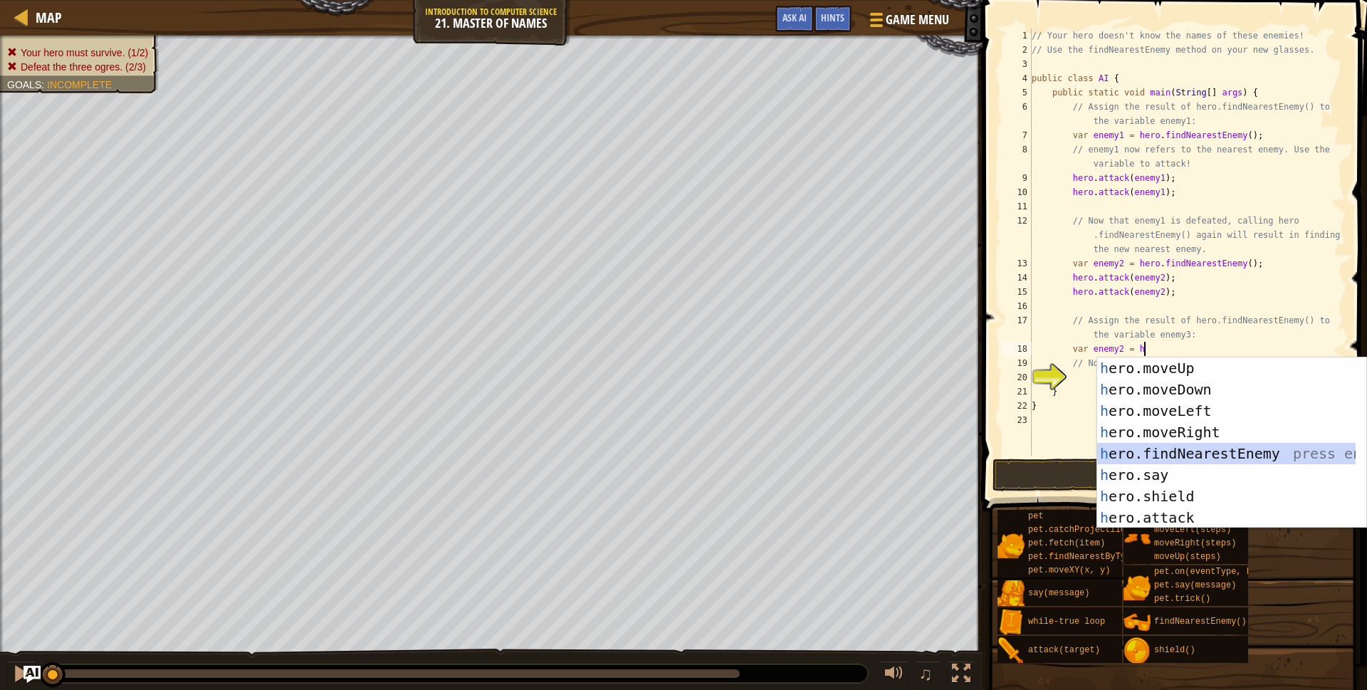
scroll to position [6, 3]
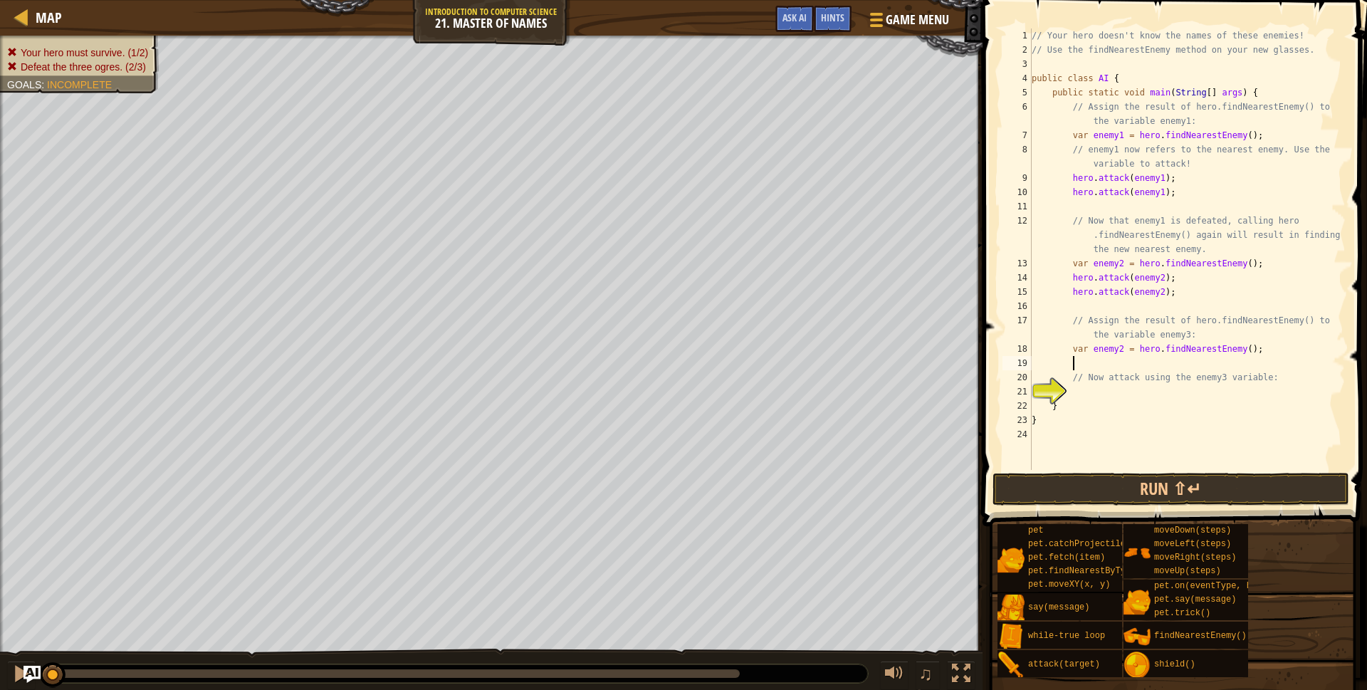
type textarea "h"
type textarea "hero.attack(enemy3);"
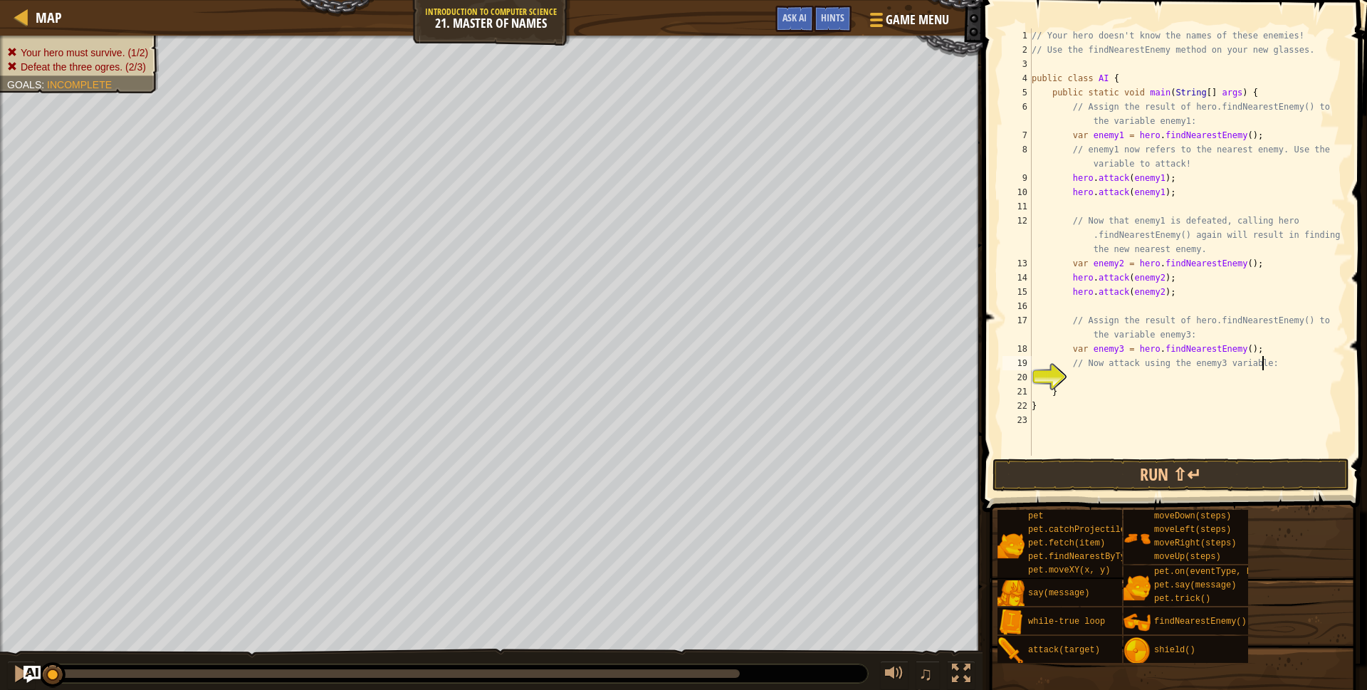
type textarea "// Now attack using the enemy3 variable:"
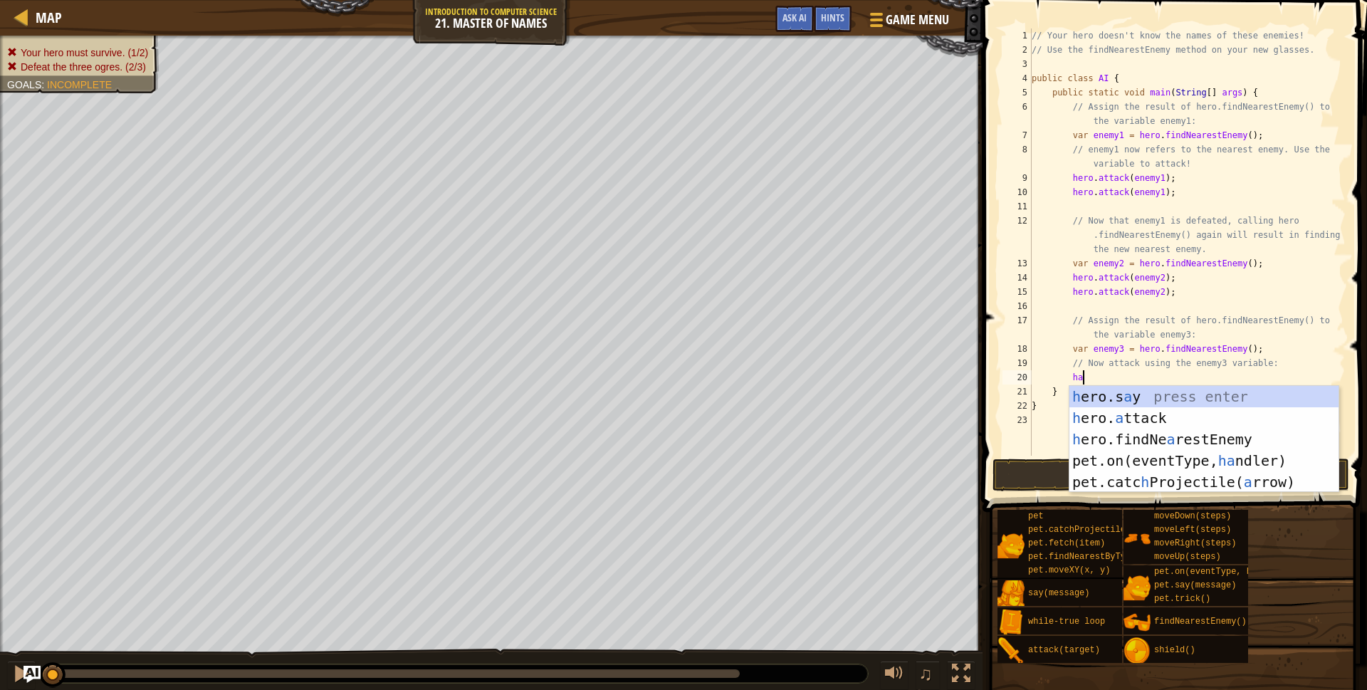
scroll to position [6, 4]
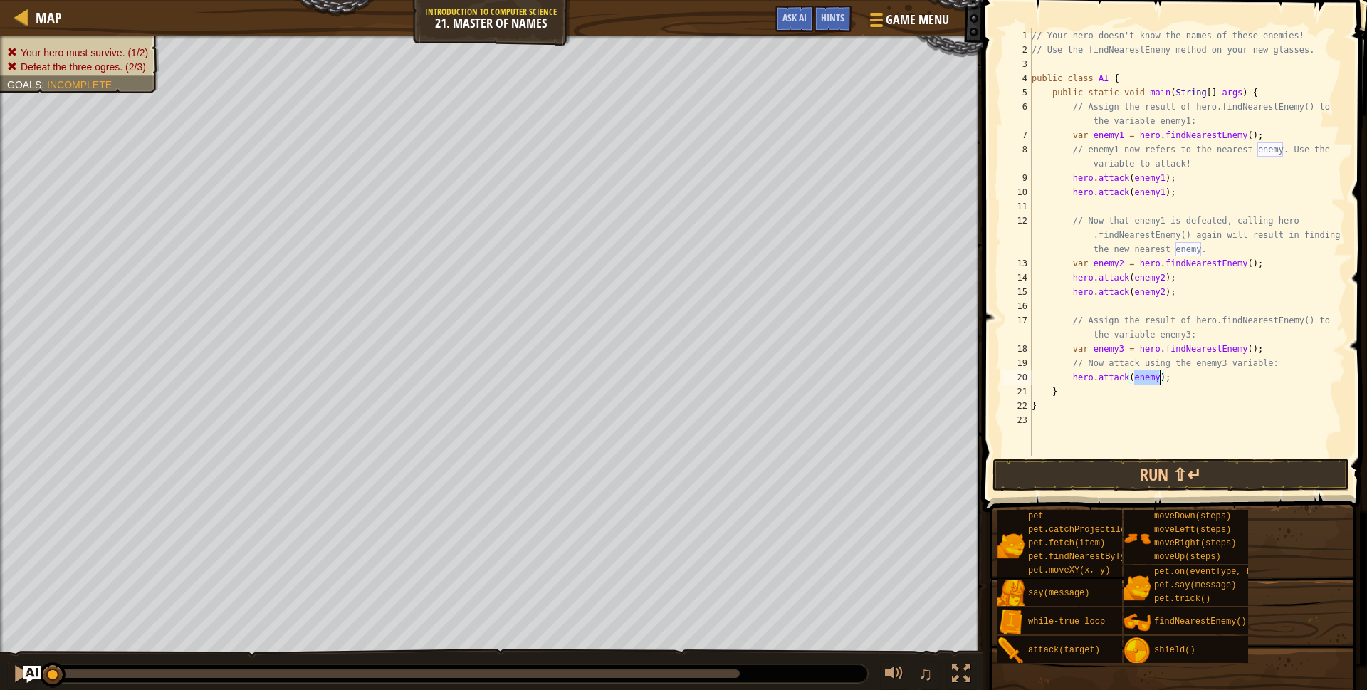
type textarea "hero.attack(enemy3);"
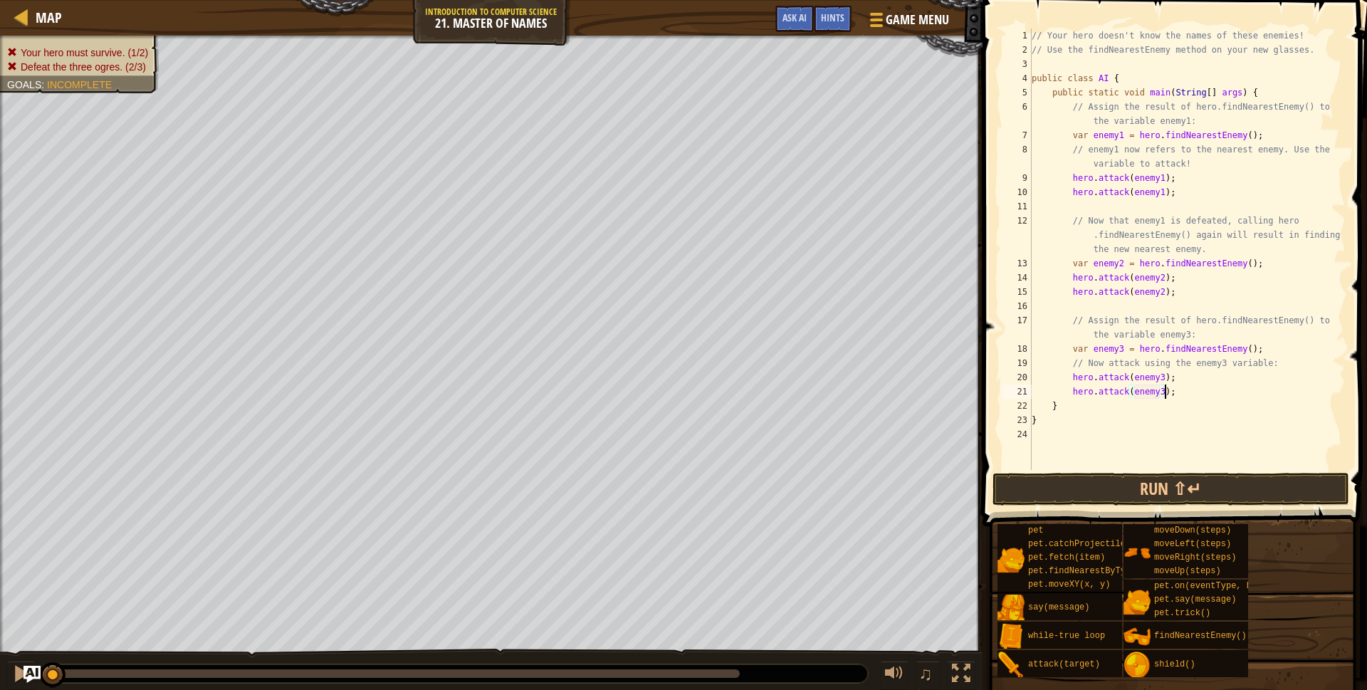
scroll to position [6, 11]
type textarea "hero.attack(enemy3);"
click at [1154, 496] on button "Run ⇧↵" at bounding box center [1171, 489] width 357 height 33
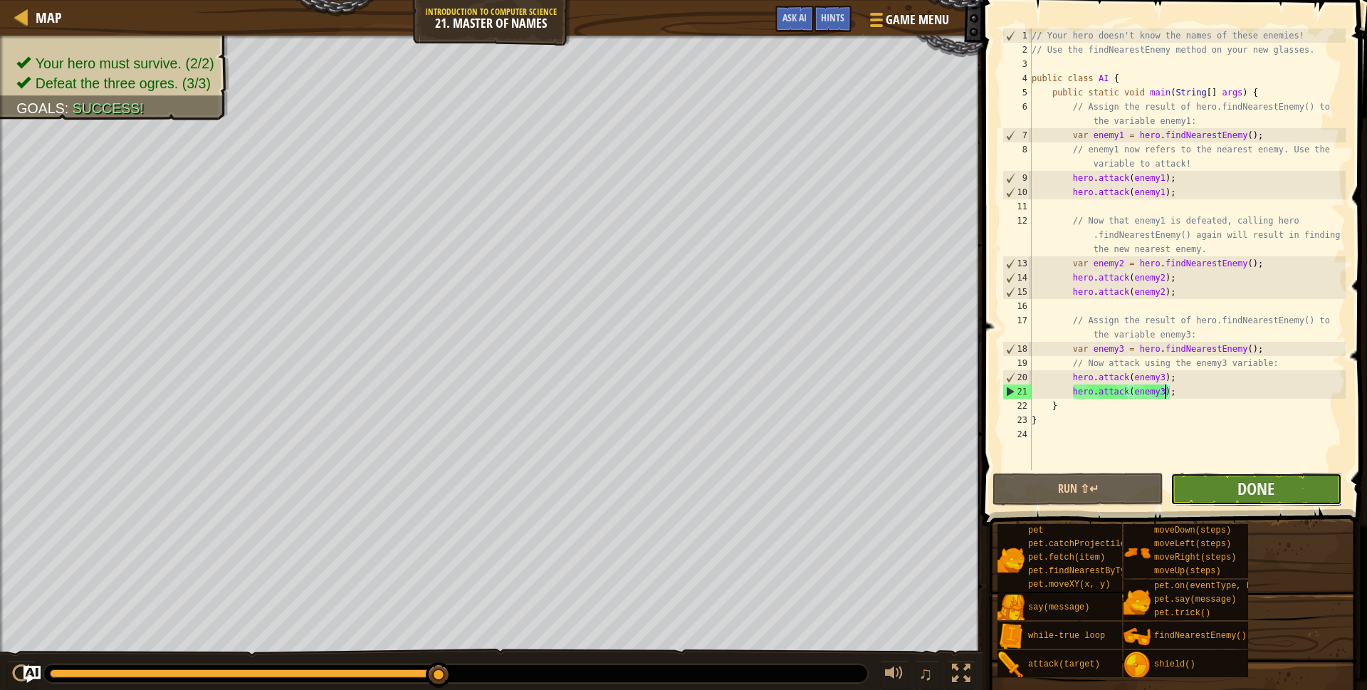
click at [1224, 497] on button "Done" at bounding box center [1256, 489] width 171 height 33
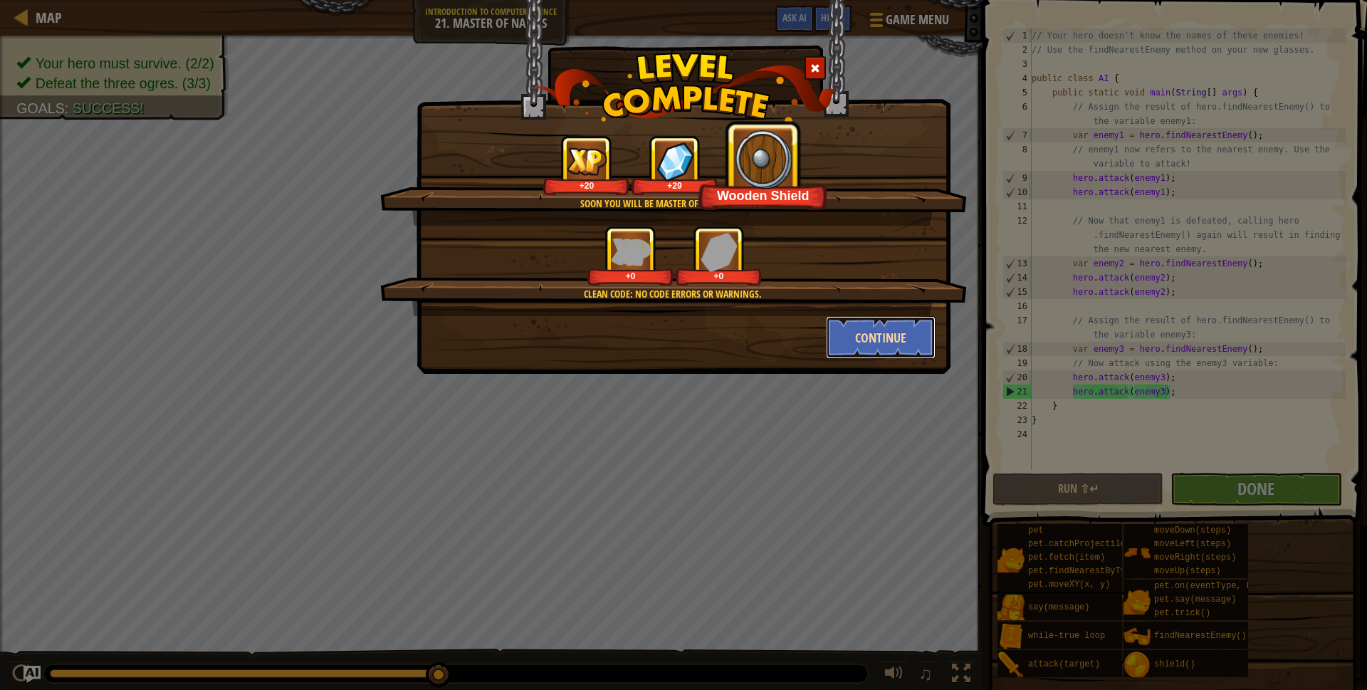
click at [865, 336] on button "Continue" at bounding box center [881, 337] width 110 height 43
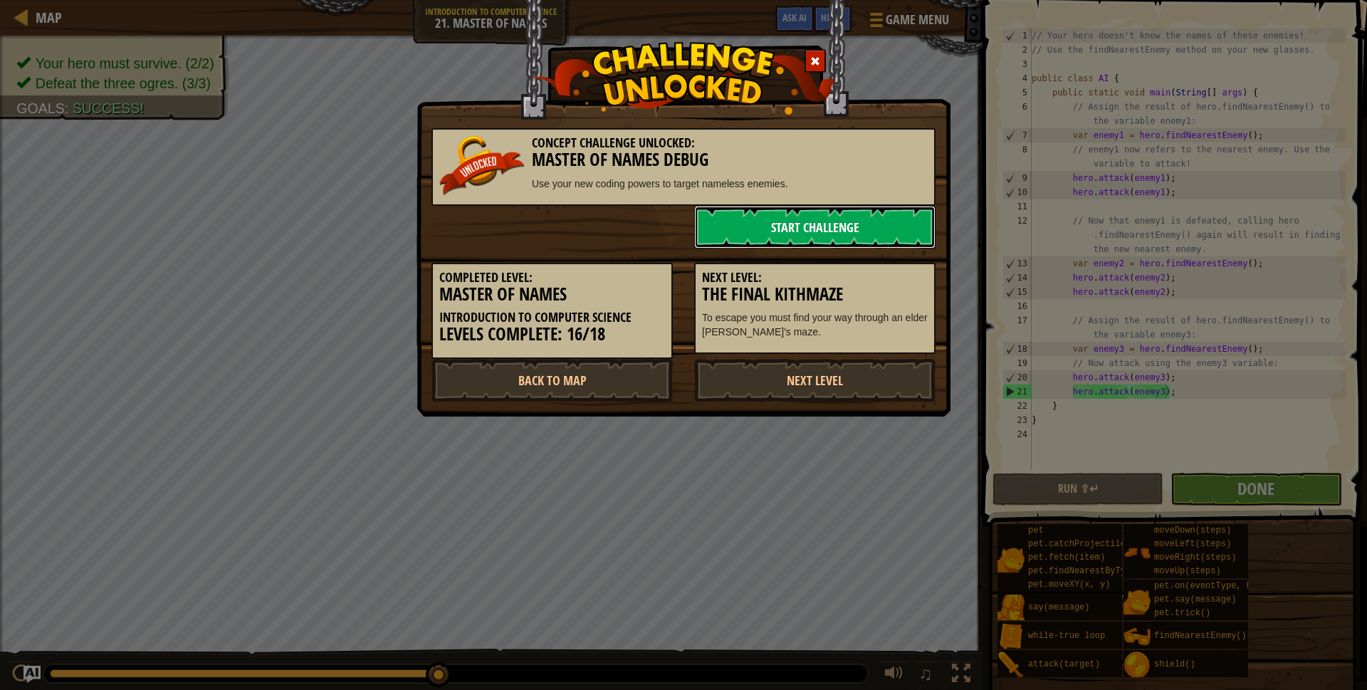
click at [810, 231] on link "Start Challenge" at bounding box center [814, 227] width 241 height 43
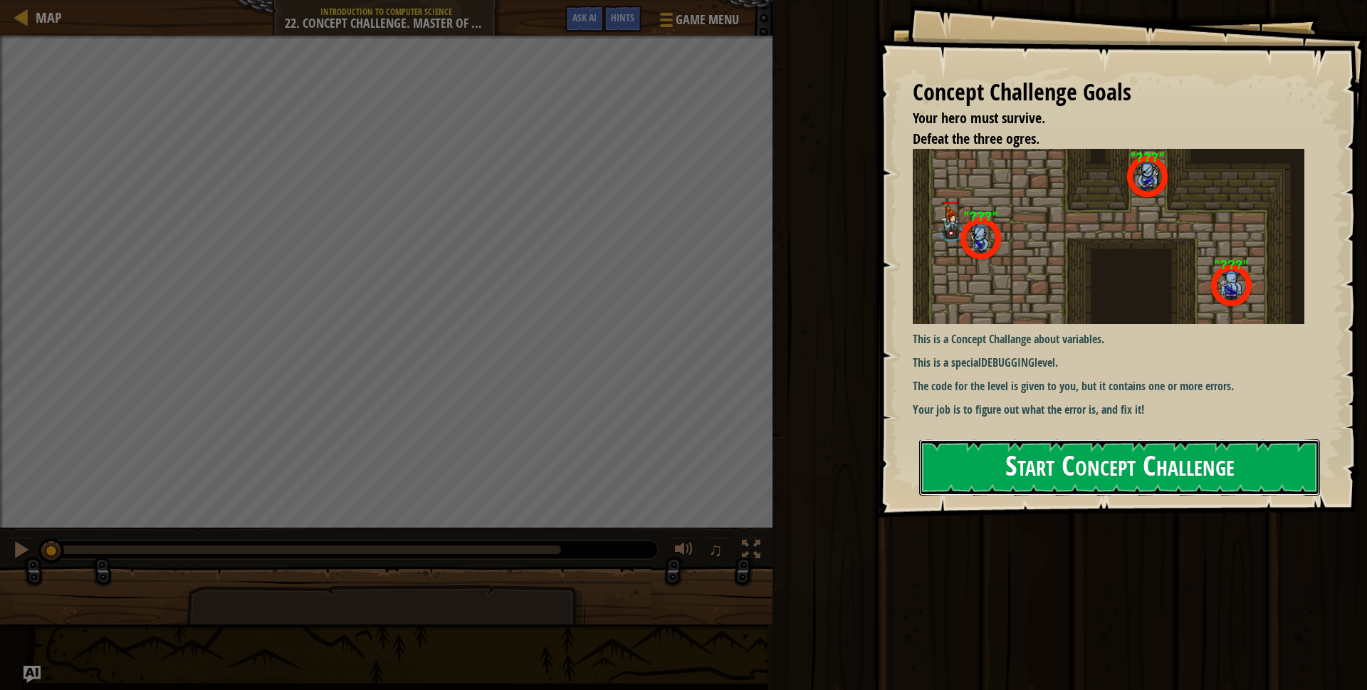
click at [1016, 466] on button "Start Concept Challenge" at bounding box center [1119, 467] width 401 height 56
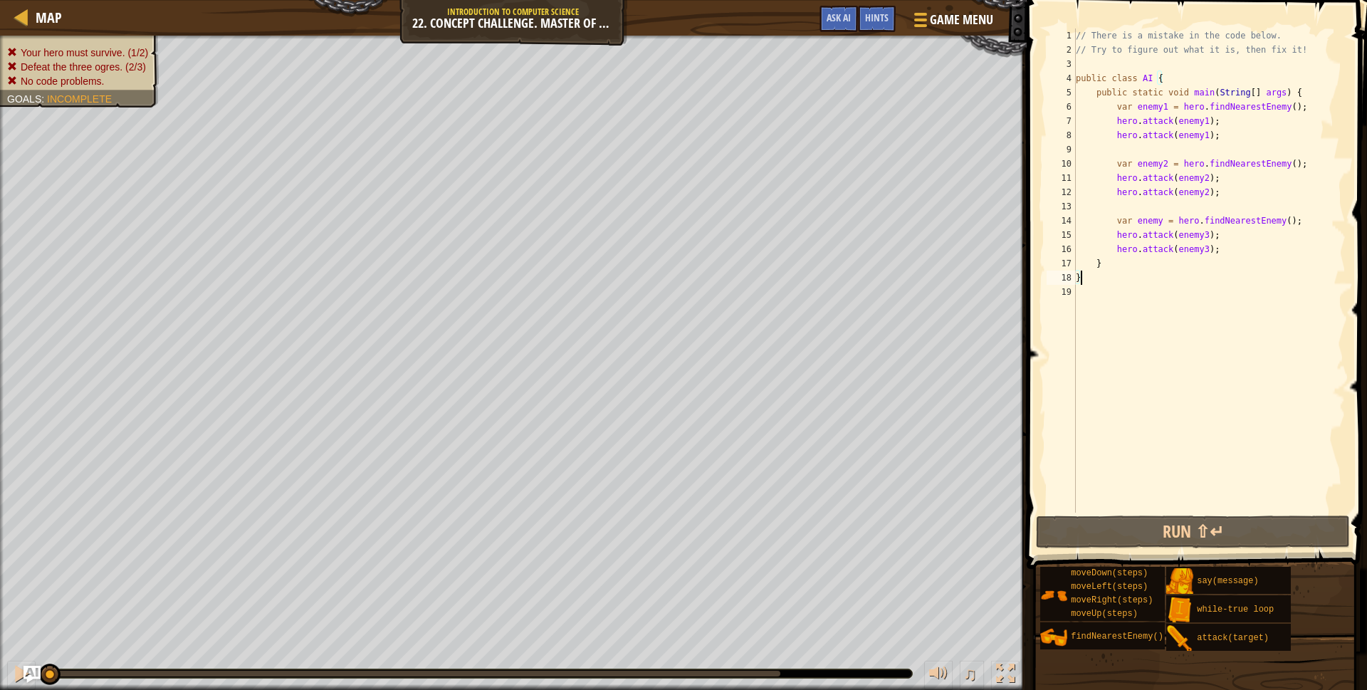
click at [1164, 219] on div "// There is a mistake in the code below. // Try to figure out what it is, then …" at bounding box center [1209, 284] width 273 height 513
type textarea "var enemy3 = hero.findNearestEnemy();"
click at [1177, 548] on button "Run ⇧↵" at bounding box center [1193, 532] width 314 height 33
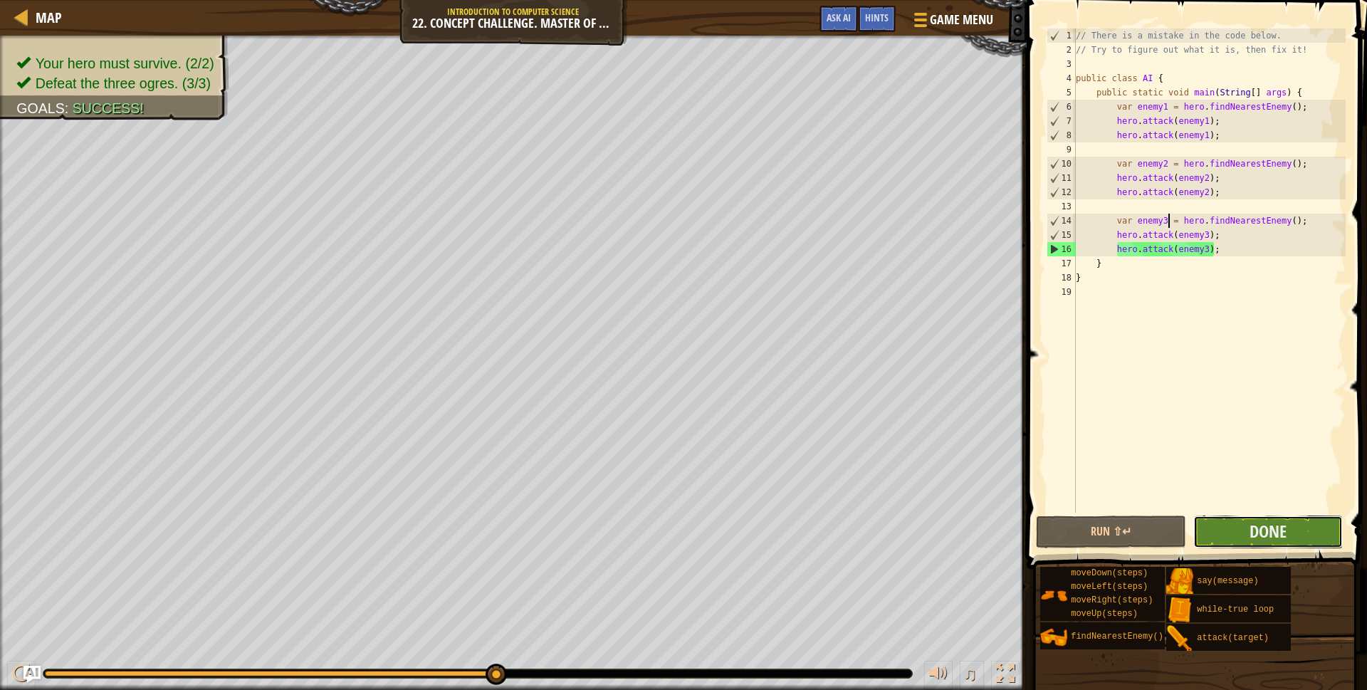
click at [1236, 537] on button "Done" at bounding box center [1269, 532] width 150 height 33
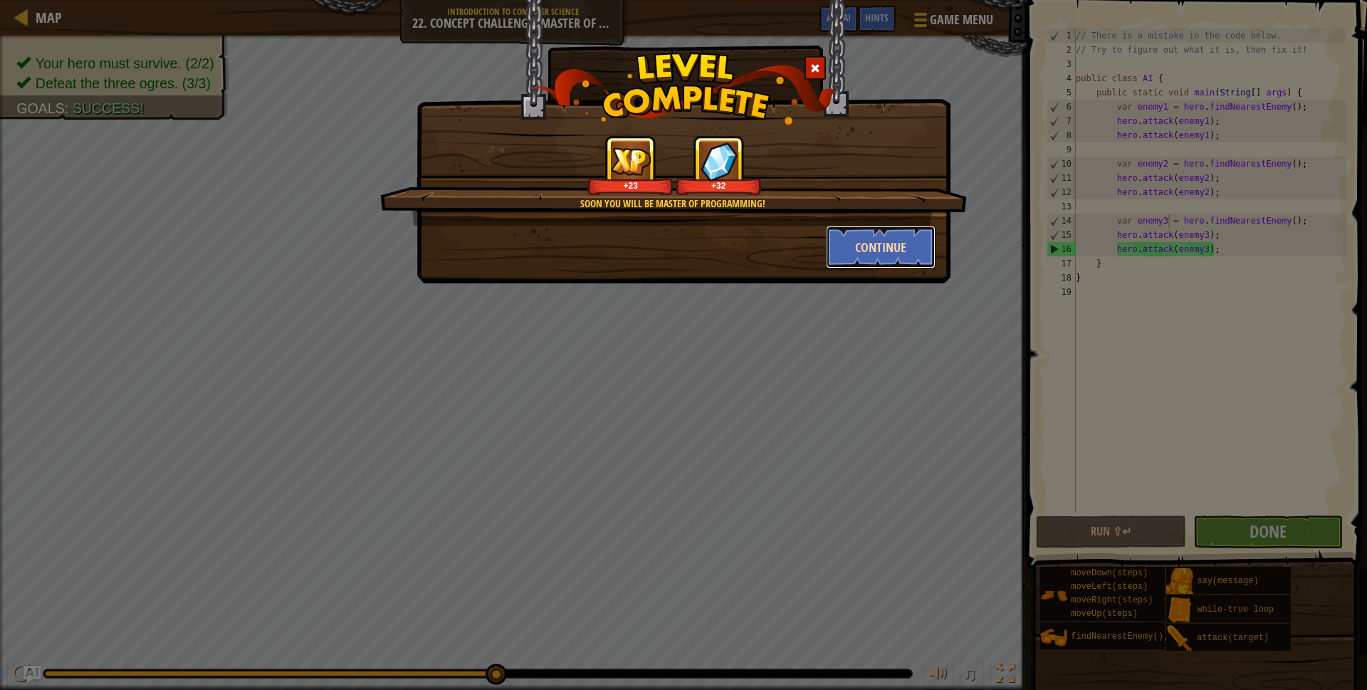
click at [848, 255] on button "Continue" at bounding box center [881, 247] width 110 height 43
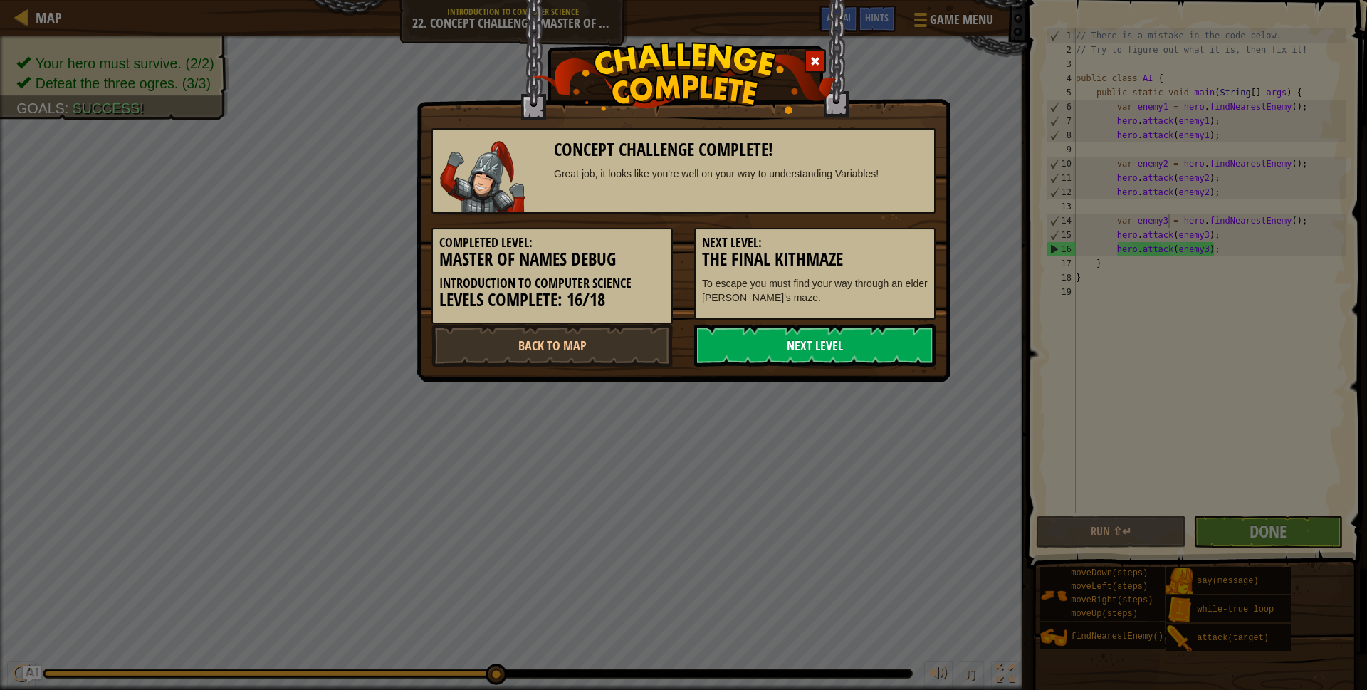
click at [805, 328] on link "Next Level" at bounding box center [814, 345] width 241 height 43
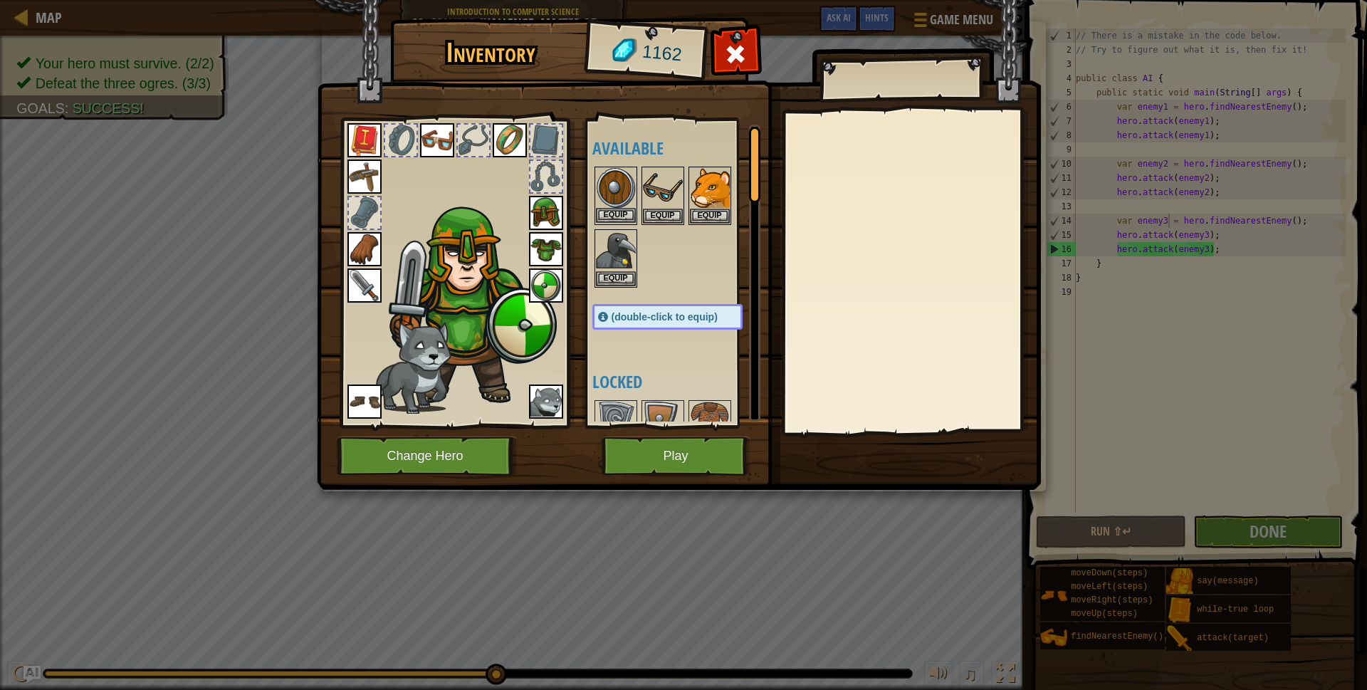
click at [615, 202] on img at bounding box center [616, 188] width 40 height 40
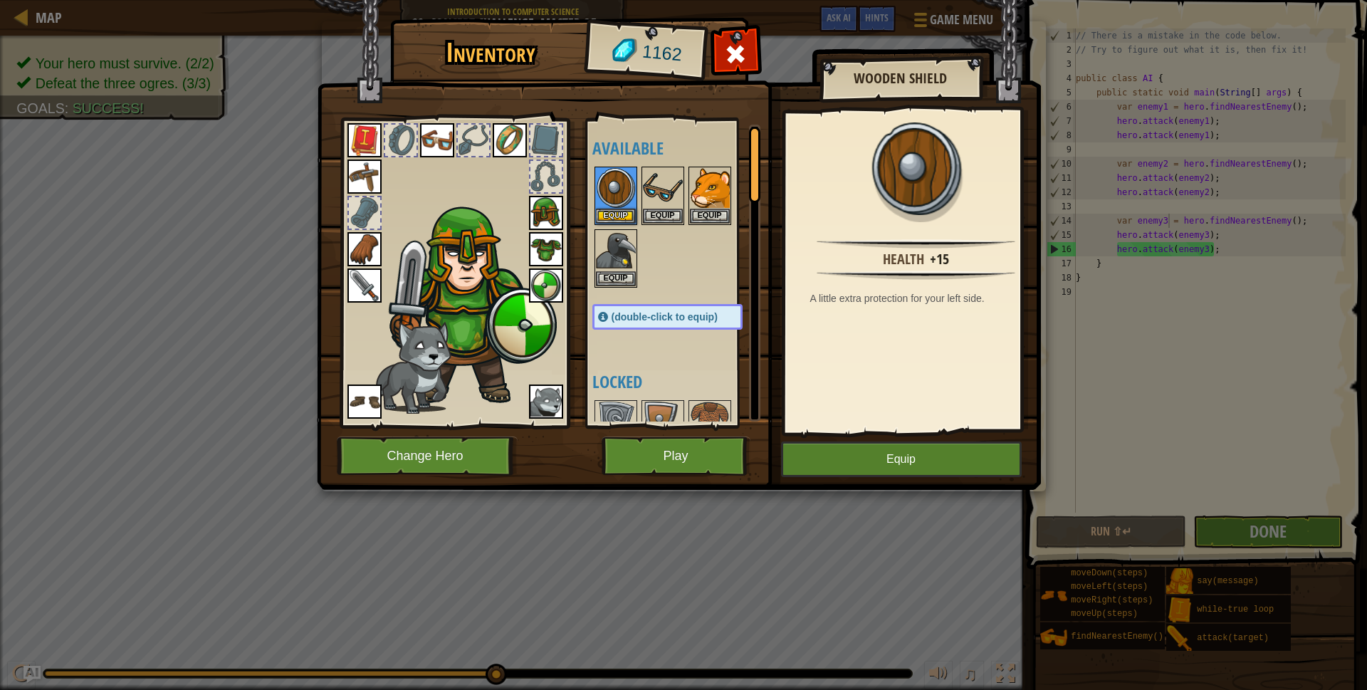
click at [535, 280] on img at bounding box center [546, 285] width 34 height 34
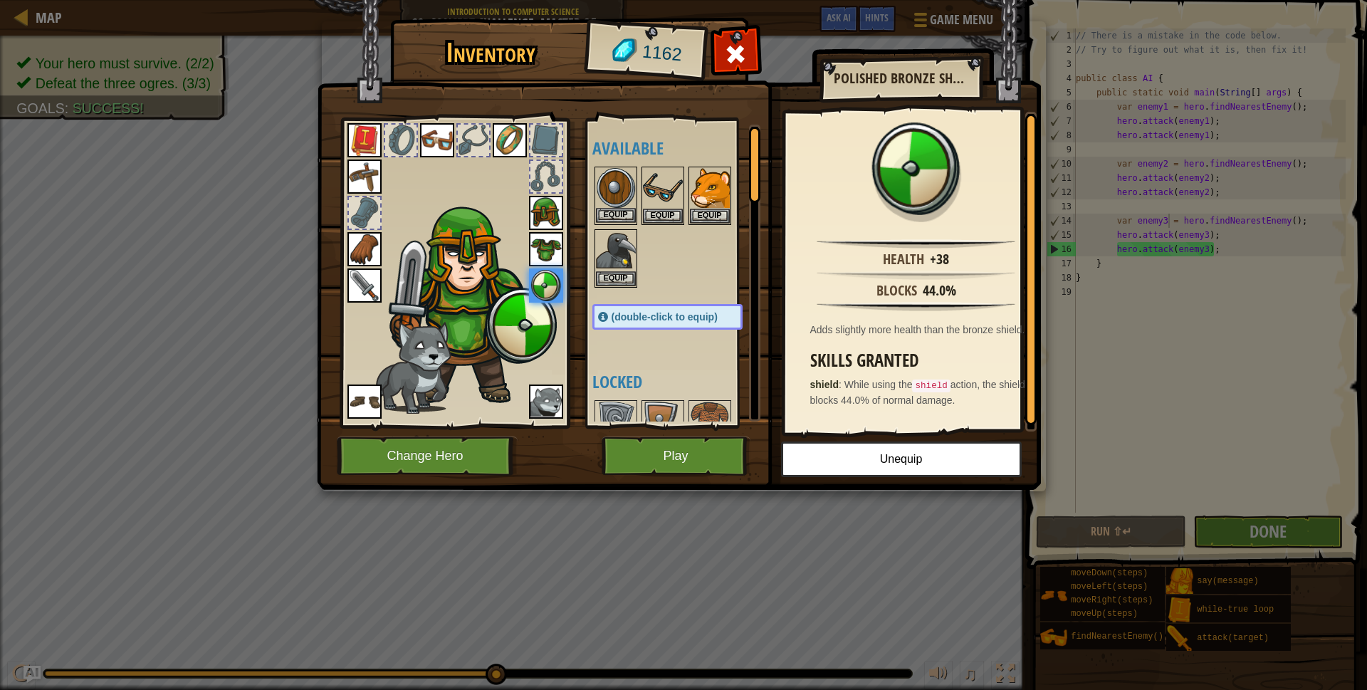
click at [621, 199] on img at bounding box center [616, 188] width 40 height 40
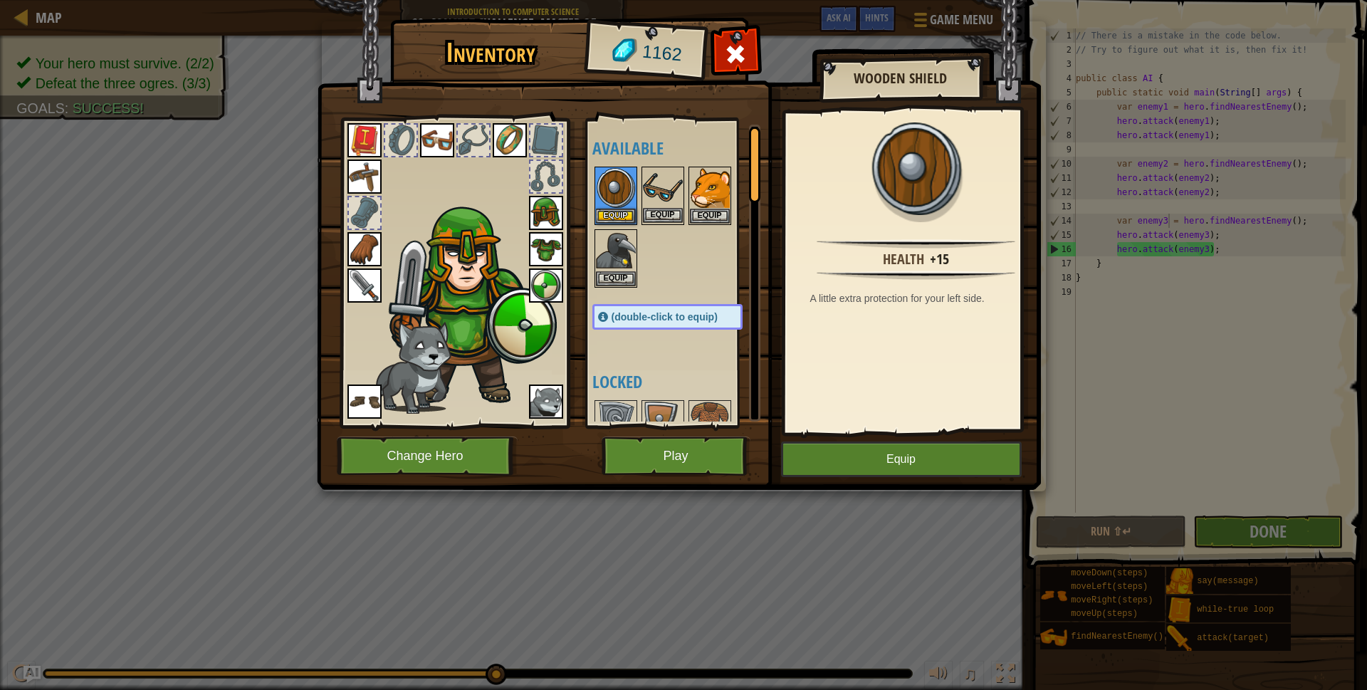
click at [660, 199] on img at bounding box center [663, 188] width 40 height 40
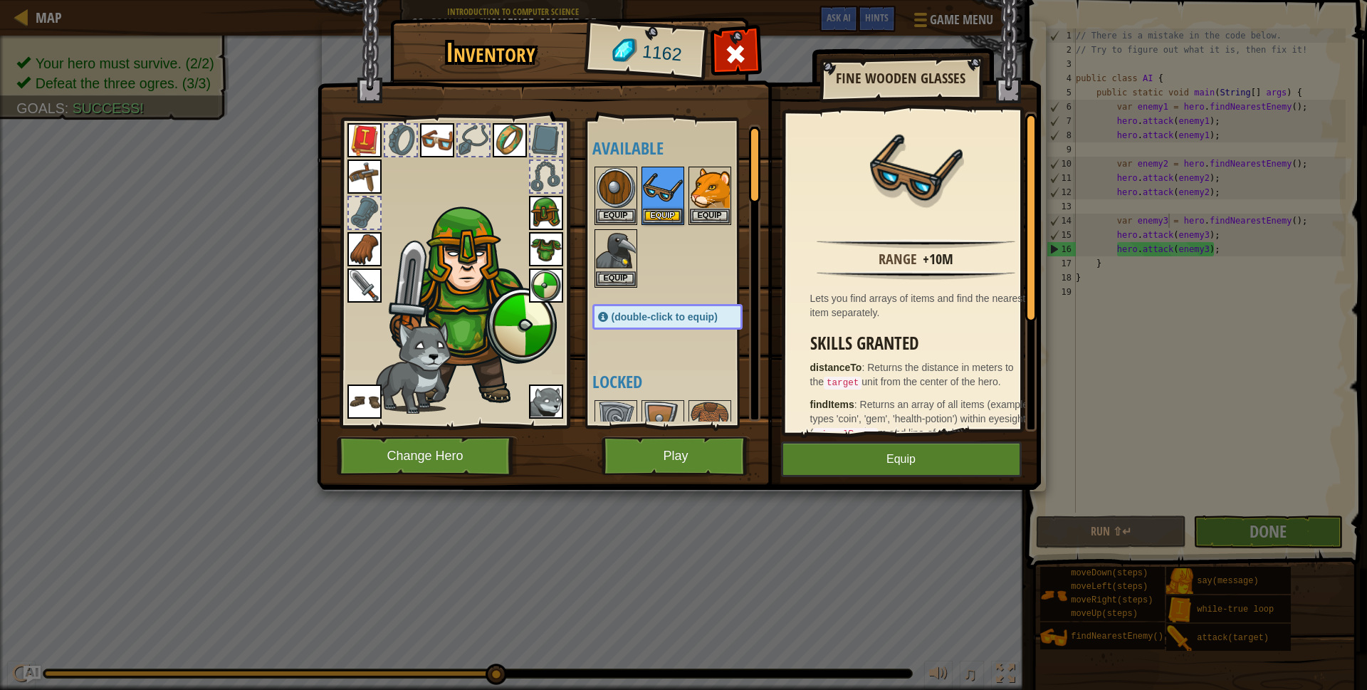
click at [436, 138] on img at bounding box center [437, 140] width 34 height 34
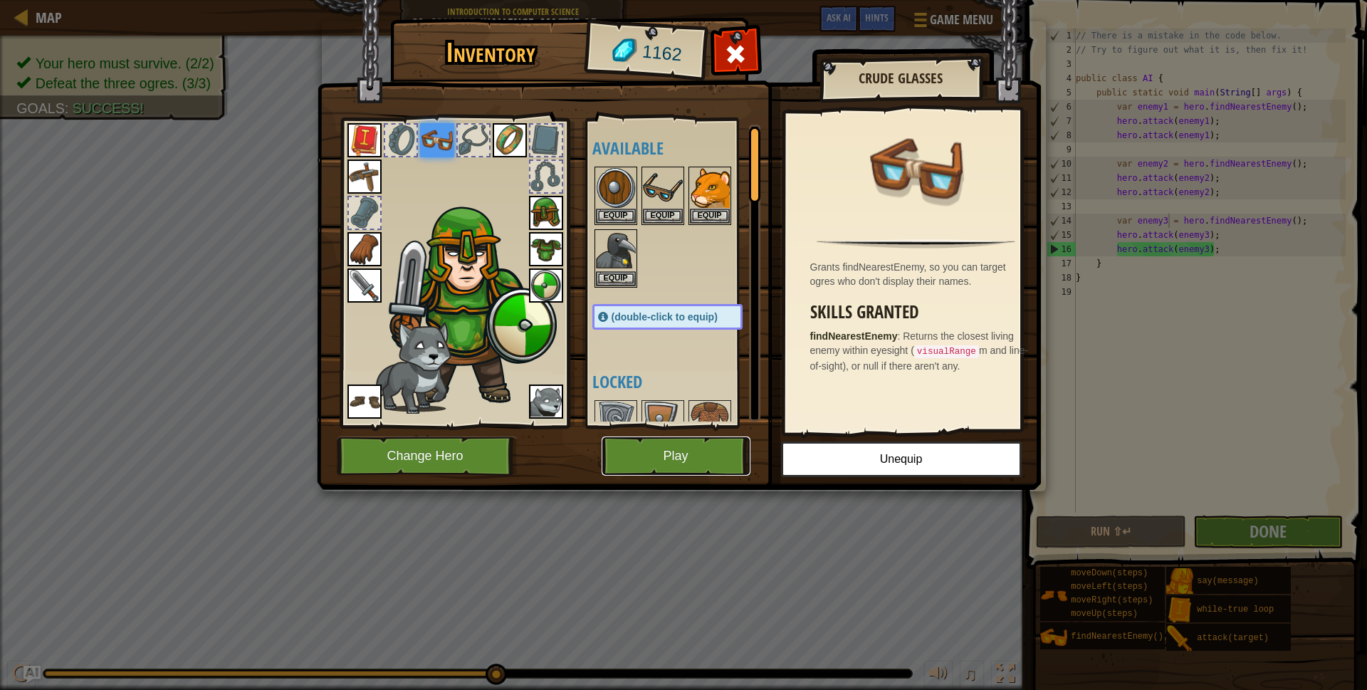
click at [659, 449] on button "Play" at bounding box center [676, 456] width 149 height 39
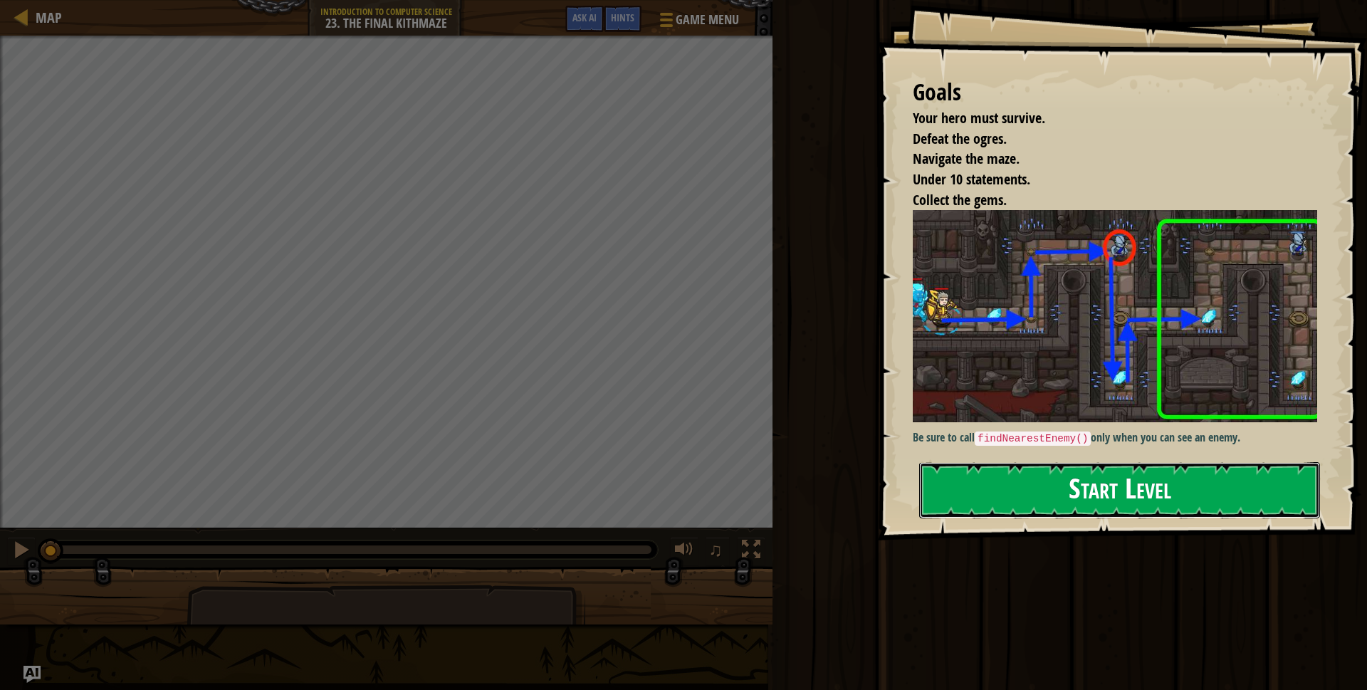
click at [929, 494] on button "Start Level" at bounding box center [1119, 490] width 401 height 56
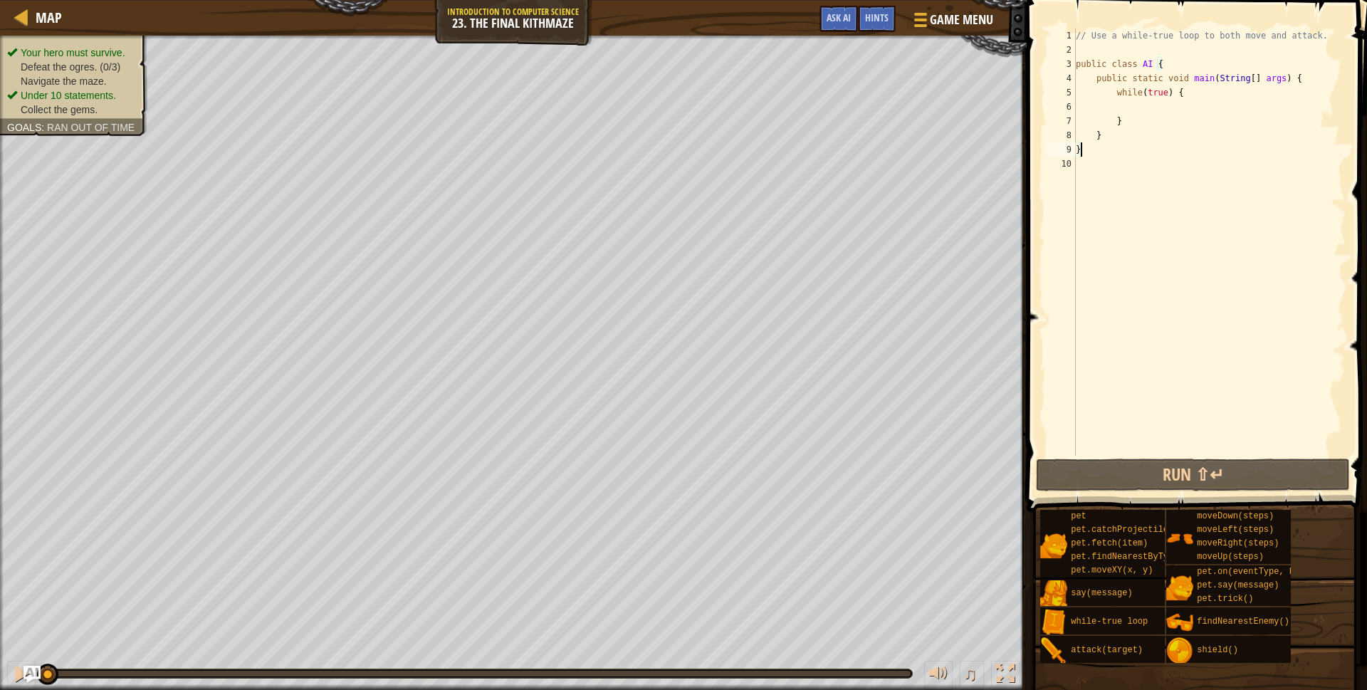
click at [1140, 113] on div "// Use a while-true loop to both move and attack. public class AI { public stat…" at bounding box center [1209, 256] width 273 height 456
type textarea "h"
type textarea "b"
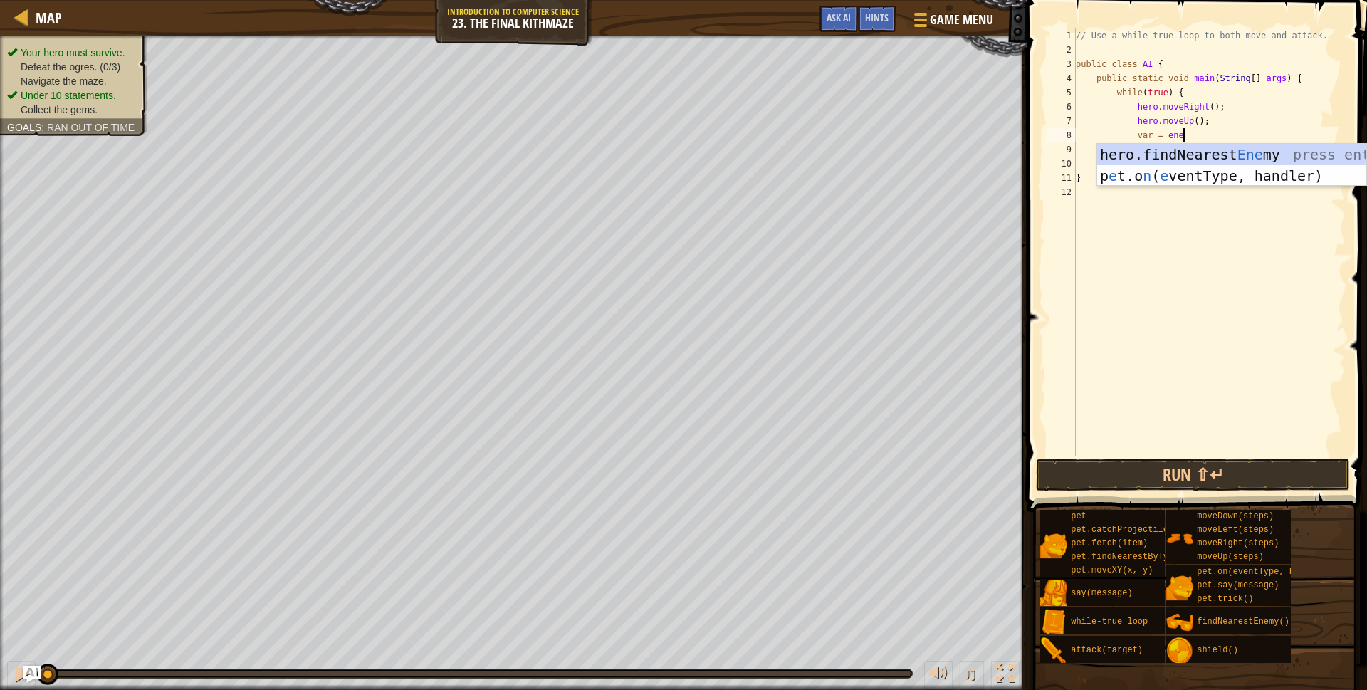
scroll to position [6, 9]
type textarea "var = enemy1"
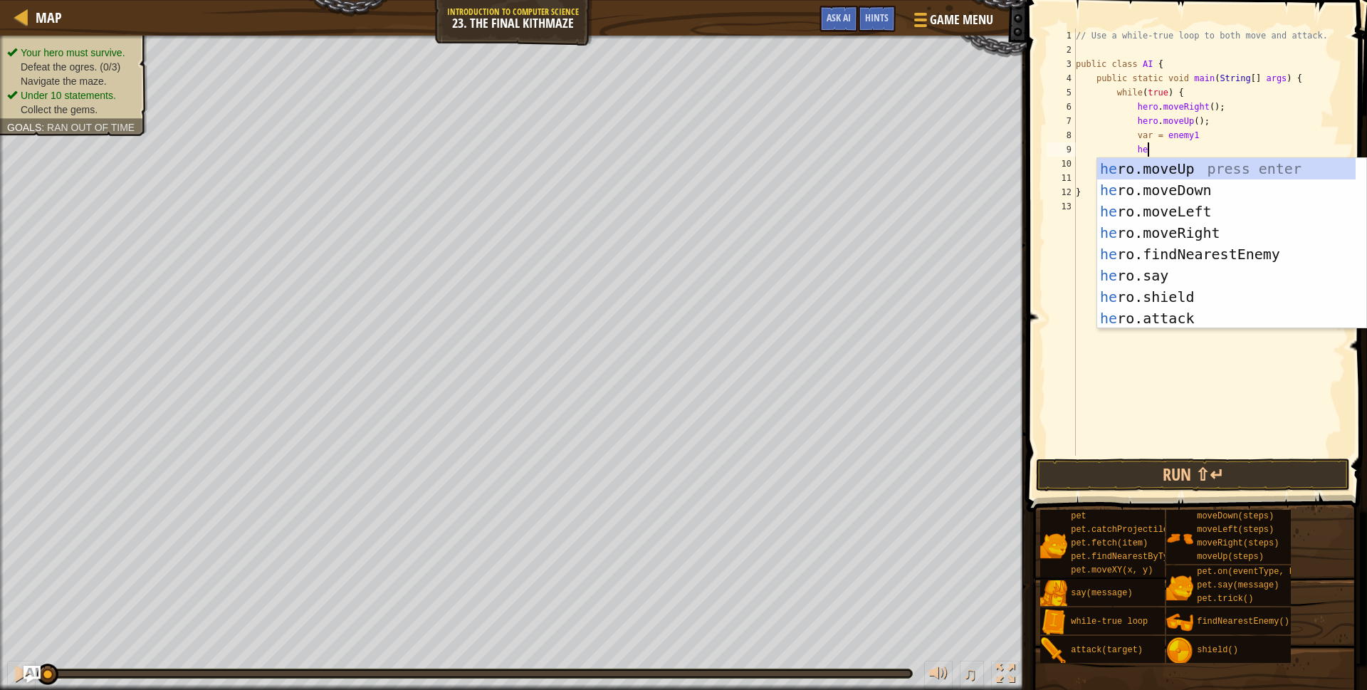
scroll to position [6, 5]
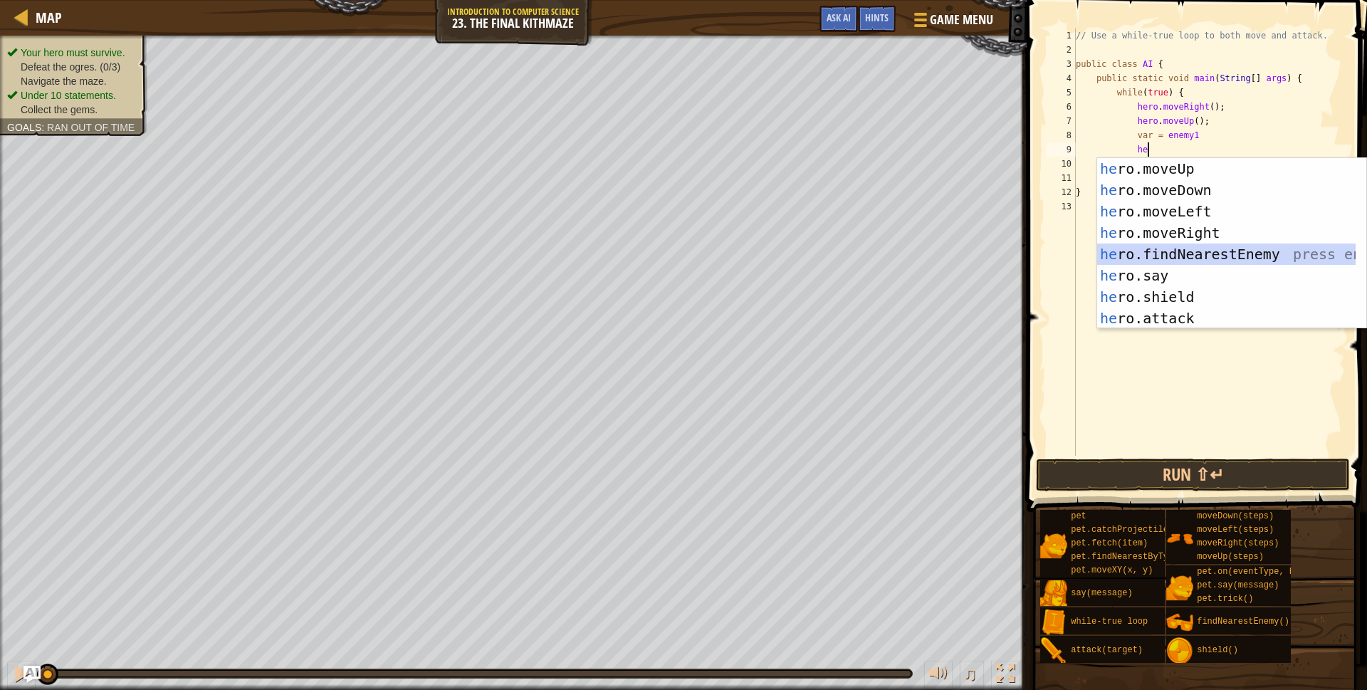
click at [1206, 131] on div "// Use a while-true loop to both move and attack. public class AI { public stat…" at bounding box center [1209, 256] width 273 height 456
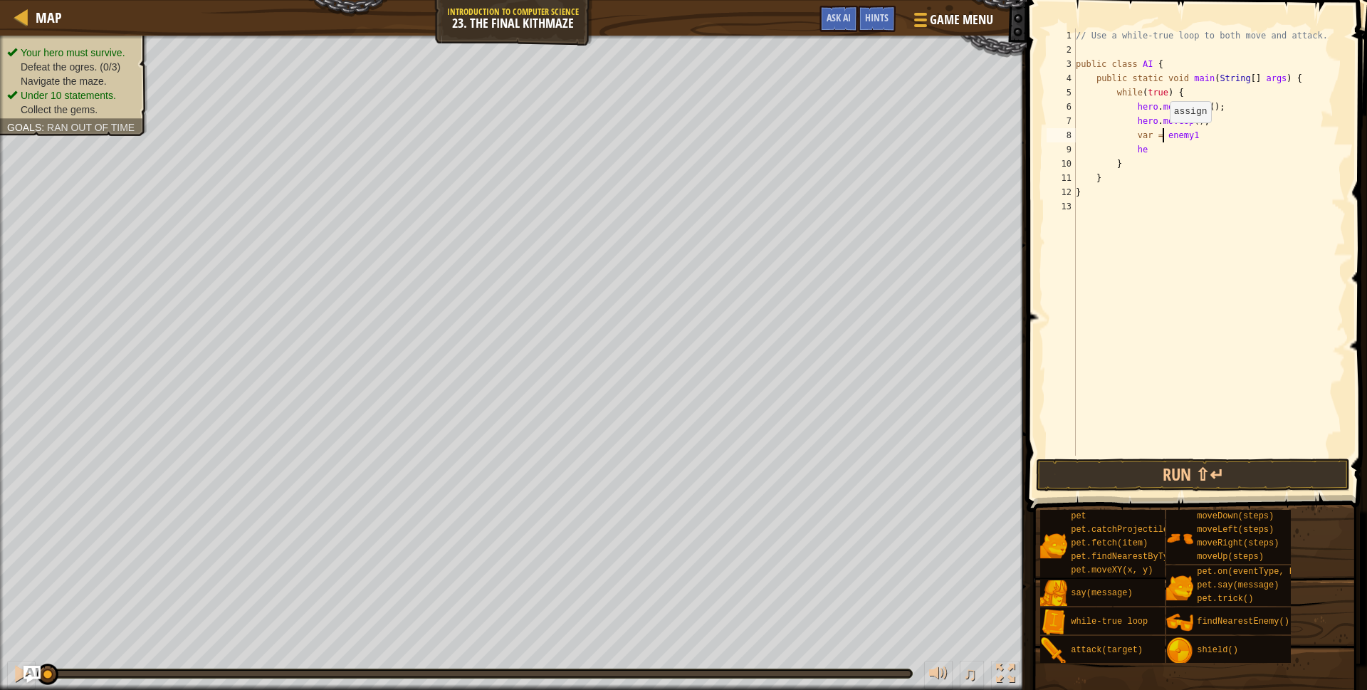
click at [1163, 136] on div "// Use a while-true loop to both move and attack. public class AI { public stat…" at bounding box center [1209, 256] width 273 height 456
click at [1221, 136] on div "// Use a while-true loop to both move and attack. public class AI { public stat…" at bounding box center [1209, 256] width 273 height 456
type textarea "var enemy1 = h"
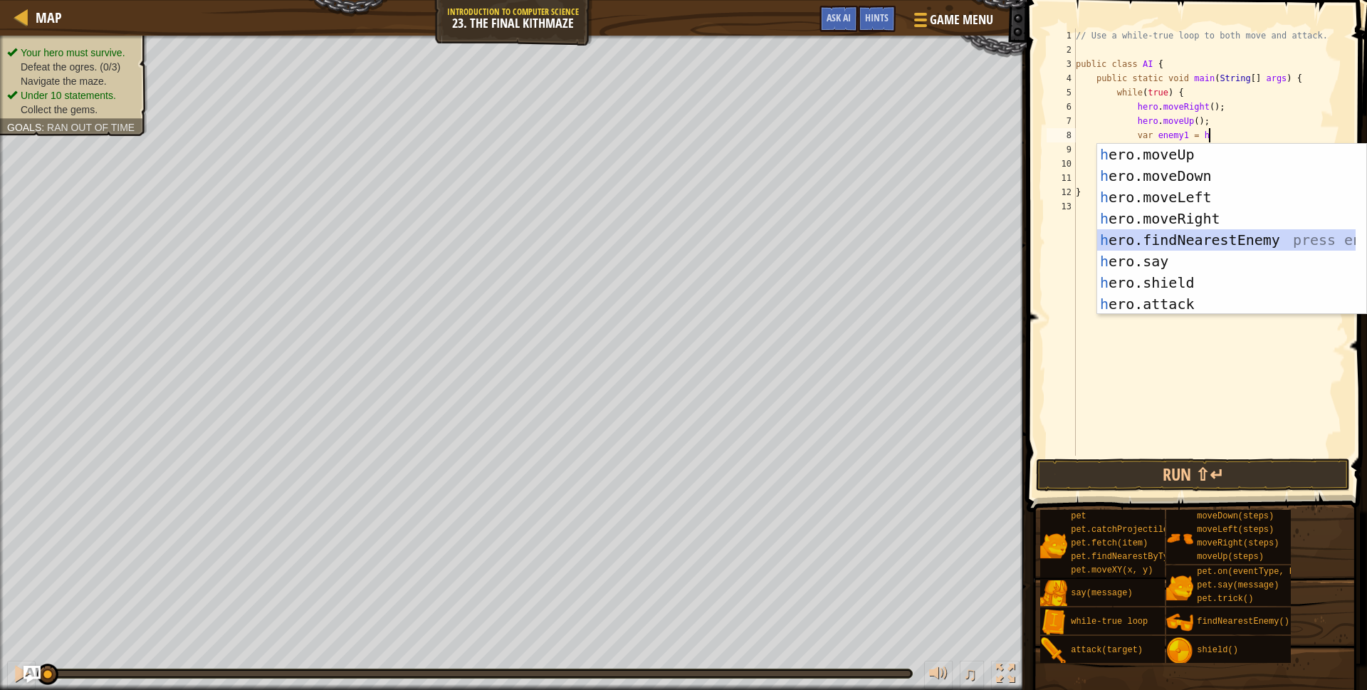
scroll to position [6, 4]
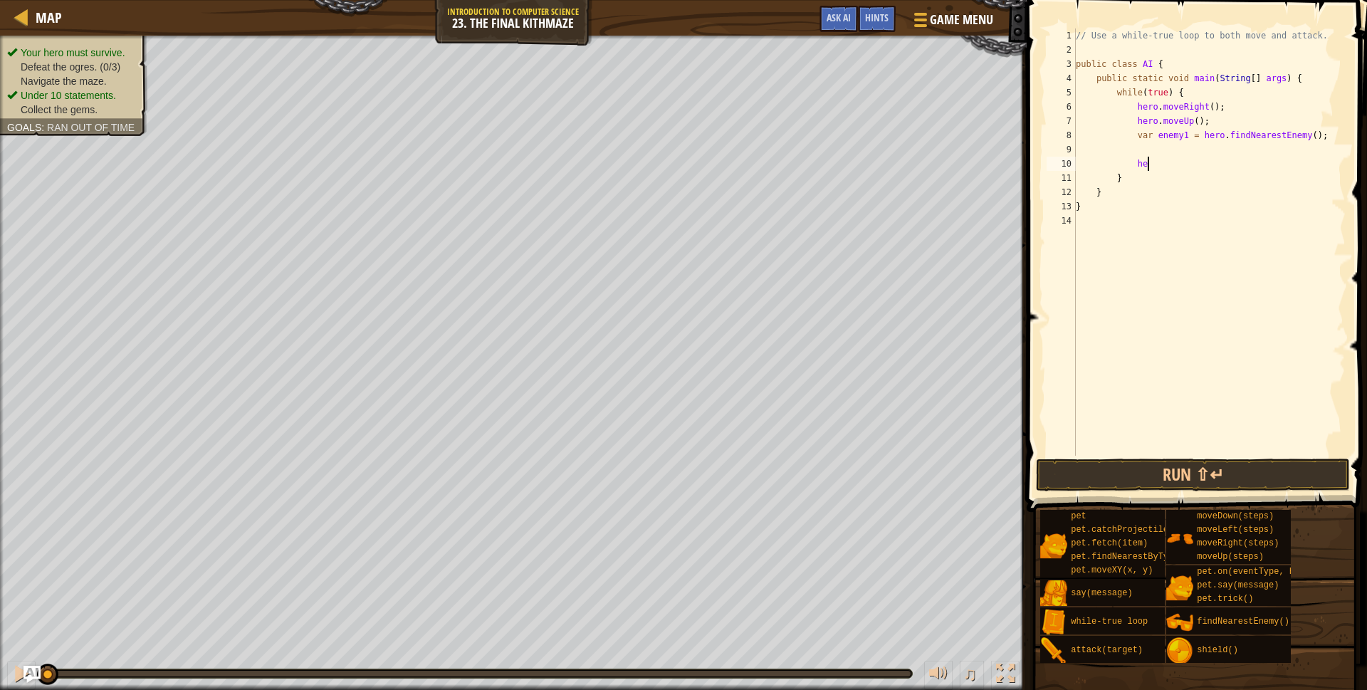
type textarea "h"
click at [1196, 476] on button "Run ⇧↵" at bounding box center [1193, 475] width 314 height 33
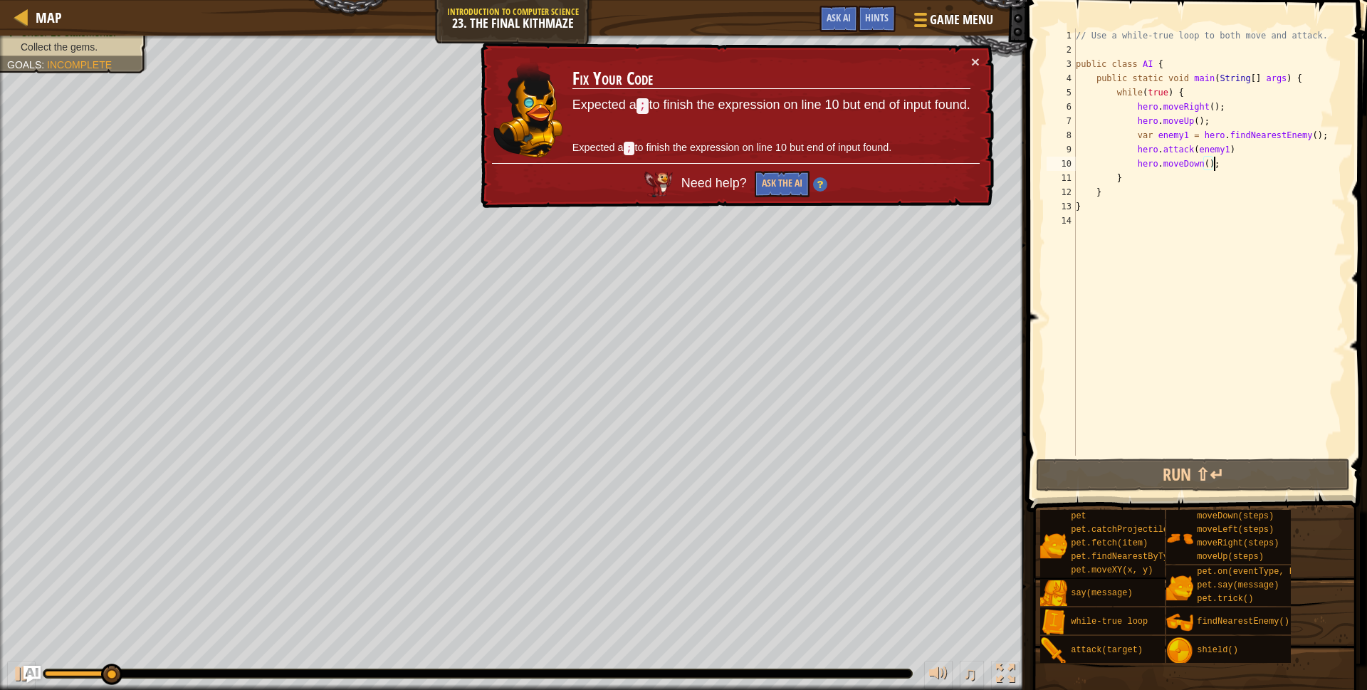
click at [1271, 147] on div "// Use a while-true loop to both move and attack. public class AI { public stat…" at bounding box center [1209, 256] width 273 height 456
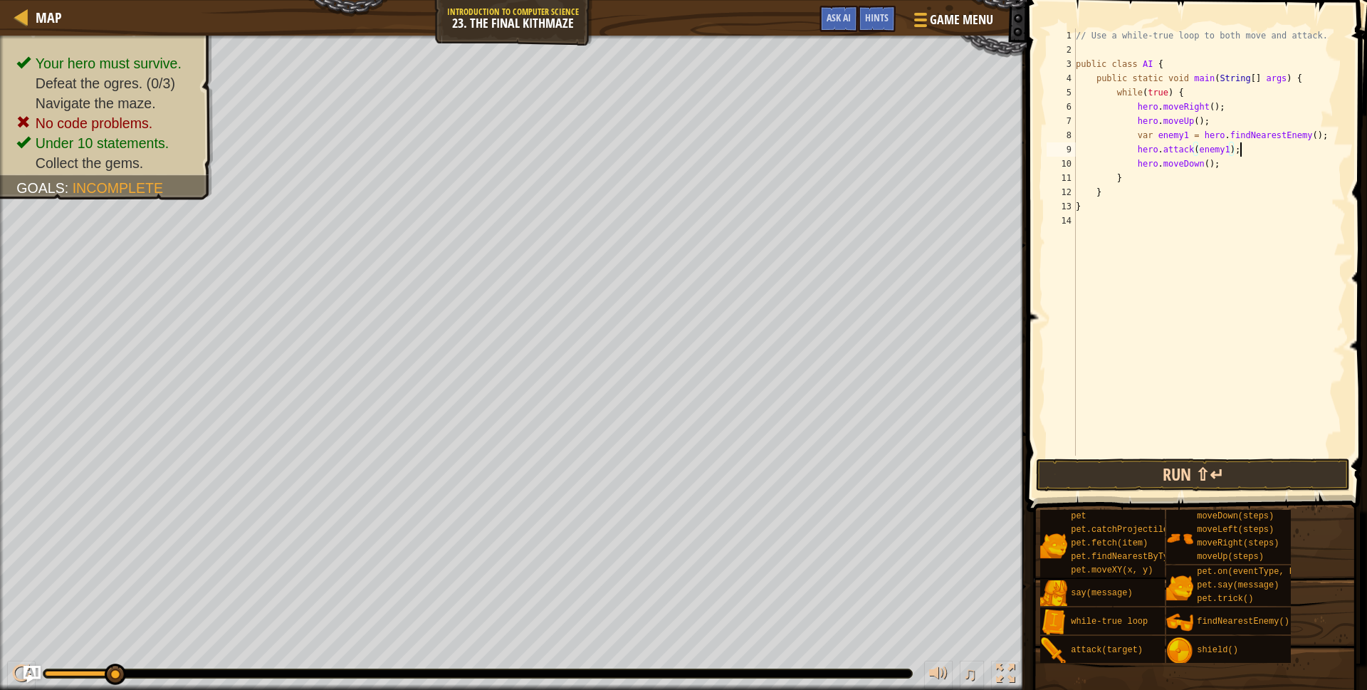
scroll to position [6, 13]
drag, startPoint x: 1171, startPoint y: 473, endPoint x: 1164, endPoint y: 470, distance: 7.7
click at [1170, 472] on button "Run ⇧↵" at bounding box center [1193, 475] width 314 height 33
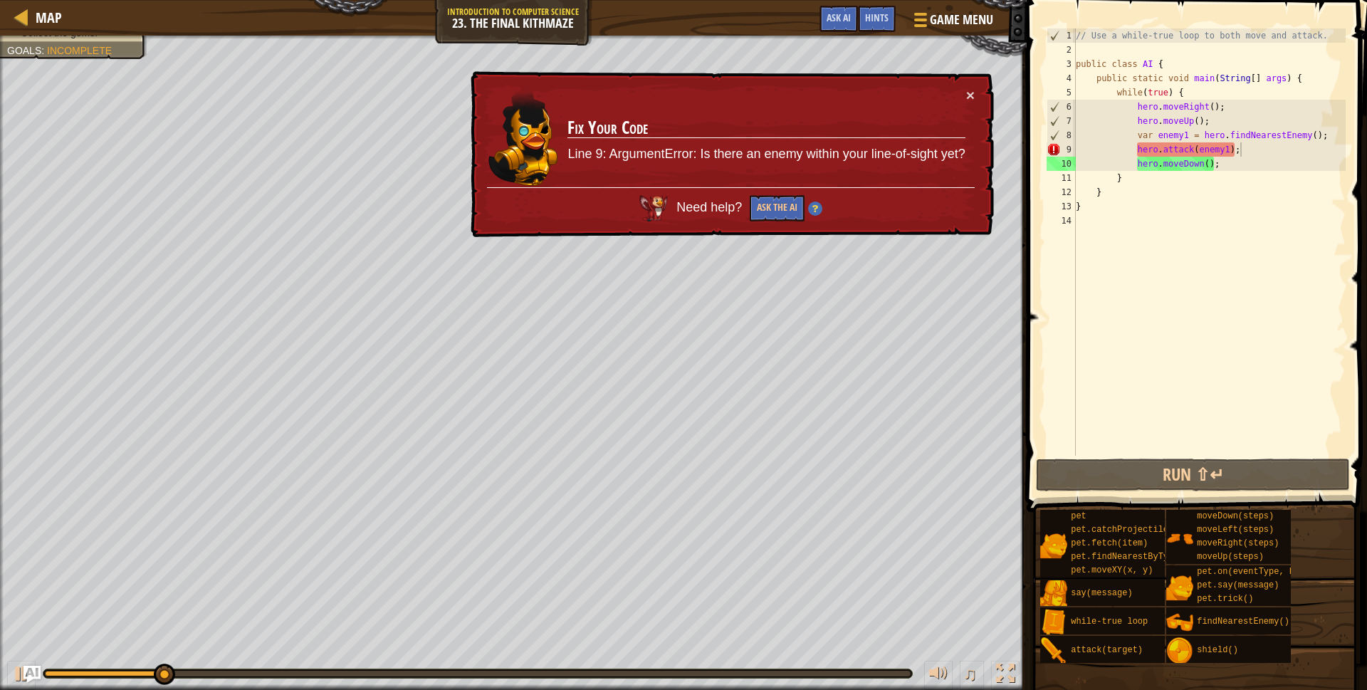
click at [981, 90] on div "× Fix Your Code Line 9: ArgumentError: Is there an enemy within your line-of-si…" at bounding box center [731, 154] width 526 height 167
click at [975, 94] on div "× Fix Your Code Line 9: ArgumentError: Is there an enemy within your line-of-si…" at bounding box center [731, 154] width 526 height 167
click at [968, 97] on button "×" at bounding box center [970, 95] width 9 height 15
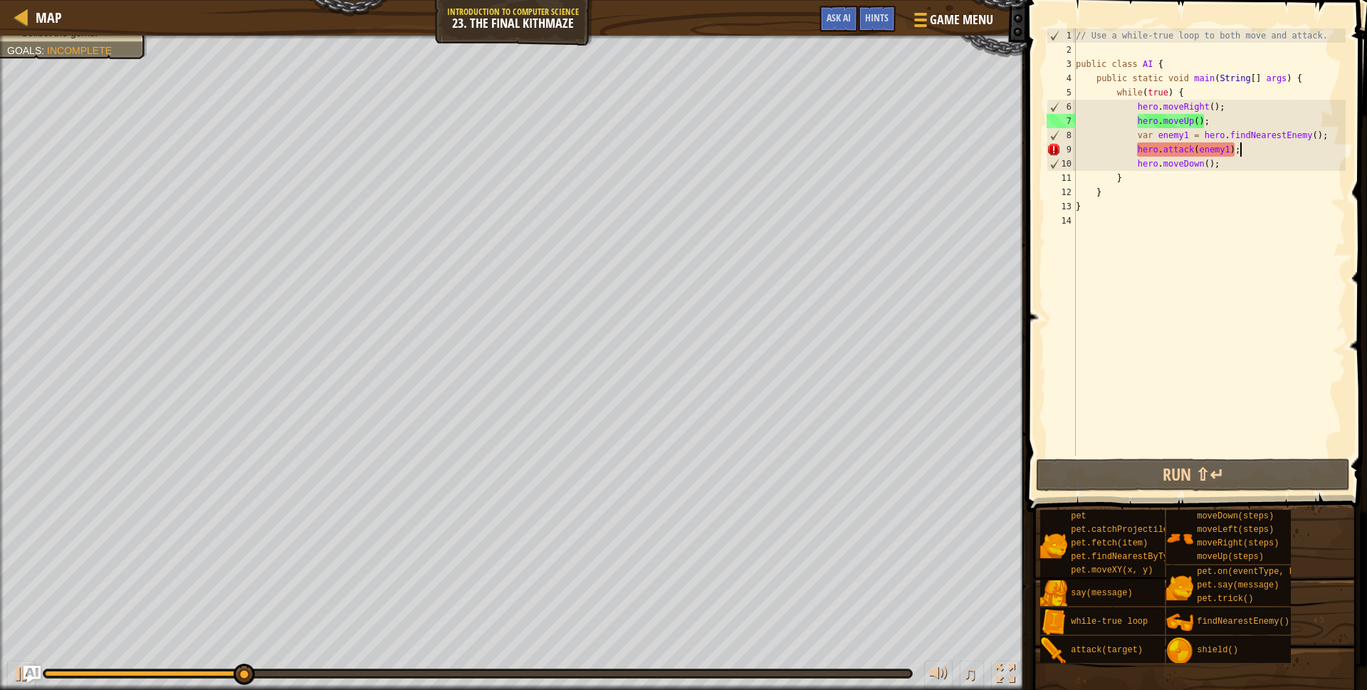
click at [900, 672] on div at bounding box center [478, 674] width 866 height 6
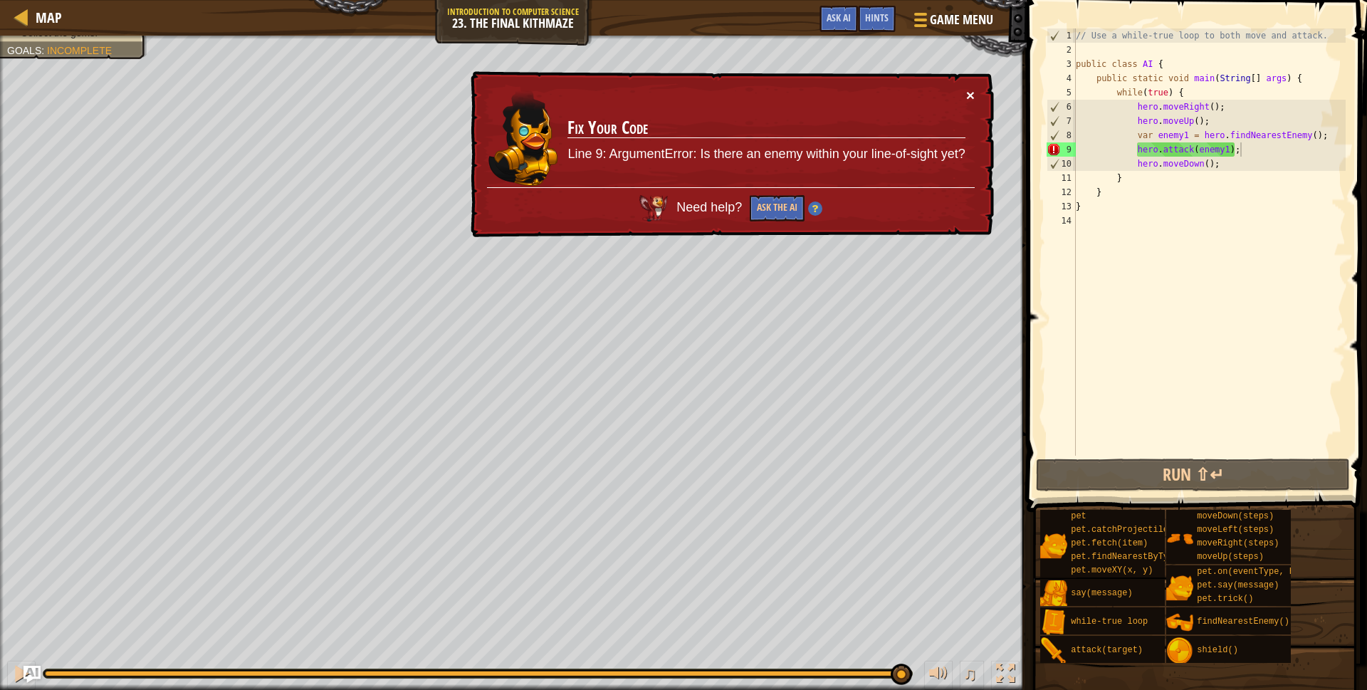
click at [973, 94] on button "×" at bounding box center [970, 95] width 9 height 15
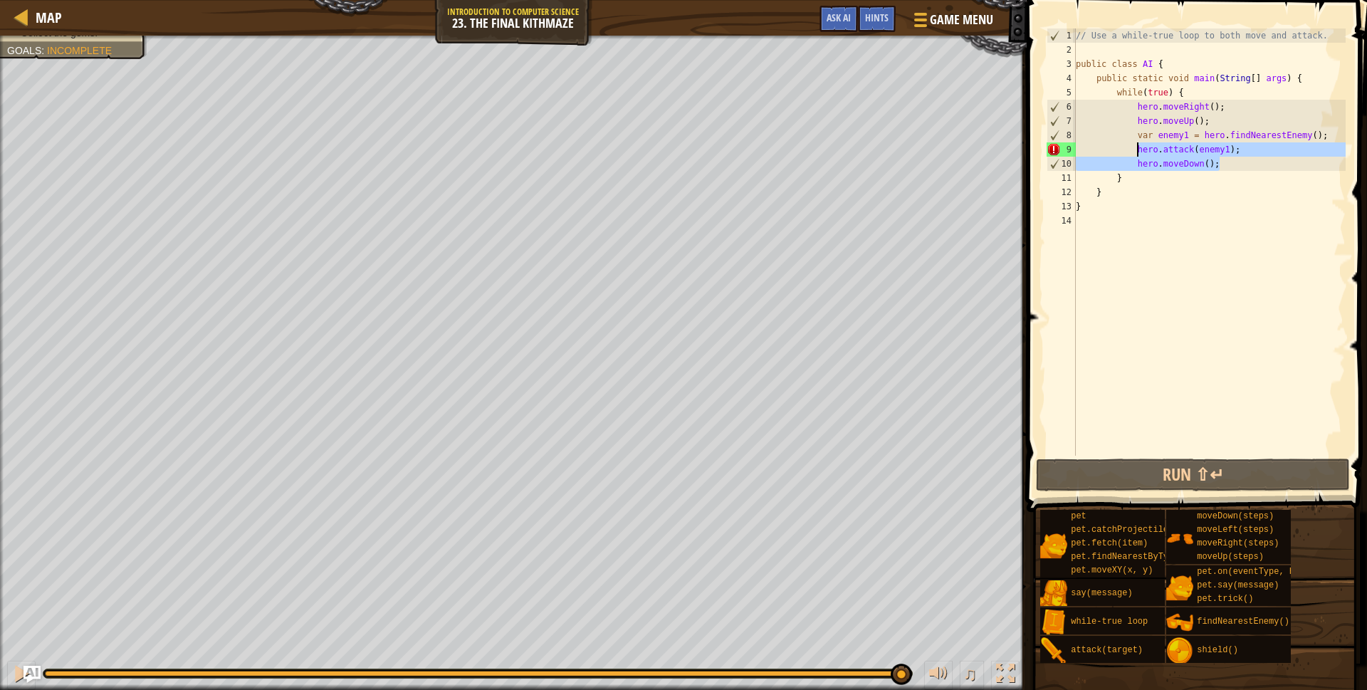
drag, startPoint x: 1215, startPoint y: 160, endPoint x: 1138, endPoint y: 152, distance: 77.3
click at [1138, 152] on div "// Use a while-true loop to both move and attack. public class AI { public stat…" at bounding box center [1209, 256] width 273 height 456
type textarea "hero.attack(enemy1); hero.moveDown();"
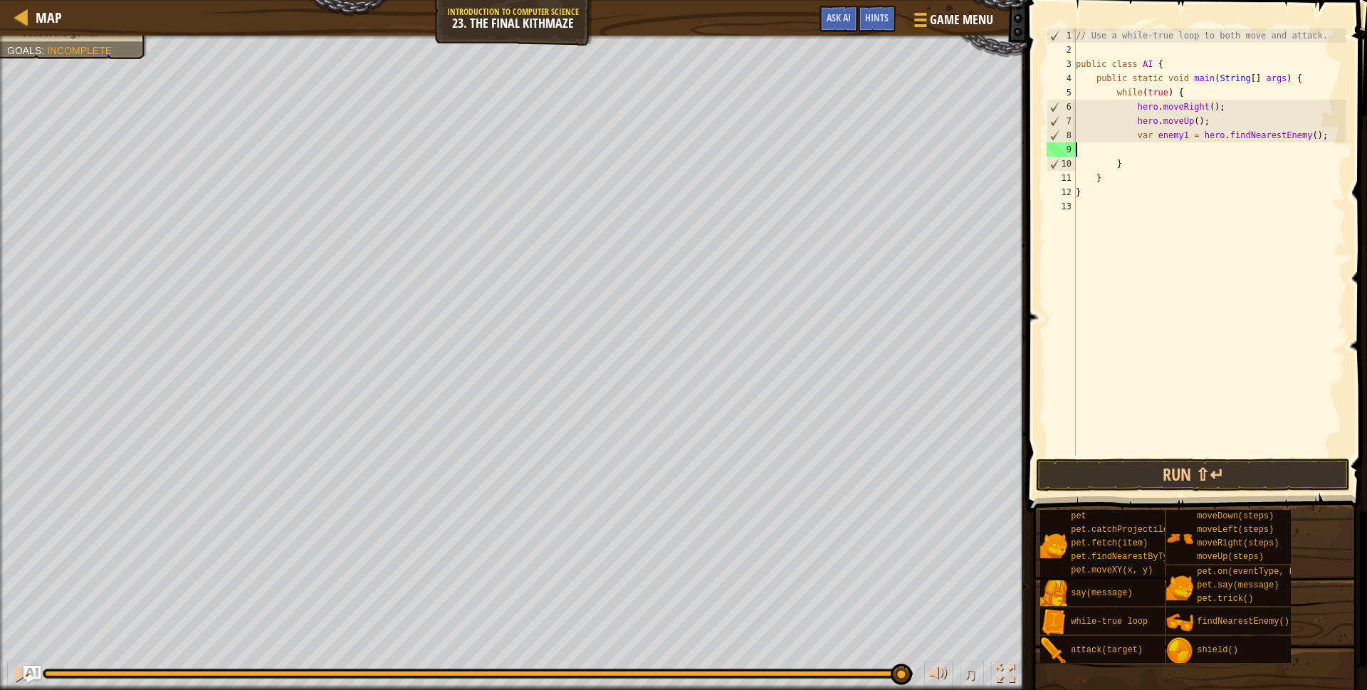
scroll to position [6, 0]
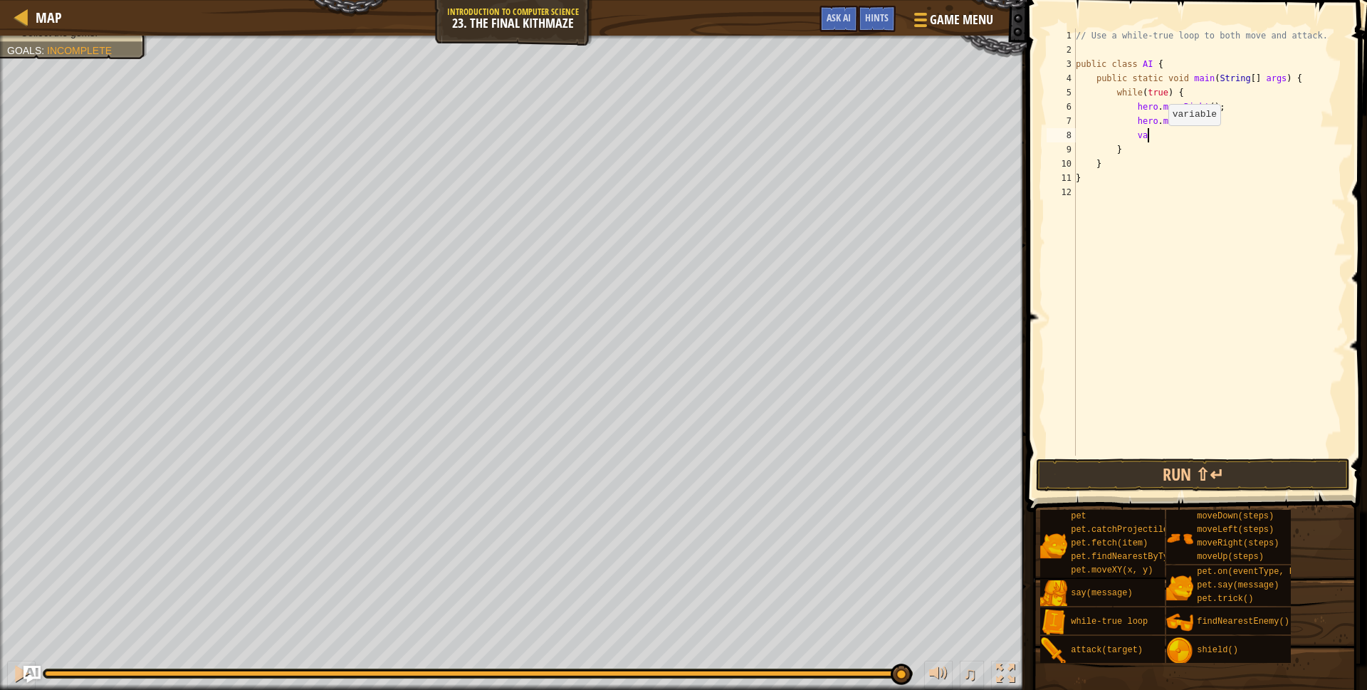
type textarea "v"
click at [1141, 50] on div "// Use a while-true loop to both move and attack. public class AI { public stat…" at bounding box center [1209, 256] width 273 height 456
type textarea "h"
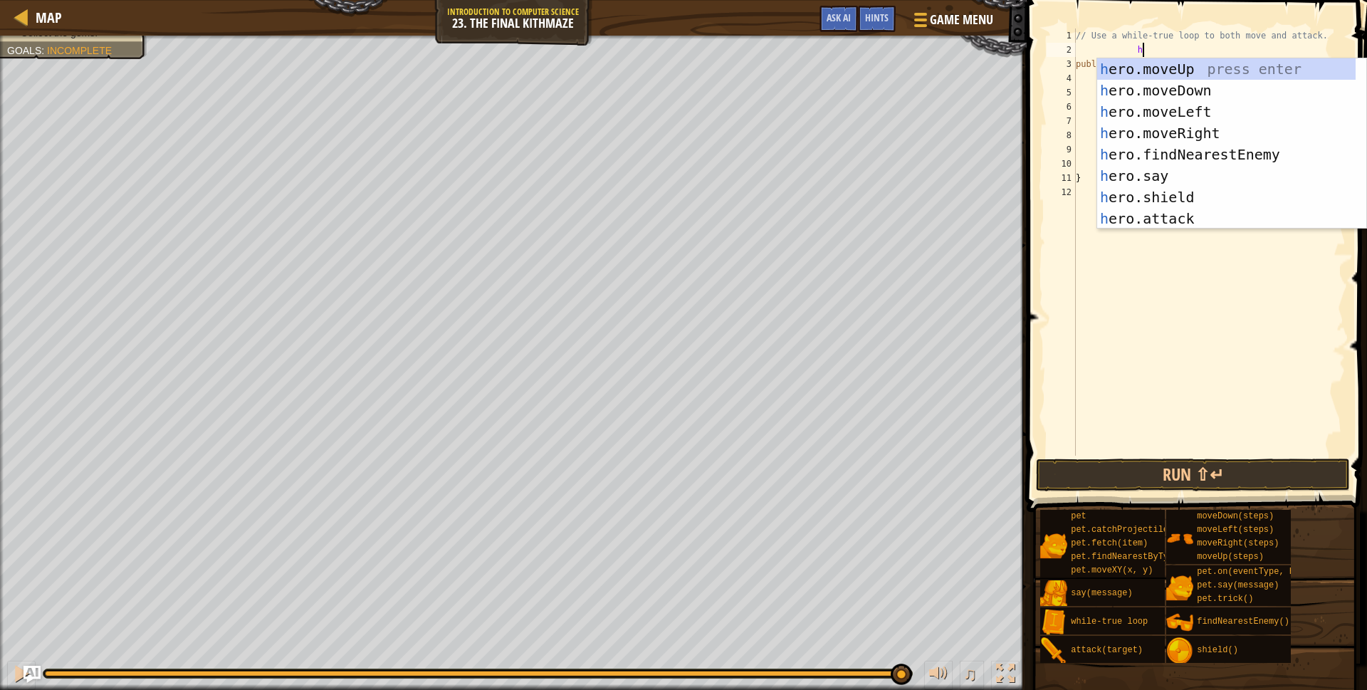
scroll to position [6, 4]
click at [1219, 48] on div "// Use a while-true loop to both move and attack. h public class AI { public st…" at bounding box center [1209, 256] width 273 height 456
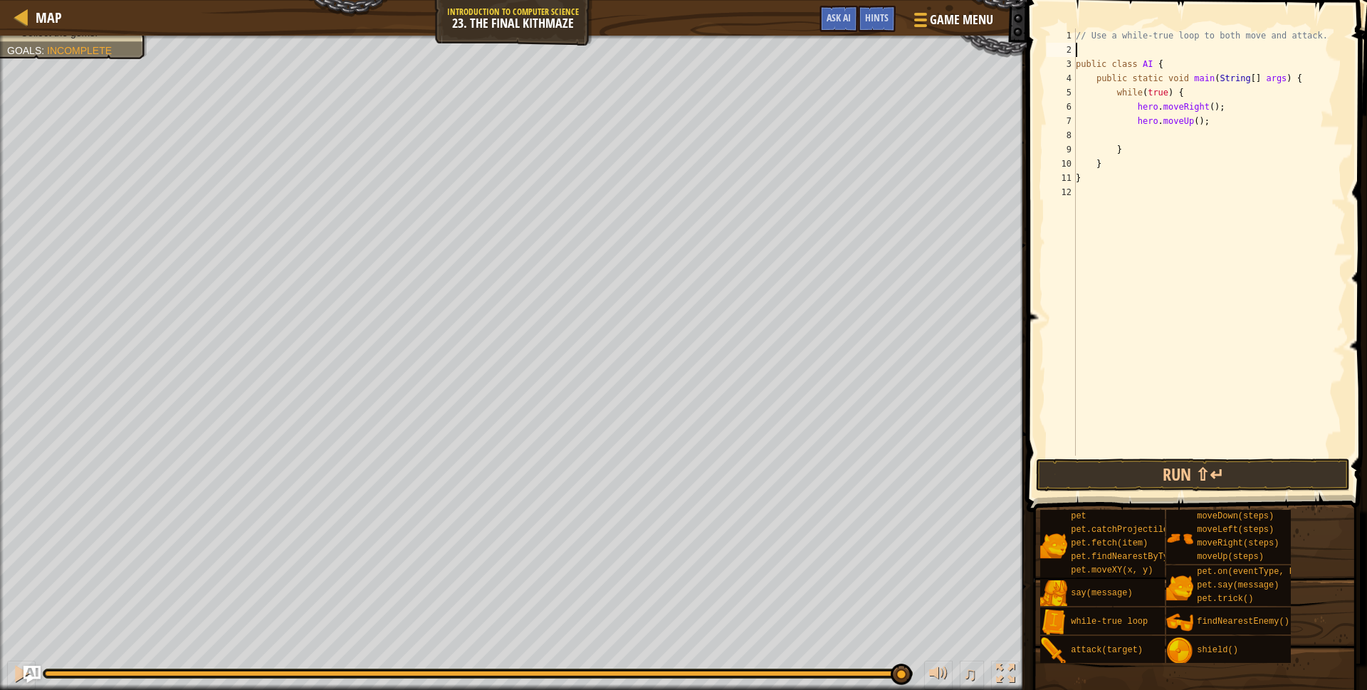
scroll to position [6, 0]
click at [1097, 90] on div "// Use a while-true loop to both move and attack. public class AI { public stat…" at bounding box center [1209, 256] width 273 height 456
type textarea "while(true) {"
